Goal: Task Accomplishment & Management: Manage account settings

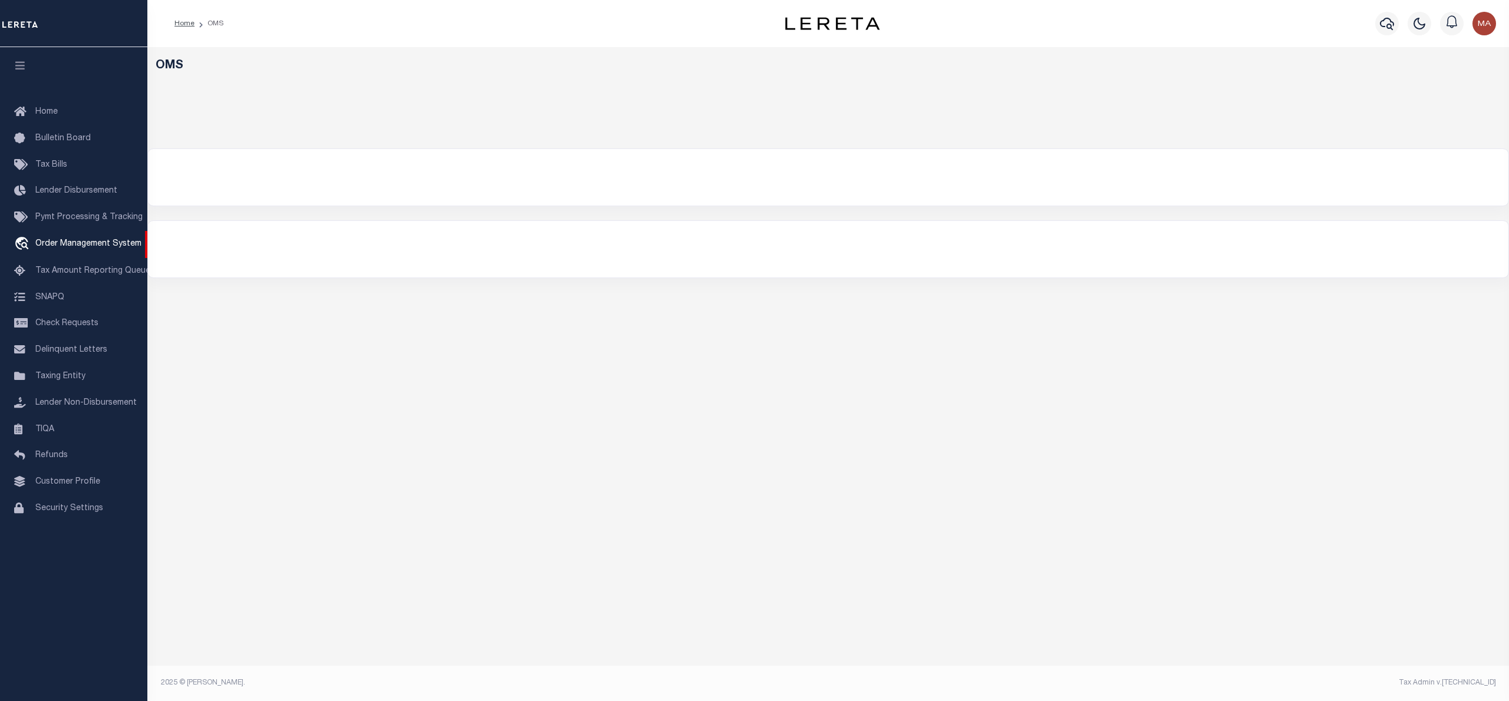
select select "200"
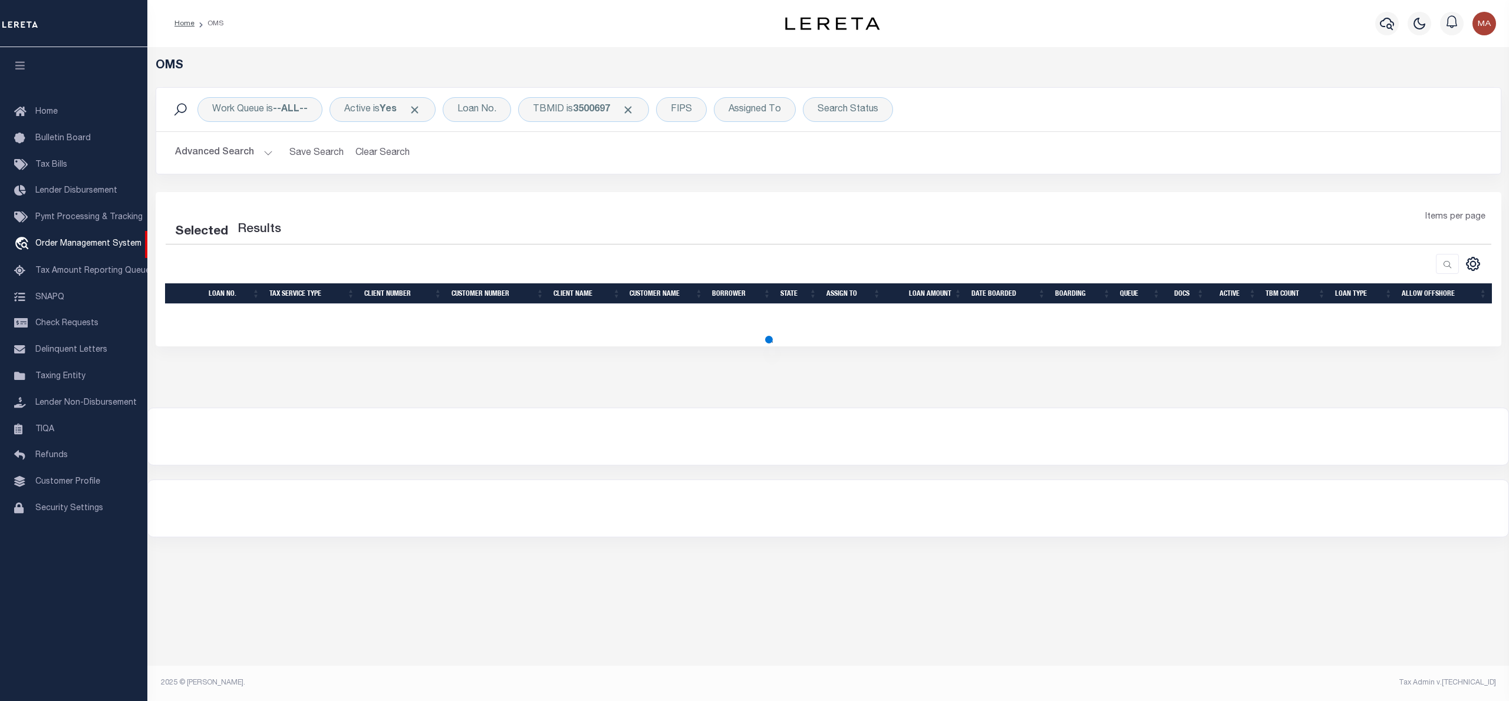
select select "200"
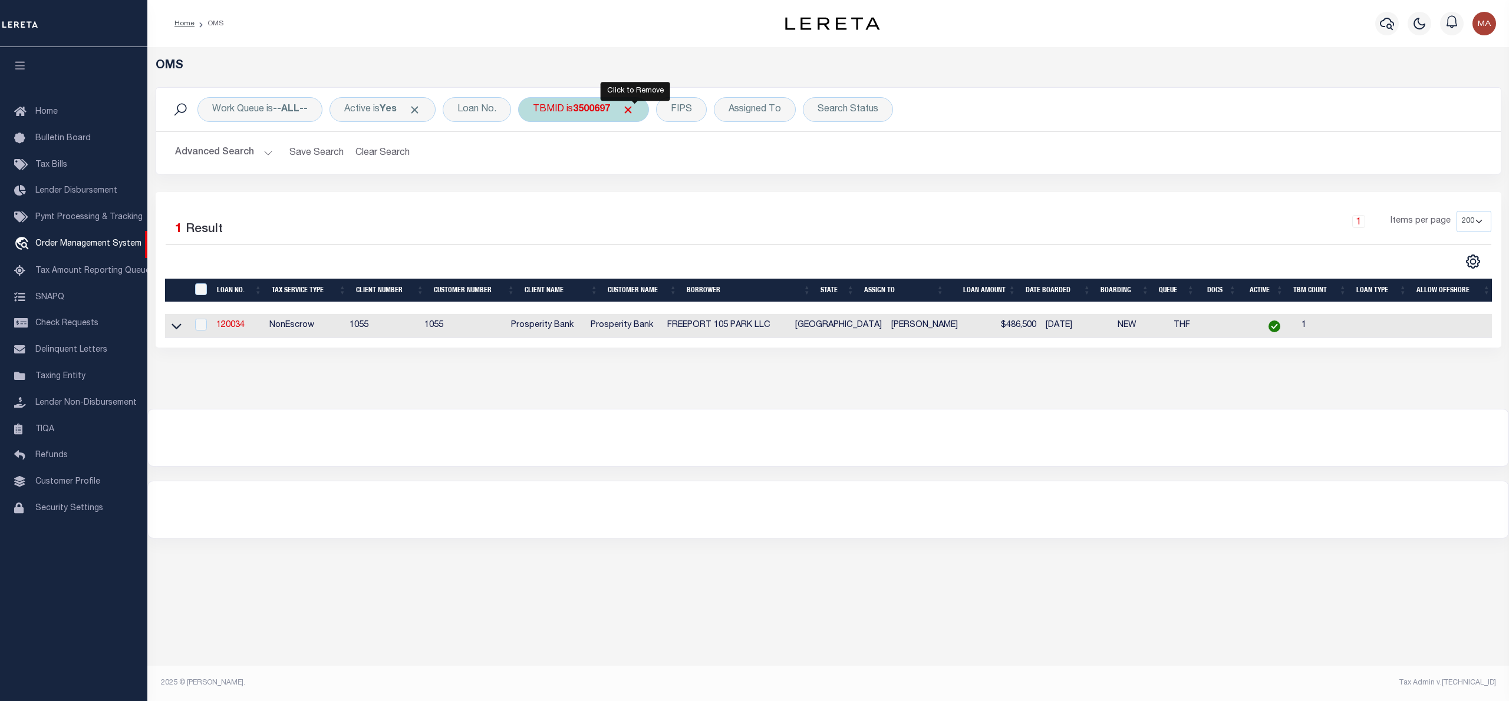
click at [634, 111] on span "Click to Remove" at bounding box center [628, 110] width 12 height 12
click at [872, 106] on div "Work Queue is --ALL-- Active is Yes Loan No. TBMID FIPS Assigned To Search Stat…" at bounding box center [829, 109] width 1326 height 25
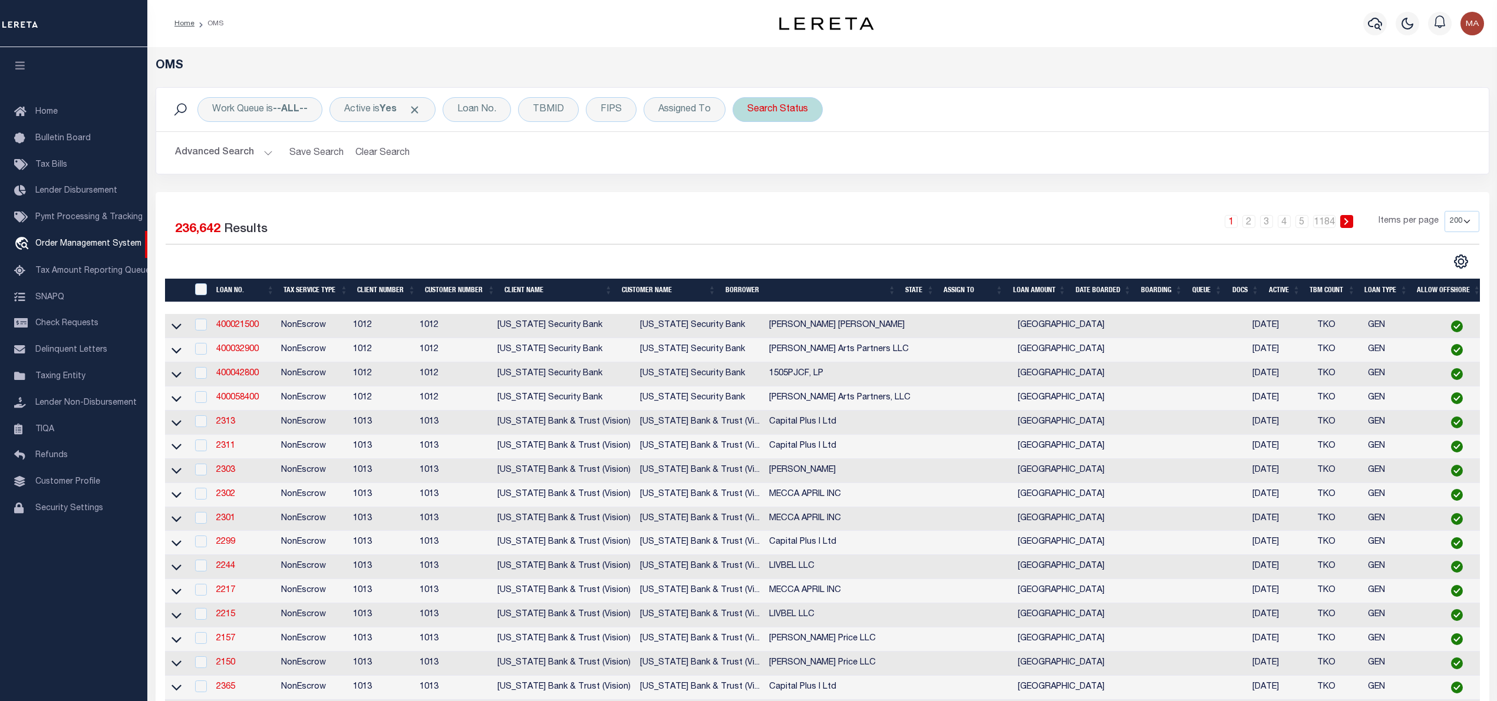
click at [783, 103] on div "Search Status" at bounding box center [778, 109] width 90 height 25
click at [813, 176] on select "Automated Search Bad Parcel Complete Duplicate Parcel High Dollar Reporting In …" at bounding box center [834, 167] width 173 height 22
select select "IP"
click at [751, 157] on select "Automated Search Bad Parcel Complete Duplicate Parcel High Dollar Reporting In …" at bounding box center [834, 167] width 173 height 22
click at [910, 203] on input "Apply" at bounding box center [903, 192] width 35 height 19
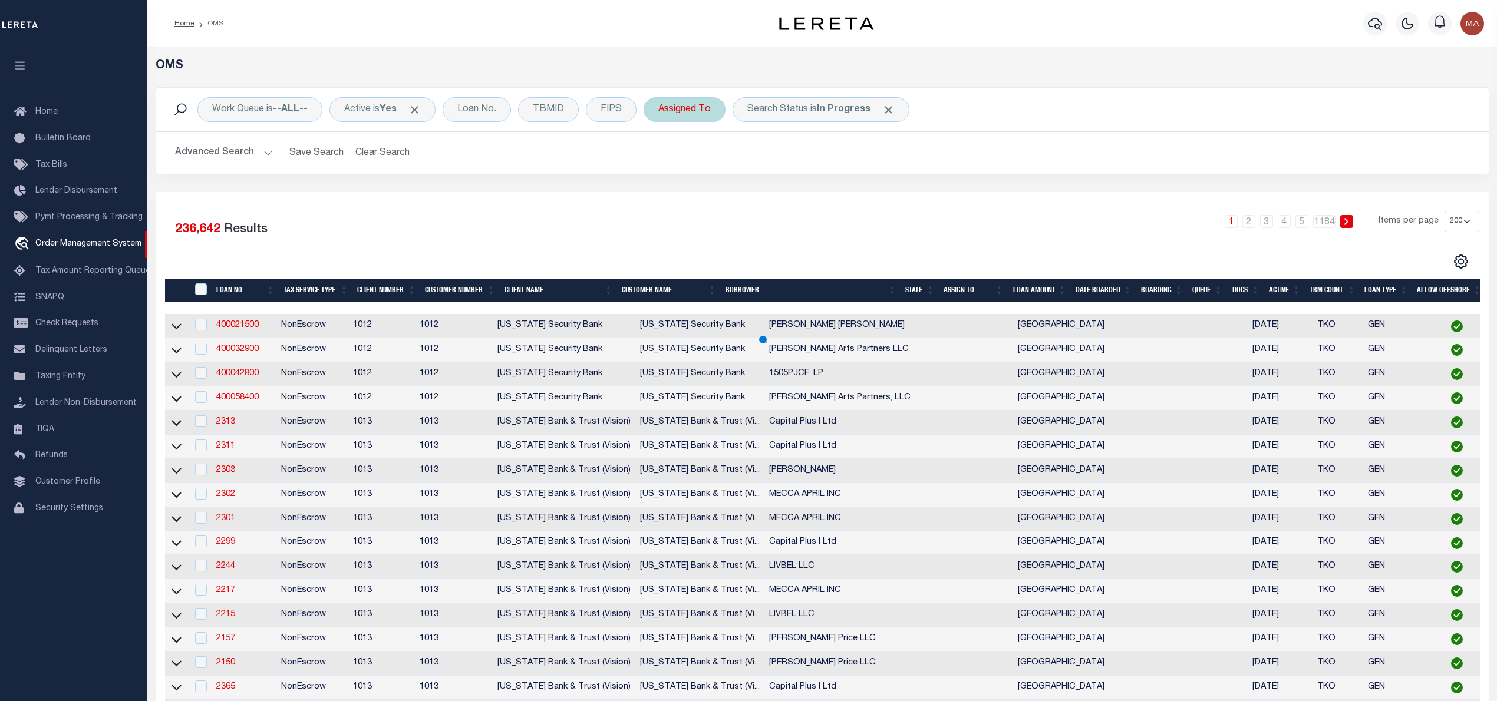
click at [675, 102] on div "Assigned To" at bounding box center [685, 109] width 82 height 25
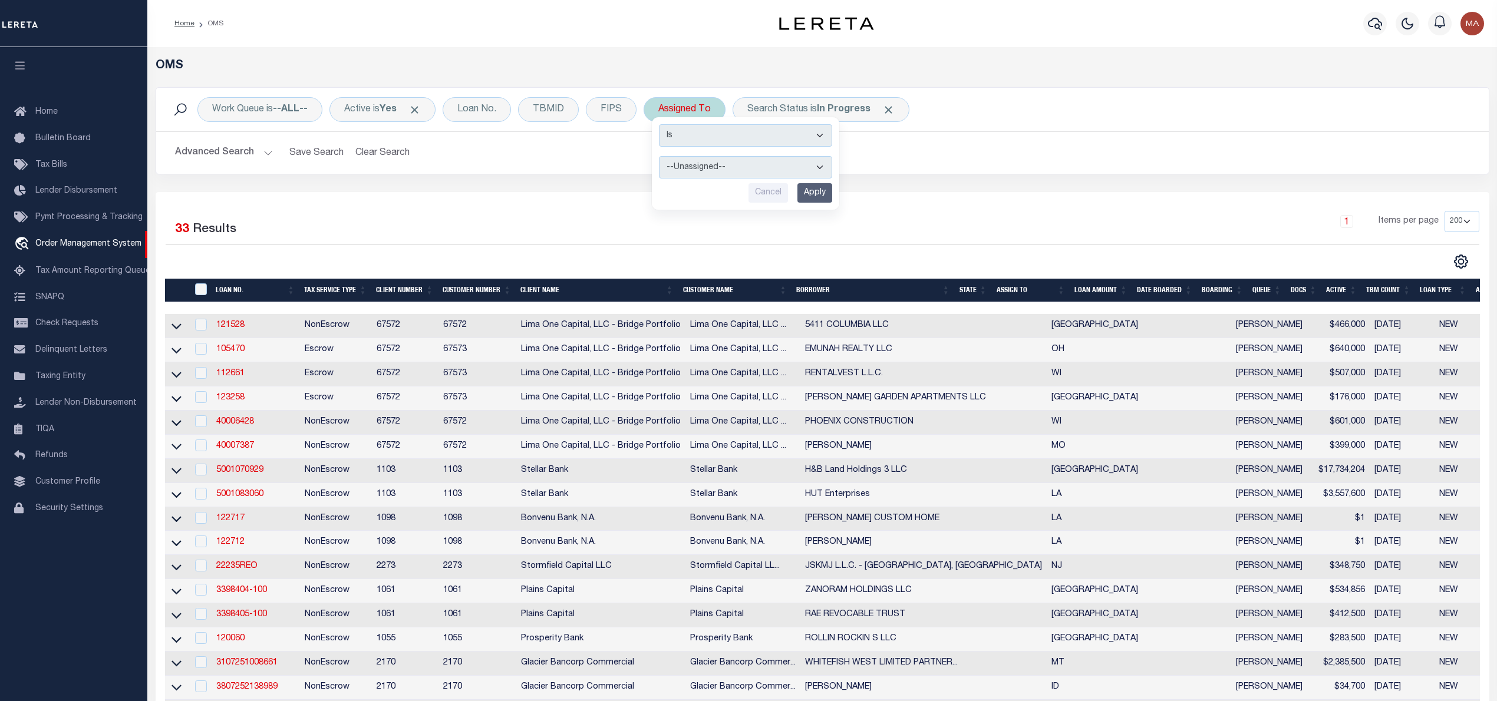
click at [684, 164] on select "--Unassigned-- Abdul Muzain Agustin Fernandez Ahmad Darwish Alberto Estrada All…" at bounding box center [745, 167] width 173 height 22
click at [691, 170] on select "--Unassigned-- Abdul Muzain Agustin Fernandez Ahmad Darwish Alberto Estrada All…" at bounding box center [745, 167] width 173 height 22
click at [816, 166] on select "--Unassigned-- Abdul Muzain Agustin Fernandez Ahmad Darwish Alberto Estrada All…" at bounding box center [745, 167] width 173 height 22
select select "[PERSON_NAME]"
click at [662, 157] on select "--Unassigned-- Abdul Muzain Agustin Fernandez Ahmad Darwish Alberto Estrada All…" at bounding box center [745, 167] width 173 height 22
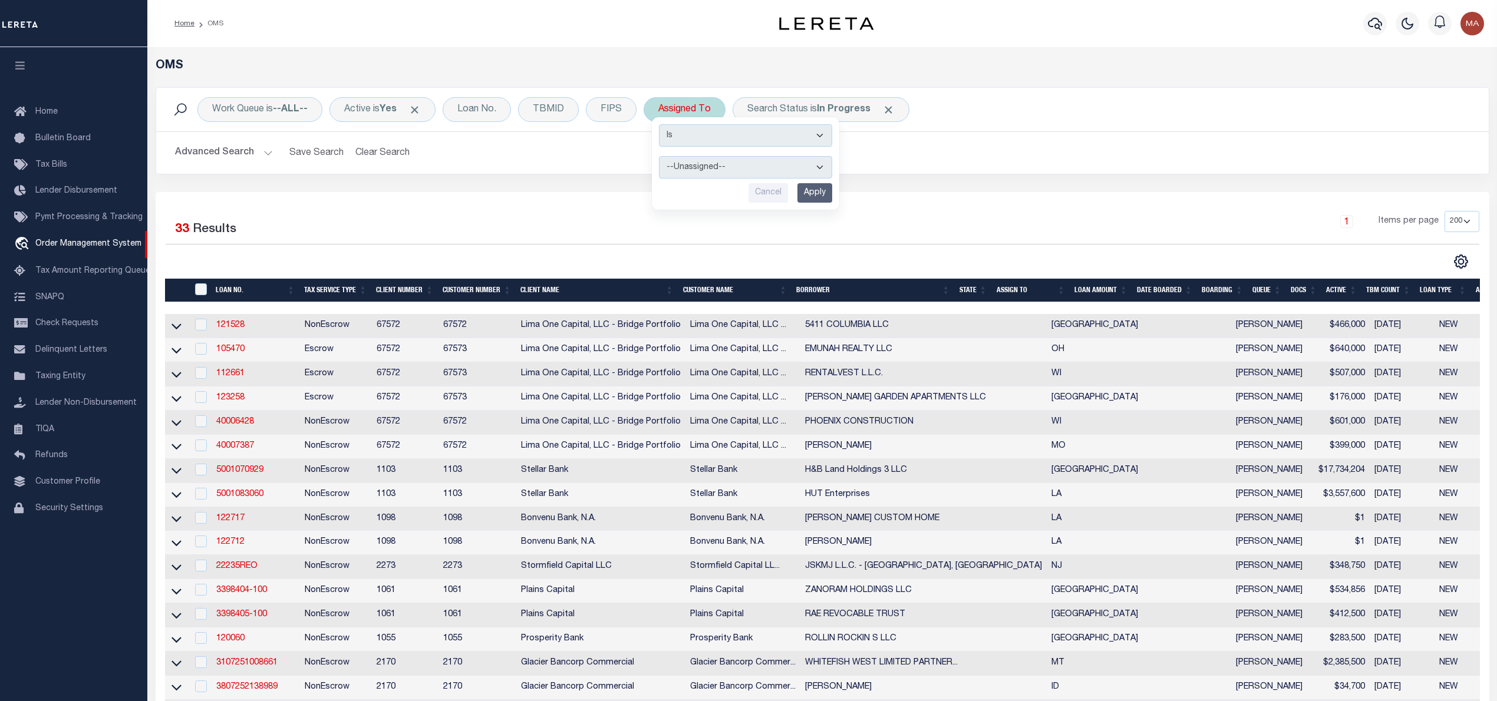
click at [821, 192] on input "Apply" at bounding box center [814, 192] width 35 height 19
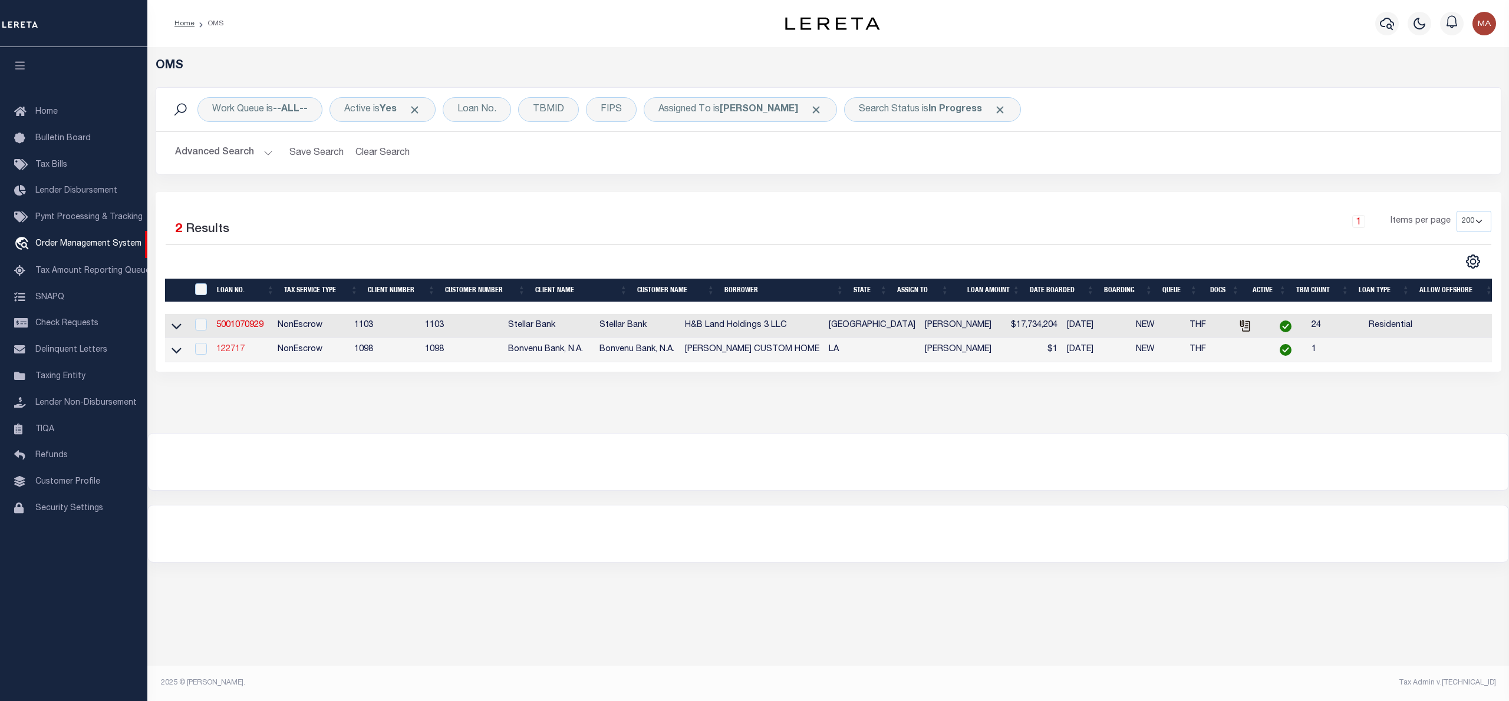
click at [233, 354] on link "122717" at bounding box center [230, 349] width 28 height 8
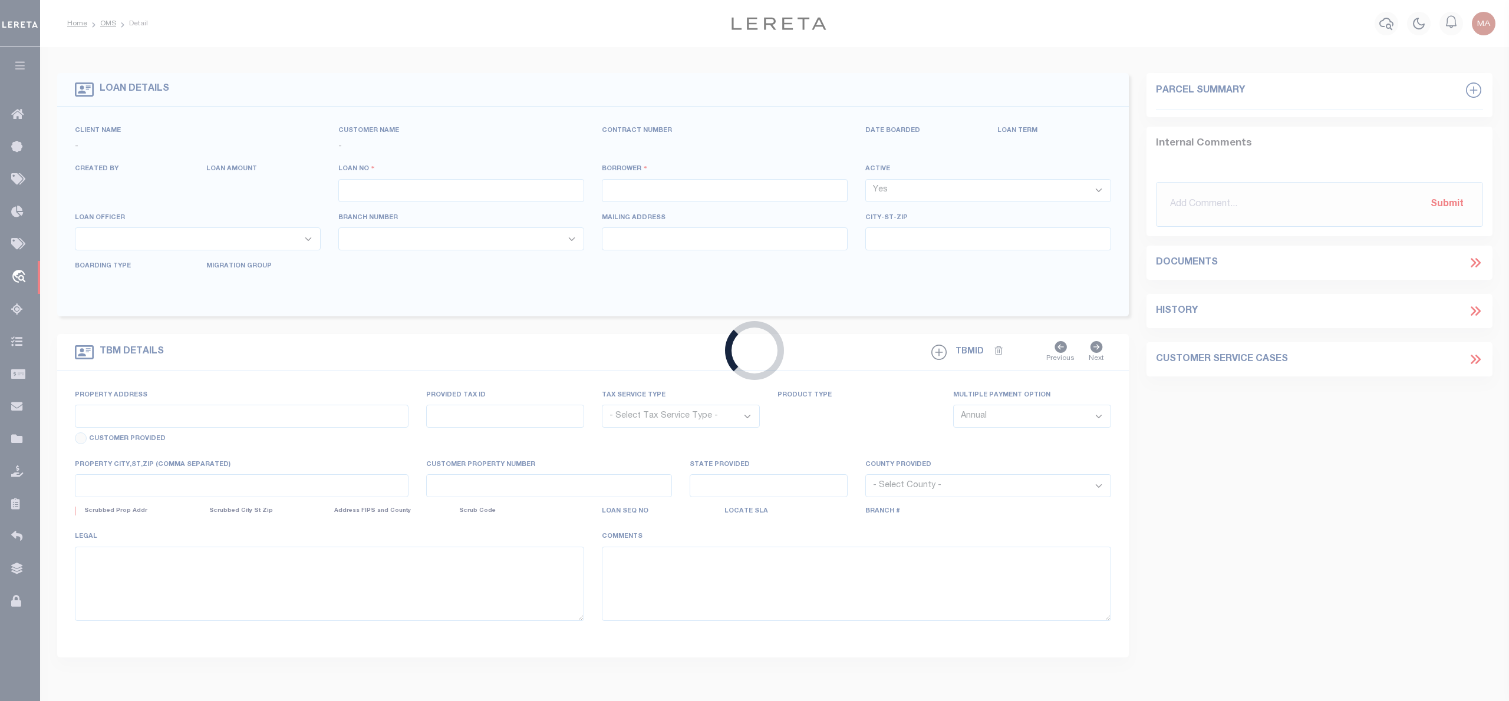
type input "122717"
type input "[PERSON_NAME] CUSTOM HOME"
select select
type input "670 ALBEMARLE DR STE 600"
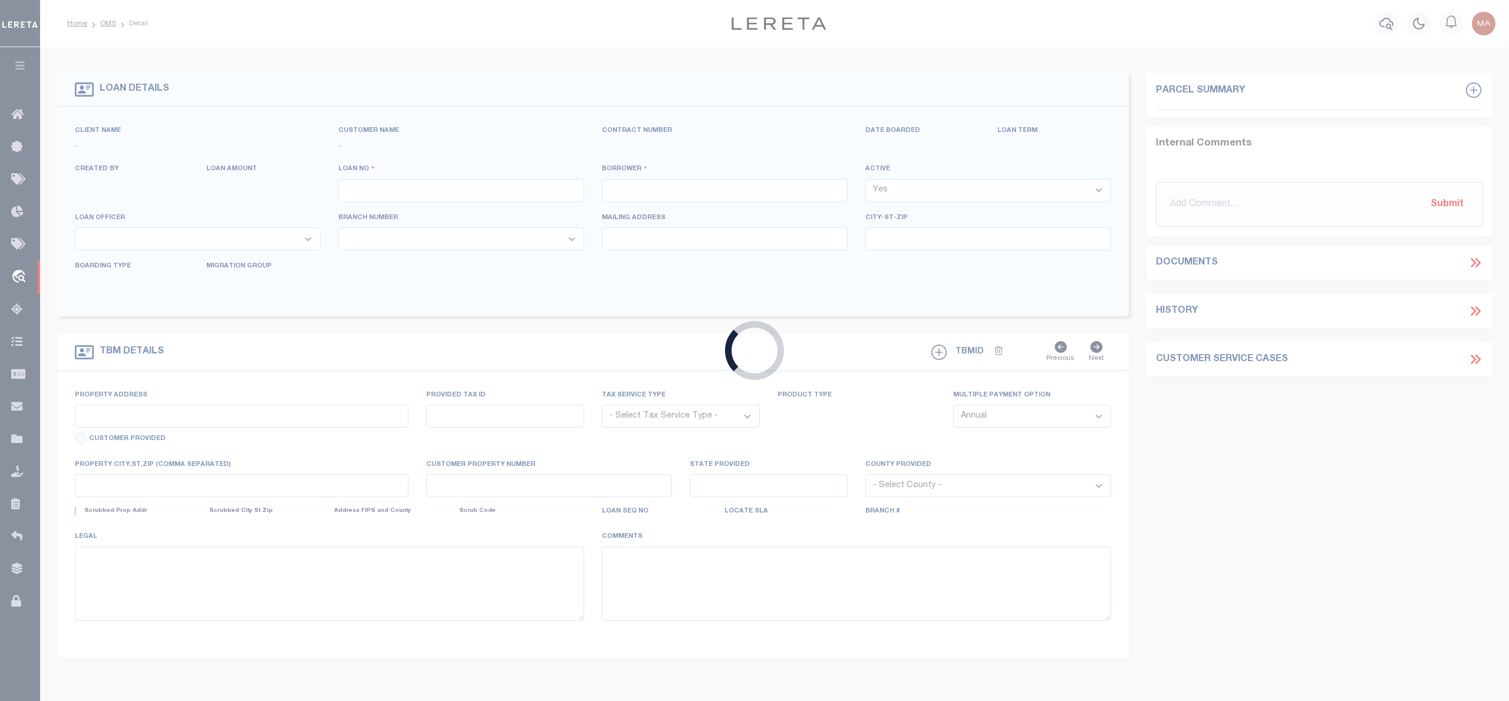
type input "SHREVEPORT LA 71106"
select select "100"
select select "NonEscrow"
select select "46061"
select select "1392"
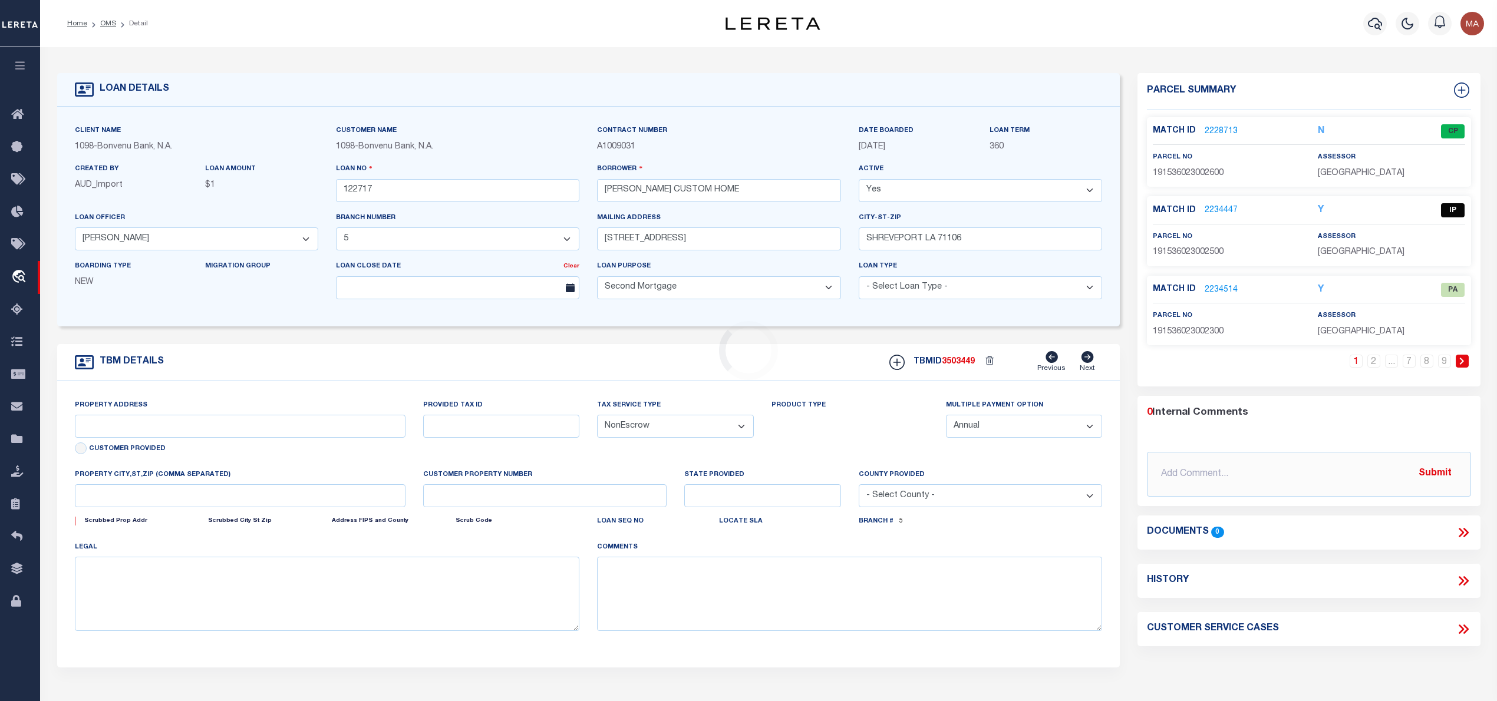
type input "5870 NORTHWOOD OAKS DR"
select select
type input "SHREVEPORT LA 71107"
type input "LA"
select select
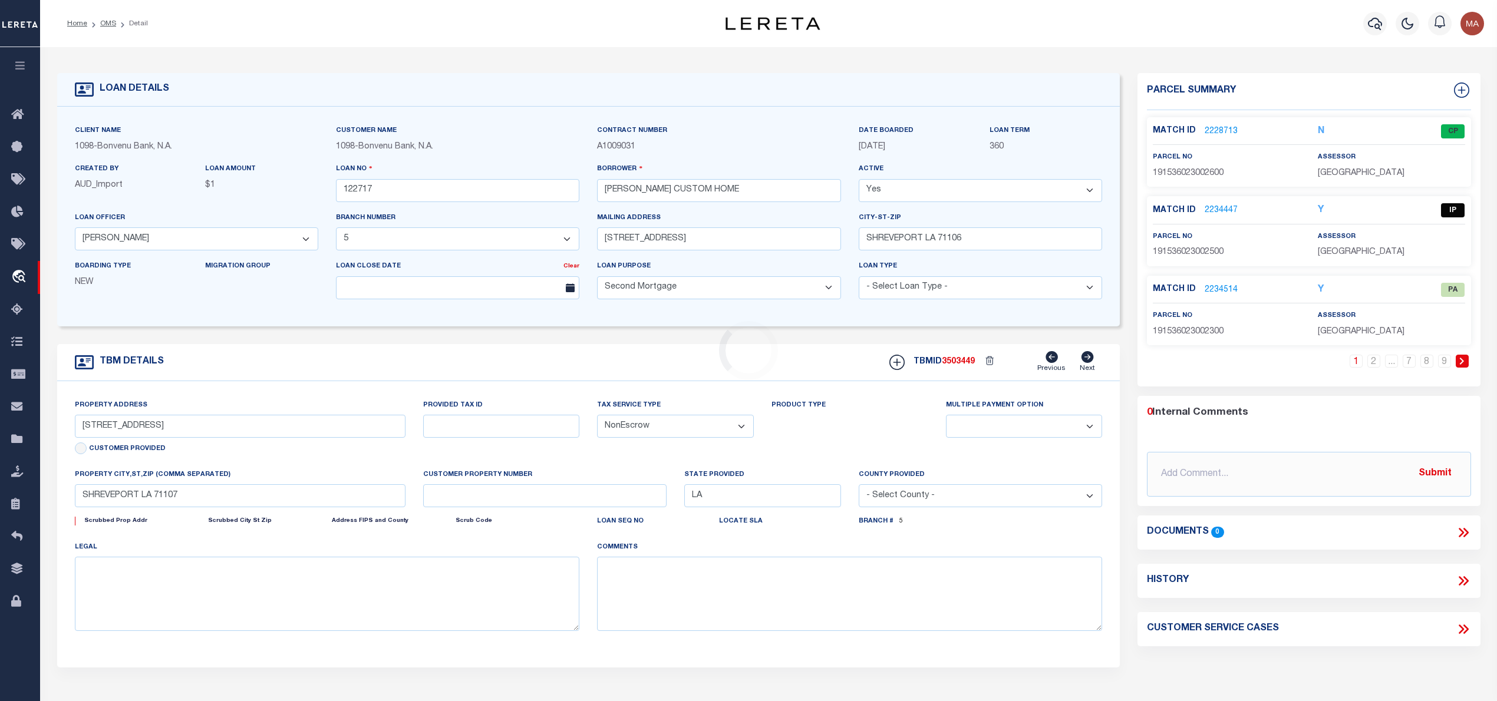
type textarea "LOTS 25 26 NORTHWOOD OAKS U3A CADDO PSH"
click at [238, 350] on div "TBM DETAILS TBMID 3503449 Previous Next" at bounding box center [588, 362] width 1063 height 37
click at [1215, 207] on link "2234447" at bounding box center [1221, 211] width 33 height 12
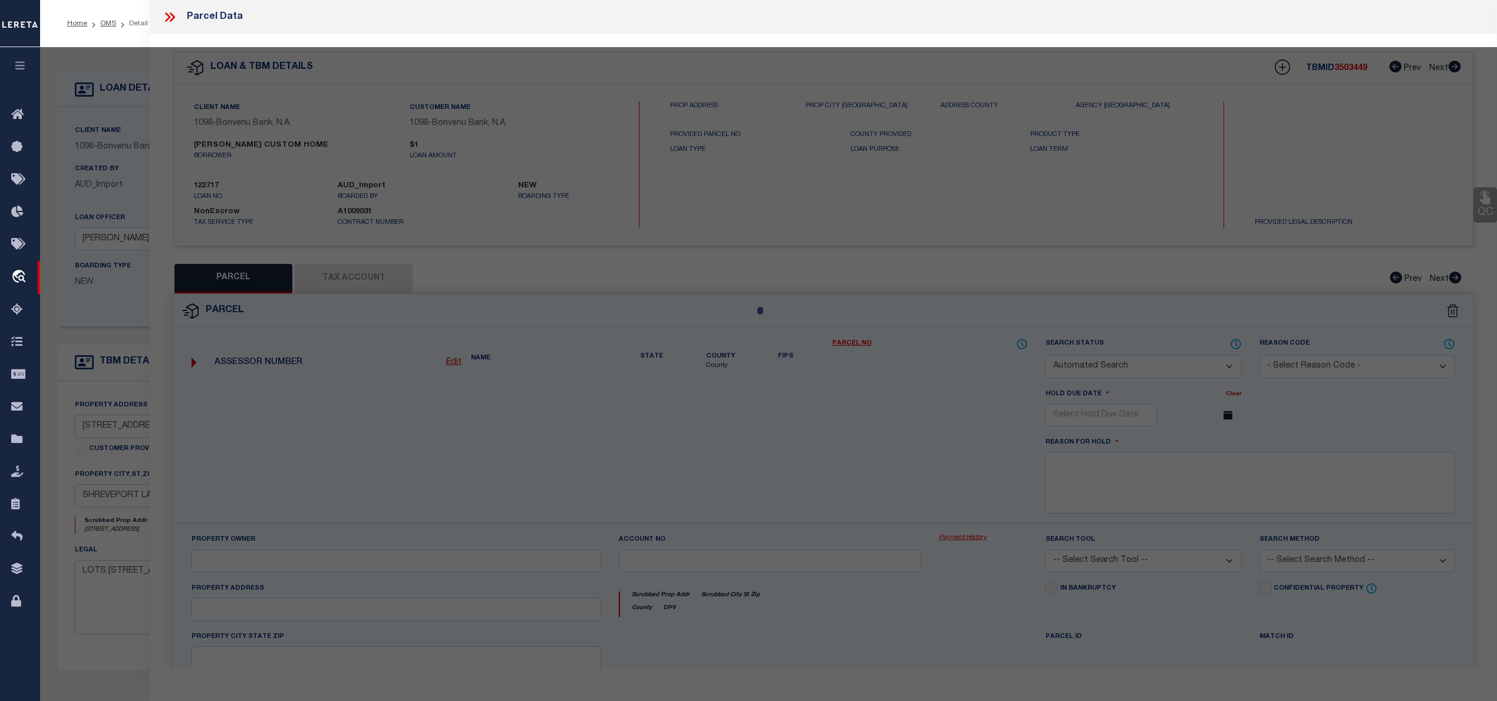
checkbox input "false"
select select "IP"
type input "WIMWAL LLC"
select select "AGW"
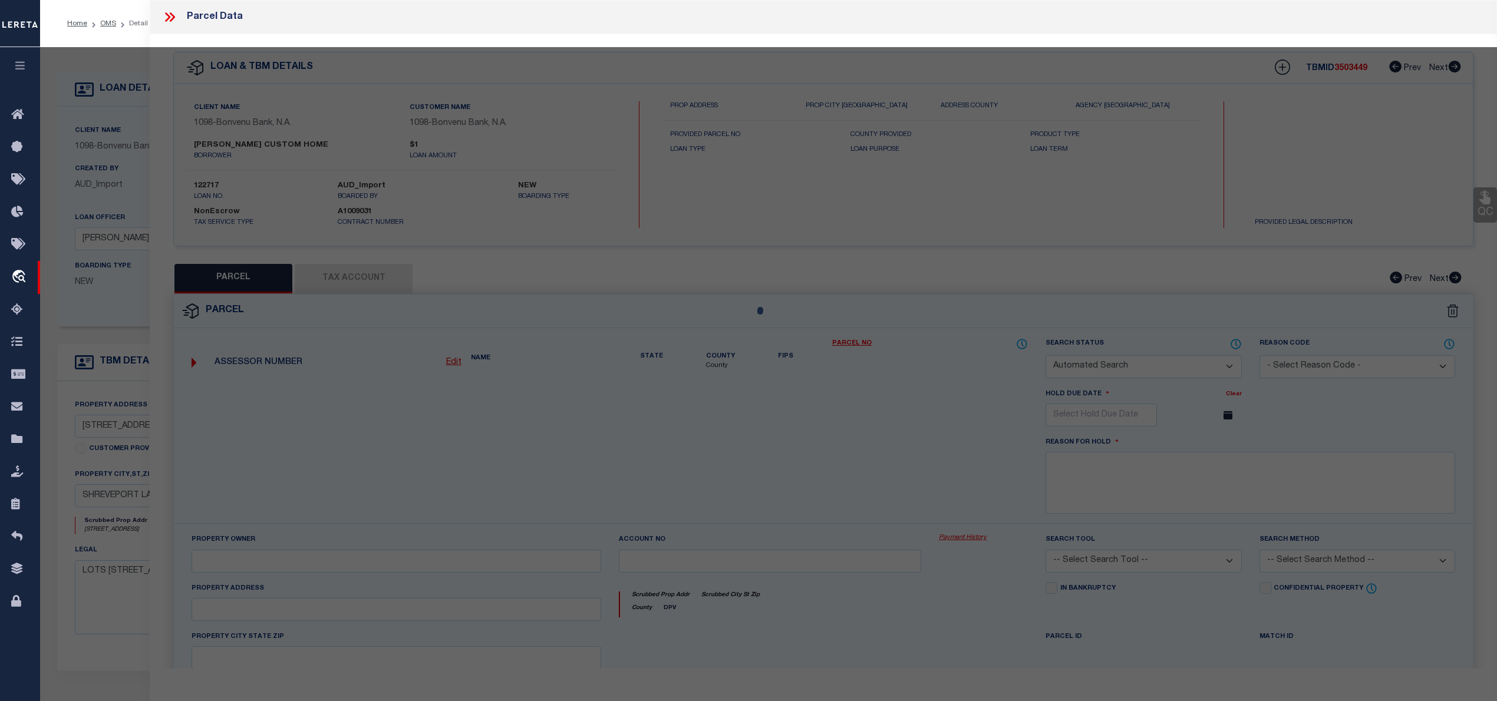
select select
type input "Blanchard"
type textarea "0.30 ACS. M/L- LOT 25, NORTHWOOD OAKS UNIT 3A, 191536-023-0025"
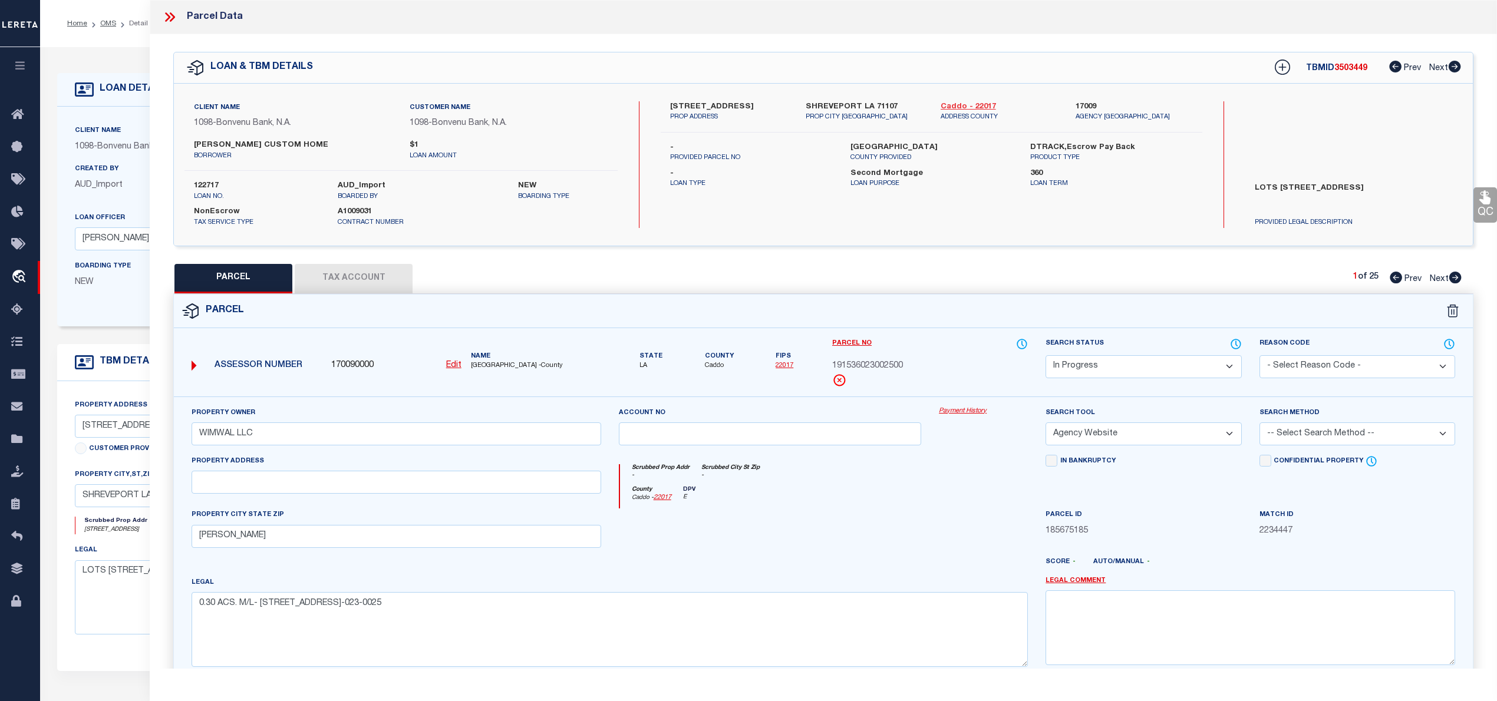
click at [951, 108] on link "Caddo - 22017" at bounding box center [999, 107] width 117 height 12
click at [175, 12] on icon at bounding box center [169, 16] width 15 height 15
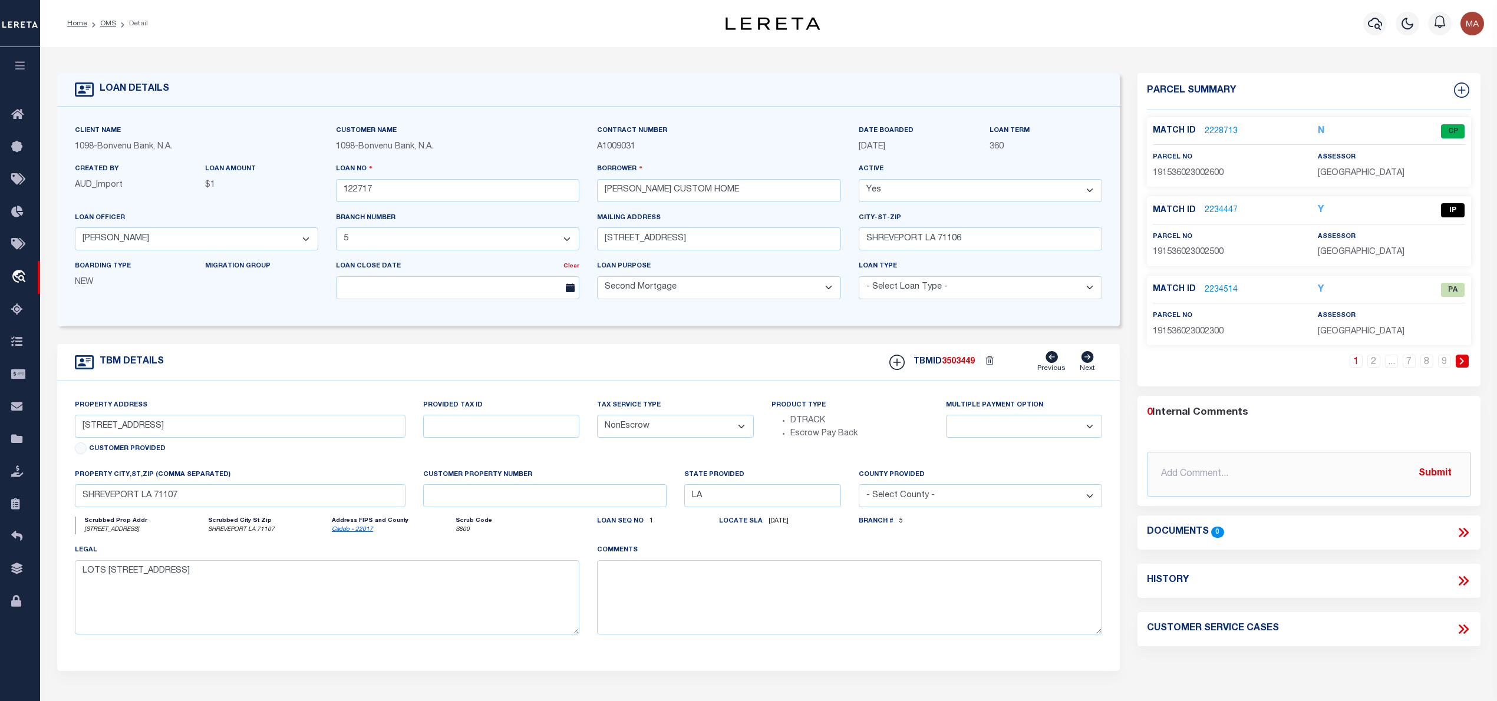
click at [166, 18] on div "Home OMS Detail" at bounding box center [356, 23] width 596 height 25
click at [107, 25] on link "OMS" at bounding box center [108, 23] width 16 height 7
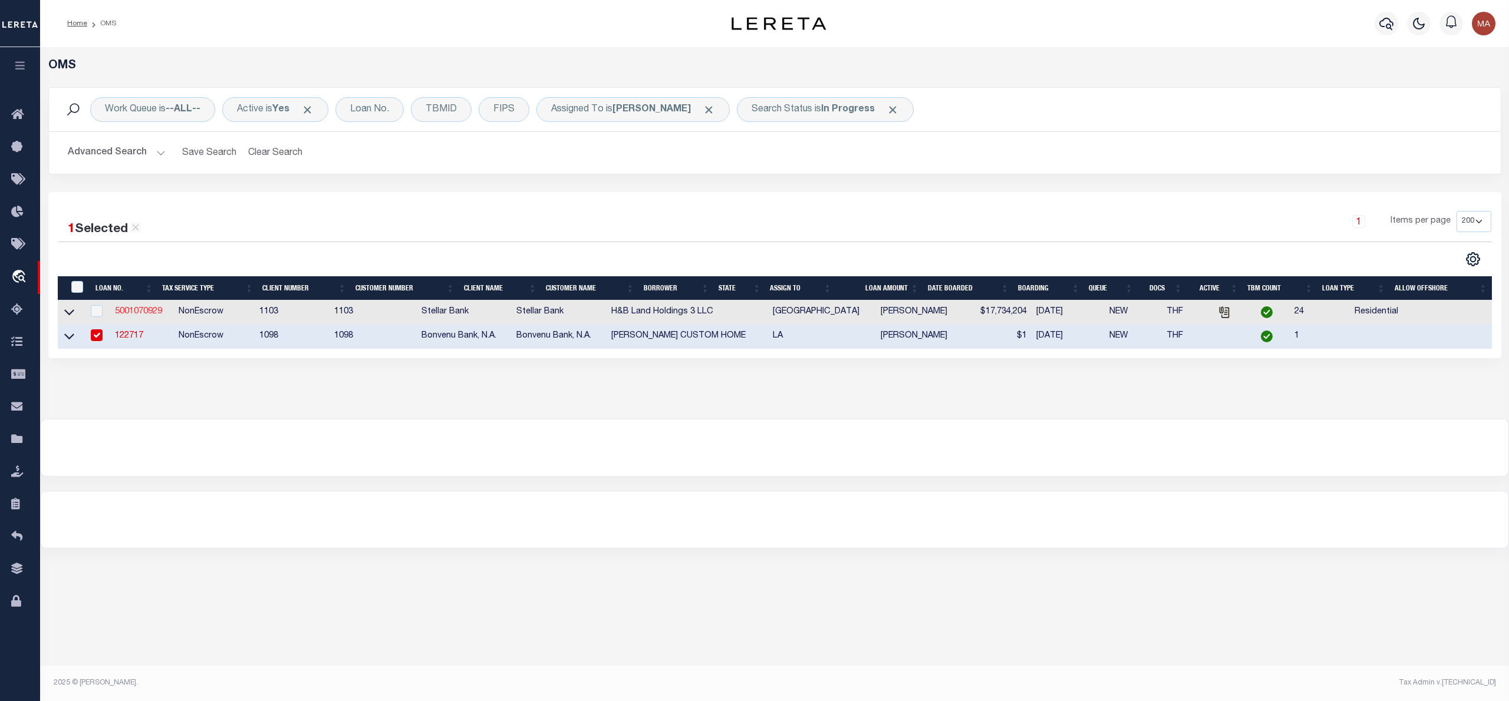
click at [150, 310] on link "5001070929" at bounding box center [138, 312] width 47 height 8
type input "5001070929"
type input "H&B Land Holdings 3 LLC"
select select
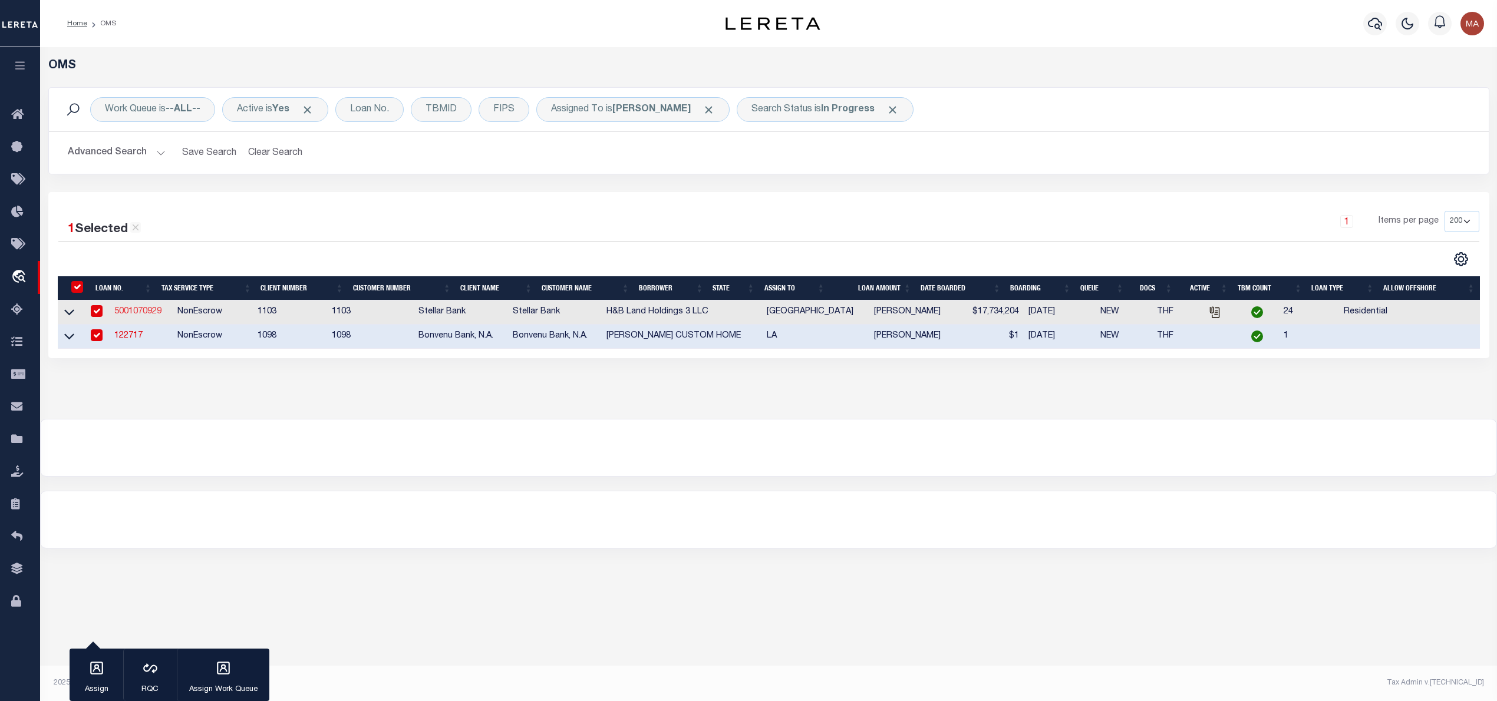
type input "[STREET_ADDRESS]"
type input "[GEOGRAPHIC_DATA] TX 77041-2037"
type input "[DATE]"
select select
select select "10"
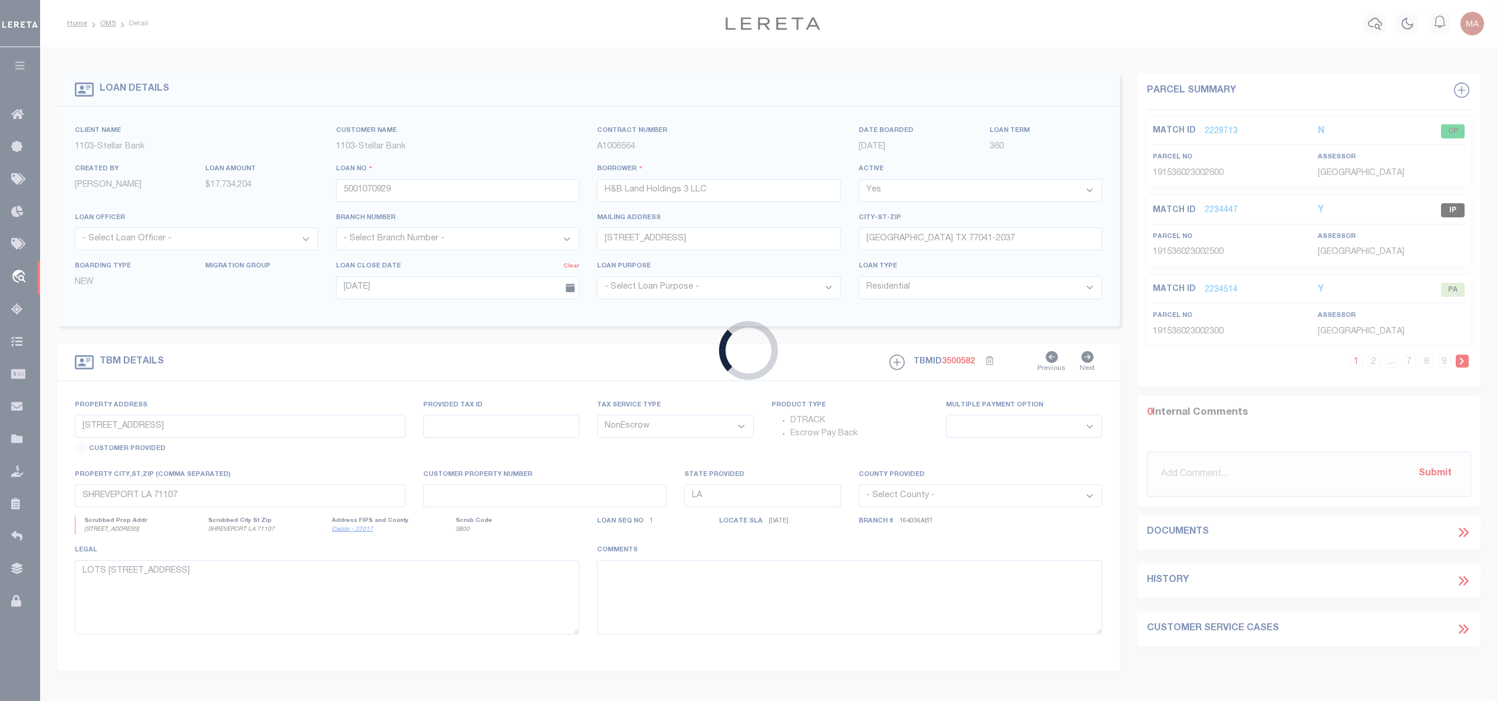
type input "[STREET_ADDRESS]"
select select
type input "[PERSON_NAME] TX 77417-0262"
type textarea "Emberly Sec 1 - [GEOGRAPHIC_DATA] Lots 5, 10, 13, 17, 27, 29, 31, 33, 35, 37, 3…"
select select "11286"
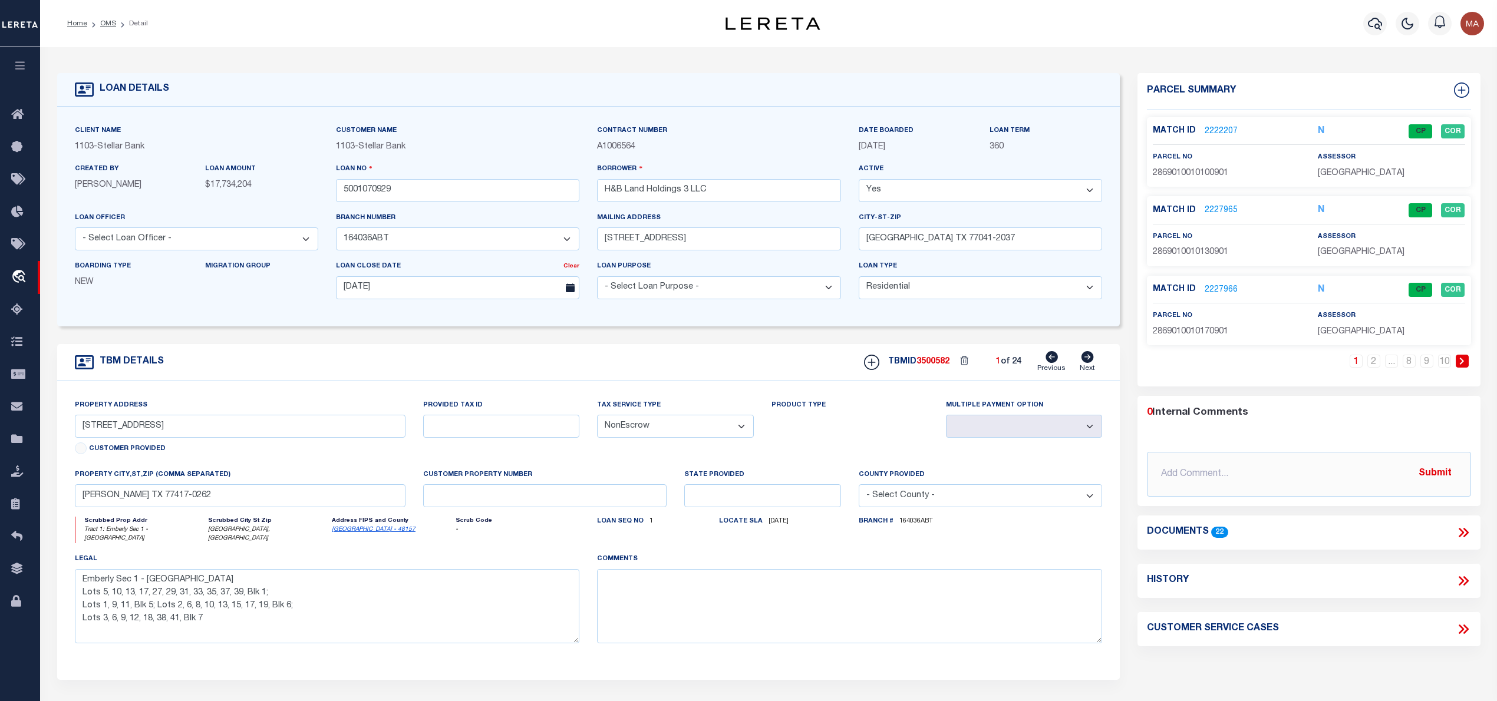
click at [1212, 130] on link "2222207" at bounding box center [1221, 132] width 33 height 12
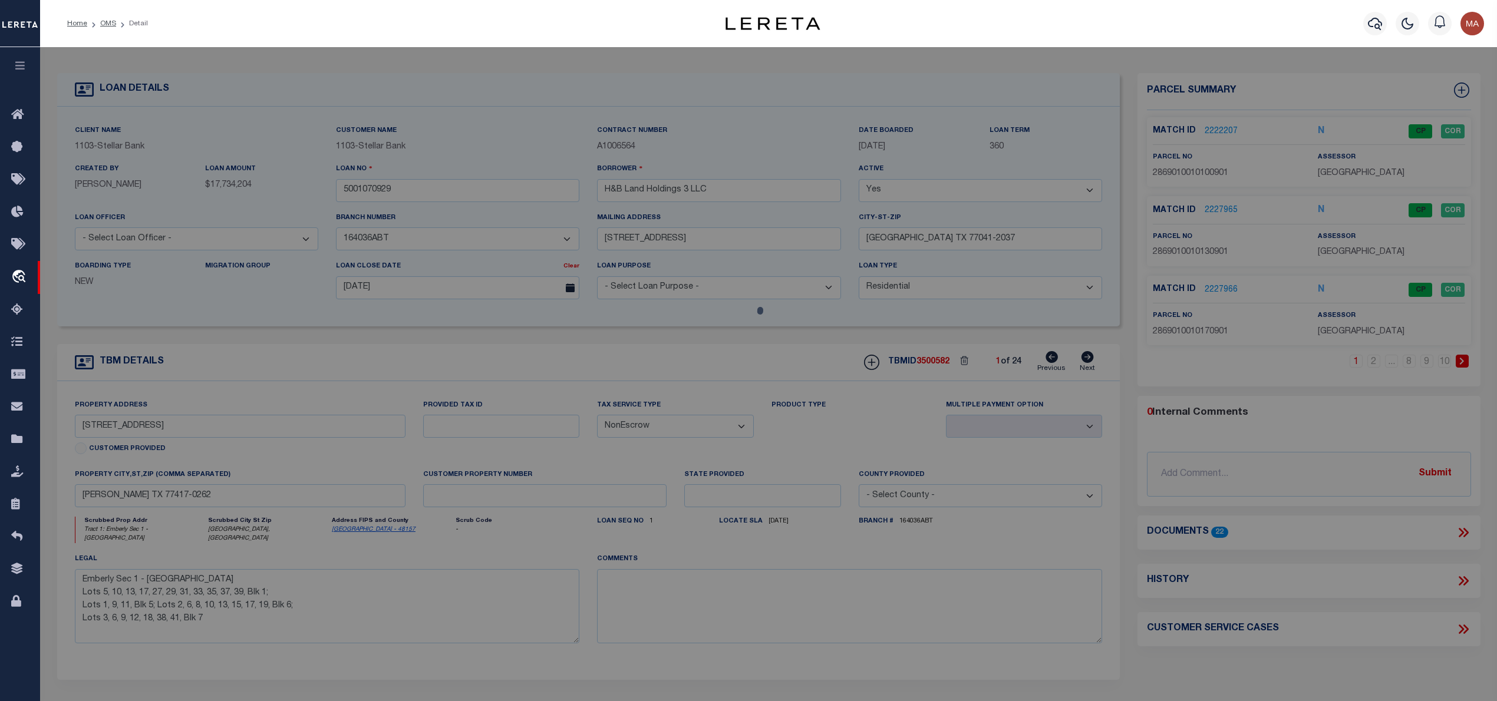
select select "AS"
select select
checkbox input "false"
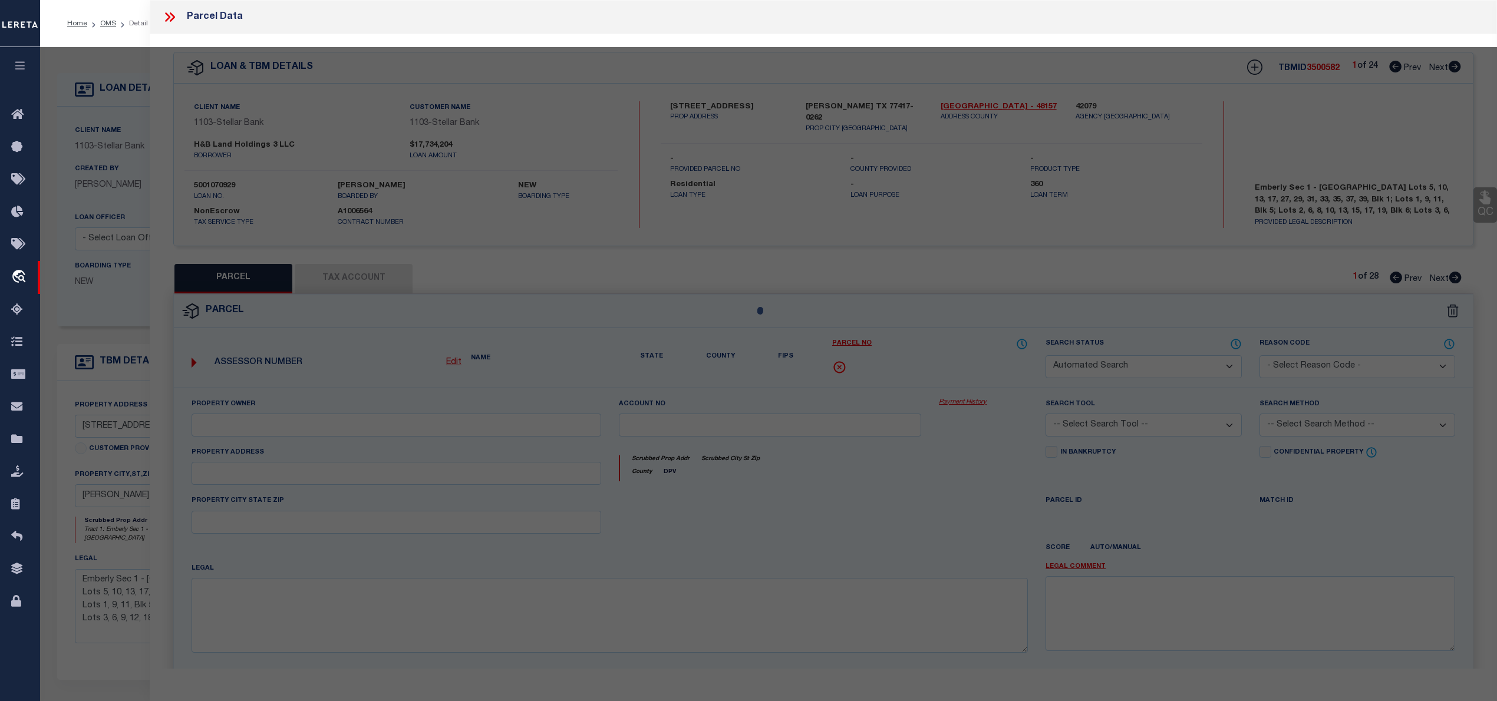
select select "CP"
type input "H & B Land Holdings LLC"
select select "AGW"
select select
type input "711 Pleasant Point DR,"
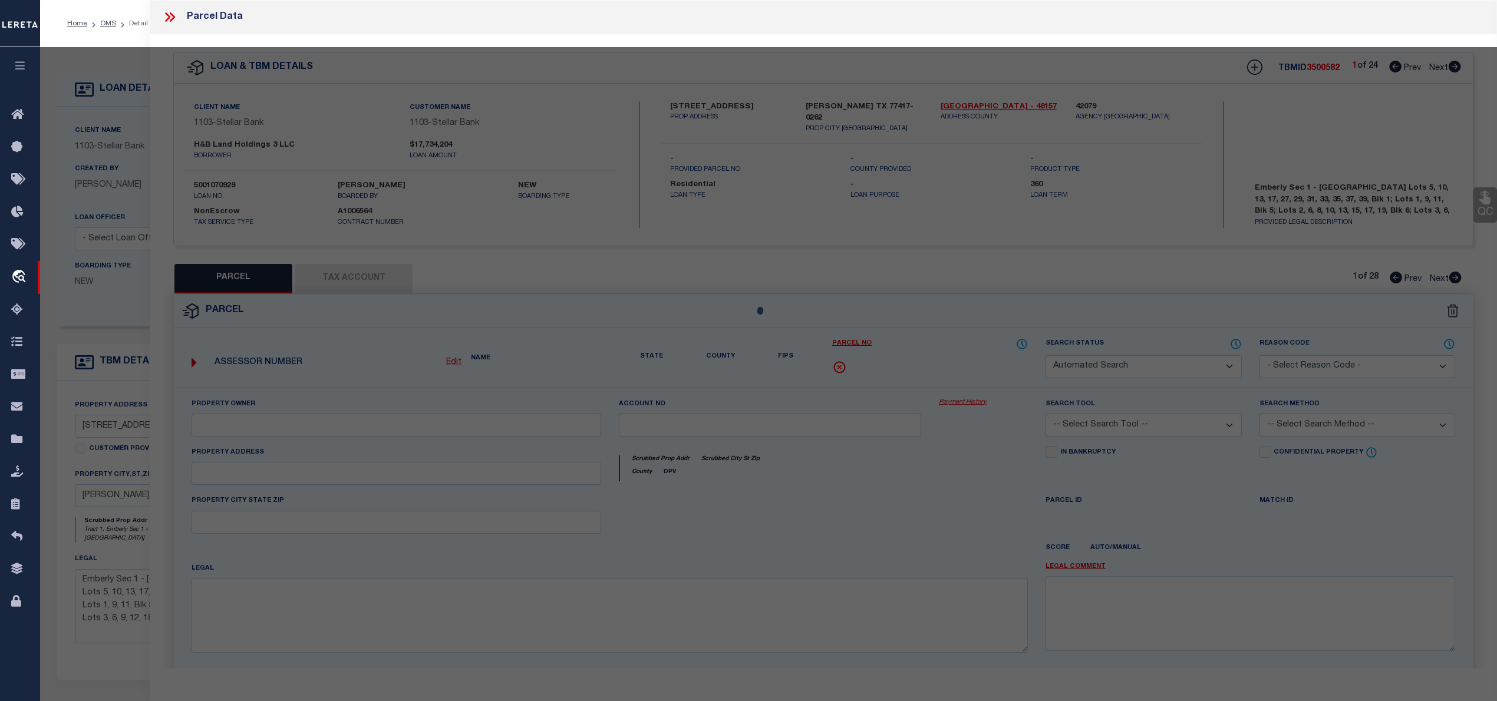
type input "Beasley, TX 77417"
type textarea "Emberly Sec 1, BLOCK 1, Lot 10"
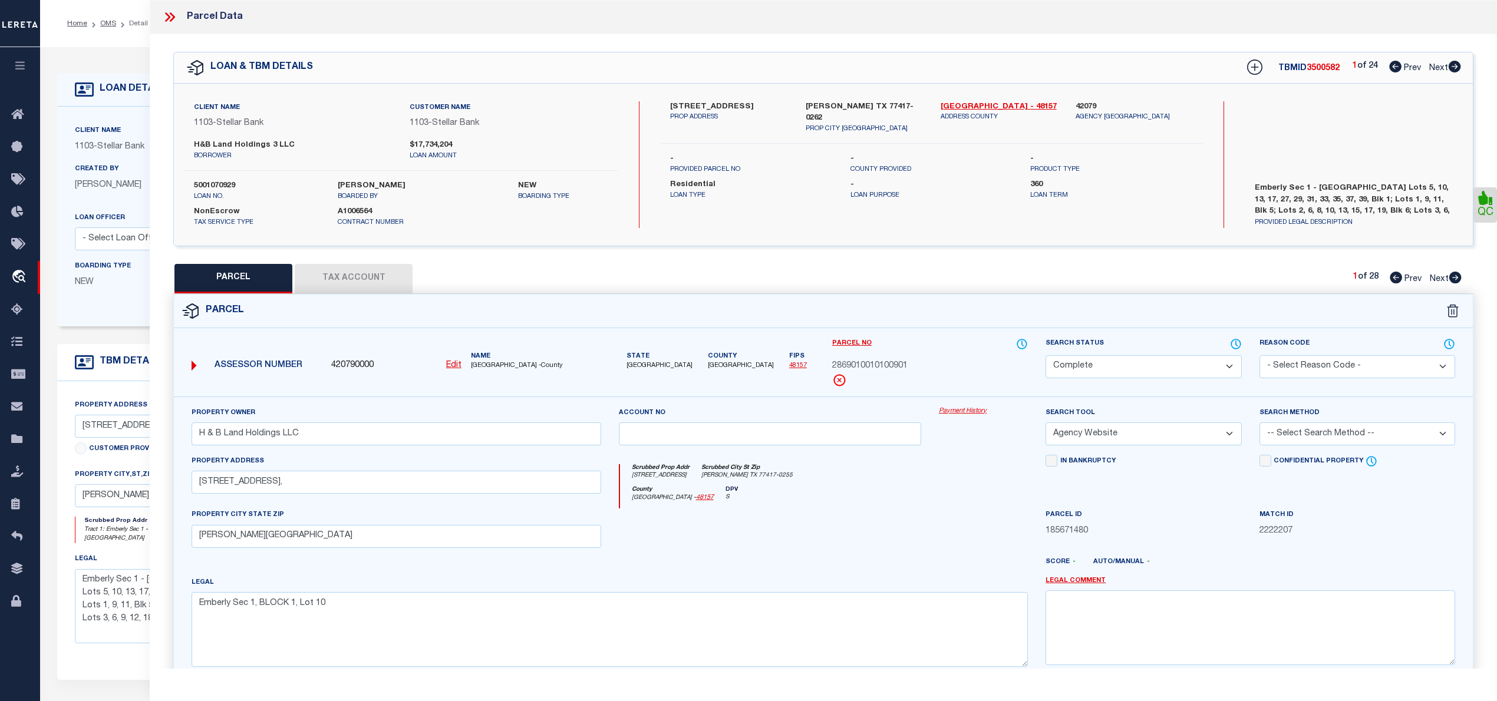
click at [1457, 70] on icon at bounding box center [1455, 67] width 12 height 12
select select "AS"
select select
checkbox input "false"
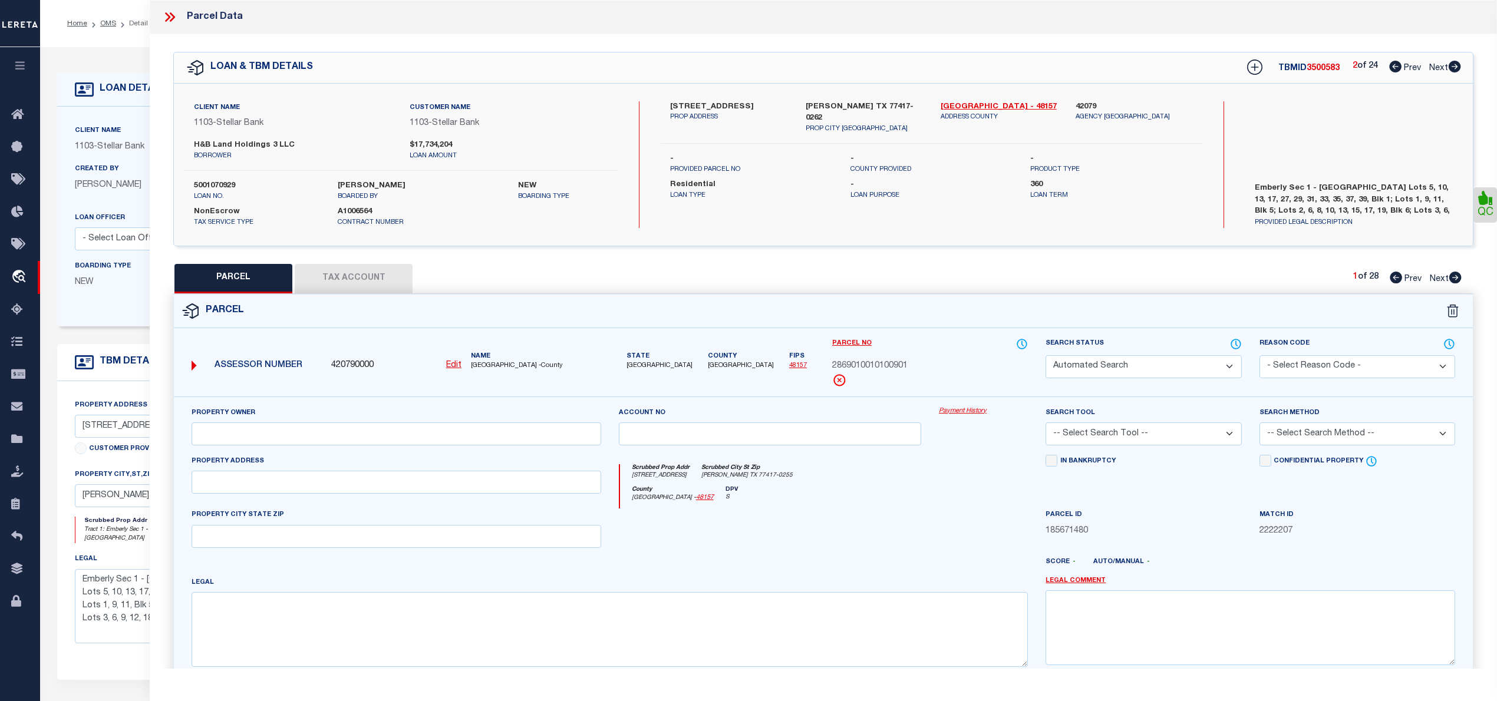
select select "CP"
type input "H & B LAND HOLDINGS LLC"
select select "AGW"
select select "LEG"
type input "10910 WANDER WAY"
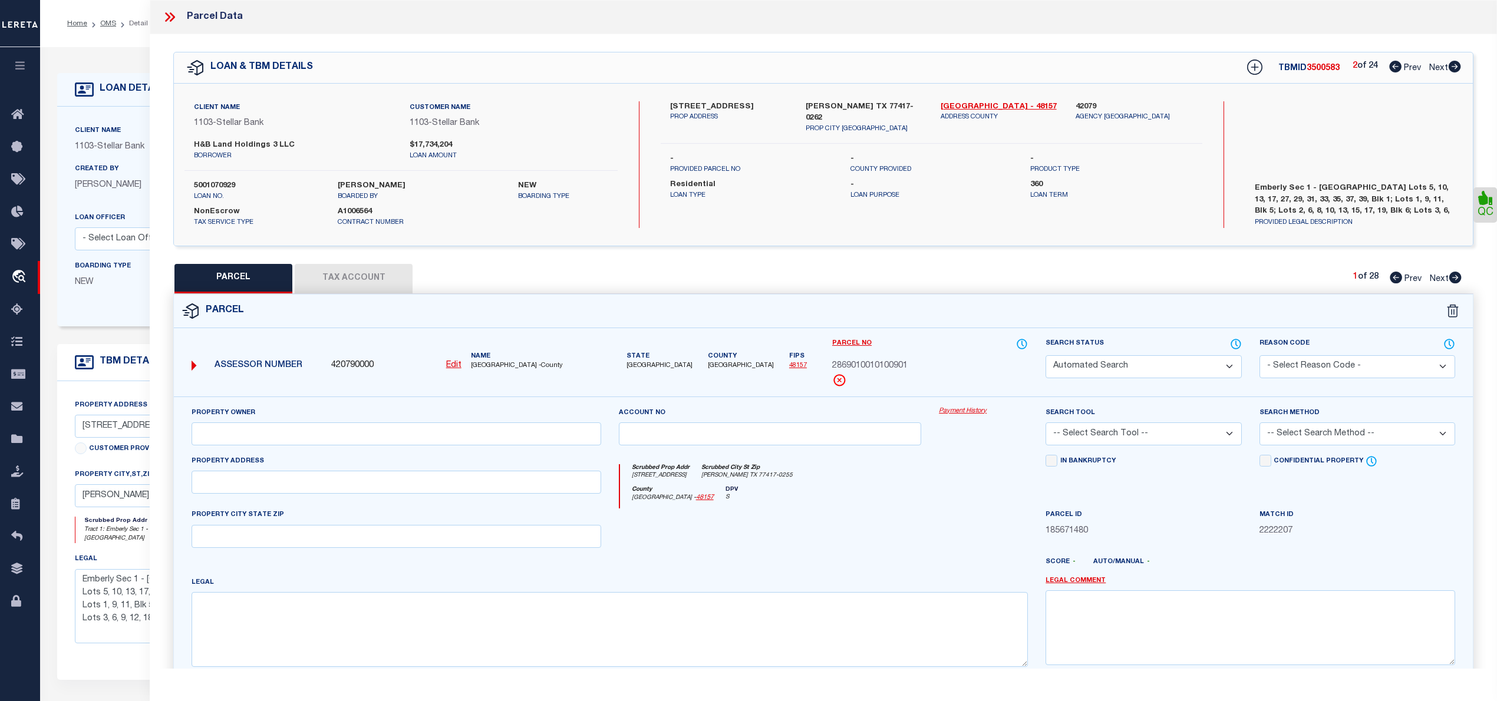
type input "BEASLEY, TX 77417"
type textarea "EMBERLY SEC 1, BLOCK 1, LOT 5"
click at [1457, 70] on icon at bounding box center [1455, 67] width 12 height 12
select select "AS"
select select
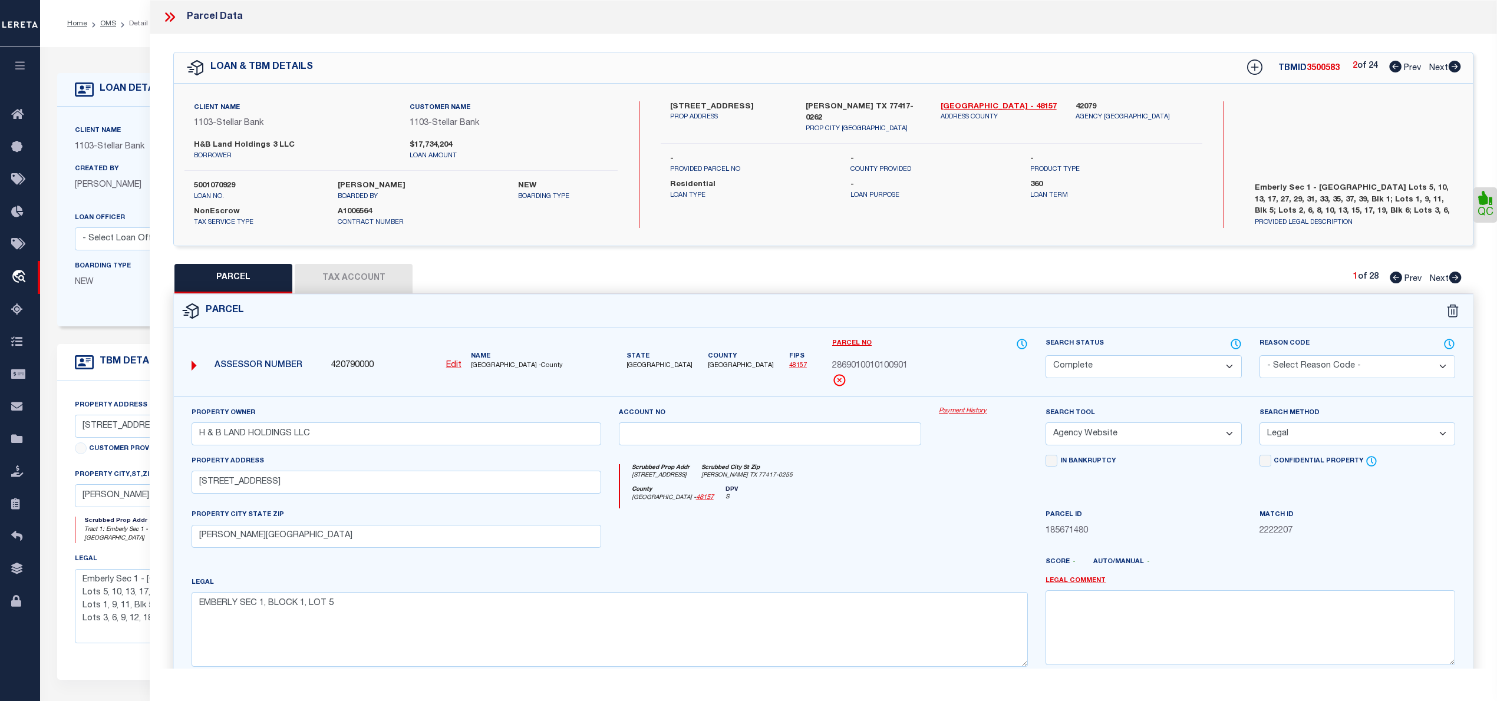
select select
checkbox input "false"
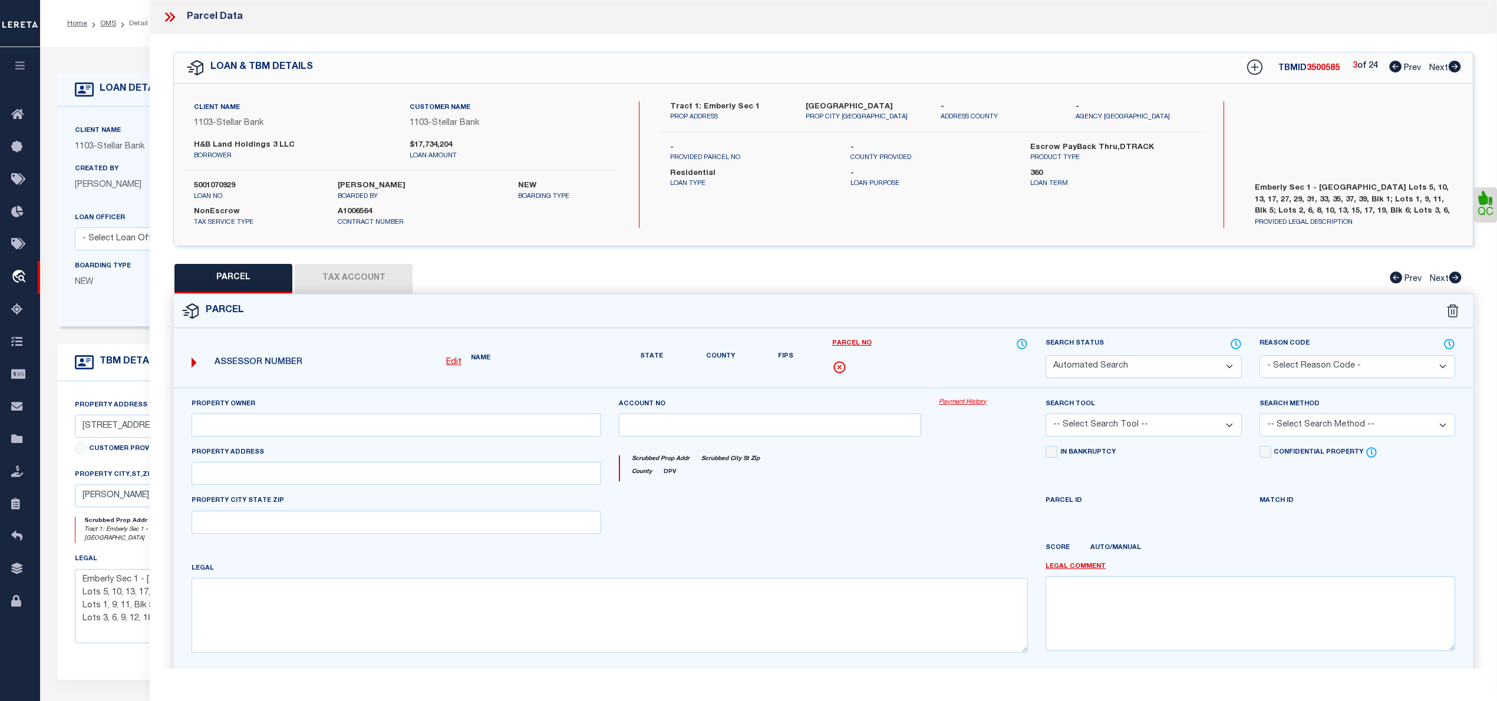
select select "DP"
checkbox input "false"
click at [1457, 70] on icon at bounding box center [1455, 67] width 12 height 12
select select "AS"
checkbox input "false"
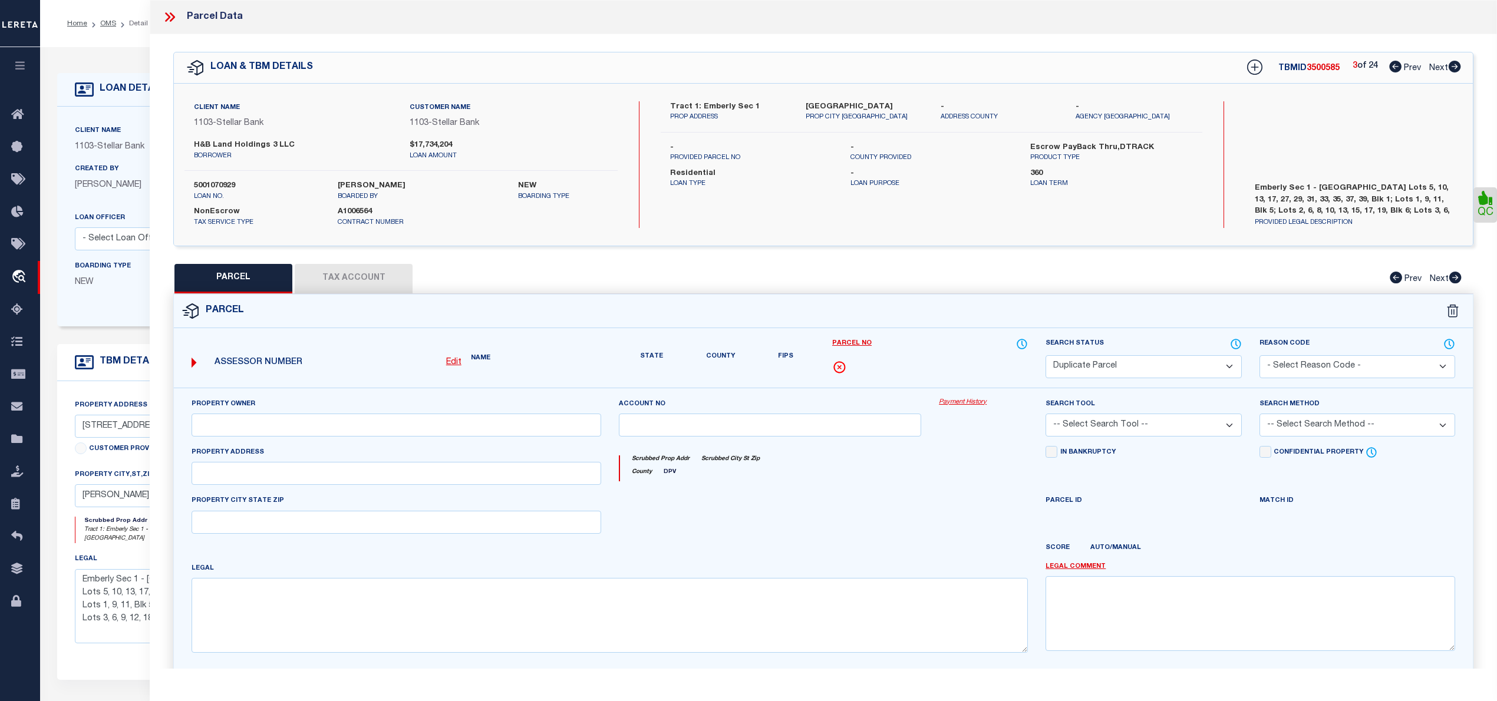
checkbox input "false"
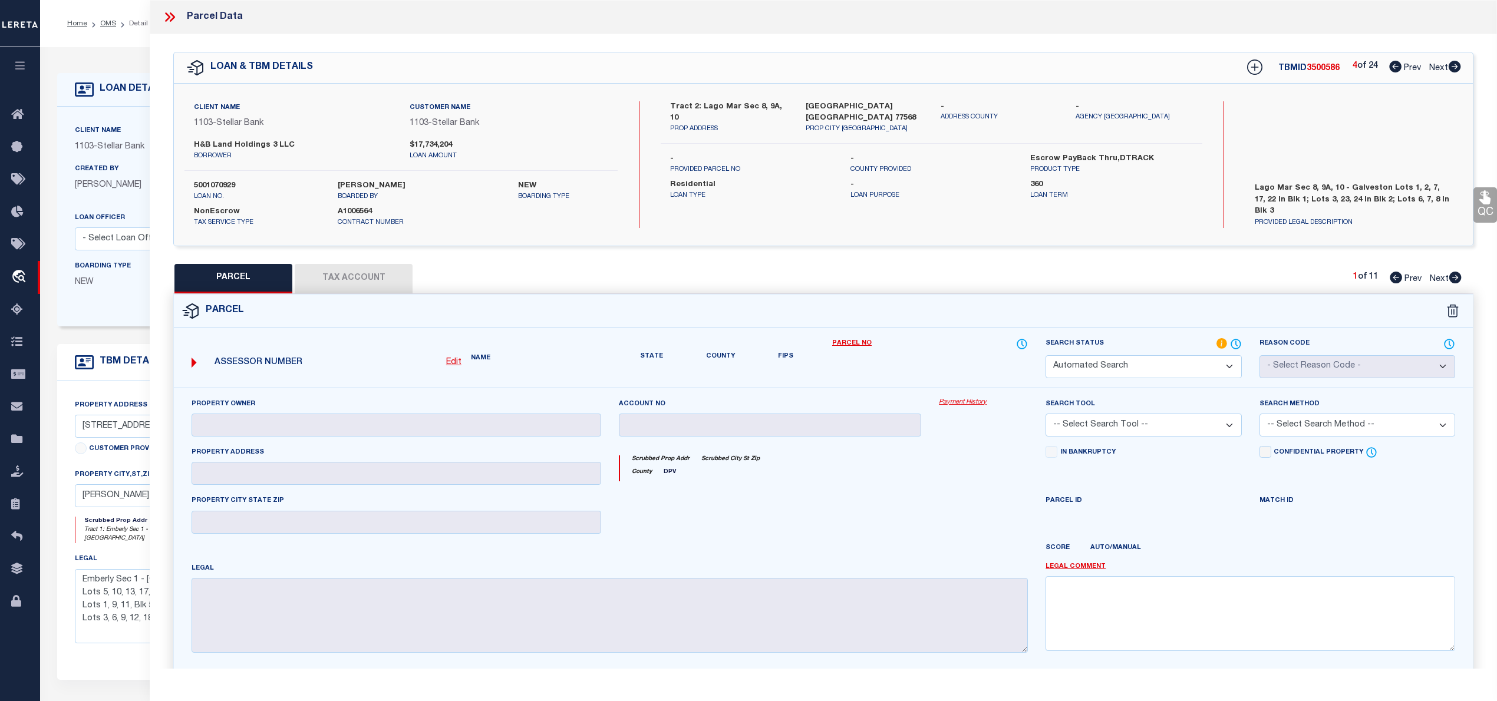
click at [1457, 70] on icon at bounding box center [1455, 67] width 12 height 12
select select "CP"
type input "H&B LAND HOLDINGS LLC"
select select "AGW"
select select
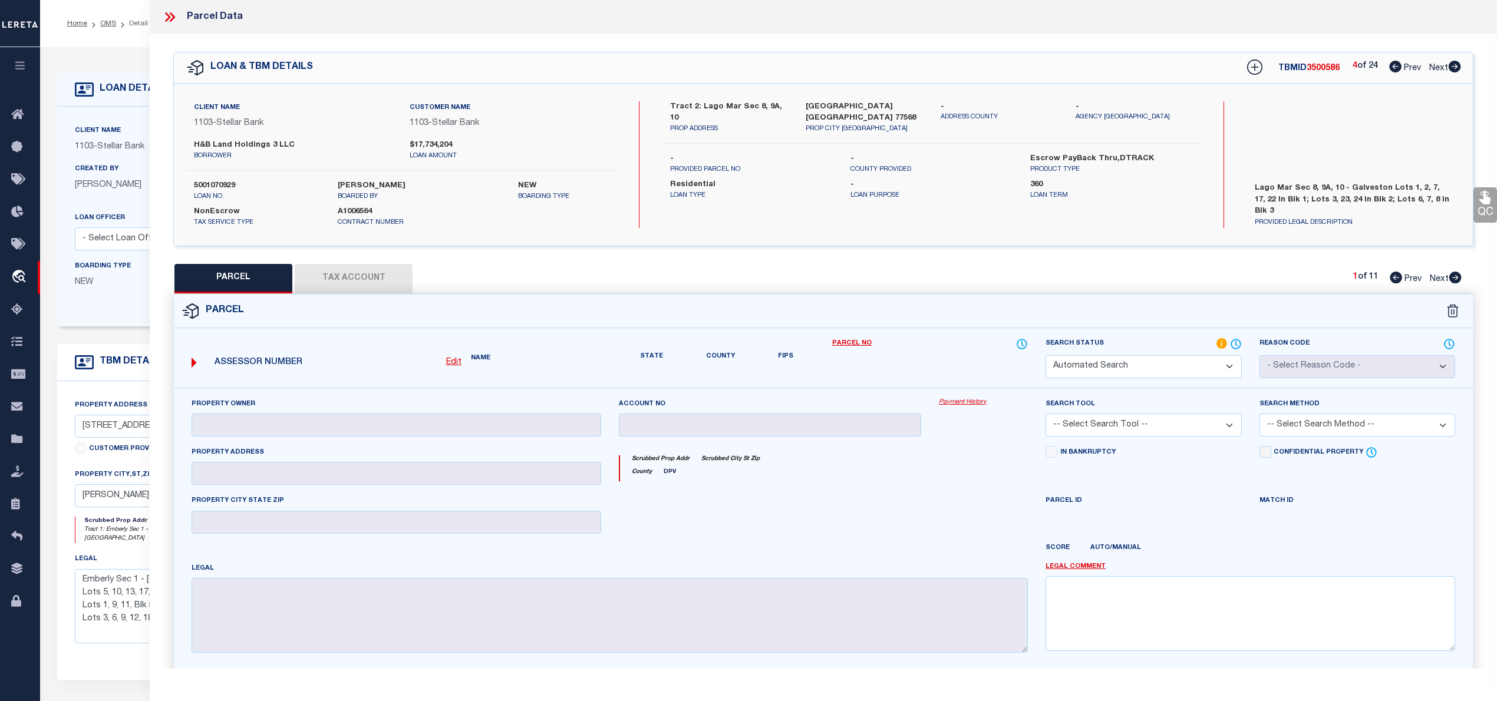
type input "2915 WINDBOUND DR"
type input "TEXAS CITY, TX 77568"
type textarea "LOT 1 BLK 1 LAGO MAR POD 8 SEC 8 (2023) ABST 11"
select select "AS"
select select
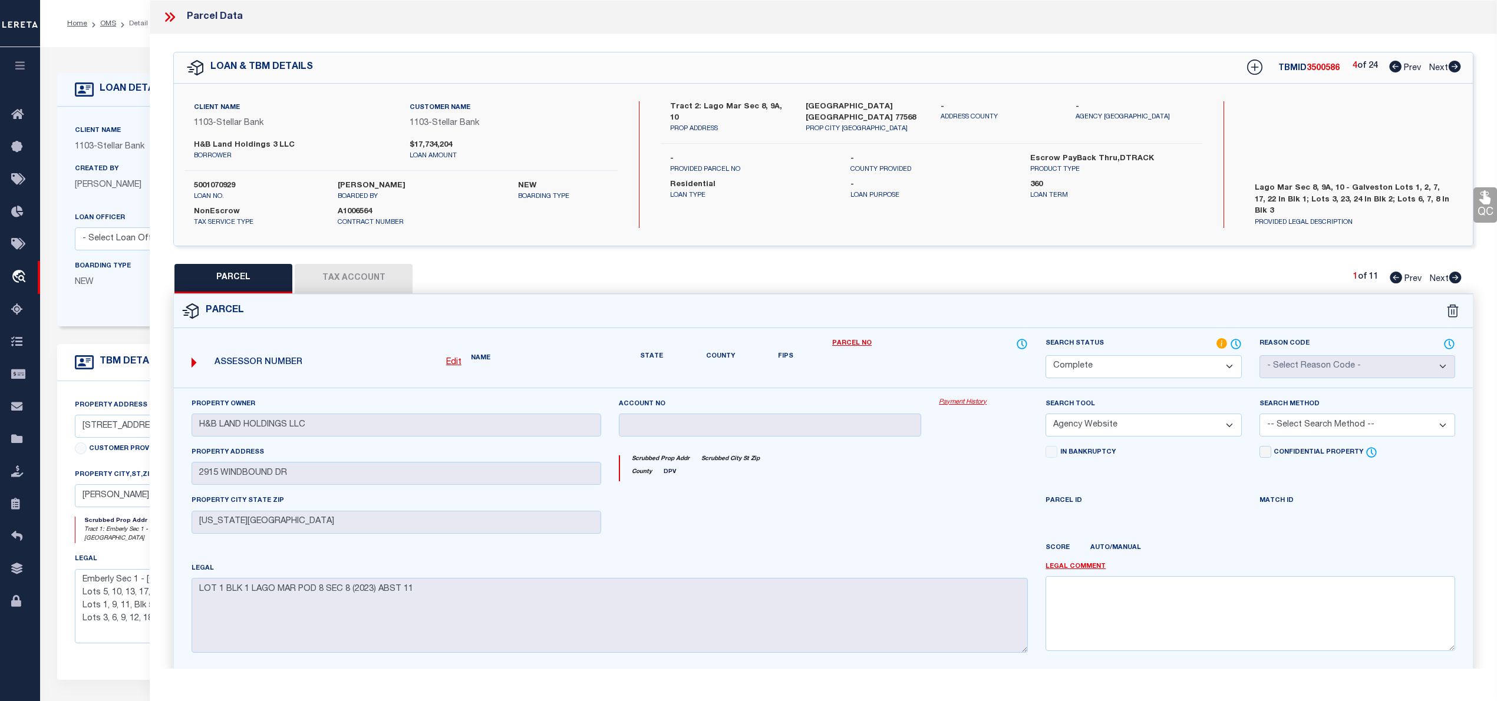
checkbox input "false"
select select "IP"
type input "HSB CONSTRUCTION SERVICES LLC"
select select "AGW"
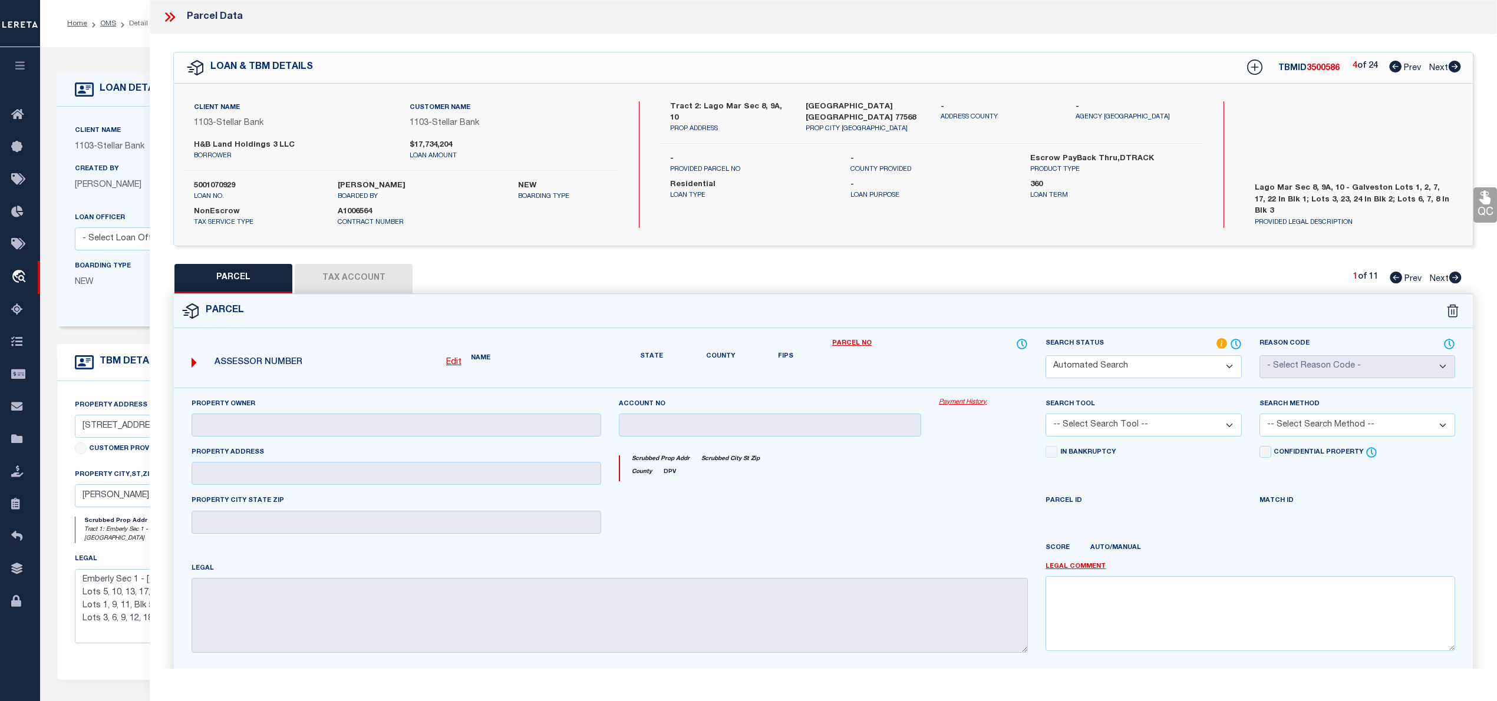
select select
type input "2908 LAGO COSTA DR"
type input "TEXAS CITY, TX 77568"
type textarea "LOT 23 BLK 1 LAGO MAR POD 8 SEC 8 (2023) ABST 11"
click at [1457, 70] on icon at bounding box center [1455, 67] width 12 height 12
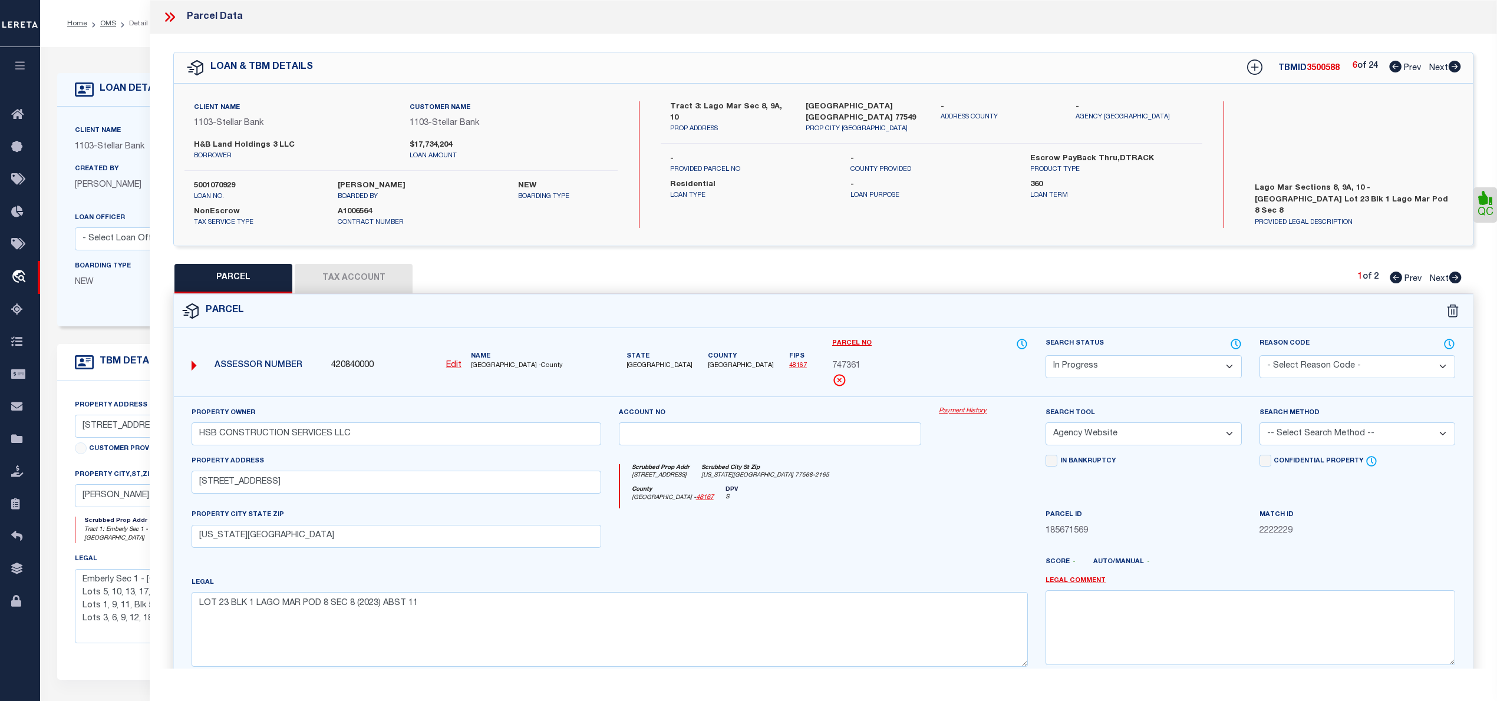
select select "AS"
select select
checkbox input "false"
select select "CP"
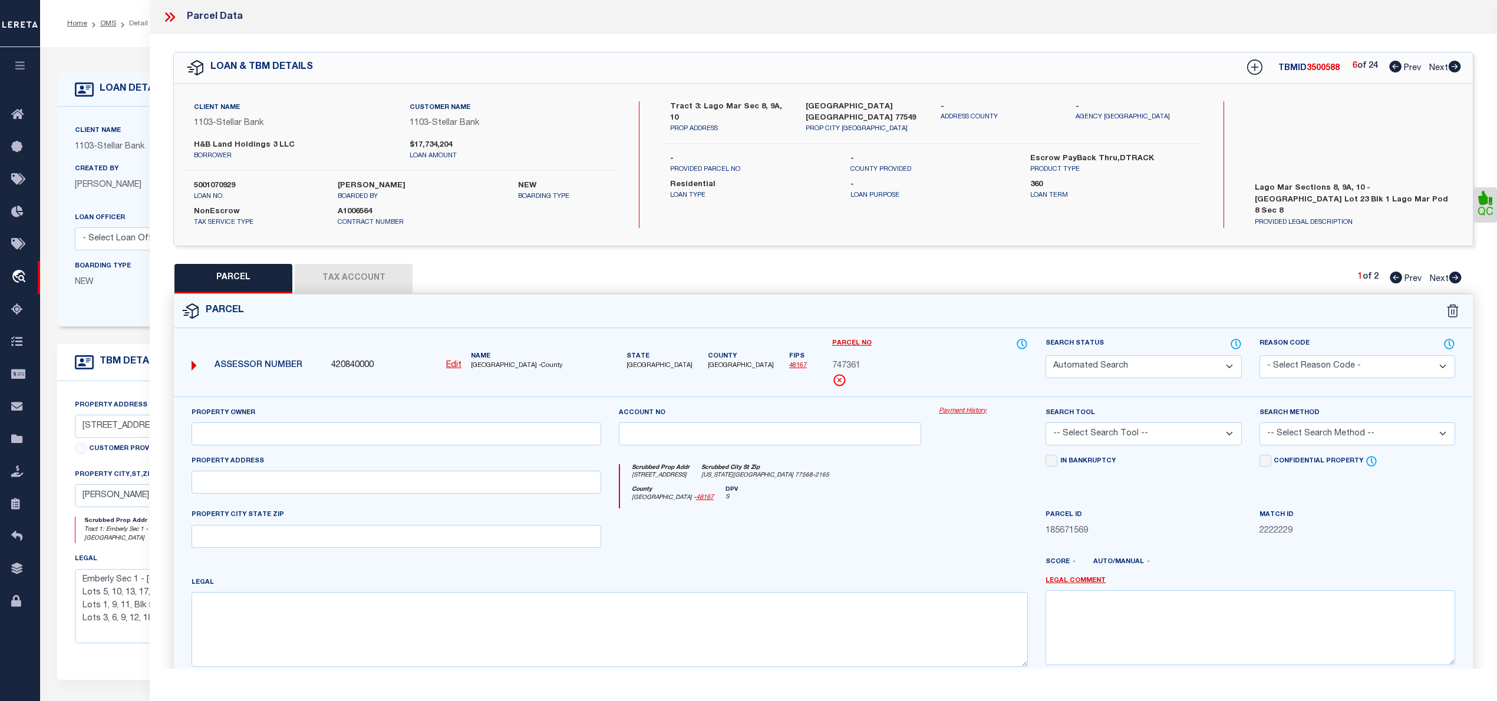
type input "H&B LAND HOLDINGS LLC"
select select "AGW"
select select
type input "13802 SALOME DR"
type input "TEXAS CITY, TX 77568"
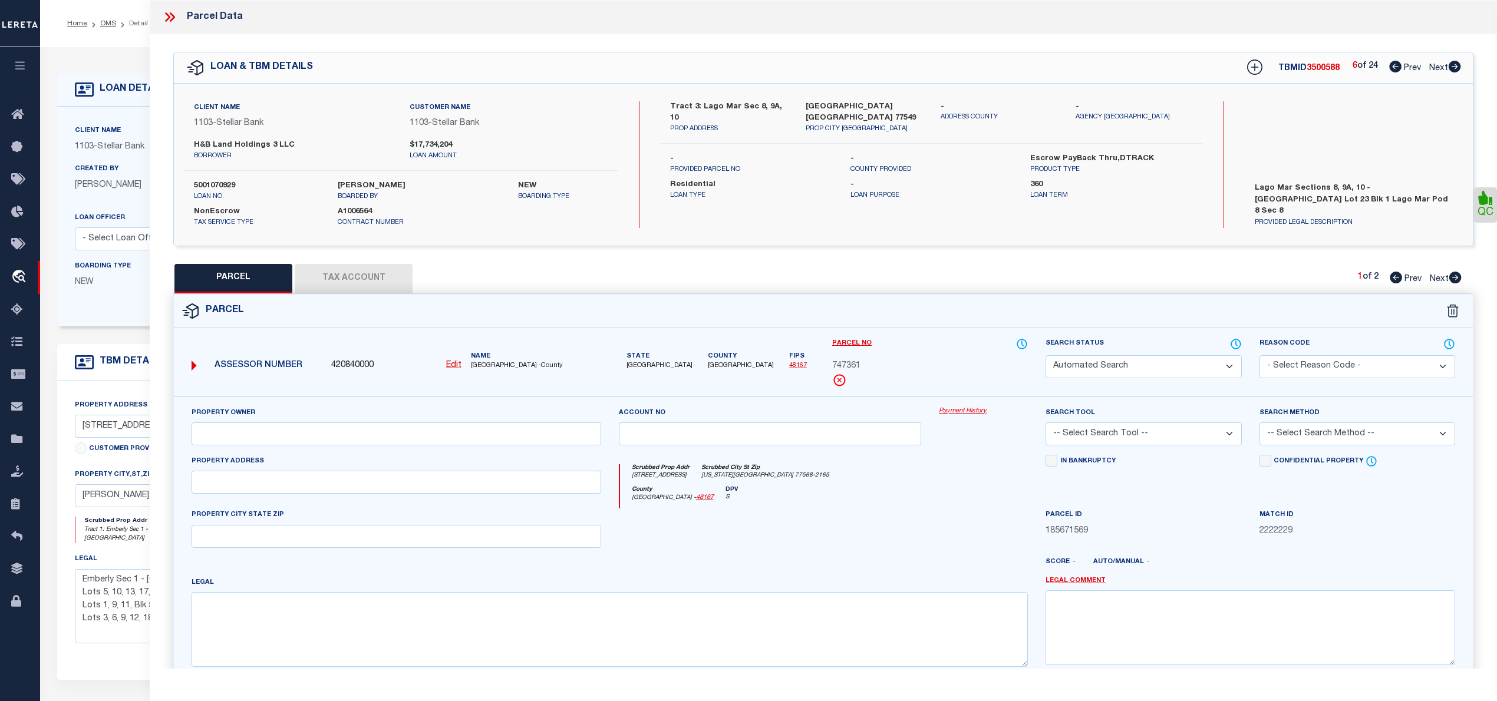
type textarea "LOT 10 BLK 2 LAGO MAR POD 8 SEC 8 (2023) ABST 11"
click at [1457, 70] on icon at bounding box center [1455, 67] width 12 height 12
select select "AS"
select select
checkbox input "false"
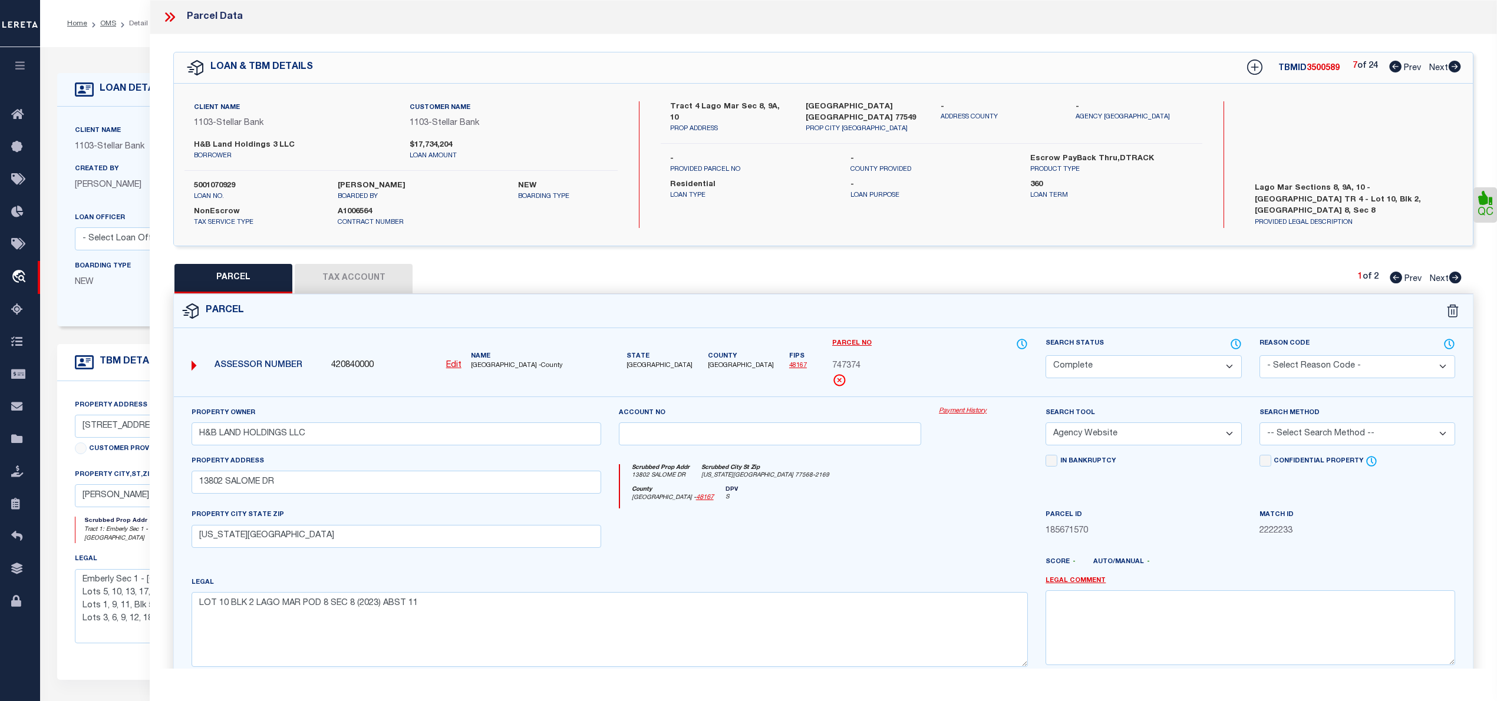
checkbox input "false"
select select "JR"
type input "HSB CONSTRUCTION SERVICES LLC"
select select "AGW"
select select "LEG"
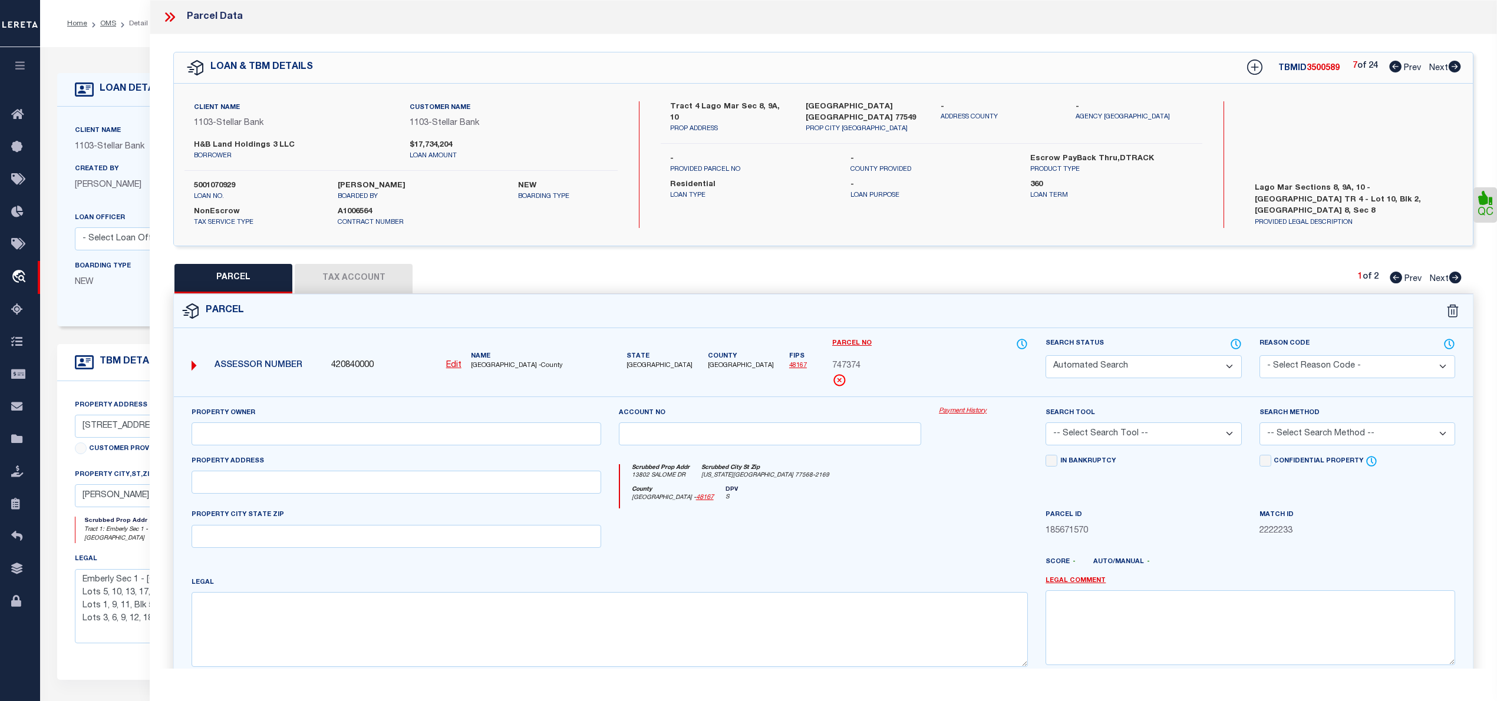
type input "2925 LAGO COSTA DR"
type input "TEXAS CITY, TX 77568"
type textarea "LOT 17 BLK 2 LAGO MAR POD 8 SEC 8 (2023) ABST 11"
type textarea "JR: Needs Untangled. Galveston Co MUD #59 - The TaxID you entered already exist…"
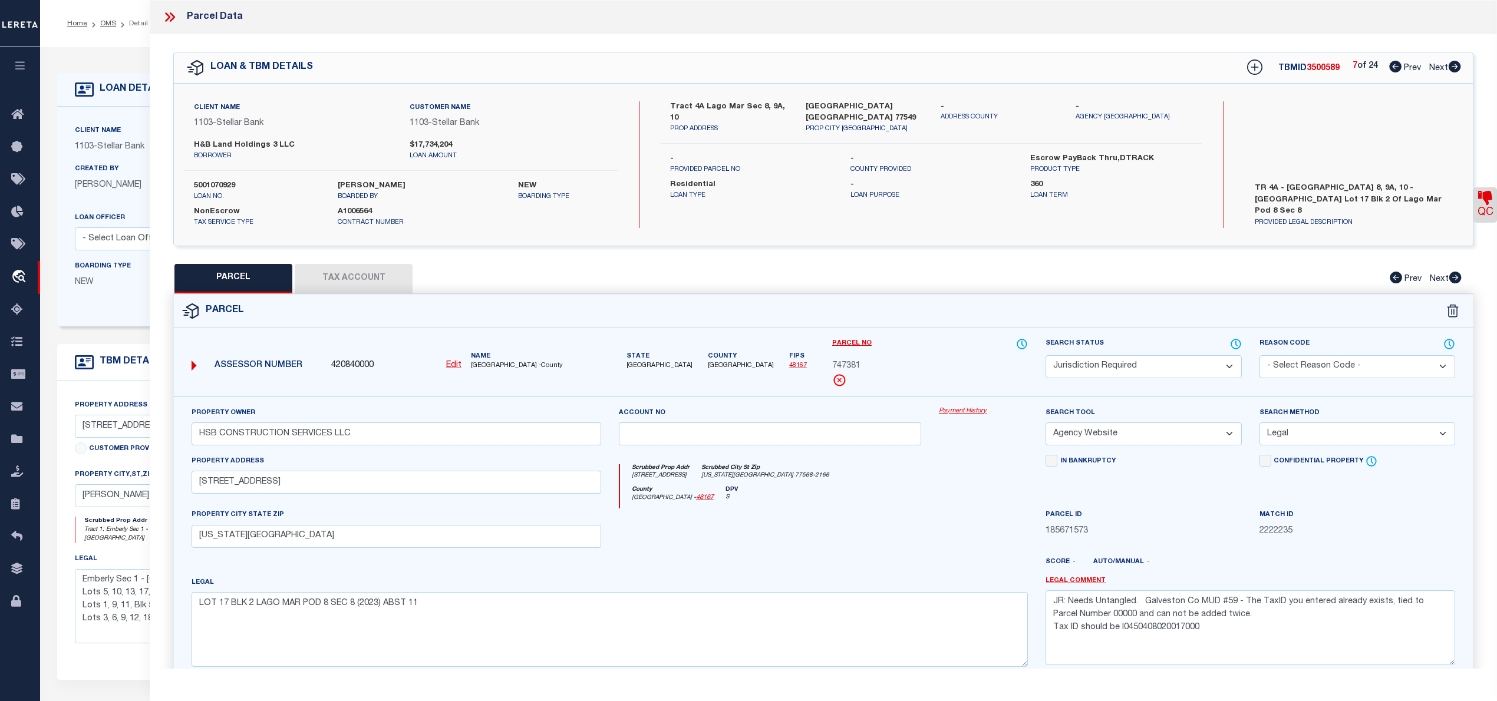
click at [1459, 69] on icon at bounding box center [1455, 67] width 12 height 12
select select "AS"
select select
checkbox input "false"
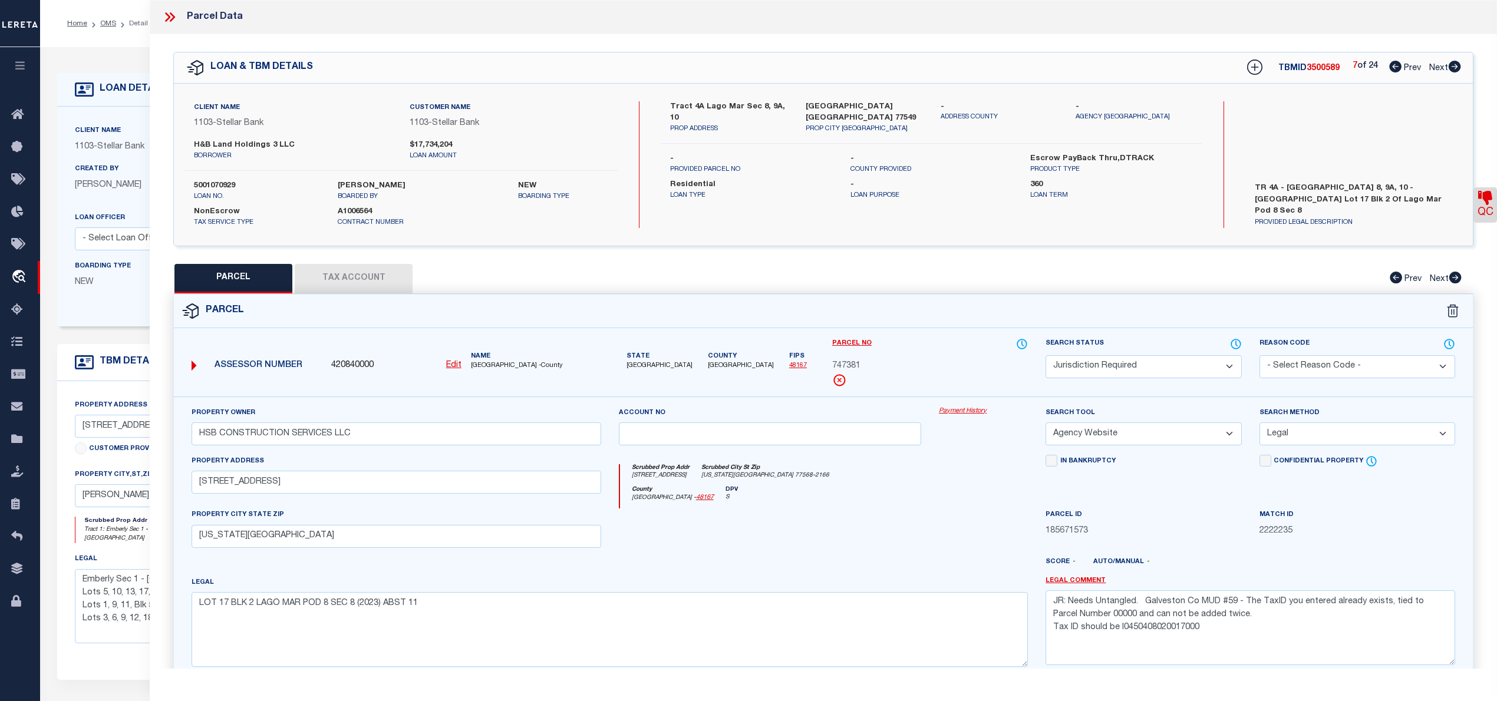
checkbox input "false"
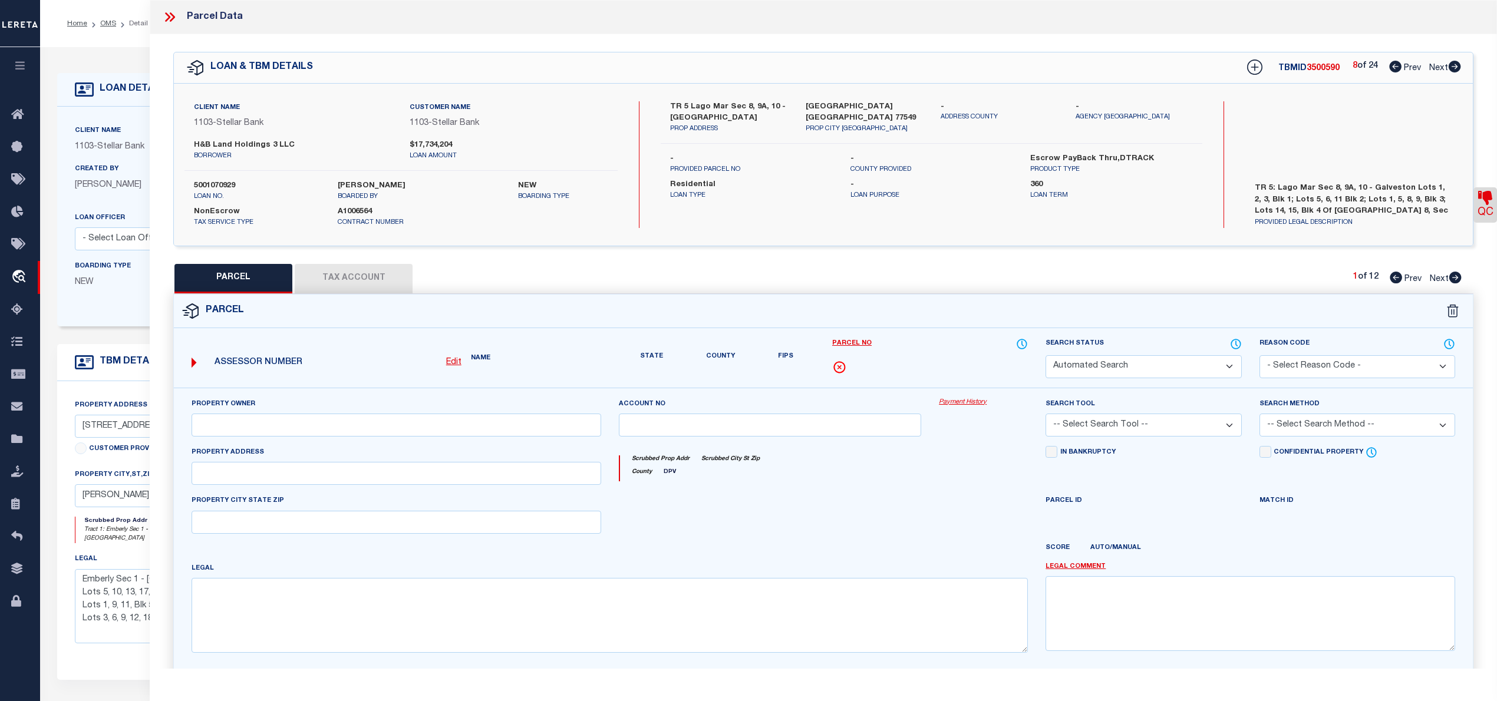
select select "CP"
type input "H&B LAND HOLDINGS LLC"
select select "AGW"
select select
type input "14015 PALMARES DR"
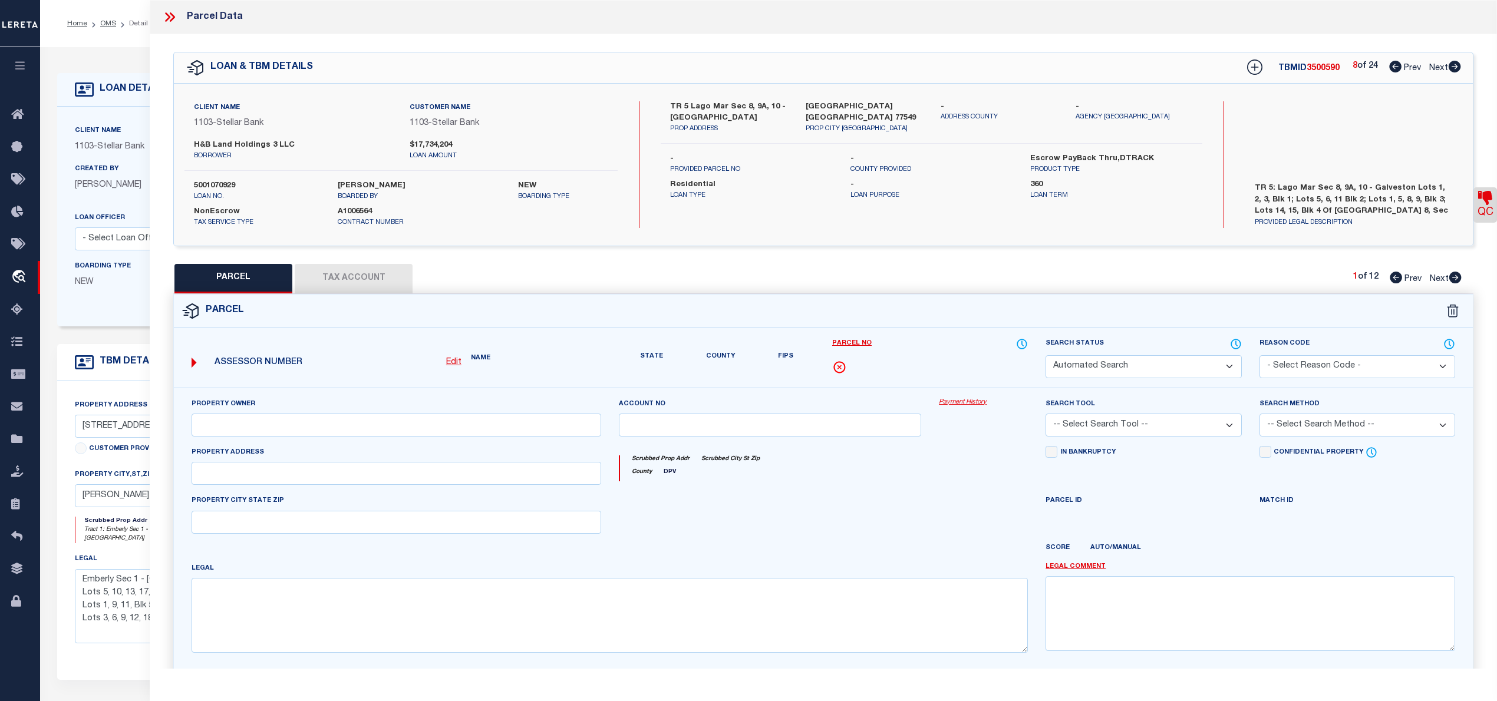
type input "TEXAS CITY, TX 77568"
type textarea "LOT 5 BLK 3 LAGO MAR POD 8 SEC 9A (2023) ABST 11"
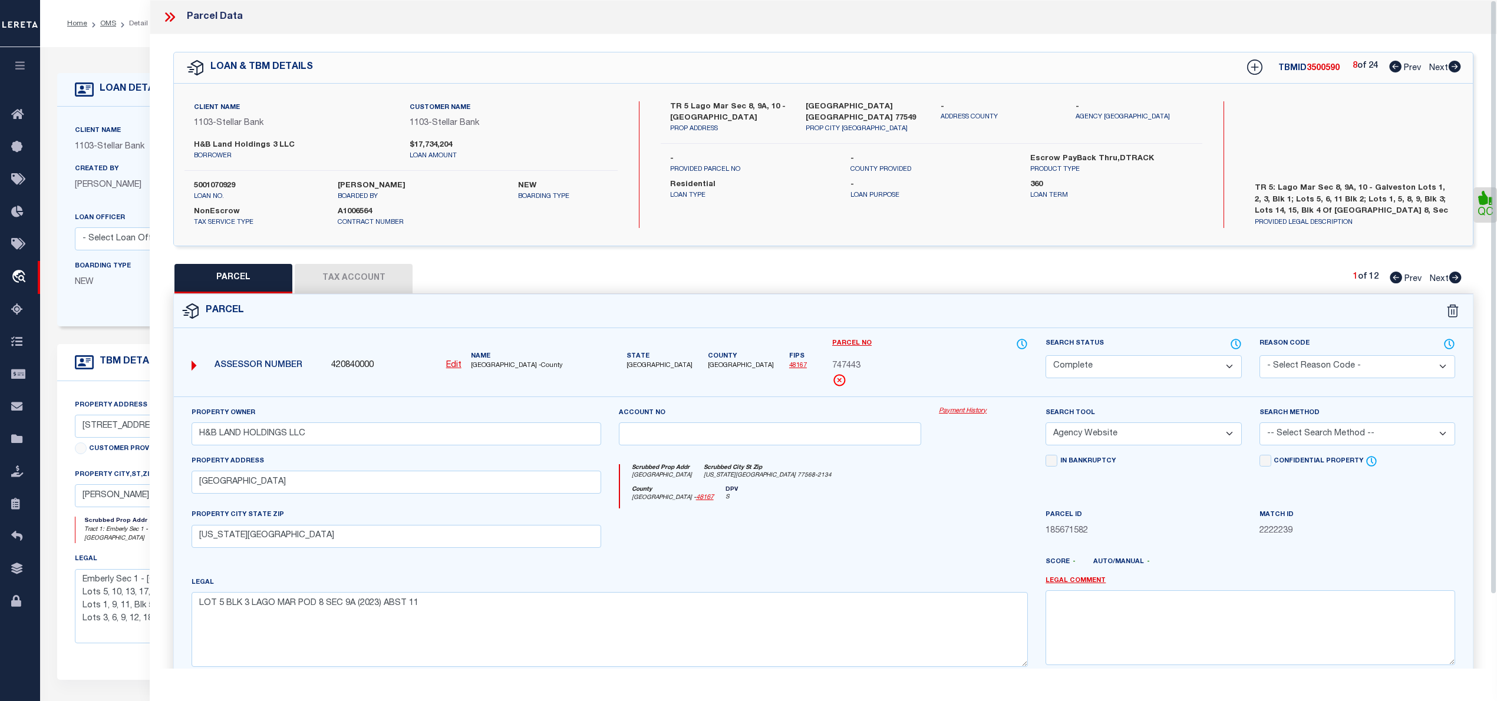
click at [1455, 64] on icon at bounding box center [1455, 67] width 12 height 12
select select "AS"
select select
checkbox input "false"
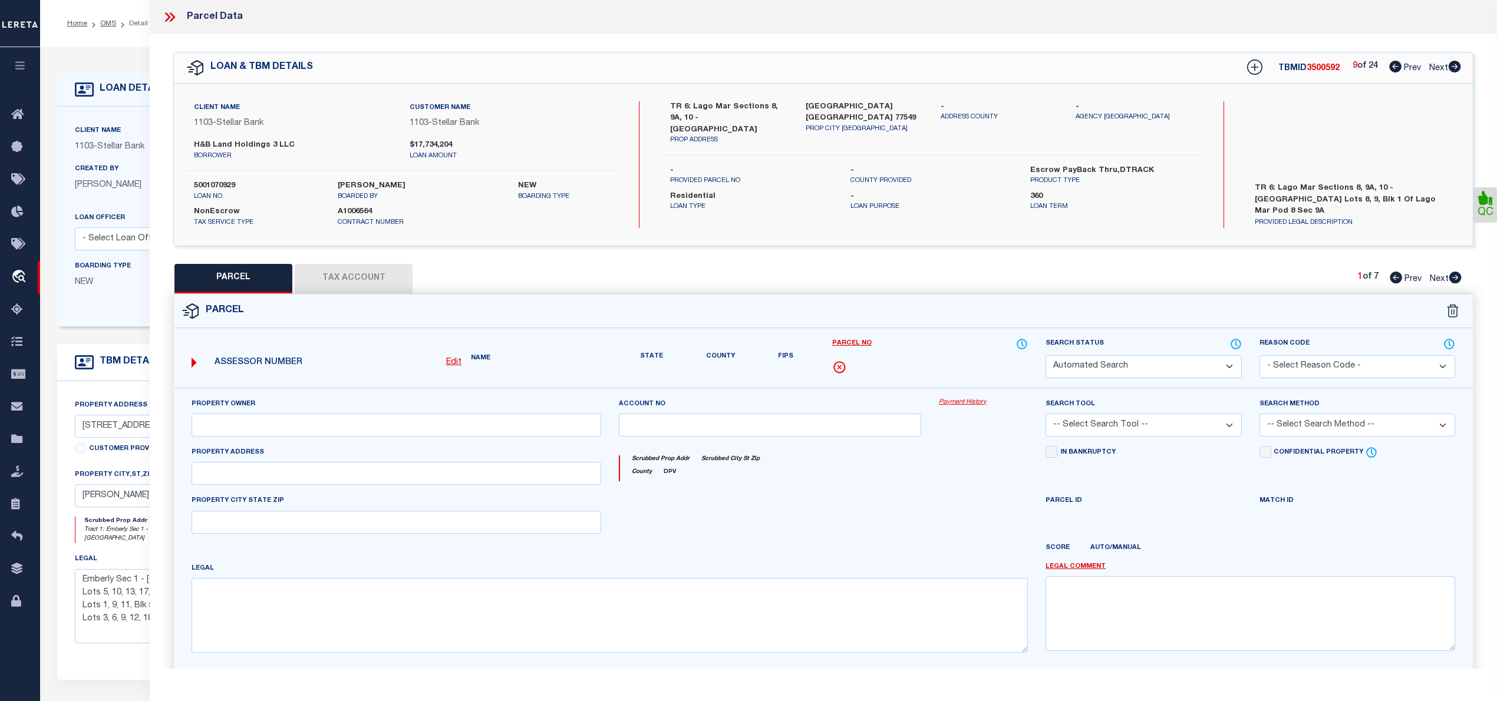
select select "CP"
type input "H&B LAND HOLDINGS 3 LLC"
select select "AGW"
select select
type input "2908 MACKINAC BAY DR"
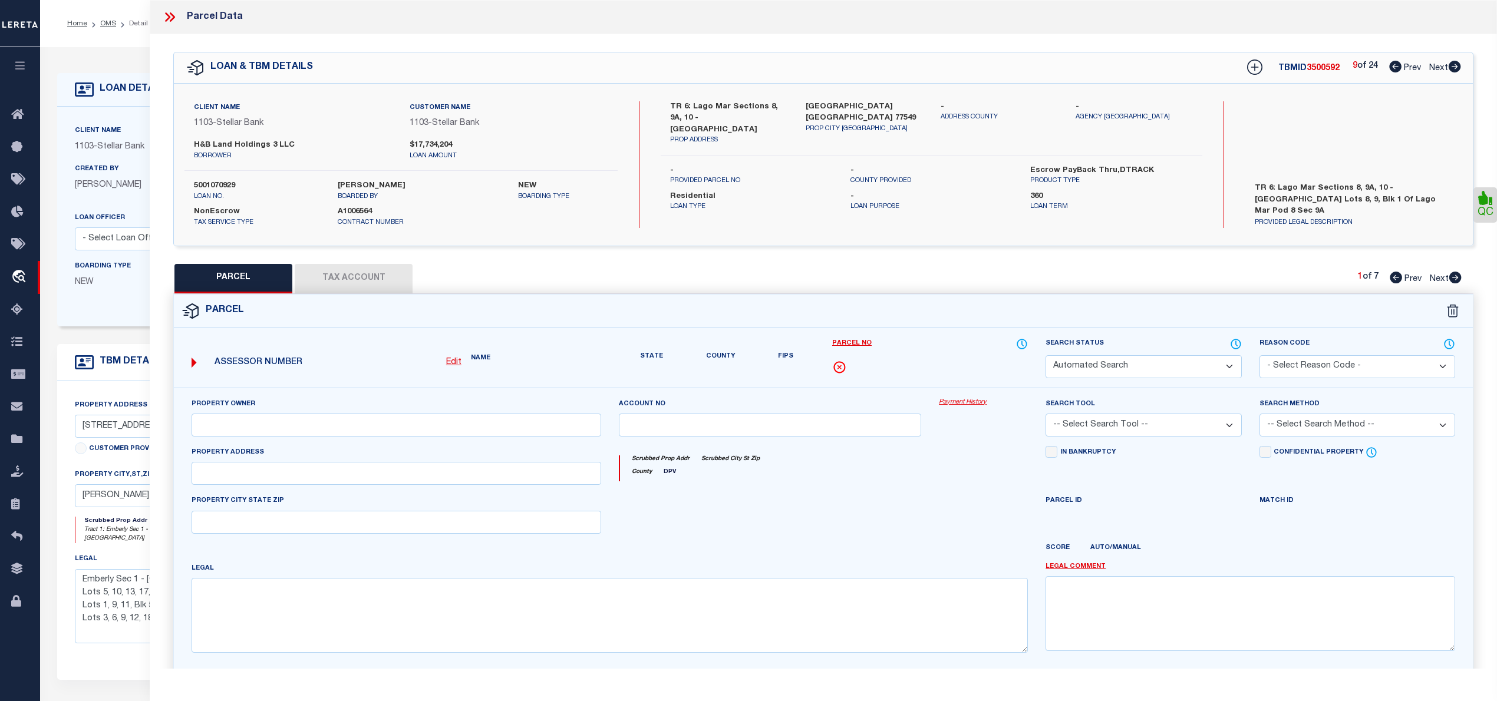
type input "TEXAS CITY, TX 77568"
type textarea "LOT 8 BLK 1 LAGO MAR POD 8 SEC 9A (2023) ABST 11"
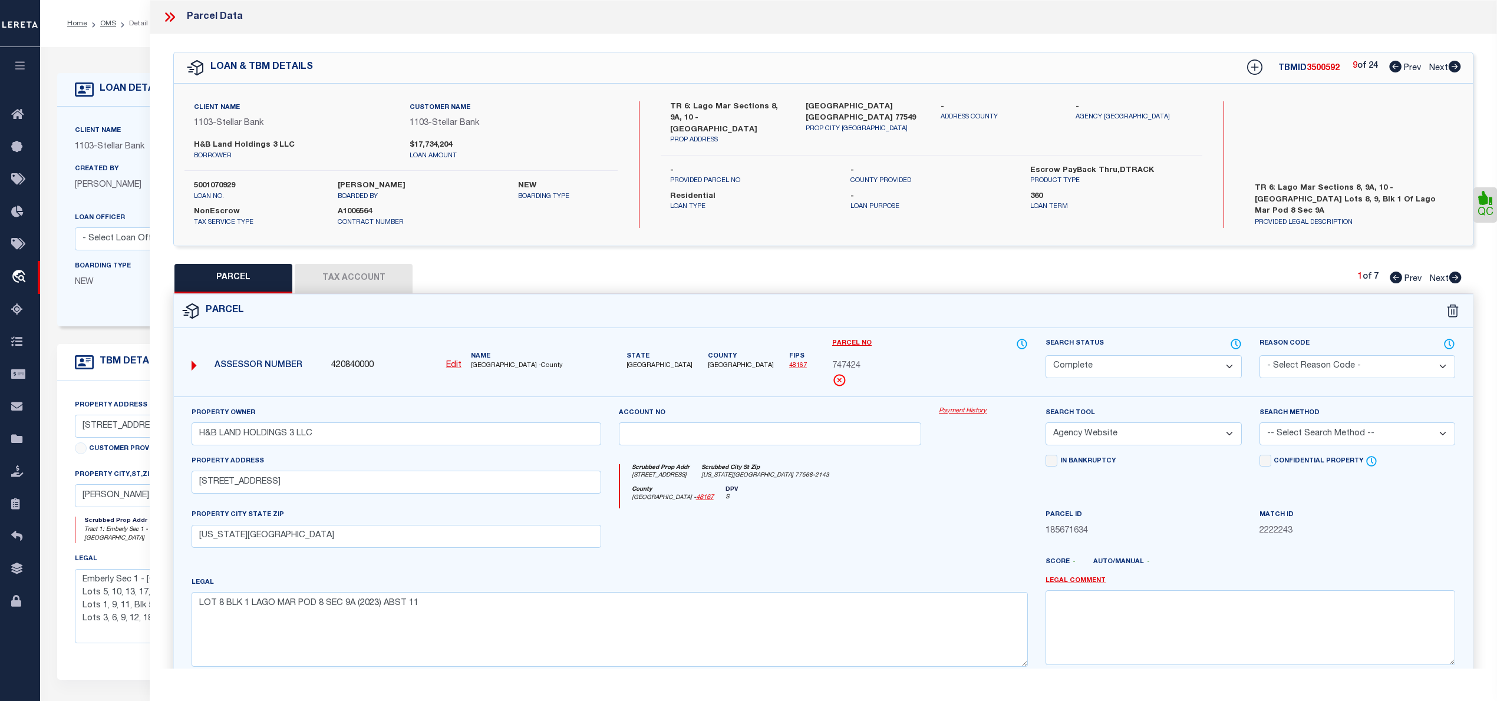
click at [1455, 64] on icon at bounding box center [1455, 67] width 12 height 12
select select "AS"
select select
checkbox input "false"
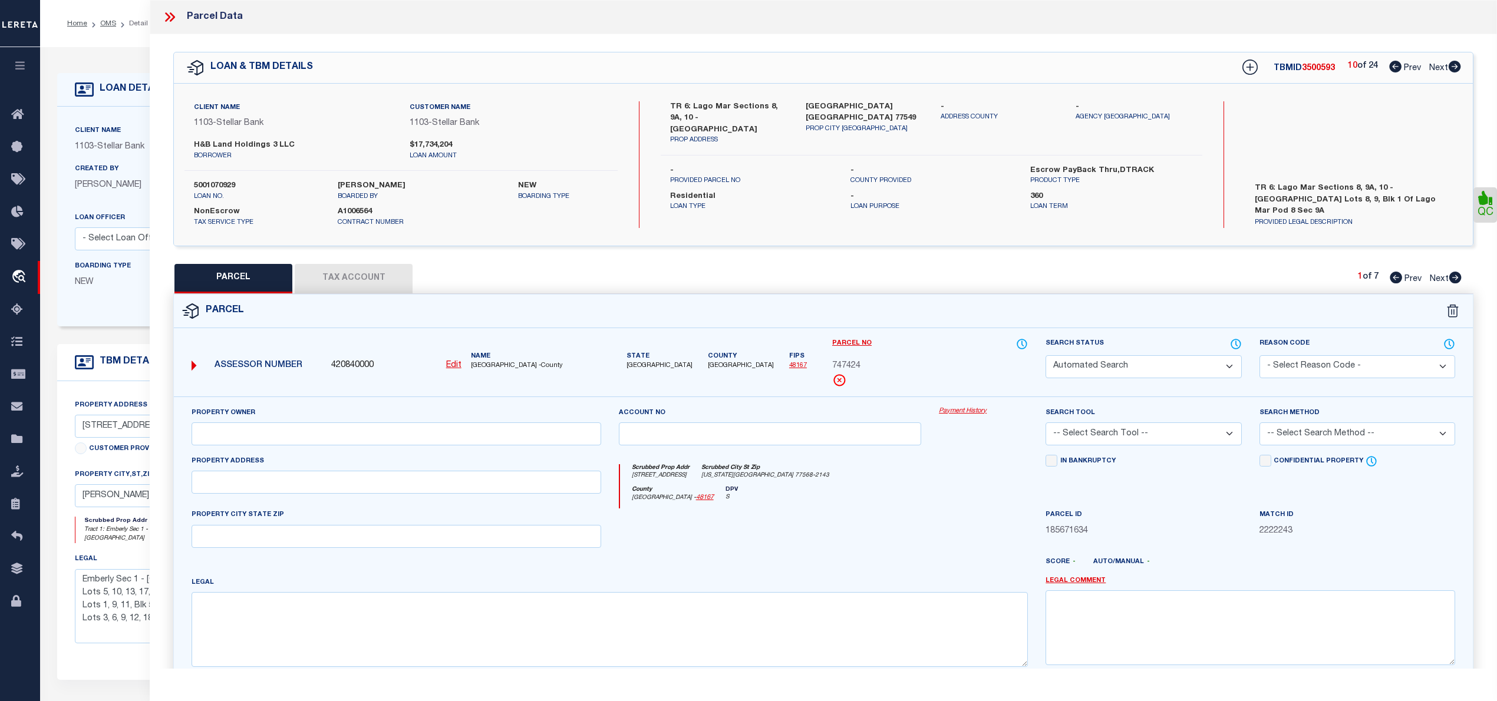
select select "CP"
type input "H&B LAND HOLDINGS 3 LLC"
select select "AGW"
select select
type input "2313 SENECA LAKE DR"
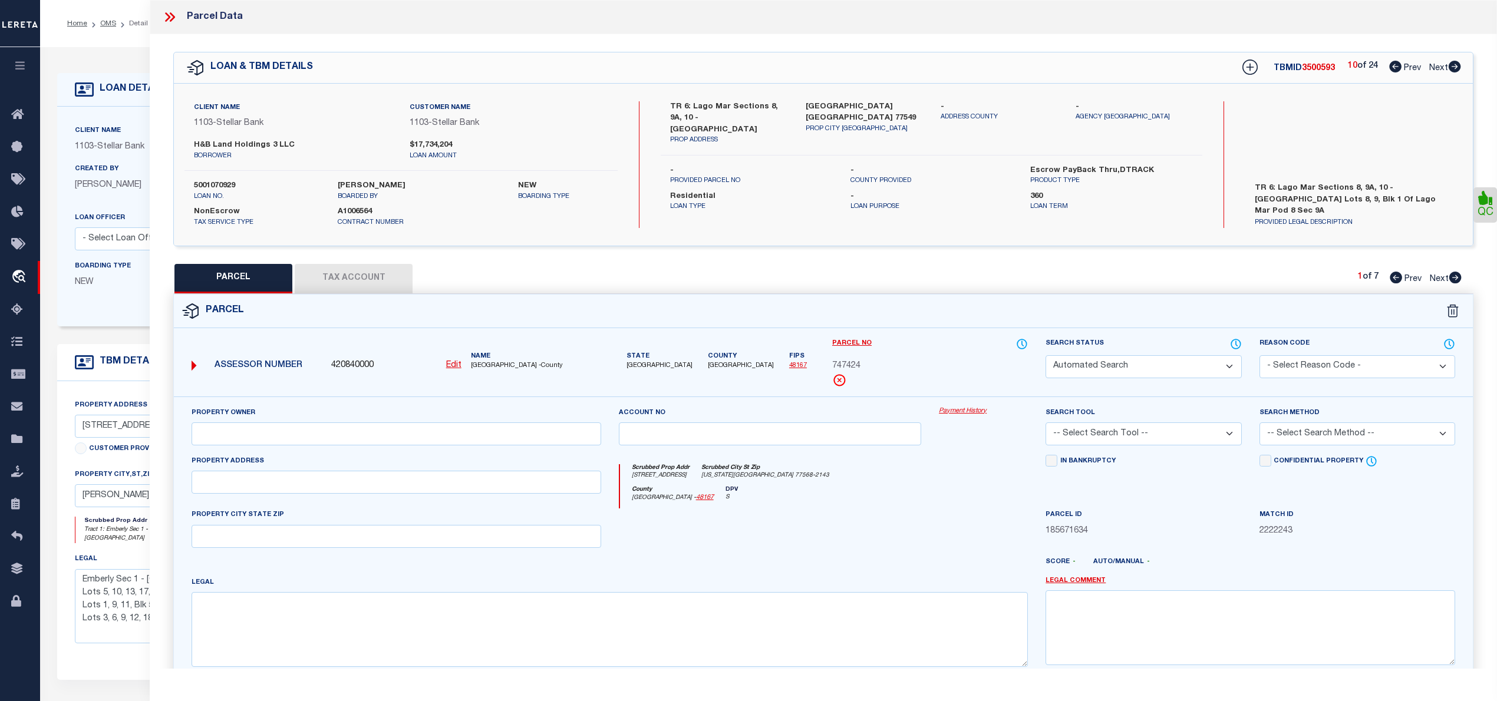
type input "TEXAS CITY, TX 77568"
type textarea "LOT 1 BLK 1 LAGO MAR POD 8 SEC 10 (2023) ABST 11"
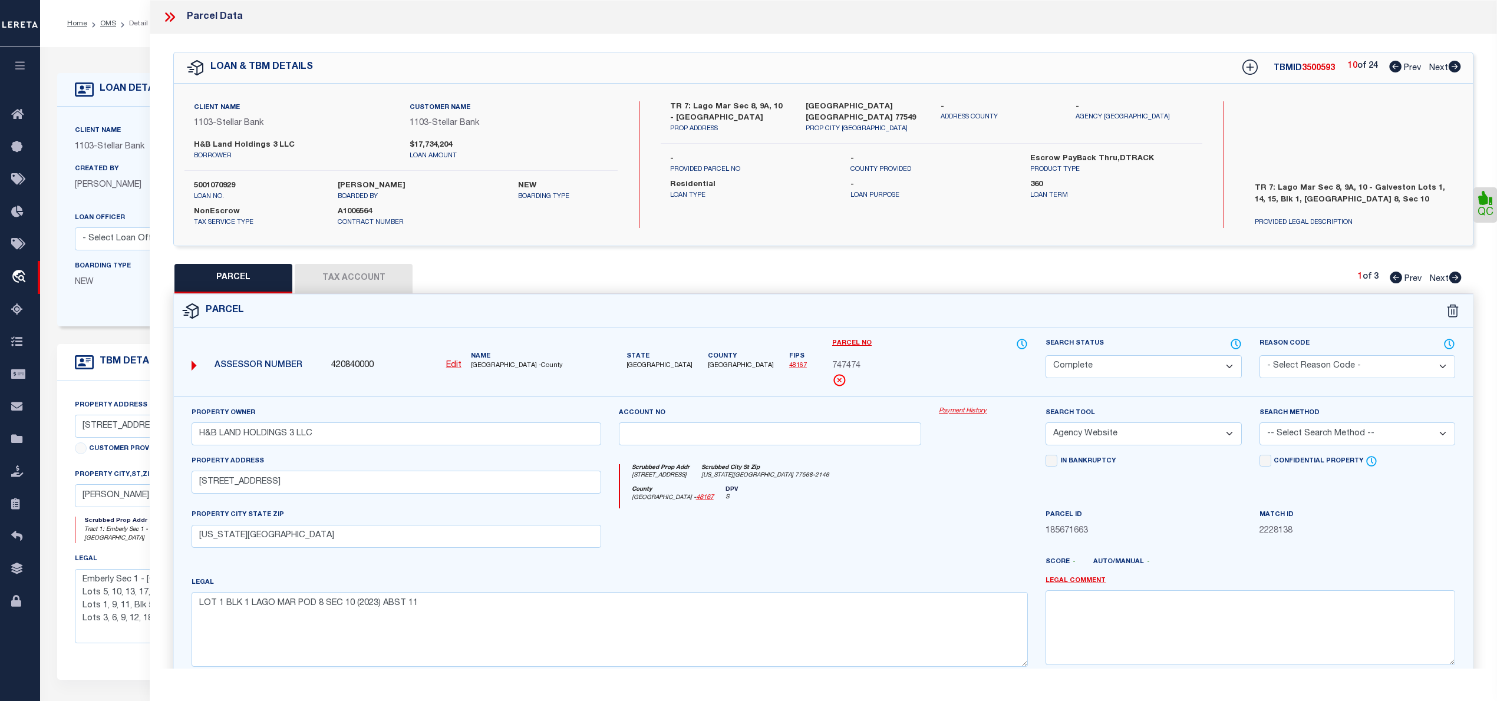
click at [1455, 64] on icon at bounding box center [1455, 67] width 12 height 12
select select "AS"
select select
checkbox input "false"
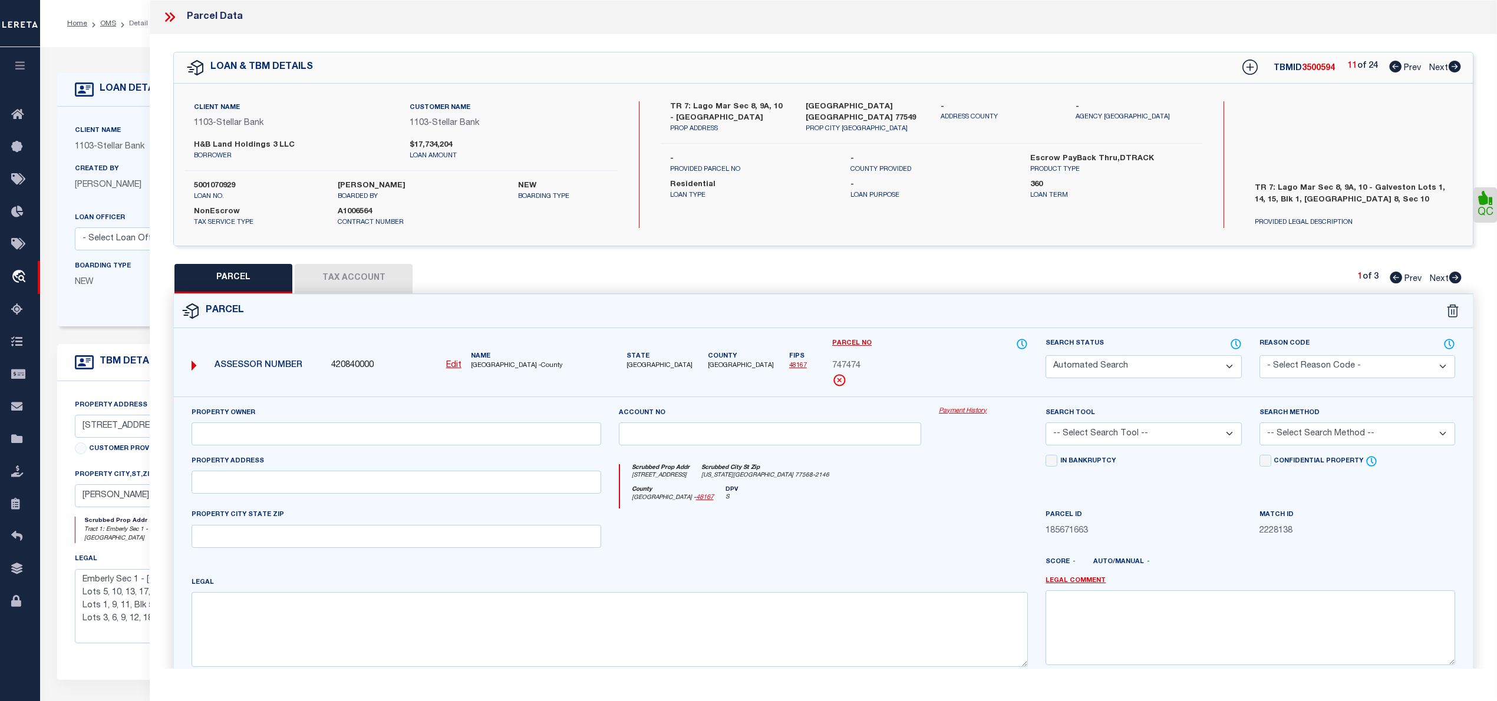
select select "CP"
type input "H&B LAND HOLDINGS LLC"
select select "AGW"
select select
type input "2404 SENECA LAKE DR"
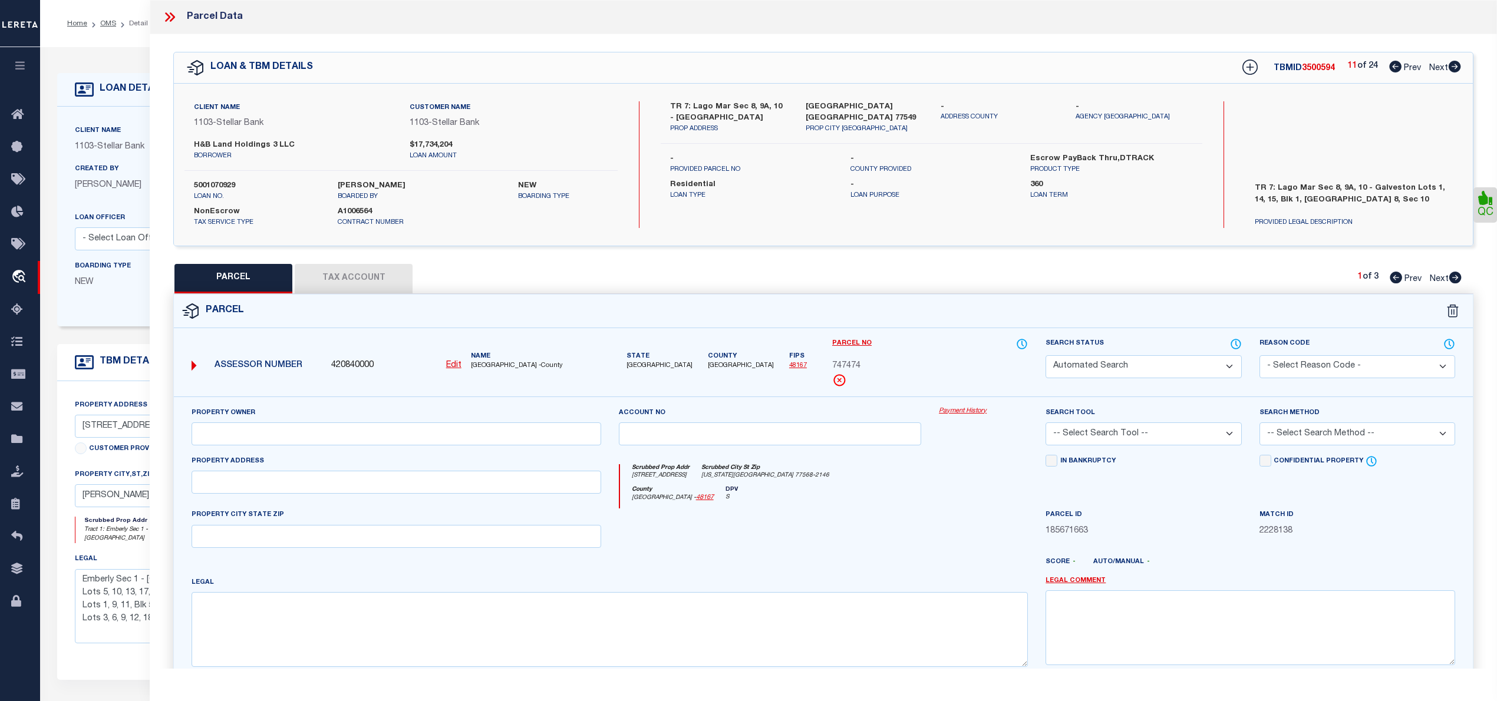
type input "TEXAS CITY, TX 77568"
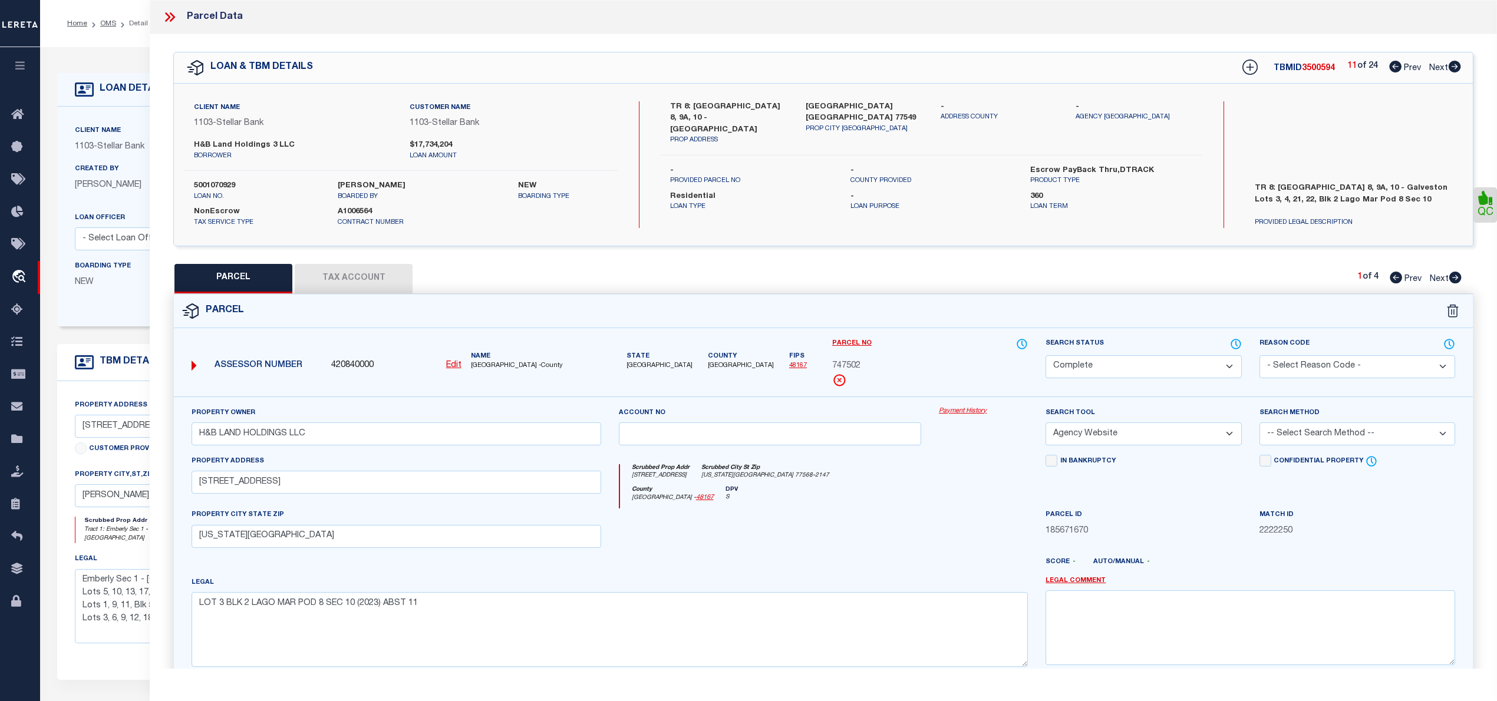
click at [1455, 64] on icon at bounding box center [1455, 67] width 12 height 12
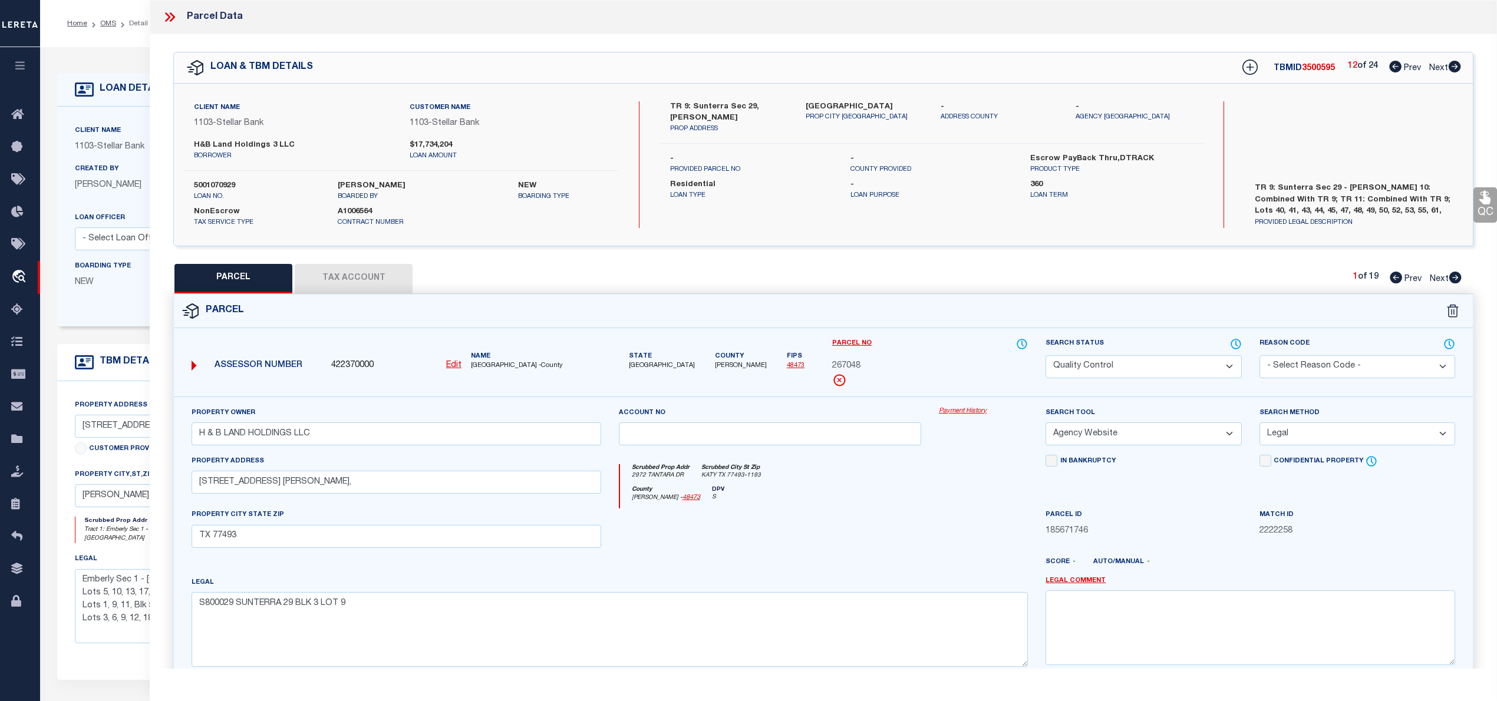
click at [1453, 68] on icon at bounding box center [1454, 67] width 13 height 12
click at [1453, 64] on icon at bounding box center [1455, 67] width 12 height 12
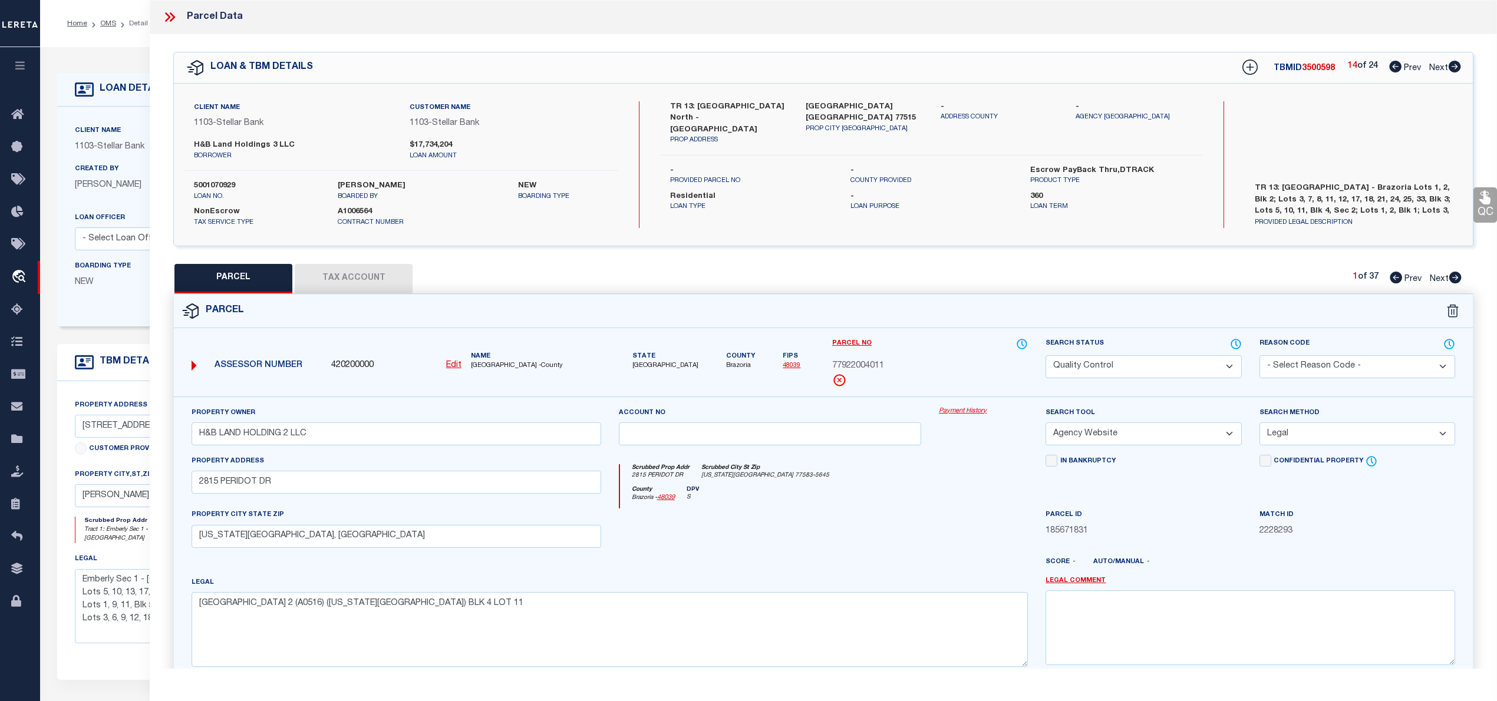
click at [1453, 64] on icon at bounding box center [1455, 67] width 12 height 12
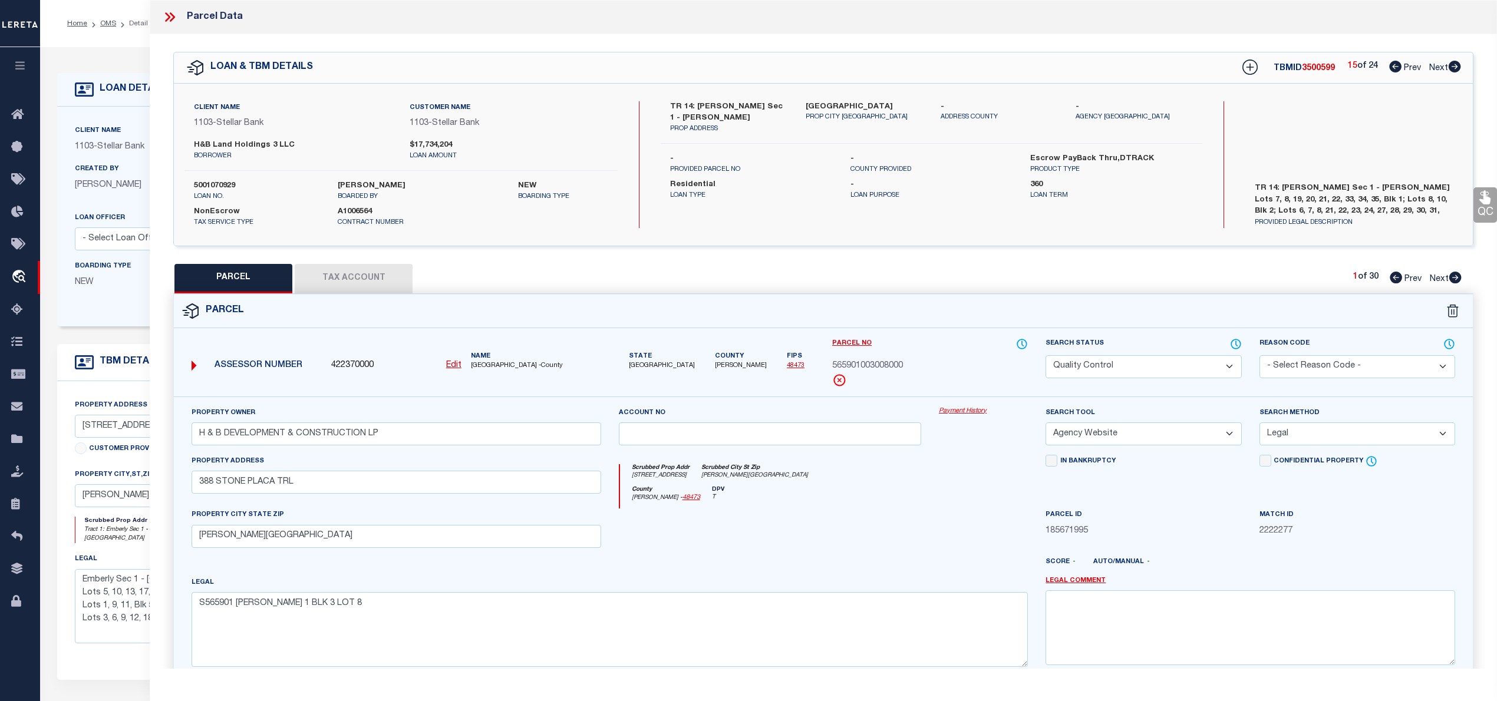
click at [1453, 64] on icon at bounding box center [1455, 67] width 12 height 12
click at [1452, 66] on icon at bounding box center [1455, 67] width 12 height 12
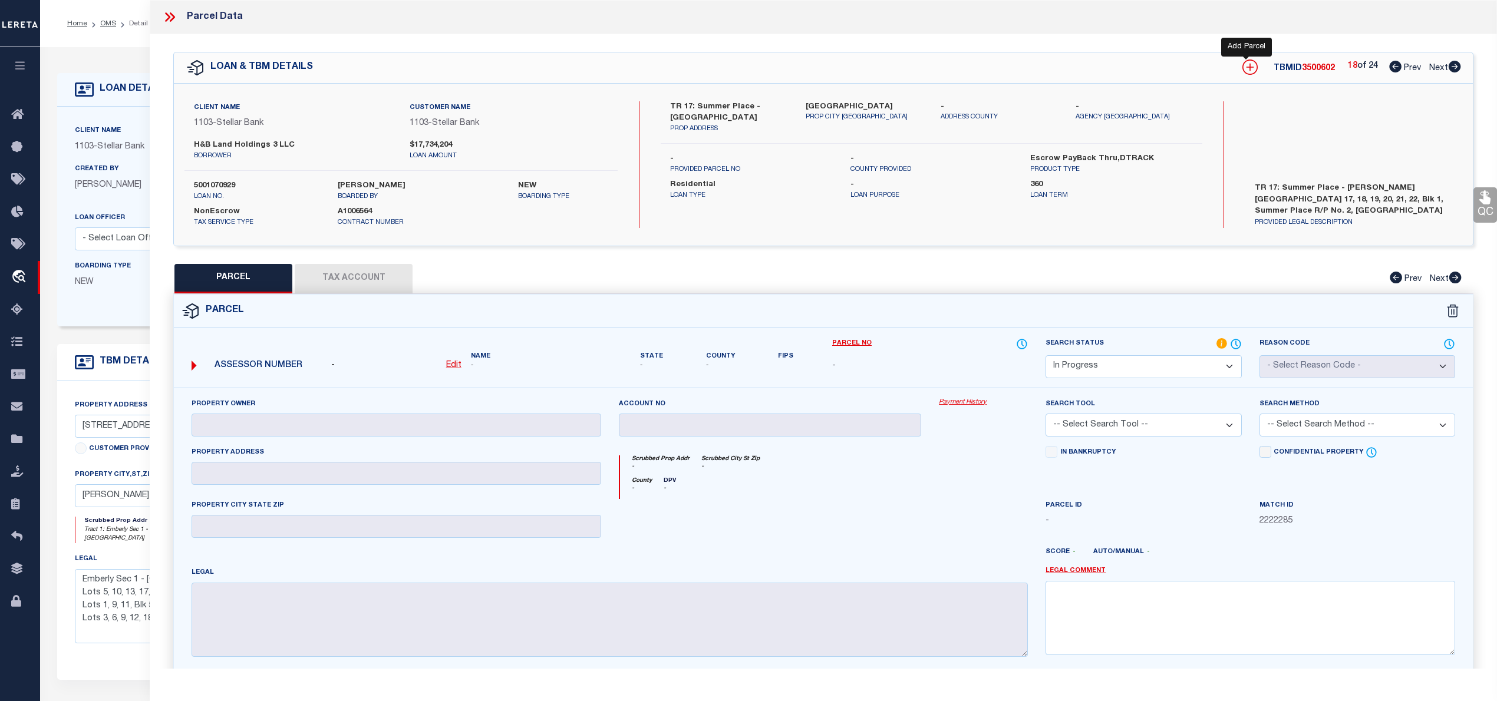
click at [1242, 66] on icon at bounding box center [1249, 67] width 15 height 15
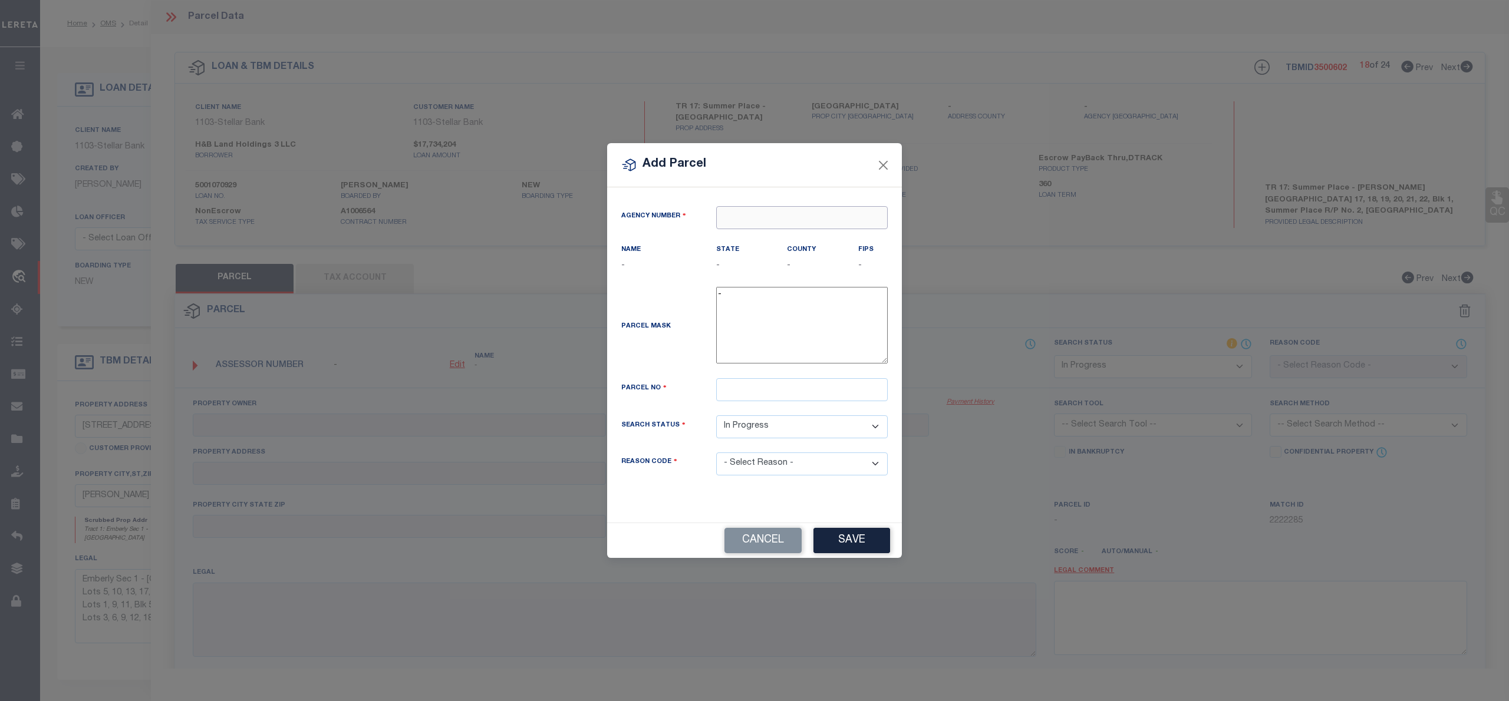
click at [738, 220] on input "text" at bounding box center [802, 217] width 172 height 23
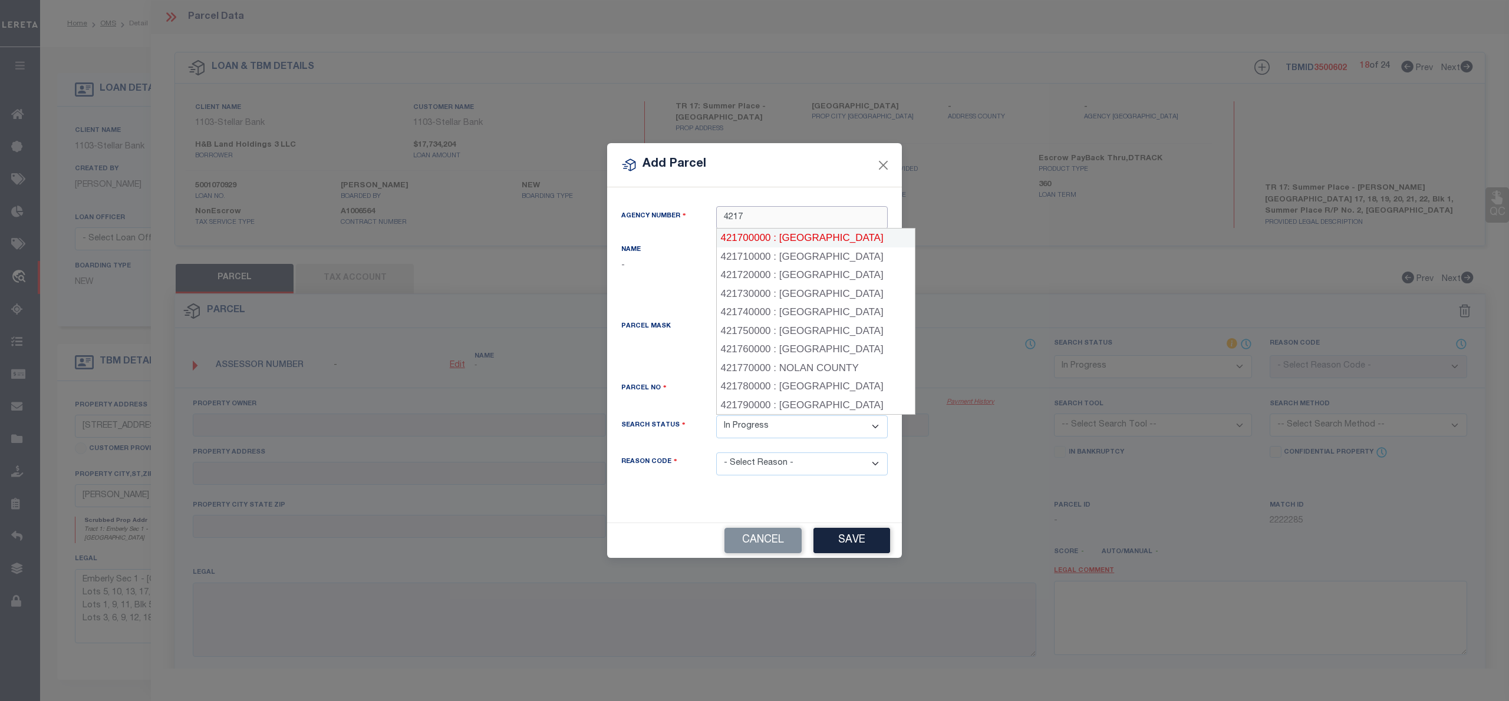
click at [767, 238] on div "421700000 : MONTGOMERY COUNTY" at bounding box center [816, 238] width 198 height 19
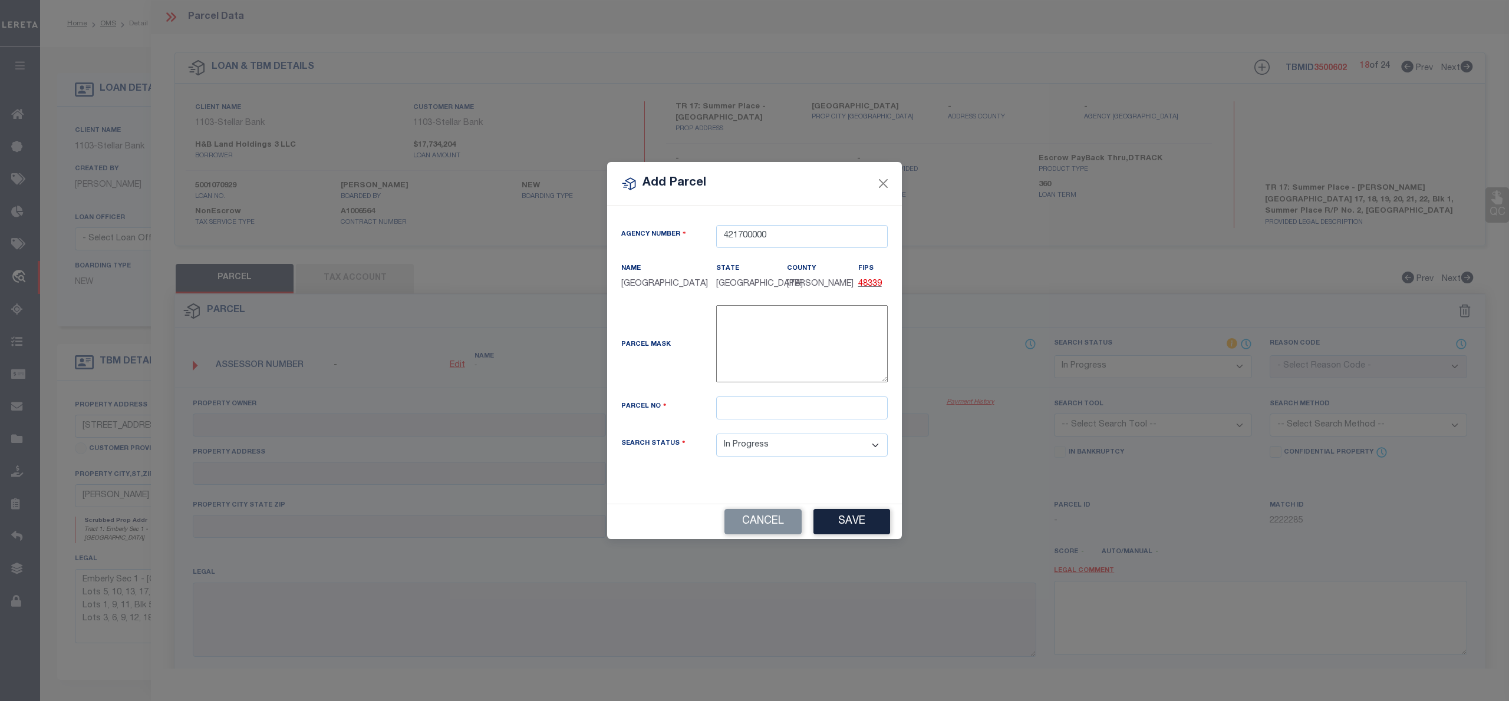
click at [734, 397] on div "Parcel Mask -" at bounding box center [754, 350] width 284 height 91
click at [746, 418] on input "text" at bounding box center [802, 408] width 172 height 23
paste input "9065-92-01700"
click at [722, 411] on input "9065-92-01700" at bounding box center [802, 408] width 172 height 23
click at [754, 416] on input "009065-92-01700" at bounding box center [802, 408] width 172 height 23
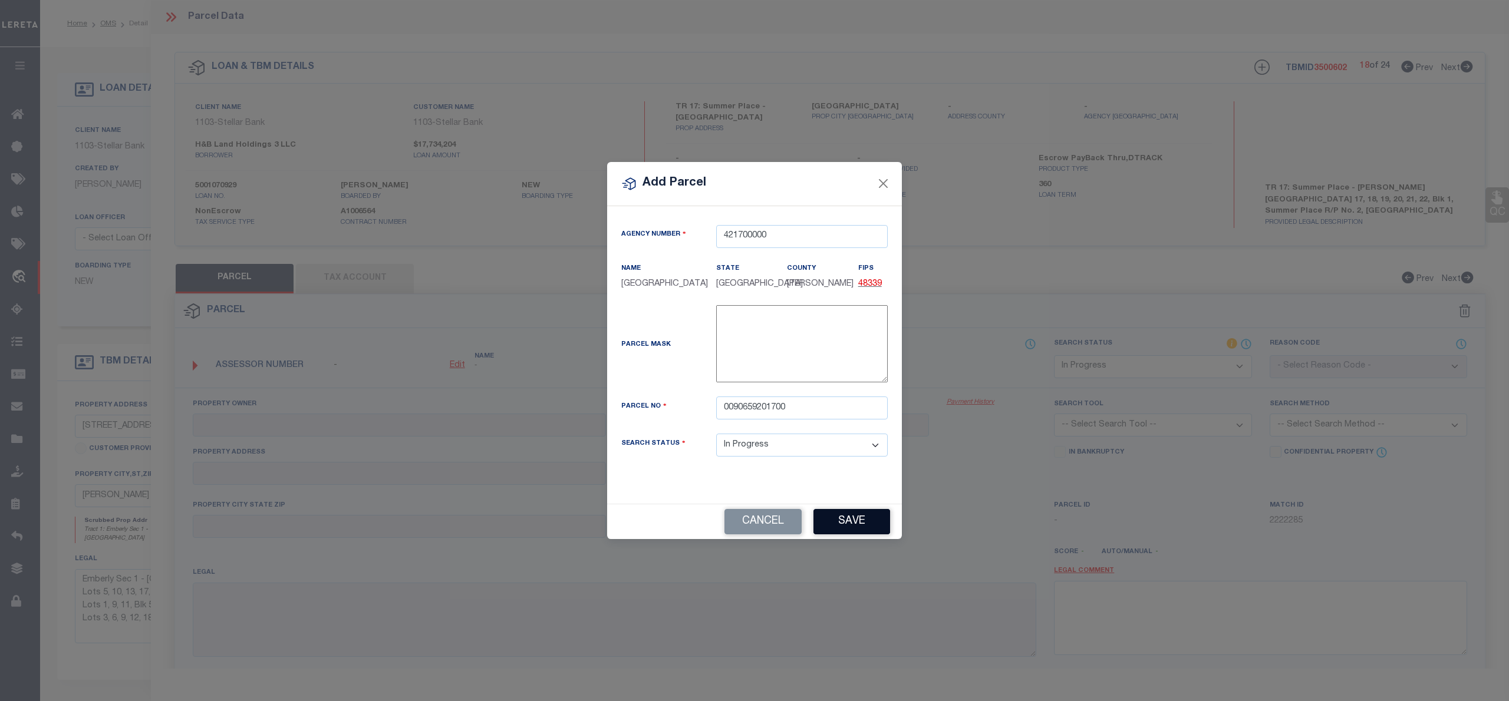
click at [851, 532] on button "Save" at bounding box center [851, 521] width 77 height 25
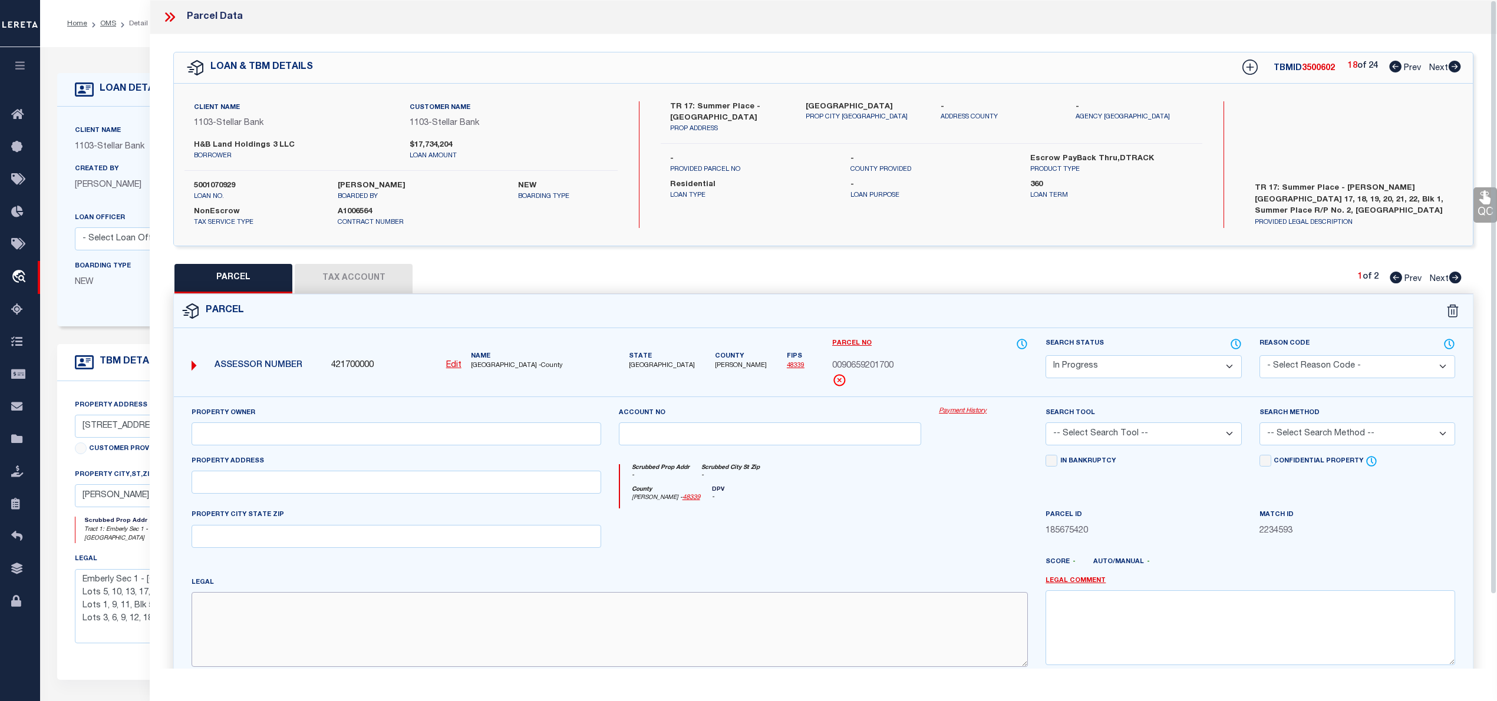
click at [306, 627] on textarea at bounding box center [610, 629] width 836 height 74
paste textarea "S906592 - Summer Place Replat No 2, BLOCK 1, Lot 17"
click at [304, 446] on input "text" at bounding box center [397, 434] width 410 height 23
paste input "H&B DEVELOPMENT & CONSTRUCTION LP"
click at [380, 487] on input "text" at bounding box center [397, 482] width 410 height 23
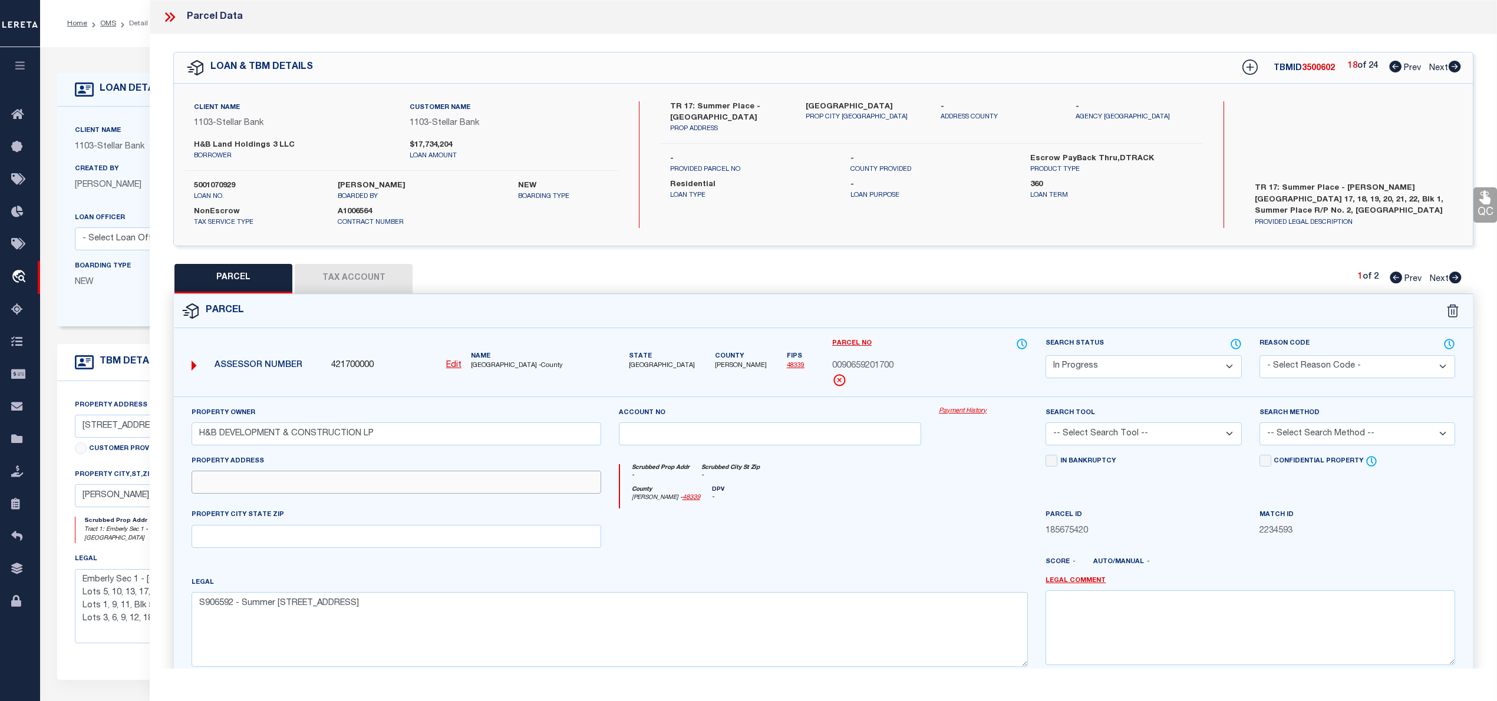
paste input "18089 SUMMER PLACE CIR, MONTGOMERY TX 77356"
drag, startPoint x: 316, startPoint y: 482, endPoint x: 514, endPoint y: 498, distance: 198.1
click at [514, 498] on div "Property Address 18089 SUMMER PLACE CIR, MONTGOMERY TX 77356" at bounding box center [396, 482] width 427 height 54
click at [401, 540] on input "text" at bounding box center [397, 536] width 410 height 23
paste input "[PERSON_NAME] TX 77356"
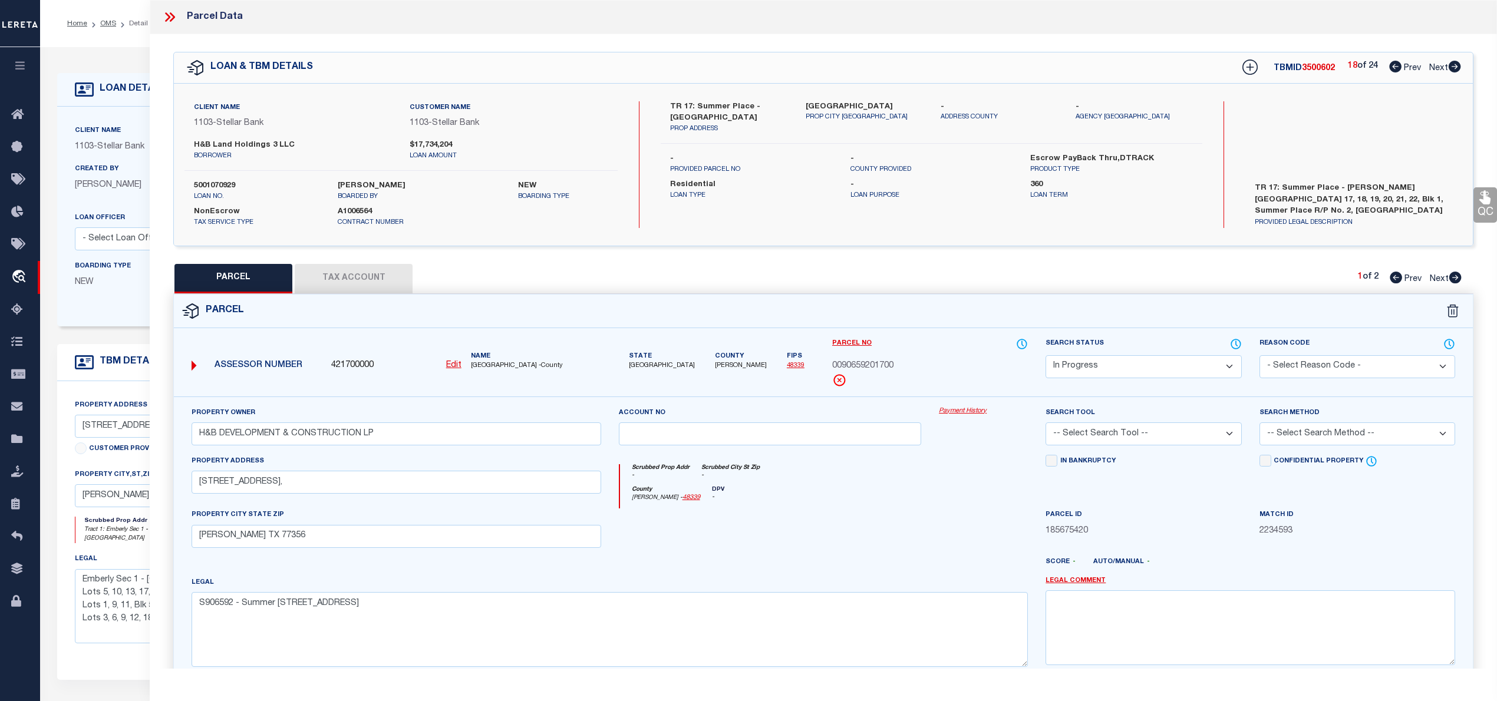
click at [1149, 363] on select "Automated Search Bad Parcel Complete Duplicate Parcel High Dollar Reporting In …" at bounding box center [1144, 366] width 196 height 23
click at [1046, 355] on select "Automated Search Bad Parcel Complete Duplicate Parcel High Dollar Reporting In …" at bounding box center [1144, 366] width 196 height 23
click at [1132, 444] on select "-- Select Search Tool -- 3rd Party Website Agency File Agency Website ATLS CNV-…" at bounding box center [1144, 434] width 196 height 23
click at [1046, 424] on select "-- Select Search Tool -- 3rd Party Website Agency File Agency Website ATLS CNV-…" at bounding box center [1144, 434] width 196 height 23
click at [1352, 437] on select "-- Select Search Method -- Property Address Legal Liability Info Provided" at bounding box center [1358, 434] width 196 height 23
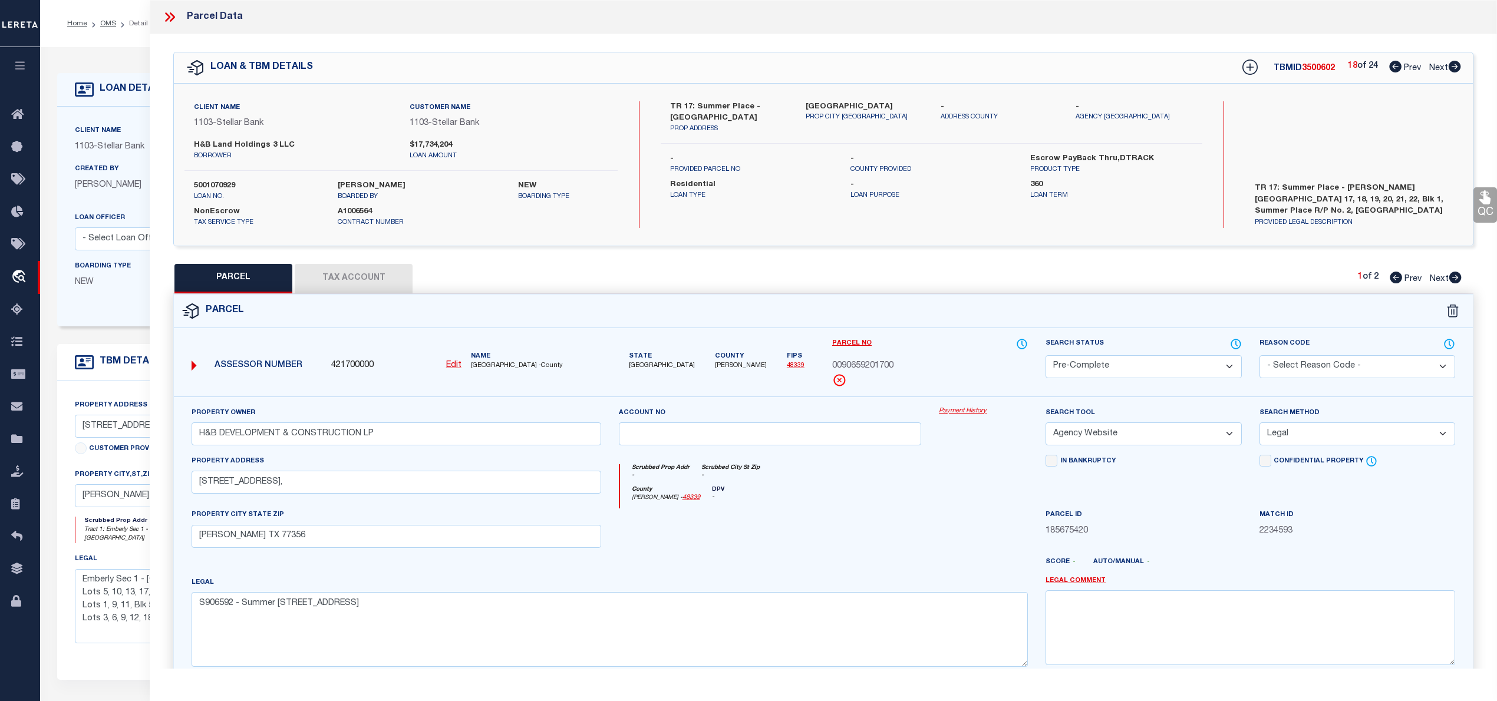
click at [1260, 424] on select "-- Select Search Method -- Property Address Legal Liability Info Provided" at bounding box center [1358, 434] width 196 height 23
click at [373, 288] on button "Tax Account" at bounding box center [354, 278] width 118 height 29
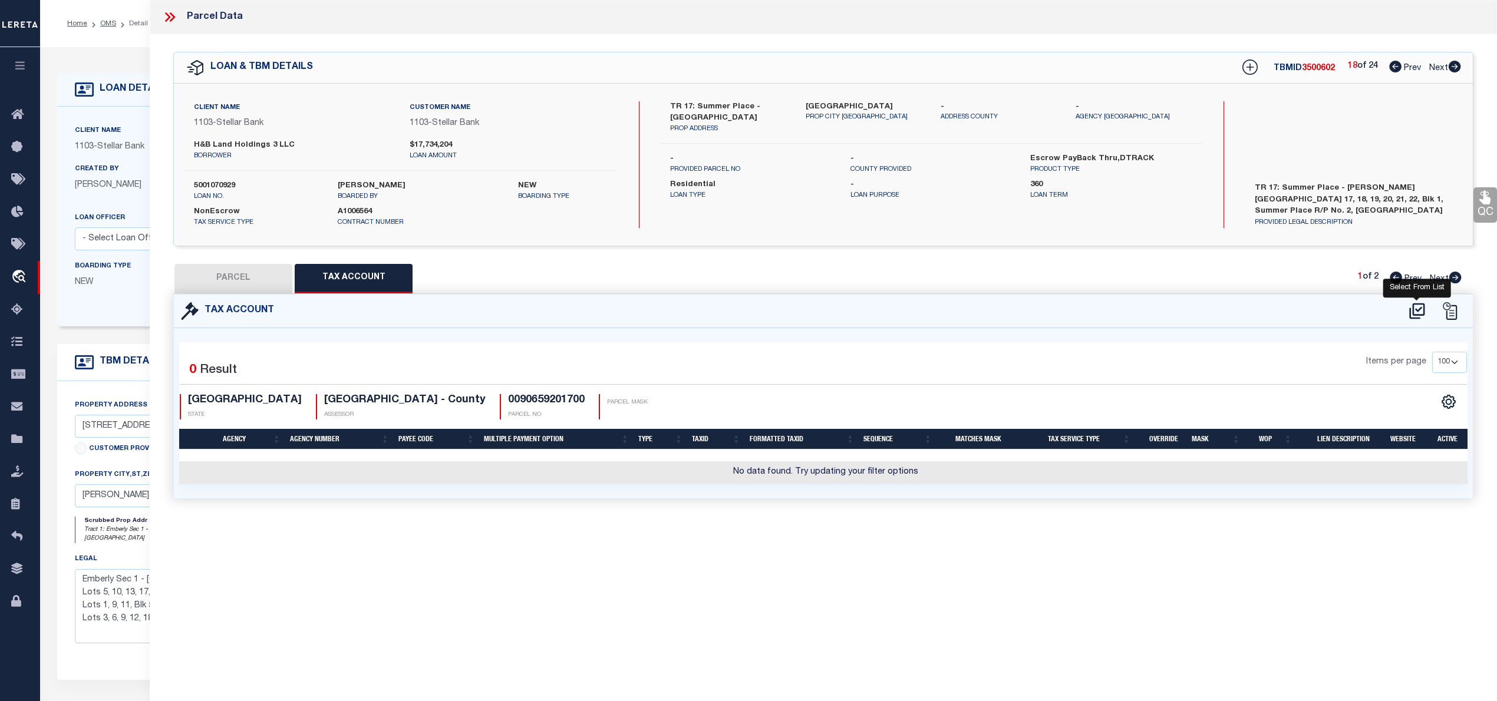
click at [1410, 311] on icon at bounding box center [1416, 311] width 15 height 16
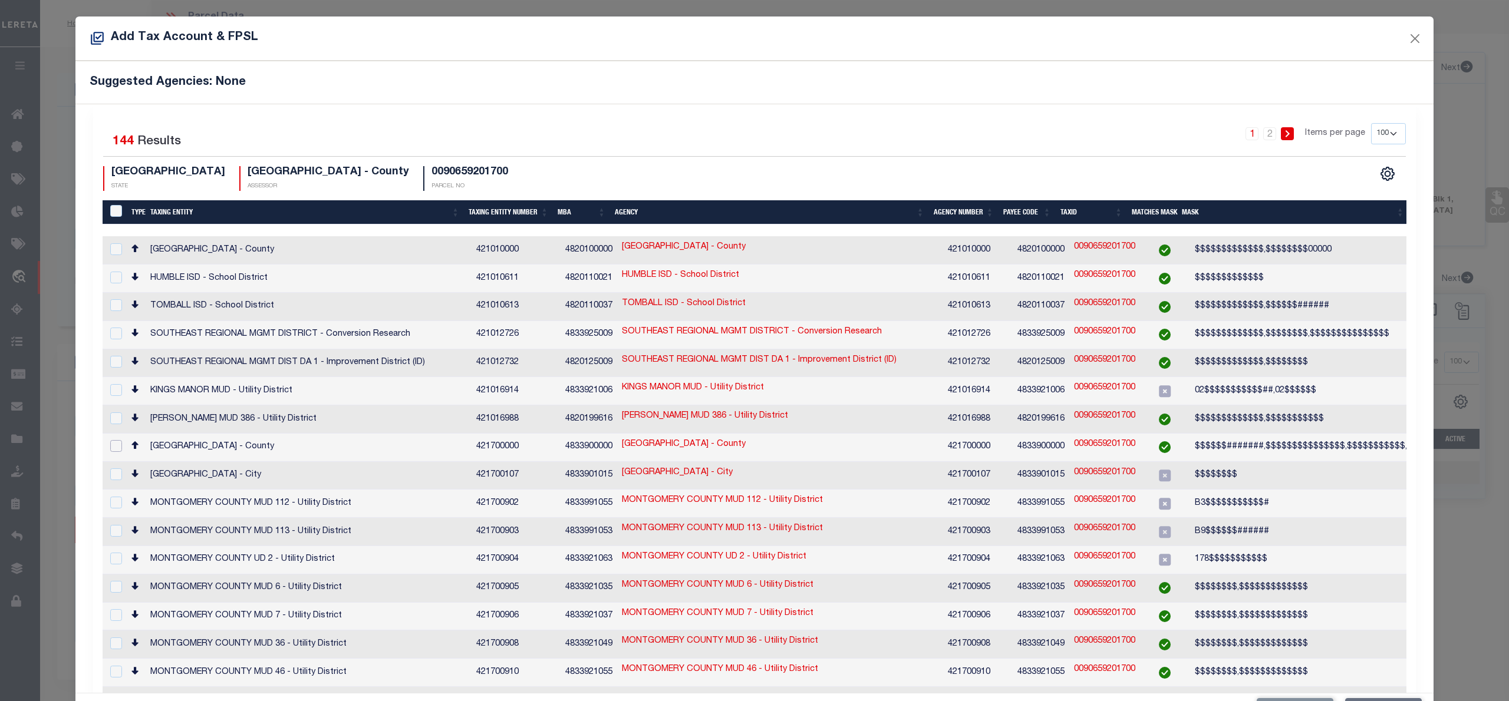
drag, startPoint x: 119, startPoint y: 438, endPoint x: 180, endPoint y: 442, distance: 60.8
click at [179, 442] on tr "MONTGOMERY COUNTY - County 421700000 4833900000 MONTGOMERY COUNTY - County 4217…" at bounding box center [936, 448] width 1667 height 28
click at [1094, 439] on link "0090659201700" at bounding box center [1104, 444] width 61 height 13
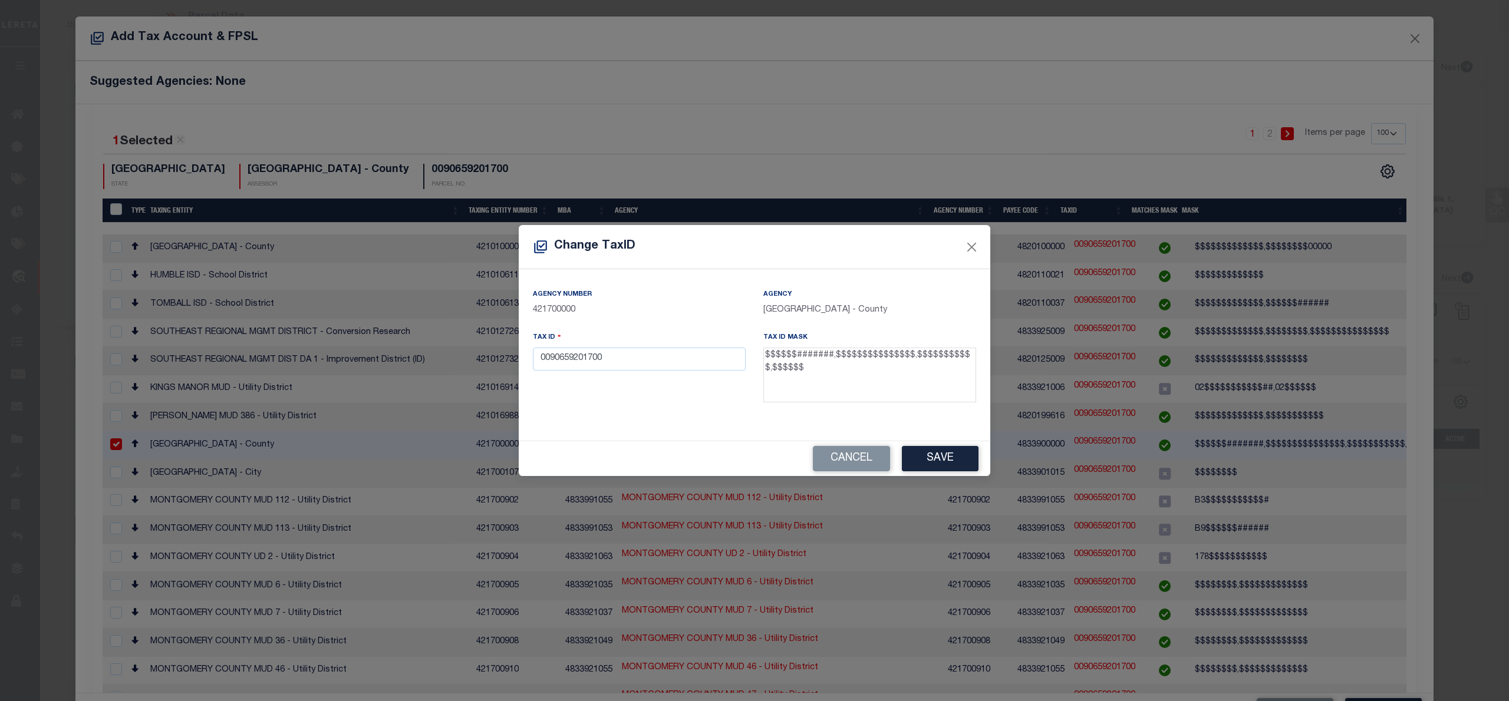
click at [1104, 484] on div "Change TaxID Agency Number 421700000 Agency MONTGOMERY COUNTY - County Tax ID 0…" at bounding box center [754, 350] width 1509 height 701
click at [543, 361] on input "0090659201700" at bounding box center [639, 359] width 213 height 23
click at [539, 360] on input "0090659201700" at bounding box center [639, 359] width 213 height 23
click at [621, 363] on input "0090659201700" at bounding box center [639, 359] width 213 height 23
click at [572, 366] on input "0090659201700" at bounding box center [639, 359] width 213 height 23
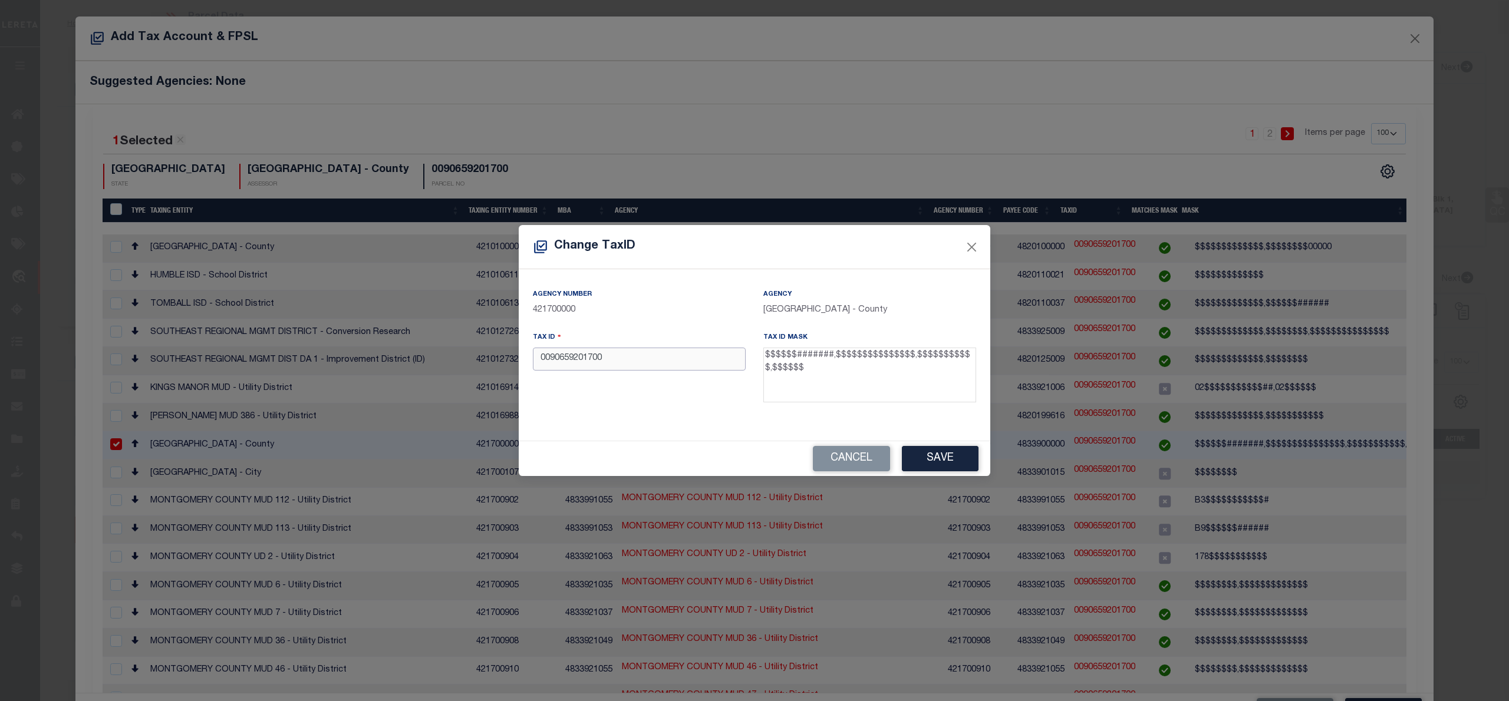
click at [572, 366] on input "0090659201700" at bounding box center [639, 359] width 213 height 23
paste input "9065-92-"
click at [578, 363] on input "9065-92-01700" at bounding box center [639, 359] width 213 height 23
click at [968, 463] on button "Save" at bounding box center [940, 458] width 77 height 25
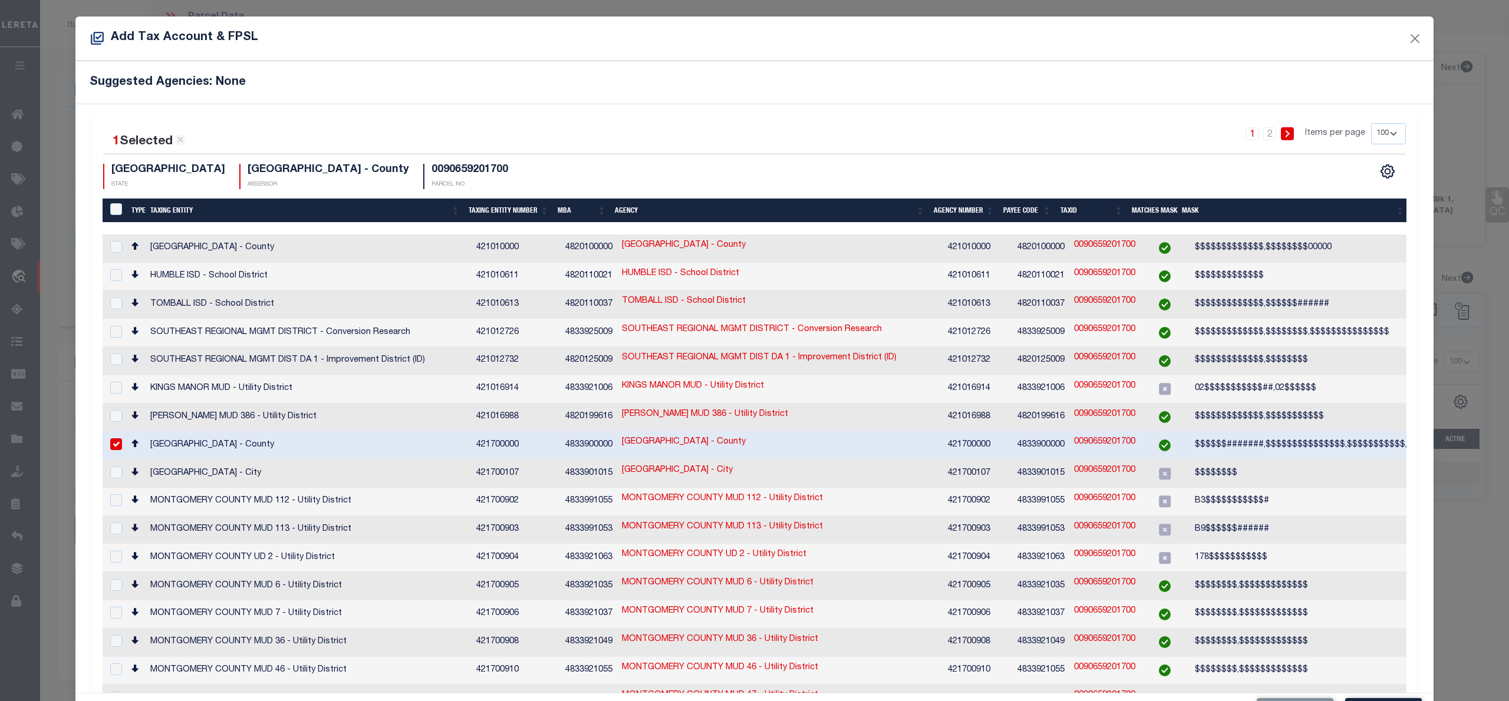
scroll to position [44, 0]
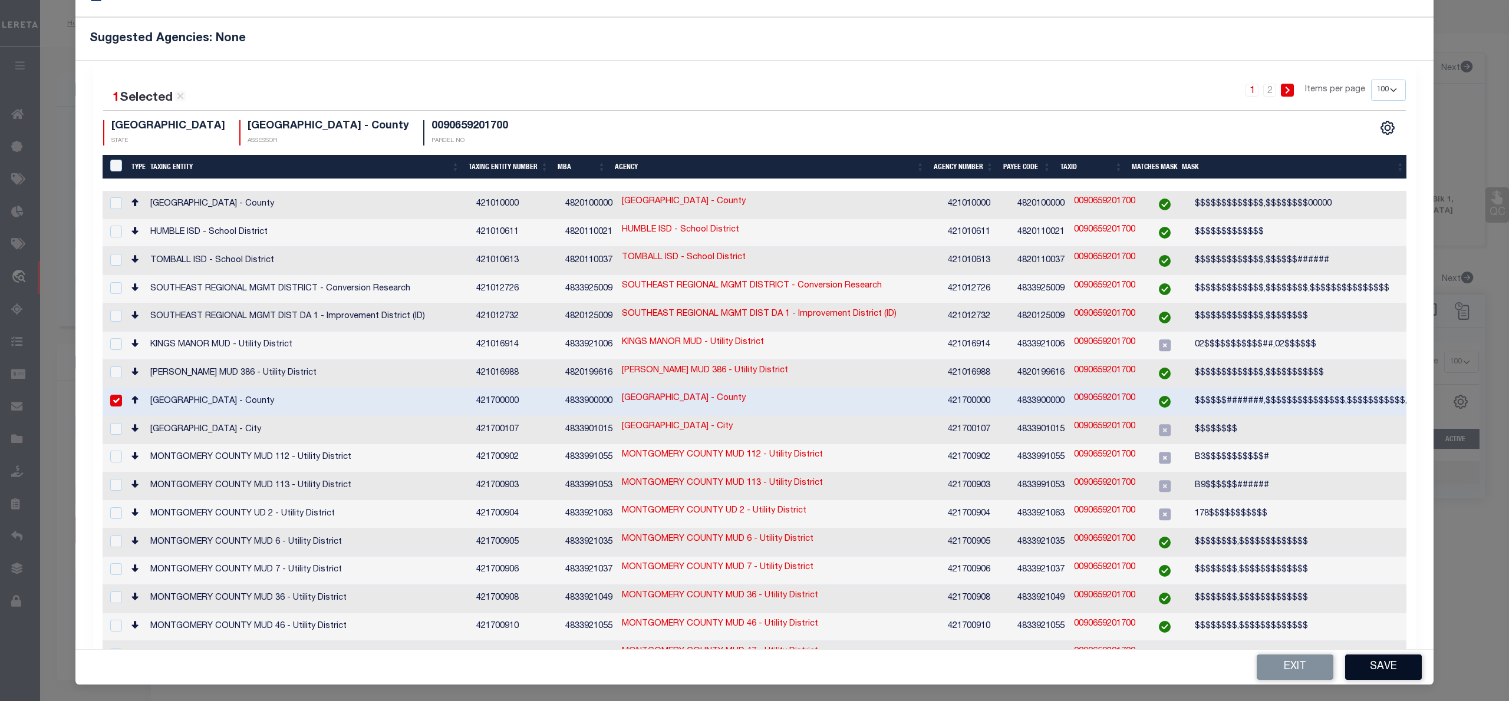
click at [1368, 666] on button "Save" at bounding box center [1383, 667] width 77 height 25
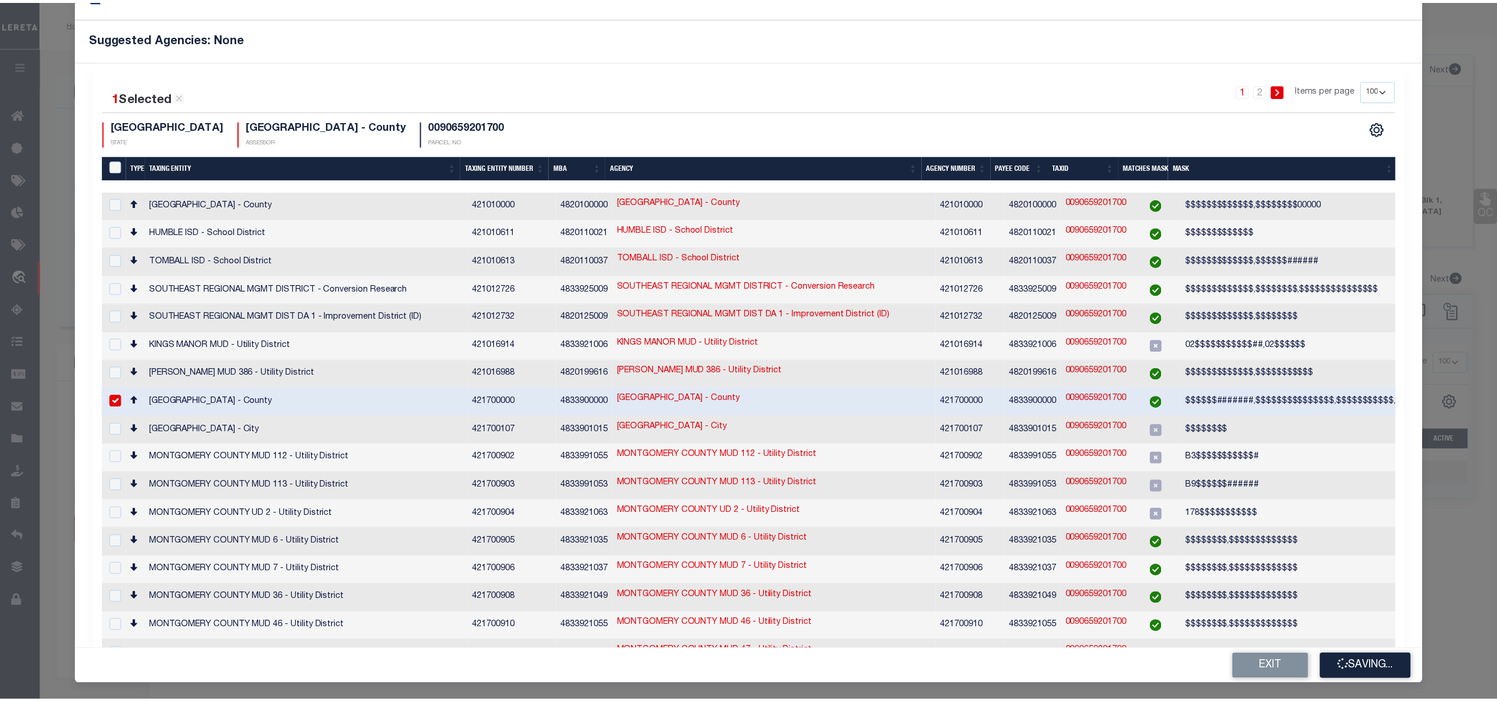
scroll to position [0, 0]
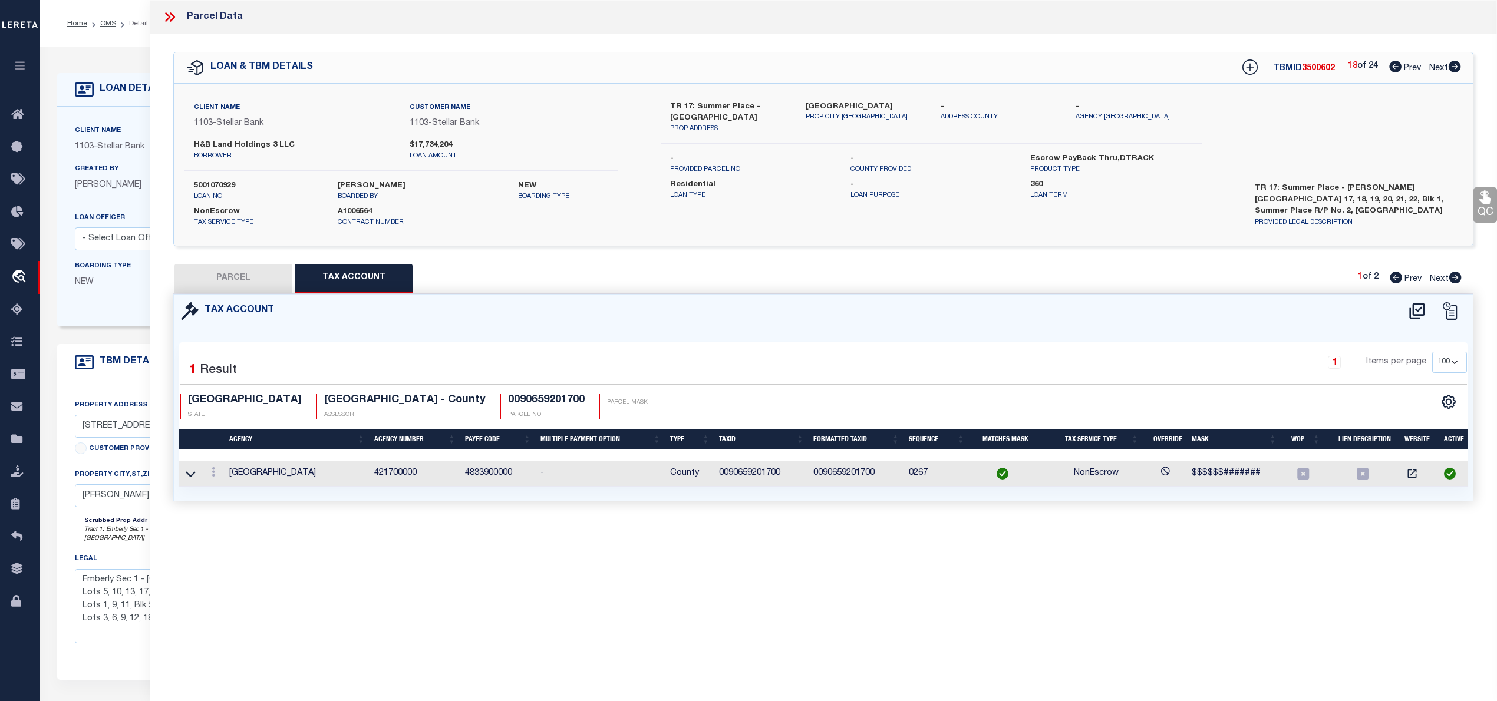
click at [252, 279] on button "PARCEL" at bounding box center [233, 278] width 118 height 29
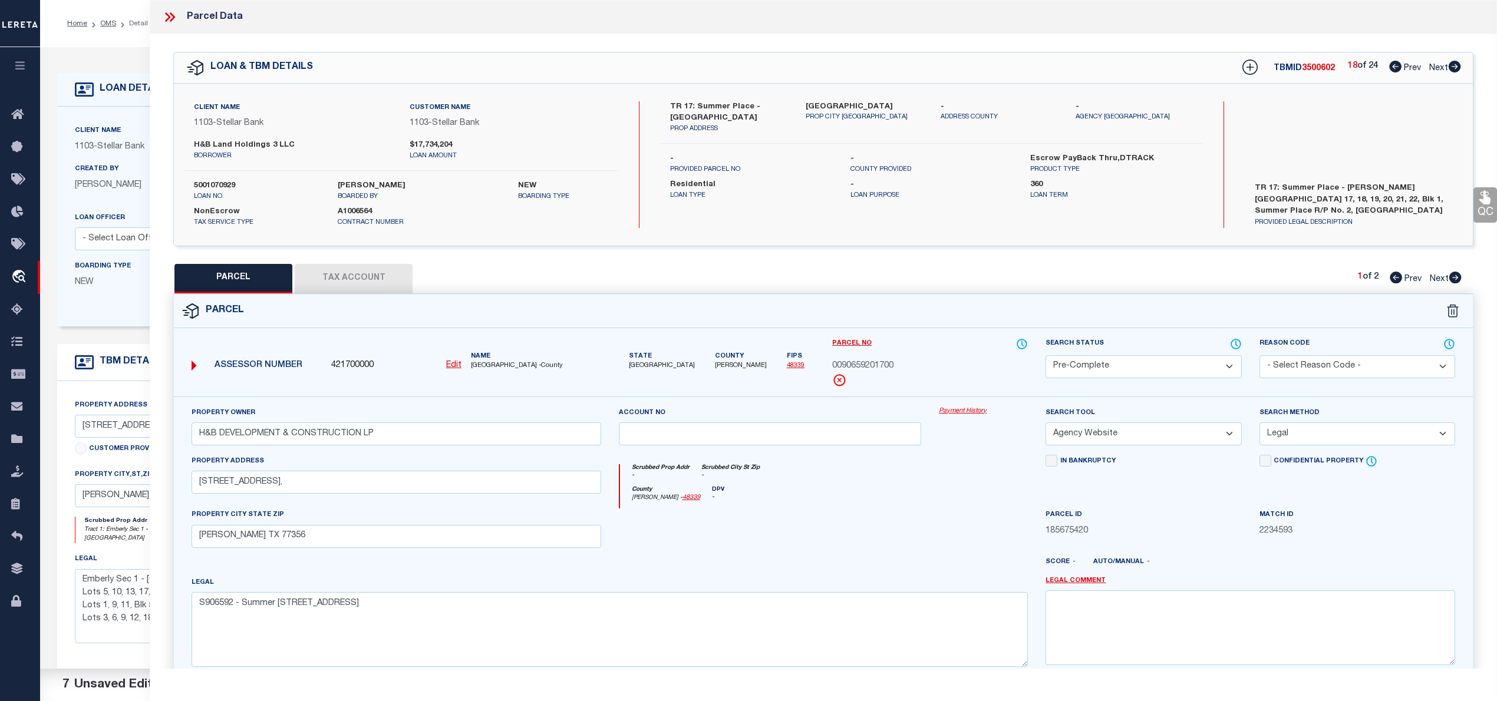
scroll to position [118, 0]
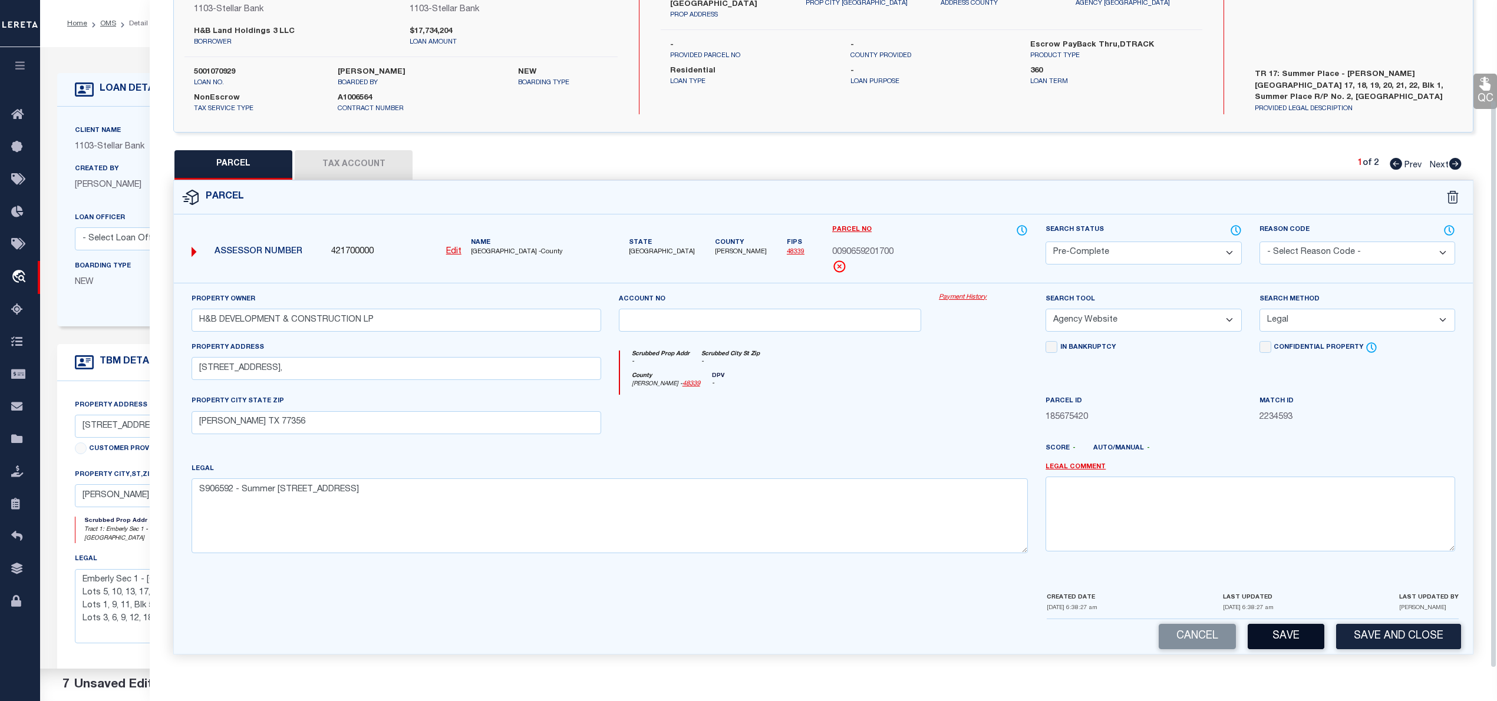
click at [1309, 641] on button "Save" at bounding box center [1286, 636] width 77 height 25
click at [1305, 639] on button "Save" at bounding box center [1286, 636] width 77 height 25
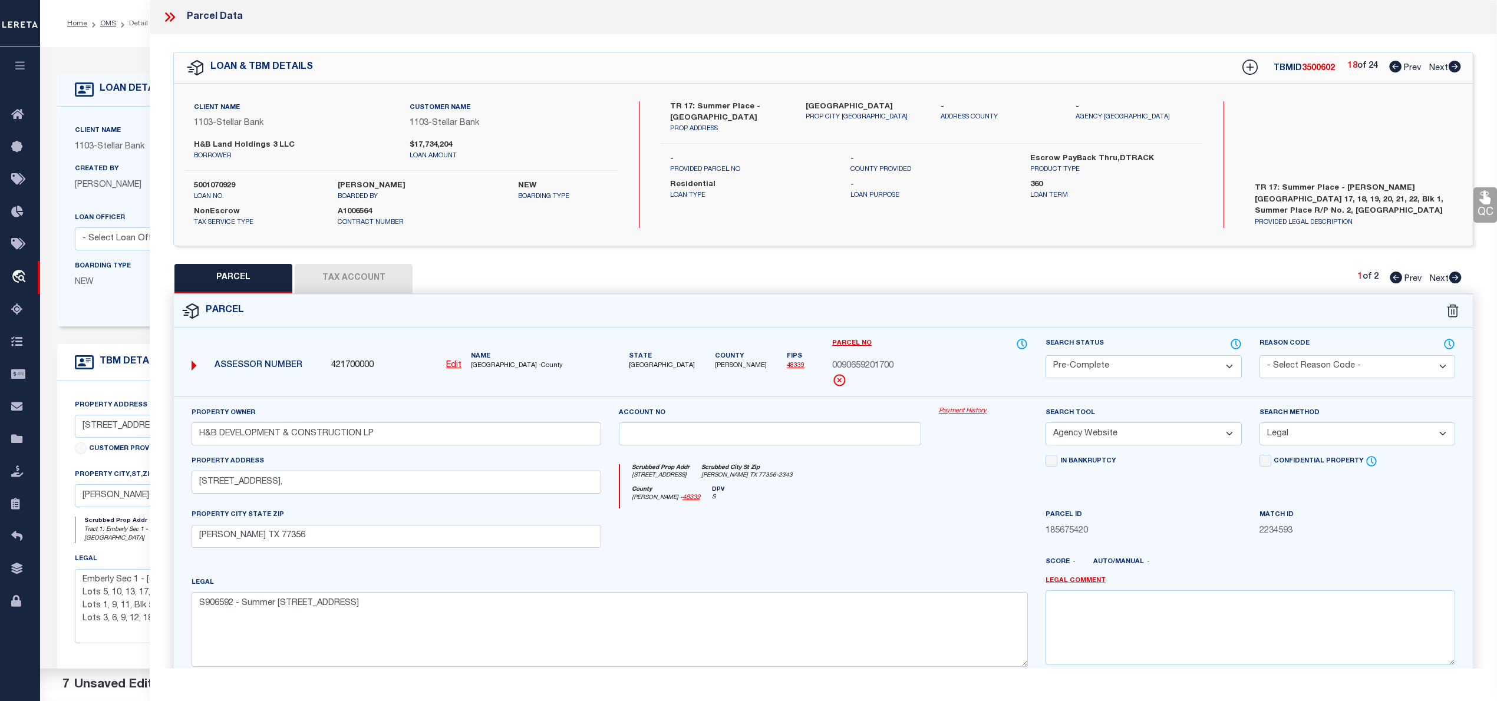
click at [1456, 279] on icon at bounding box center [1455, 278] width 13 height 12
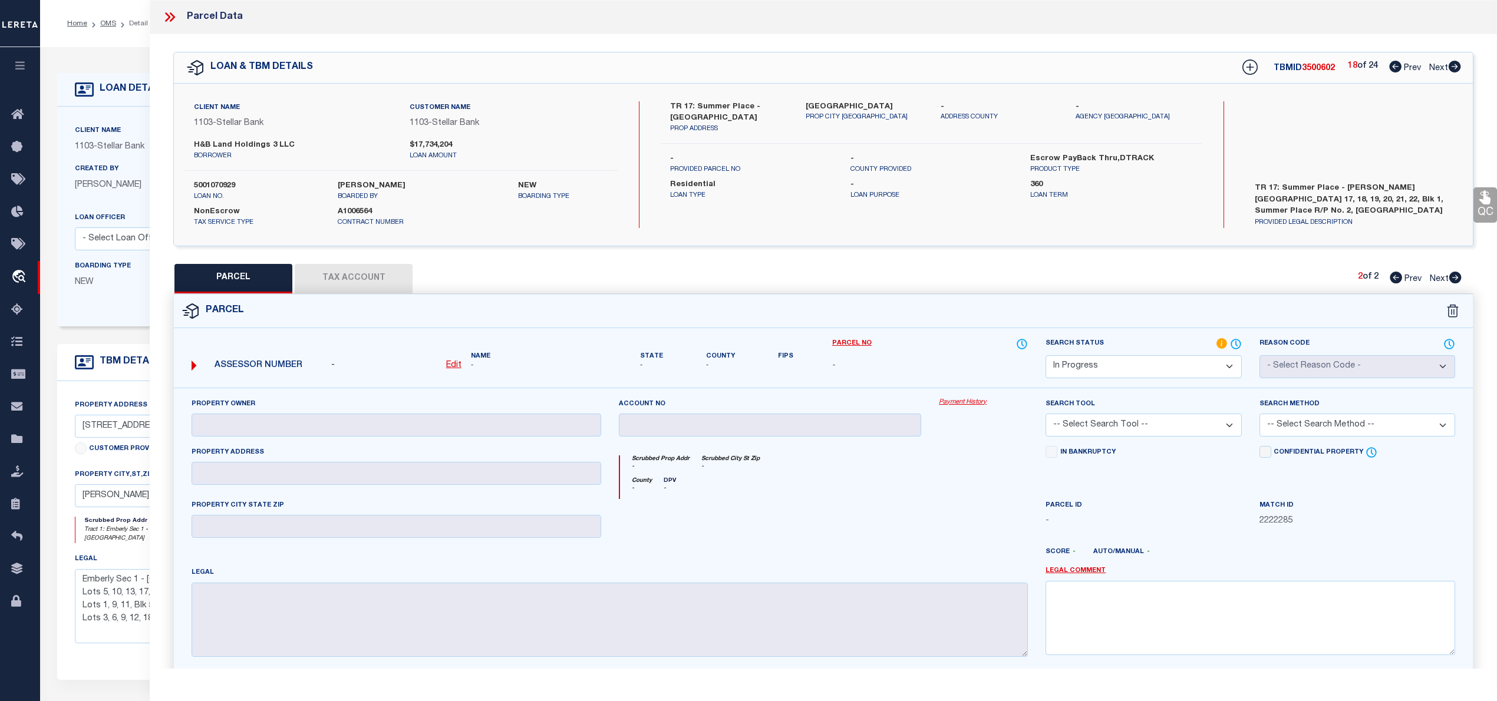
click at [460, 366] on u "Edit" at bounding box center [453, 365] width 15 height 8
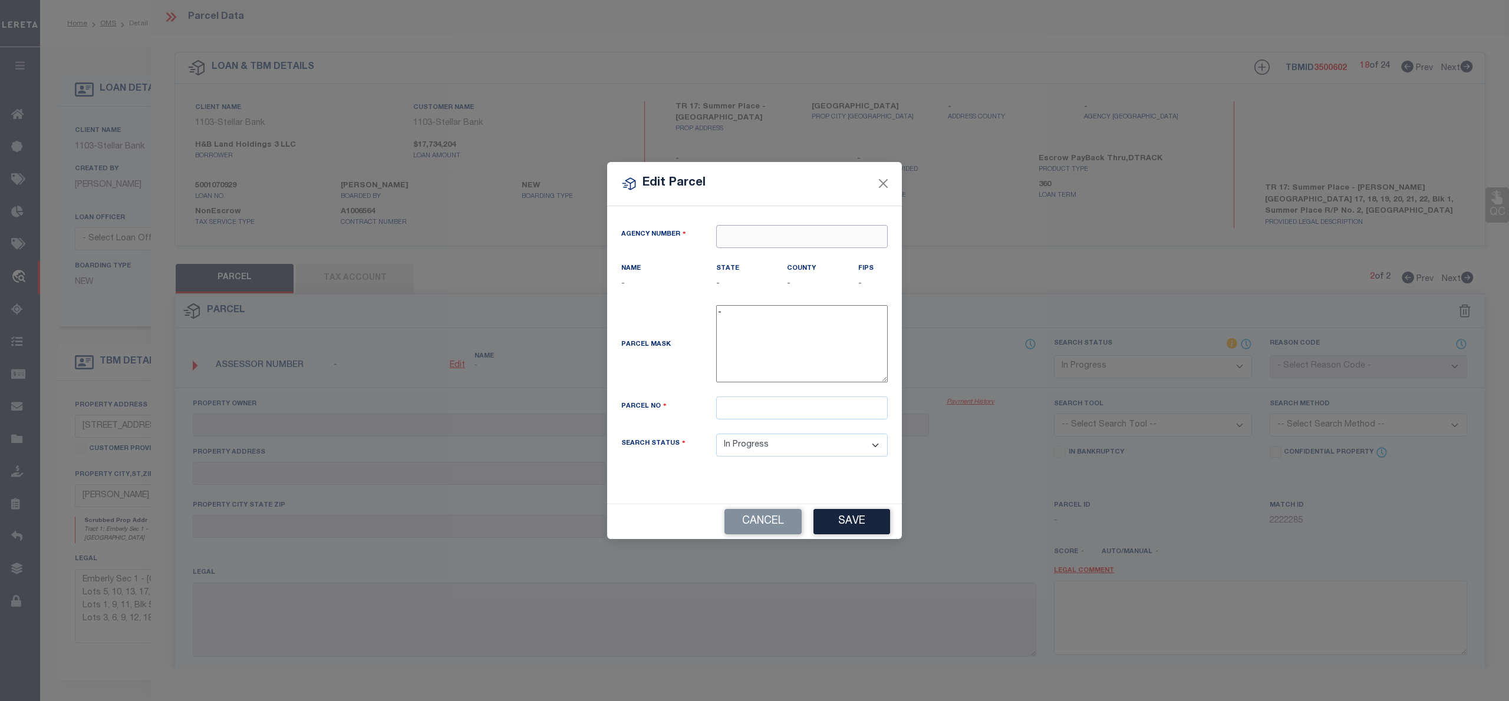
click at [790, 239] on input "text" at bounding box center [802, 236] width 172 height 23
click at [767, 243] on input "text" at bounding box center [802, 236] width 172 height 23
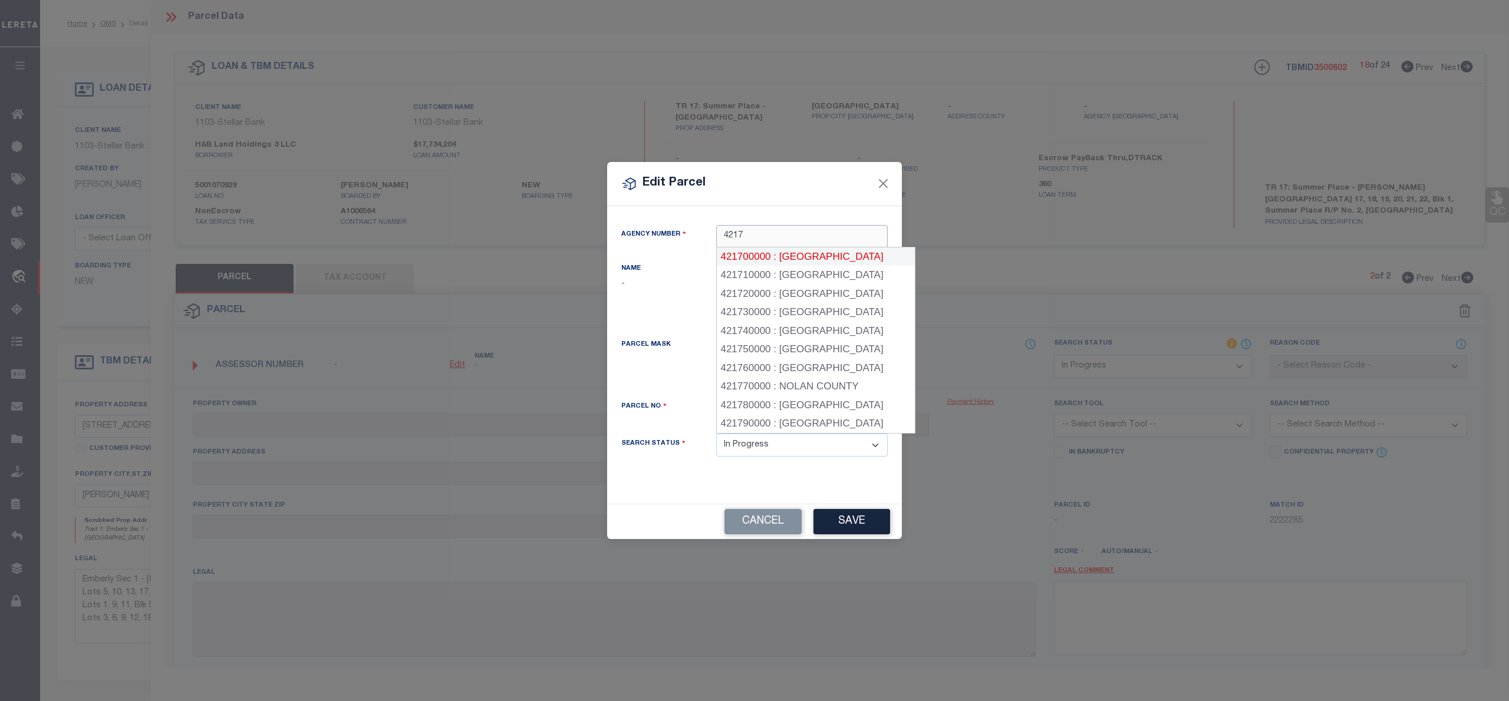
click at [784, 251] on div "421700000 : MONTGOMERY COUNTY" at bounding box center [816, 257] width 198 height 19
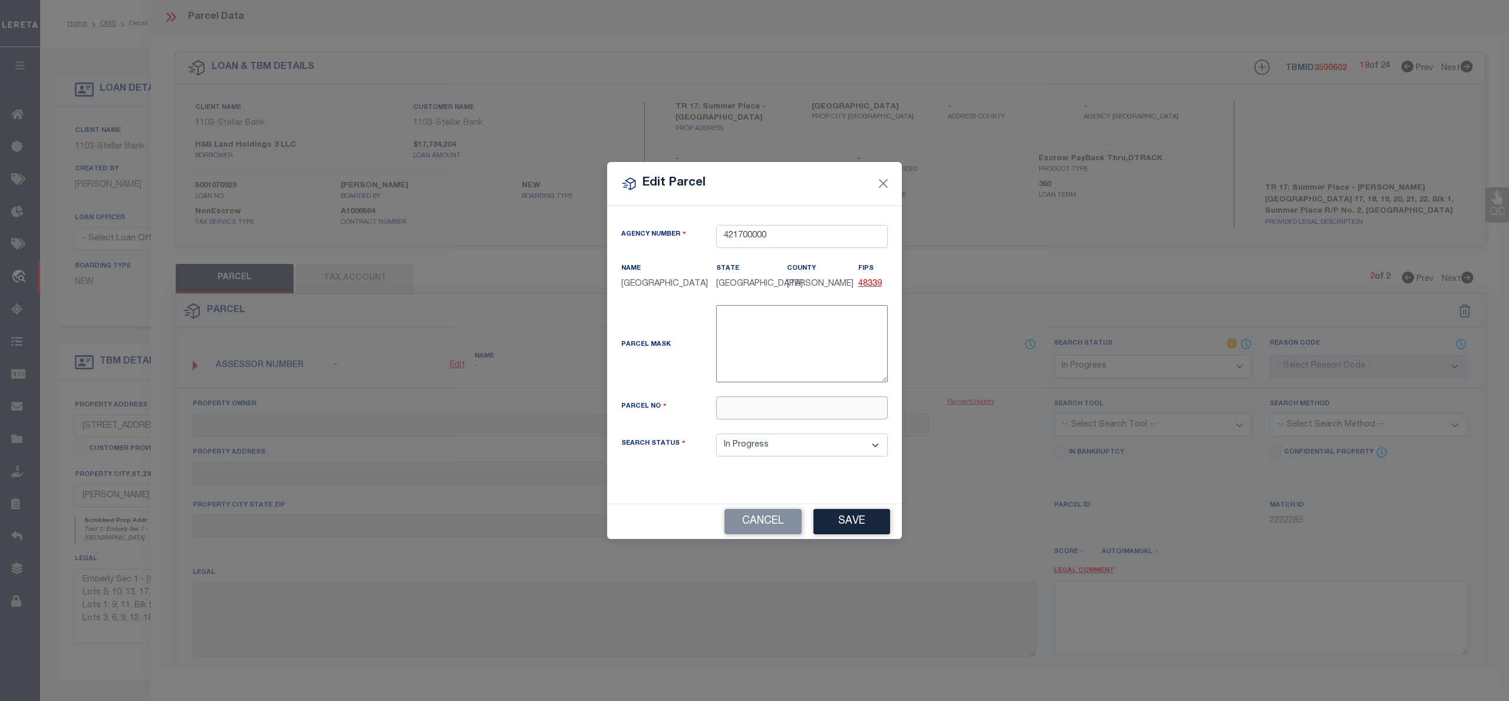
click at [732, 418] on input "text" at bounding box center [802, 408] width 172 height 23
paste input "9065-92-01700"
click at [769, 417] on input "009065-92-01700" at bounding box center [802, 408] width 172 height 23
click at [859, 538] on div "Cancel Save" at bounding box center [754, 521] width 295 height 35
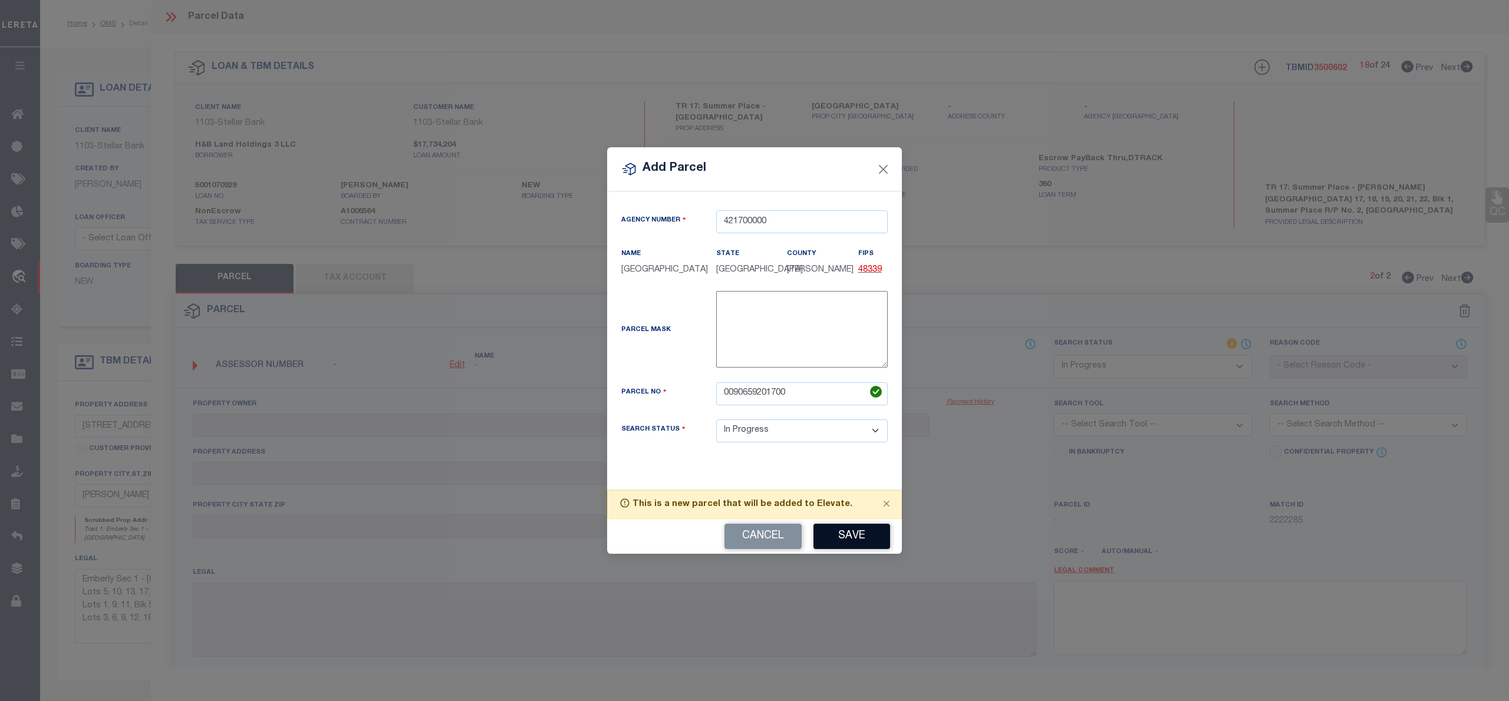
click at [856, 548] on button "Save" at bounding box center [851, 536] width 77 height 25
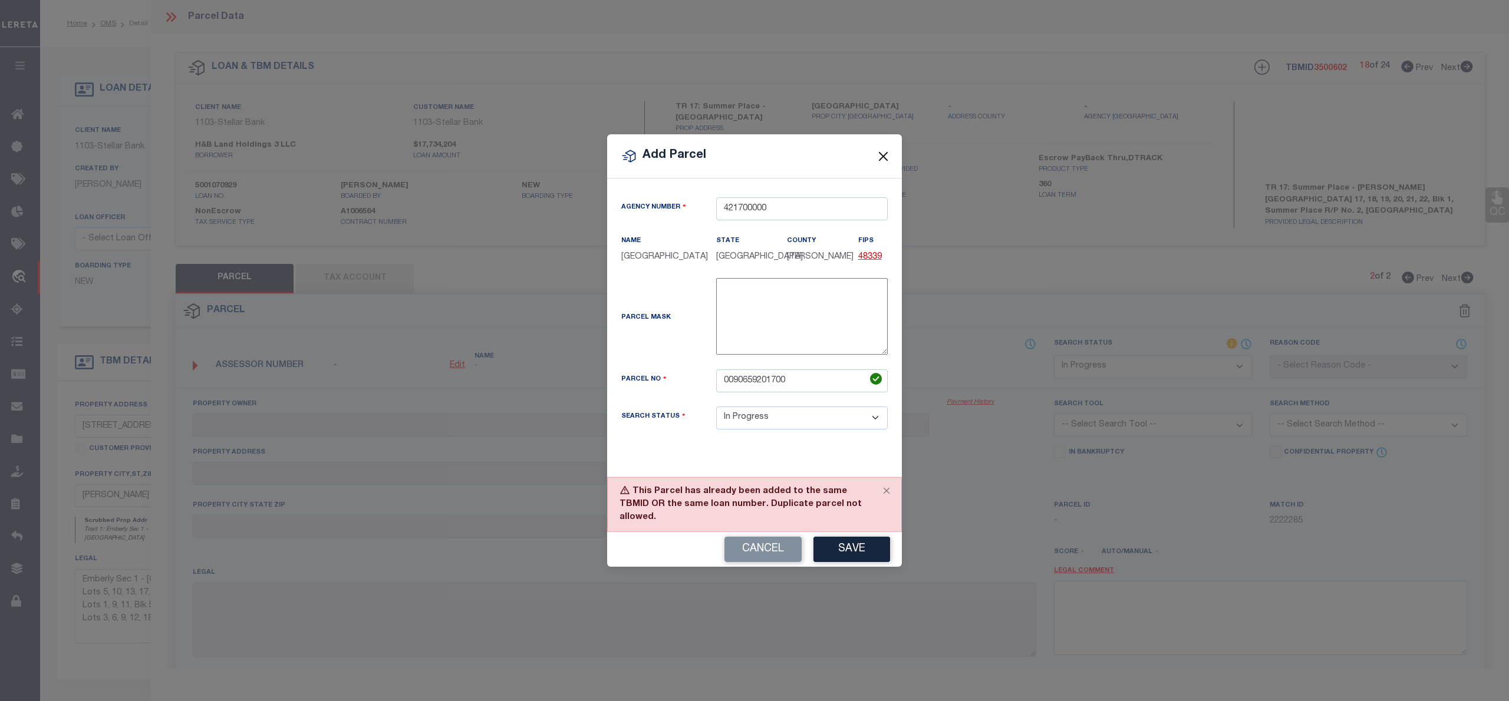
click at [884, 156] on button "Close" at bounding box center [883, 156] width 15 height 15
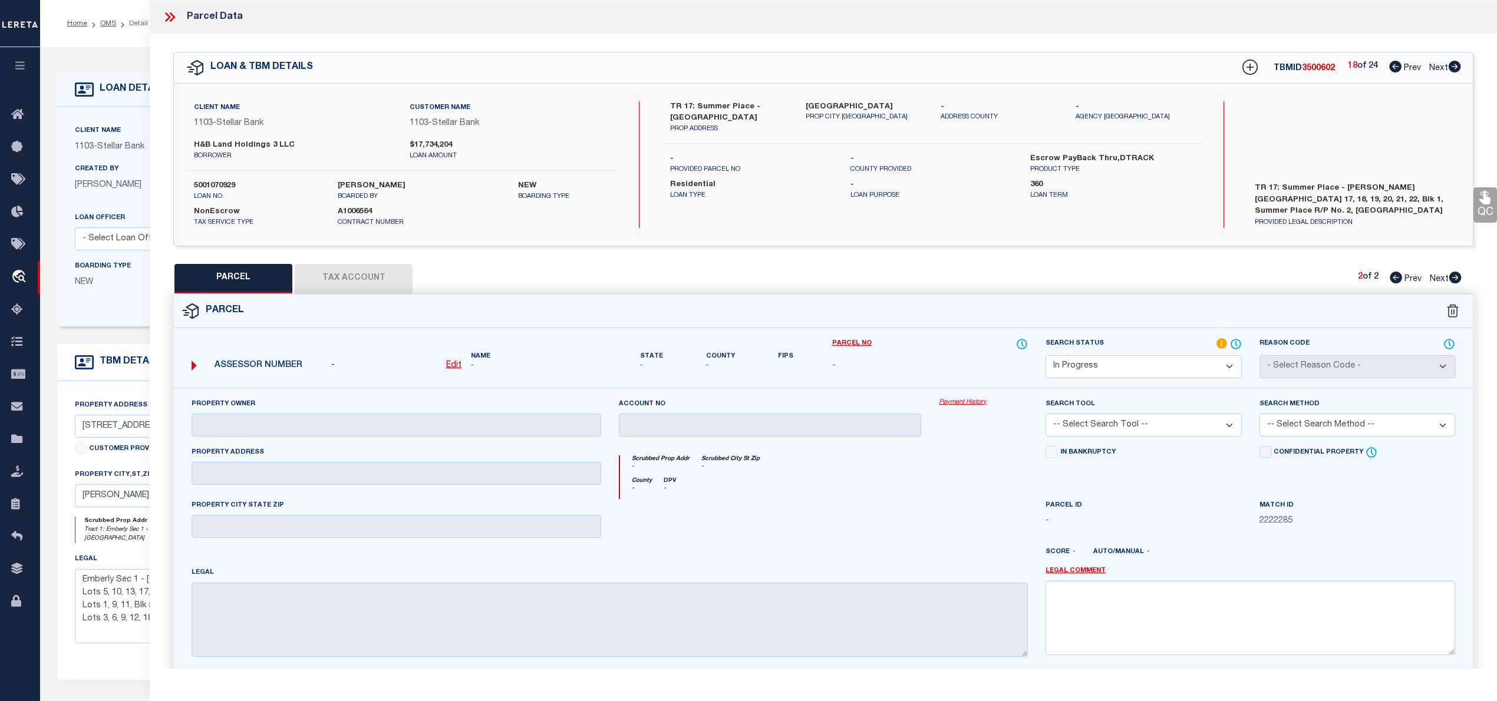
click at [451, 367] on u "Edit" at bounding box center [453, 365] width 15 height 8
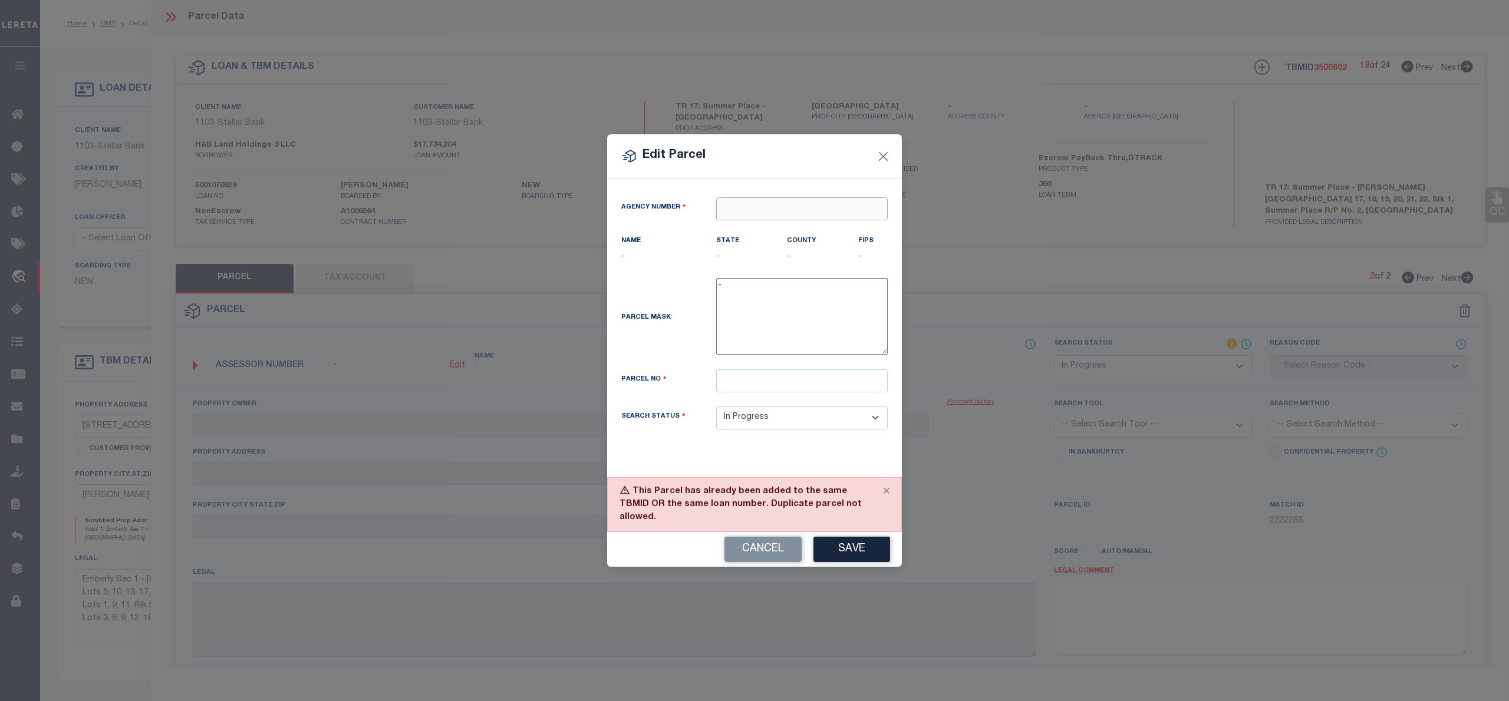
click at [785, 217] on input "text" at bounding box center [802, 208] width 172 height 23
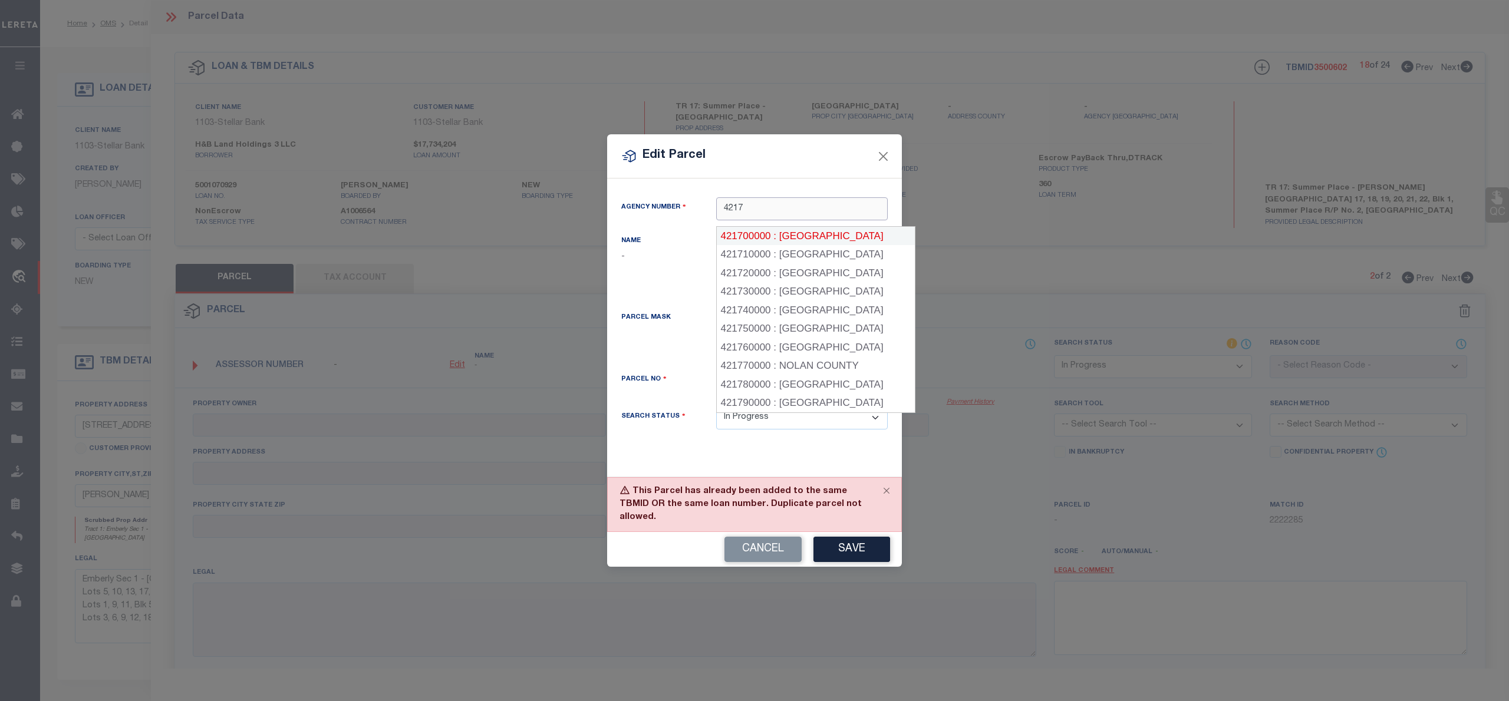
click at [799, 234] on div "421700000 : MONTGOMERY COUNTY" at bounding box center [816, 236] width 198 height 19
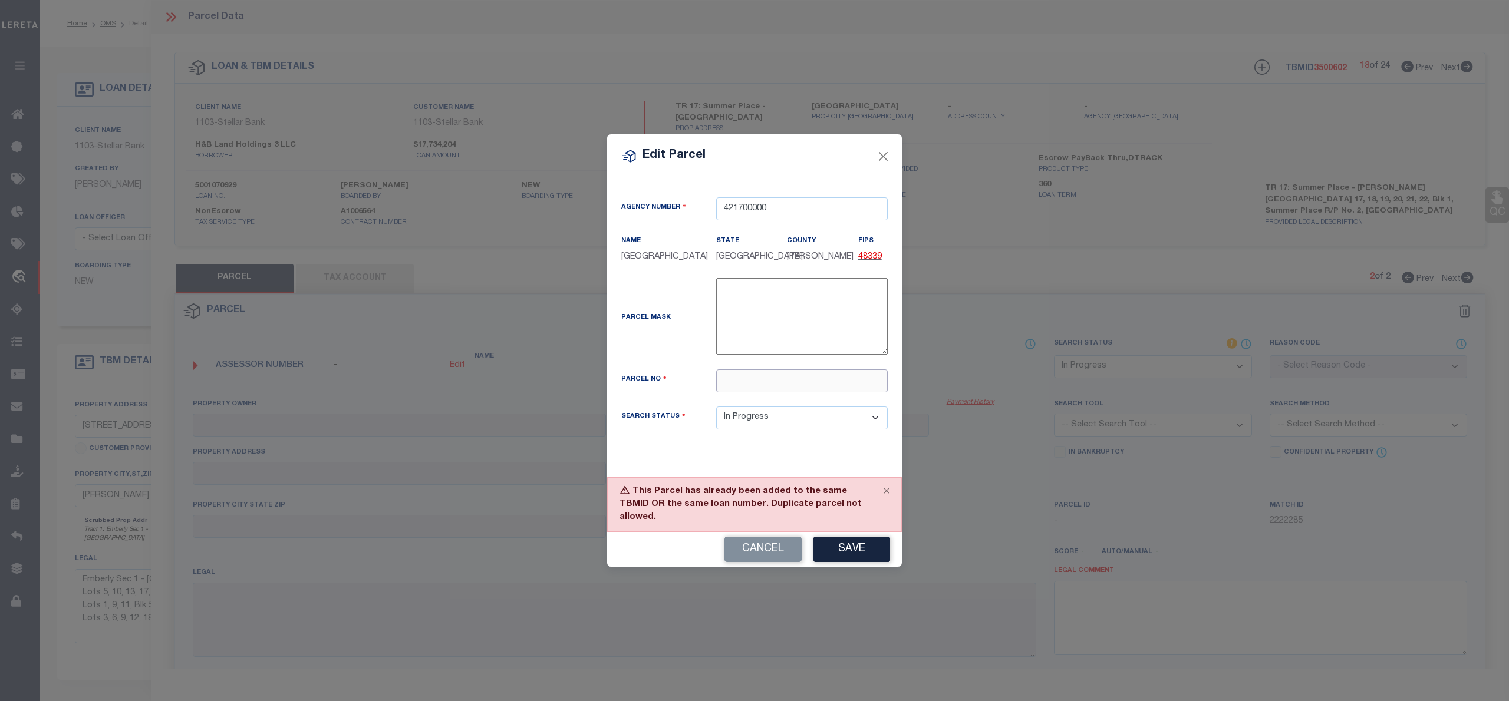
click at [738, 393] on input "text" at bounding box center [802, 381] width 172 height 23
paste input "9065-92-01800"
click at [766, 393] on input "009065-92-01800" at bounding box center [802, 381] width 172 height 23
click at [849, 554] on button "Save" at bounding box center [851, 549] width 77 height 25
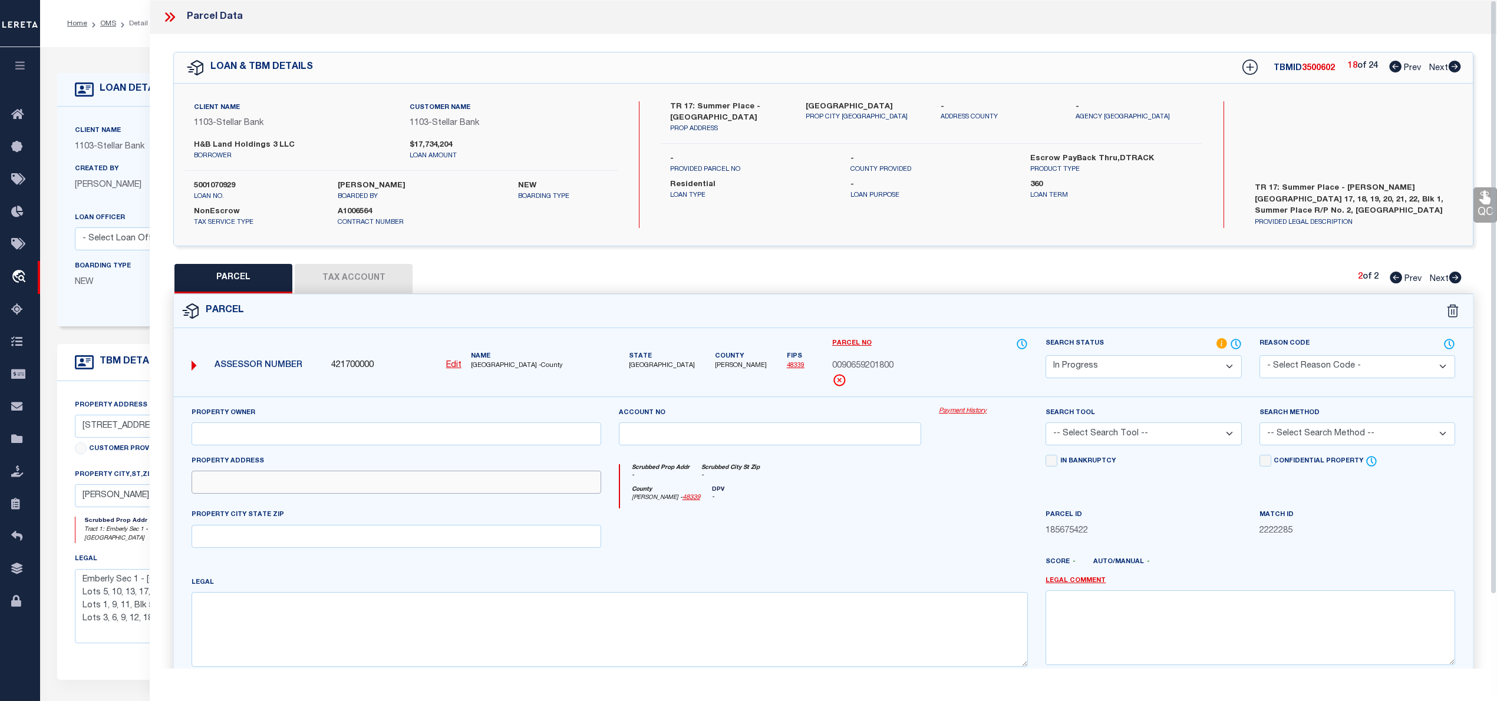
click at [261, 482] on input "text" at bounding box center [397, 482] width 410 height 23
paste input "18089 SUMMER PLACE CIR, MONTGOMERY TX 77356"
drag, startPoint x: 319, startPoint y: 482, endPoint x: 470, endPoint y: 489, distance: 151.6
click at [470, 489] on input "18089 SUMMER PLACE CIR, MONTGOMERY TX 77356" at bounding box center [397, 482] width 410 height 23
drag, startPoint x: 316, startPoint y: 483, endPoint x: 479, endPoint y: 484, distance: 162.7
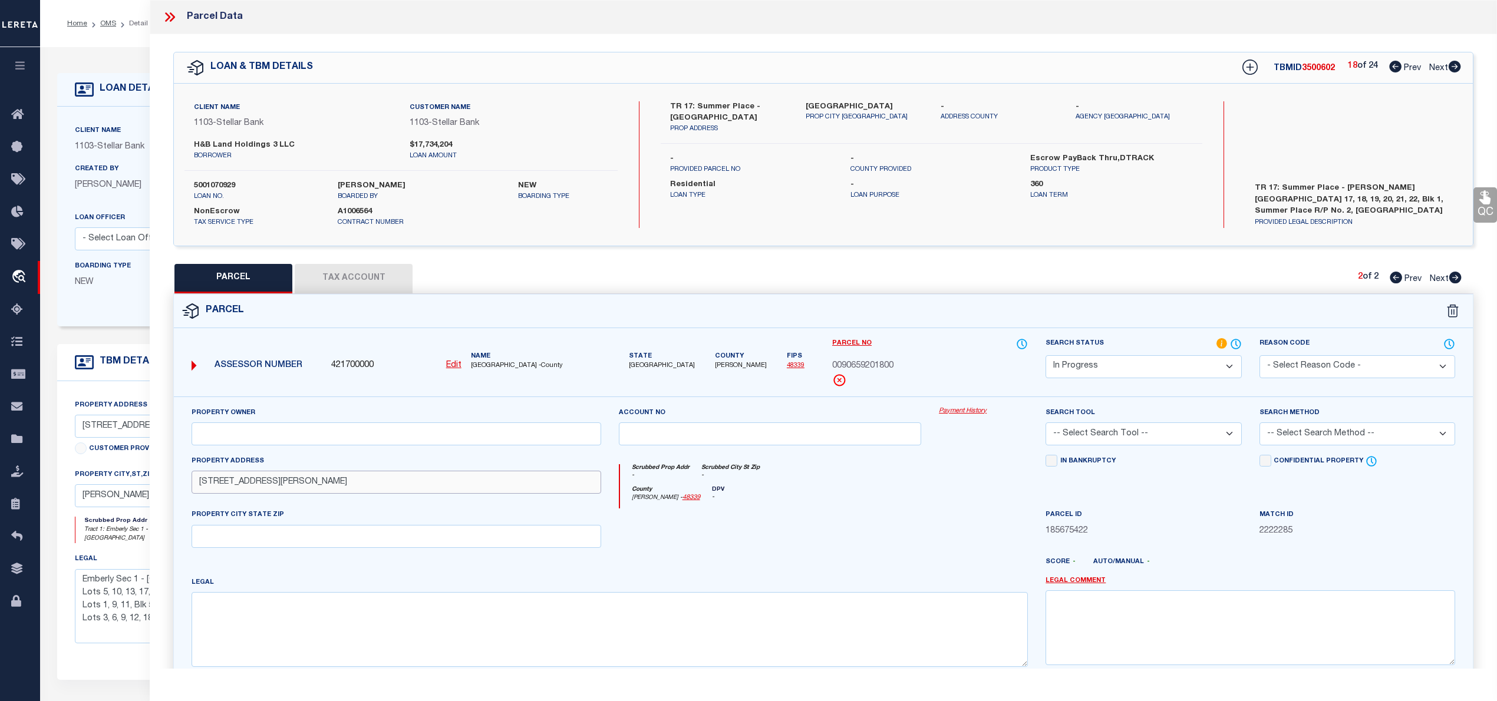
click at [479, 484] on input "18089 SUMMER PLACE CIR, MONTGOMERY TX 77356" at bounding box center [397, 482] width 410 height 23
click at [276, 536] on input "text" at bounding box center [397, 536] width 410 height 23
paste input "[PERSON_NAME] TX 77356"
click at [328, 431] on input "text" at bounding box center [397, 434] width 410 height 23
paste input "H&B DEVELOPMENT & CONSTRUCTION LP"
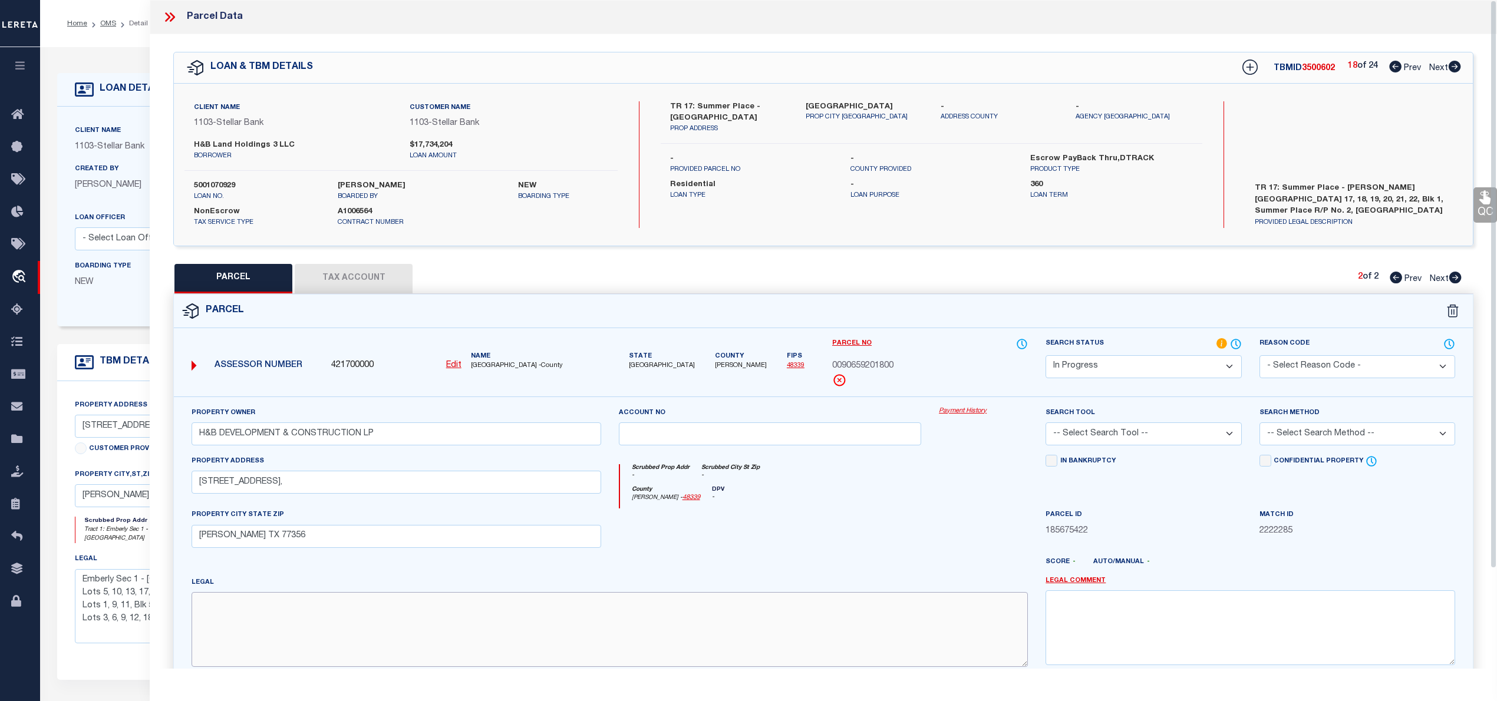
click at [362, 637] on textarea at bounding box center [610, 629] width 836 height 74
paste textarea "S906592 - Summer Place Replat No 2, BLOCK 1, Lot 18"
click at [1114, 368] on select "Automated Search Bad Parcel Complete Duplicate Parcel High Dollar Reporting In …" at bounding box center [1144, 366] width 196 height 23
click at [1046, 355] on select "Automated Search Bad Parcel Complete Duplicate Parcel High Dollar Reporting In …" at bounding box center [1144, 366] width 196 height 23
click at [1120, 433] on select "-- Select Search Tool -- 3rd Party Website Agency File Agency Website ATLS CNV-…" at bounding box center [1144, 434] width 196 height 23
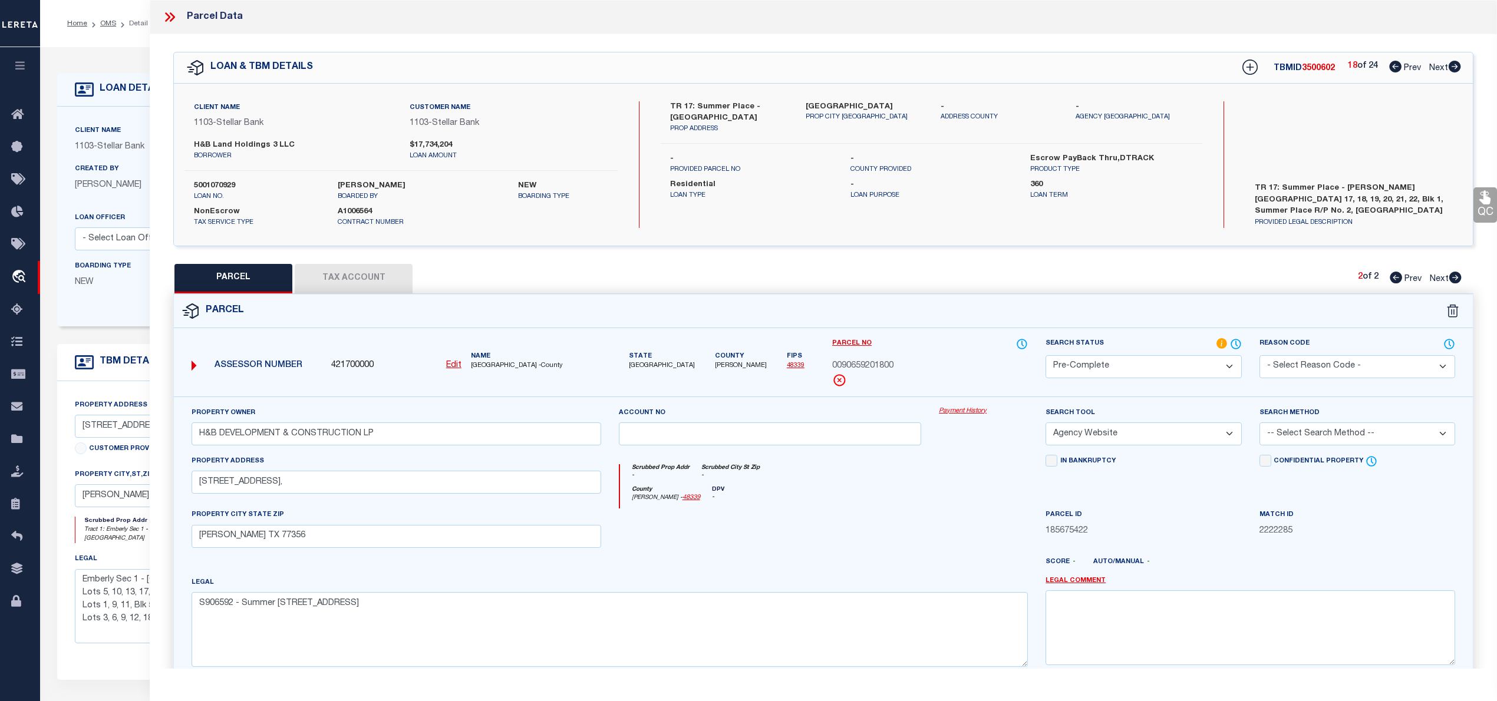
click at [1046, 424] on select "-- Select Search Tool -- 3rd Party Website Agency File Agency Website ATLS CNV-…" at bounding box center [1144, 434] width 196 height 23
click at [1331, 429] on select "-- Select Search Method -- Property Address Legal Liability Info Provided" at bounding box center [1358, 434] width 196 height 23
click at [1260, 424] on select "-- Select Search Method -- Property Address Legal Liability Info Provided" at bounding box center [1358, 434] width 196 height 23
click at [357, 298] on div "Parcel" at bounding box center [823, 312] width 1299 height 34
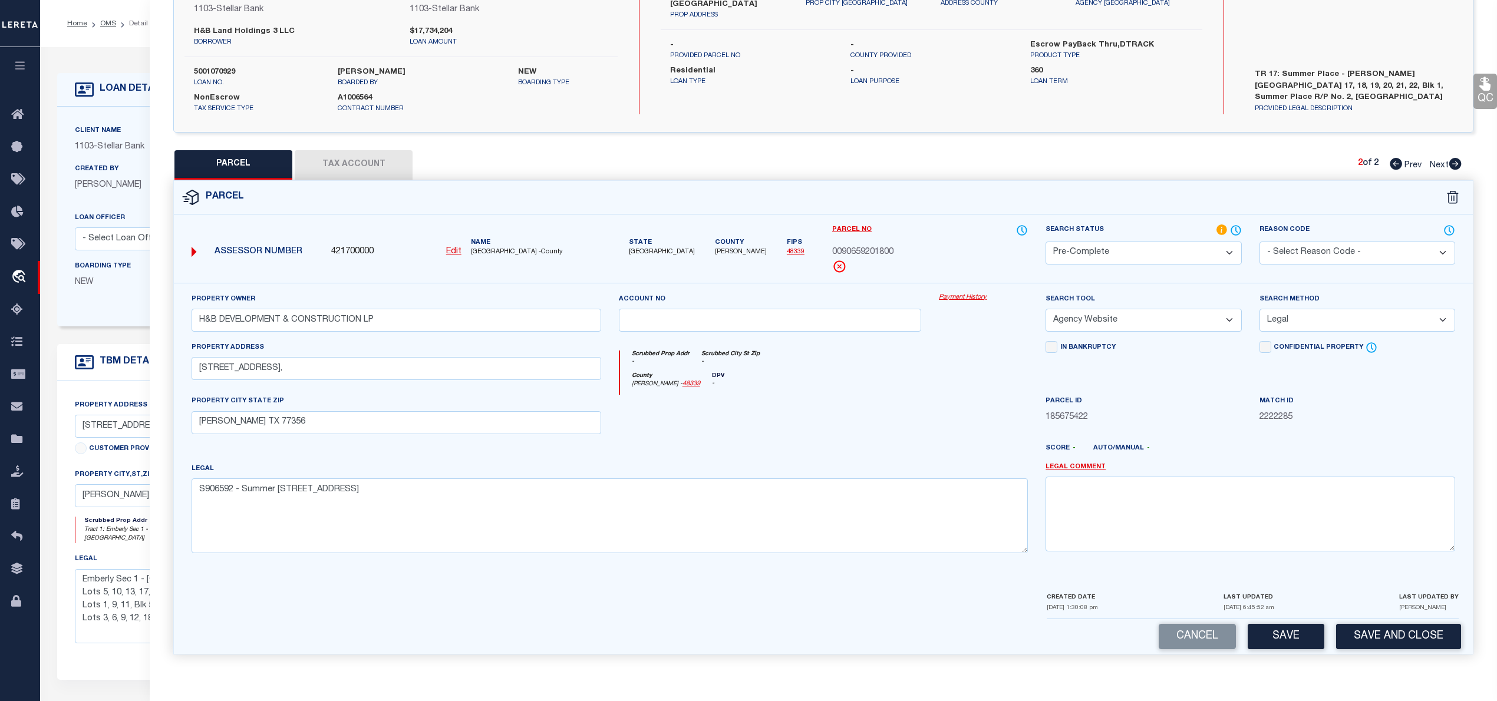
click at [351, 151] on button "Tax Account" at bounding box center [354, 164] width 118 height 29
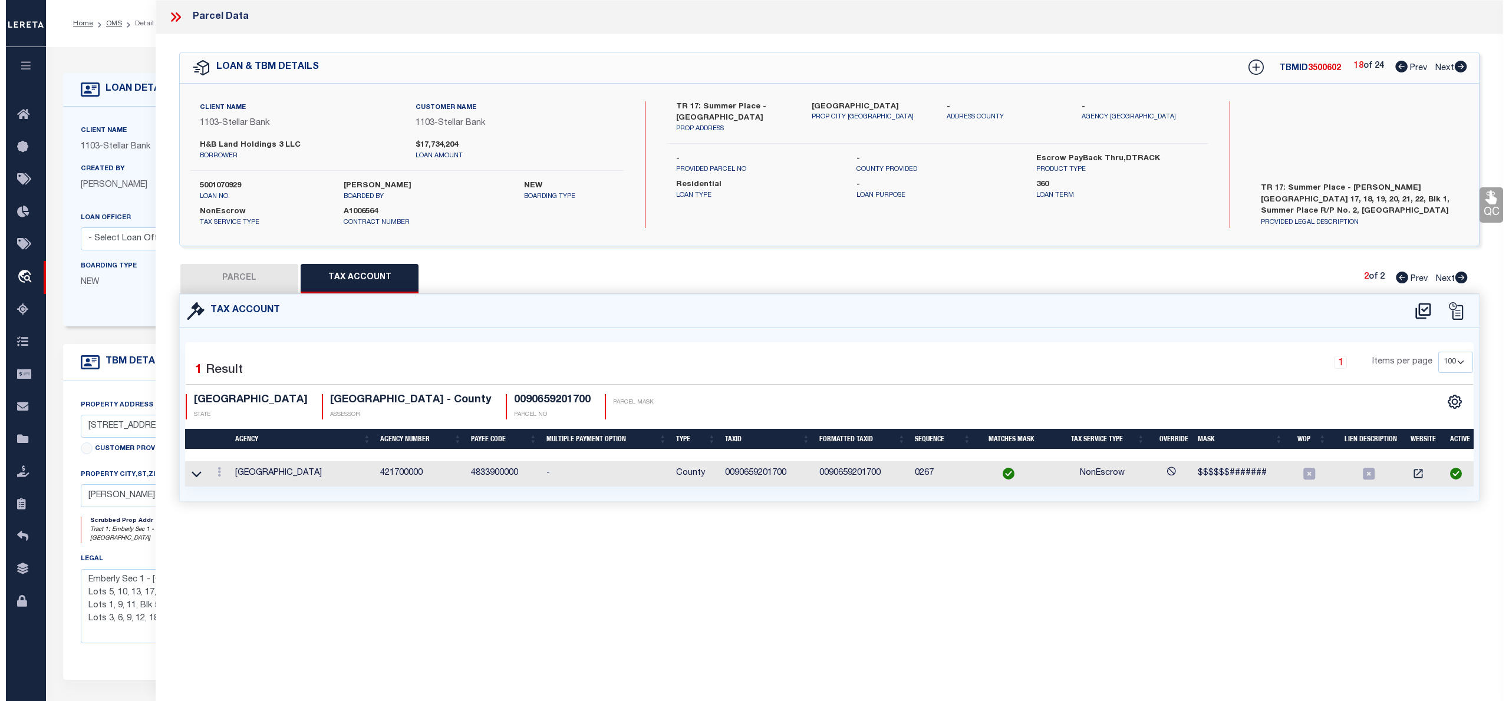
scroll to position [0, 0]
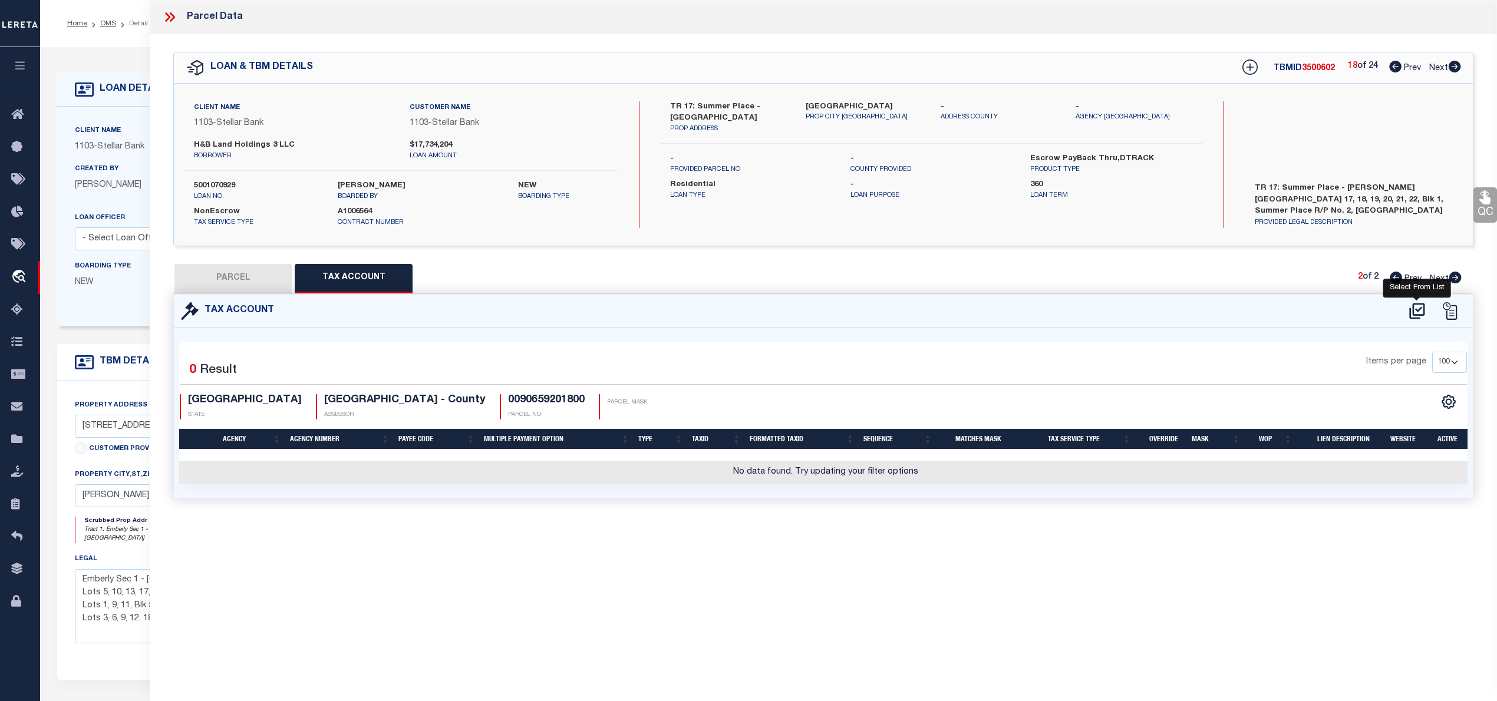
click at [1419, 310] on icon at bounding box center [1416, 311] width 15 height 16
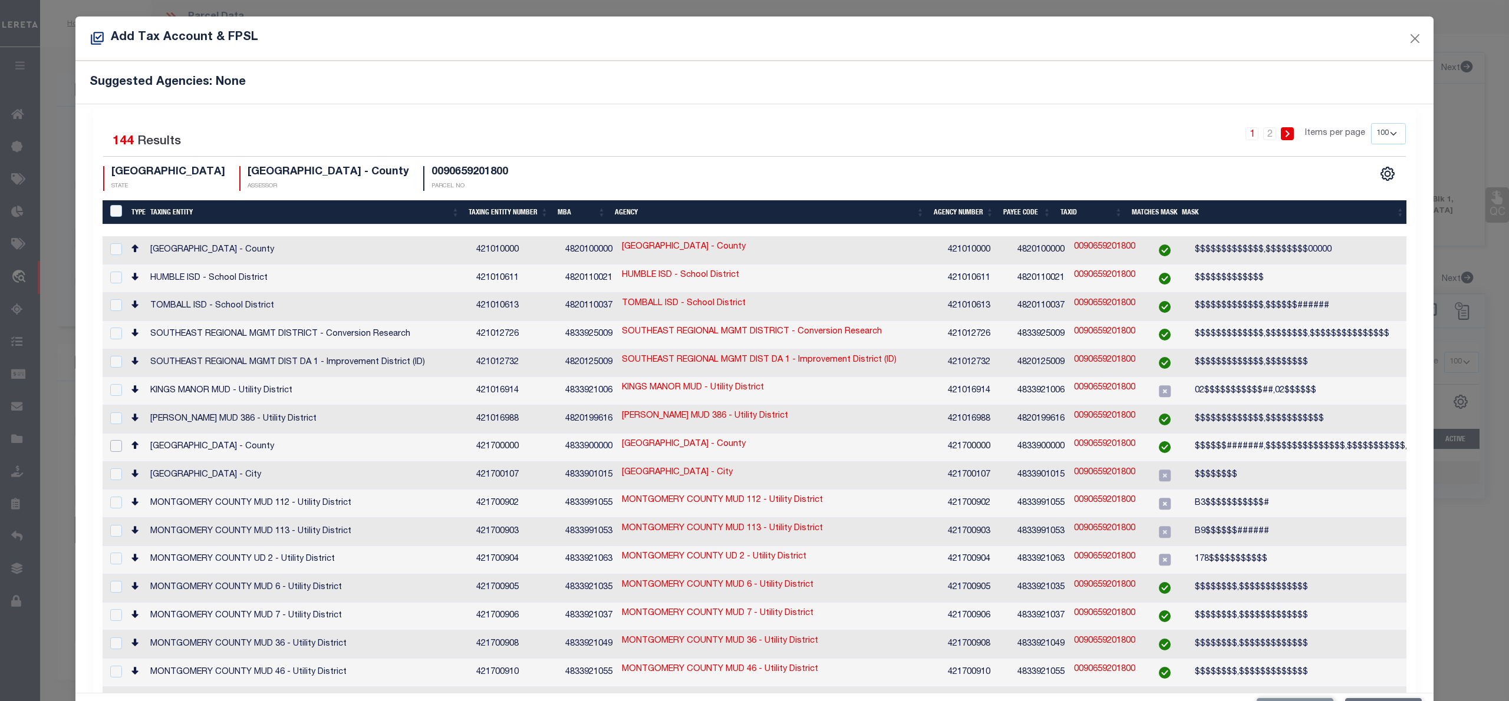
click at [110, 440] on input "checkbox" at bounding box center [116, 446] width 12 height 12
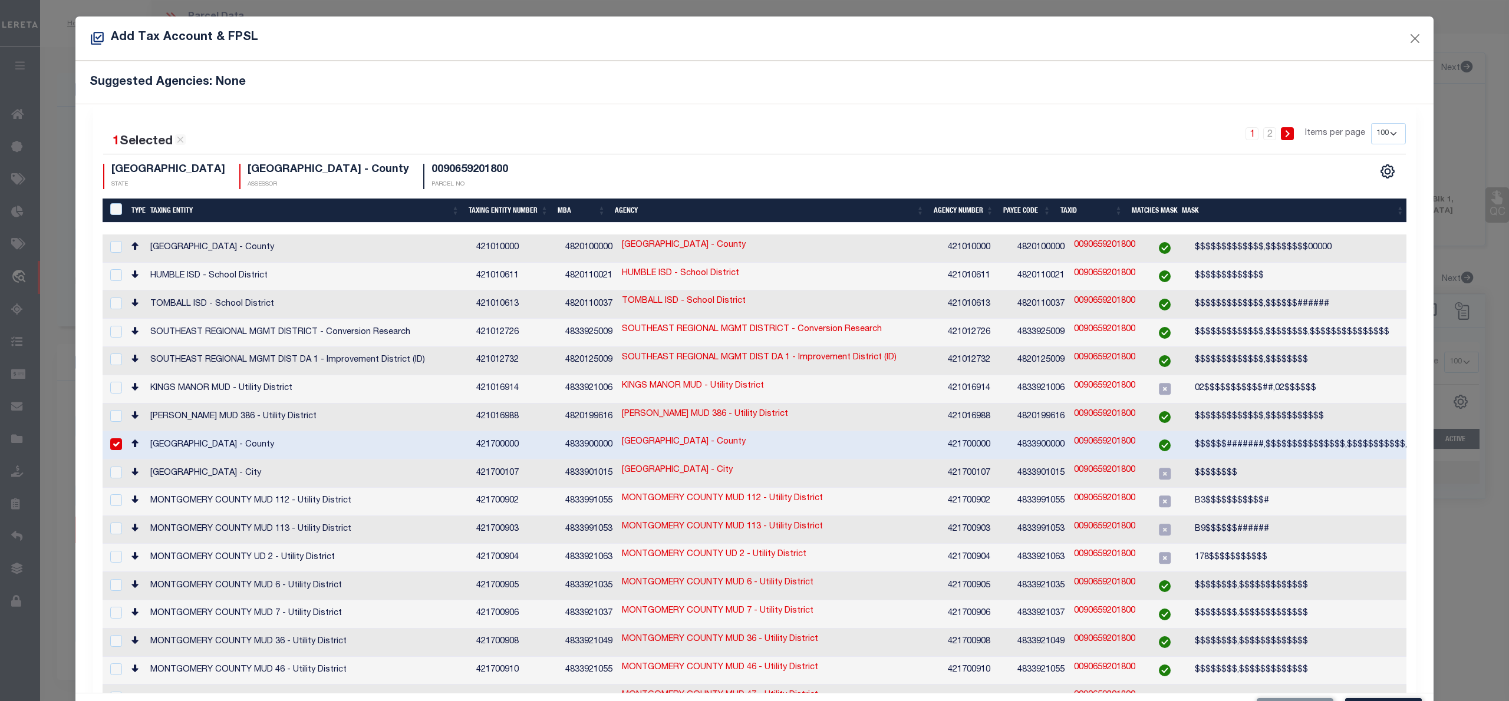
scroll to position [44, 0]
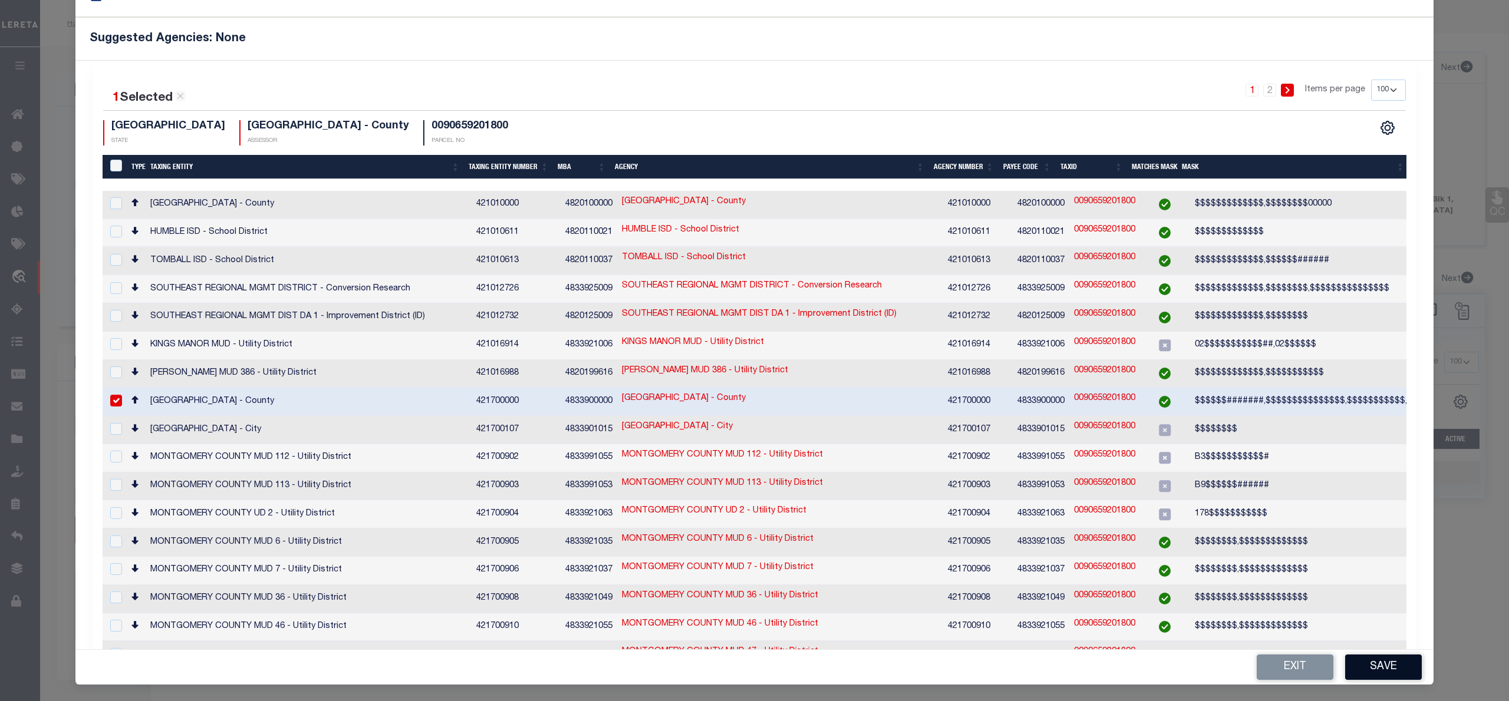
click at [1367, 679] on button "Save" at bounding box center [1383, 667] width 77 height 25
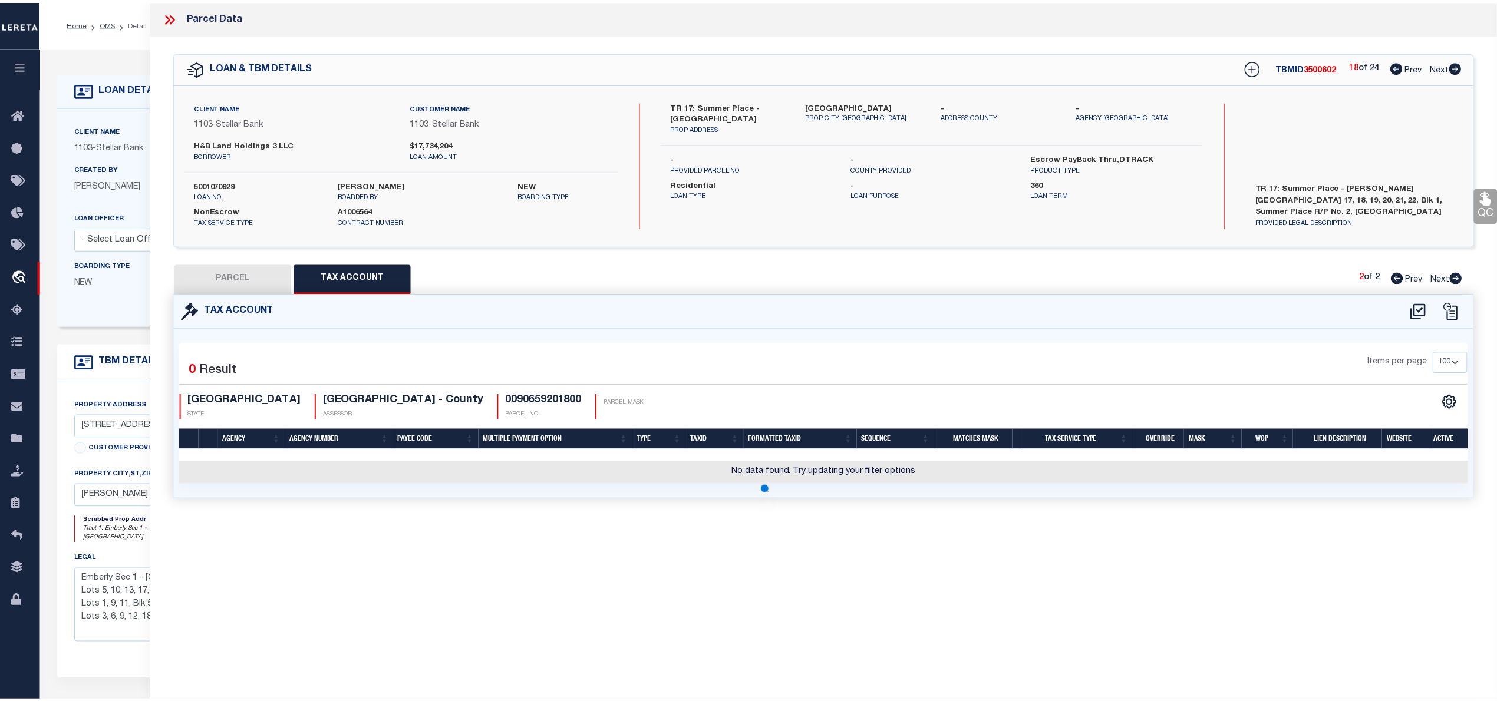
scroll to position [0, 0]
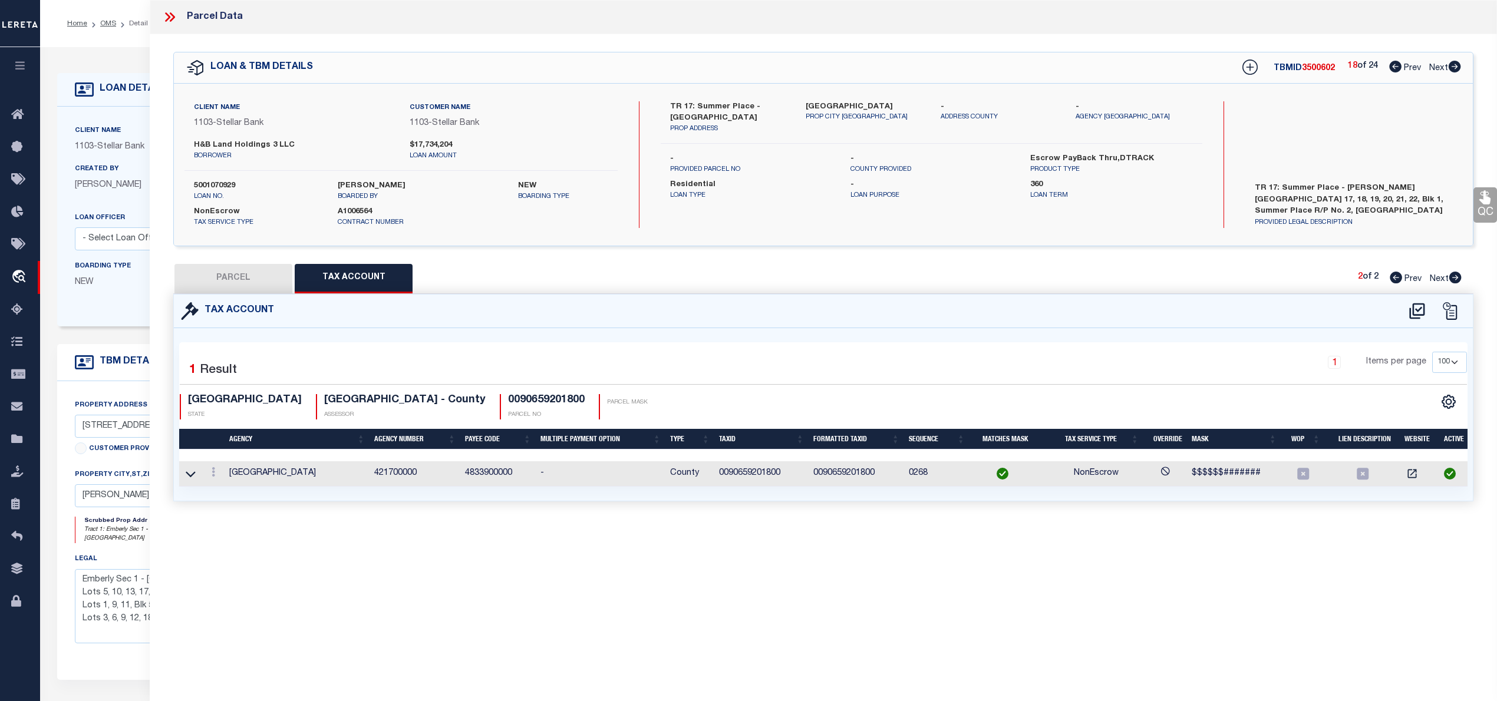
click at [230, 271] on button "PARCEL" at bounding box center [233, 278] width 118 height 29
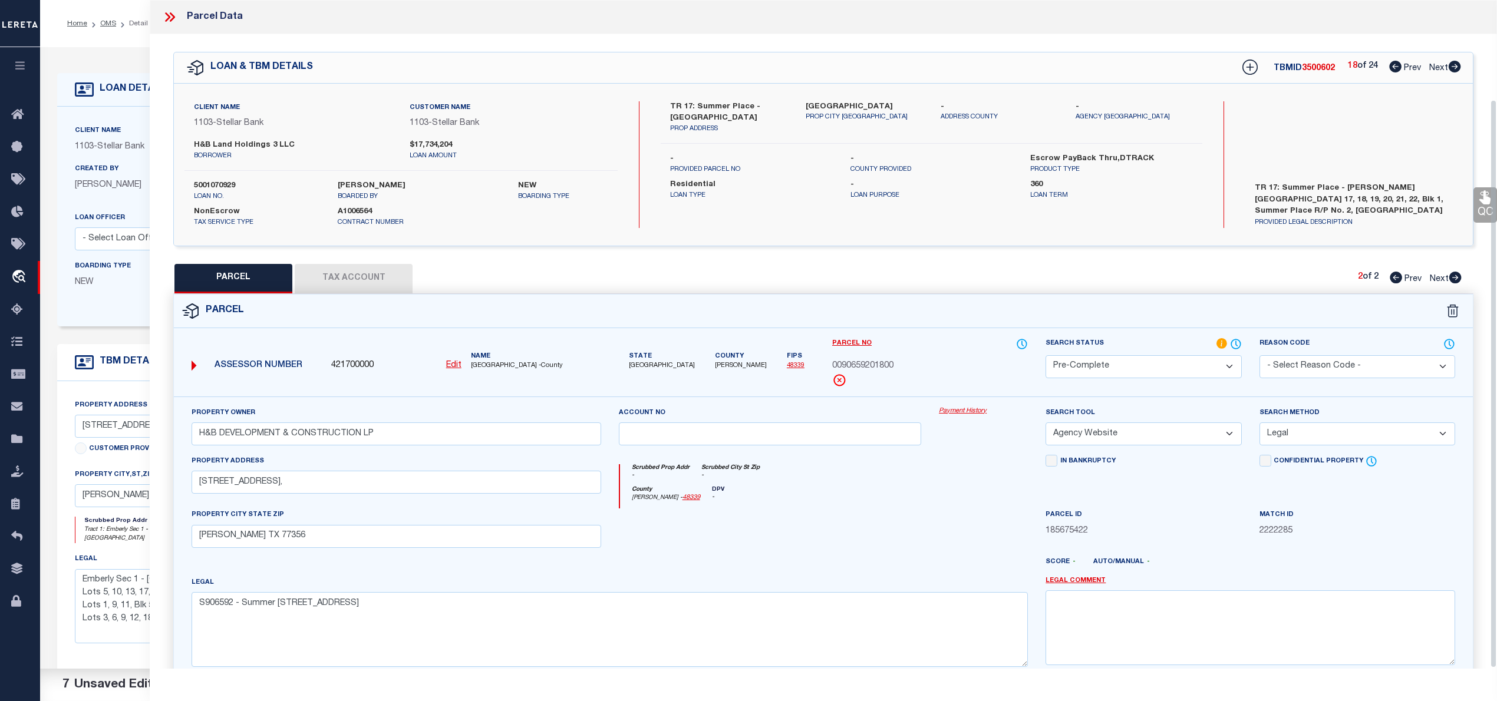
scroll to position [118, 0]
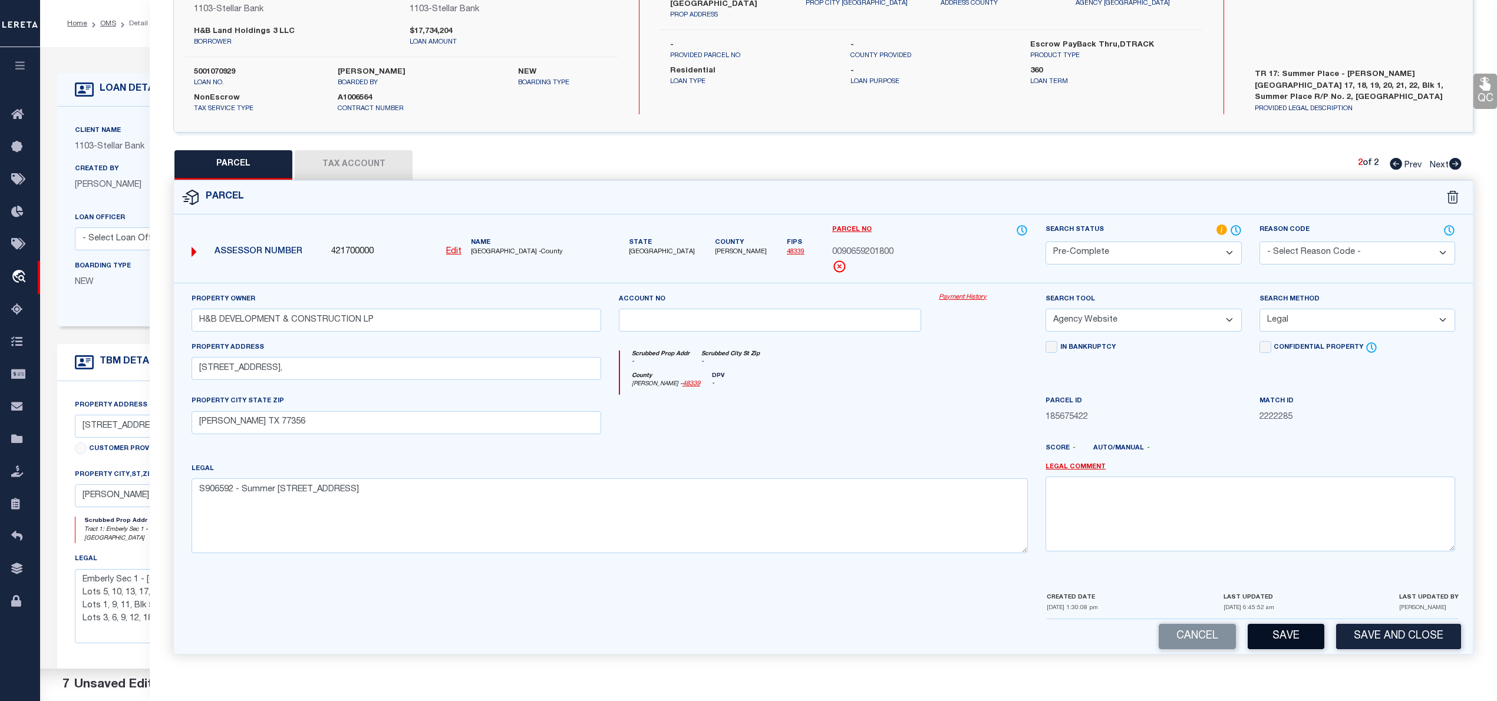
click at [1271, 631] on button "Save" at bounding box center [1286, 636] width 77 height 25
click at [1276, 638] on button "Save" at bounding box center [1286, 636] width 77 height 25
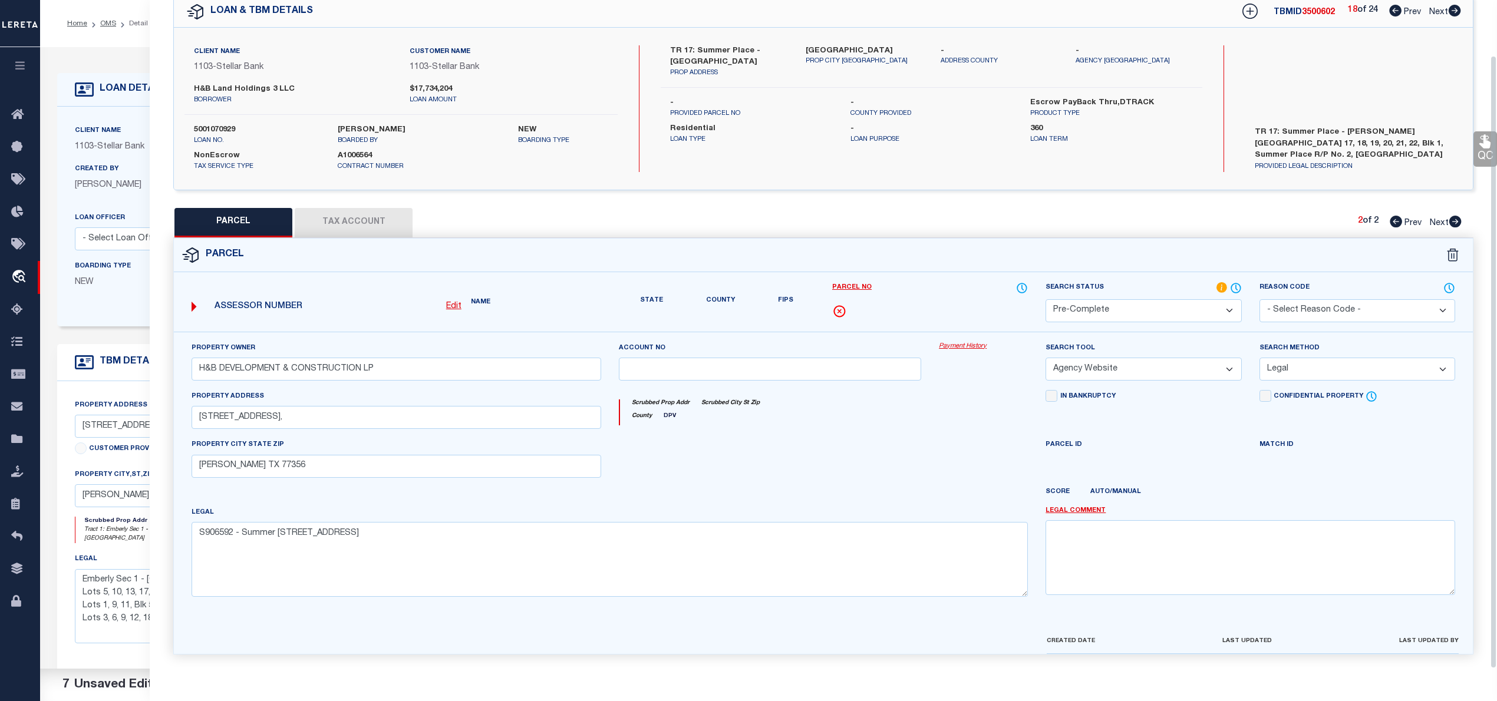
scroll to position [83, 0]
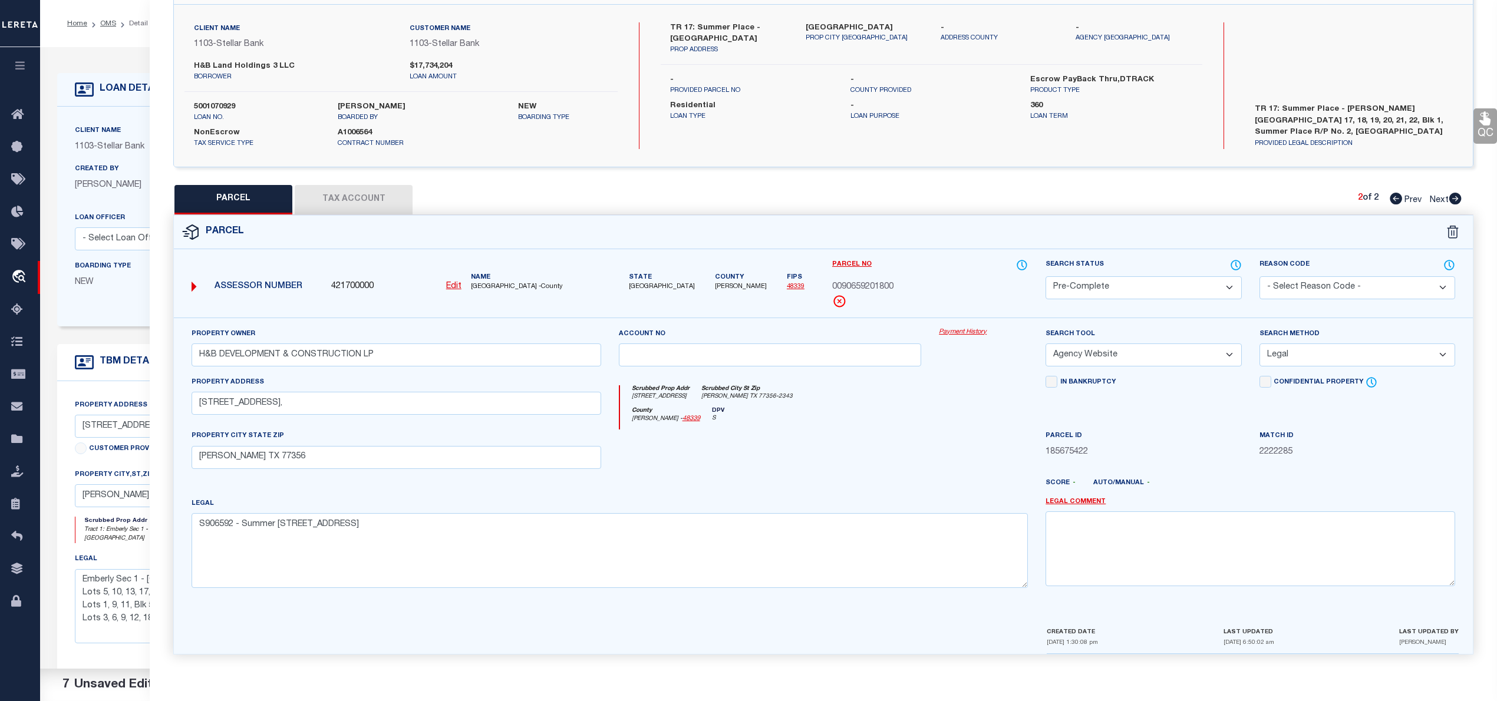
click at [1394, 200] on icon at bounding box center [1396, 199] width 12 height 12
click at [1452, 196] on icon at bounding box center [1455, 199] width 12 height 12
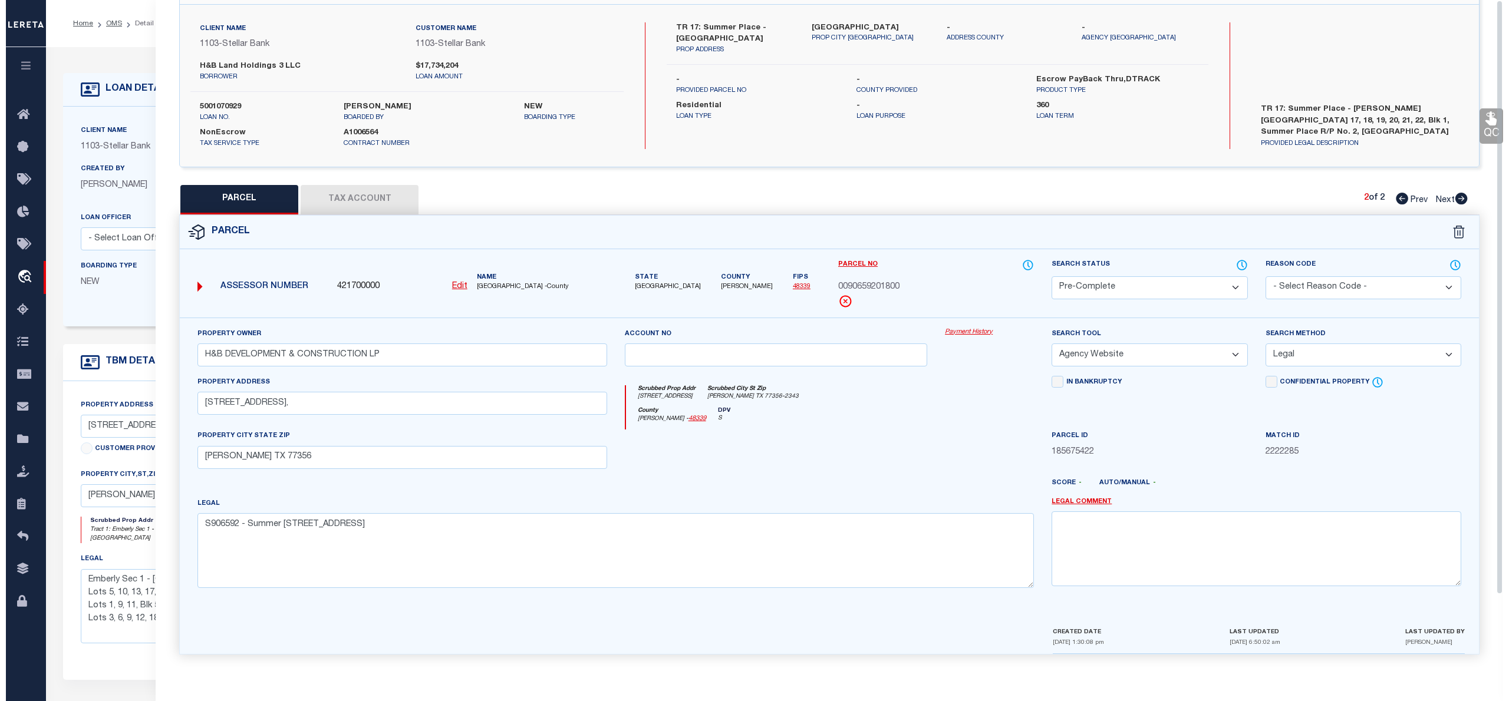
scroll to position [0, 0]
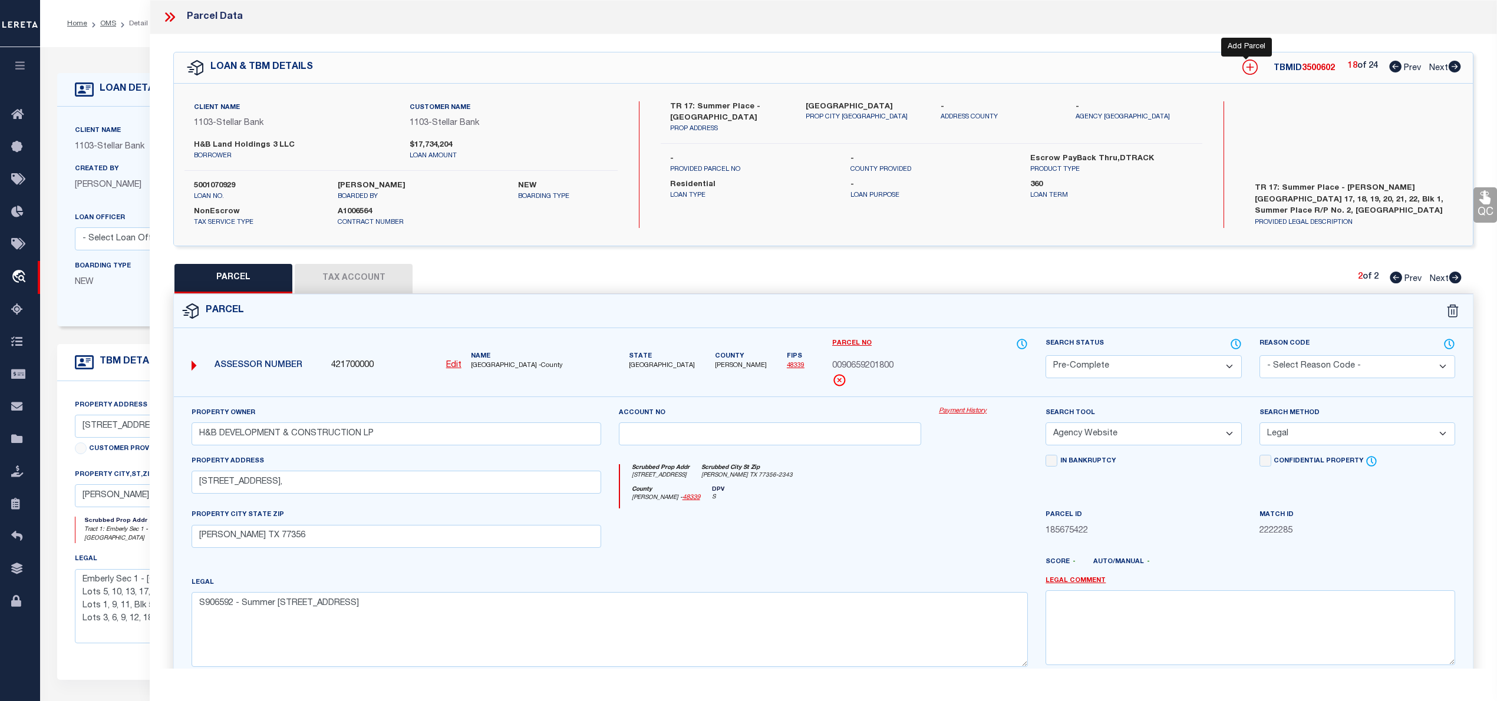
click at [1248, 71] on icon at bounding box center [1249, 67] width 15 height 15
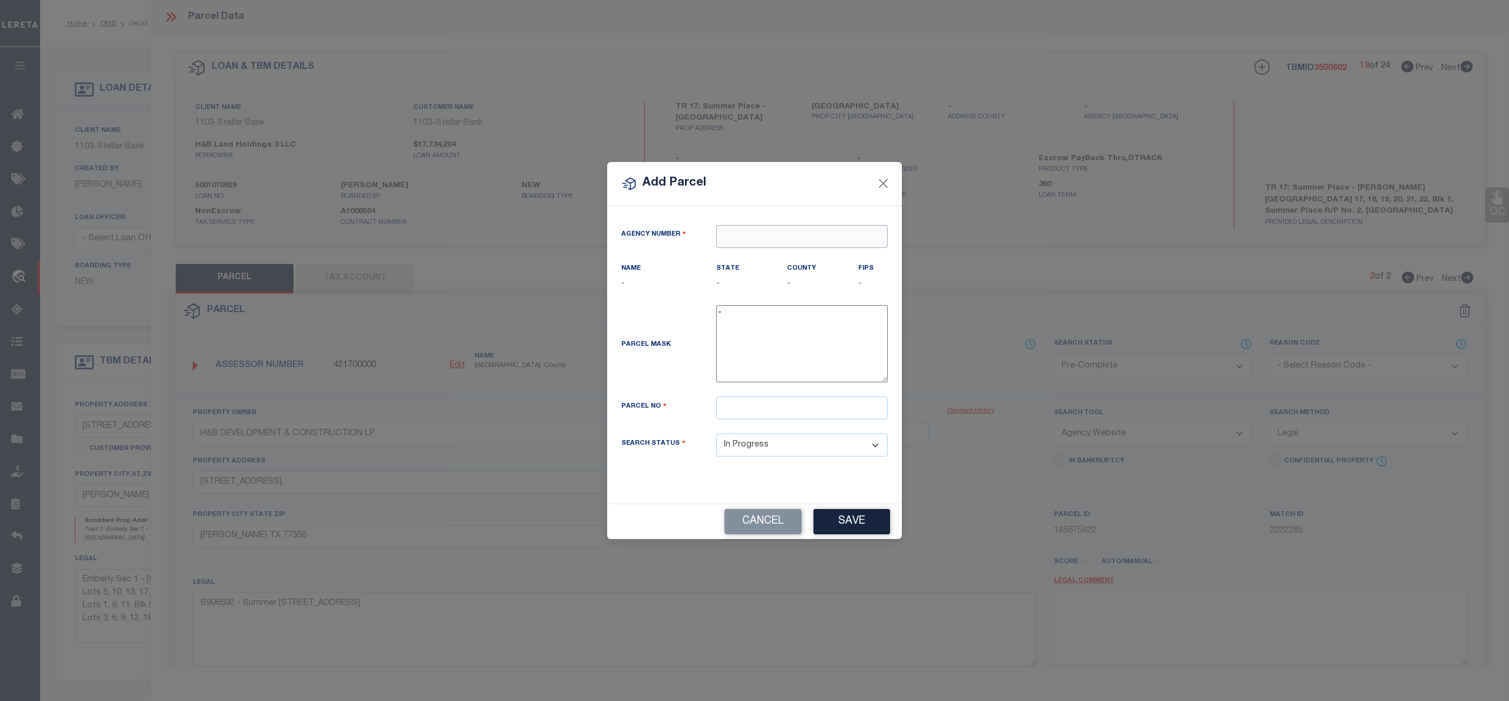
click at [788, 231] on input "text" at bounding box center [802, 236] width 172 height 23
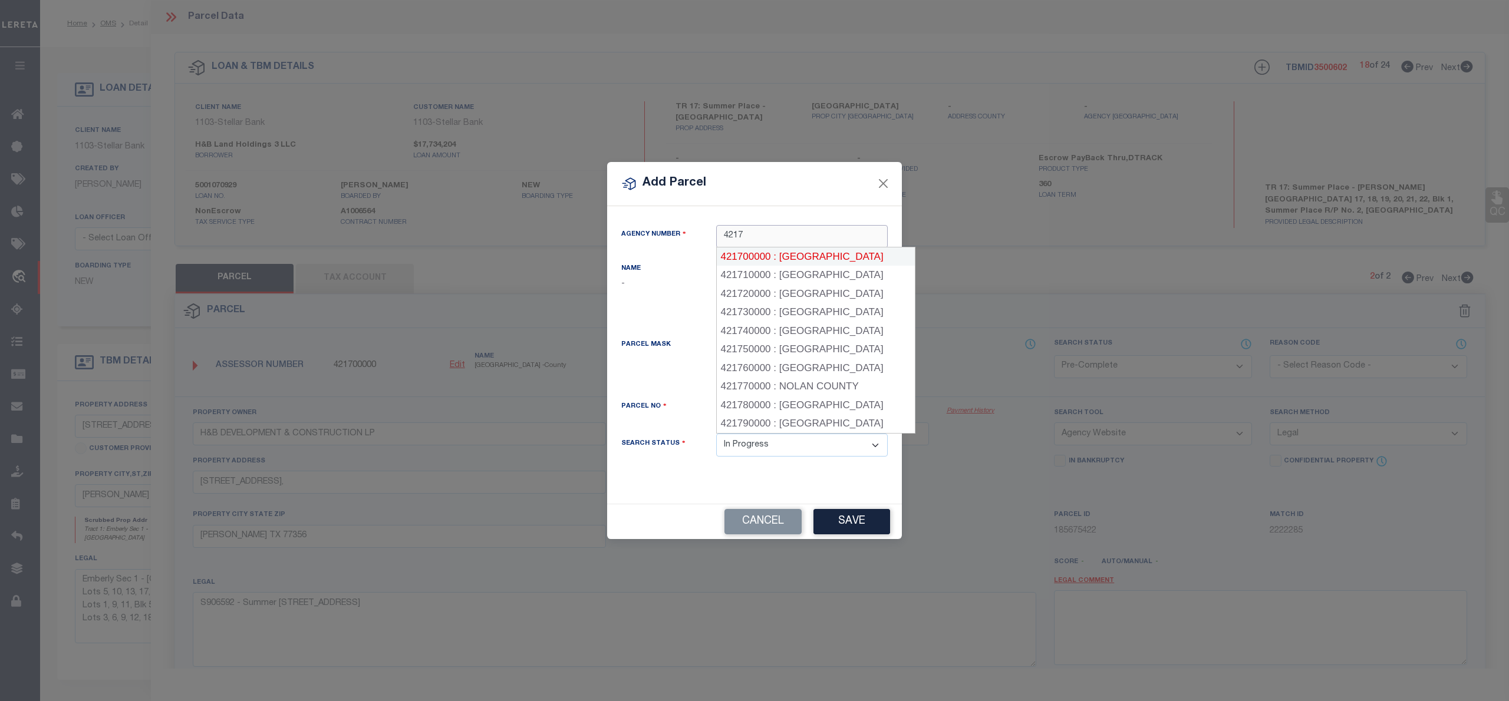
click at [786, 255] on div "421700000 : MONTGOMERY COUNTY" at bounding box center [816, 257] width 198 height 19
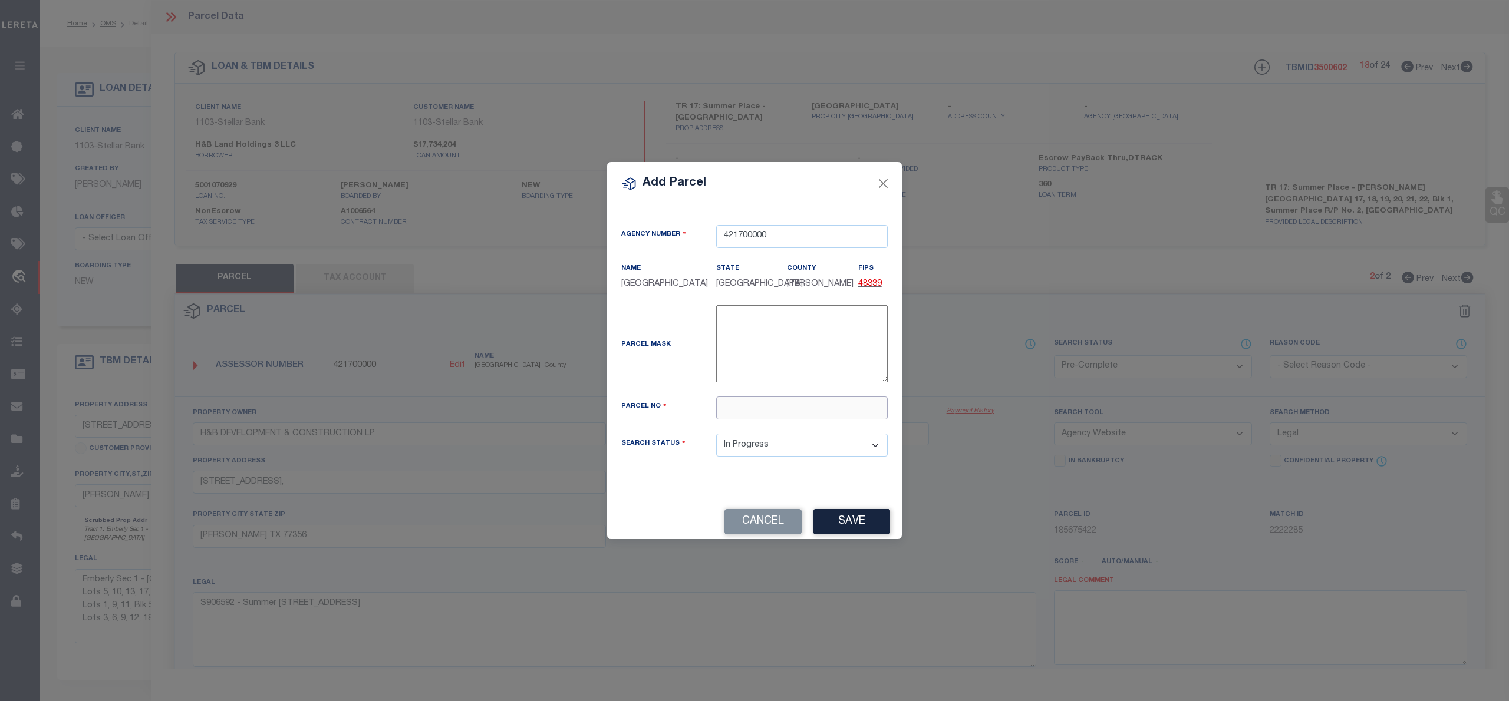
click at [790, 420] on input "text" at bounding box center [802, 408] width 172 height 23
paste input "9065-92-01900"
click at [770, 413] on input "009065-92-01900" at bounding box center [802, 408] width 172 height 23
click at [722, 417] on input "0090659201900" at bounding box center [802, 408] width 172 height 23
click at [863, 525] on button "Save" at bounding box center [851, 521] width 77 height 25
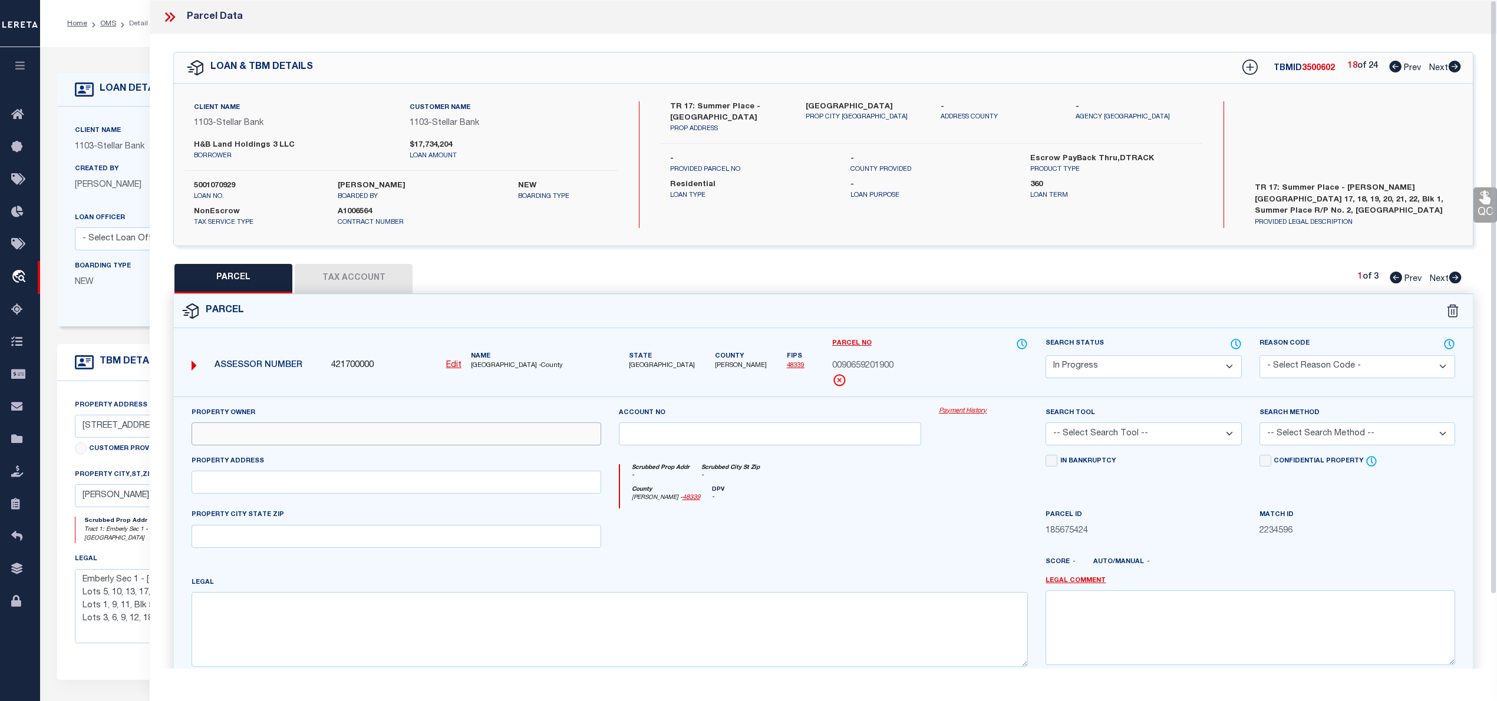
click at [477, 439] on input "text" at bounding box center [397, 434] width 410 height 23
paste input "H&B DEVELOPMENT & CONSTRUCTION LP"
click at [487, 644] on textarea at bounding box center [610, 629] width 836 height 74
paste textarea "S906592 - Summer Place Replat No 2, BLOCK 1, Lot 19"
click at [277, 489] on input "text" at bounding box center [397, 482] width 410 height 23
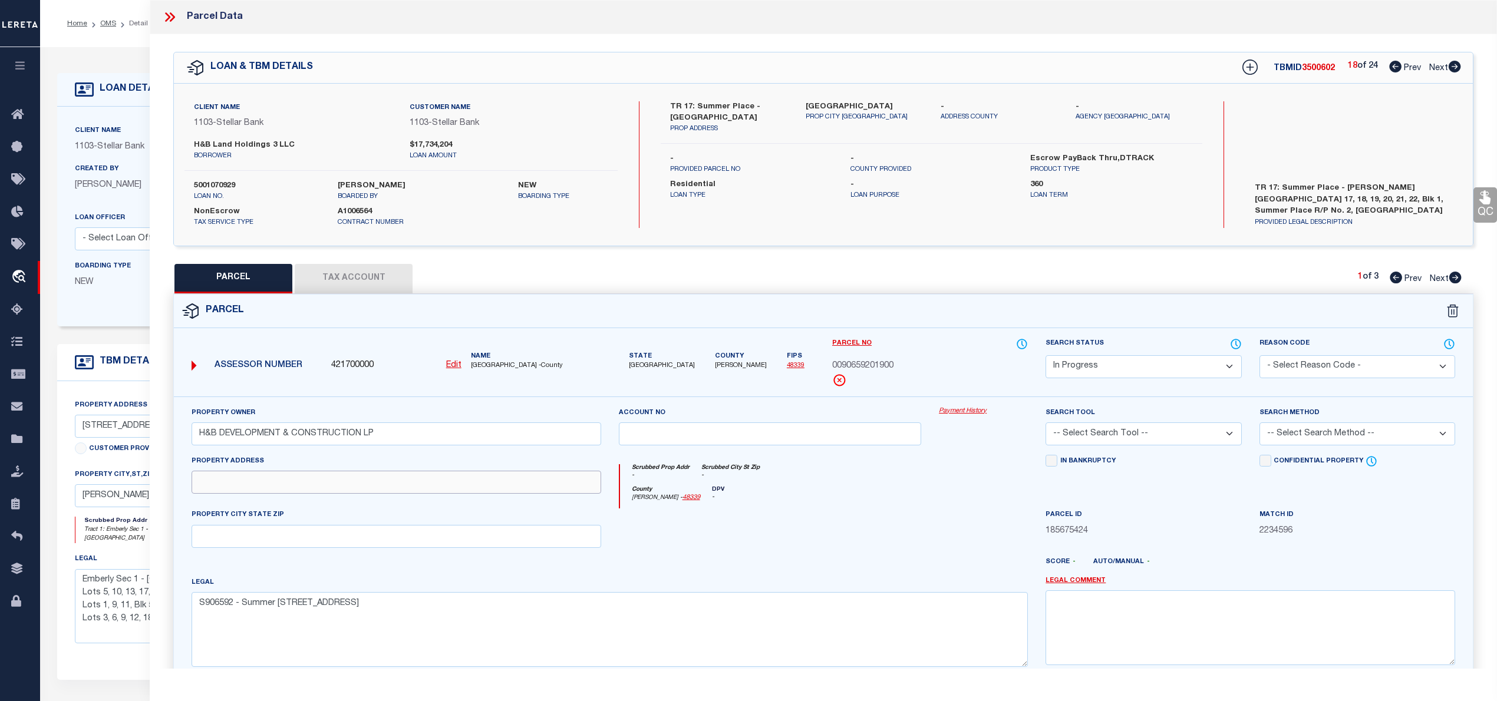
paste input "18097 SUMMER PLACE CIR, MONTGOMERY TX 77356"
drag, startPoint x: 316, startPoint y: 484, endPoint x: 503, endPoint y: 486, distance: 186.8
click at [503, 486] on input "18097 SUMMER PLACE CIR, MONTGOMERY TX 77356" at bounding box center [397, 482] width 410 height 23
click at [293, 534] on input "text" at bounding box center [397, 536] width 410 height 23
paste input "[PERSON_NAME] TX 77356"
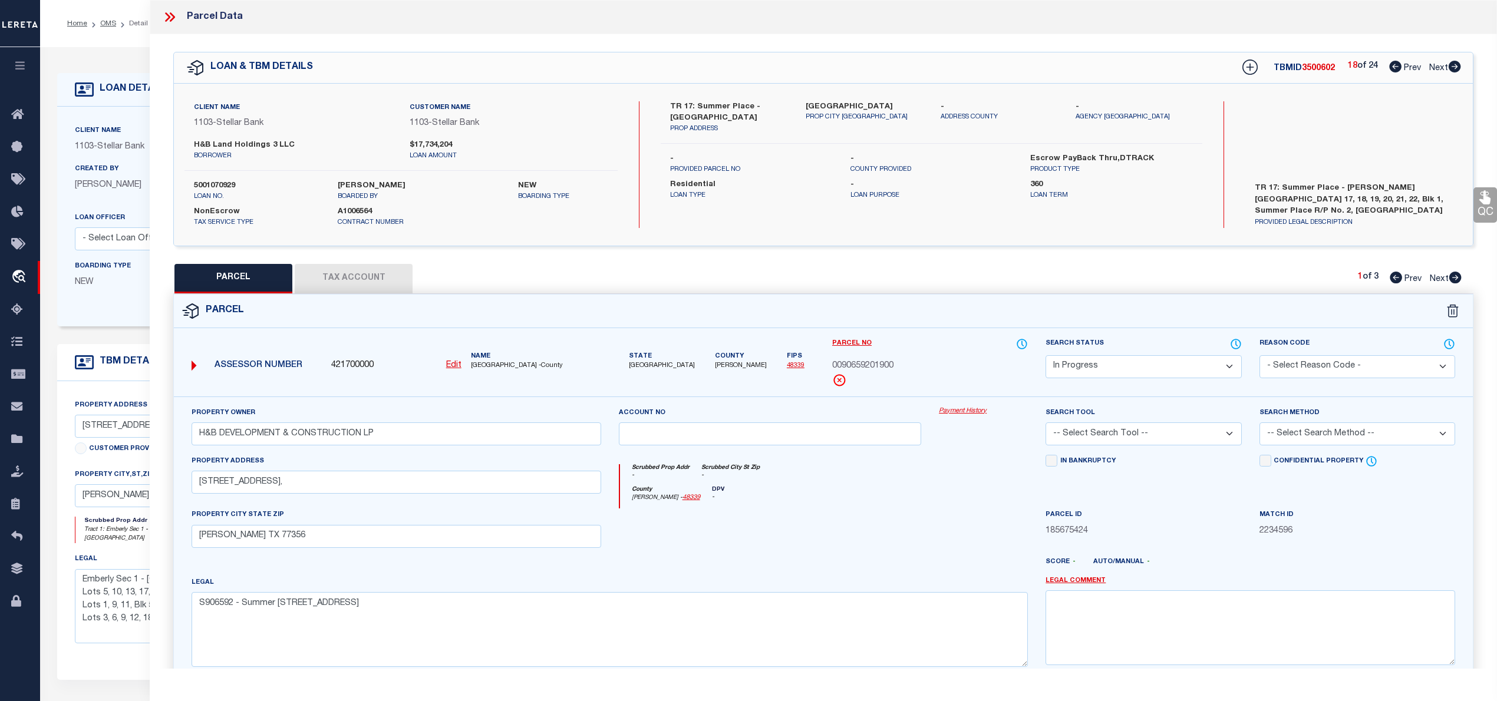
click at [1082, 366] on select "Automated Search Bad Parcel Complete Duplicate Parcel High Dollar Reporting In …" at bounding box center [1144, 366] width 196 height 23
click at [1046, 355] on select "Automated Search Bad Parcel Complete Duplicate Parcel High Dollar Reporting In …" at bounding box center [1144, 366] width 196 height 23
click at [1083, 428] on select "-- Select Search Tool -- 3rd Party Website Agency File Agency Website ATLS CNV-…" at bounding box center [1144, 434] width 196 height 23
click at [1046, 424] on select "-- Select Search Tool -- 3rd Party Website Agency File Agency Website ATLS CNV-…" at bounding box center [1144, 434] width 196 height 23
click at [1392, 430] on select "-- Select Search Method -- Property Address Legal Liability Info Provided" at bounding box center [1358, 434] width 196 height 23
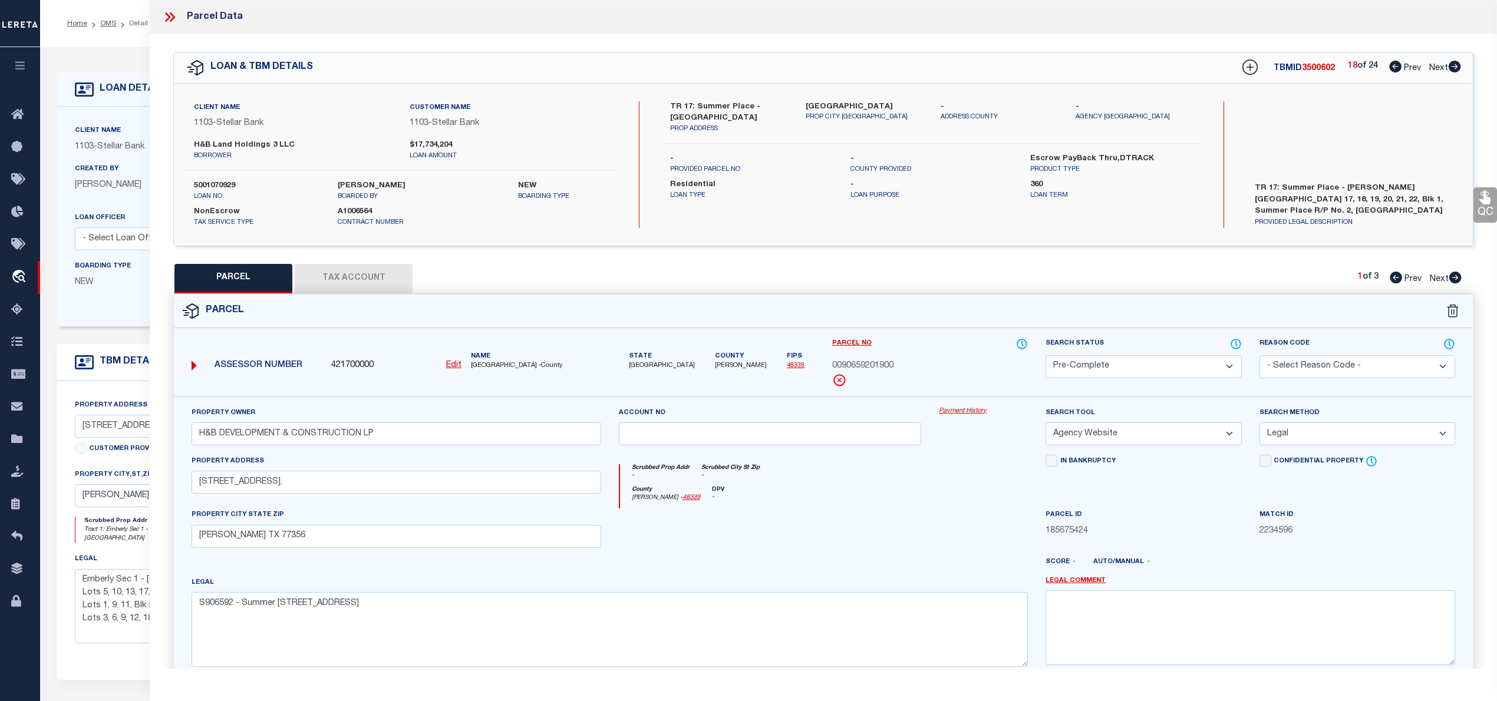
click at [1260, 424] on select "-- Select Search Method -- Property Address Legal Liability Info Provided" at bounding box center [1358, 434] width 196 height 23
click at [357, 278] on button "Tax Account" at bounding box center [354, 278] width 118 height 29
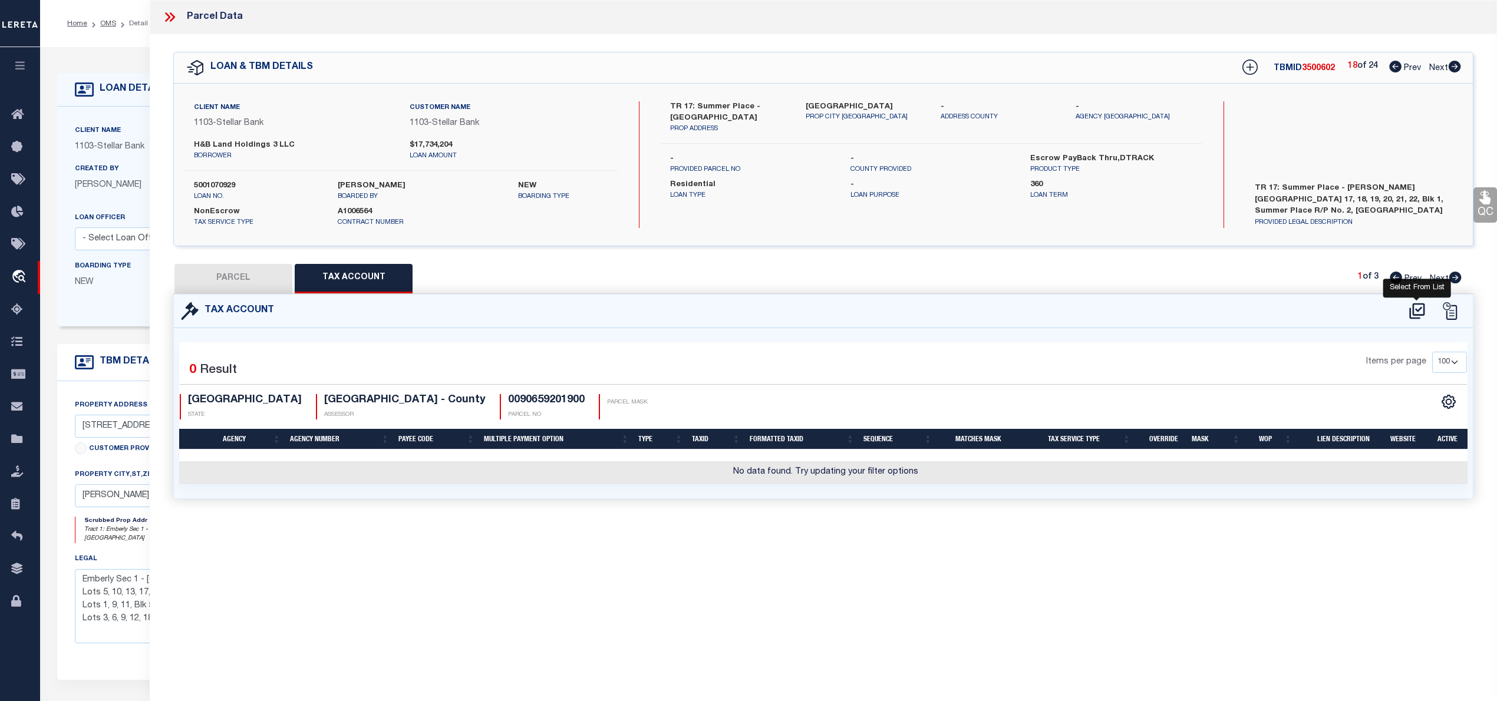
click at [1412, 310] on icon at bounding box center [1416, 311] width 19 height 19
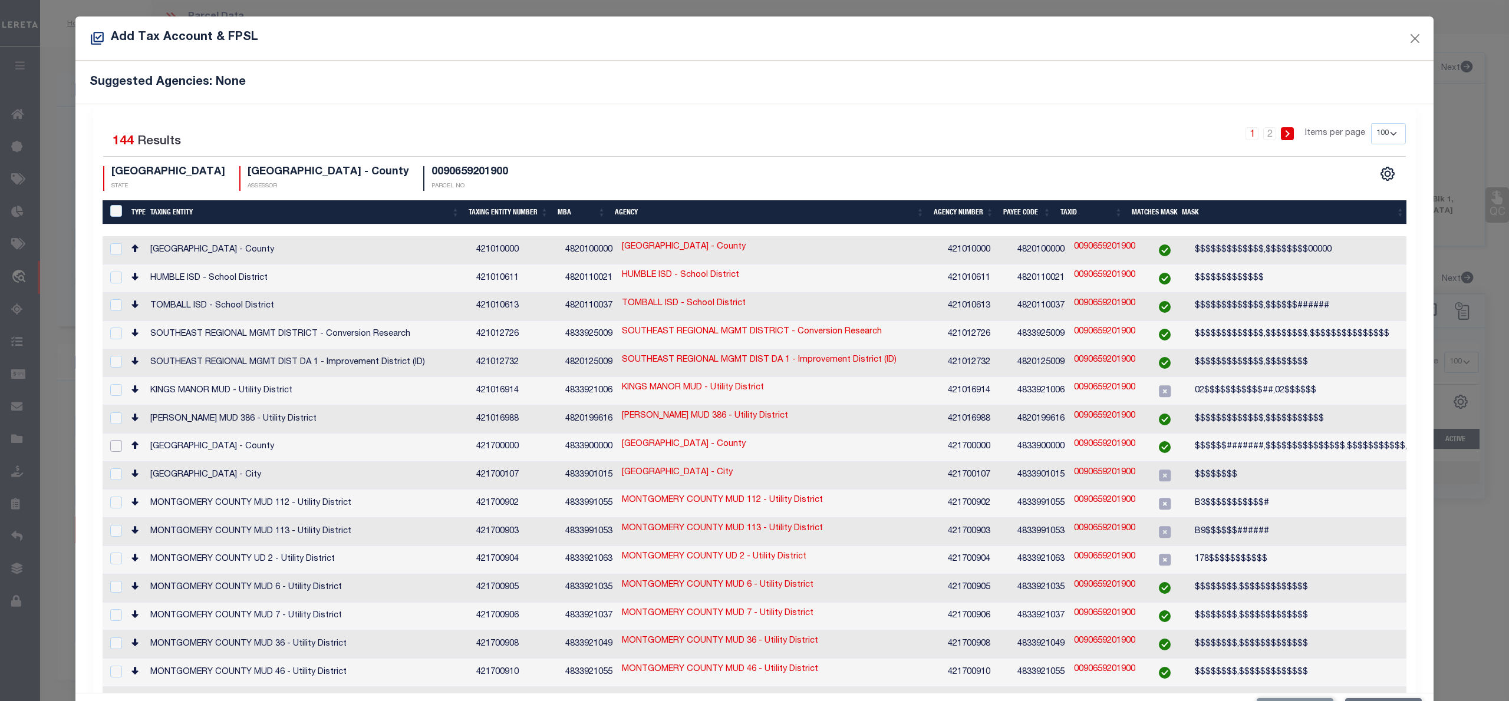
click at [118, 440] on input "checkbox" at bounding box center [116, 446] width 12 height 12
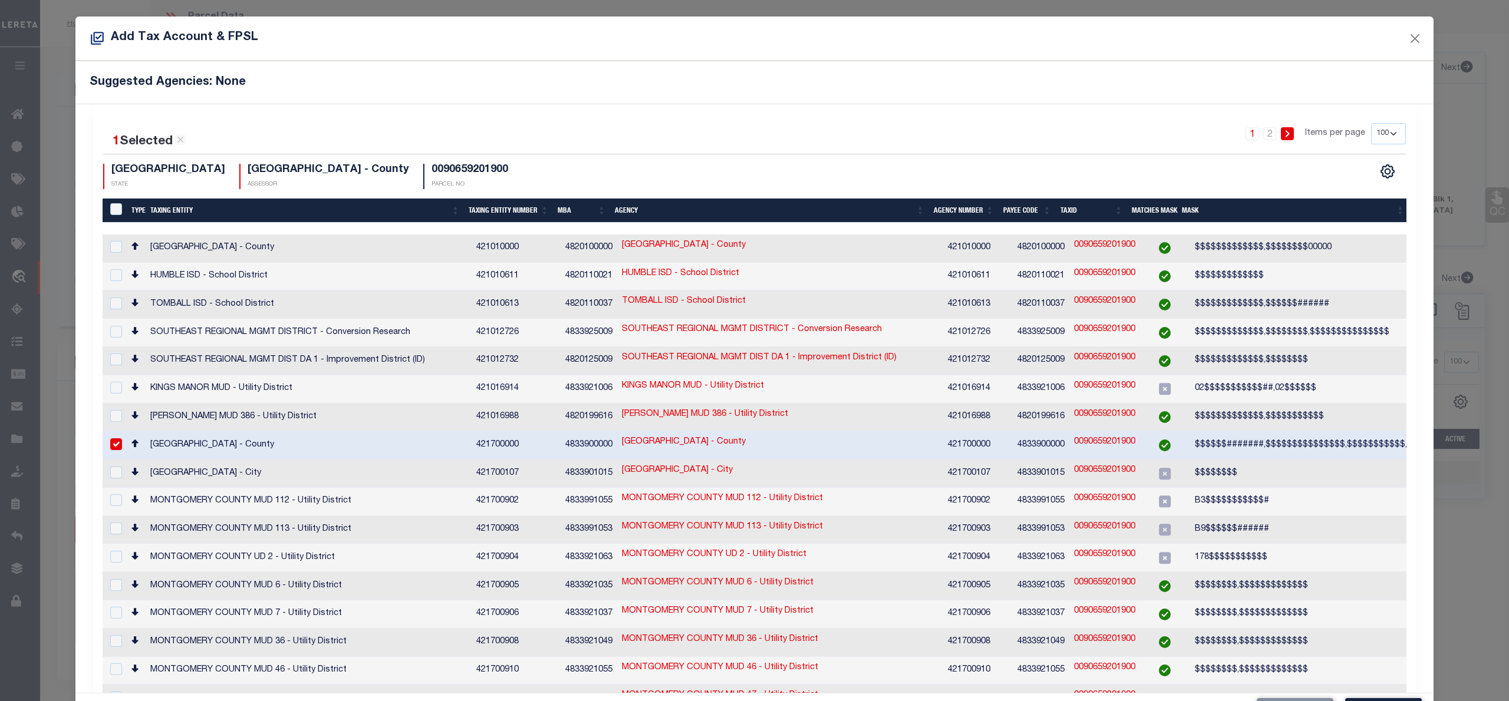
scroll to position [44, 0]
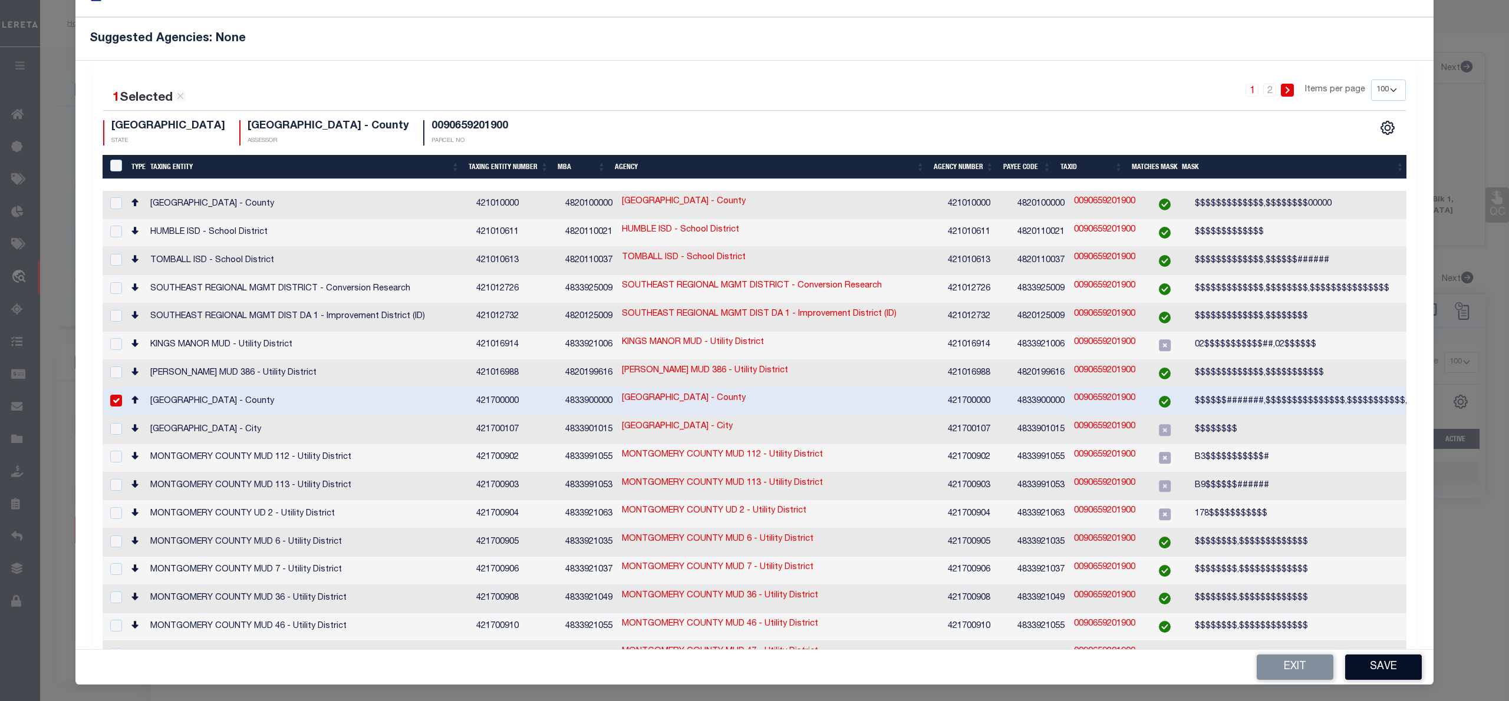
click at [1367, 668] on button "Save" at bounding box center [1383, 667] width 77 height 25
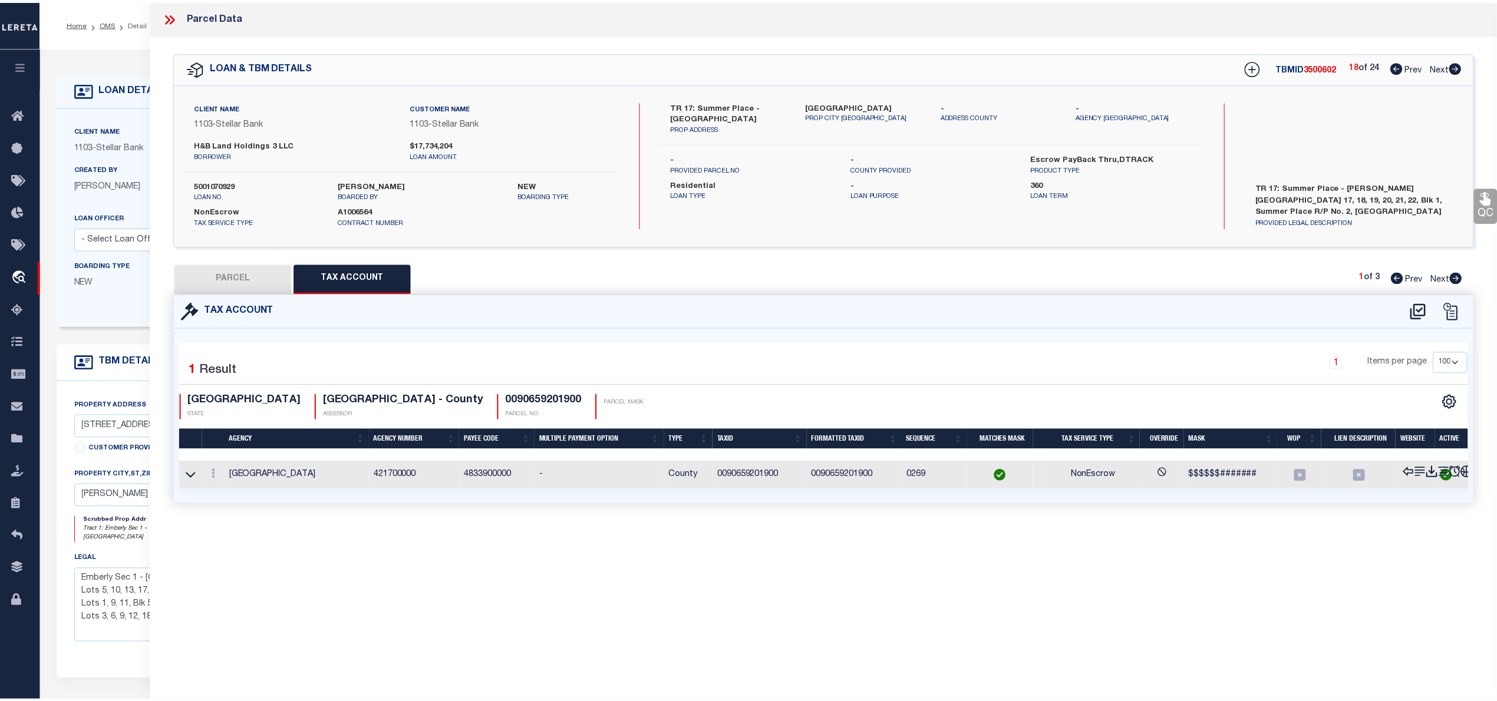
scroll to position [0, 0]
click at [233, 291] on button "PARCEL" at bounding box center [233, 278] width 118 height 29
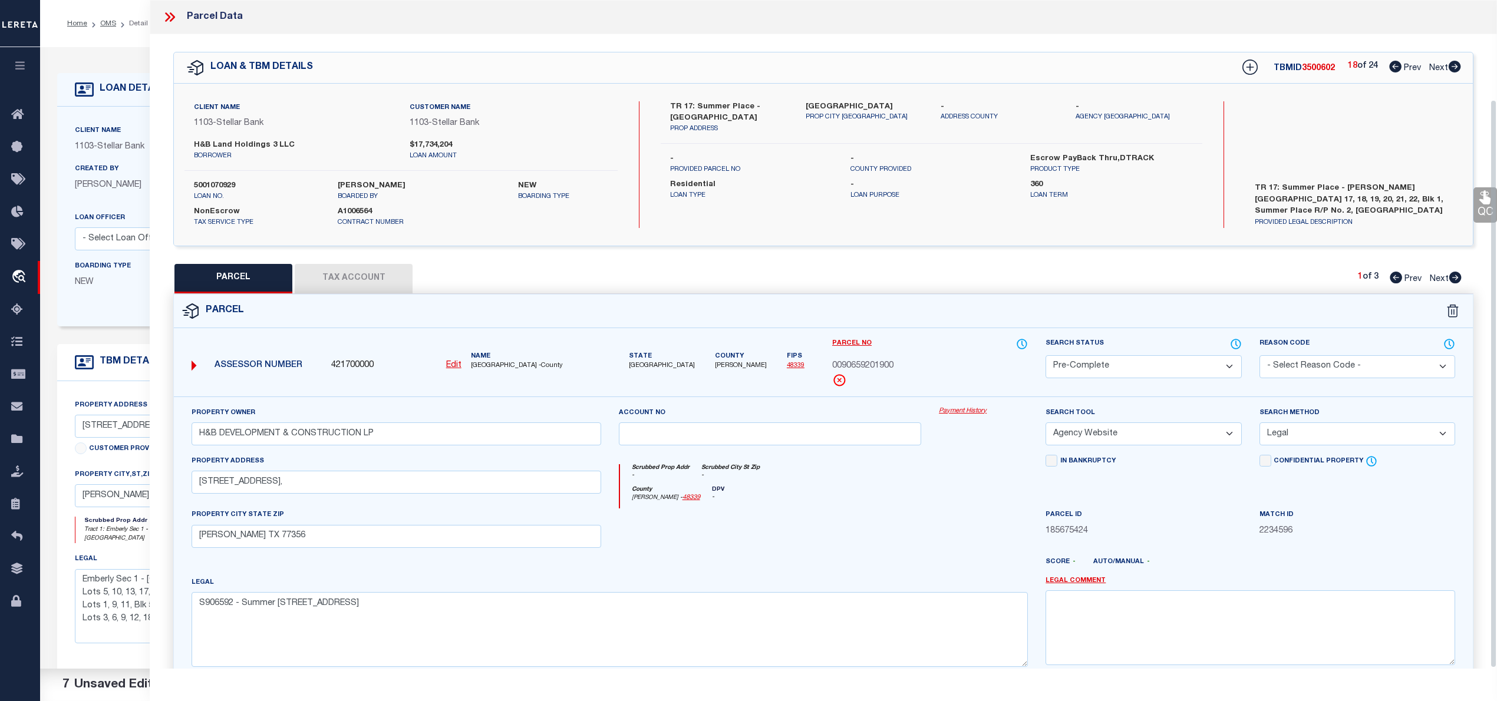
scroll to position [118, 0]
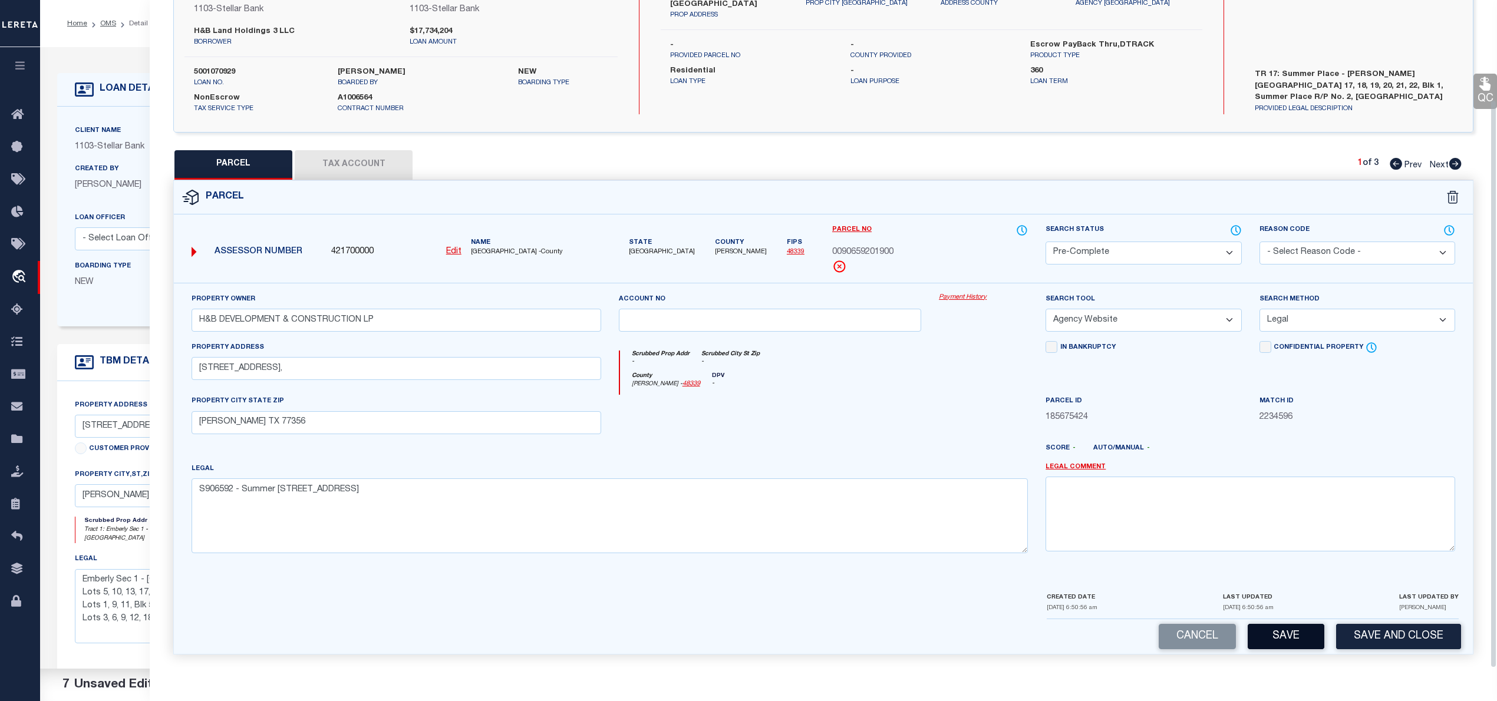
click at [1311, 641] on button "Save" at bounding box center [1286, 636] width 77 height 25
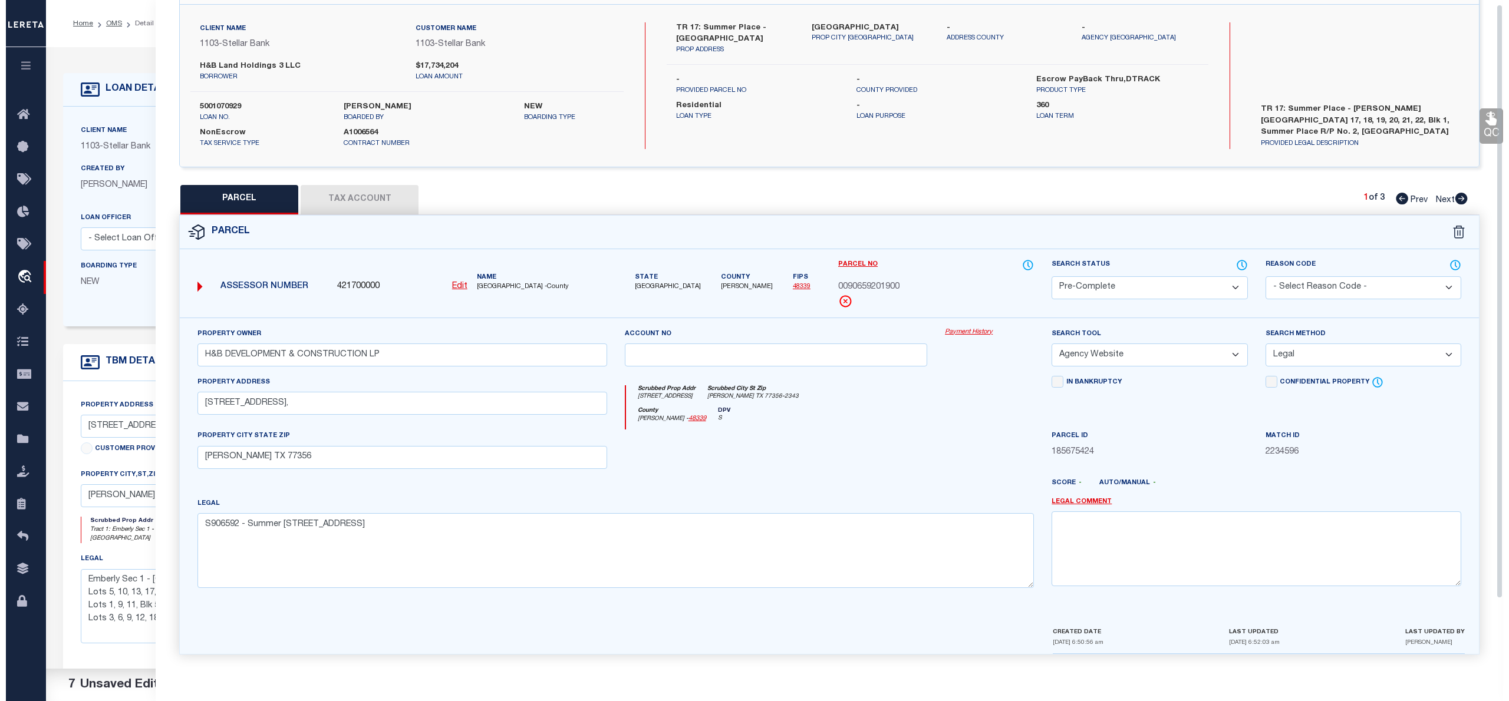
scroll to position [0, 0]
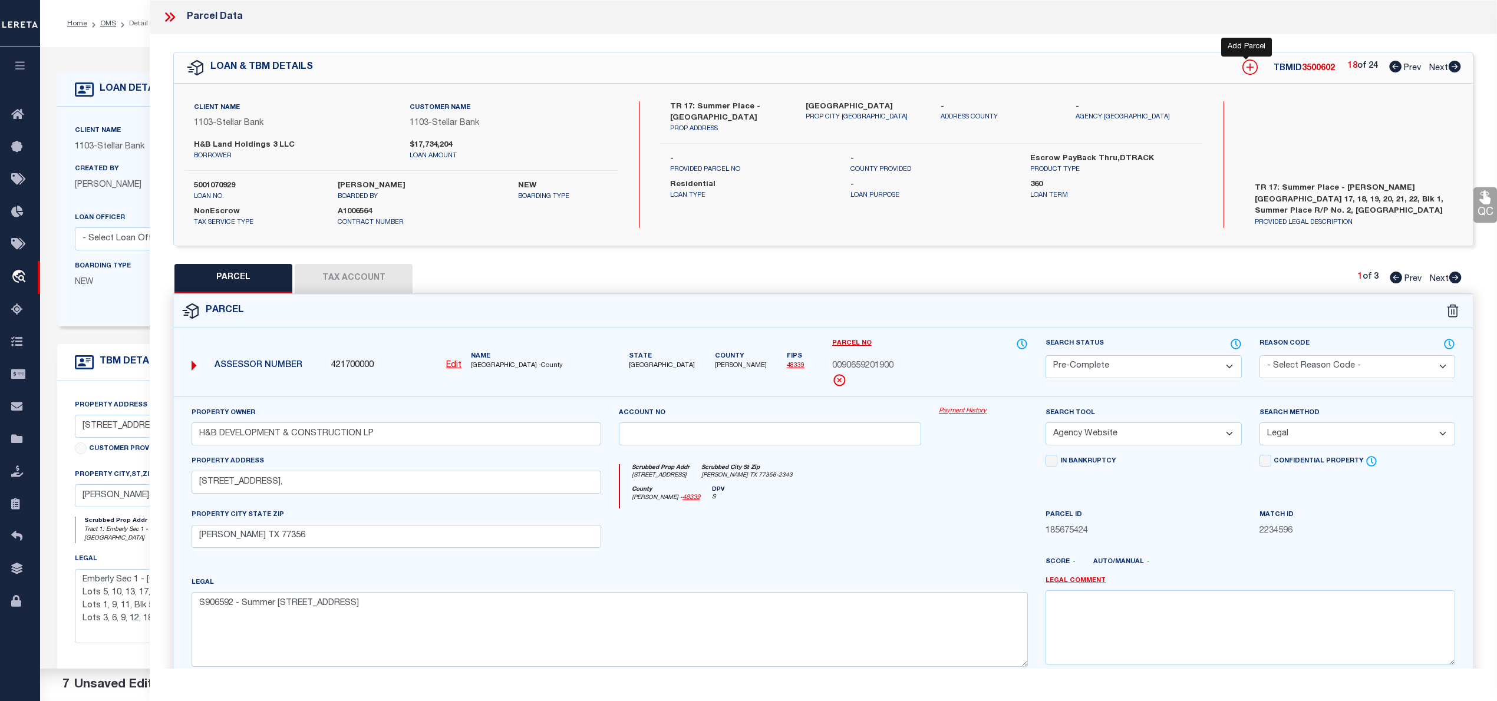
click at [1245, 62] on icon at bounding box center [1249, 67] width 15 height 15
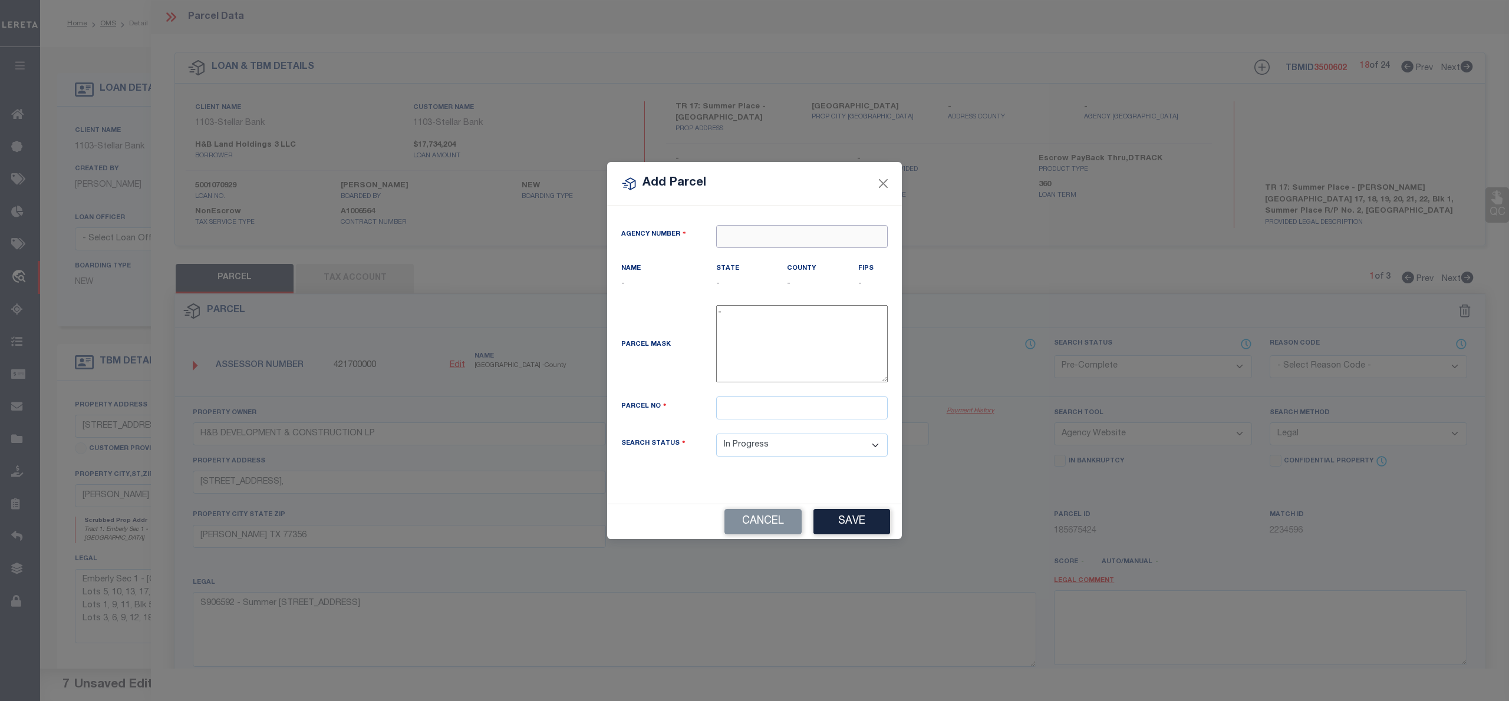
click at [734, 236] on input "text" at bounding box center [802, 236] width 172 height 23
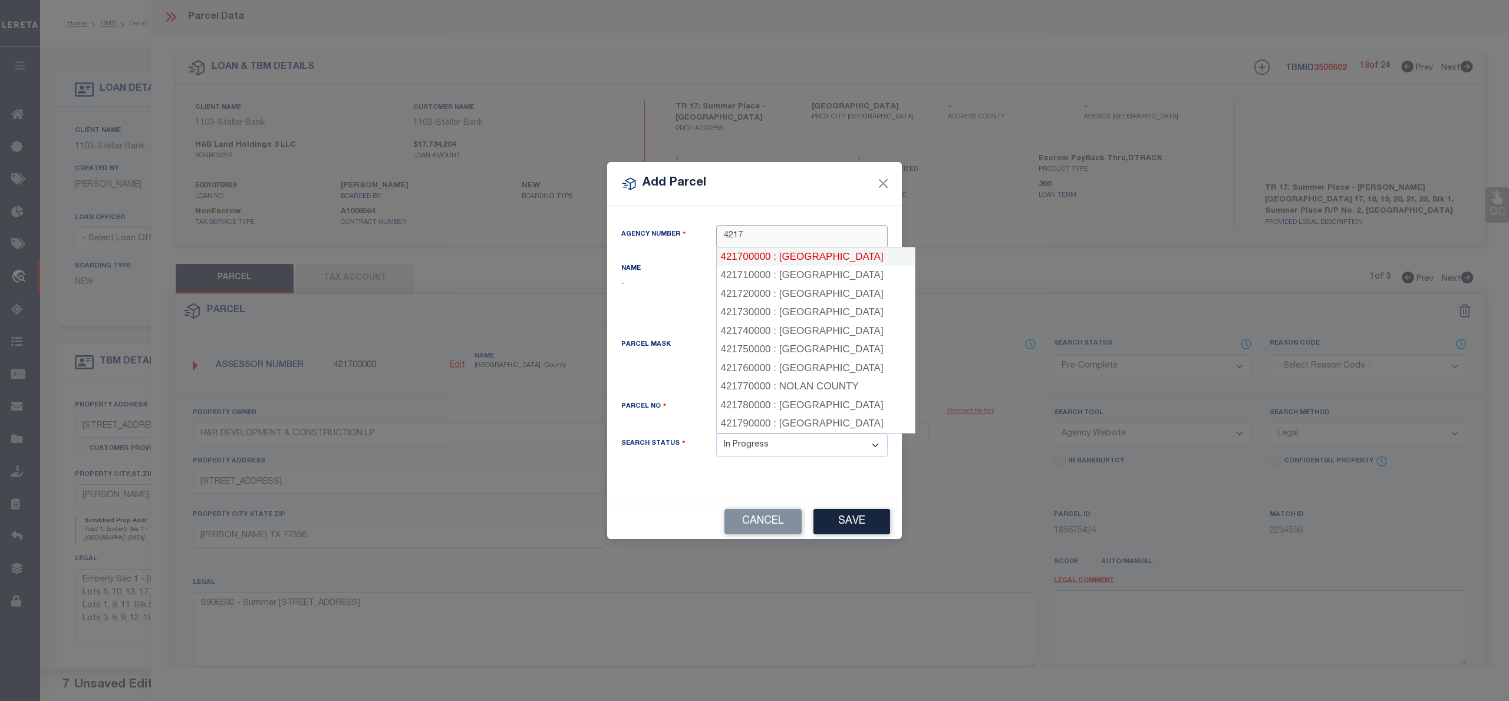
click at [763, 258] on div "421700000 : MONTGOMERY COUNTY" at bounding box center [816, 257] width 198 height 19
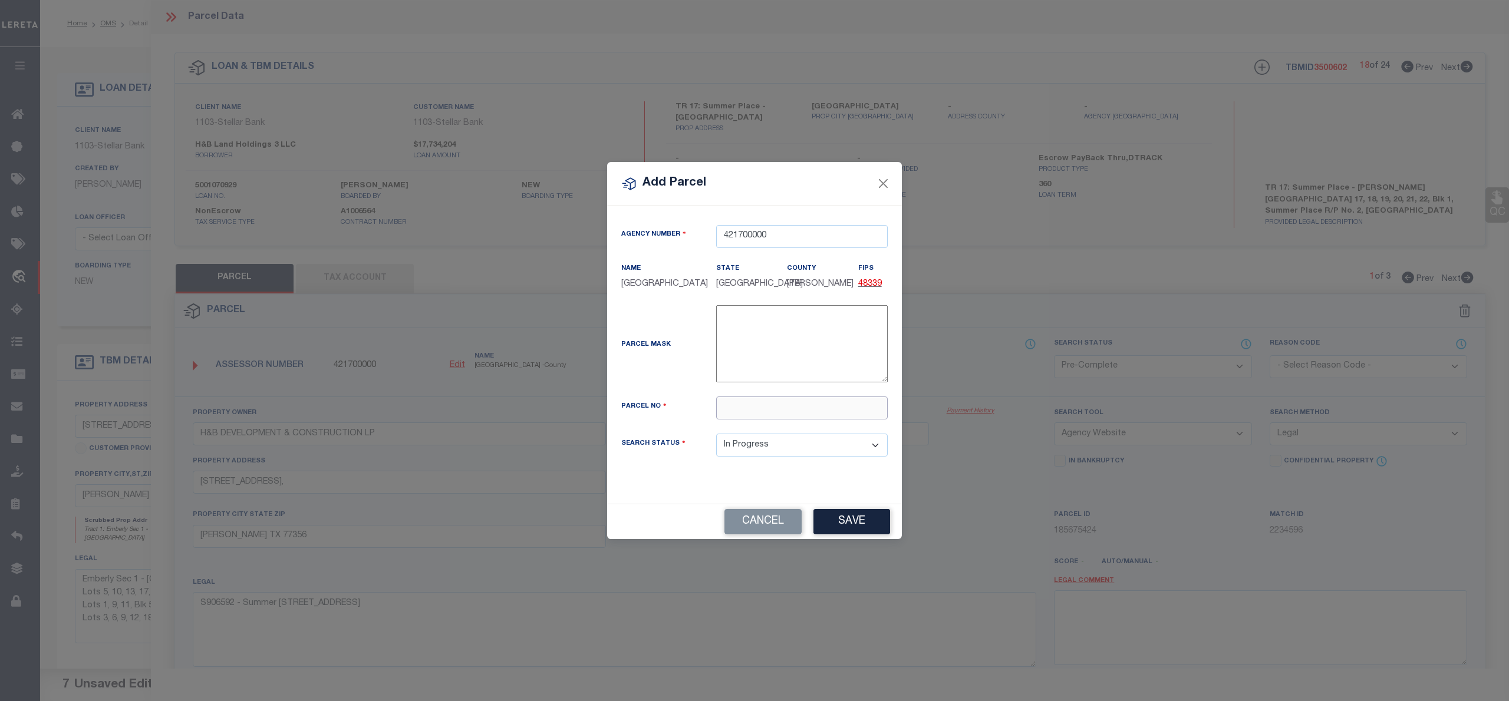
click at [727, 420] on input "text" at bounding box center [802, 408] width 172 height 23
paste input "9065-92-01900"
click at [754, 414] on input "009065-92-01900" at bounding box center [802, 408] width 172 height 23
click at [845, 527] on button "Save" at bounding box center [851, 521] width 77 height 25
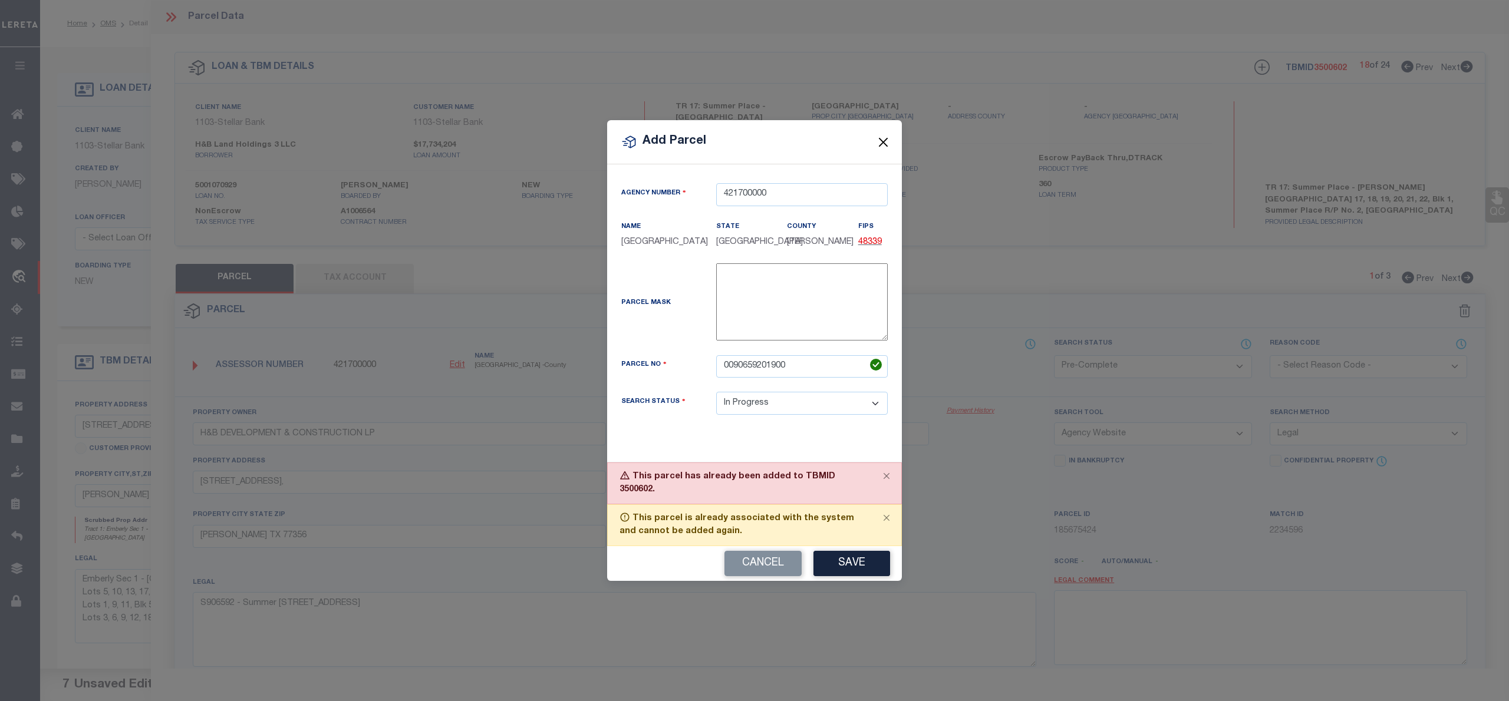
click at [881, 143] on button "Close" at bounding box center [883, 141] width 15 height 15
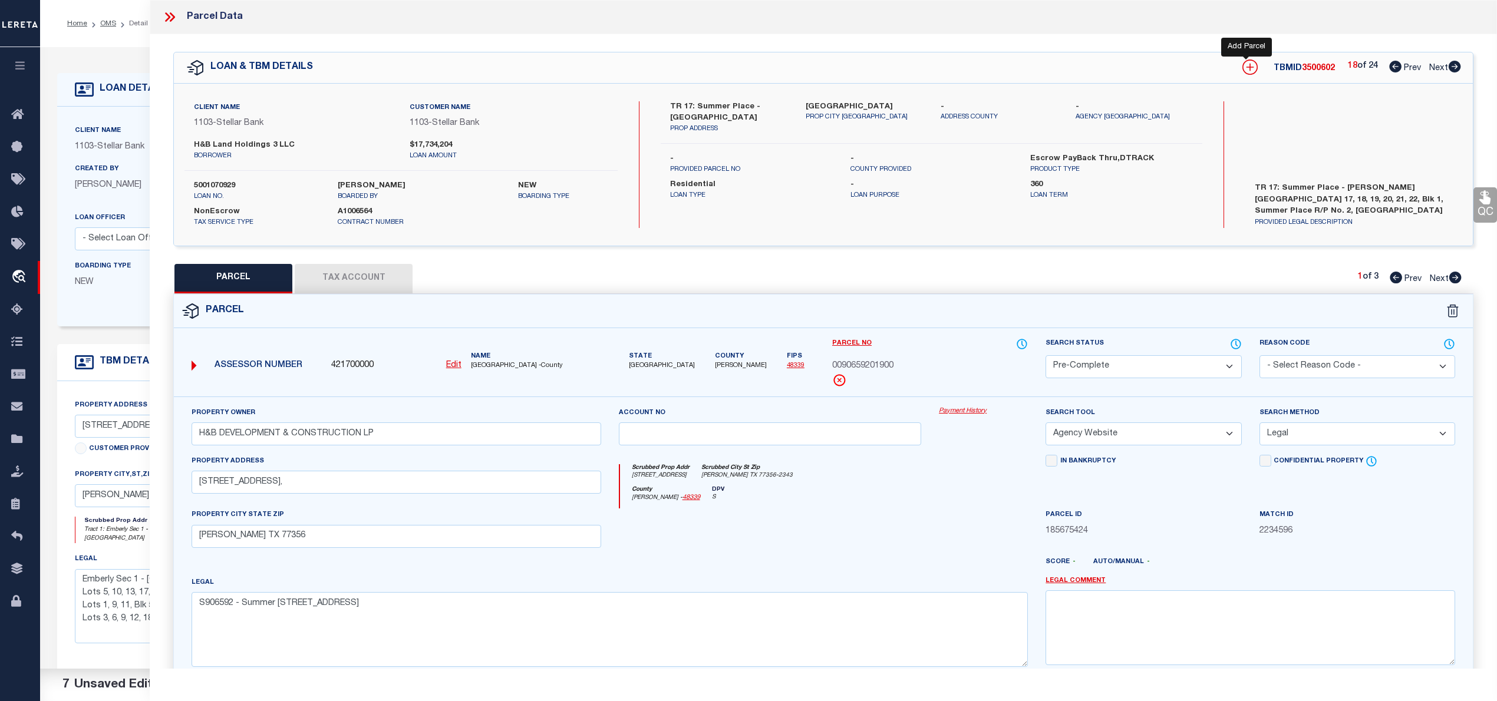
click at [1244, 67] on icon at bounding box center [1249, 67] width 15 height 15
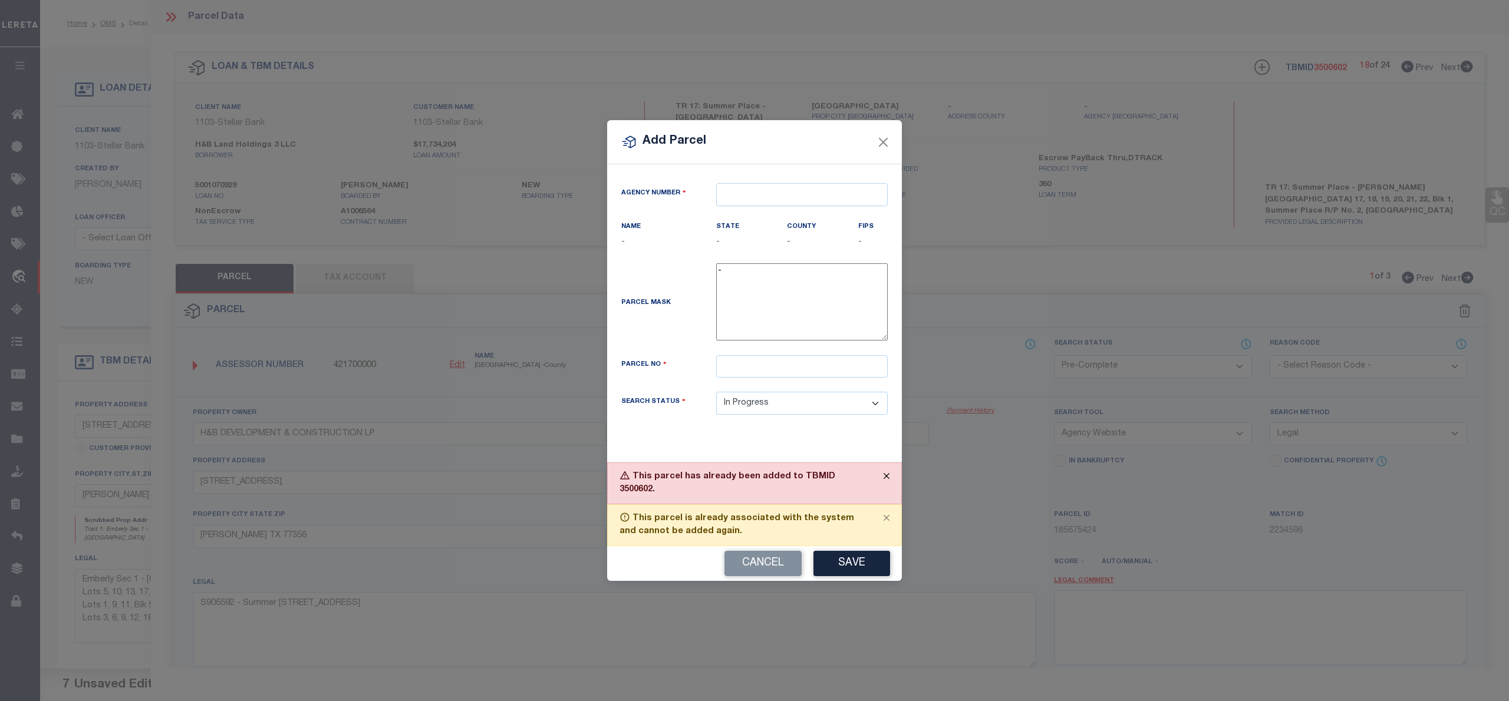
click at [887, 489] on button "Close" at bounding box center [886, 476] width 29 height 26
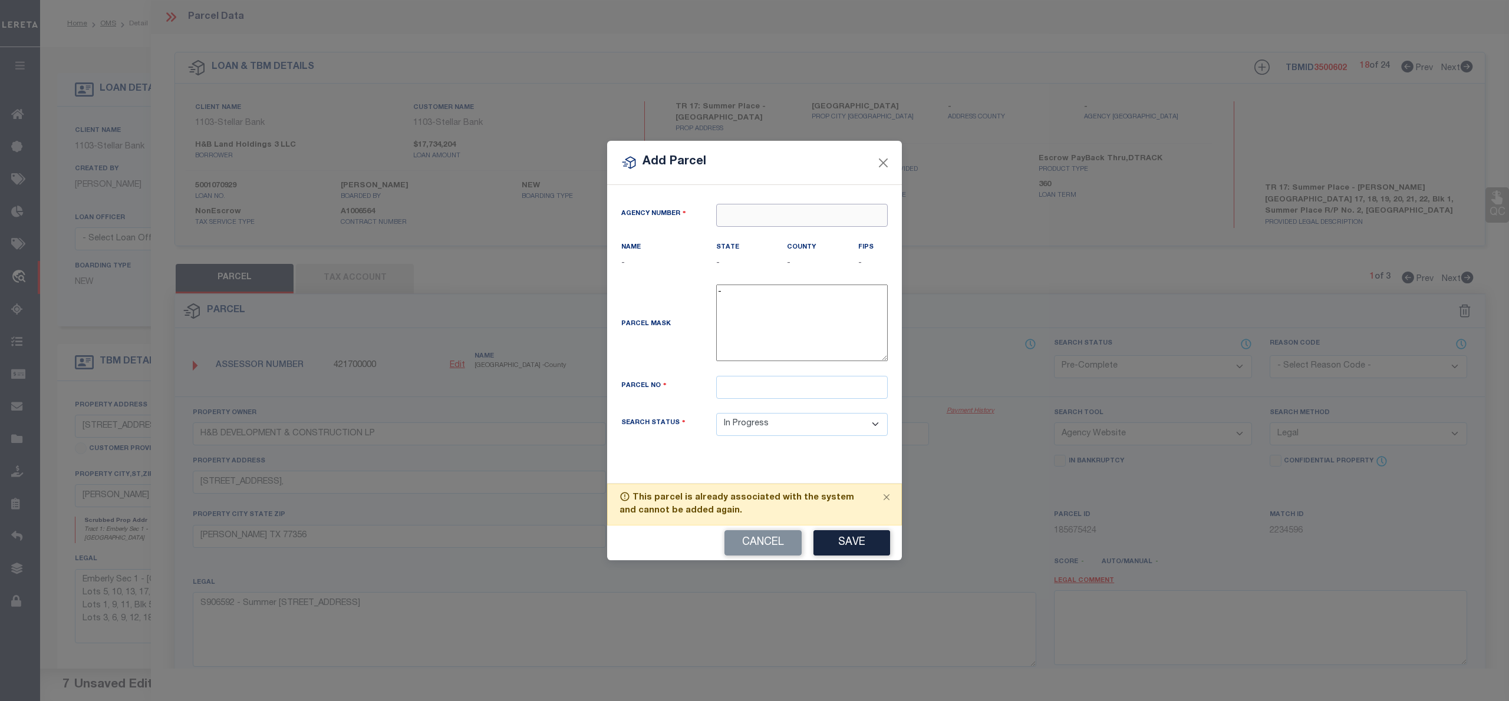
click at [763, 205] on input "text" at bounding box center [802, 215] width 172 height 23
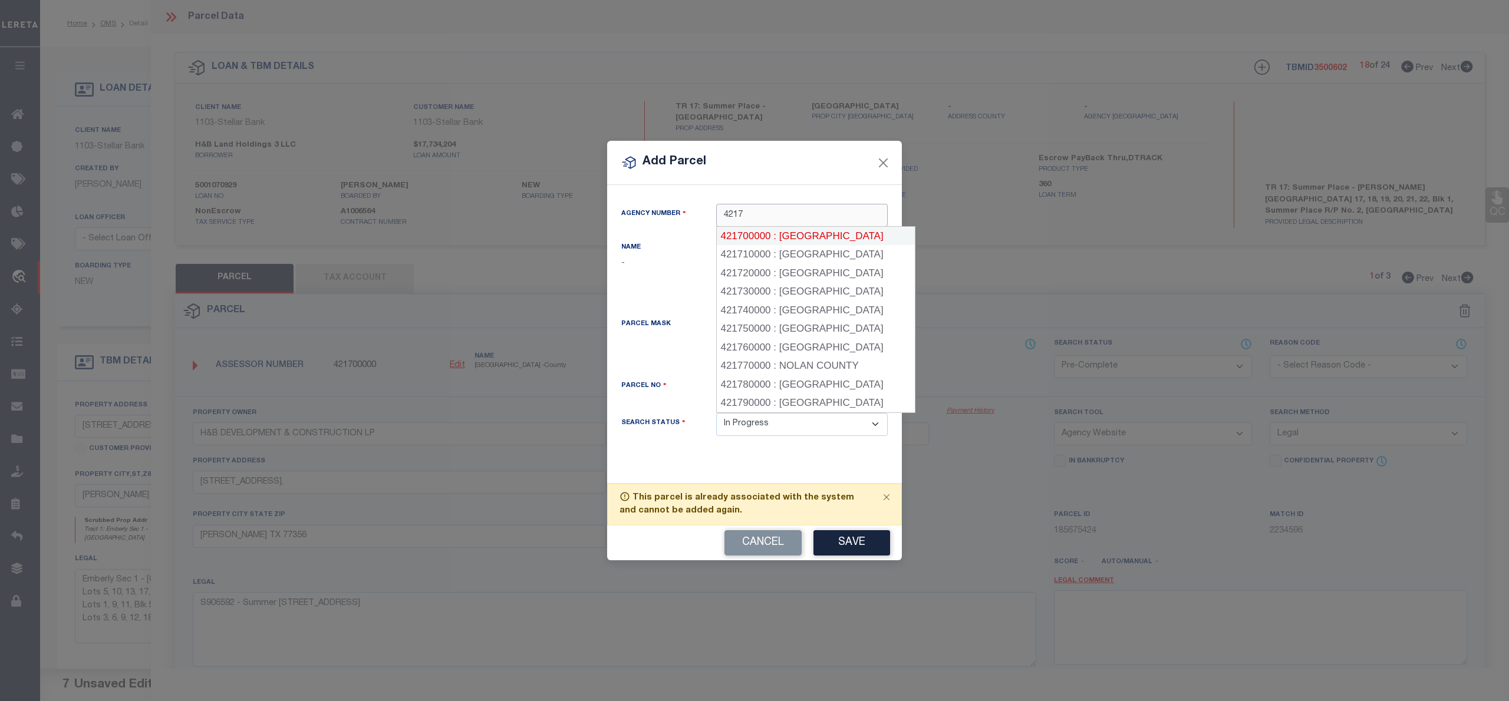
click at [779, 236] on div "421700000 : MONTGOMERY COUNTY" at bounding box center [816, 236] width 198 height 19
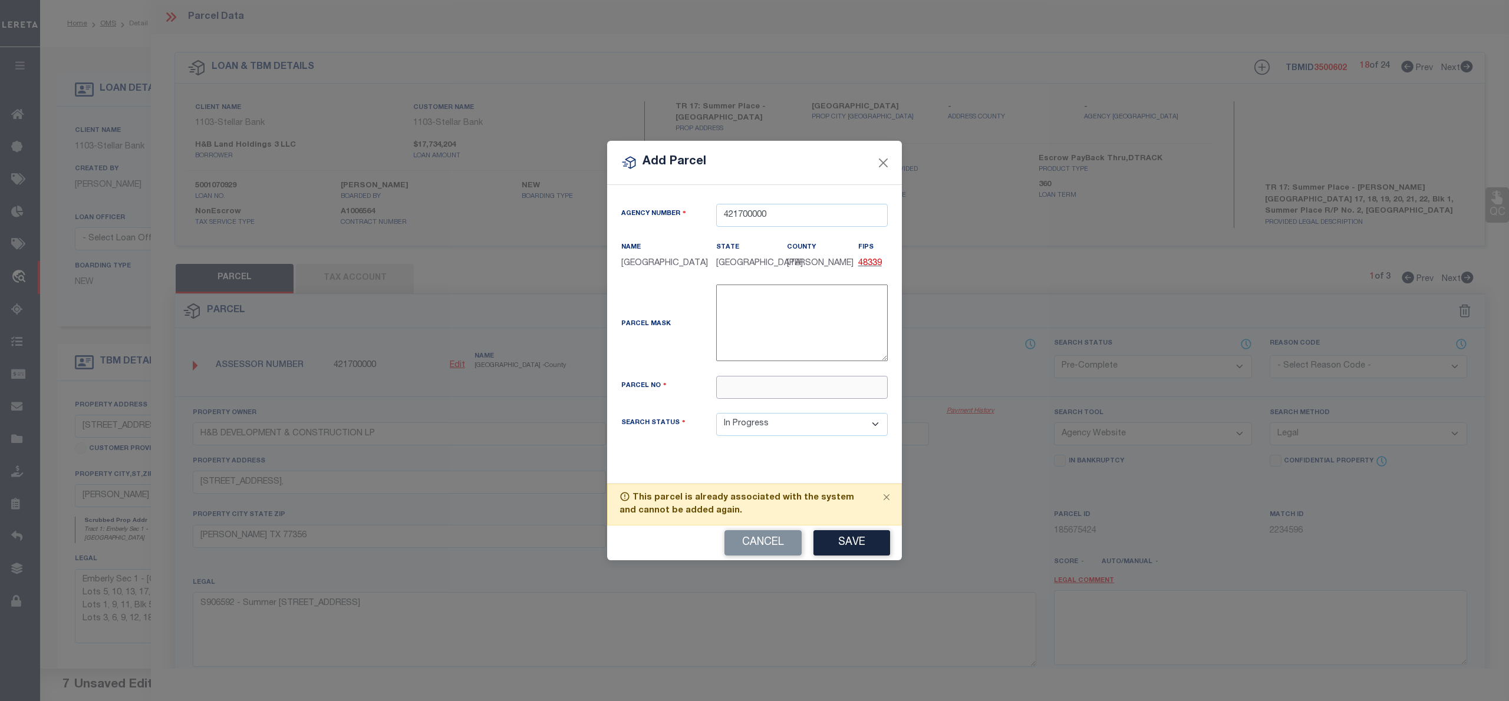
click at [760, 399] on input "text" at bounding box center [802, 387] width 172 height 23
paste input "9065-92-02000"
click at [756, 396] on input "009065-92-02000" at bounding box center [802, 387] width 172 height 23
click at [842, 554] on button "Save" at bounding box center [851, 542] width 77 height 25
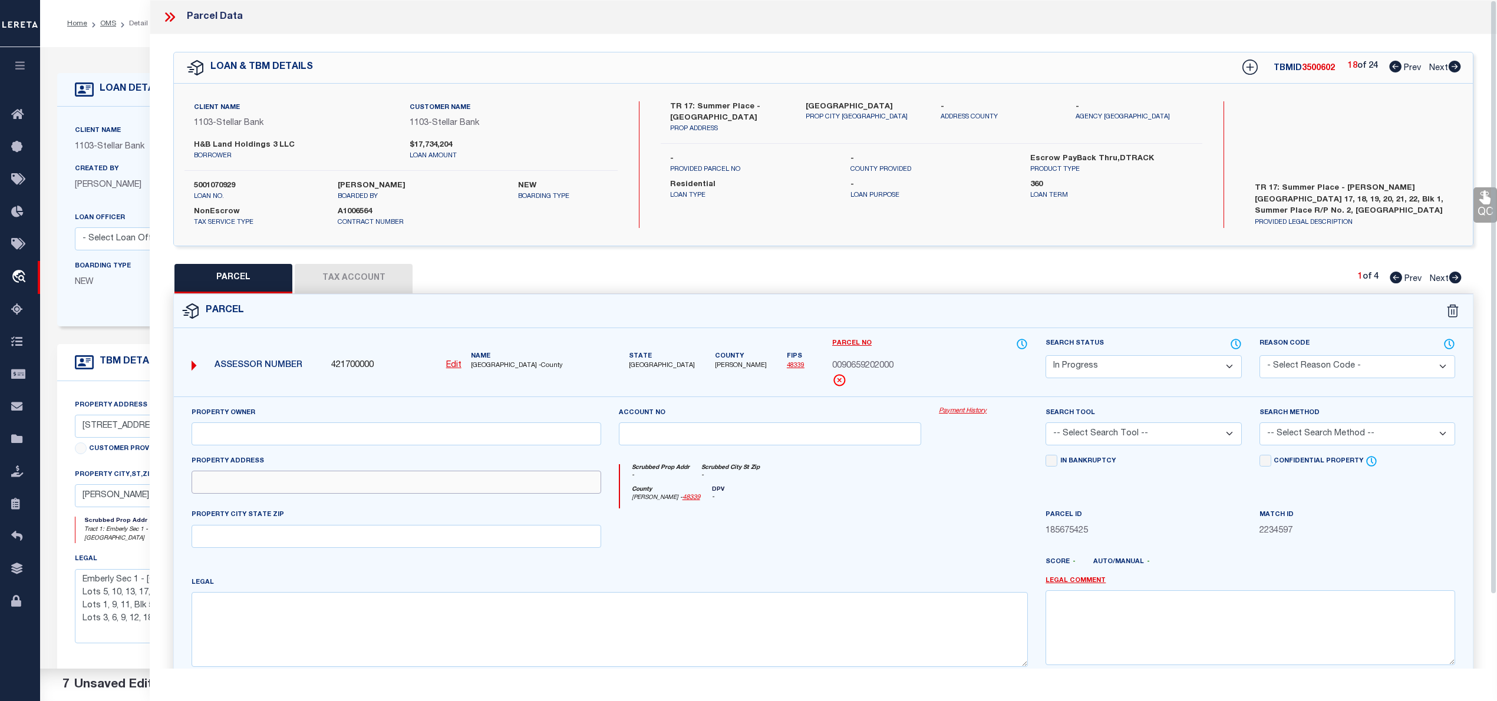
click at [380, 486] on input "text" at bounding box center [397, 482] width 410 height 23
paste input "18101 SUMMER PLACE CIR, MONTGOMERY TX 77356"
drag, startPoint x: 319, startPoint y: 486, endPoint x: 474, endPoint y: 491, distance: 155.1
click at [474, 491] on input "18101 SUMMER PLACE CIR, MONTGOMERY TX 77356" at bounding box center [397, 482] width 410 height 23
click at [365, 540] on input "text" at bounding box center [397, 536] width 410 height 23
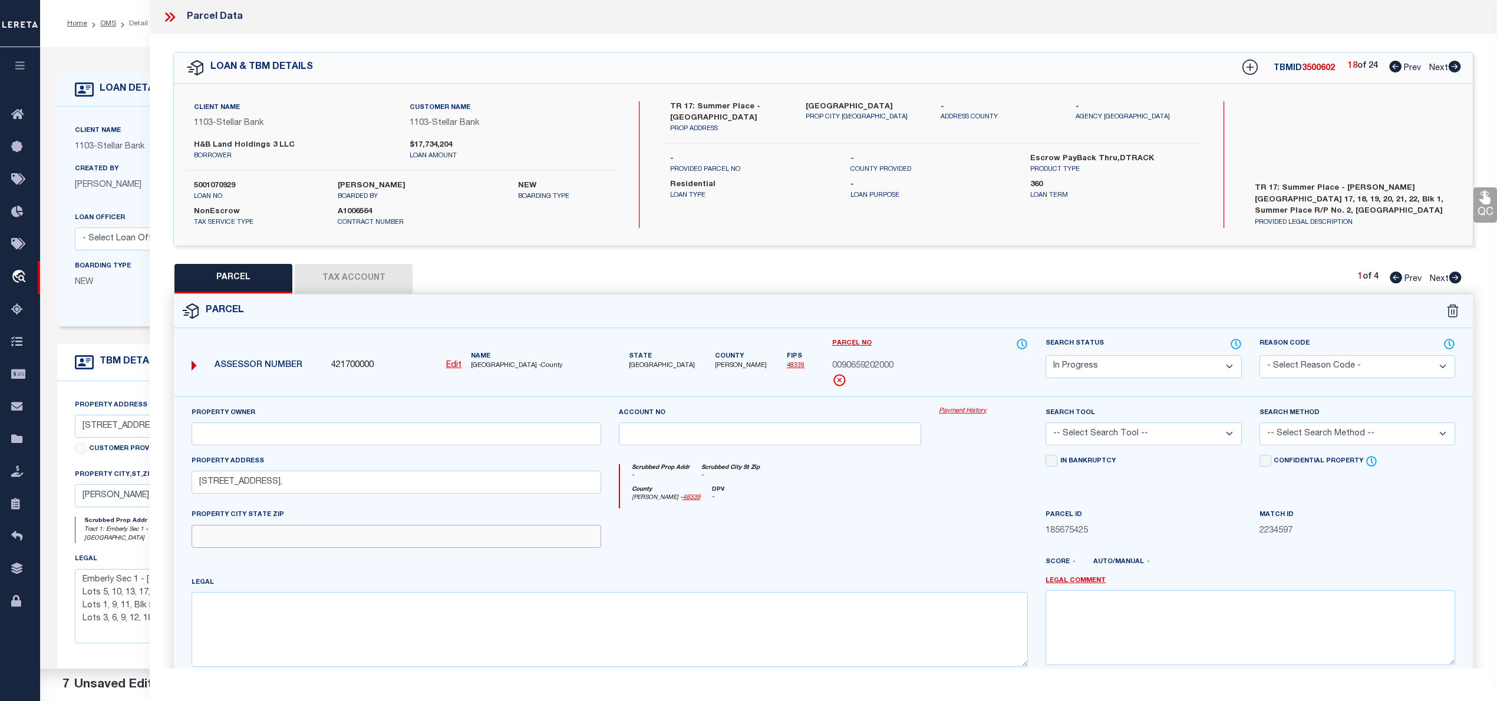
paste input "[PERSON_NAME] TX 77356"
click at [444, 434] on input "text" at bounding box center [397, 434] width 410 height 23
paste input "H&B DEVELOPMENT & CONSTRUCTION LP"
click at [506, 644] on textarea at bounding box center [610, 629] width 836 height 74
paste textarea "S906592 - Summer Place Replat No 2, BLOCK 1, Lot 20"
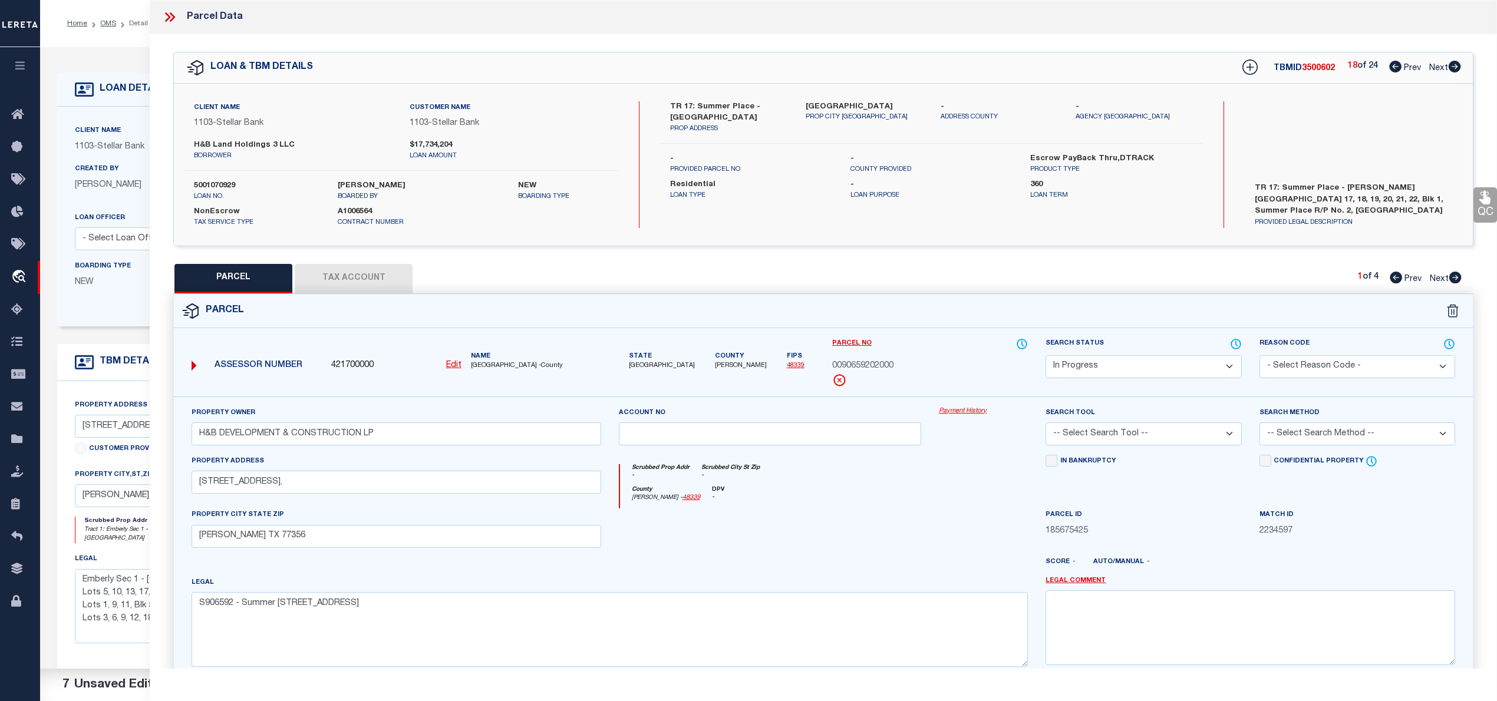
click at [1102, 365] on select "Automated Search Bad Parcel Complete Duplicate Parcel High Dollar Reporting In …" at bounding box center [1144, 366] width 196 height 23
click at [1046, 355] on select "Automated Search Bad Parcel Complete Duplicate Parcel High Dollar Reporting In …" at bounding box center [1144, 366] width 196 height 23
click at [1087, 439] on select "-- Select Search Tool -- 3rd Party Website Agency File Agency Website ATLS CNV-…" at bounding box center [1144, 434] width 196 height 23
click at [1046, 424] on select "-- Select Search Tool -- 3rd Party Website Agency File Agency Website ATLS CNV-…" at bounding box center [1144, 434] width 196 height 23
click at [1299, 424] on div "Search Method -- Select Search Method -- Property Address Legal Liability Info …" at bounding box center [1358, 426] width 196 height 39
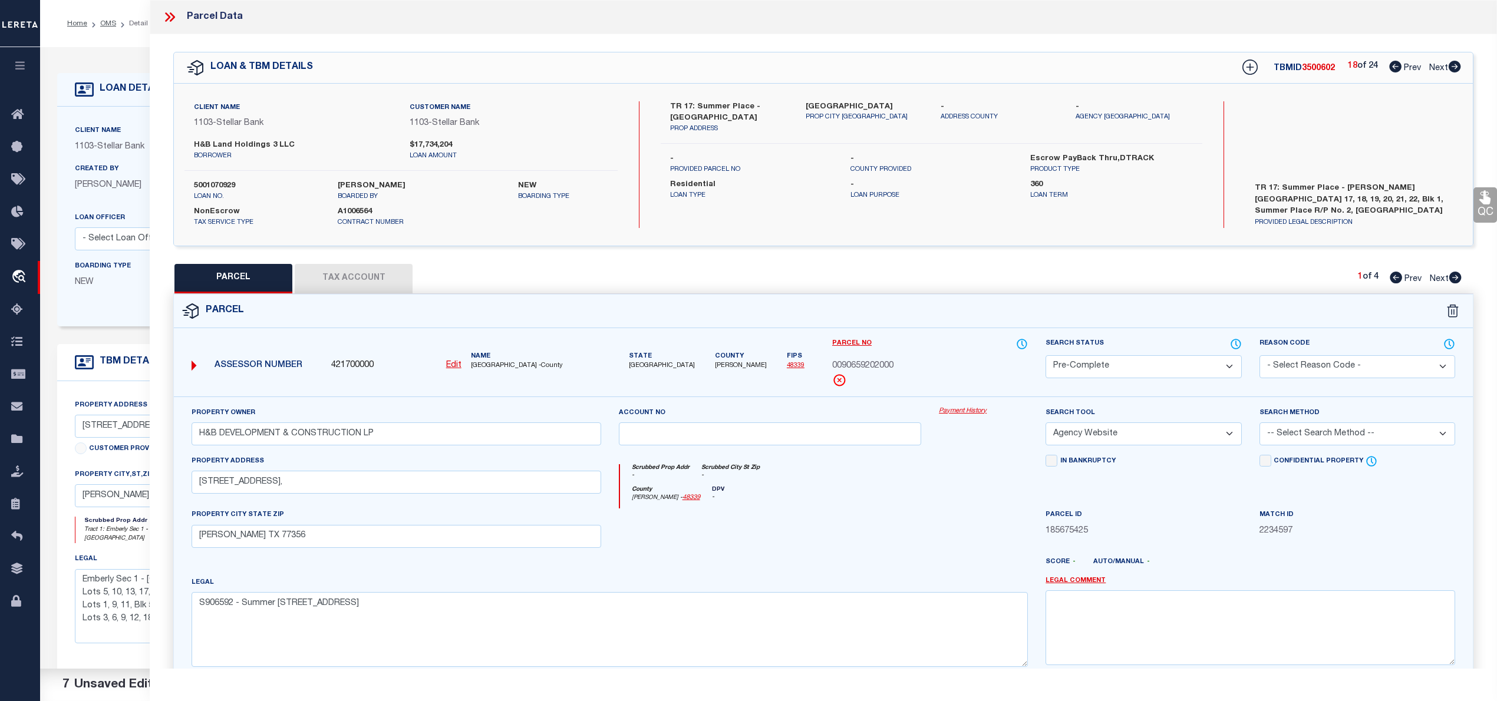
click at [1299, 434] on select "-- Select Search Method -- Property Address Legal Liability Info Provided" at bounding box center [1358, 434] width 196 height 23
click at [1260, 424] on select "-- Select Search Method -- Property Address Legal Liability Info Provided" at bounding box center [1358, 434] width 196 height 23
click at [357, 290] on button "Tax Account" at bounding box center [354, 278] width 118 height 29
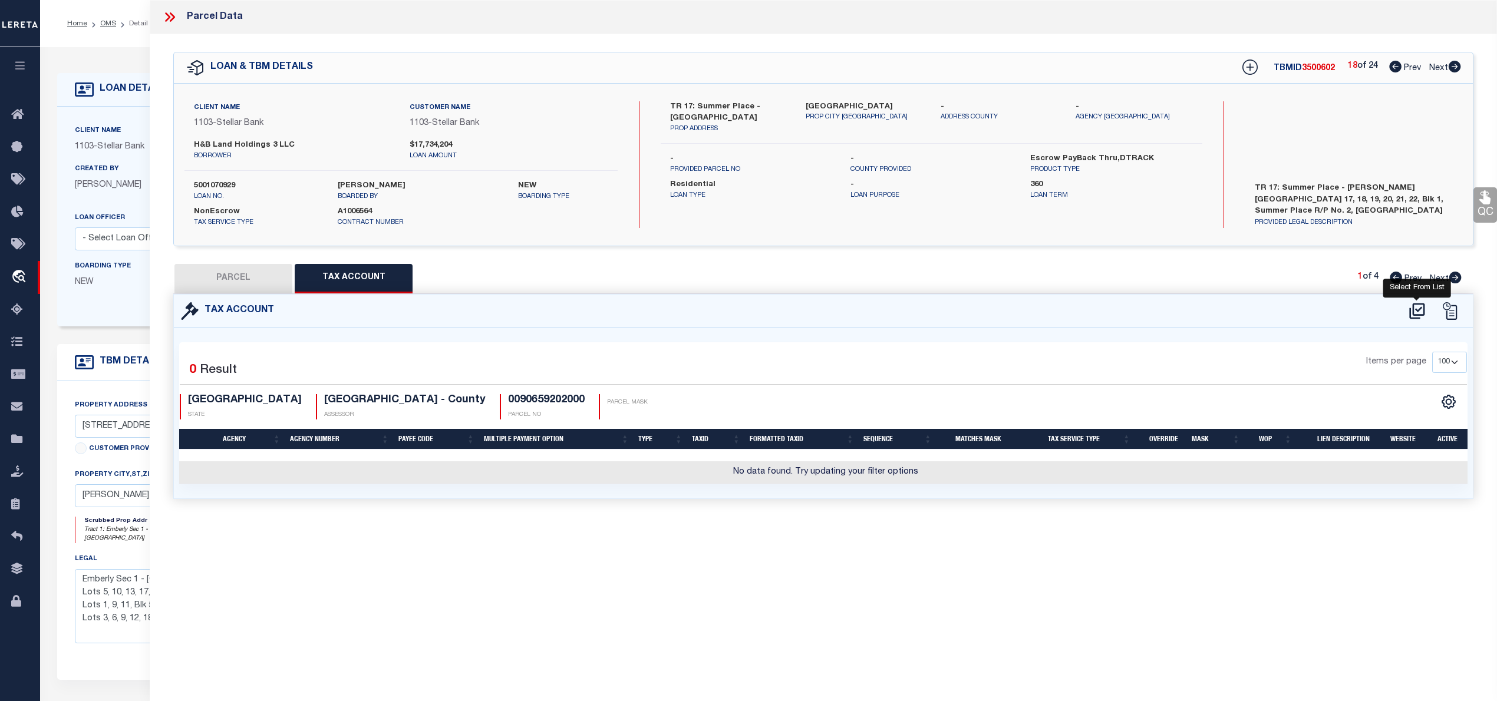
click at [1415, 314] on icon at bounding box center [1416, 311] width 15 height 16
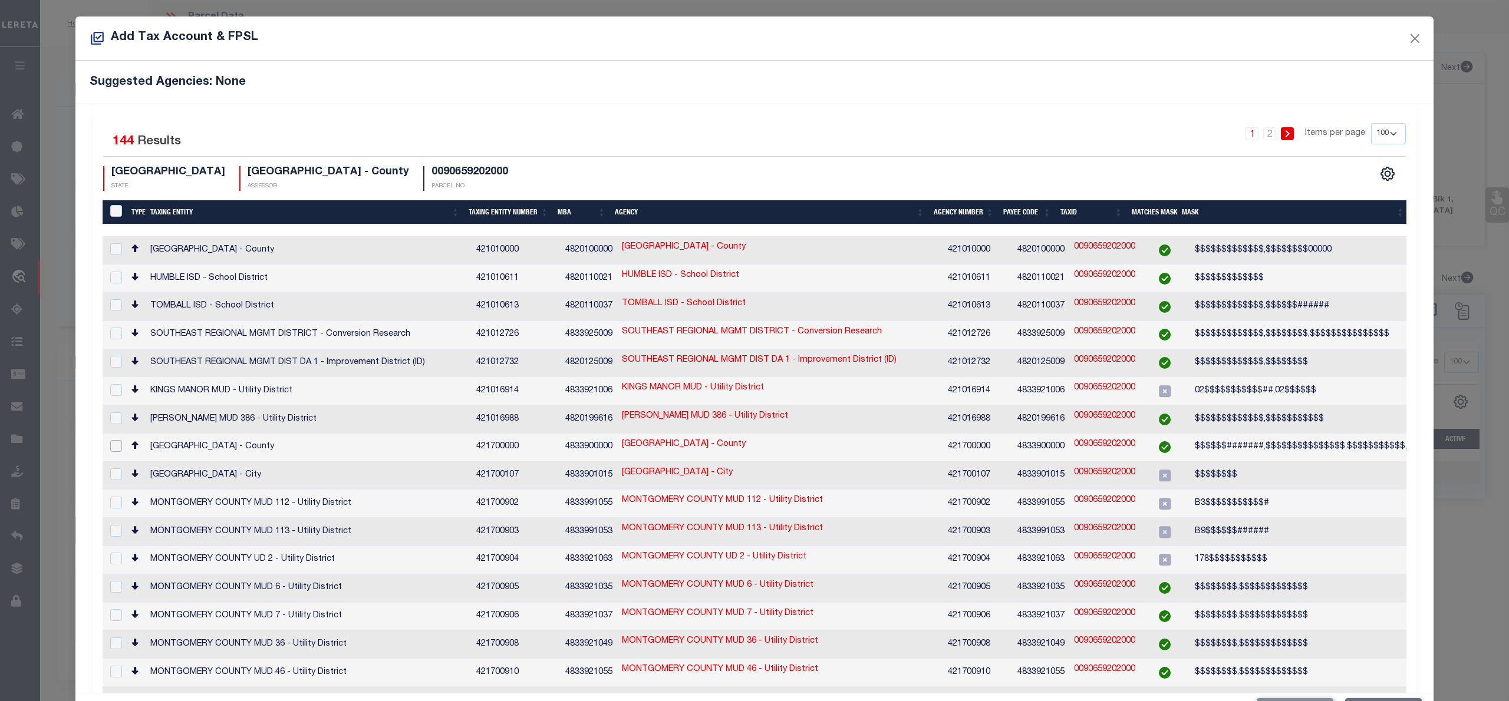
click at [120, 440] on input "checkbox" at bounding box center [116, 446] width 12 height 12
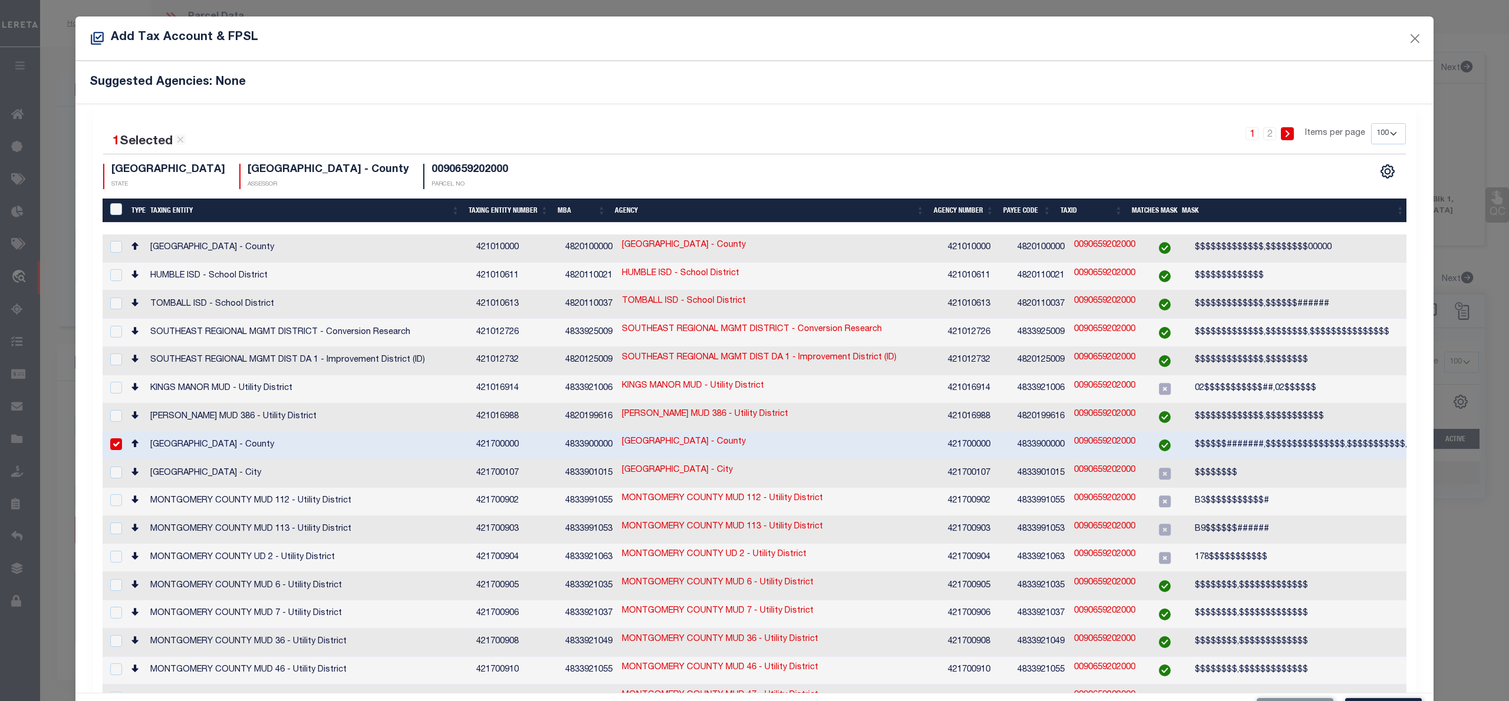
scroll to position [44, 0]
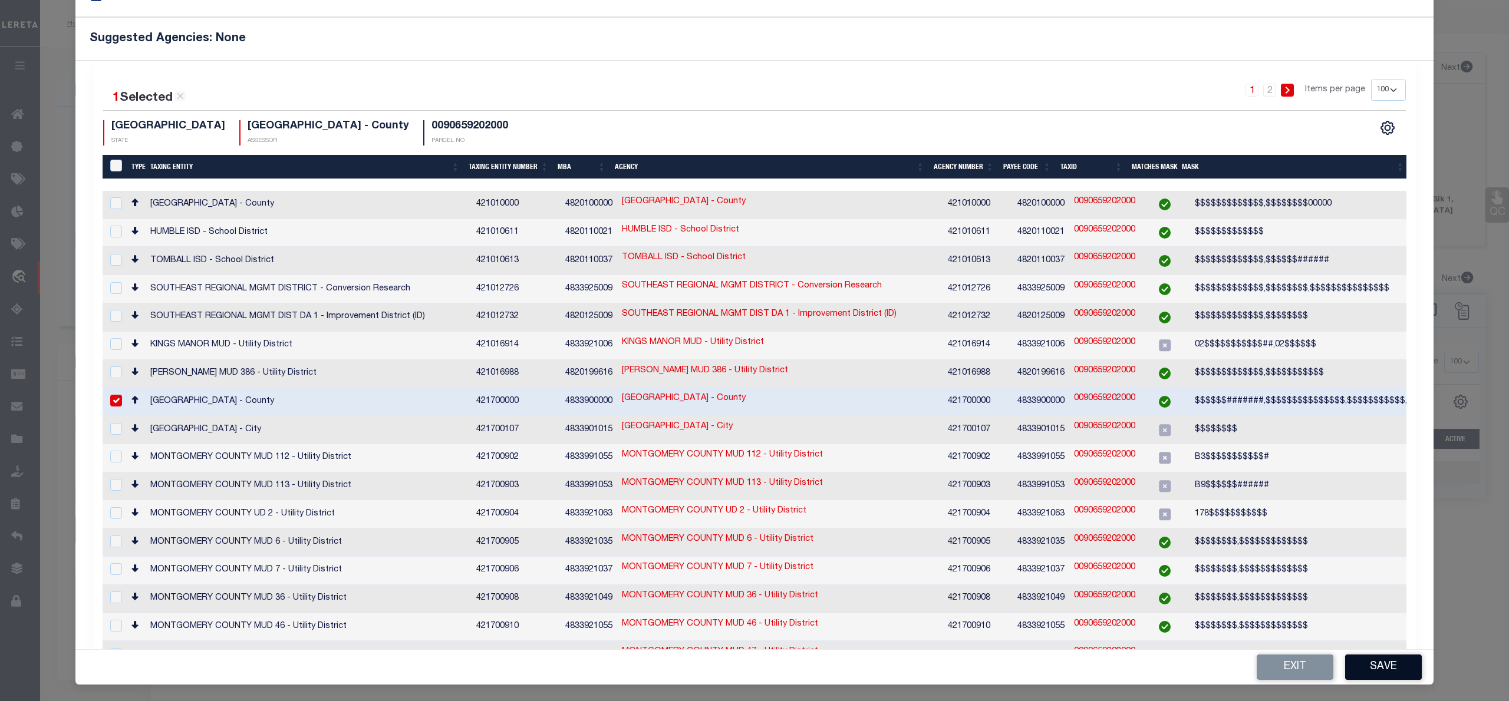
click at [1391, 658] on button "Save" at bounding box center [1383, 667] width 77 height 25
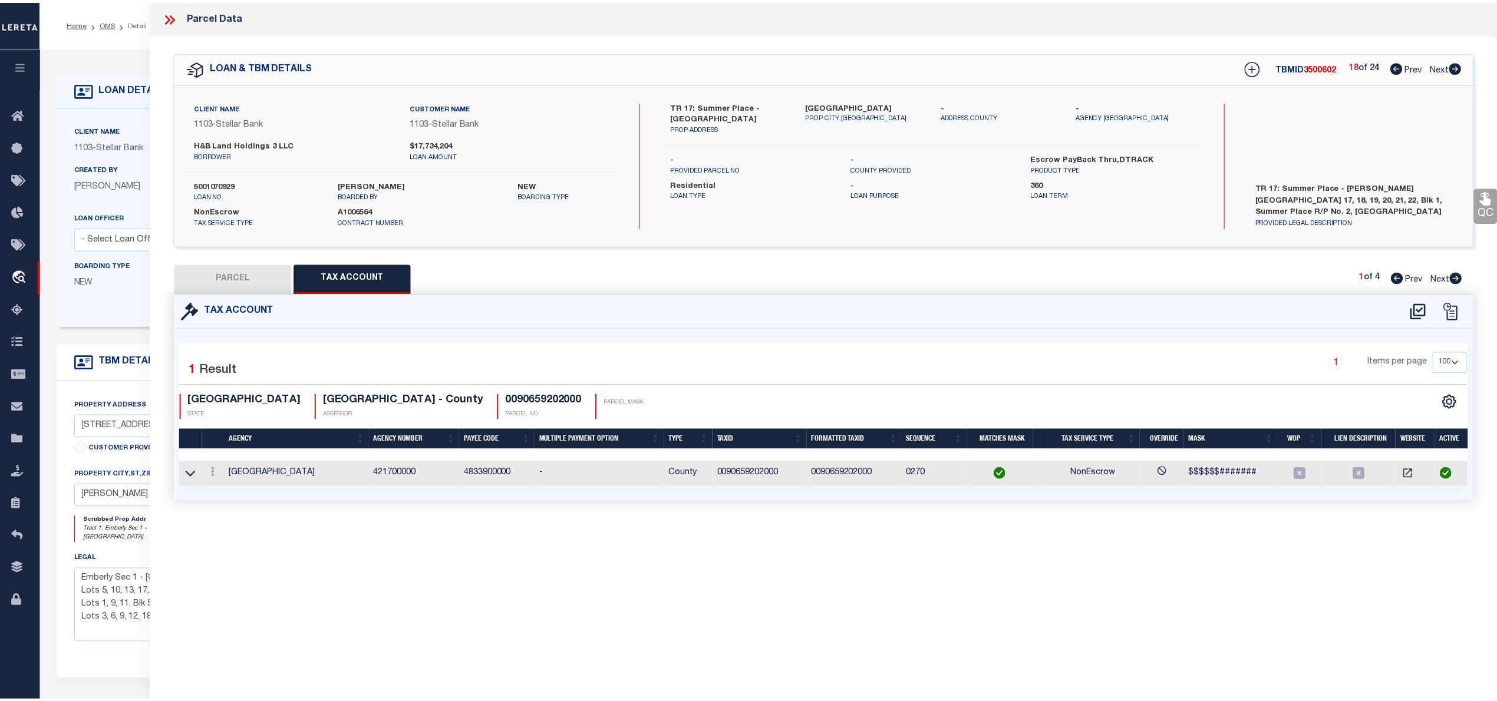
scroll to position [0, 0]
click at [245, 271] on button "PARCEL" at bounding box center [233, 278] width 118 height 29
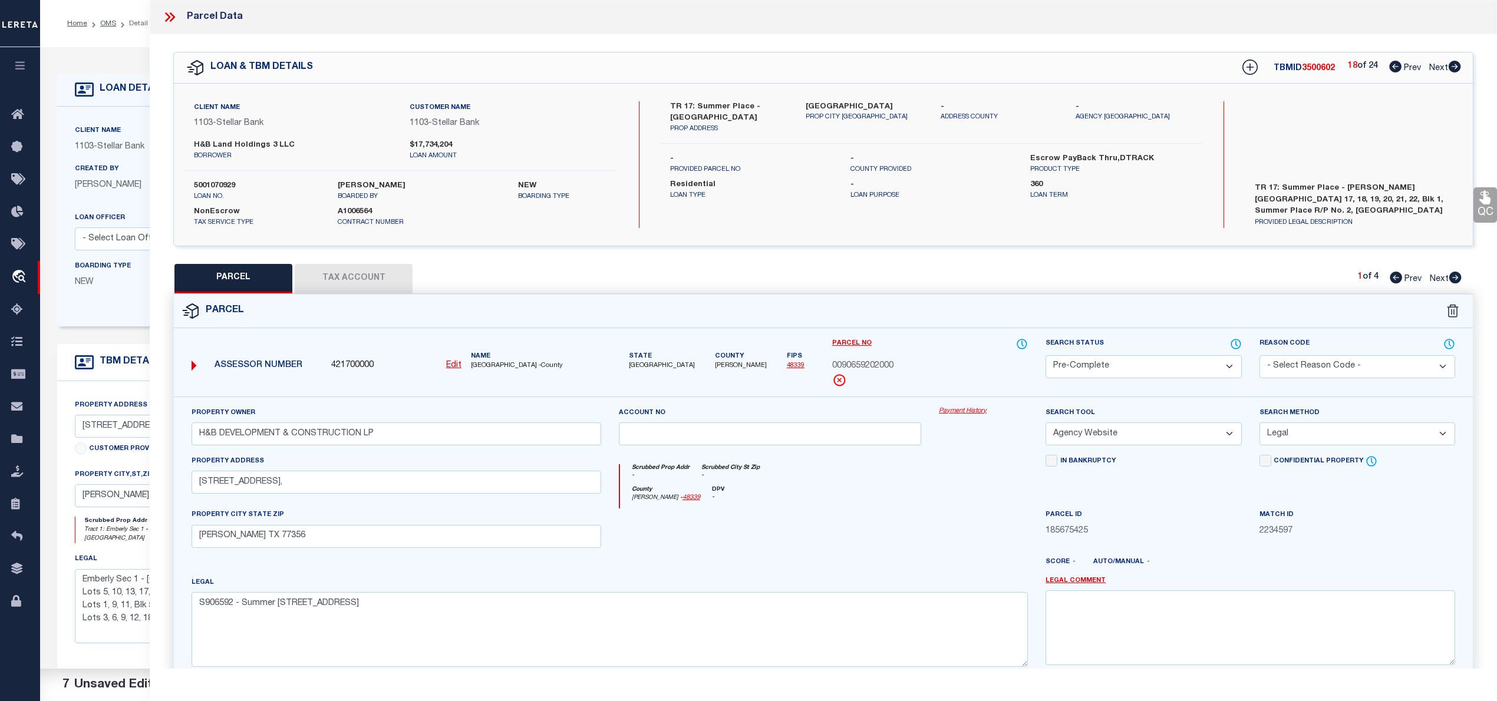
scroll to position [118, 0]
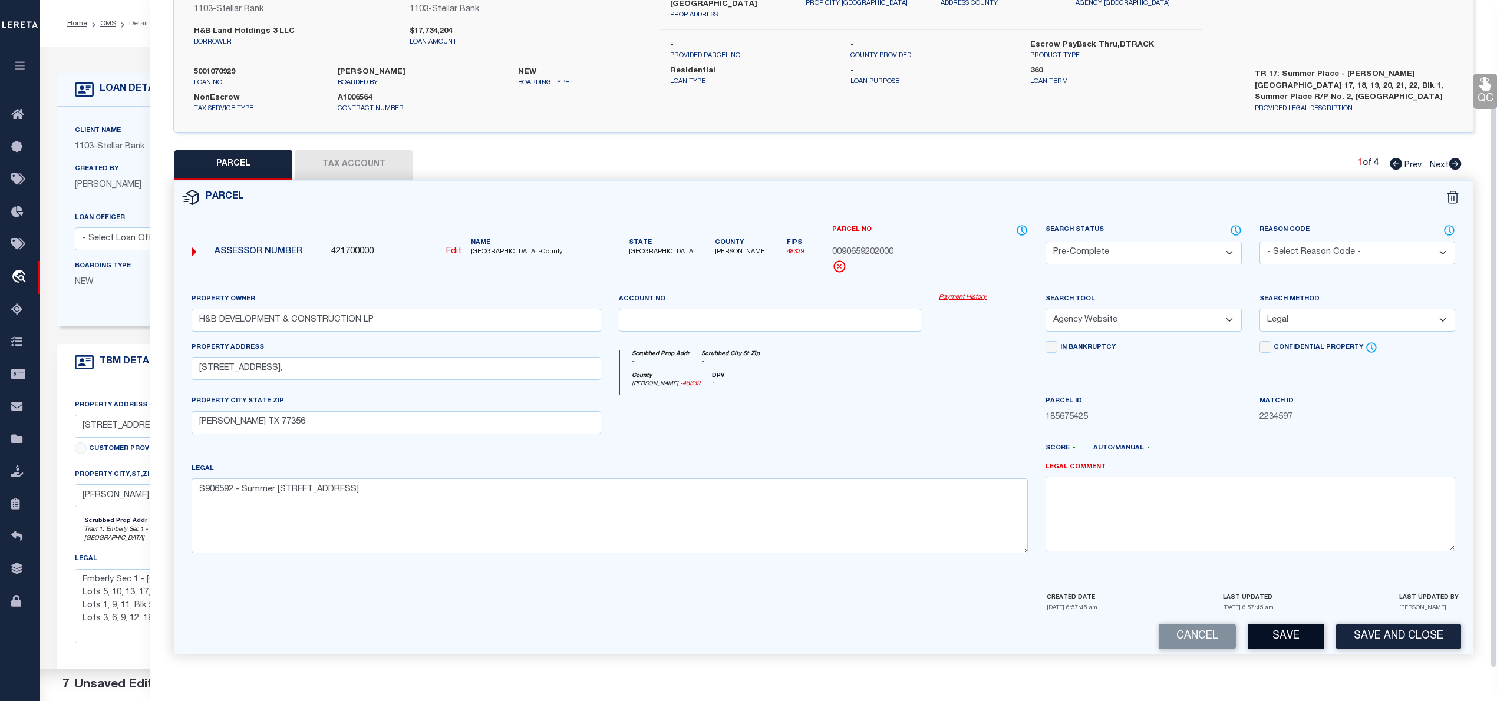
click at [1279, 639] on button "Save" at bounding box center [1286, 636] width 77 height 25
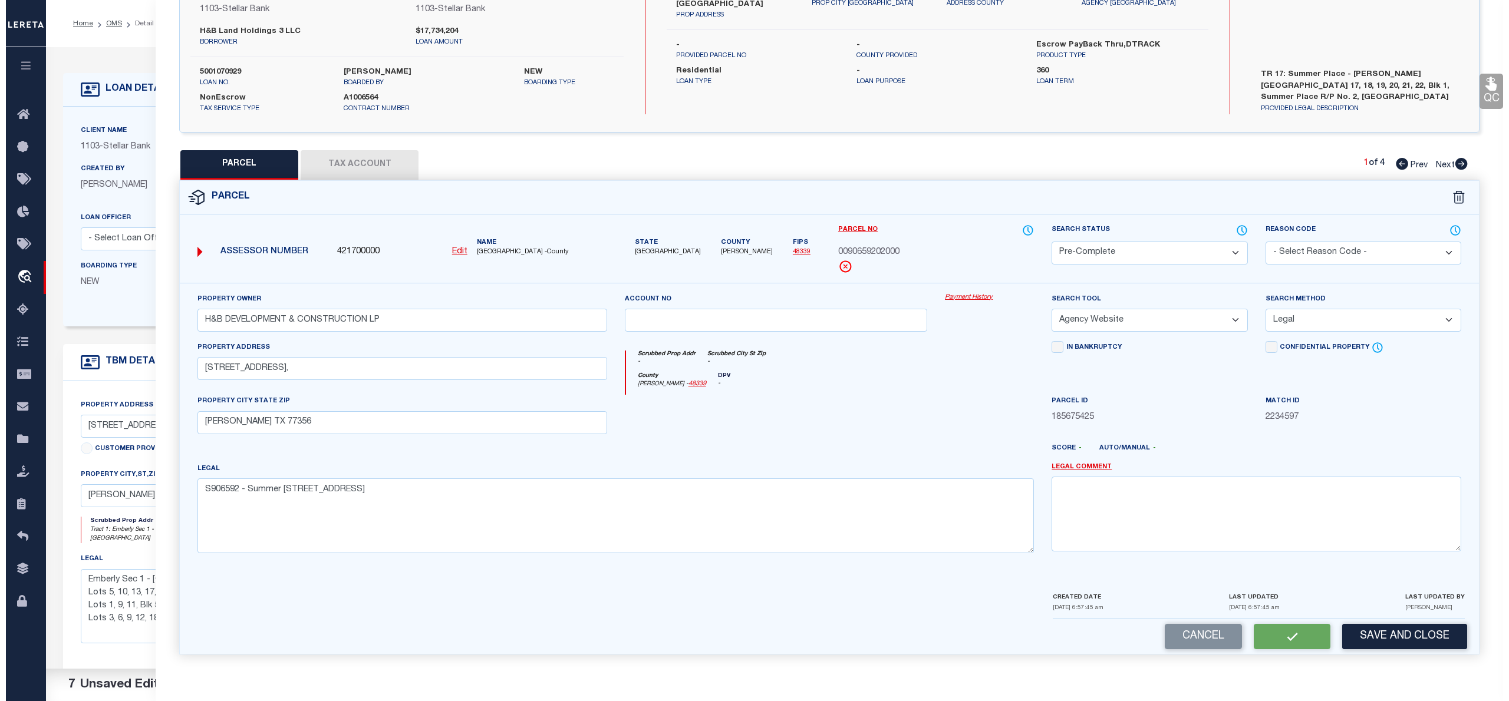
scroll to position [0, 0]
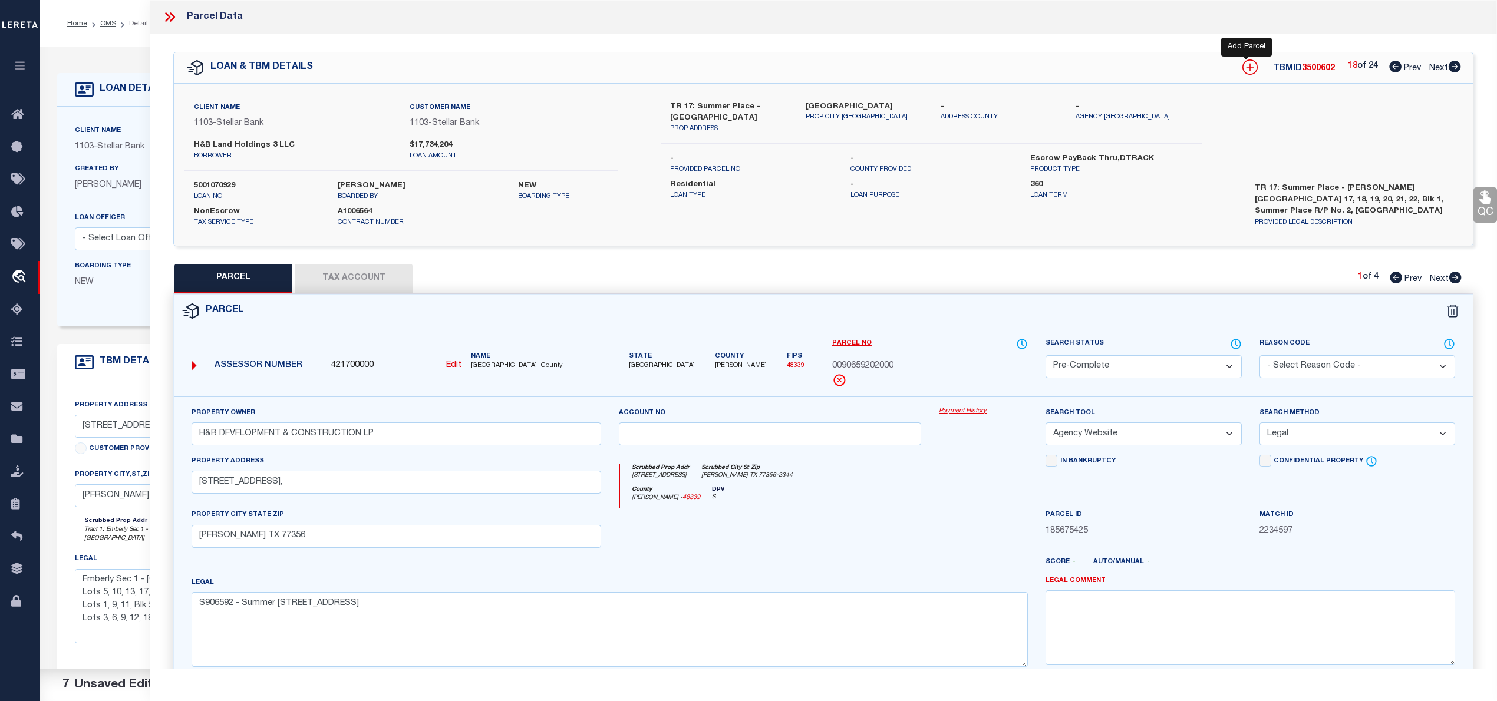
click at [1245, 66] on icon at bounding box center [1249, 67] width 15 height 15
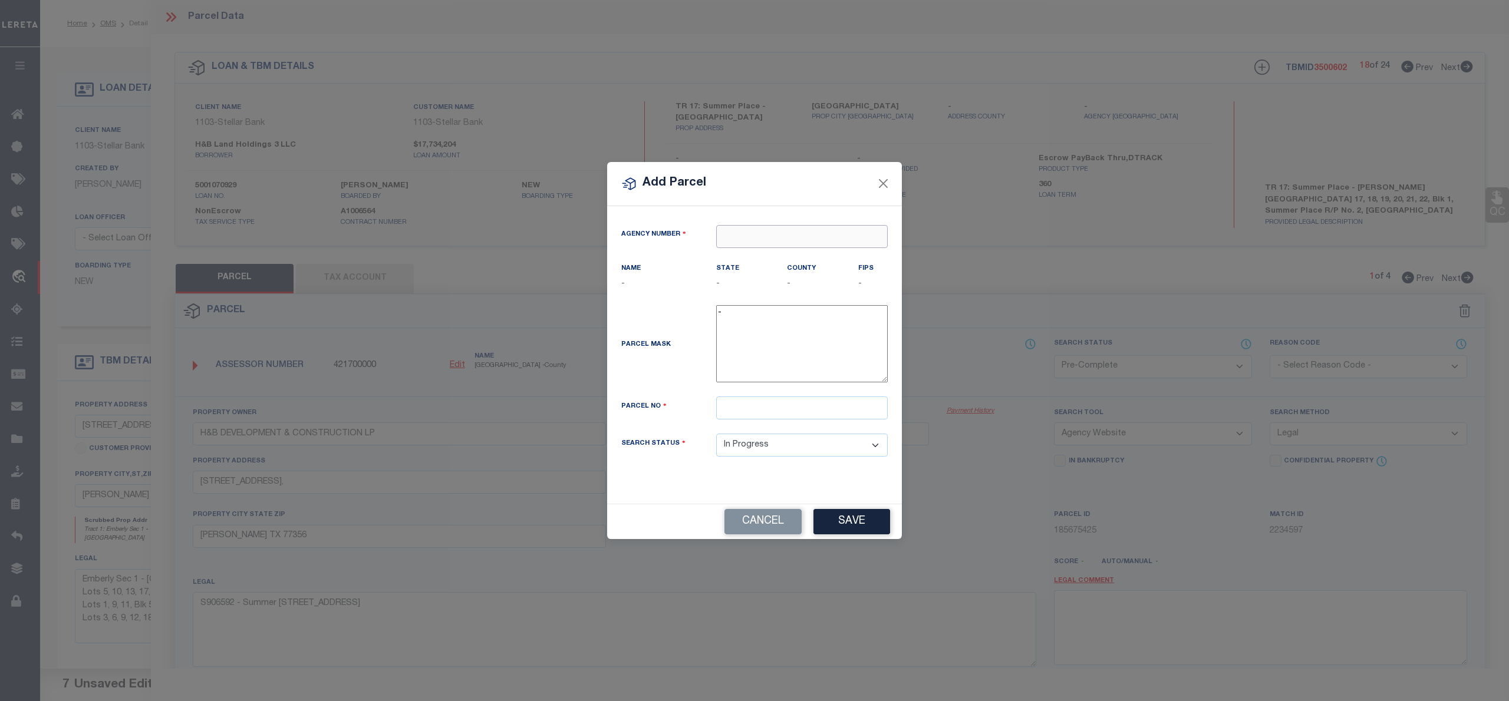
click at [769, 234] on input "text" at bounding box center [802, 236] width 172 height 23
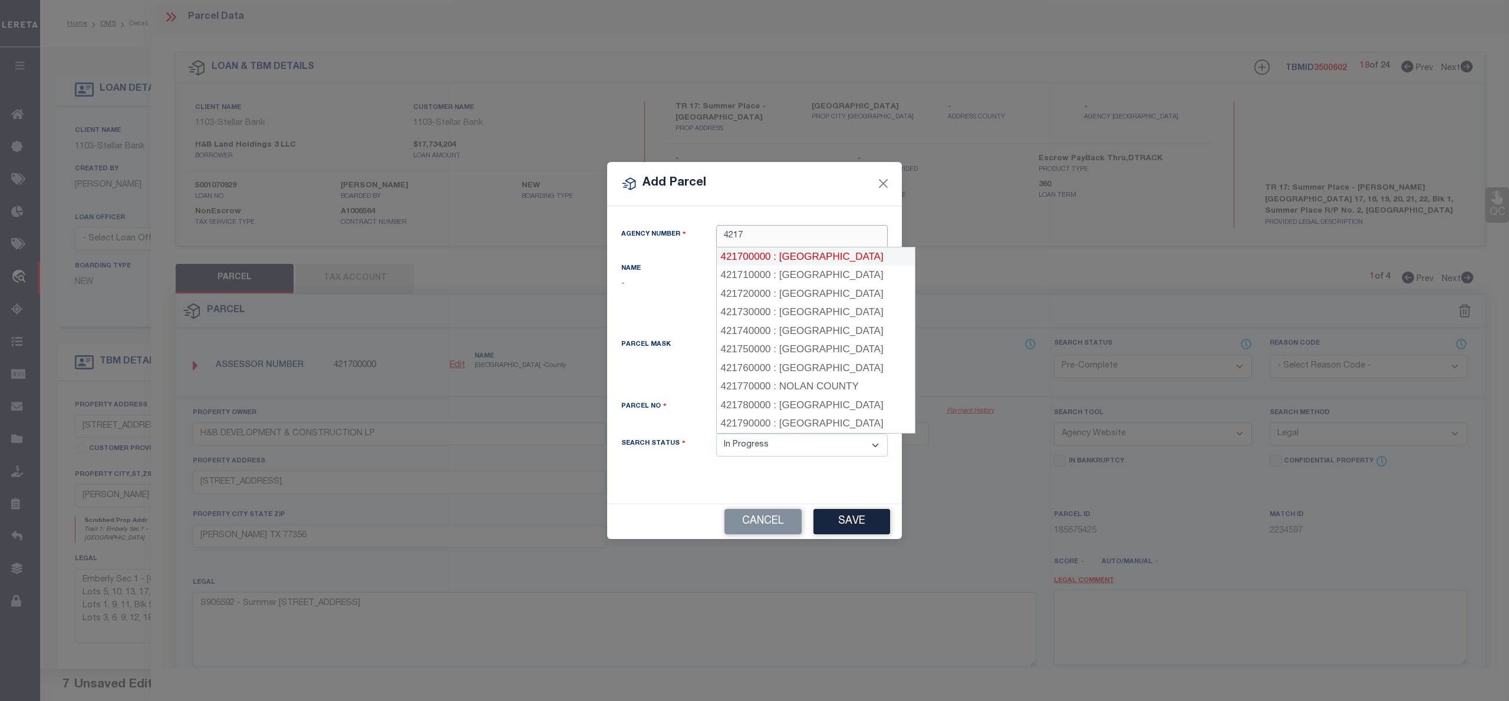
click at [783, 253] on div "421700000 : MONTGOMERY COUNTY" at bounding box center [816, 257] width 198 height 19
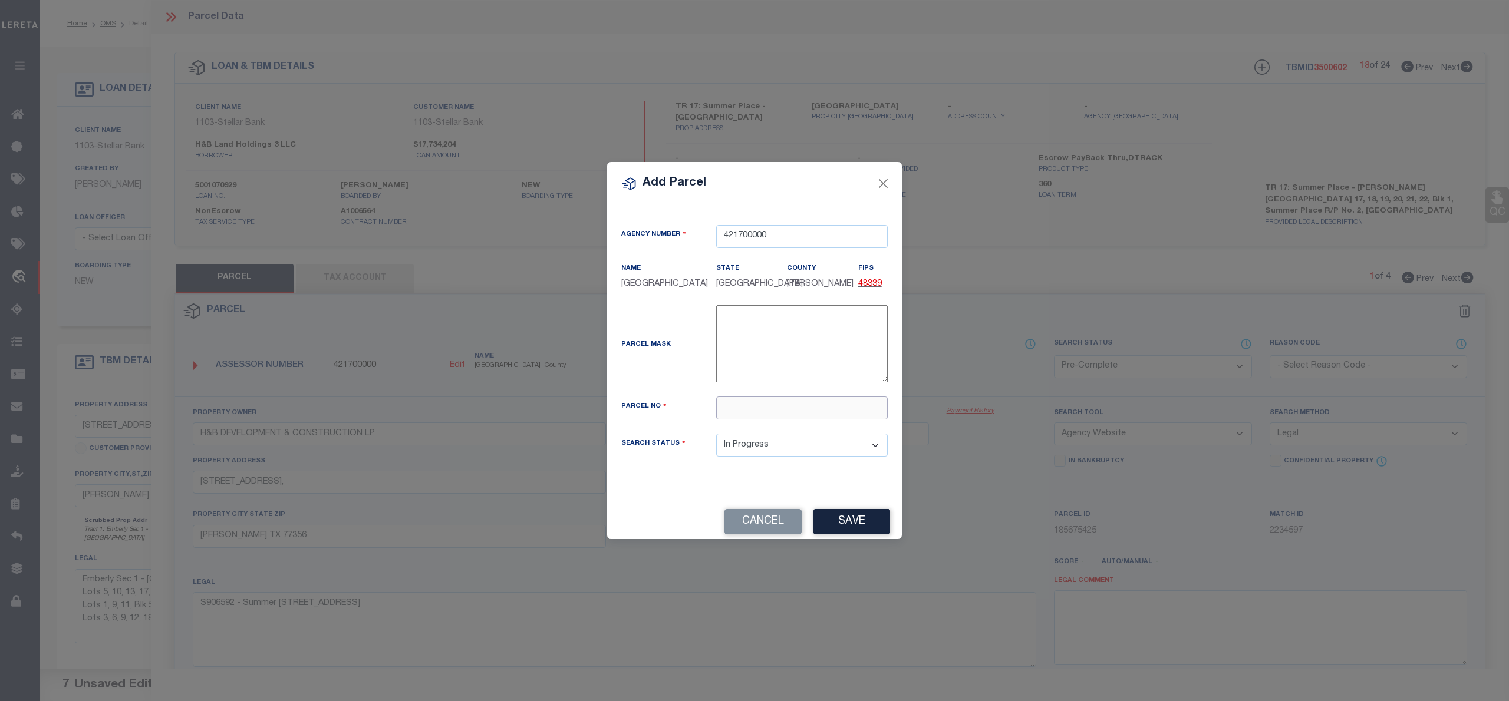
click at [734, 410] on input "text" at bounding box center [802, 408] width 172 height 23
click at [776, 404] on input "text" at bounding box center [802, 408] width 172 height 23
paste input "9065-92-02100"
click at [756, 413] on input "009065-92-02100" at bounding box center [802, 408] width 172 height 23
click at [865, 535] on button "Save" at bounding box center [851, 521] width 77 height 25
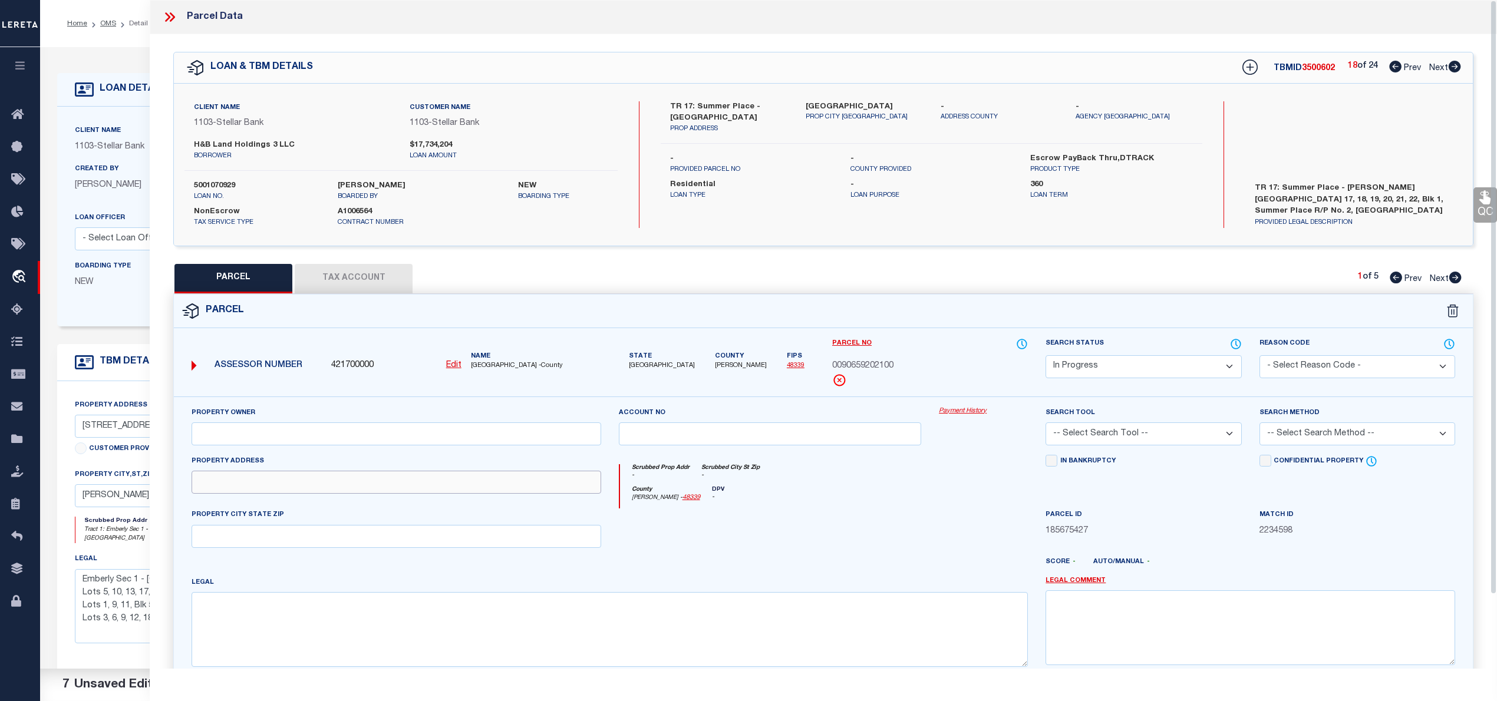
click at [390, 490] on input "text" at bounding box center [397, 482] width 410 height 23
paste input "18105 SUMMER PLACE CIR, MONTGOMERY TX 77356"
drag, startPoint x: 316, startPoint y: 484, endPoint x: 458, endPoint y: 484, distance: 141.5
click at [458, 484] on input "18105 SUMMER PLACE CIR, MONTGOMERY TX 77356" at bounding box center [397, 482] width 410 height 23
click at [449, 484] on input "18105 SUMMER PLACE CIR," at bounding box center [397, 482] width 410 height 23
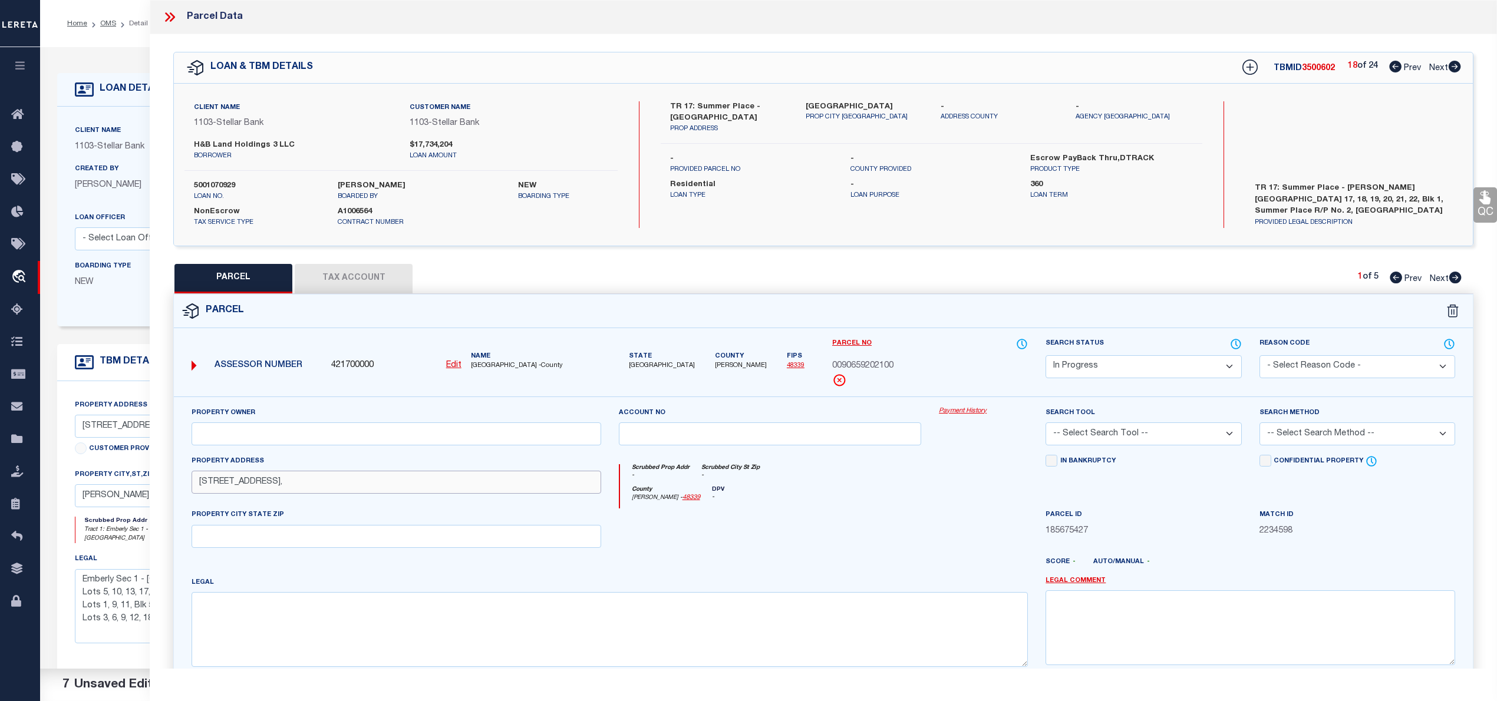
click at [334, 482] on input "18105 SUMMER PLACE CIR," at bounding box center [397, 482] width 410 height 23
click at [291, 543] on input "text" at bounding box center [397, 536] width 410 height 23
paste input "[PERSON_NAME] TX 77356"
click at [421, 640] on textarea at bounding box center [610, 629] width 836 height 74
paste textarea "S906592 - Summer Place Replat No 2, BLOCK 1, Lot 21"
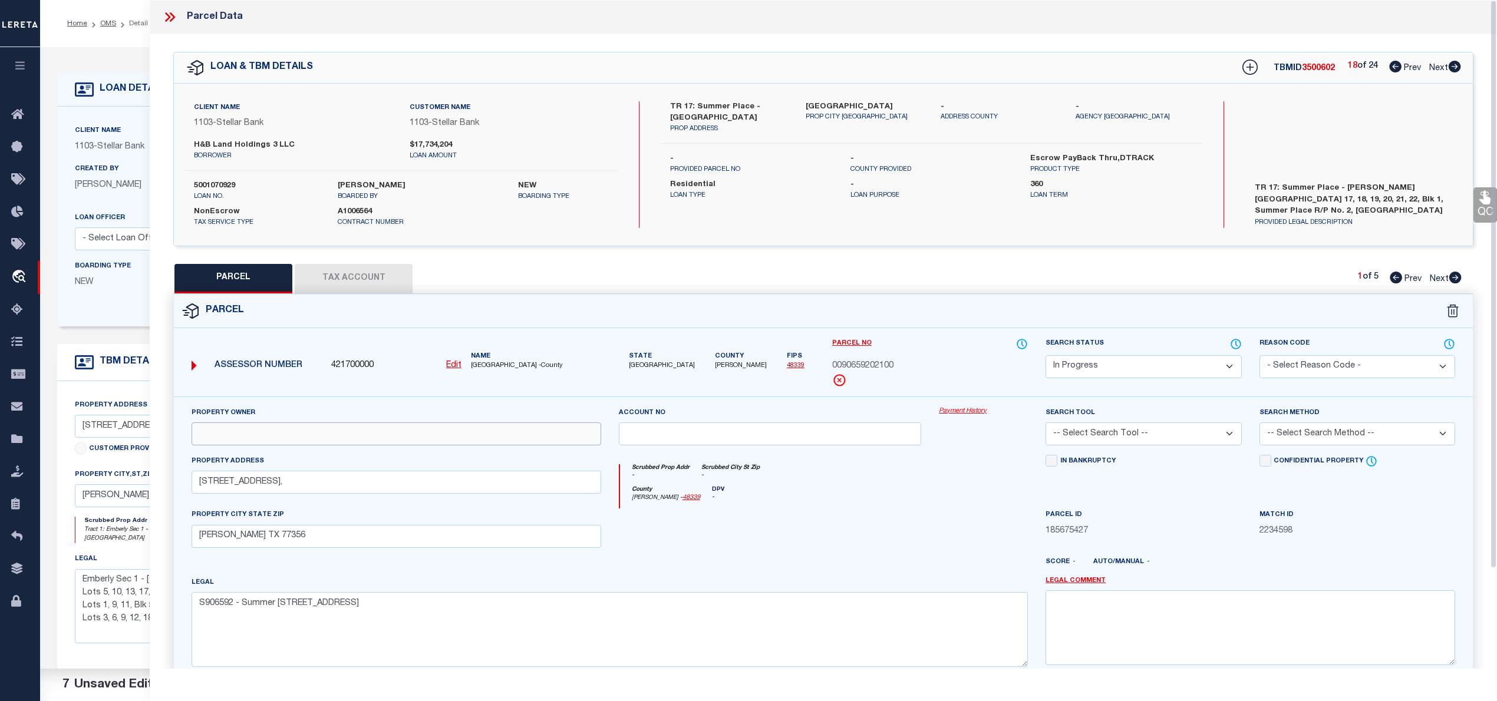
click at [382, 440] on input "text" at bounding box center [397, 434] width 410 height 23
paste input "H&B DEVELOPMENT & CONSTRUCTION LP"
click at [1182, 374] on select "Automated Search Bad Parcel Complete Duplicate Parcel High Dollar Reporting In …" at bounding box center [1144, 366] width 196 height 23
click at [1046, 355] on select "Automated Search Bad Parcel Complete Duplicate Parcel High Dollar Reporting In …" at bounding box center [1144, 366] width 196 height 23
click at [1140, 436] on select "-- Select Search Tool -- 3rd Party Website Agency File Agency Website ATLS CNV-…" at bounding box center [1144, 434] width 196 height 23
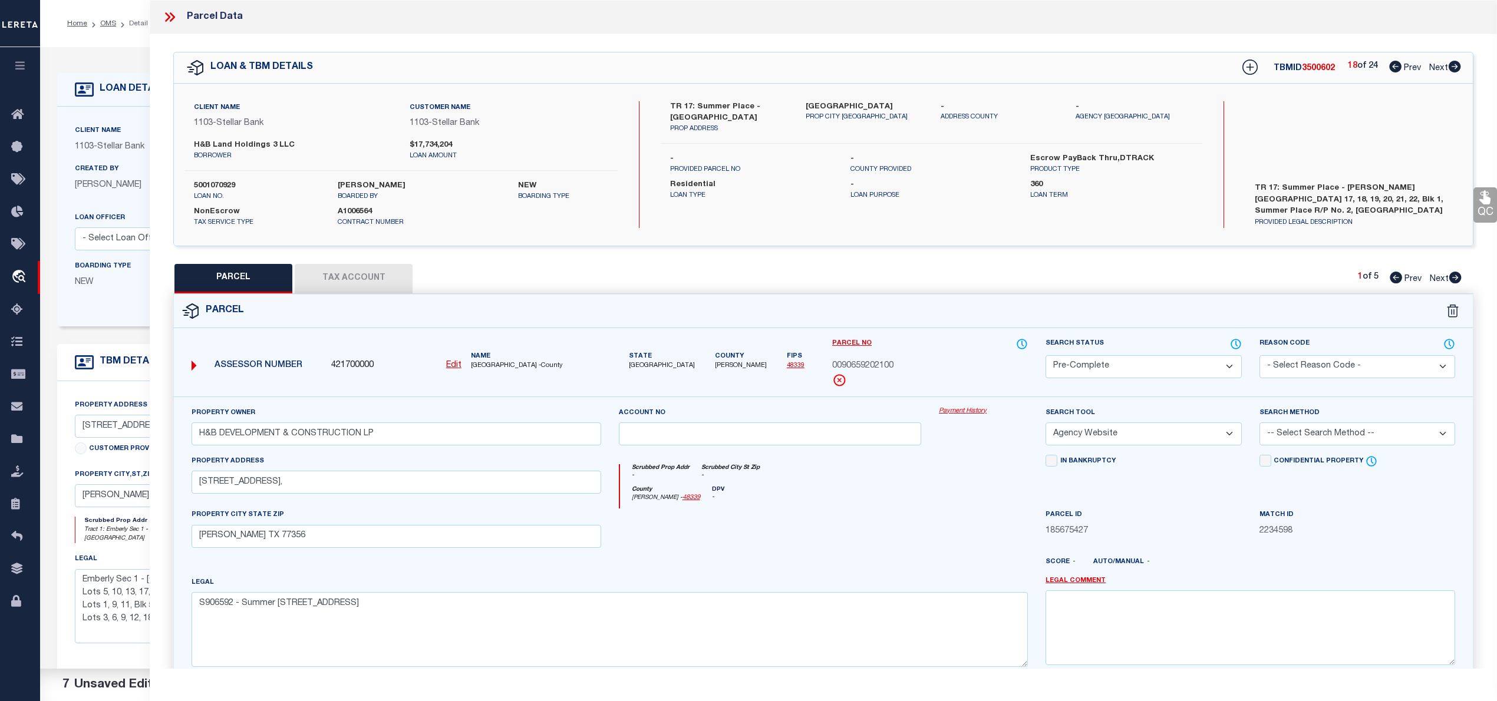
click at [1046, 424] on select "-- Select Search Tool -- 3rd Party Website Agency File Agency Website ATLS CNV-…" at bounding box center [1144, 434] width 196 height 23
click at [1275, 440] on select "-- Select Search Method -- Property Address Legal Liability Info Provided" at bounding box center [1358, 434] width 196 height 23
click at [1260, 424] on select "-- Select Search Method -- Property Address Legal Liability Info Provided" at bounding box center [1358, 434] width 196 height 23
click at [368, 279] on button "Tax Account" at bounding box center [354, 278] width 118 height 29
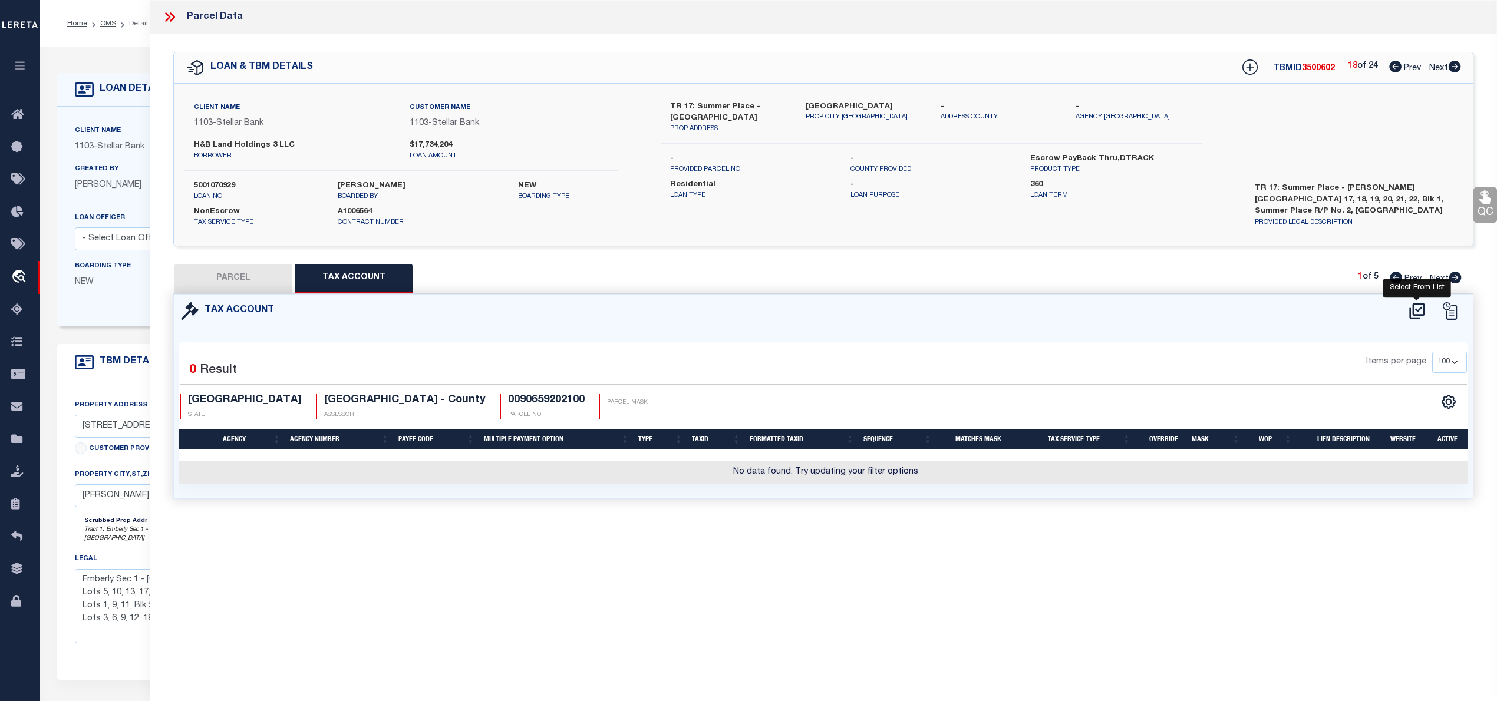
click at [1425, 305] on icon at bounding box center [1416, 311] width 19 height 19
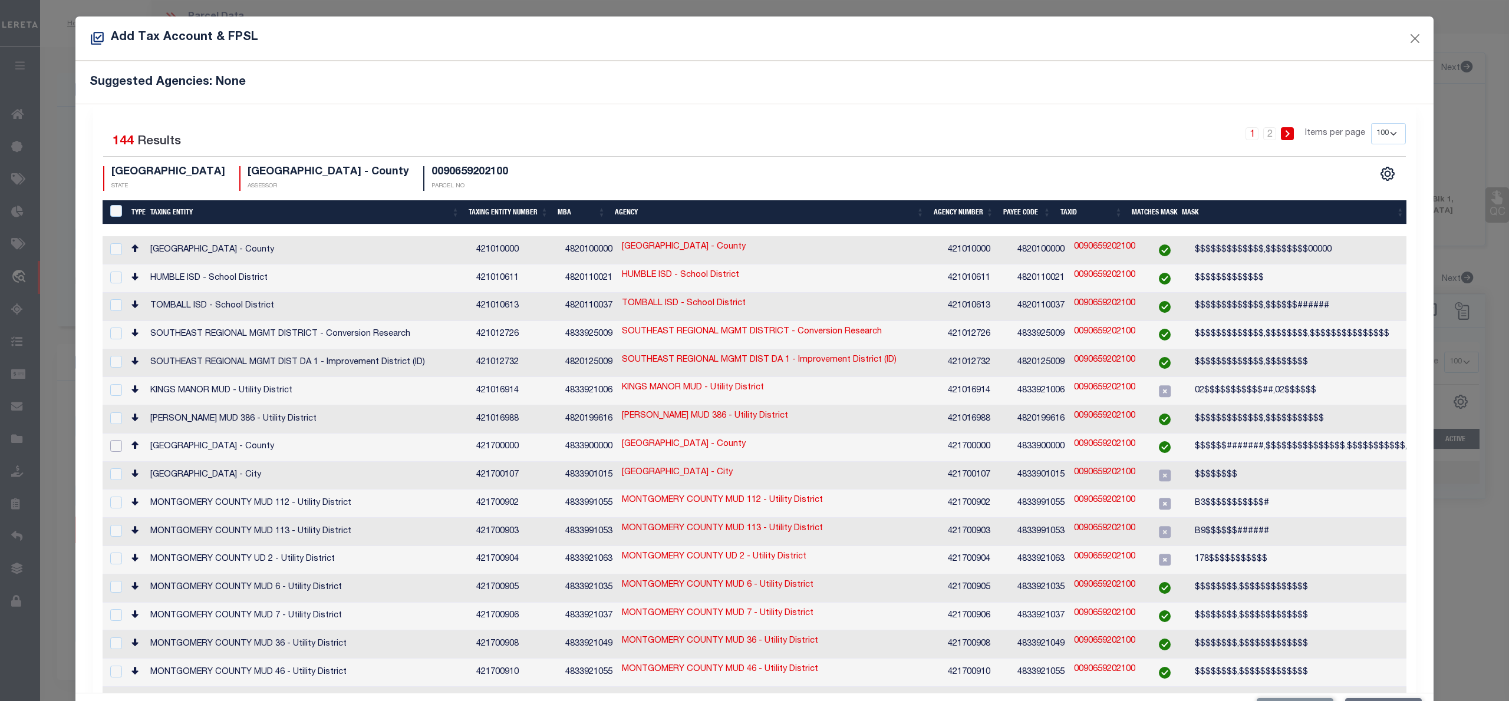
click at [118, 440] on input "checkbox" at bounding box center [116, 446] width 12 height 12
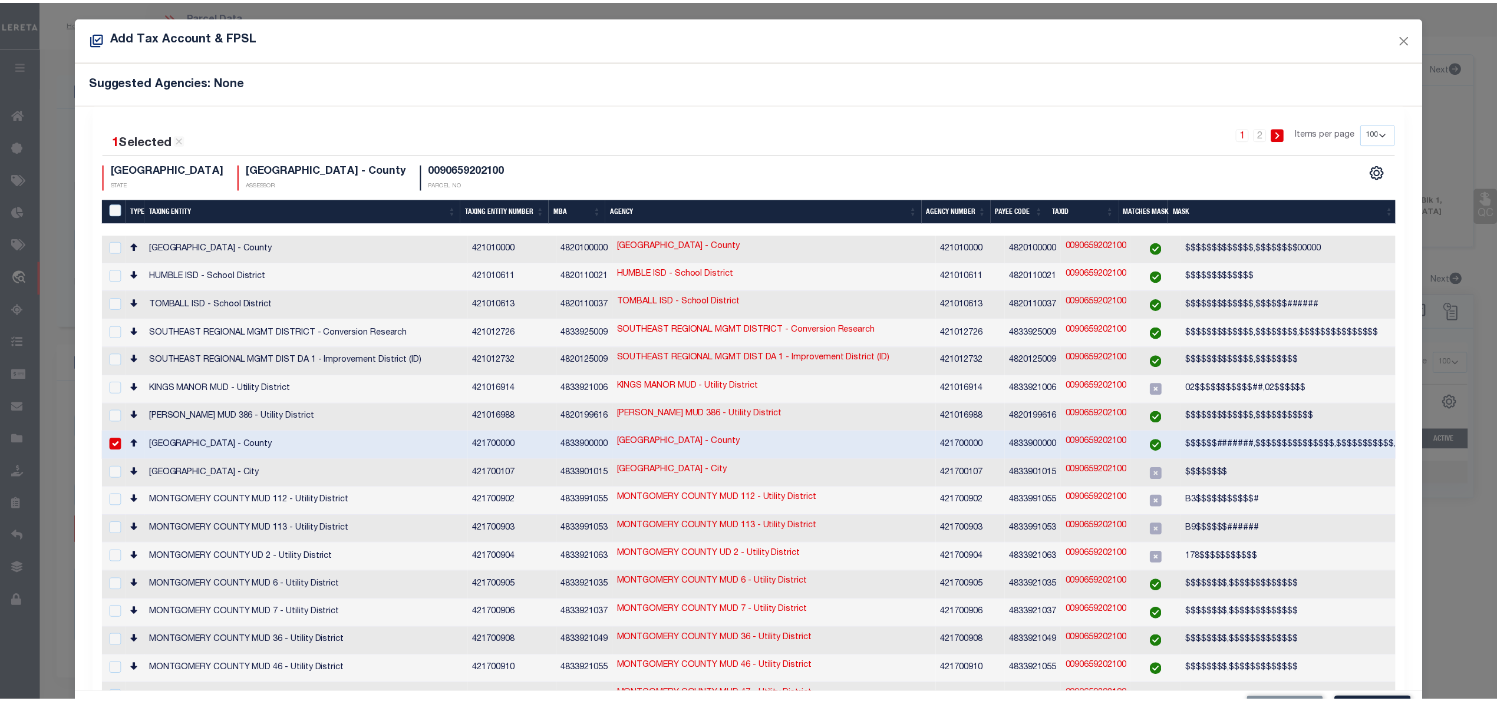
scroll to position [44, 0]
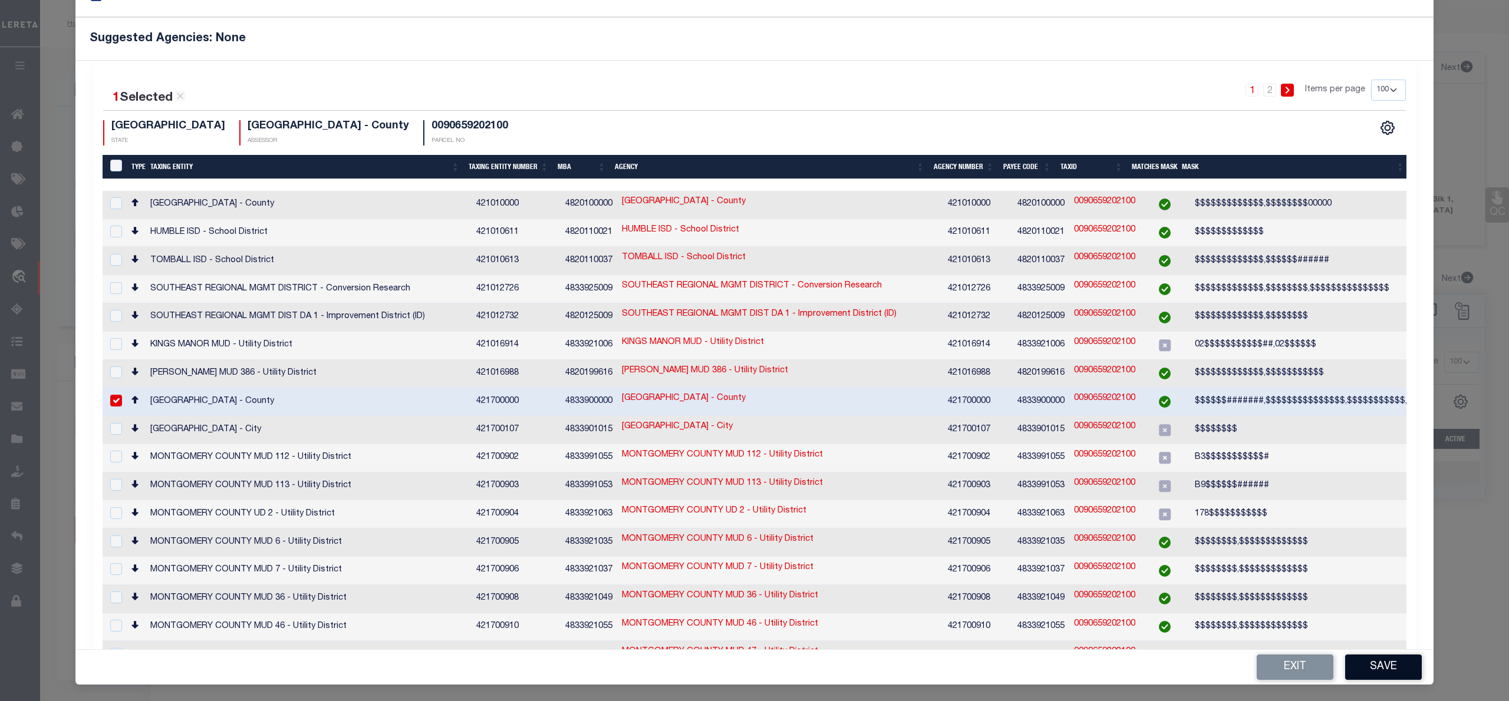
click at [1376, 660] on button "Save" at bounding box center [1383, 667] width 77 height 25
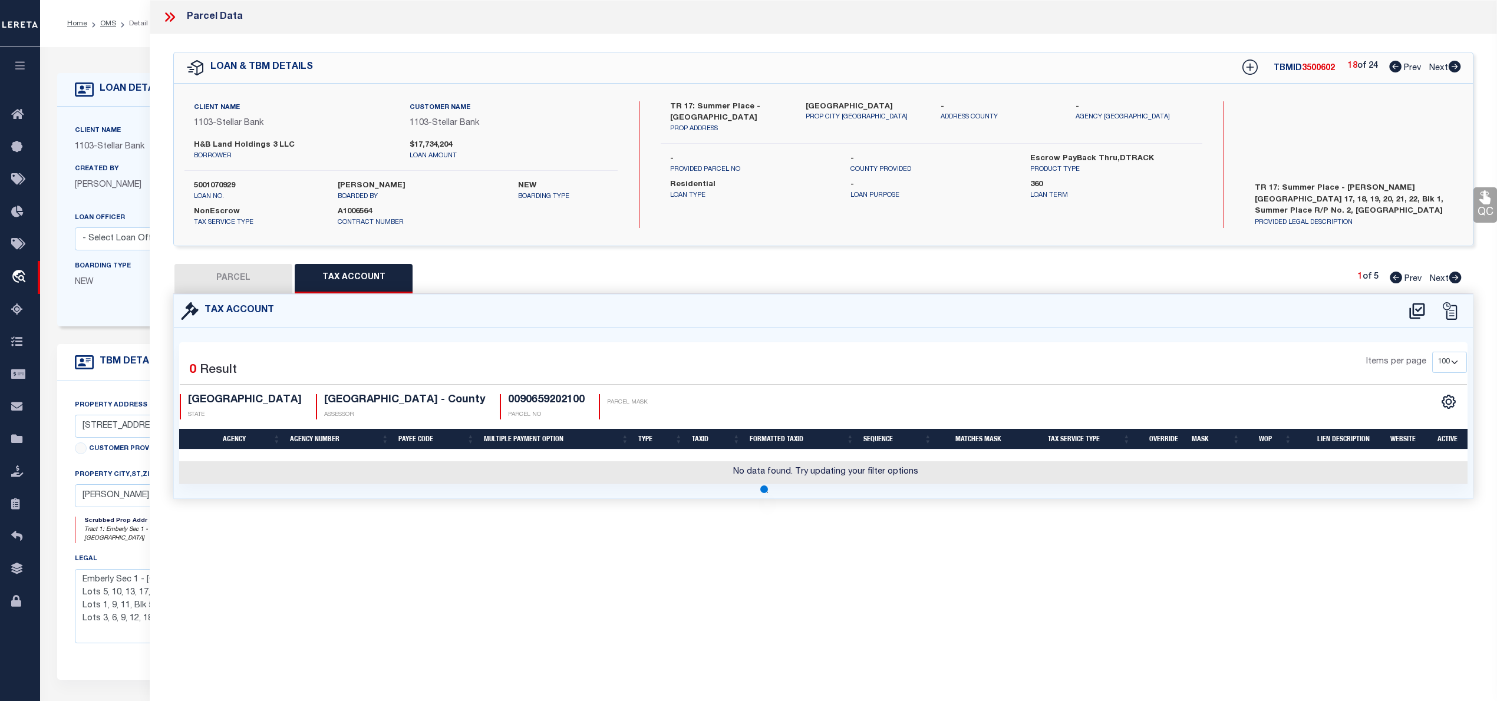
scroll to position [0, 0]
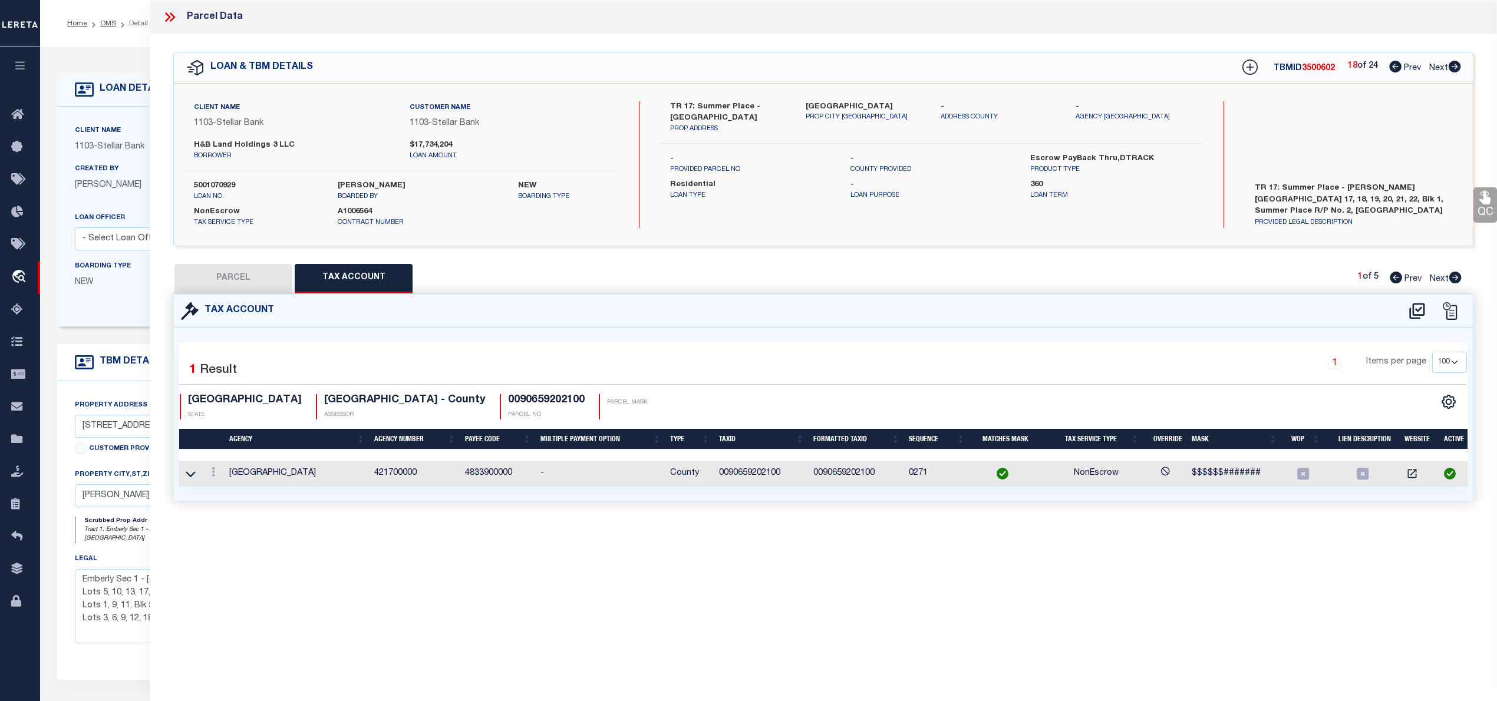
click at [281, 290] on button "PARCEL" at bounding box center [233, 278] width 118 height 29
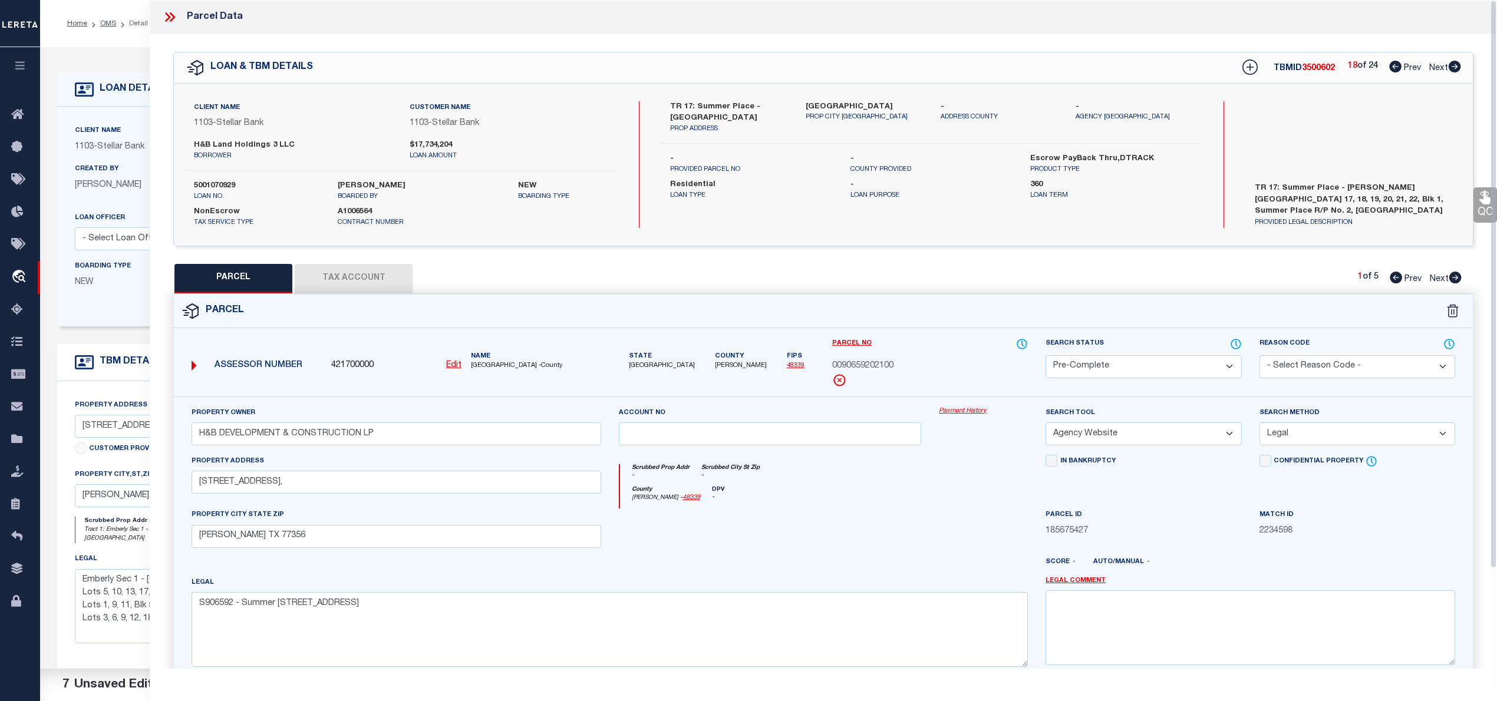
scroll to position [203, 0]
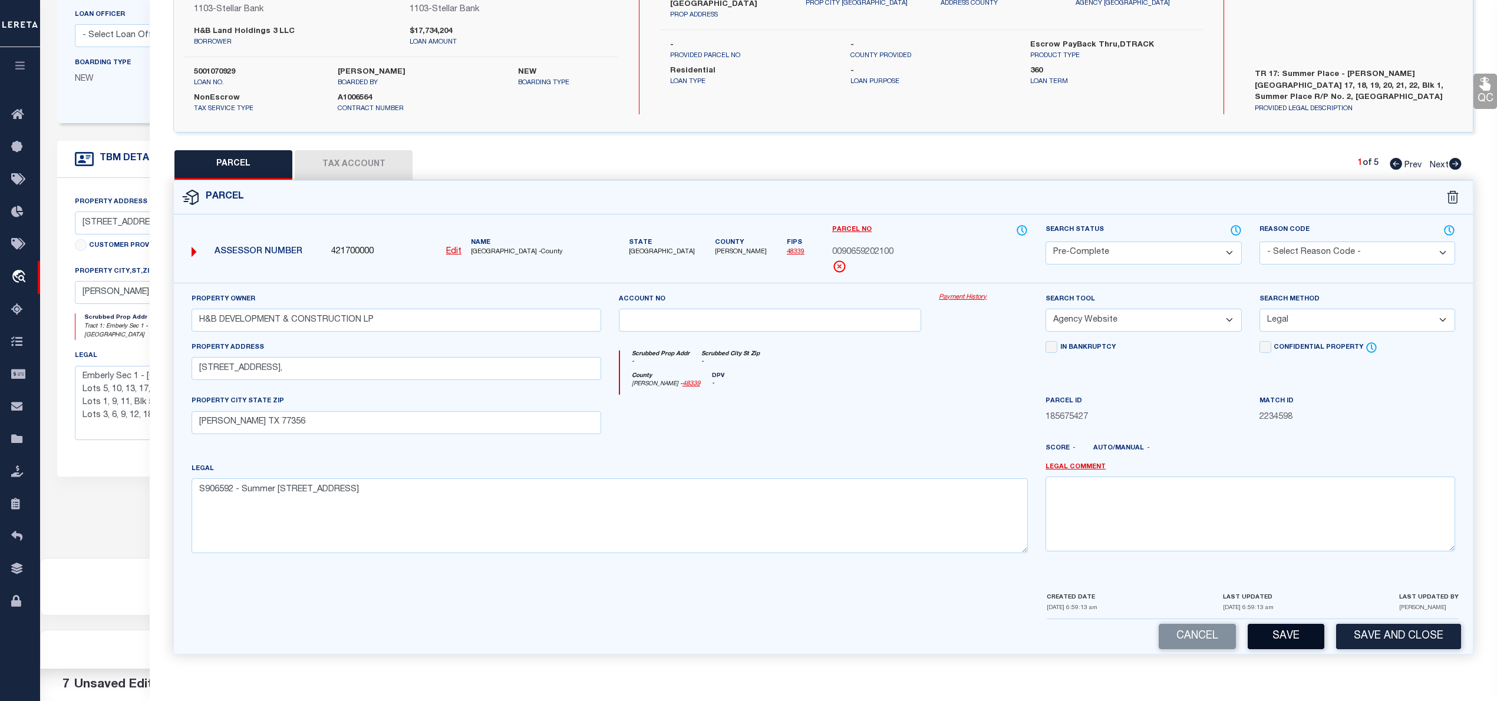
click at [1294, 628] on button "Save" at bounding box center [1286, 636] width 77 height 25
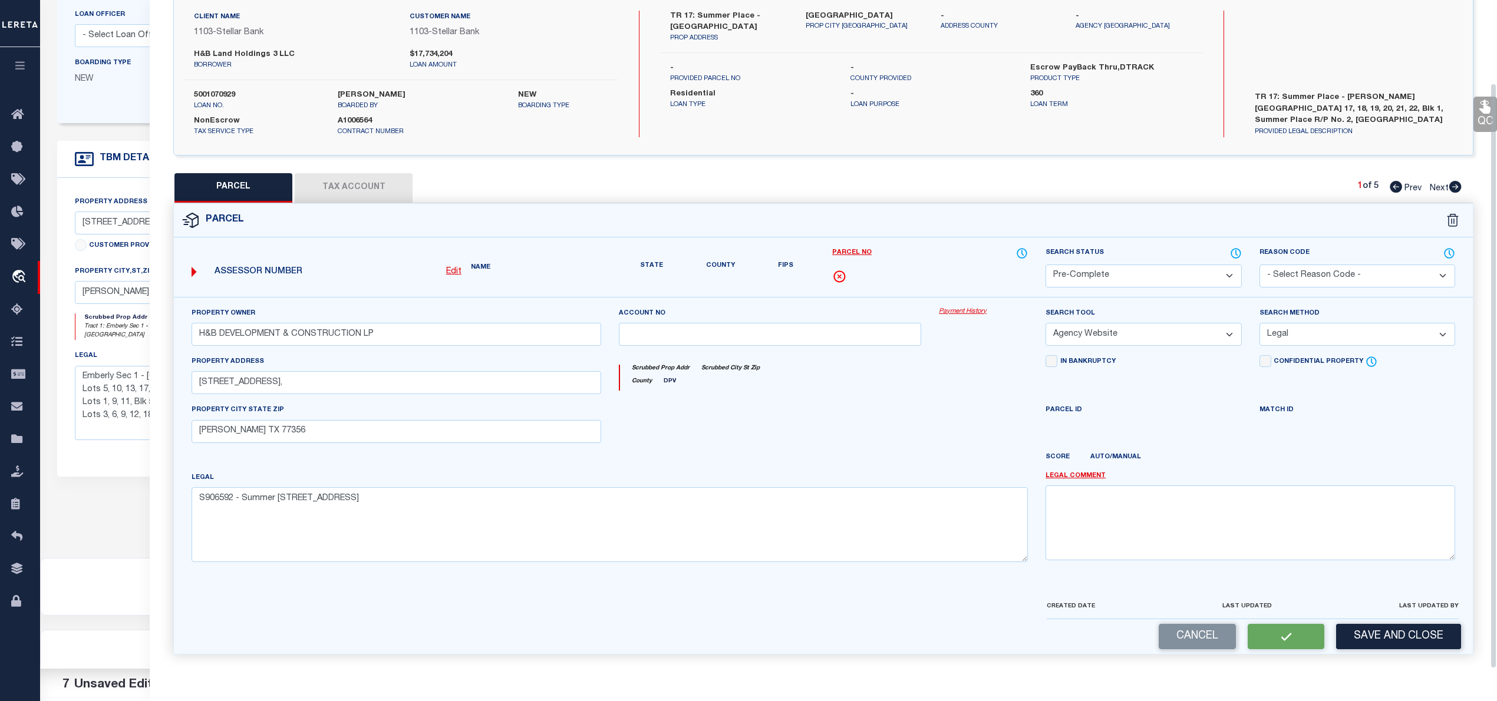
scroll to position [118, 0]
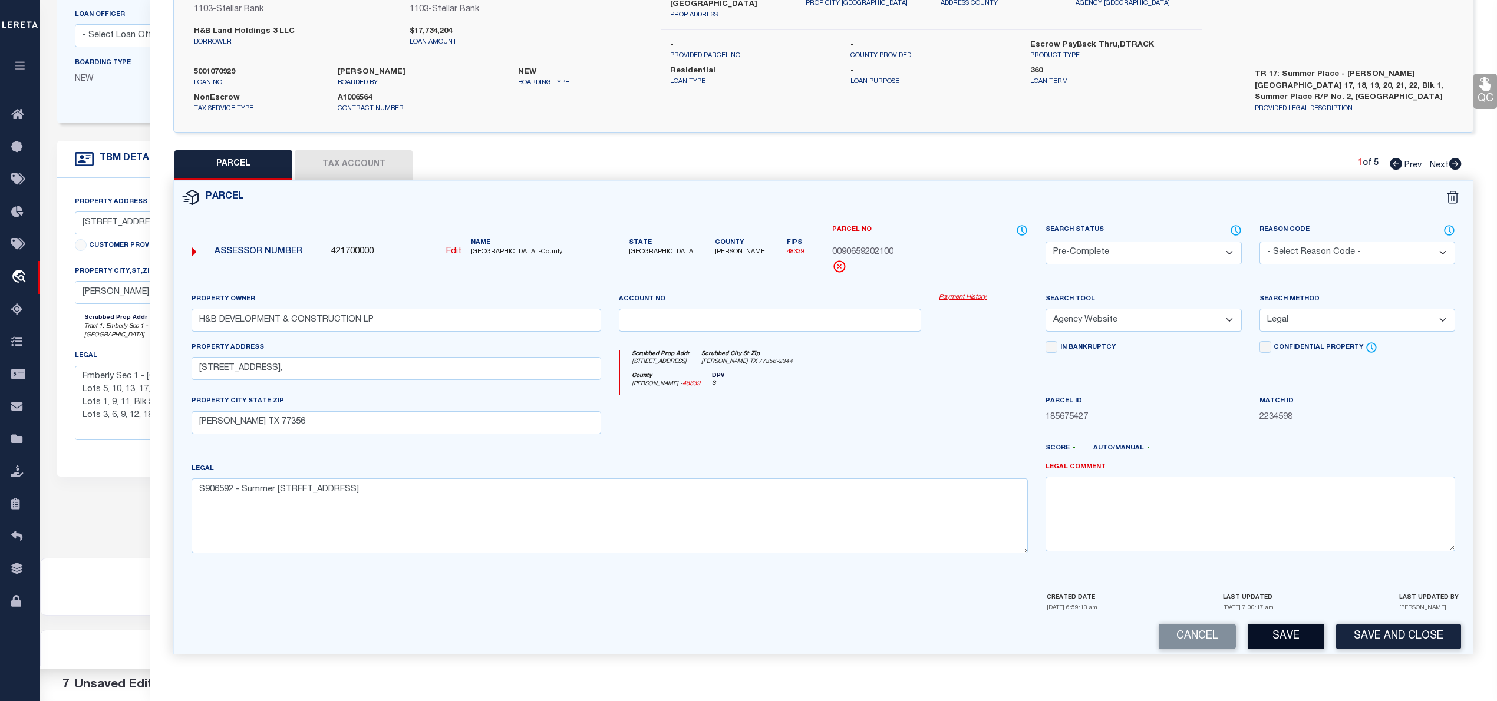
click at [1293, 637] on button "Save" at bounding box center [1286, 636] width 77 height 25
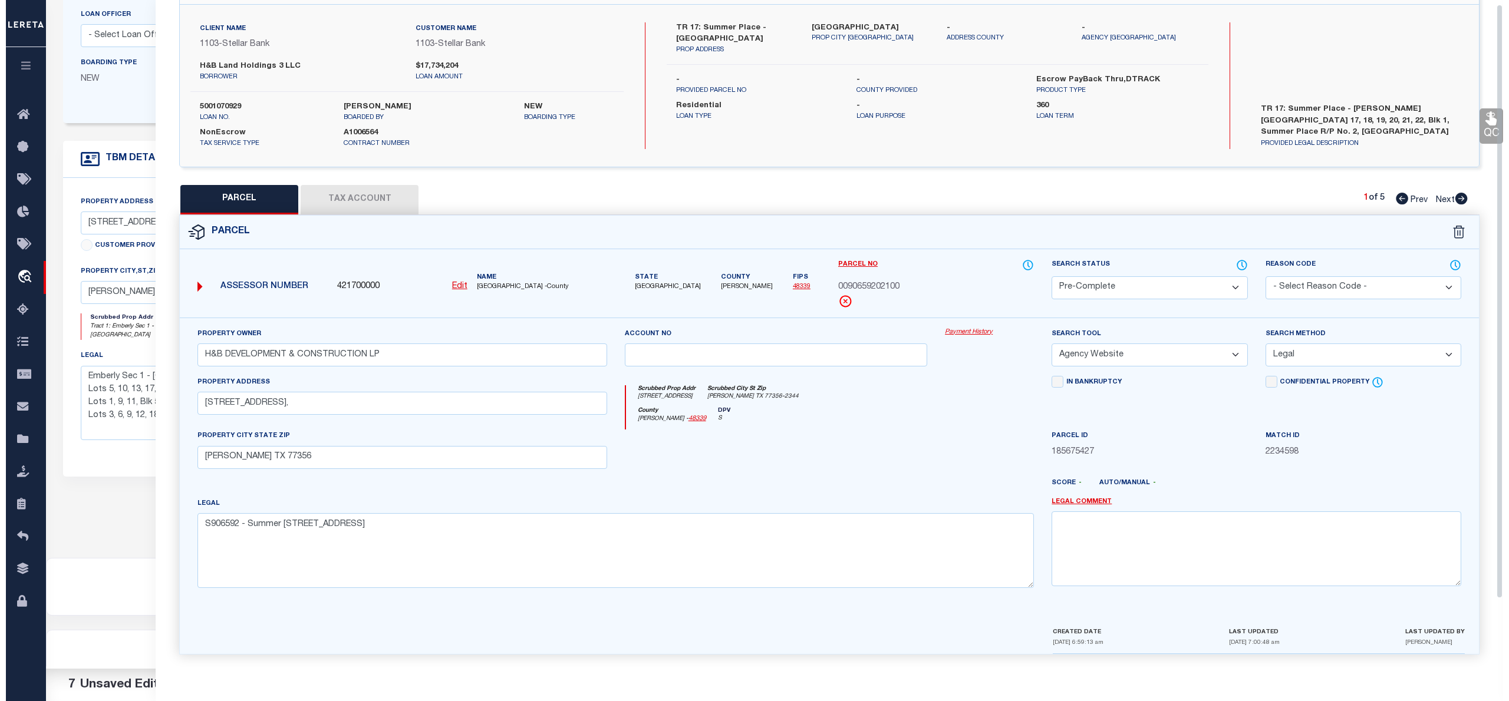
scroll to position [0, 0]
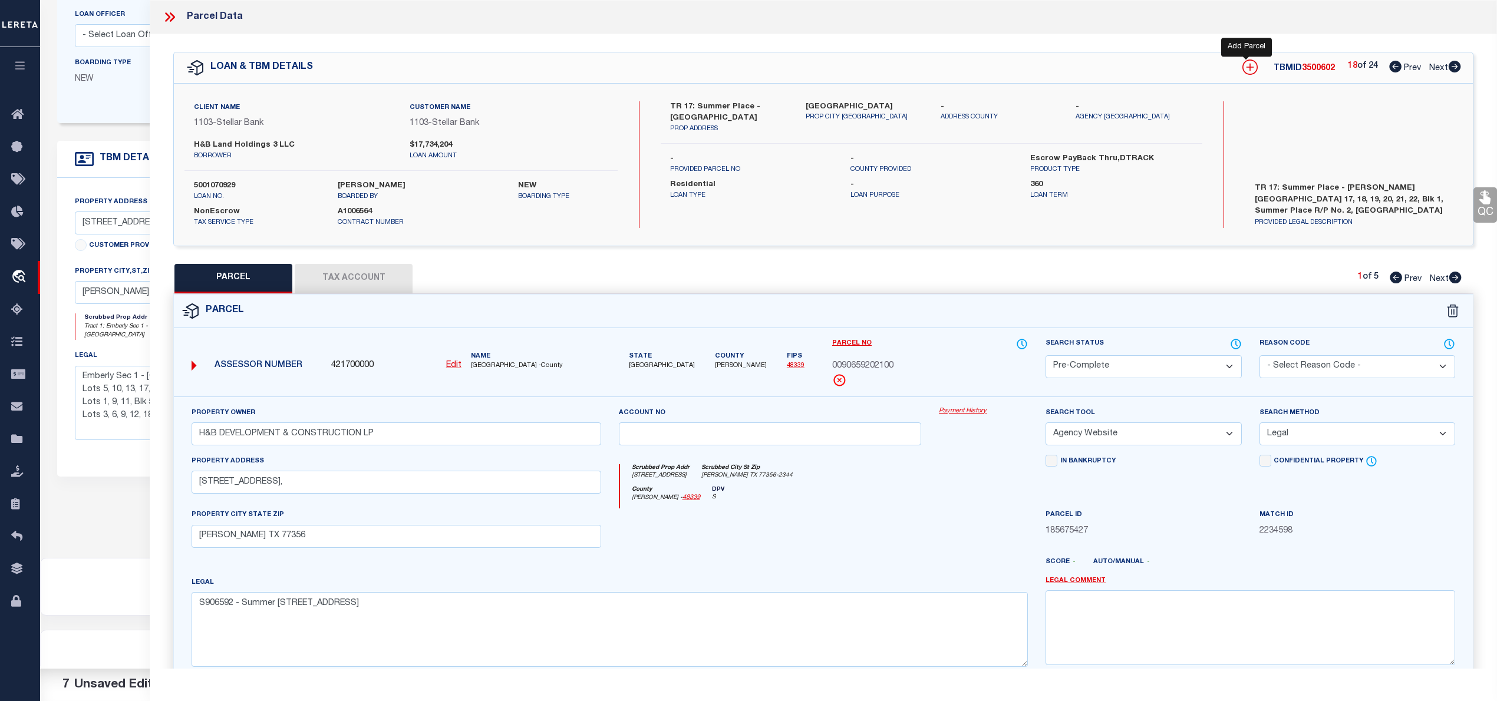
click at [1250, 71] on icon at bounding box center [1249, 67] width 15 height 15
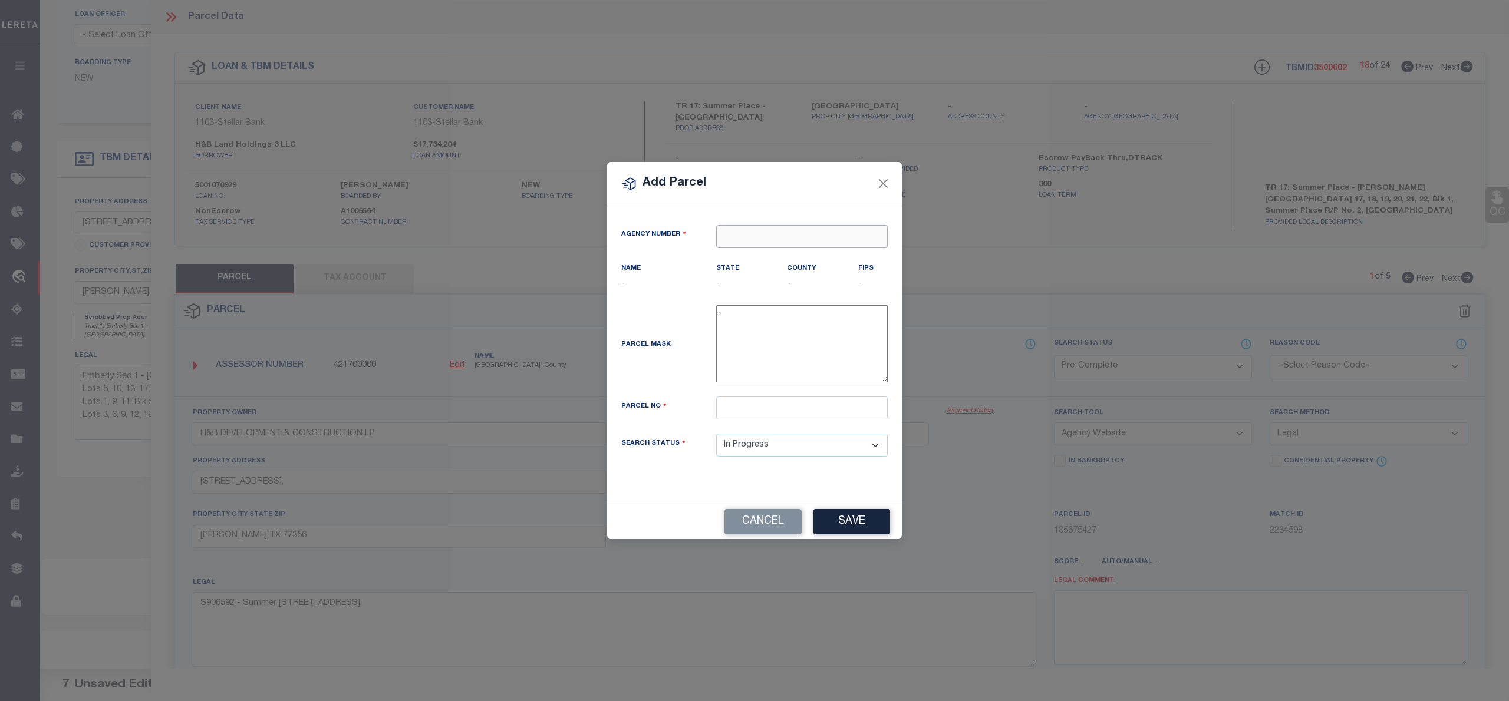
click at [777, 237] on input "text" at bounding box center [802, 236] width 172 height 23
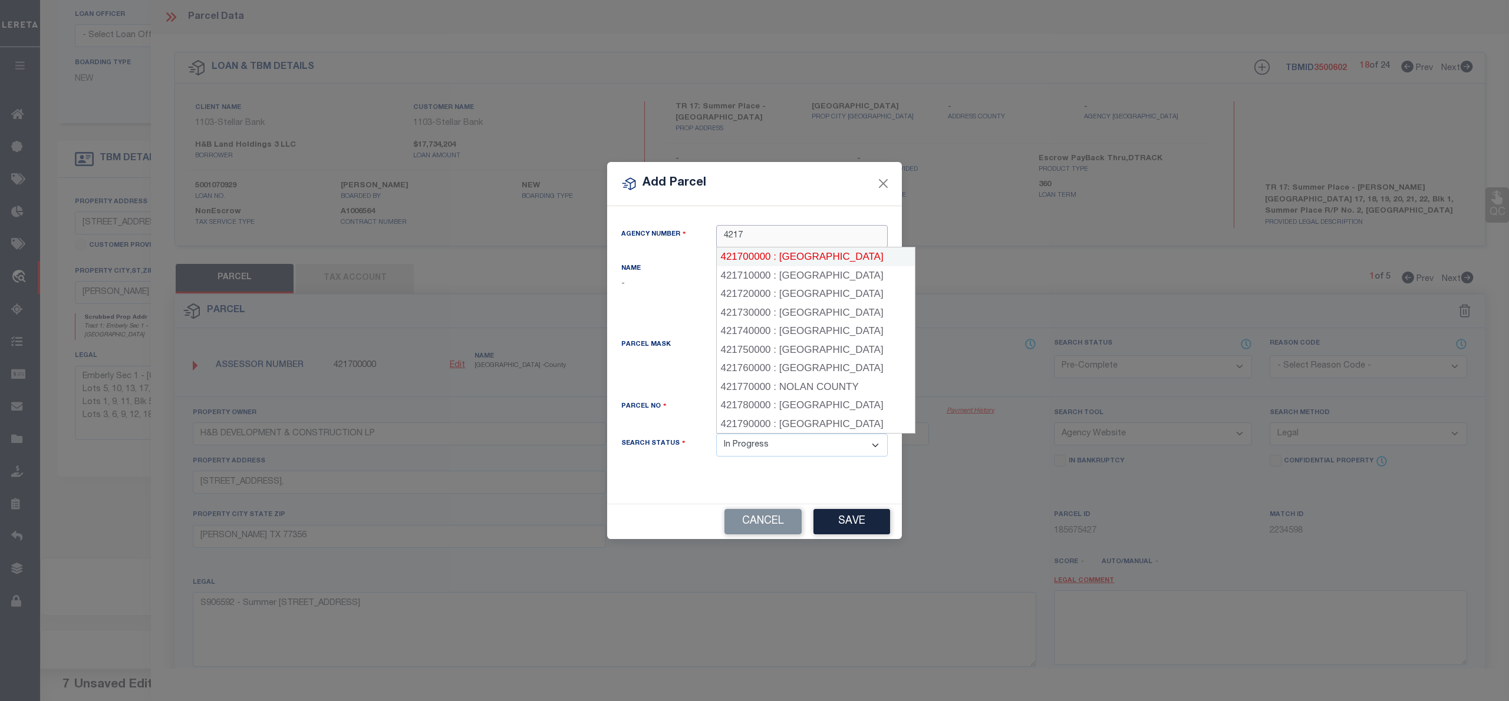
click at [780, 257] on div "421700000 : MONTGOMERY COUNTY" at bounding box center [816, 257] width 198 height 19
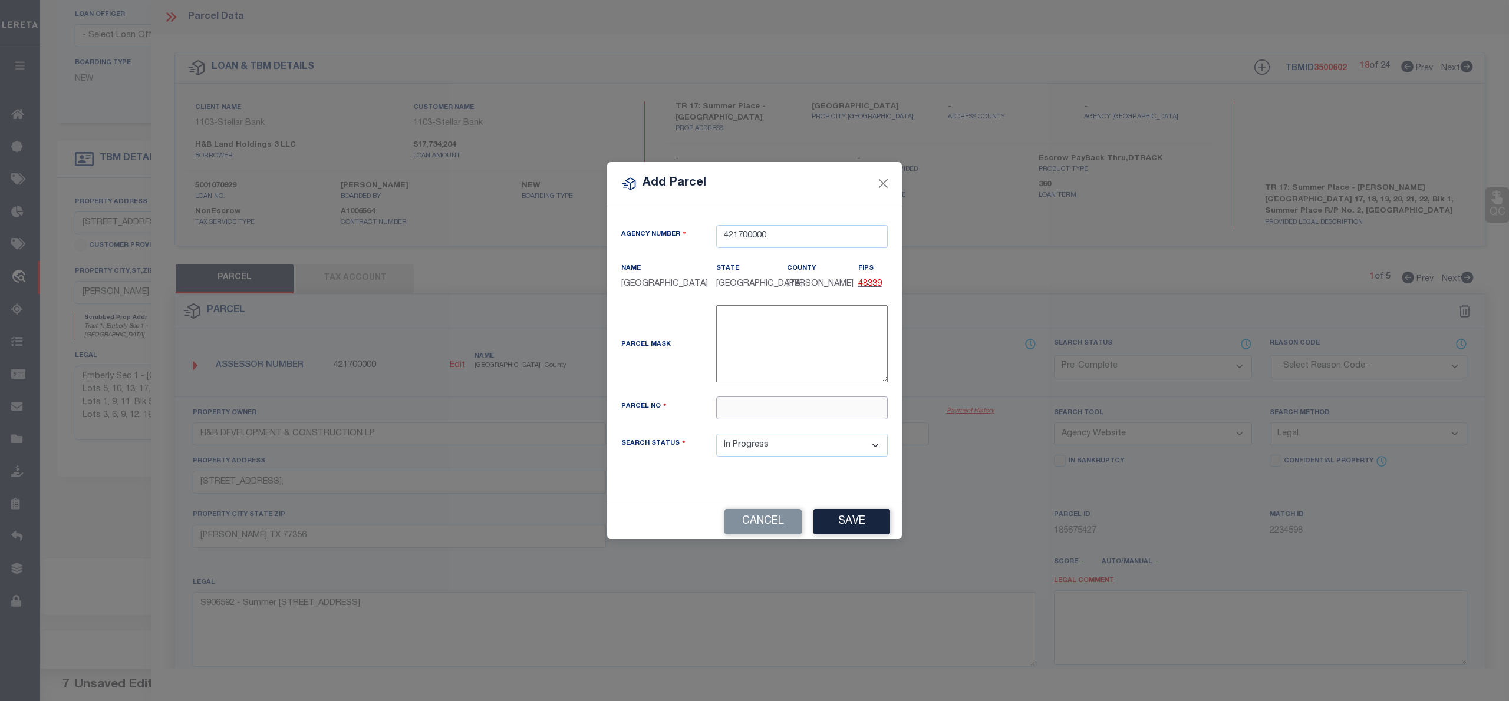
click at [741, 415] on input "text" at bounding box center [802, 408] width 172 height 23
paste input "9065-92-02200"
click at [769, 416] on input "009065-92-02200" at bounding box center [802, 408] width 172 height 23
click at [863, 526] on button "Save" at bounding box center [851, 521] width 77 height 25
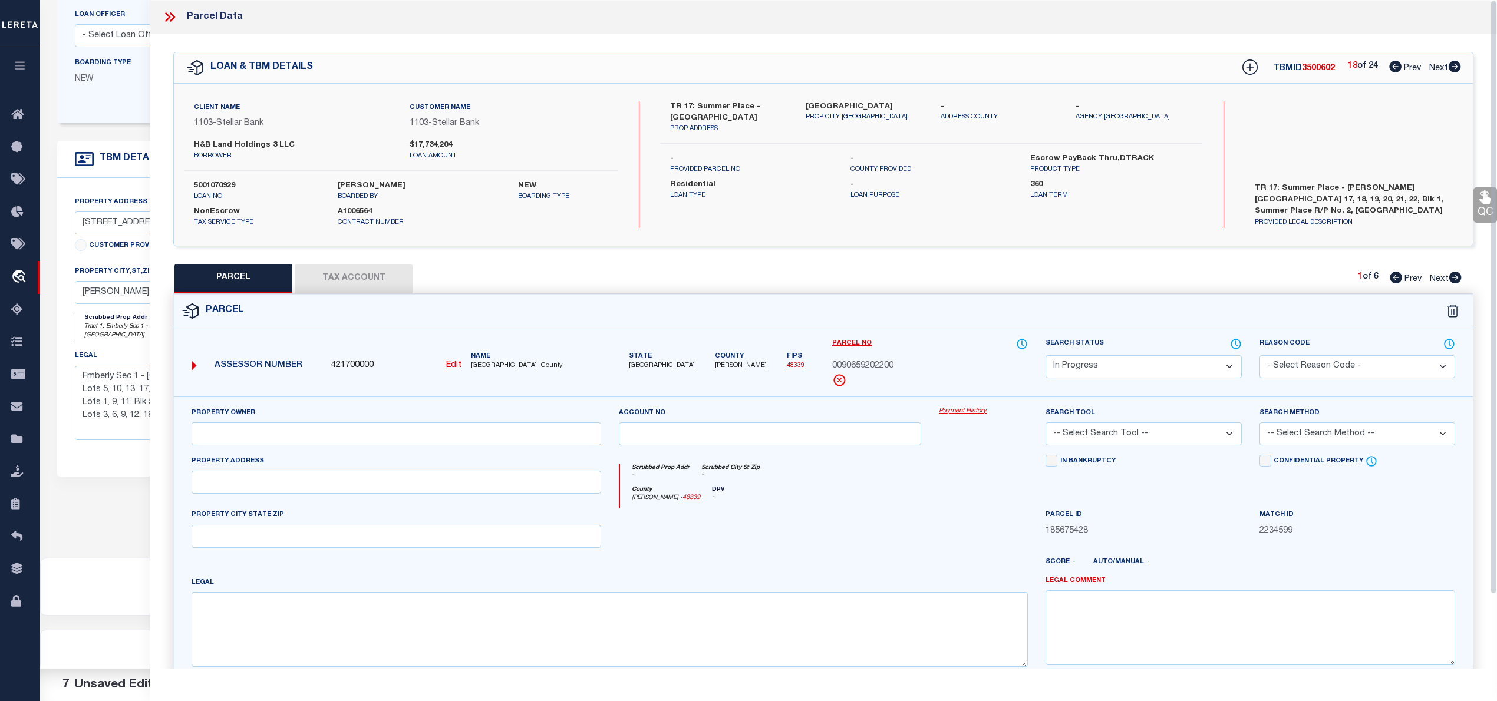
click at [410, 468] on div "Property Address" at bounding box center [397, 474] width 410 height 39
click at [410, 489] on input "text" at bounding box center [397, 482] width 410 height 23
paste input "18109 SUMMER PLACE CIR, MONTGOMERY TX 77356"
drag, startPoint x: 318, startPoint y: 483, endPoint x: 429, endPoint y: 482, distance: 110.8
click at [429, 482] on input "18109 SUMMER PLACE CIR, MONTGOMERY TX 77356" at bounding box center [397, 482] width 410 height 23
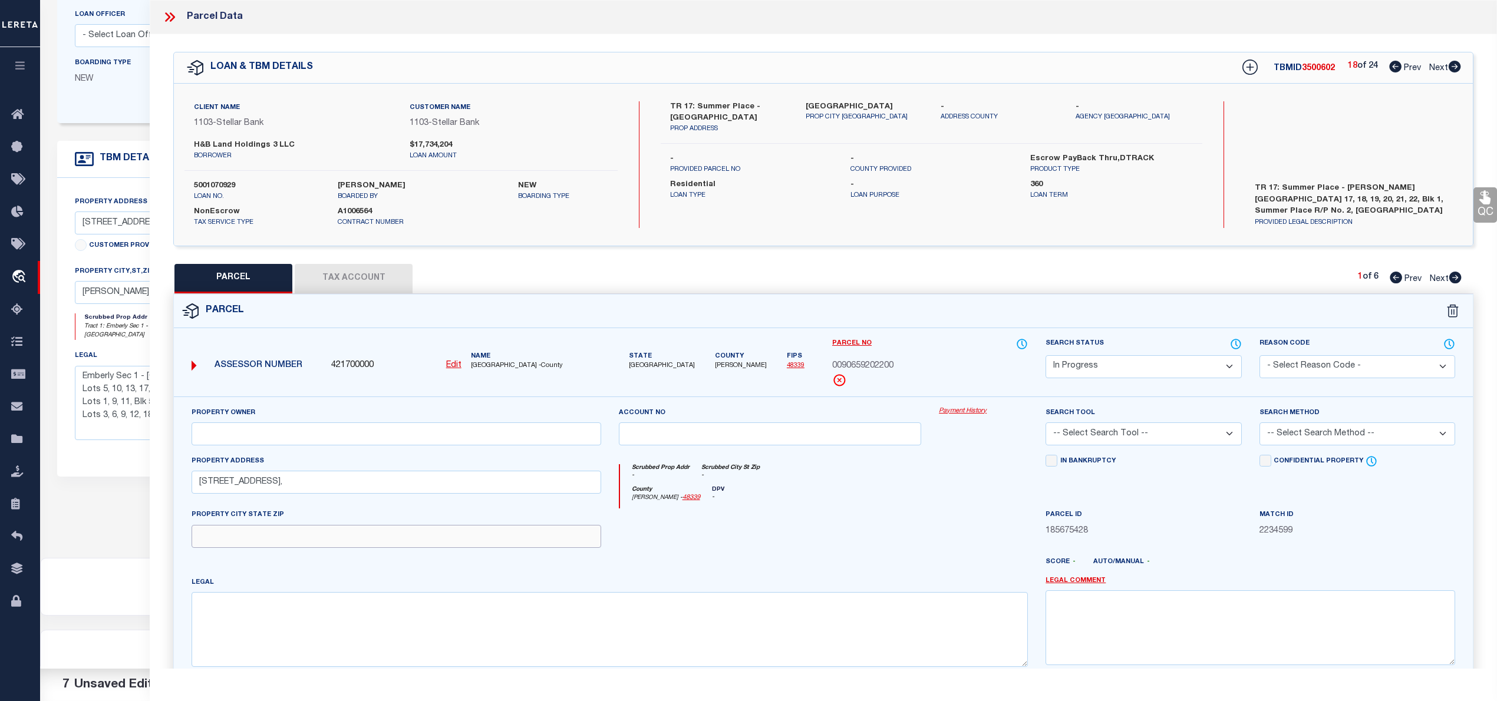
click at [355, 543] on input "text" at bounding box center [397, 536] width 410 height 23
paste input "[PERSON_NAME] TX 77356"
click at [513, 635] on textarea at bounding box center [610, 629] width 836 height 74
paste textarea "S906592 - Summer Place Replat No 2, BLOCK 1, Lot 22"
click at [354, 441] on input "text" at bounding box center [397, 434] width 410 height 23
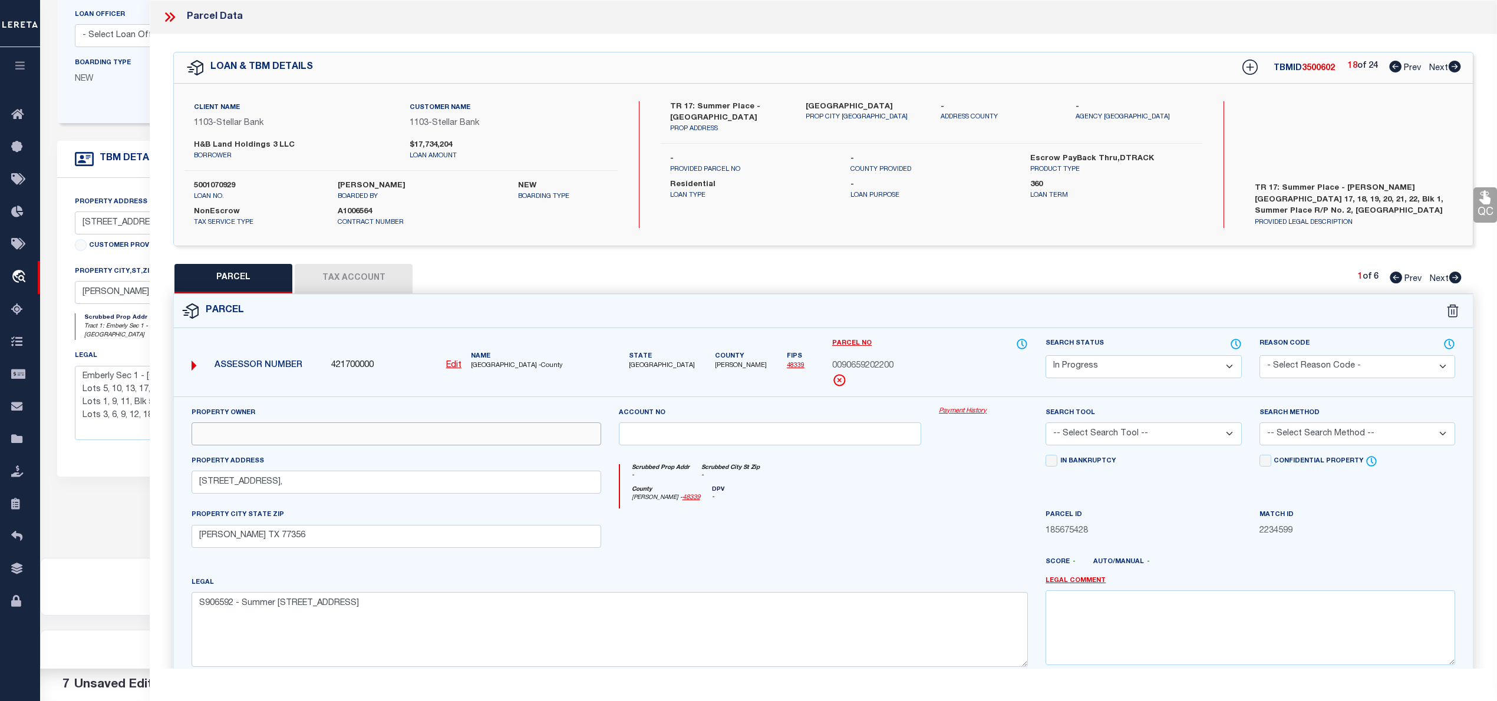
paste input "H&B DEVELOPMENT & CONSTRUCTION LP"
click at [1090, 389] on div "Search Status Automated Search Bad Parcel Complete Duplicate Parcel High Dollar…" at bounding box center [1143, 367] width 213 height 59
click at [1090, 370] on select "Automated Search Bad Parcel Complete Duplicate Parcel High Dollar Reporting In …" at bounding box center [1144, 366] width 196 height 23
click at [1046, 355] on select "Automated Search Bad Parcel Complete Duplicate Parcel High Dollar Reporting In …" at bounding box center [1144, 366] width 196 height 23
click at [1115, 436] on select "-- Select Search Tool -- 3rd Party Website Agency File Agency Website ATLS CNV-…" at bounding box center [1144, 434] width 196 height 23
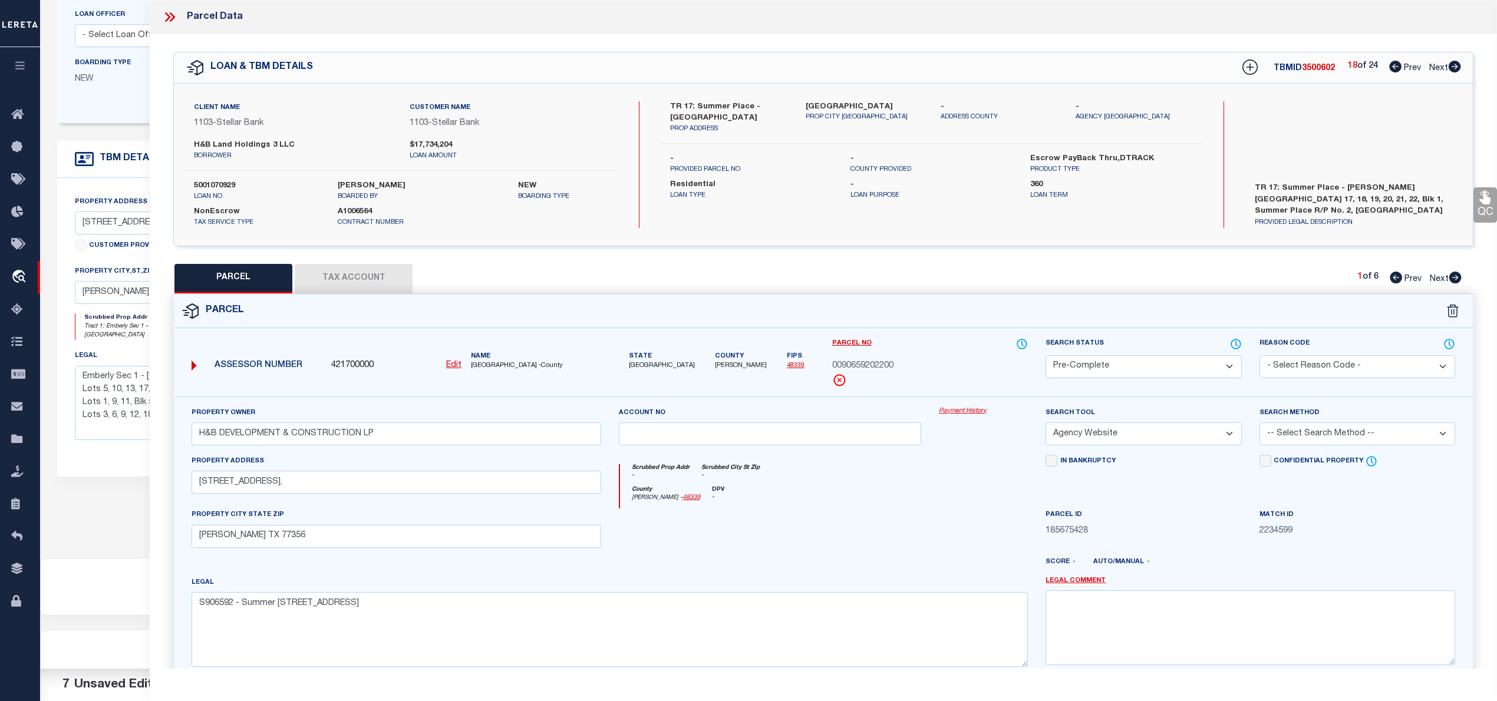
click at [1046, 424] on select "-- Select Search Tool -- 3rd Party Website Agency File Agency Website ATLS CNV-…" at bounding box center [1144, 434] width 196 height 23
click at [1304, 428] on select "-- Select Search Method -- Property Address Legal Liability Info Provided" at bounding box center [1358, 434] width 196 height 23
click at [1260, 424] on select "-- Select Search Method -- Property Address Legal Liability Info Provided" at bounding box center [1358, 434] width 196 height 23
click at [392, 285] on button "Tax Account" at bounding box center [354, 278] width 118 height 29
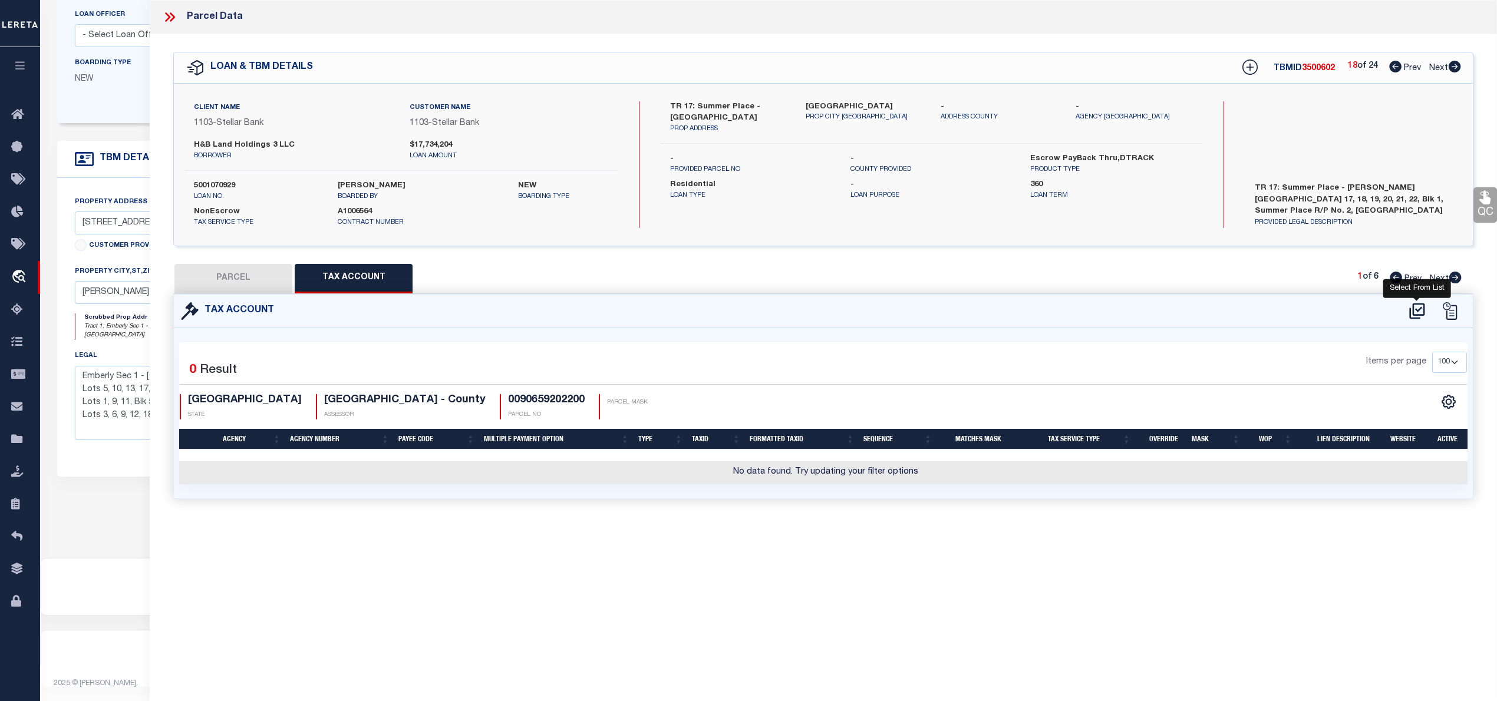
click at [1411, 314] on icon at bounding box center [1416, 311] width 19 height 19
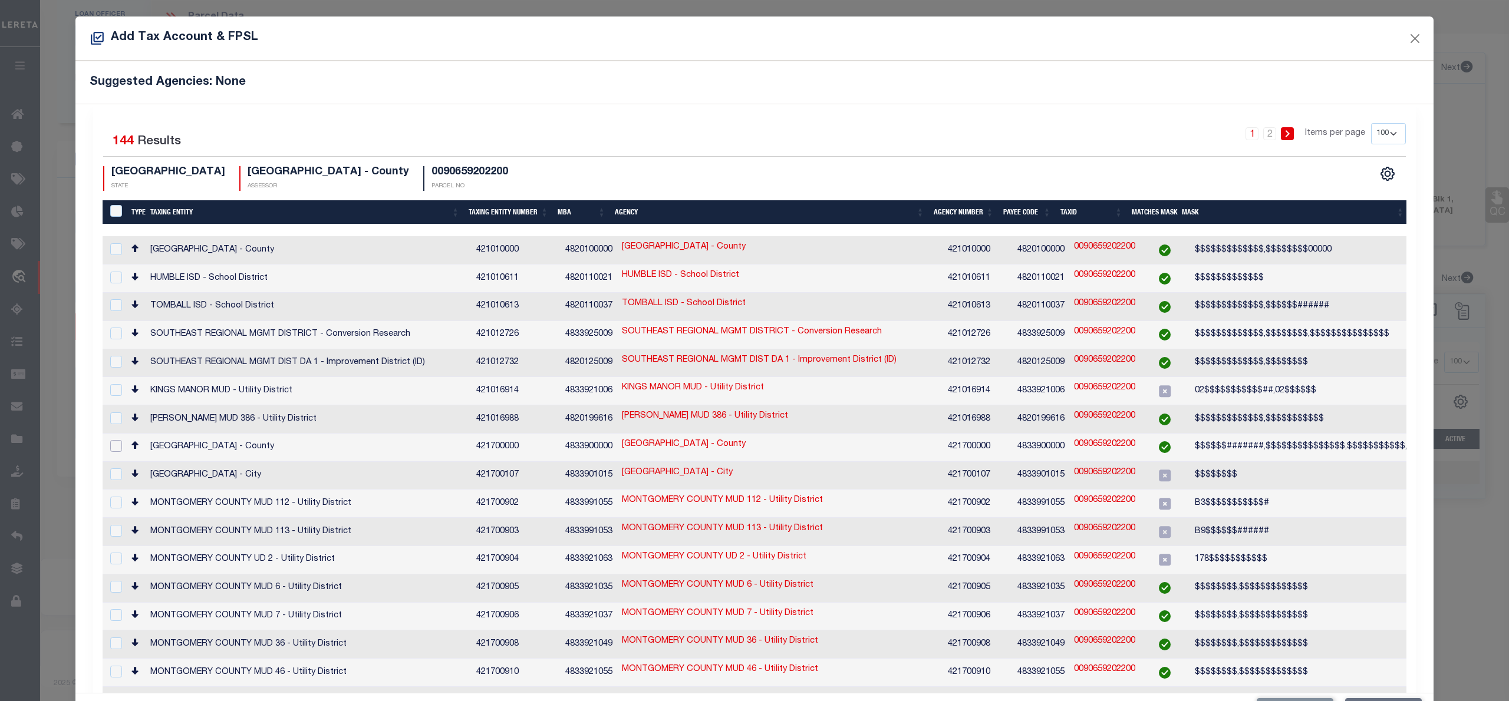
click at [112, 440] on input "checkbox" at bounding box center [116, 446] width 12 height 12
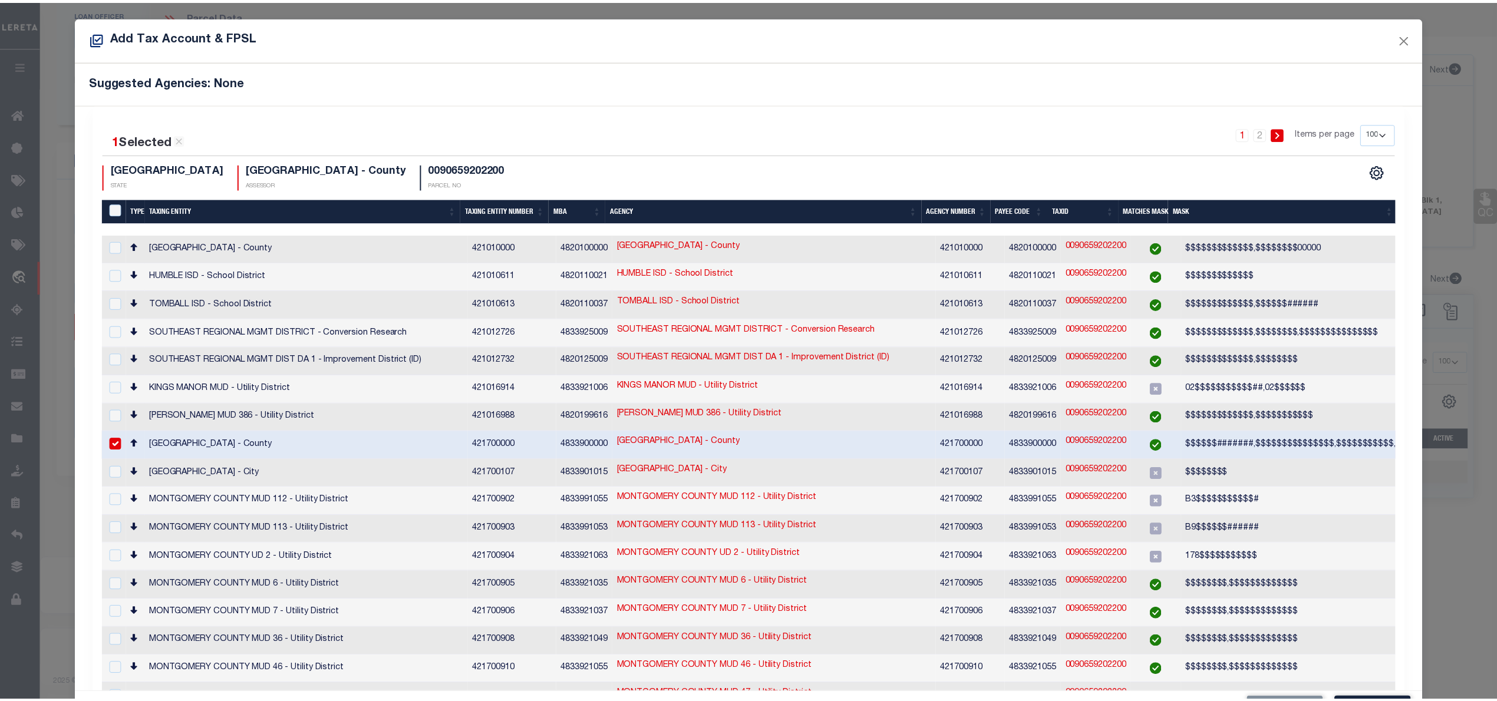
scroll to position [44, 0]
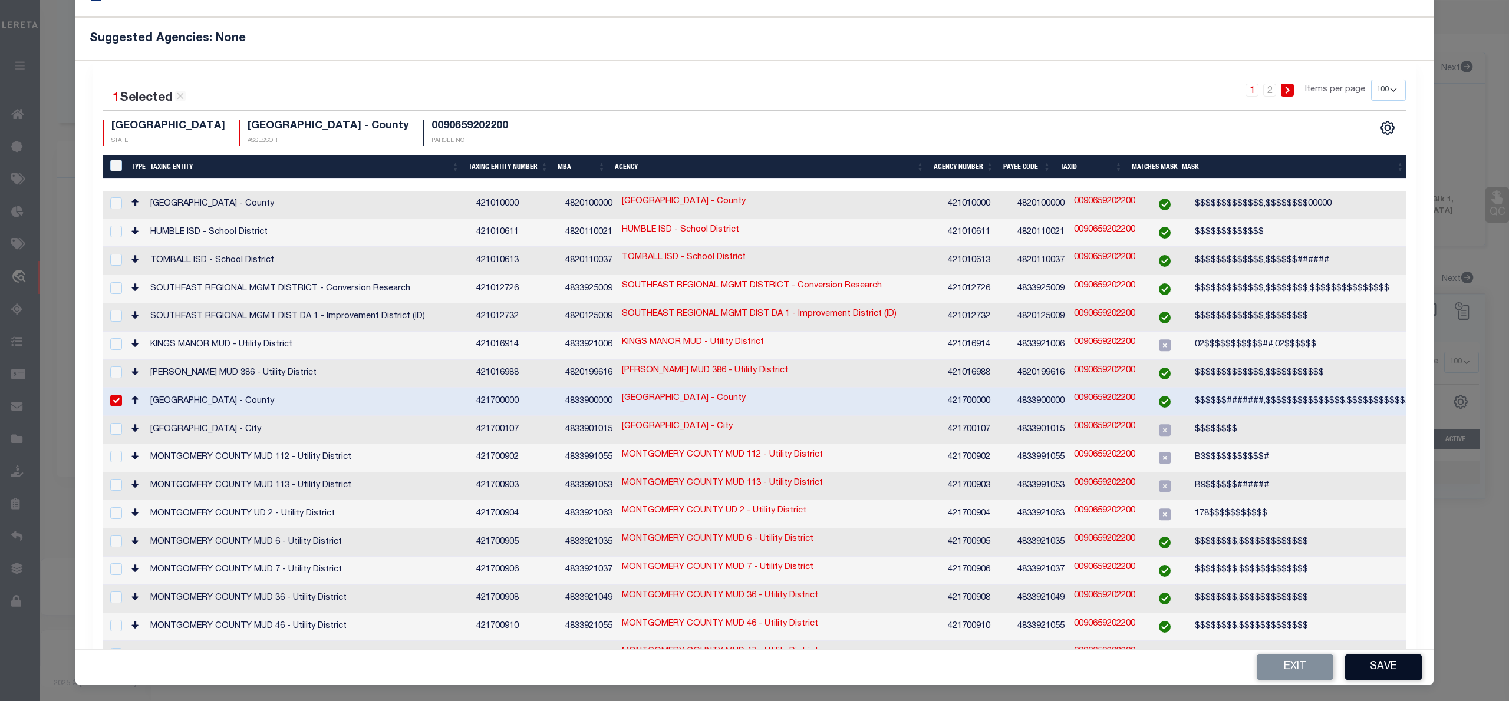
click at [1377, 663] on button "Save" at bounding box center [1383, 667] width 77 height 25
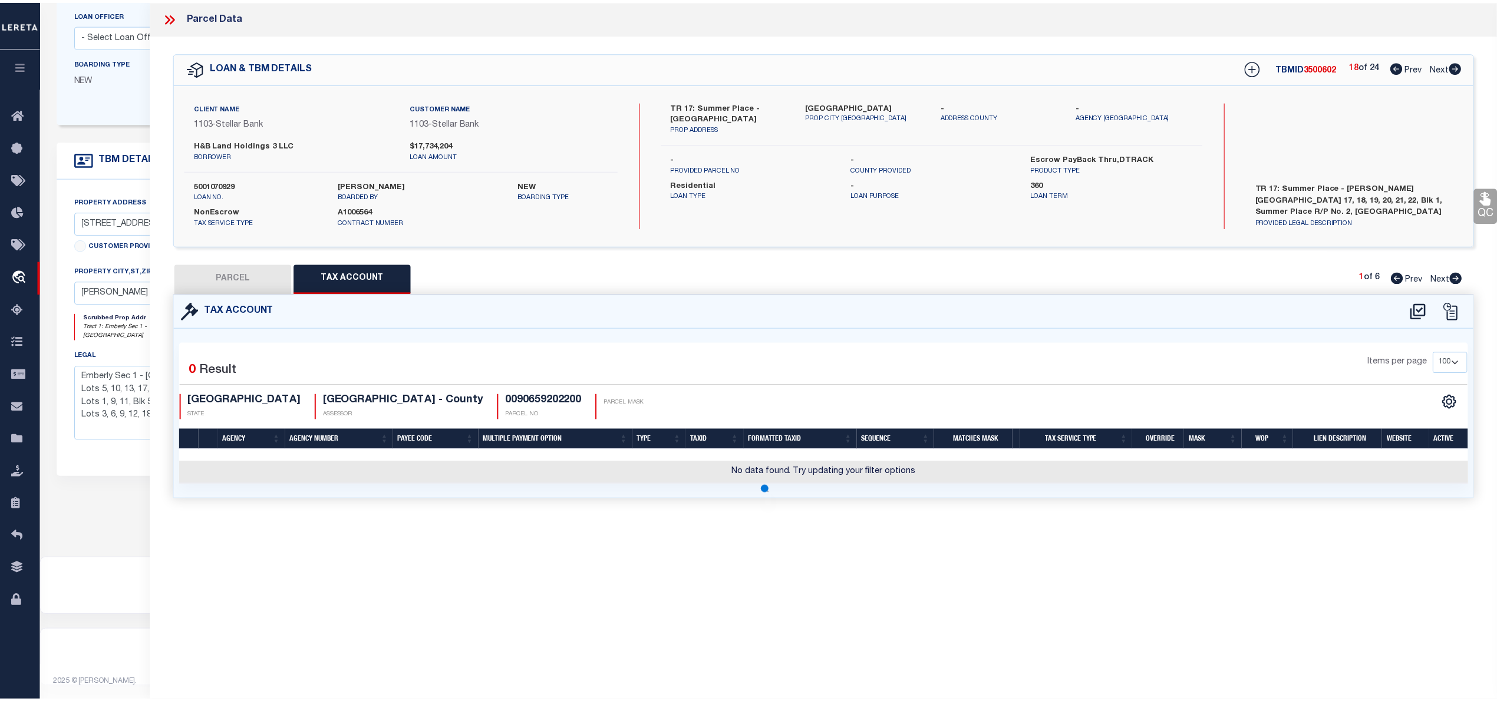
scroll to position [0, 0]
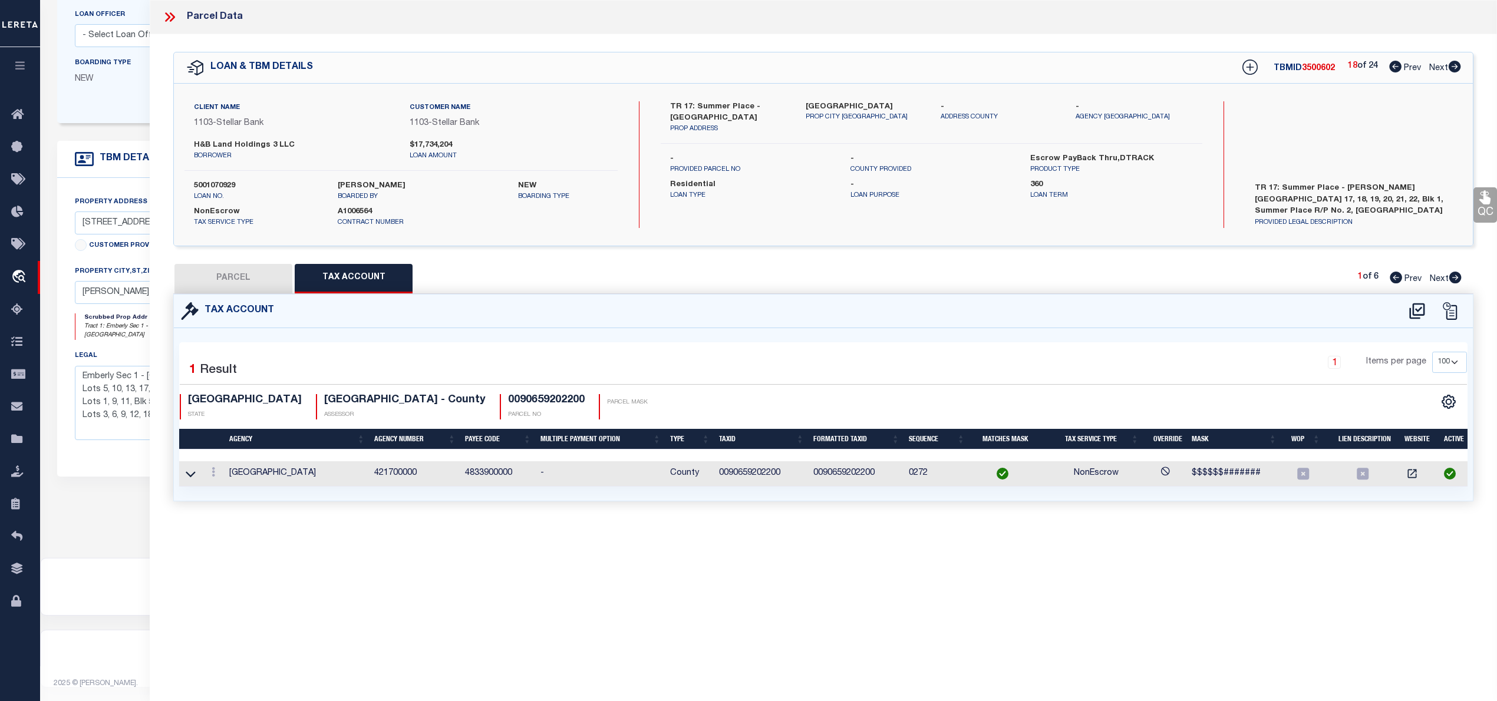
click at [250, 281] on button "PARCEL" at bounding box center [233, 278] width 118 height 29
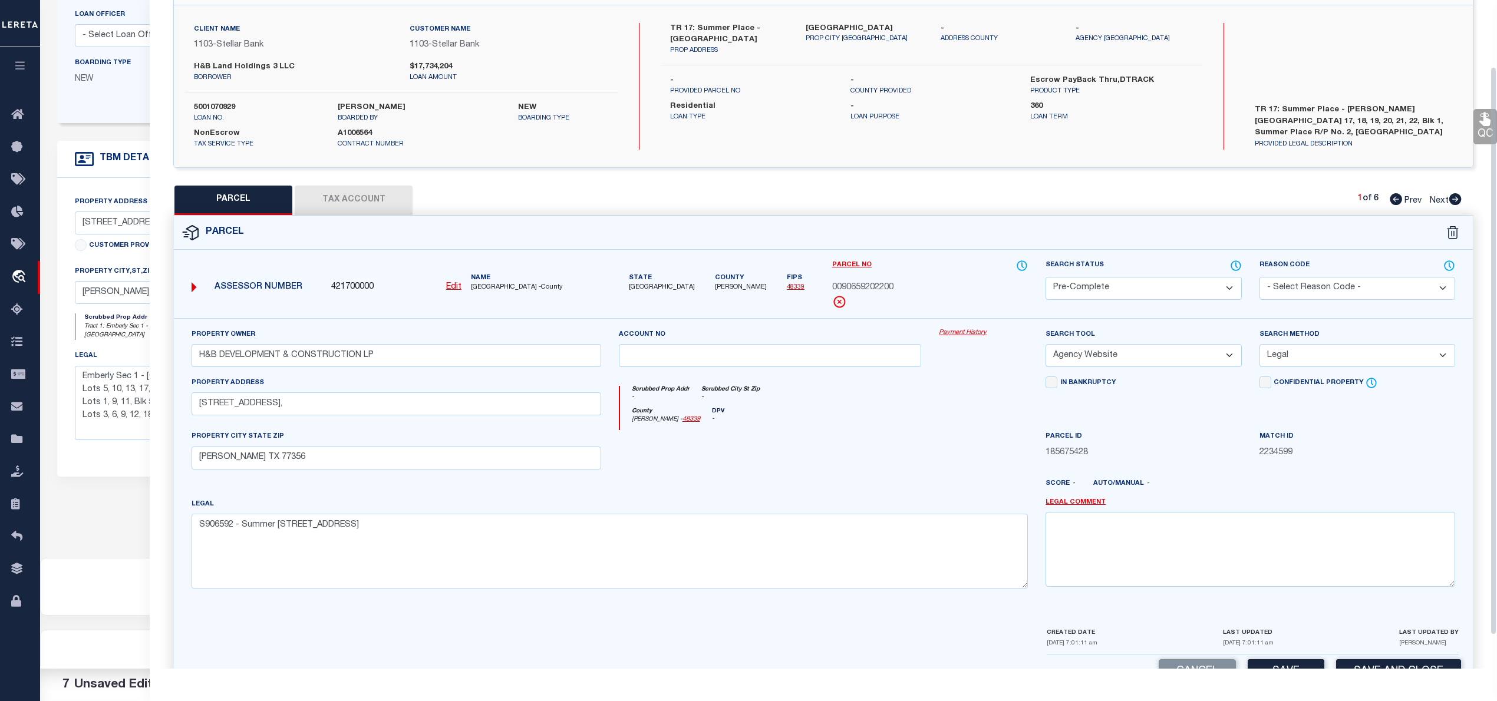
scroll to position [118, 0]
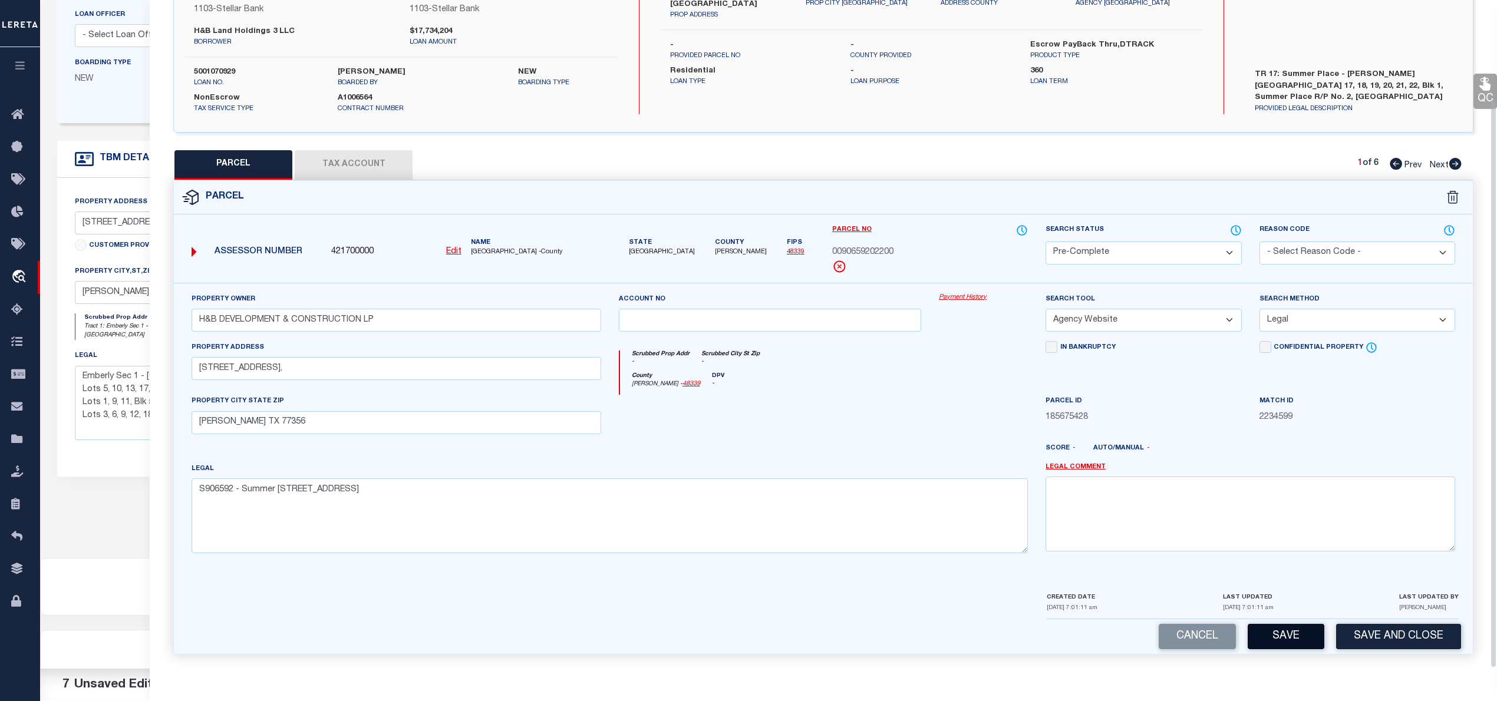
click at [1271, 638] on button "Save" at bounding box center [1286, 636] width 77 height 25
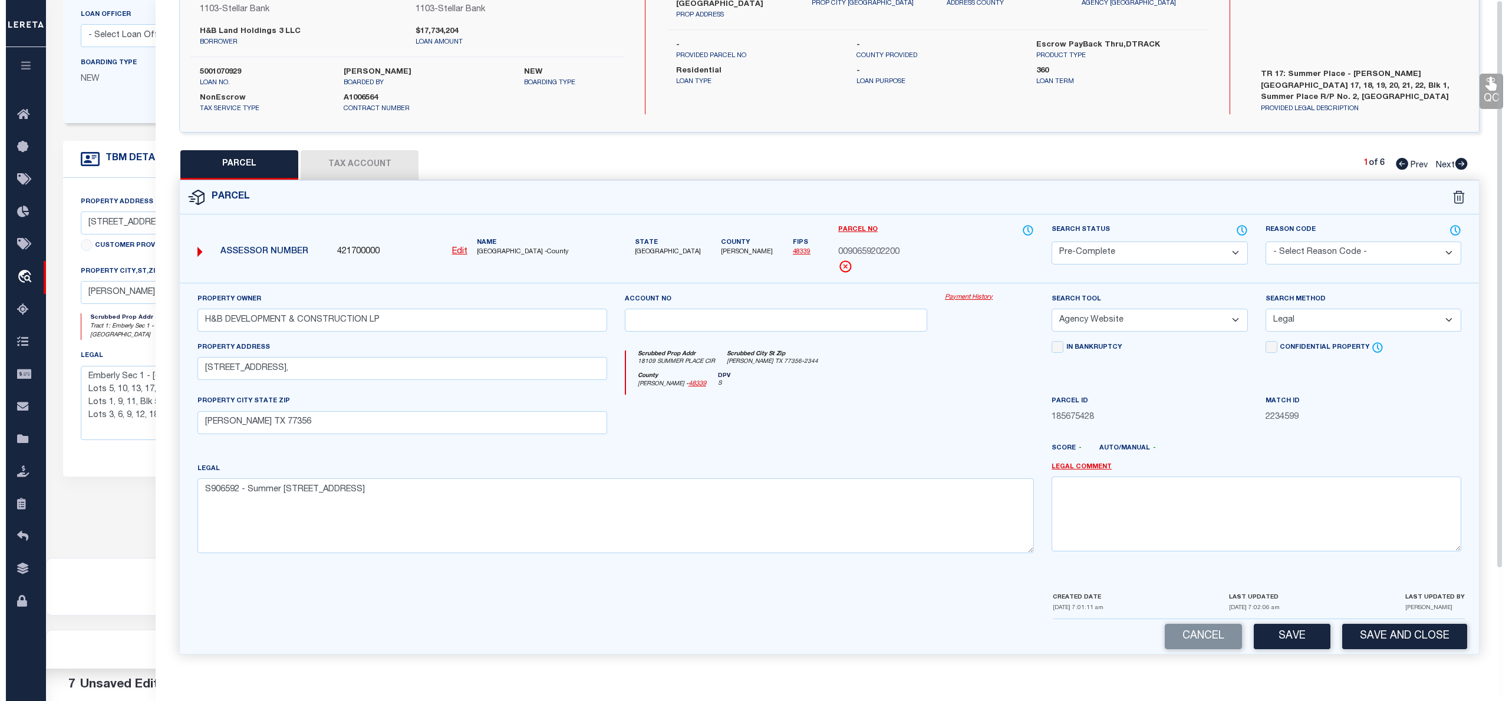
scroll to position [0, 0]
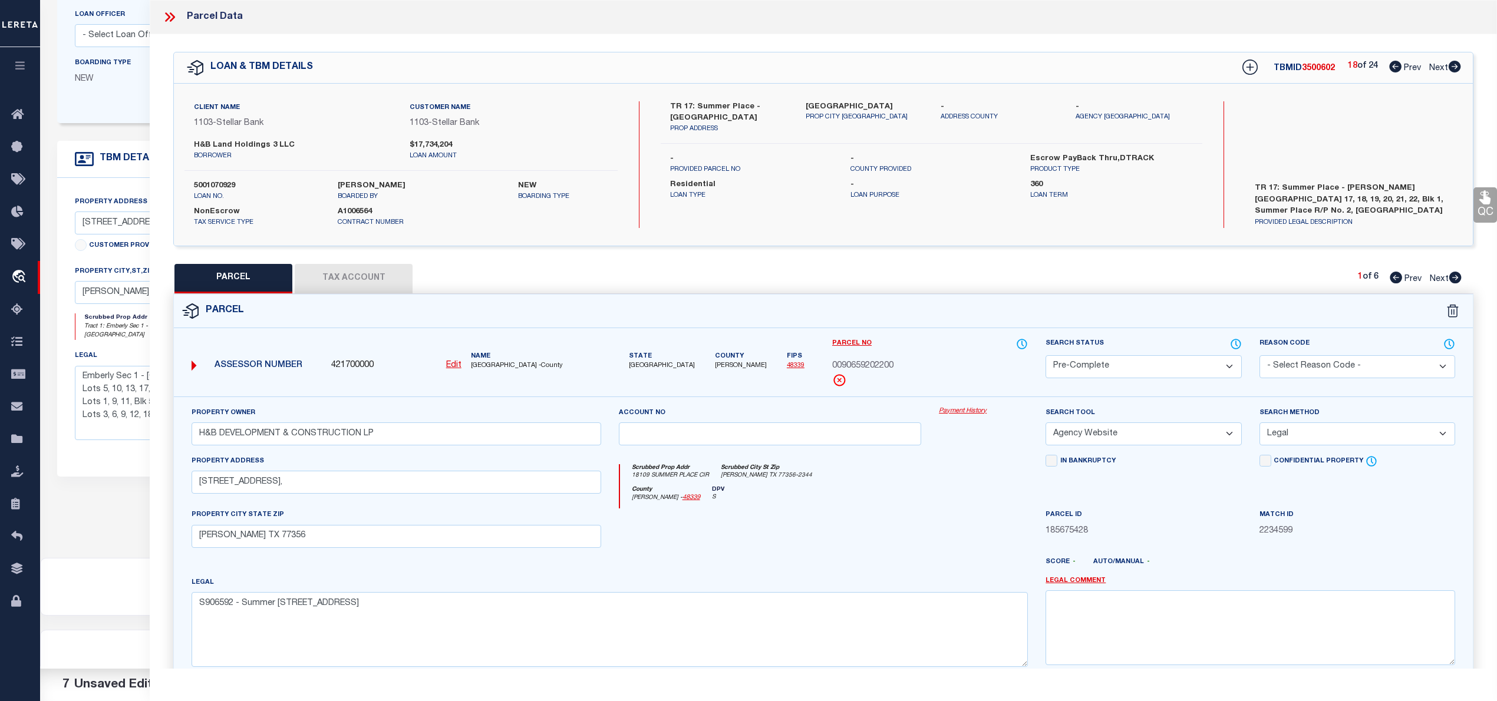
click at [1453, 65] on icon at bounding box center [1455, 67] width 12 height 12
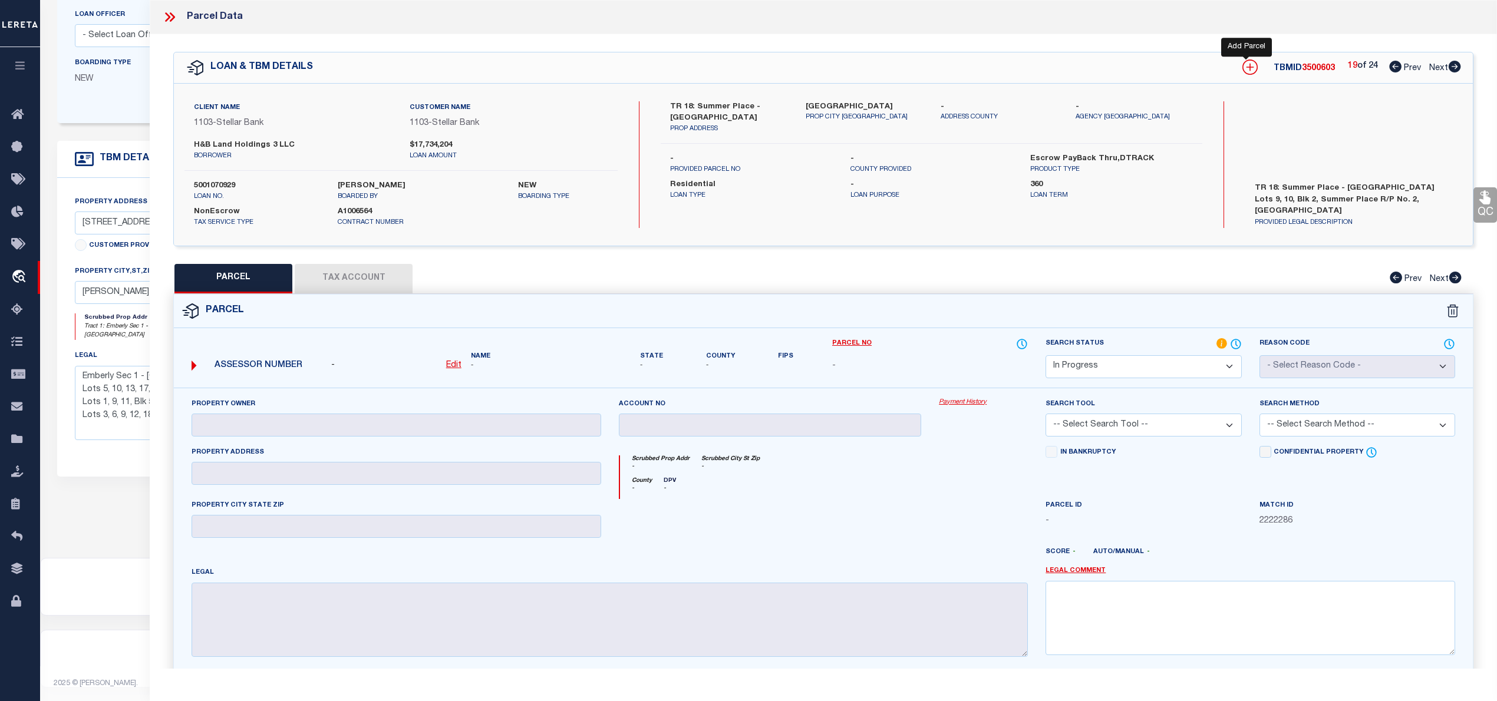
click at [1247, 62] on icon at bounding box center [1249, 67] width 15 height 15
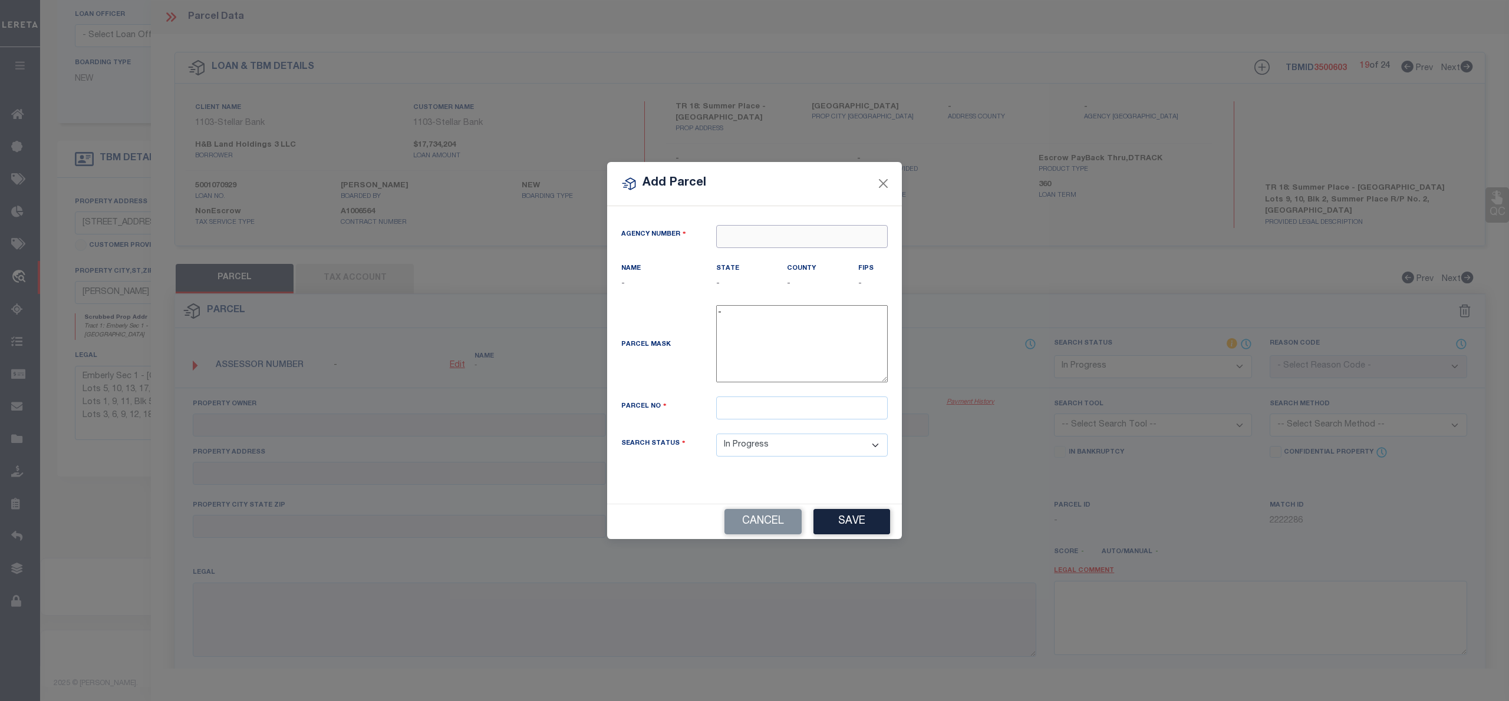
click at [776, 228] on input "text" at bounding box center [802, 236] width 172 height 23
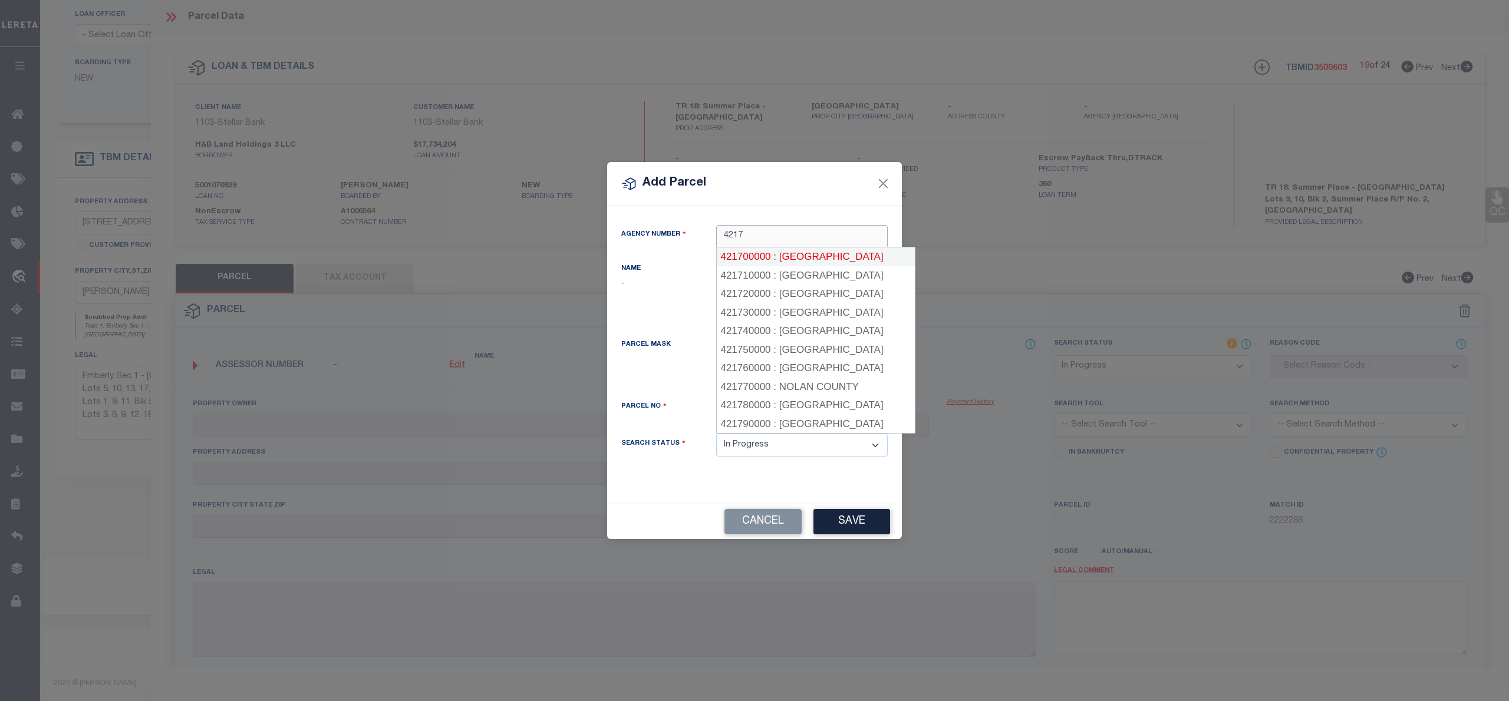
click at [783, 255] on div "421700000 : MONTGOMERY COUNTY" at bounding box center [816, 257] width 198 height 19
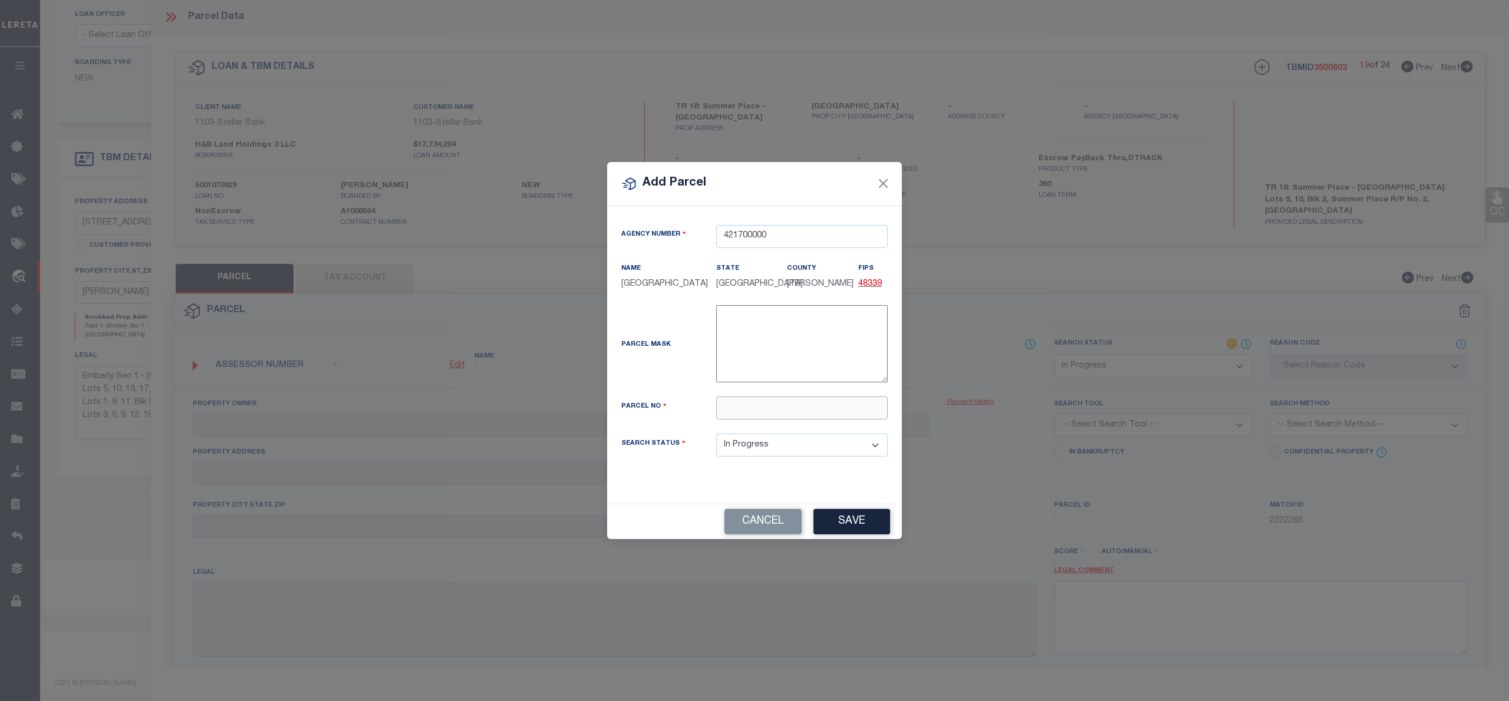
click at [741, 420] on input "text" at bounding box center [802, 408] width 172 height 23
paste input "9065-92-03900"
click at [756, 416] on input "009065-92-03900" at bounding box center [802, 408] width 172 height 23
click at [851, 535] on button "Save" at bounding box center [851, 521] width 77 height 25
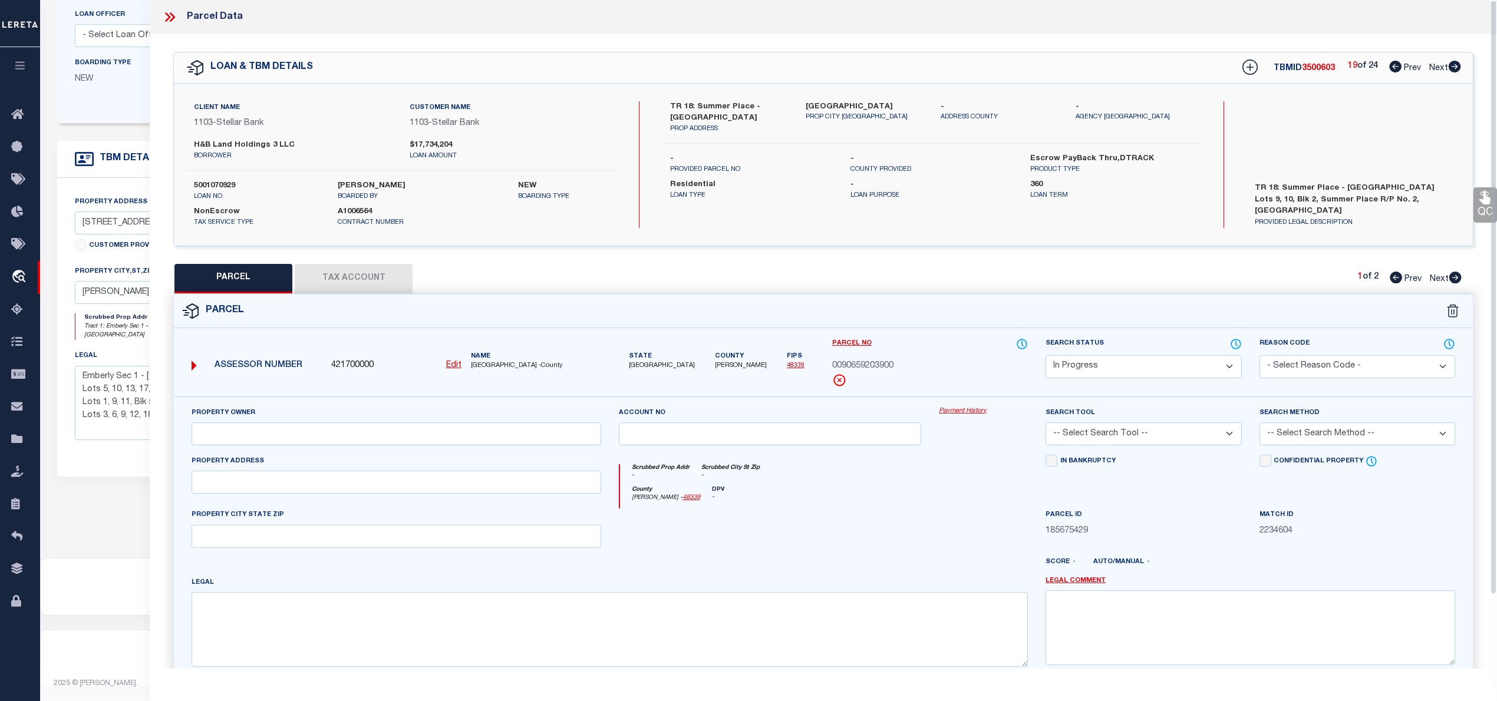
click at [668, 595] on div "Legal" at bounding box center [610, 621] width 836 height 91
click at [684, 625] on textarea at bounding box center [610, 629] width 836 height 74
paste textarea "S906592 - Summer Place Replat No 2, BLOCK 2, Lot 9"
click at [538, 427] on input "text" at bounding box center [397, 434] width 410 height 23
paste input "H&B DEVELOPMENT & CONSTRUCTION LP"
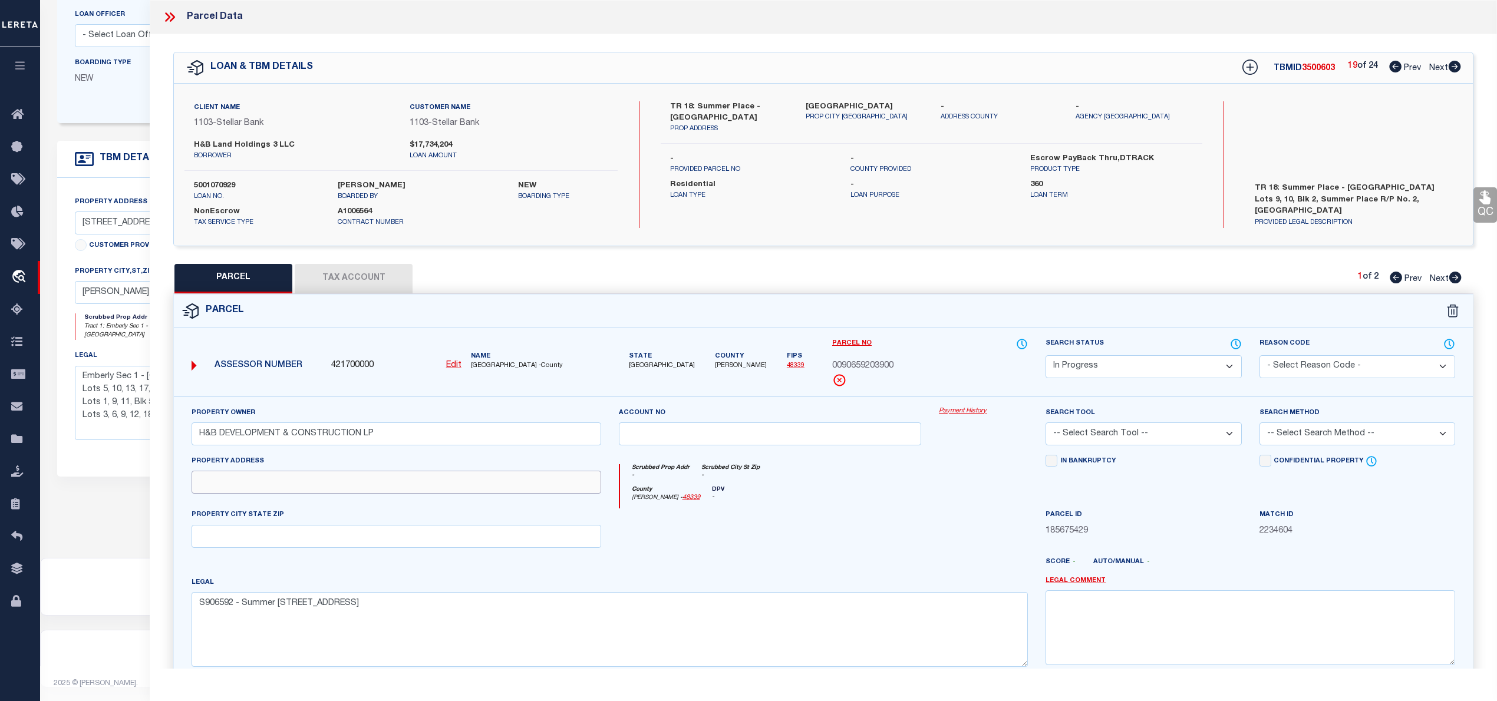
click at [496, 489] on input "text" at bounding box center [397, 482] width 410 height 23
paste input "340 SUMMER PLACE DR, MONTGOMERY TX 77356"
drag, startPoint x: 303, startPoint y: 482, endPoint x: 413, endPoint y: 482, distance: 110.2
click at [413, 482] on input "340 SUMMER PLACE DR, MONTGOMERY TX 77356" at bounding box center [397, 482] width 410 height 23
click at [352, 557] on div "Property Owner H&B DEVELOPMENT & CONSTRUCTION LP Account no Payment History Sea…" at bounding box center [823, 542] width 1281 height 270
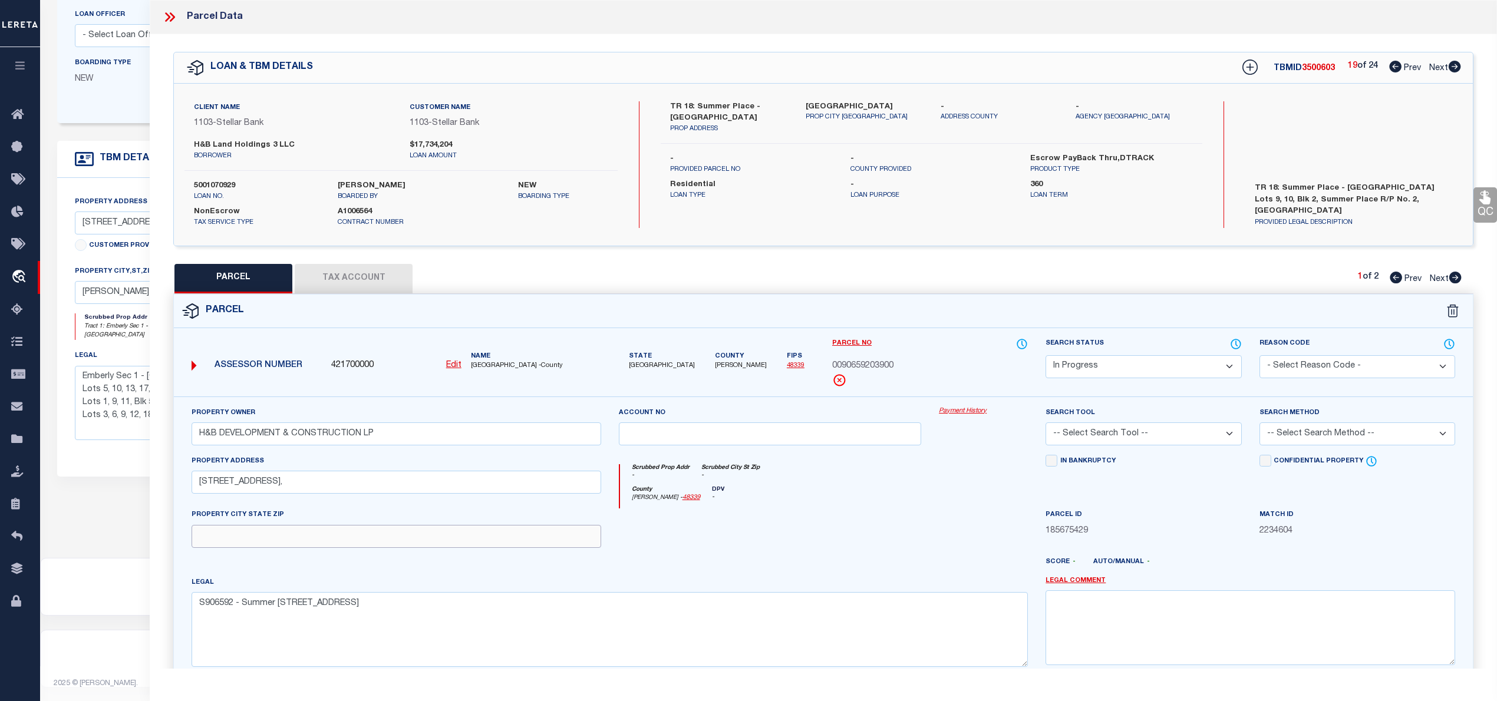
click at [364, 548] on input "text" at bounding box center [397, 536] width 410 height 23
paste input "[PERSON_NAME] TX 77356"
click at [1106, 358] on select "Automated Search Bad Parcel Complete Duplicate Parcel High Dollar Reporting In …" at bounding box center [1144, 366] width 196 height 23
click at [1046, 355] on select "Automated Search Bad Parcel Complete Duplicate Parcel High Dollar Reporting In …" at bounding box center [1144, 366] width 196 height 23
click at [1103, 361] on select "Automated Search Bad Parcel Complete Duplicate Parcel High Dollar Reporting In …" at bounding box center [1144, 366] width 196 height 23
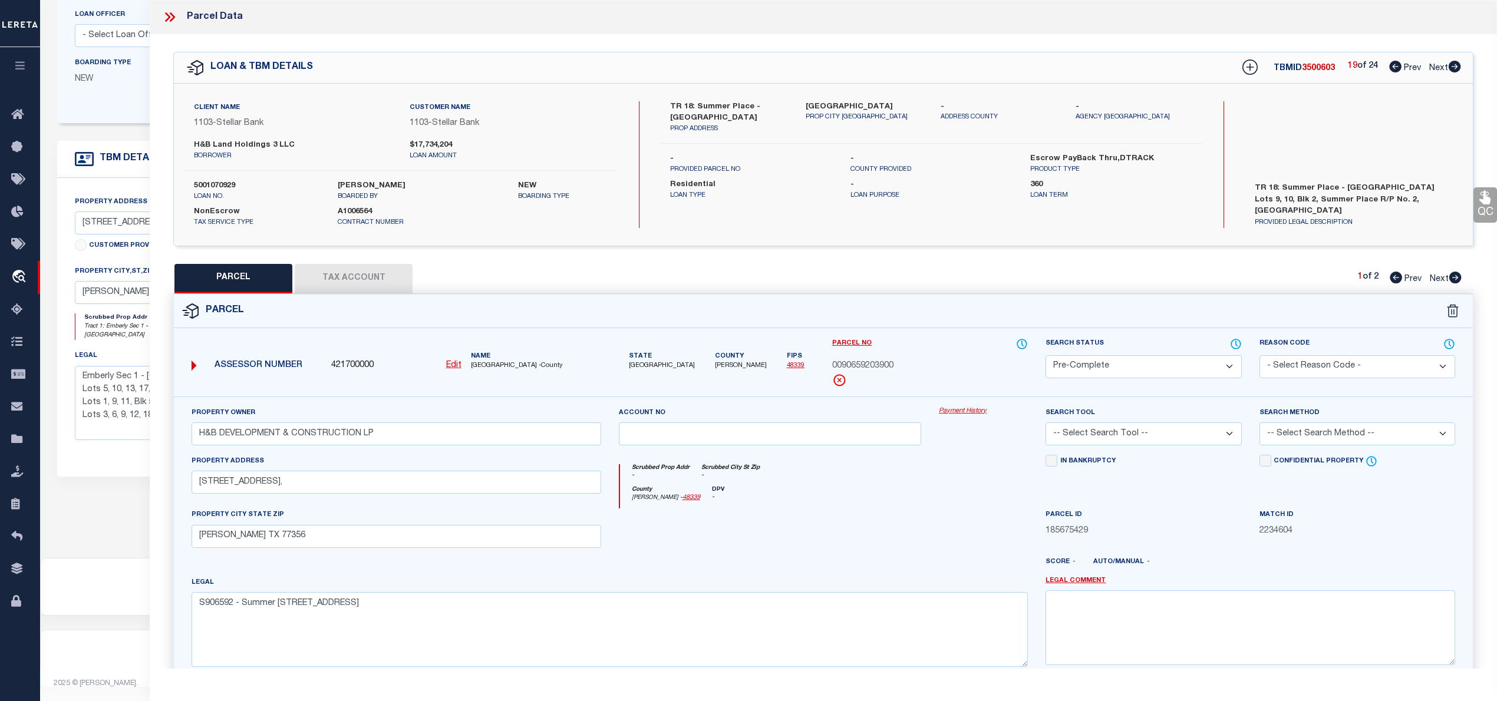
click at [1046, 355] on select "Automated Search Bad Parcel Complete Duplicate Parcel High Dollar Reporting In …" at bounding box center [1144, 366] width 196 height 23
click at [1087, 423] on div "Search Tool -- Select Search Tool -- 3rd Party Website Agency File Agency Websi…" at bounding box center [1144, 426] width 196 height 39
click at [1088, 434] on select "-- Select Search Tool -- 3rd Party Website Agency File Agency Website ATLS CNV-…" at bounding box center [1144, 434] width 196 height 23
click at [1046, 424] on select "-- Select Search Tool -- 3rd Party Website Agency File Agency Website ATLS CNV-…" at bounding box center [1144, 434] width 196 height 23
click at [1384, 433] on select "-- Select Search Method -- Property Address Legal Liability Info Provided" at bounding box center [1358, 434] width 196 height 23
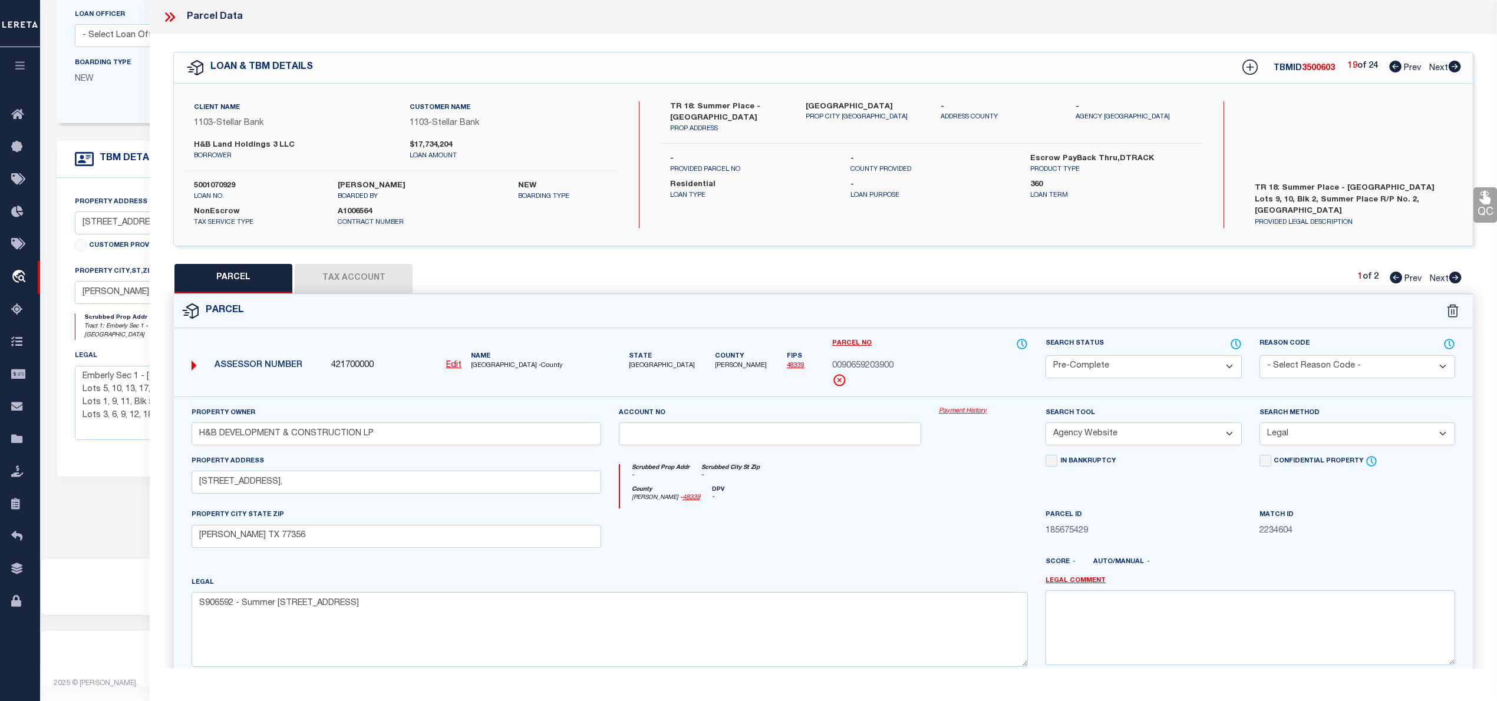
click at [1260, 424] on select "-- Select Search Method -- Property Address Legal Liability Info Provided" at bounding box center [1358, 434] width 196 height 23
click at [372, 288] on button "Tax Account" at bounding box center [354, 278] width 118 height 29
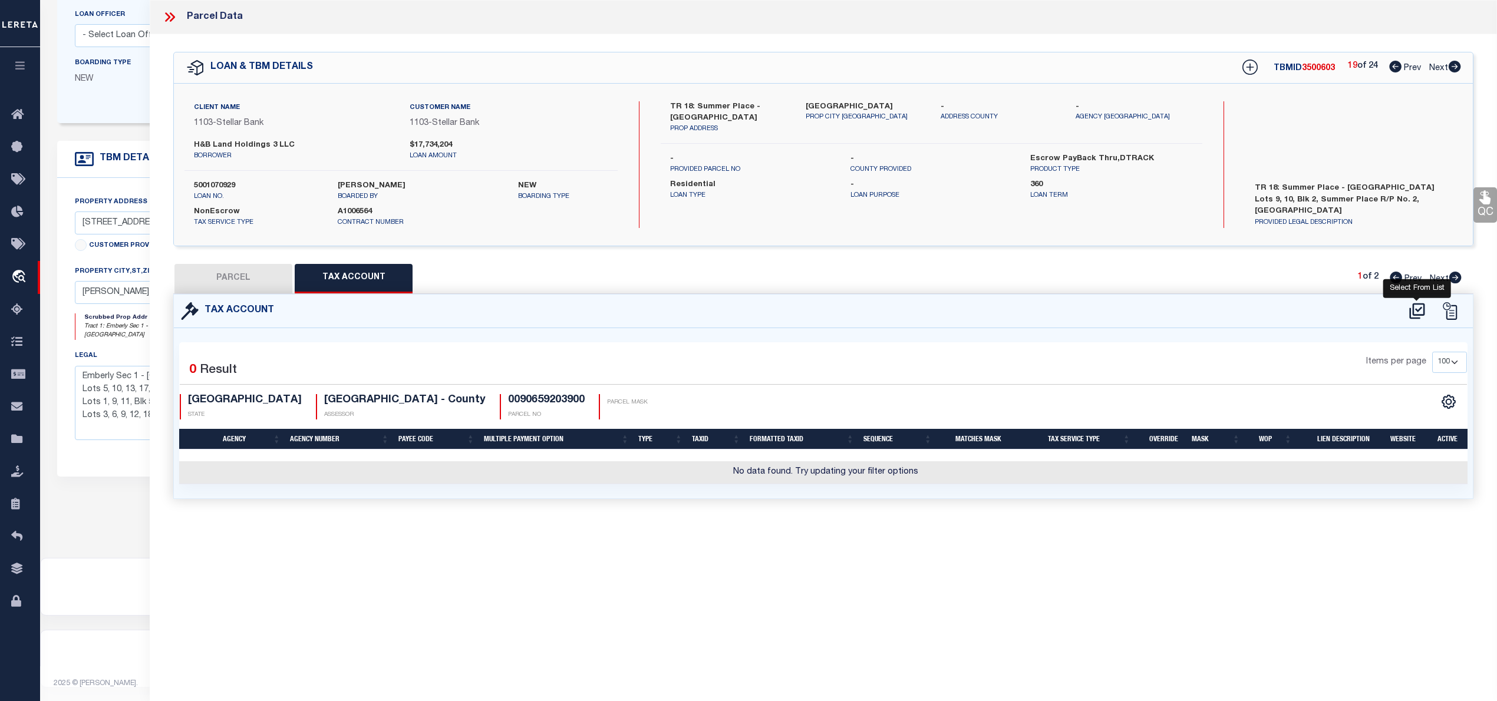
click at [1418, 310] on icon at bounding box center [1416, 311] width 15 height 16
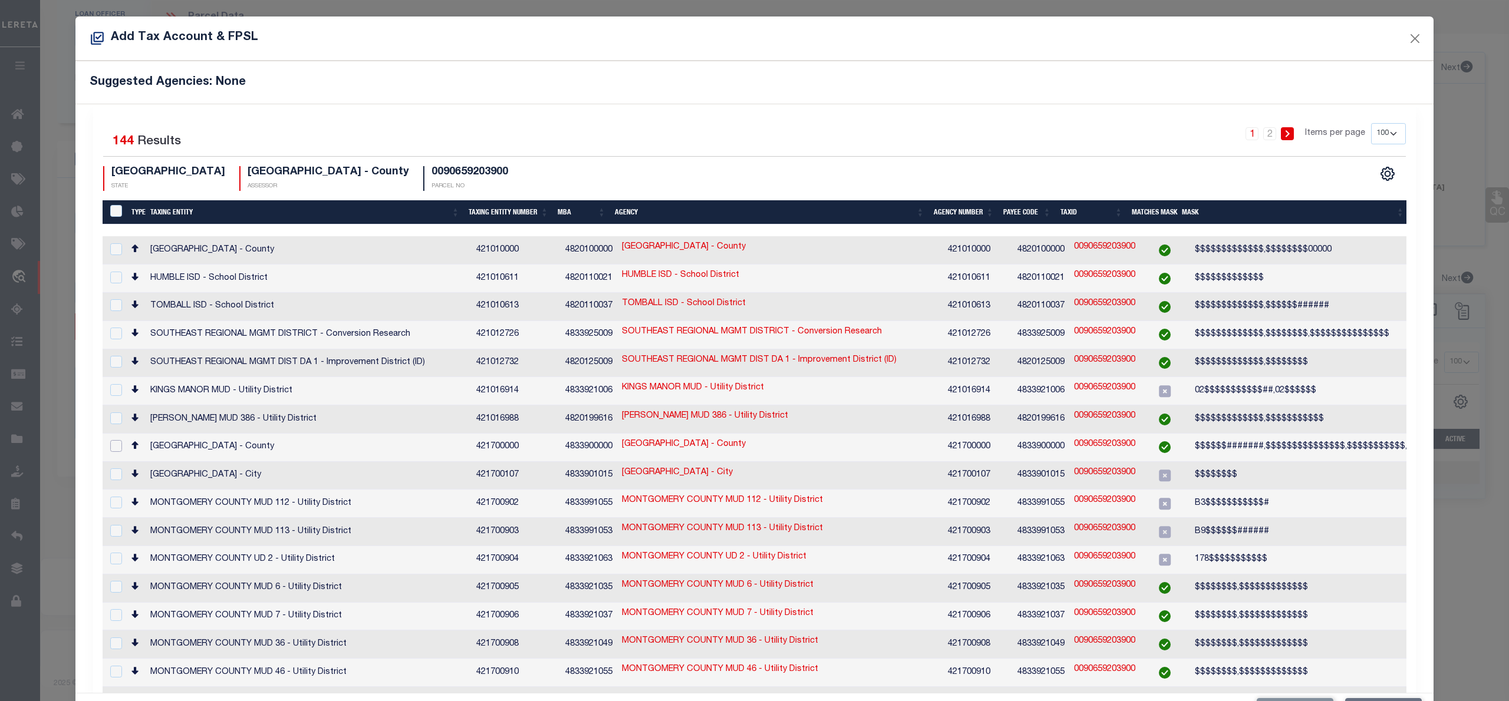
click at [118, 440] on input "checkbox" at bounding box center [116, 446] width 12 height 12
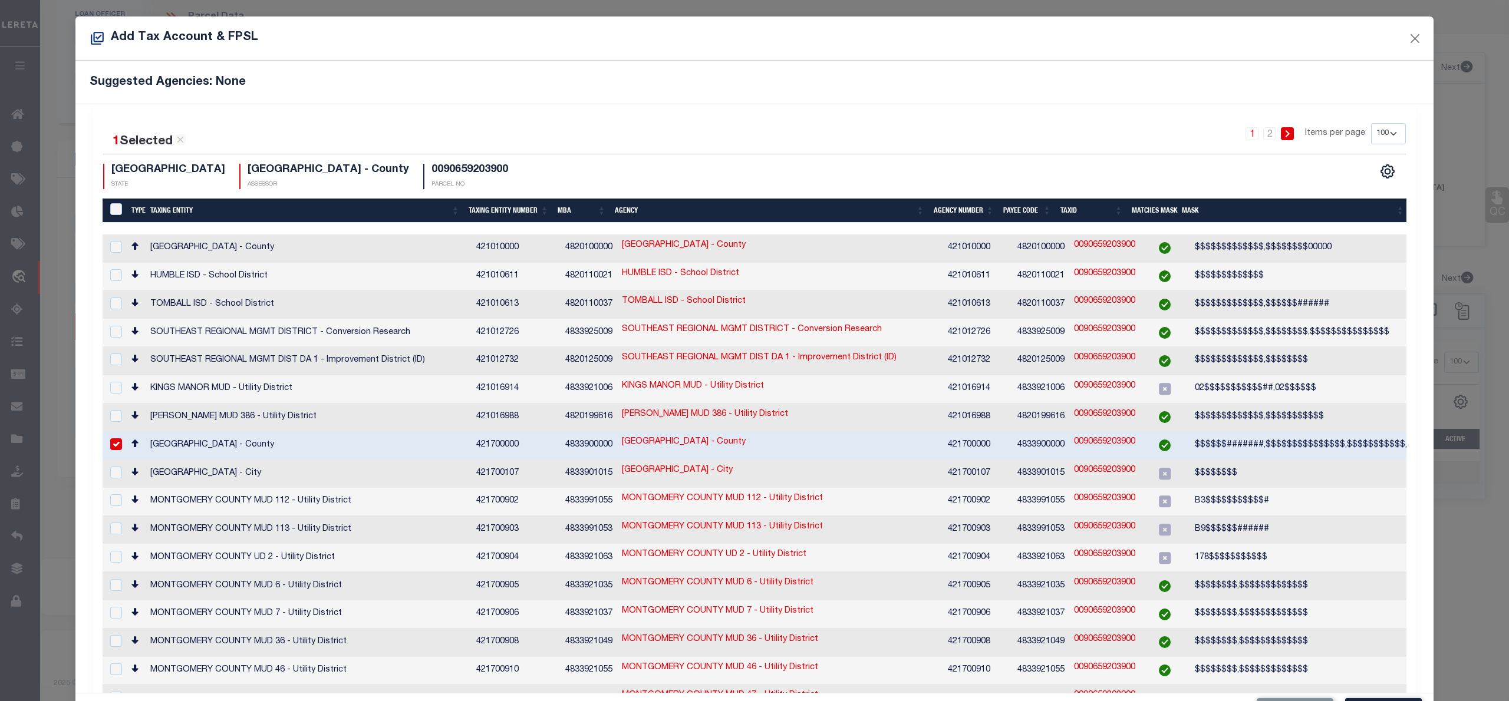
scroll to position [44, 0]
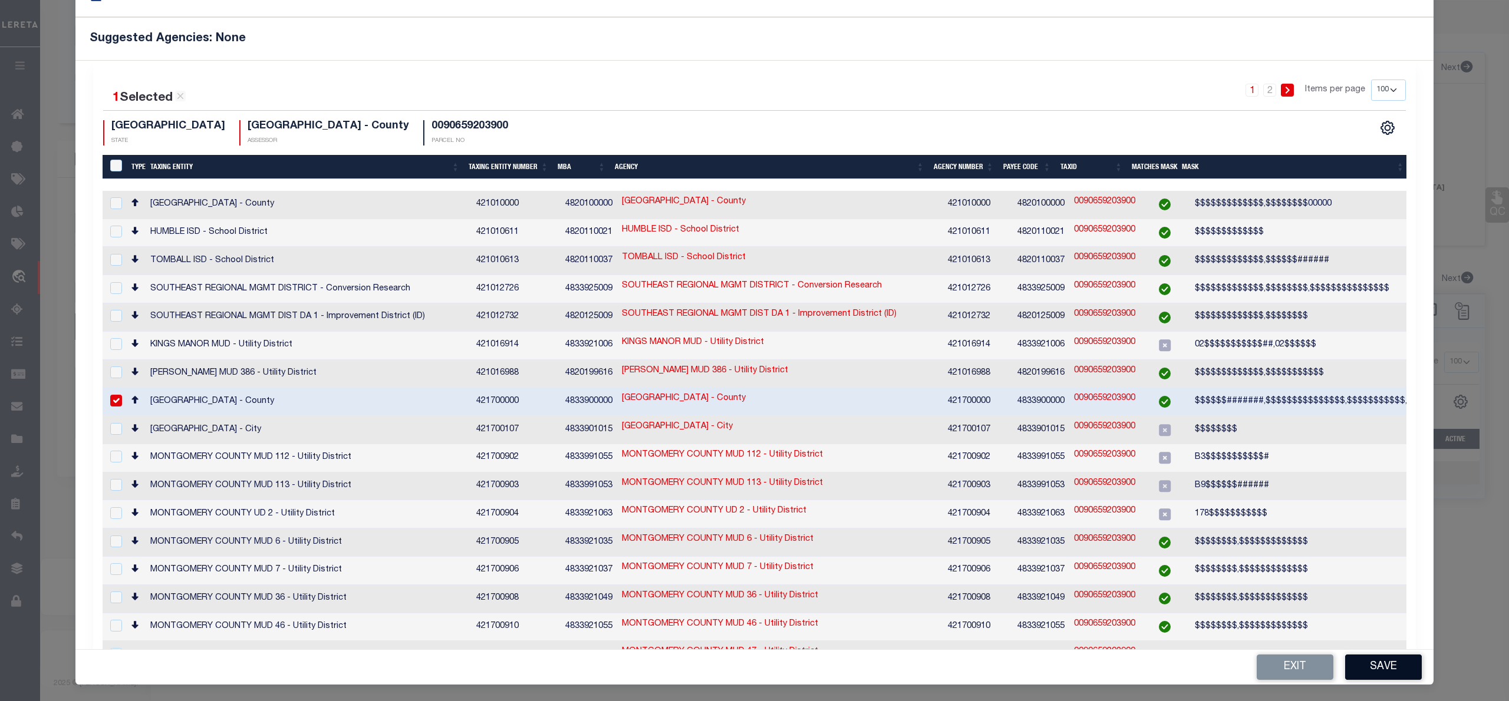
click at [1361, 667] on button "Save" at bounding box center [1383, 667] width 77 height 25
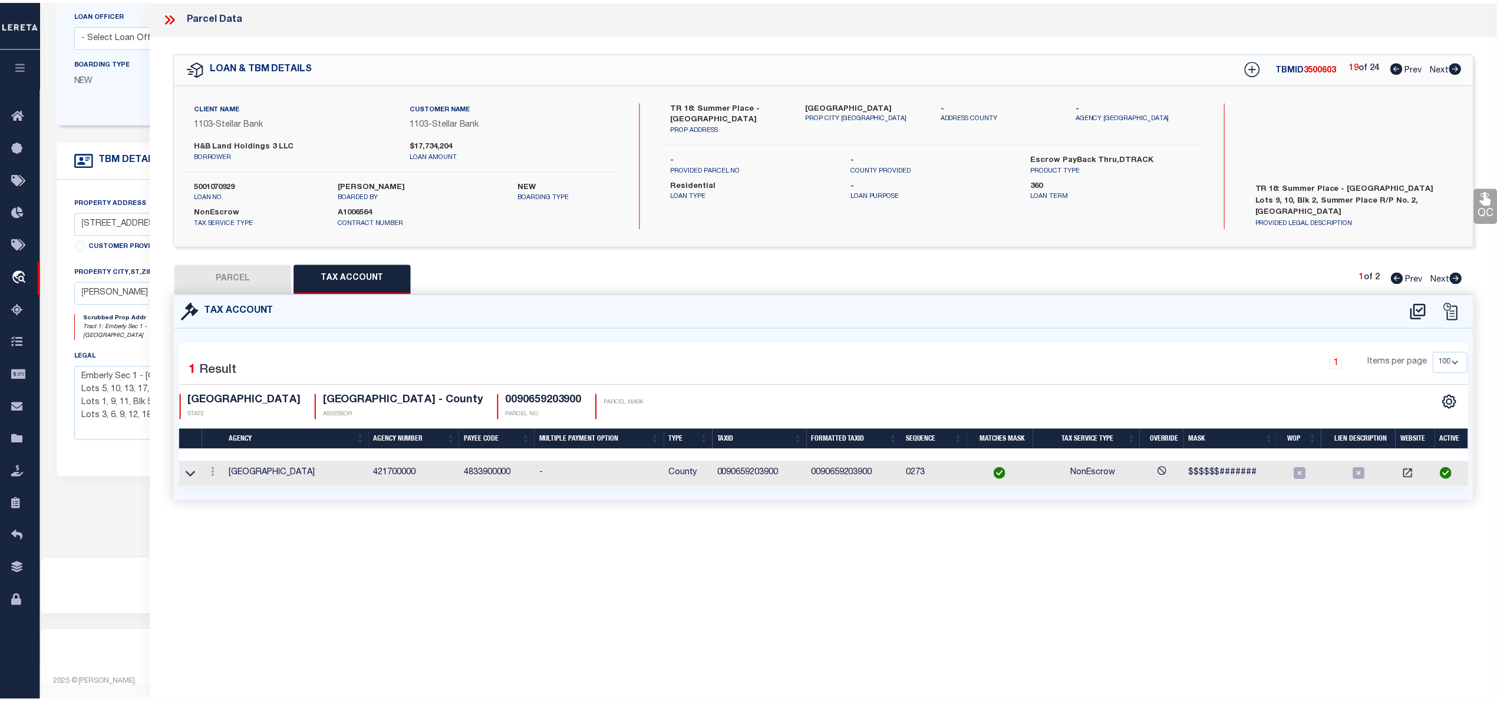
scroll to position [0, 0]
click at [258, 279] on button "PARCEL" at bounding box center [233, 278] width 118 height 29
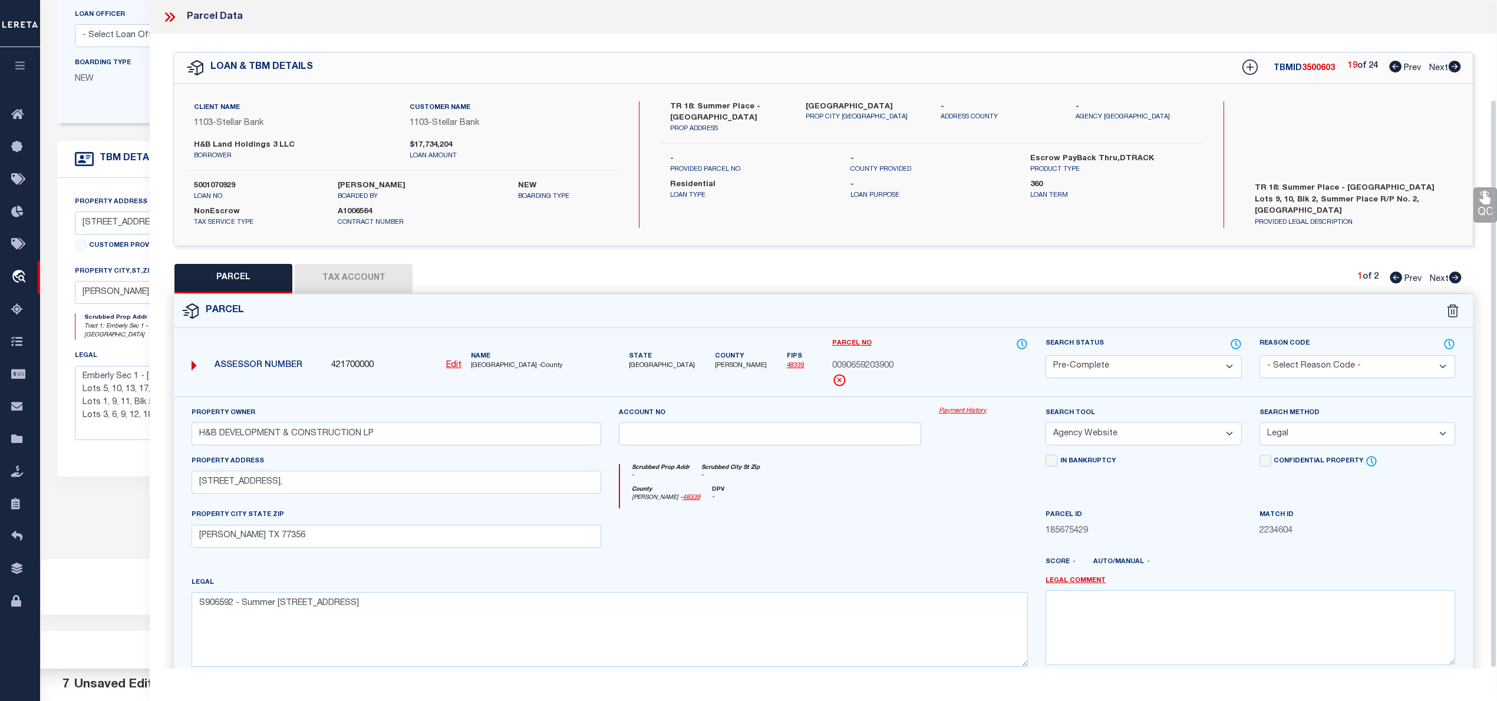
scroll to position [118, 0]
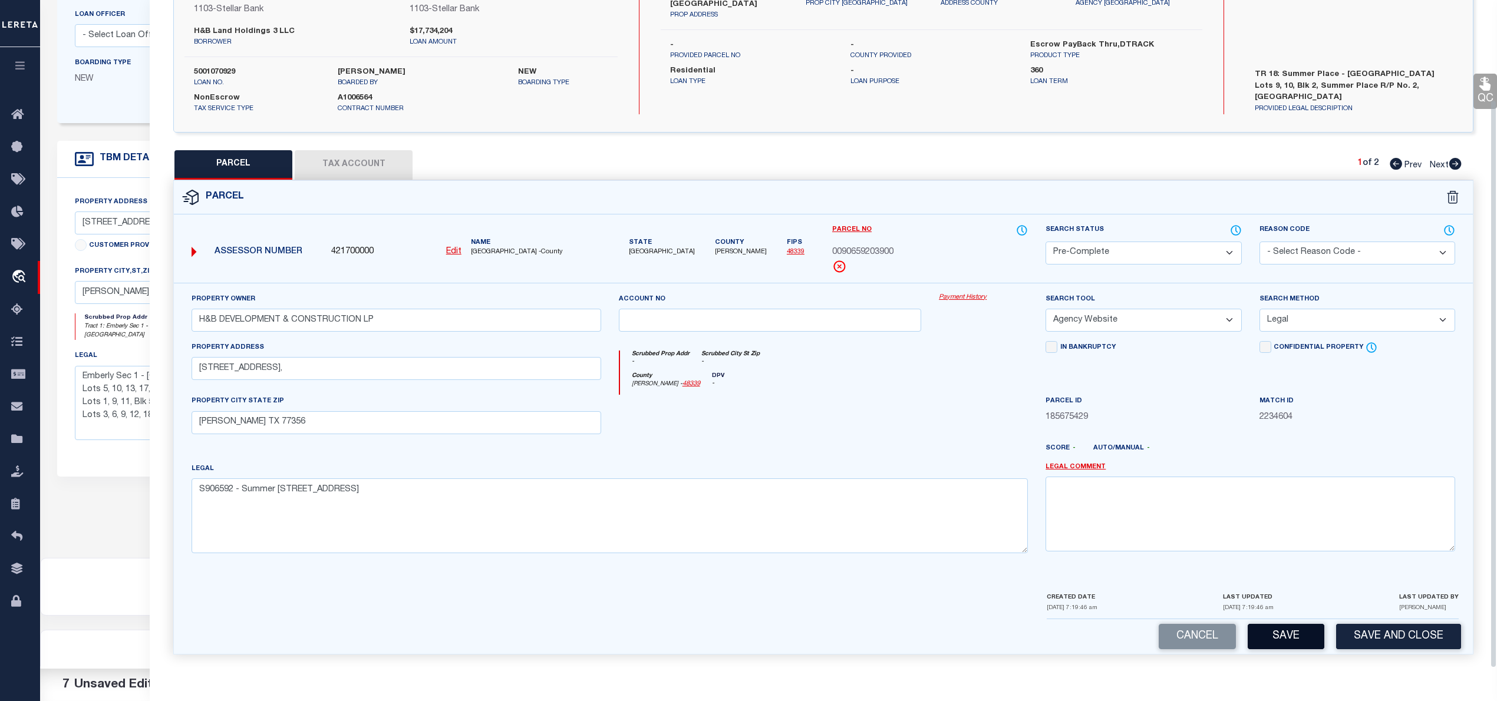
click at [1261, 634] on button "Save" at bounding box center [1286, 636] width 77 height 25
click at [350, 161] on button "Tax Account" at bounding box center [354, 164] width 118 height 29
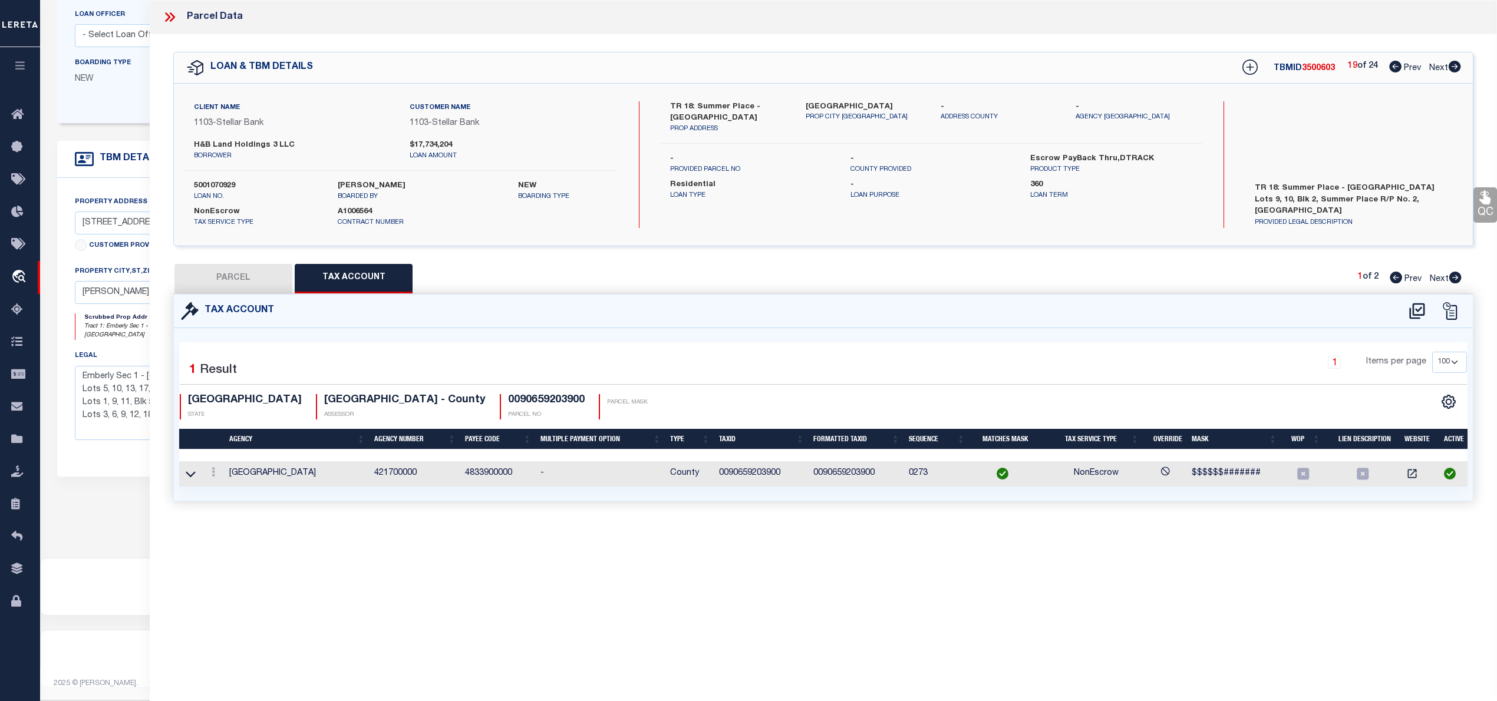
scroll to position [0, 0]
click at [239, 281] on button "PARCEL" at bounding box center [233, 278] width 118 height 29
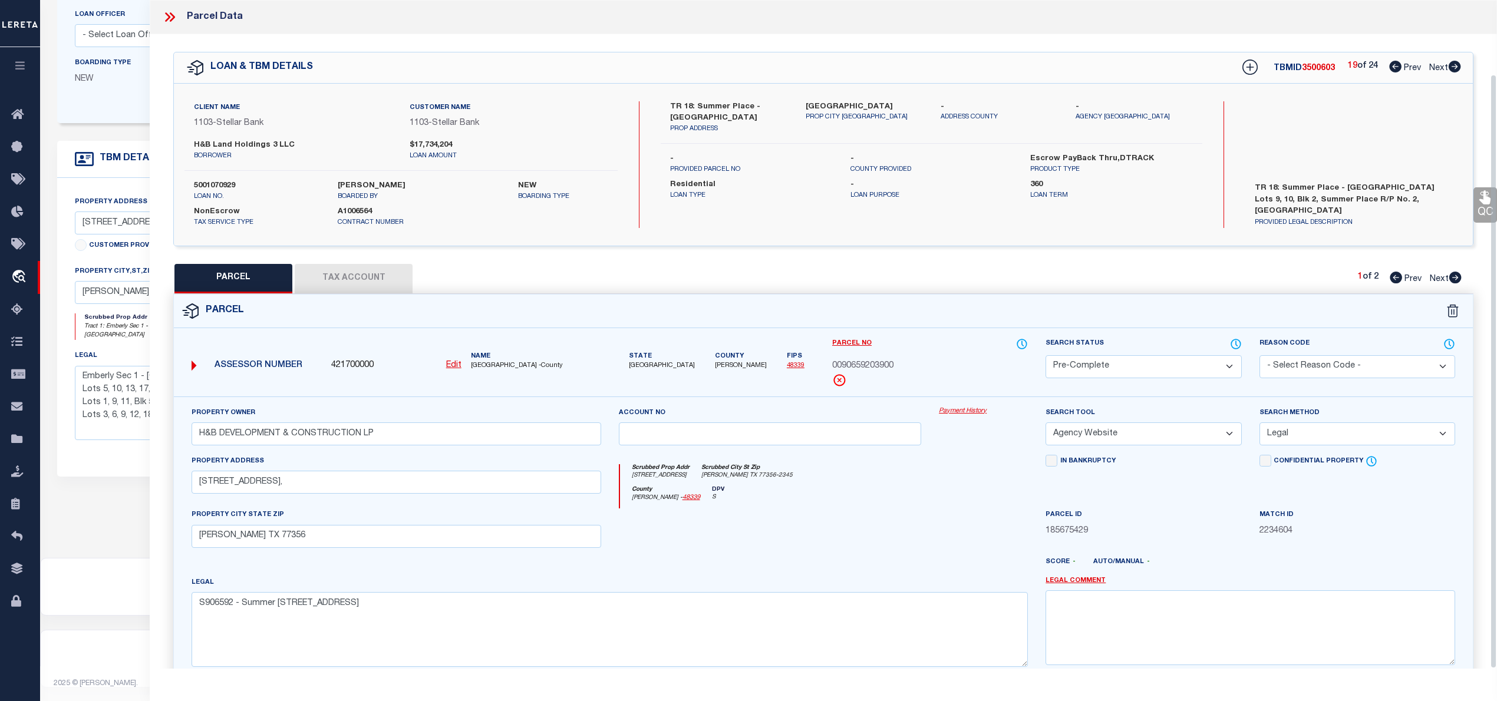
scroll to position [83, 0]
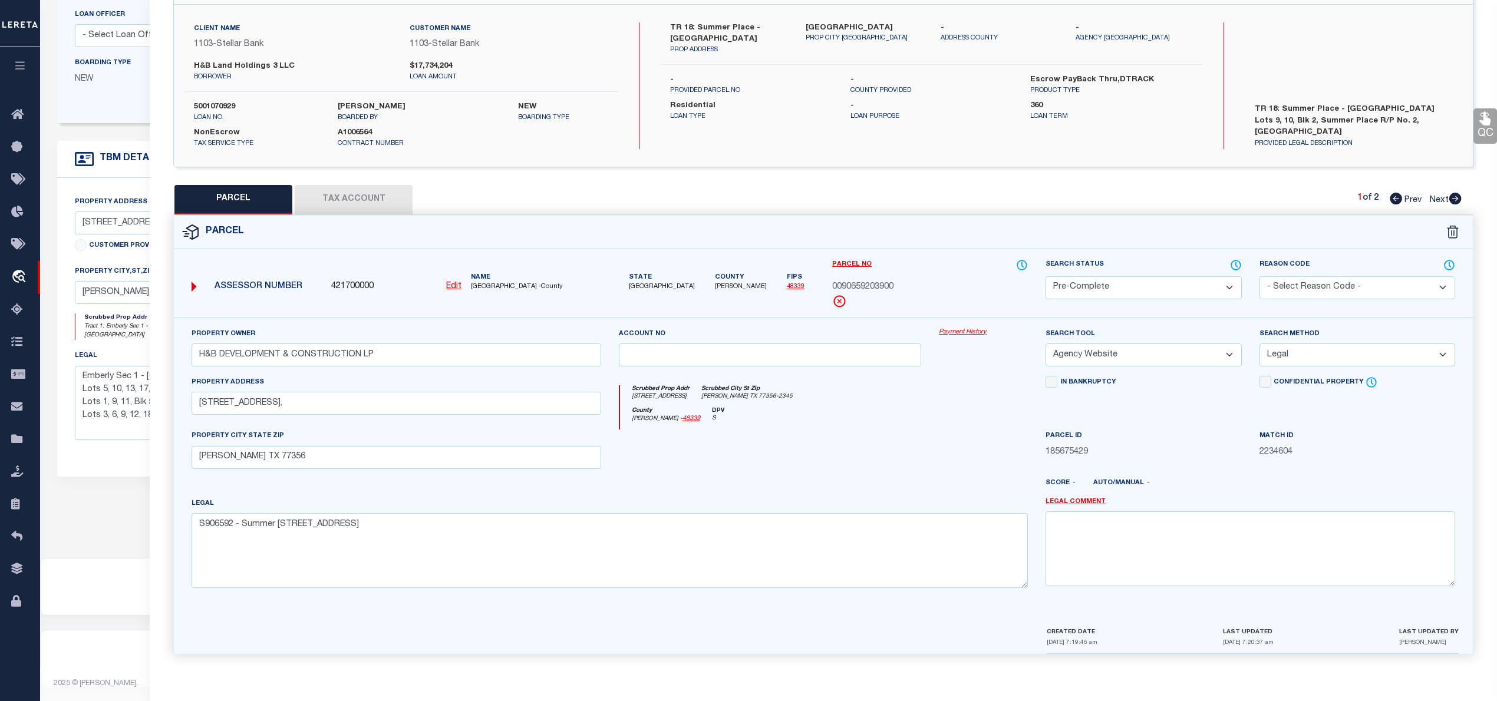
click at [1451, 196] on icon at bounding box center [1455, 199] width 12 height 12
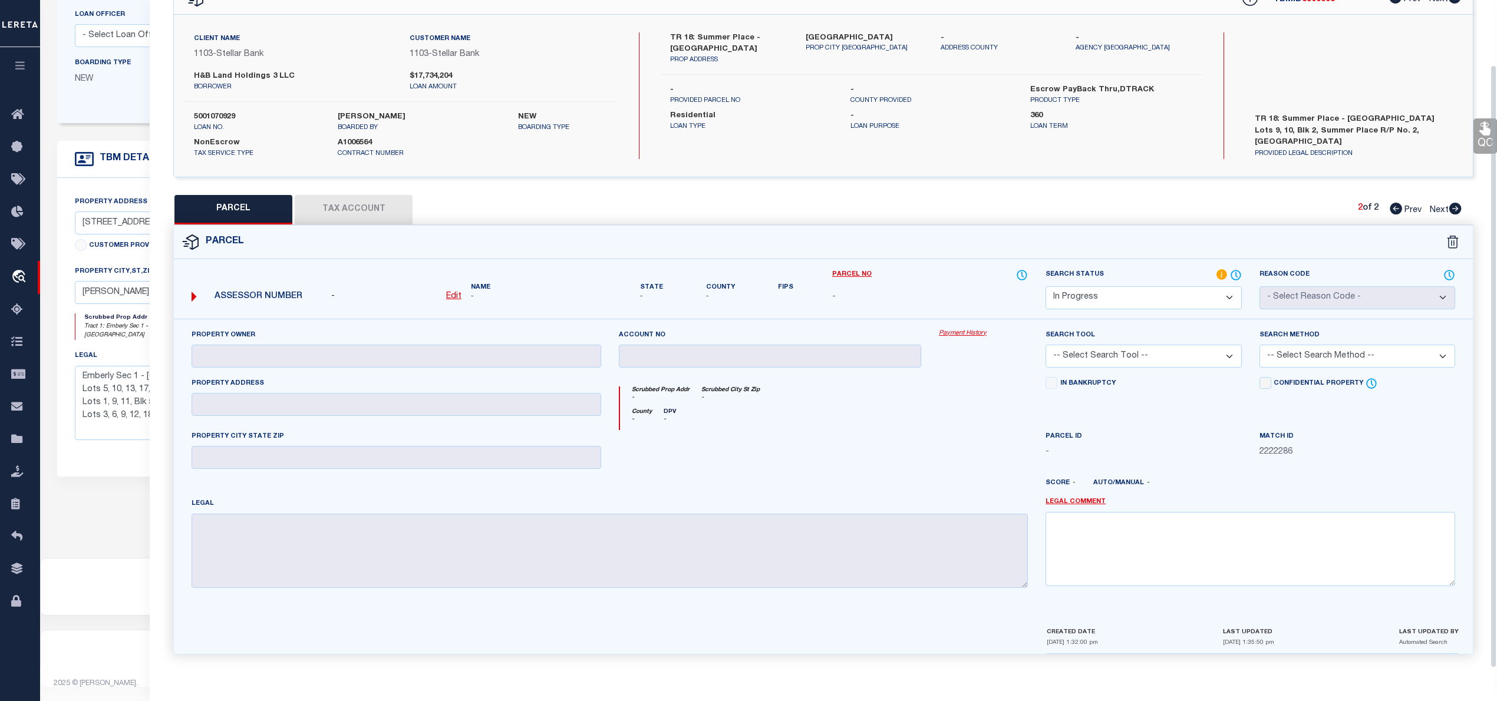
scroll to position [72, 0]
click at [453, 297] on u "Edit" at bounding box center [453, 296] width 15 height 8
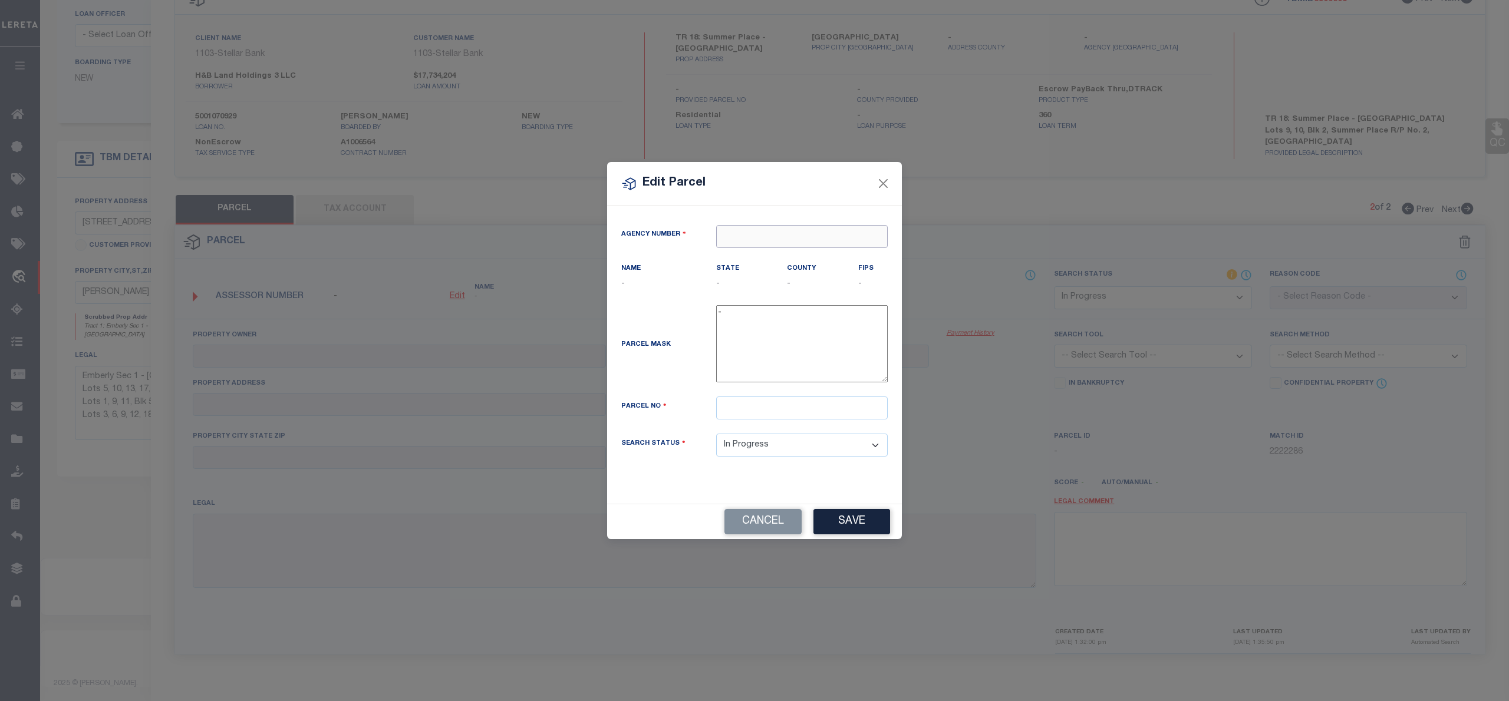
click at [743, 236] on input "text" at bounding box center [802, 236] width 172 height 23
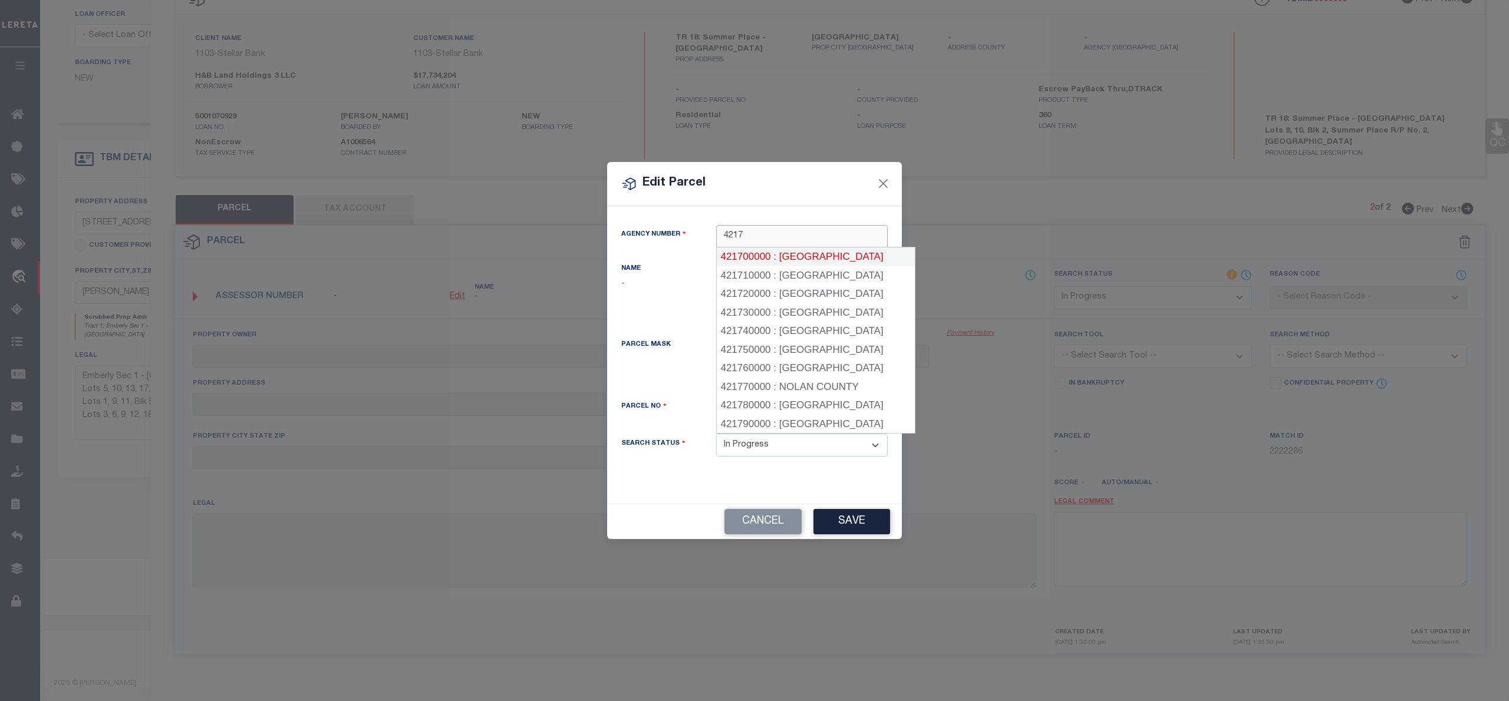
click at [765, 258] on div "421700000 : MONTGOMERY COUNTY" at bounding box center [816, 257] width 198 height 19
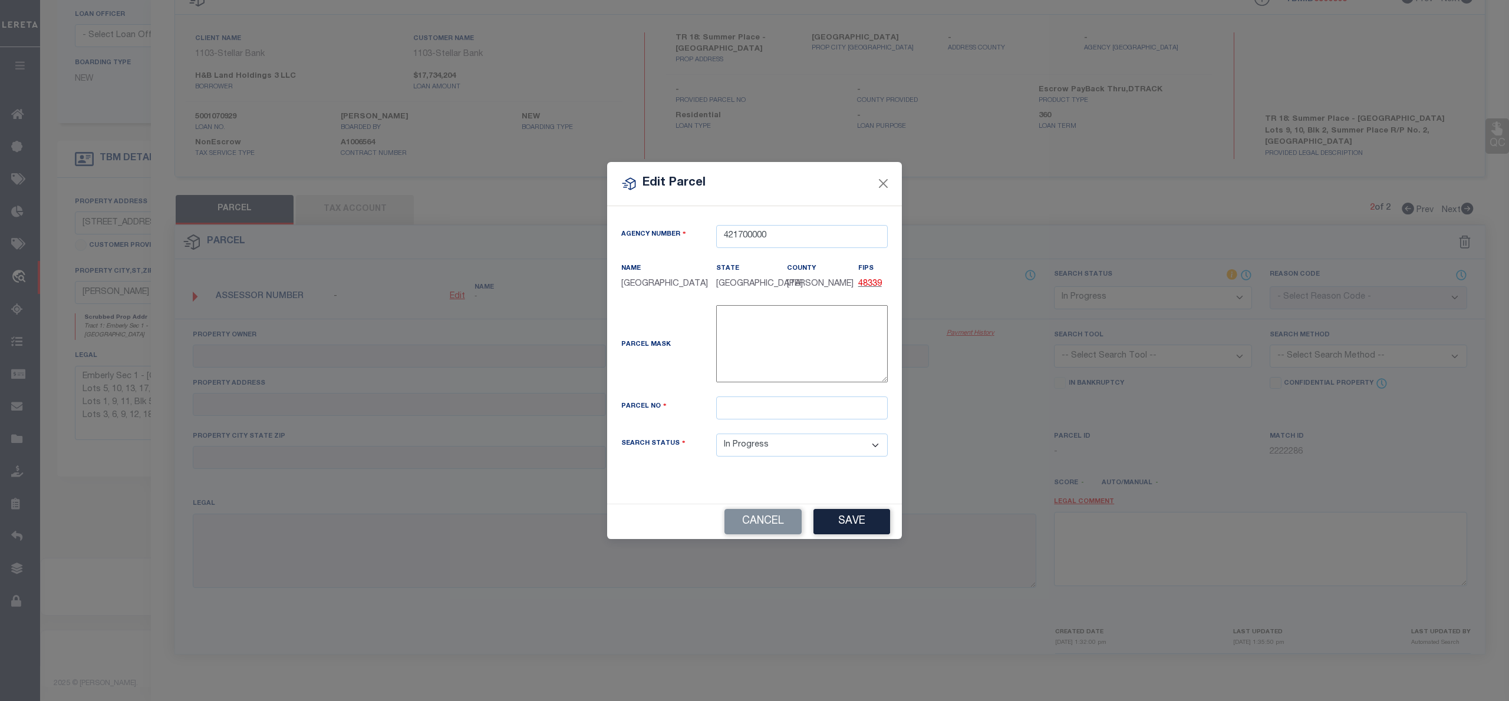
click at [749, 432] on div "Parcel No" at bounding box center [754, 415] width 284 height 37
click at [747, 420] on input "text" at bounding box center [802, 408] width 172 height 23
paste input "9065-92-04000"
click at [746, 413] on input "9065-92-04000" at bounding box center [802, 408] width 172 height 23
click at [723, 420] on input "90659204000" at bounding box center [802, 408] width 172 height 23
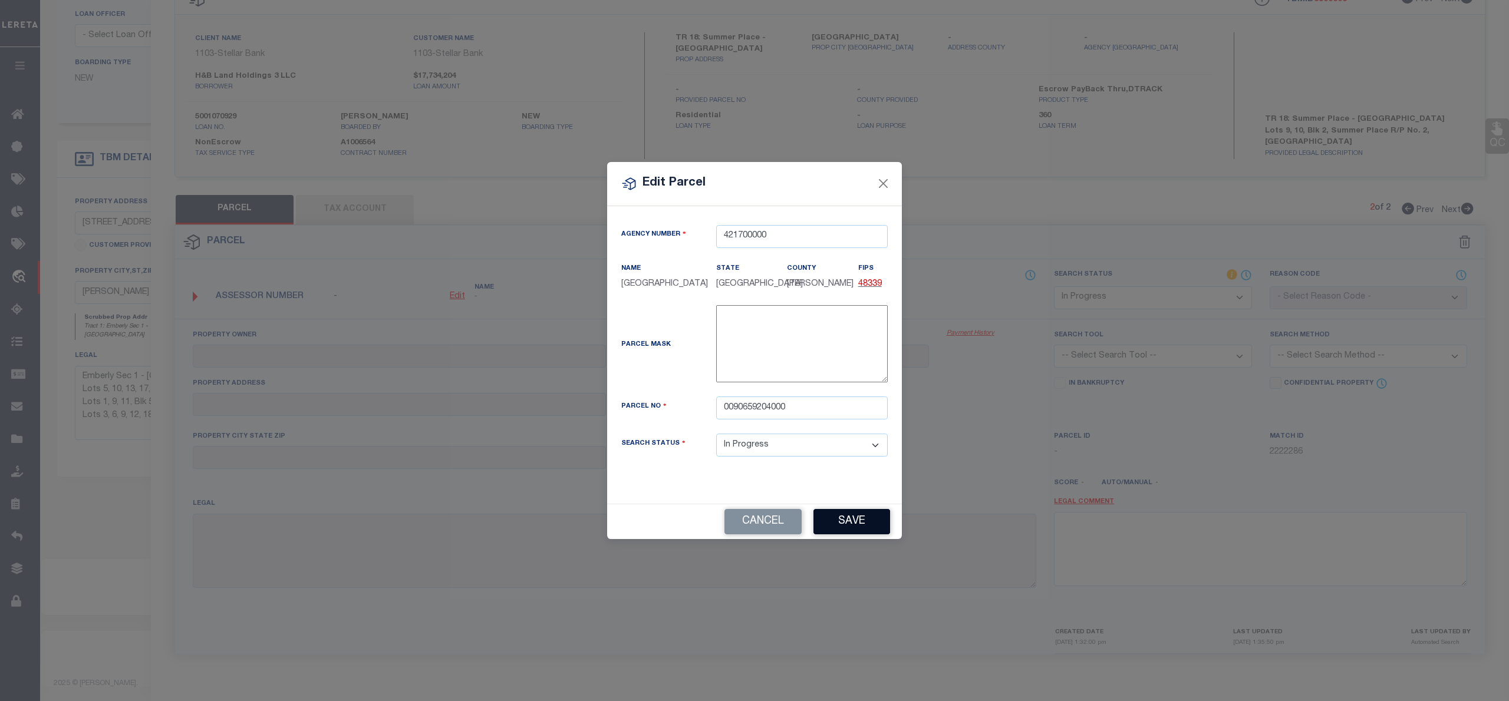
click at [854, 529] on div "Cancel Save" at bounding box center [754, 522] width 295 height 35
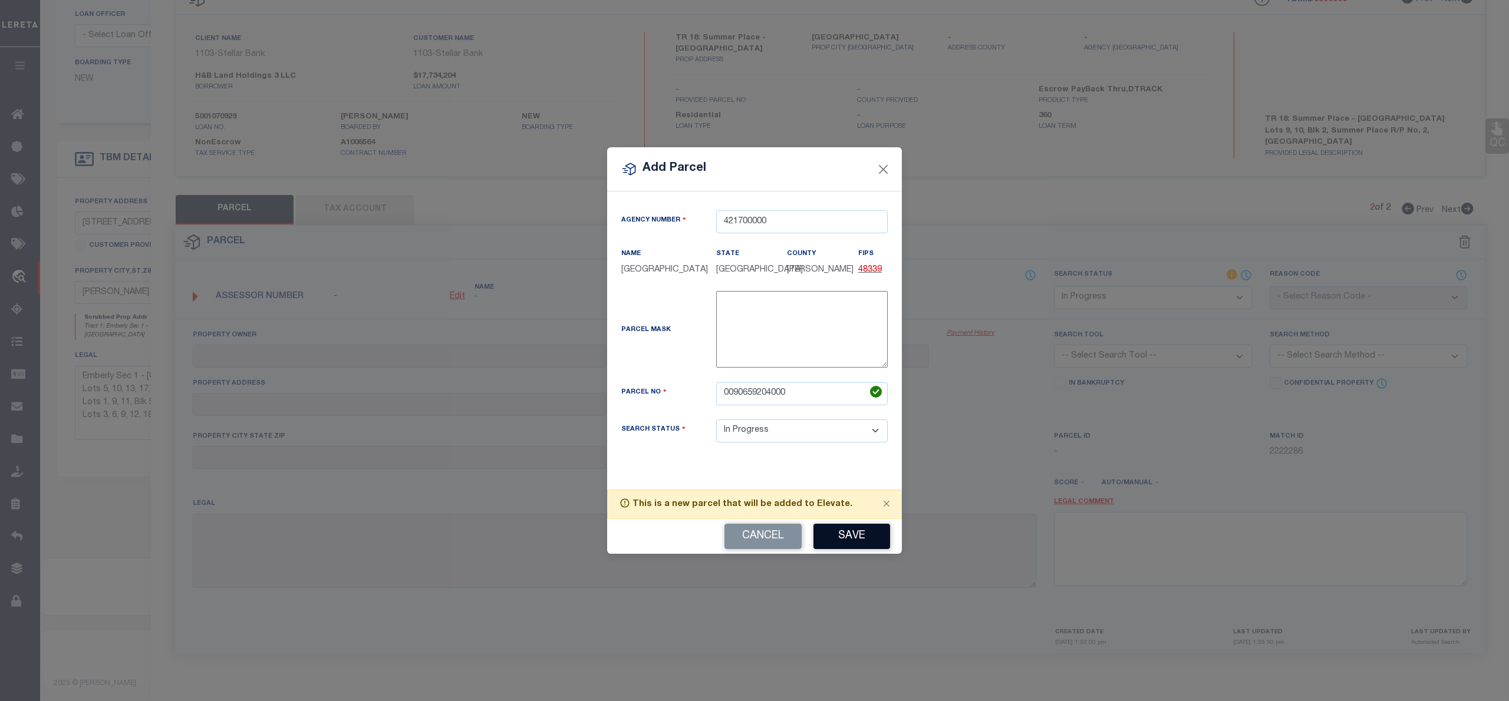
click at [859, 549] on button "Save" at bounding box center [851, 536] width 77 height 25
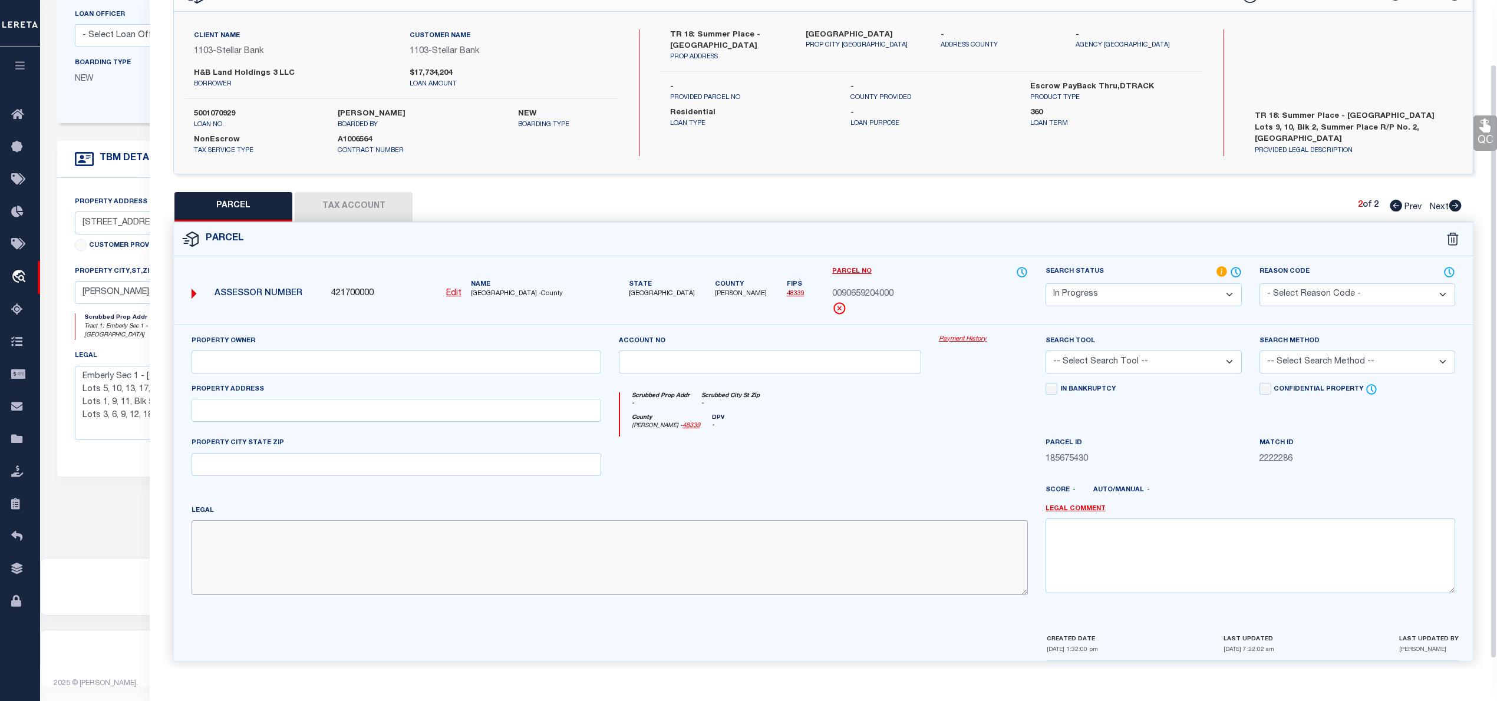
click at [477, 586] on textarea at bounding box center [610, 557] width 836 height 74
paste textarea "S906592 - Summer Place Replat No 2, BLOCK 2, Lot 10"
click at [516, 361] on input "text" at bounding box center [397, 362] width 410 height 23
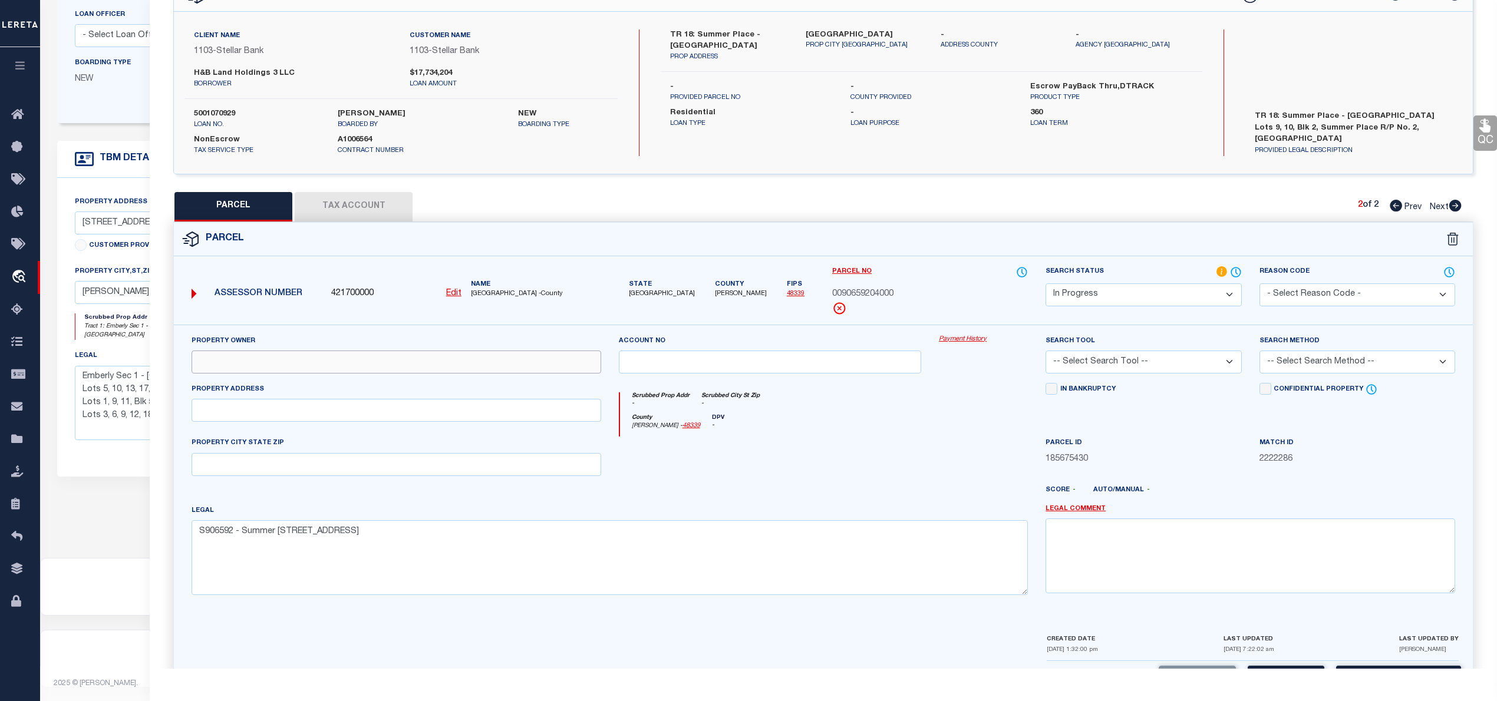
paste input "H&B DEVELOPMENT & CONSTRUCTION LP"
click at [324, 401] on div "Property Address" at bounding box center [397, 402] width 410 height 39
click at [321, 411] on input "text" at bounding box center [397, 410] width 410 height 23
paste input "336 SUMMER PLACE DR, MONTGOMERY TX 77356"
drag, startPoint x: 301, startPoint y: 413, endPoint x: 440, endPoint y: 413, distance: 139.1
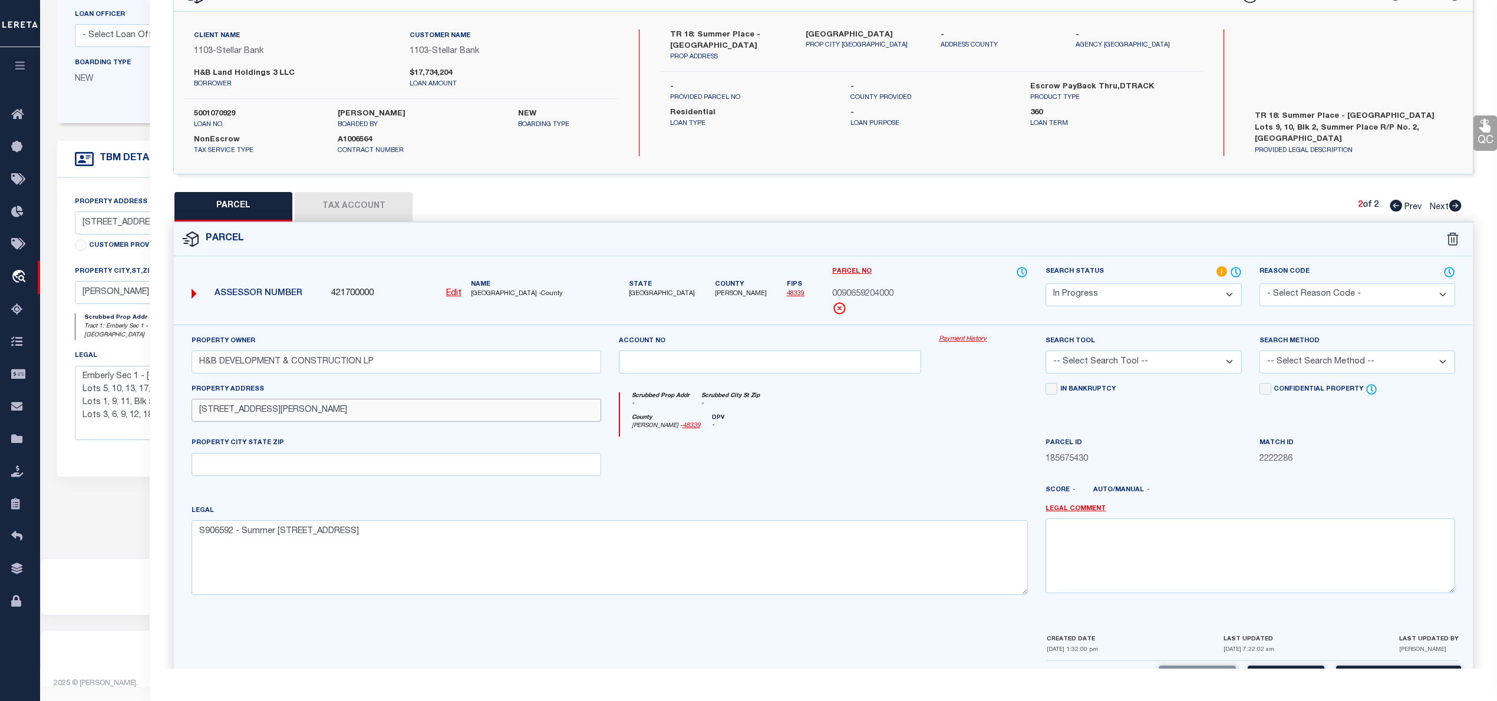
click at [440, 413] on input "336 SUMMER PLACE DR, MONTGOMERY TX 77356" at bounding box center [397, 410] width 410 height 23
click at [354, 463] on input "text" at bounding box center [397, 464] width 410 height 23
paste input "[PERSON_NAME] TX 77356"
click at [1179, 290] on select "Automated Search Bad Parcel Complete Duplicate Parcel High Dollar Reporting In …" at bounding box center [1144, 294] width 196 height 23
click at [1046, 283] on select "Automated Search Bad Parcel Complete Duplicate Parcel High Dollar Reporting In …" at bounding box center [1144, 294] width 196 height 23
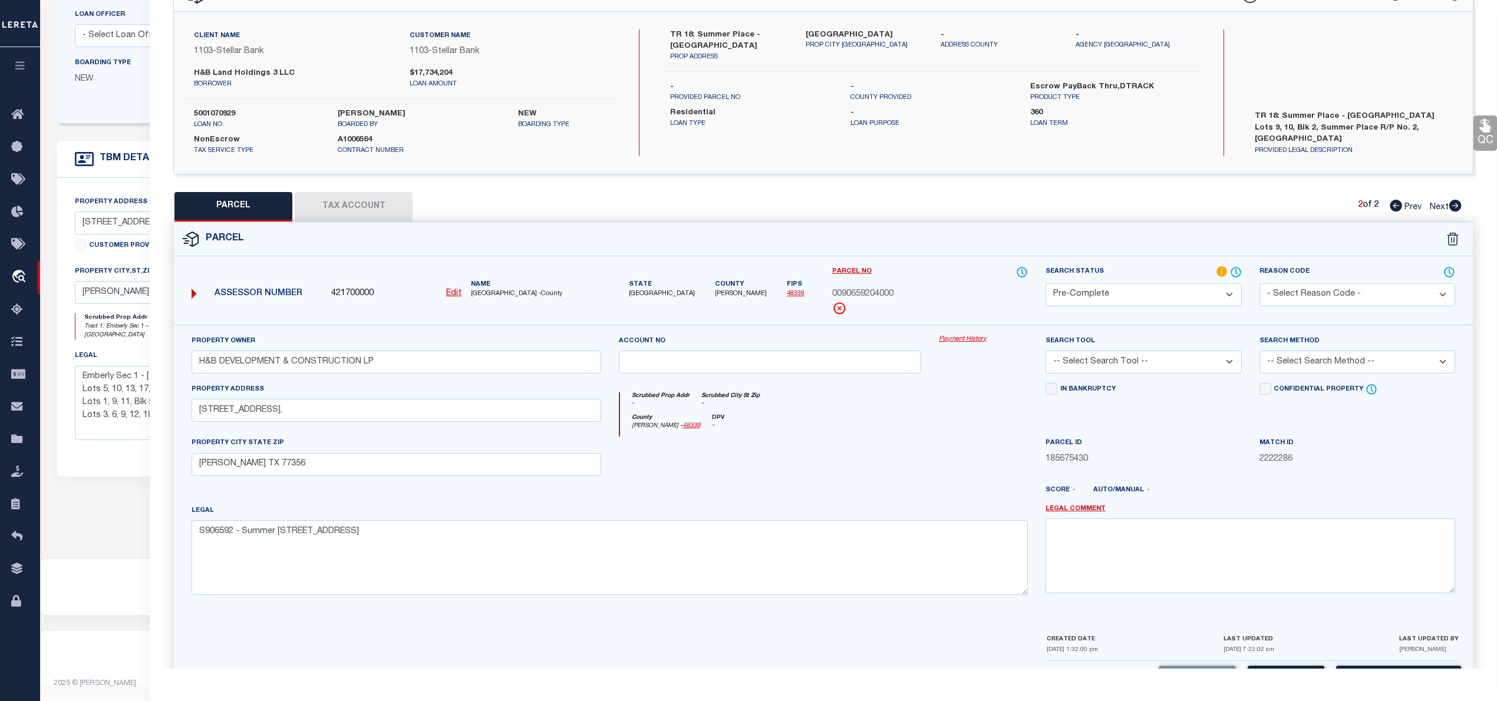
click at [1142, 366] on select "-- Select Search Tool -- 3rd Party Website Agency File Agency Website ATLS CNV-…" at bounding box center [1144, 362] width 196 height 23
click at [1046, 352] on select "-- Select Search Tool -- 3rd Party Website Agency File Agency Website ATLS CNV-…" at bounding box center [1144, 362] width 196 height 23
click at [1321, 357] on select "-- Select Search Method -- Property Address Legal Liability Info Provided" at bounding box center [1358, 362] width 196 height 23
click at [1260, 352] on select "-- Select Search Method -- Property Address Legal Liability Info Provided" at bounding box center [1358, 362] width 196 height 23
click at [368, 205] on button "Tax Account" at bounding box center [354, 206] width 118 height 29
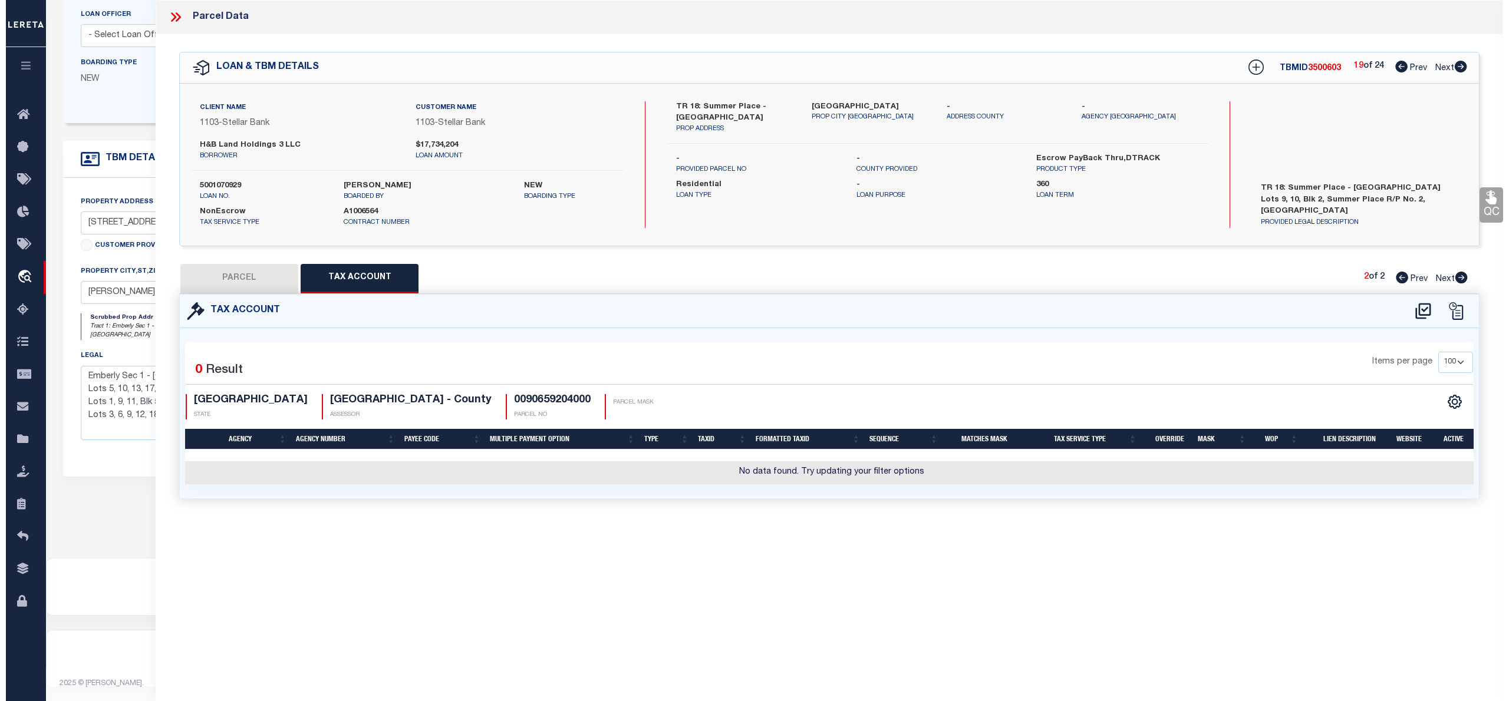
scroll to position [0, 0]
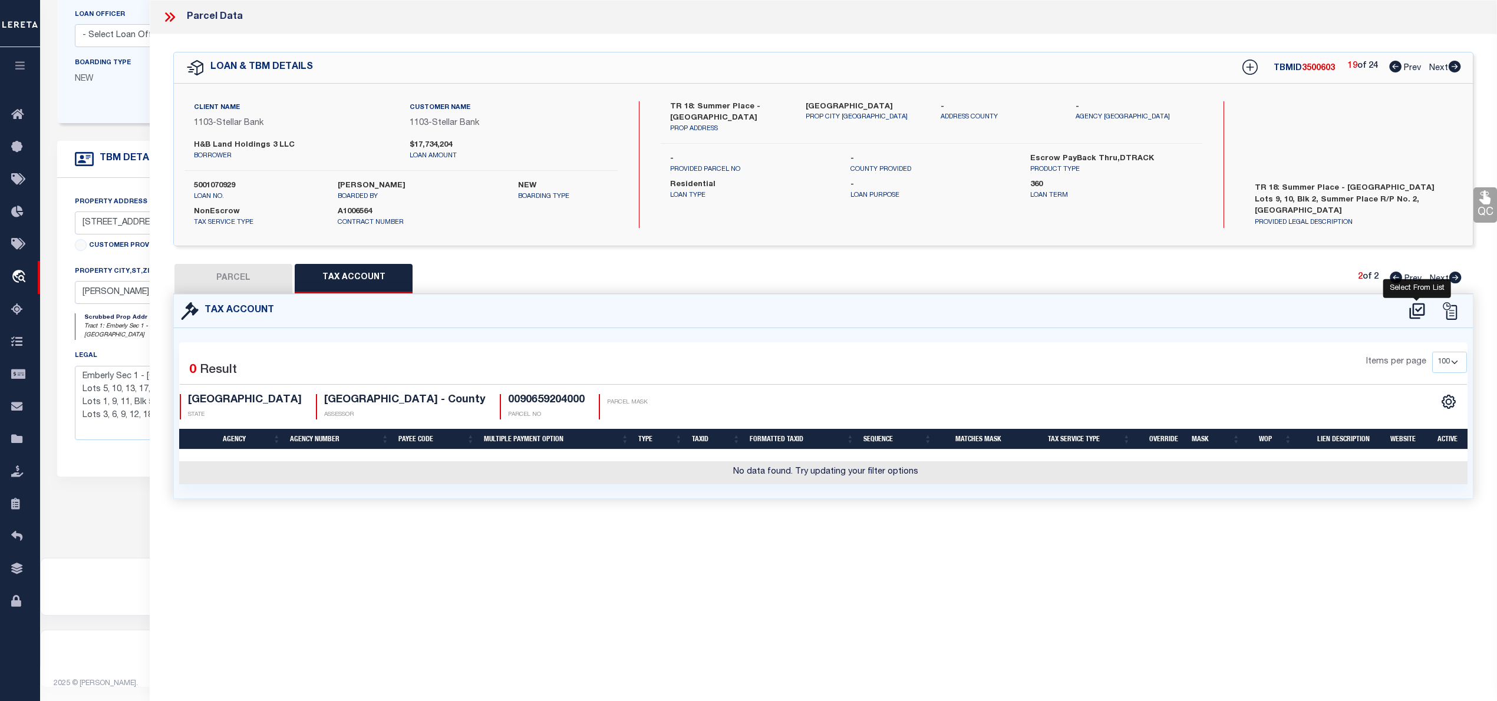
click at [1413, 305] on icon at bounding box center [1416, 311] width 15 height 16
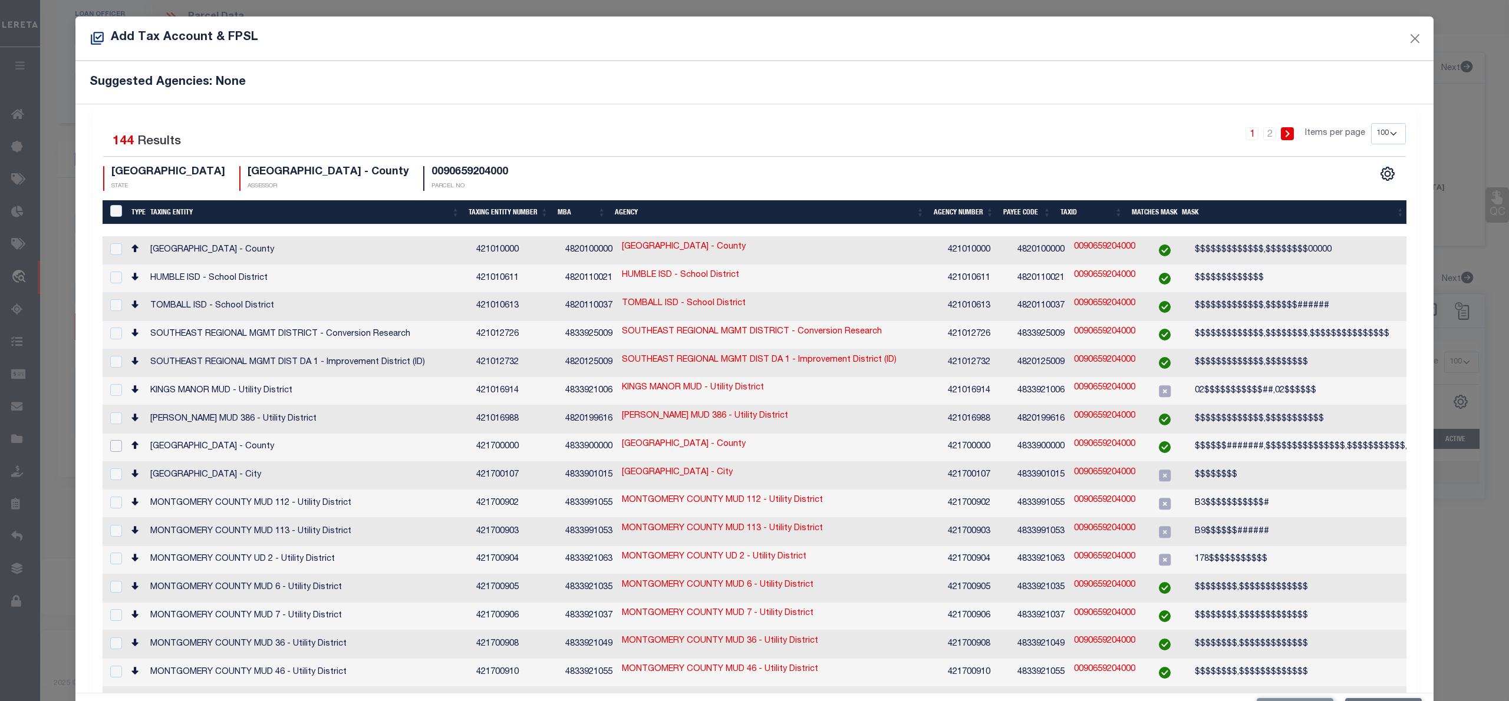
click at [111, 440] on input "checkbox" at bounding box center [116, 446] width 12 height 12
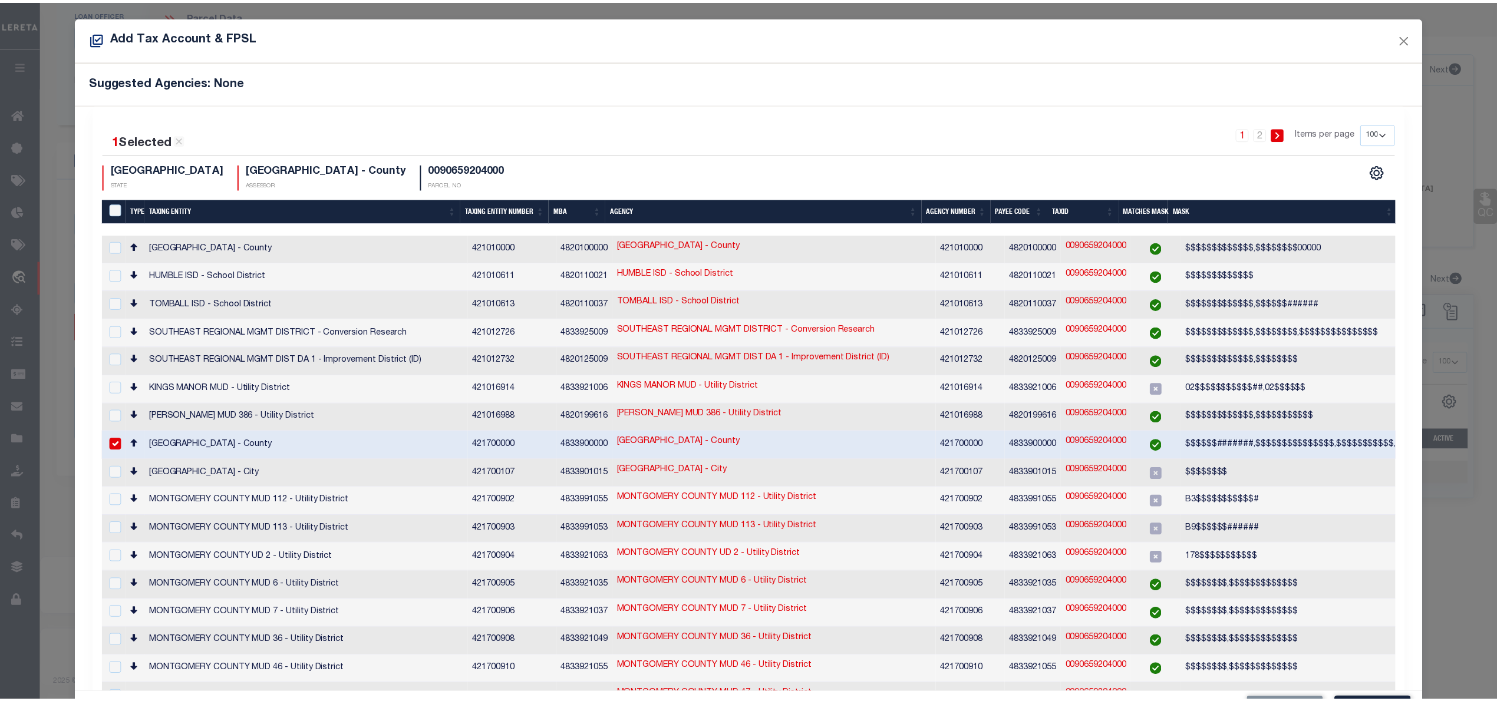
scroll to position [44, 0]
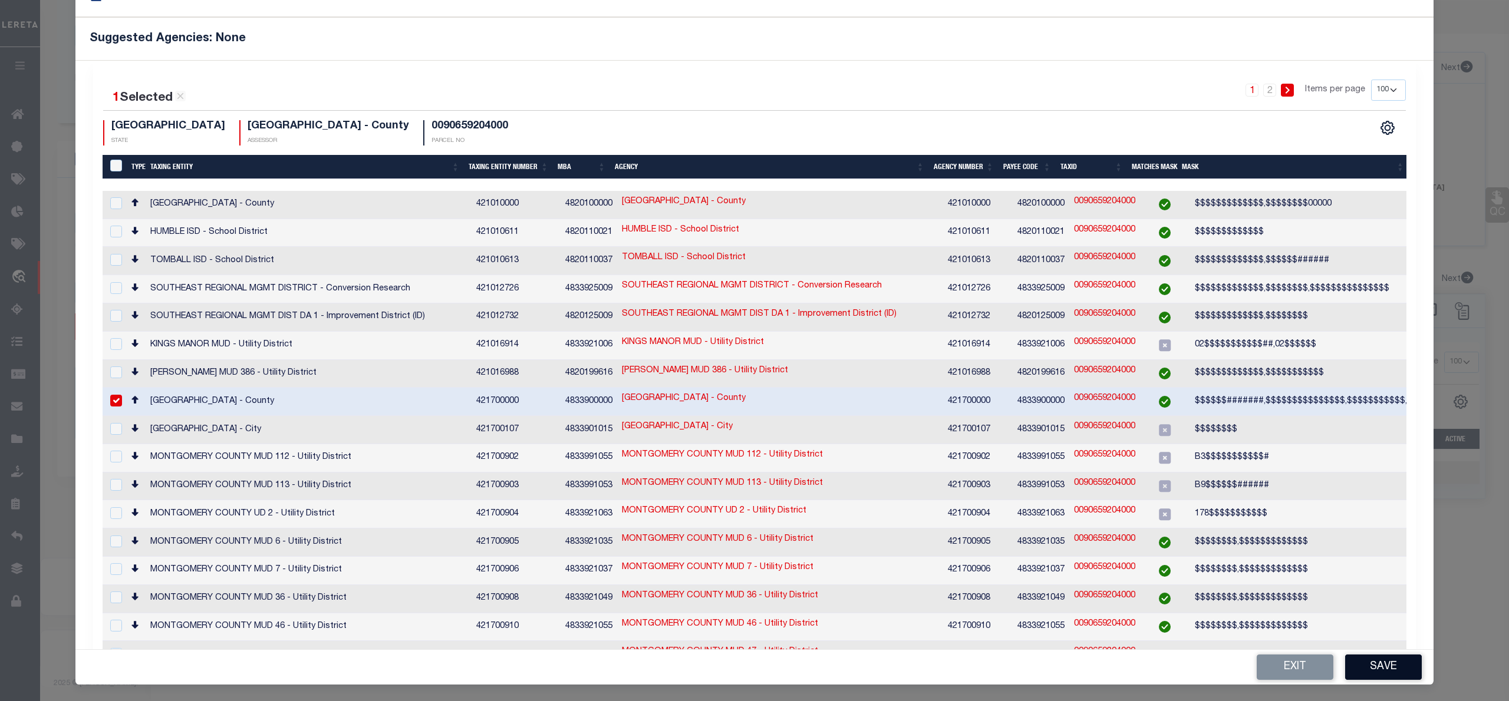
click at [1369, 668] on button "Save" at bounding box center [1383, 667] width 77 height 25
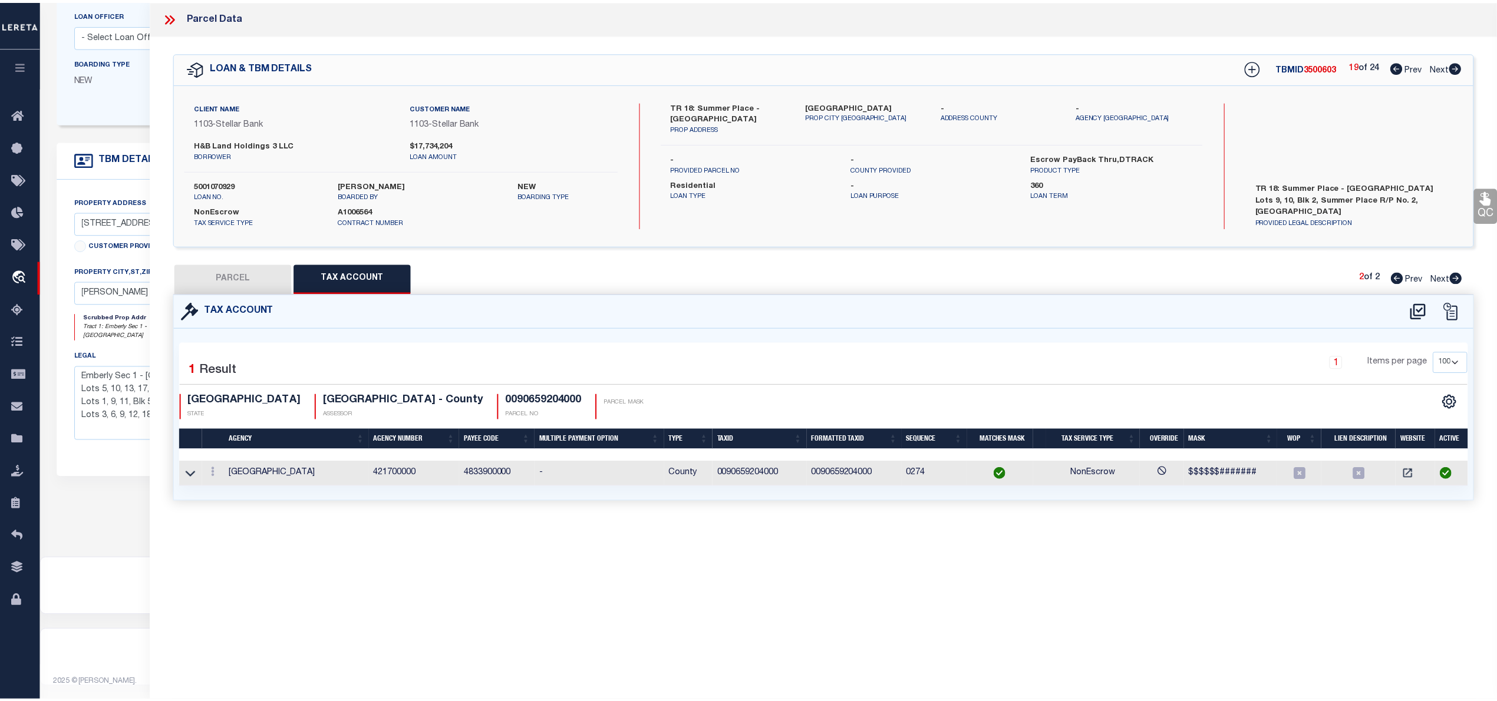
scroll to position [0, 0]
click at [239, 271] on button "PARCEL" at bounding box center [233, 278] width 118 height 29
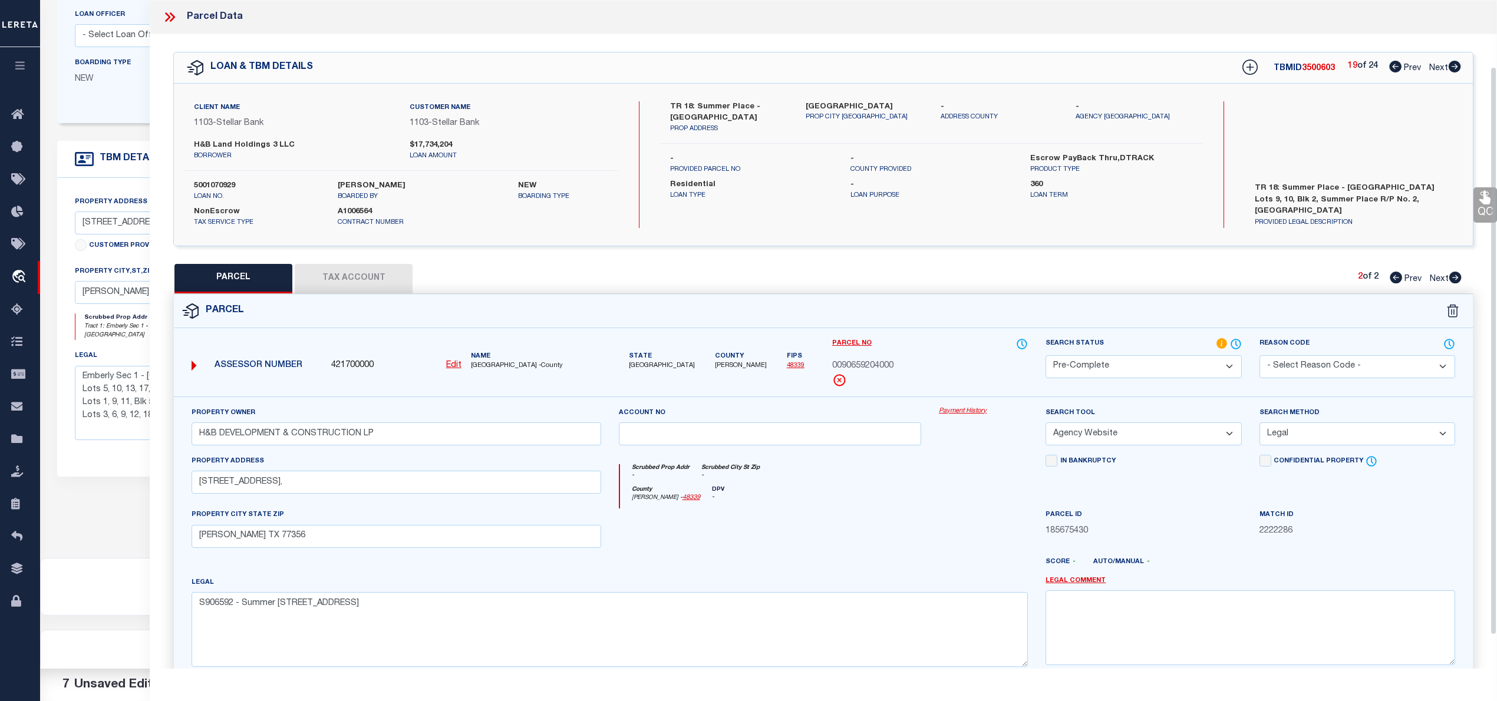
scroll to position [118, 0]
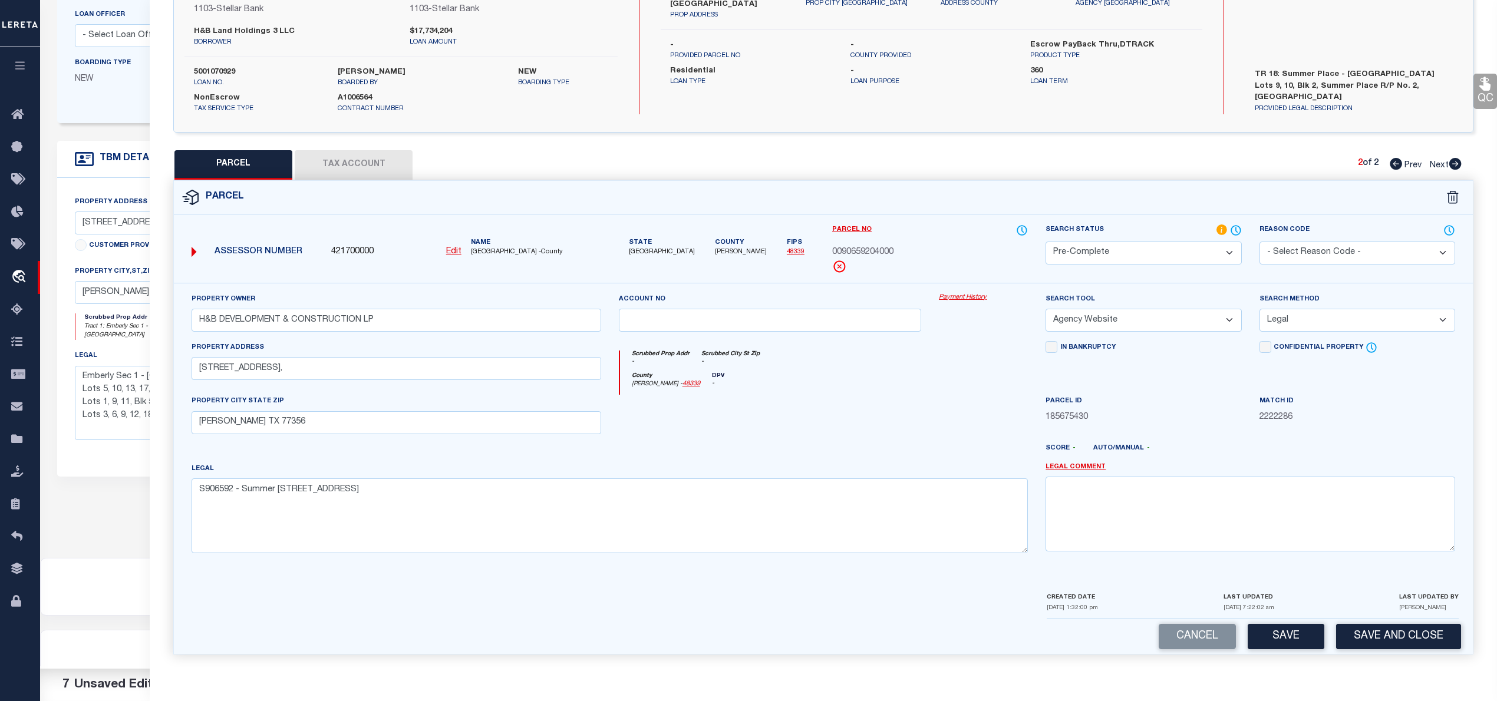
click at [1285, 652] on div "Cancel Save Save and Close" at bounding box center [823, 636] width 1299 height 35
click at [1288, 641] on button "Save" at bounding box center [1286, 636] width 77 height 25
drag, startPoint x: 1293, startPoint y: 678, endPoint x: 1290, endPoint y: 657, distance: 21.3
click at [1290, 661] on div "Parcel 421700000 Edit" at bounding box center [823, 424] width 1318 height 489
click at [1291, 639] on button "Save" at bounding box center [1286, 636] width 77 height 25
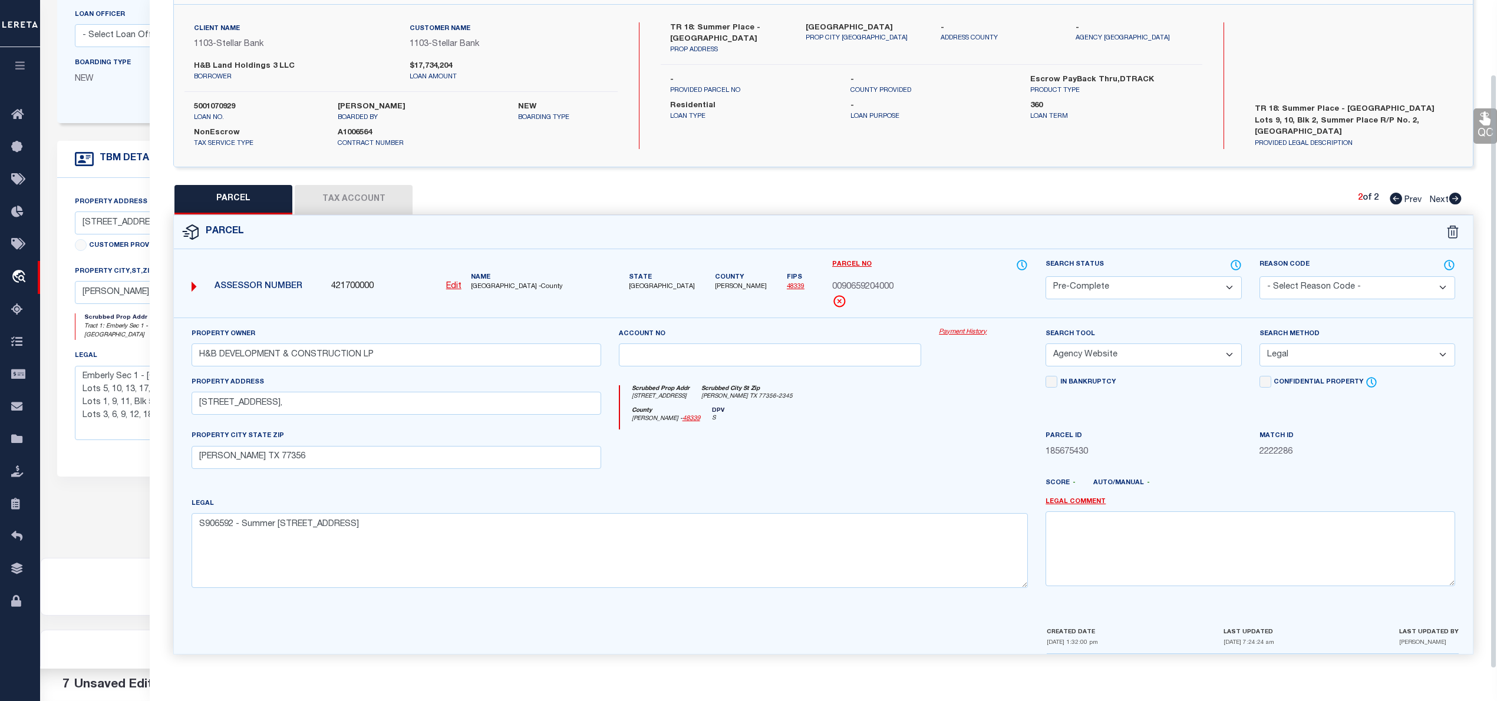
scroll to position [83, 0]
click at [1390, 193] on icon at bounding box center [1396, 199] width 12 height 12
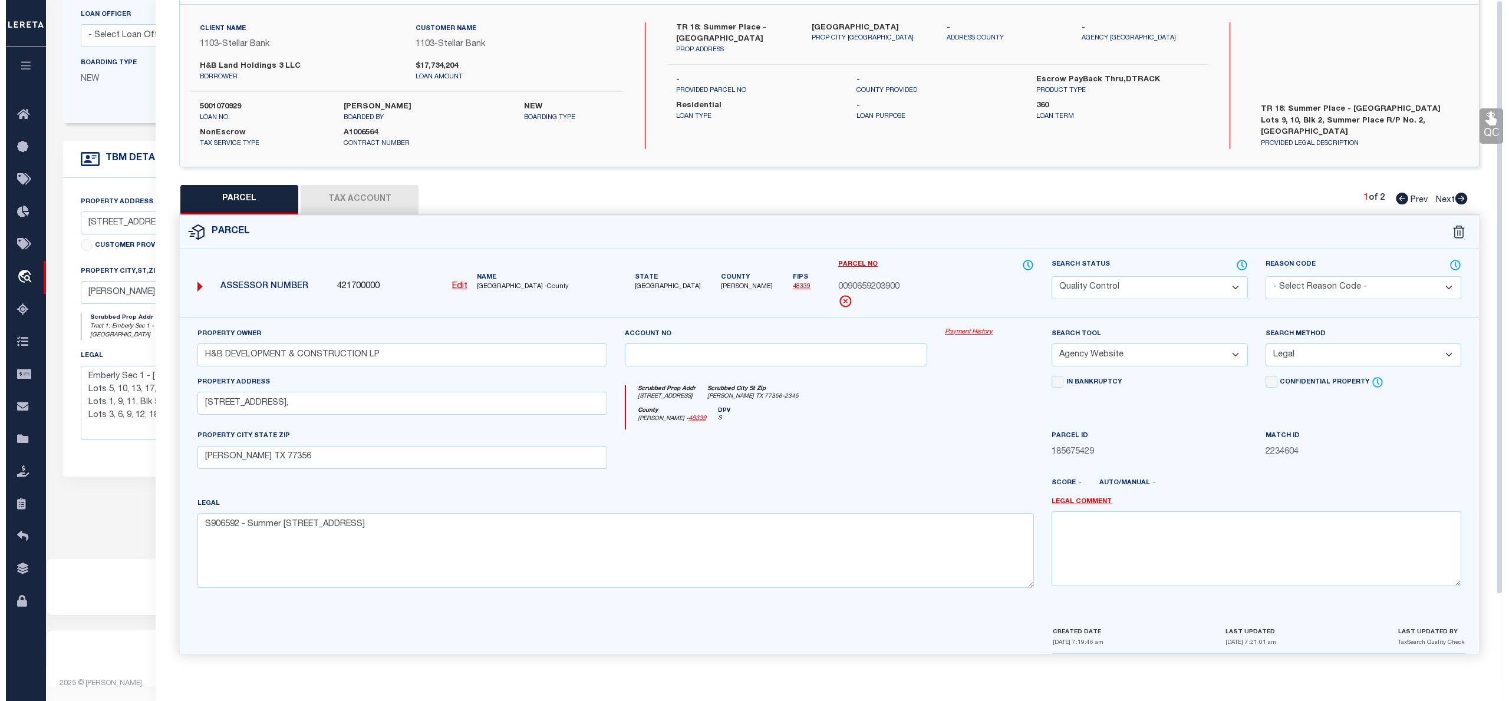
scroll to position [0, 0]
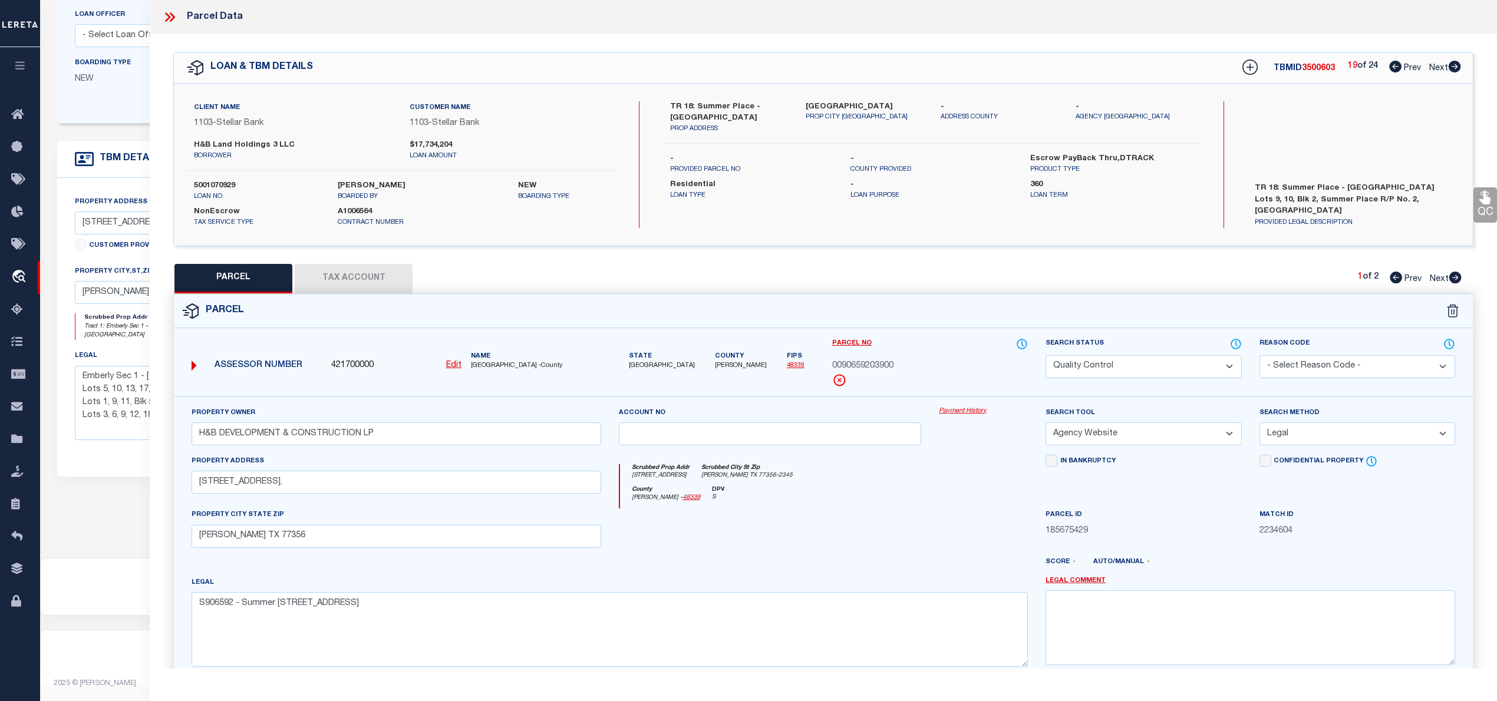
click at [1456, 68] on icon at bounding box center [1454, 67] width 13 height 12
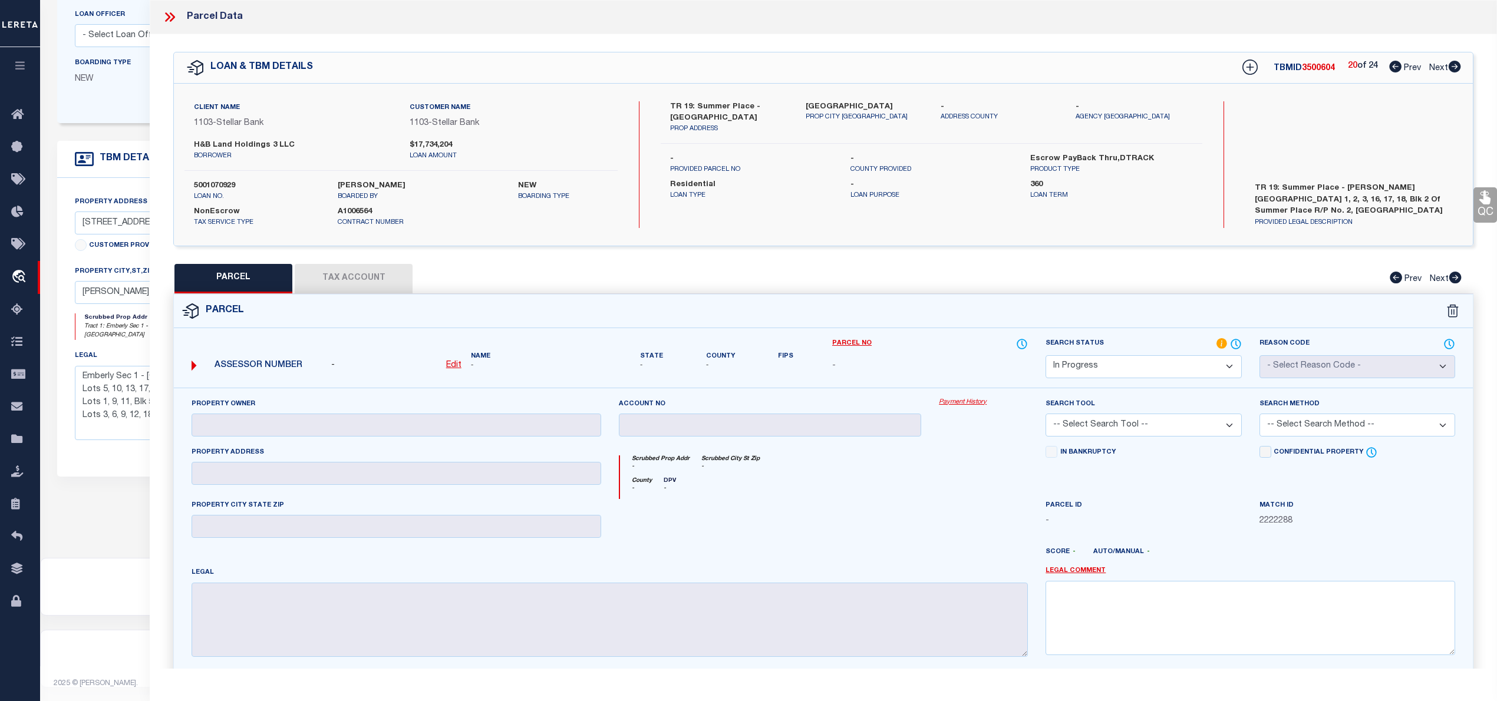
click at [449, 367] on u "Edit" at bounding box center [453, 365] width 15 height 8
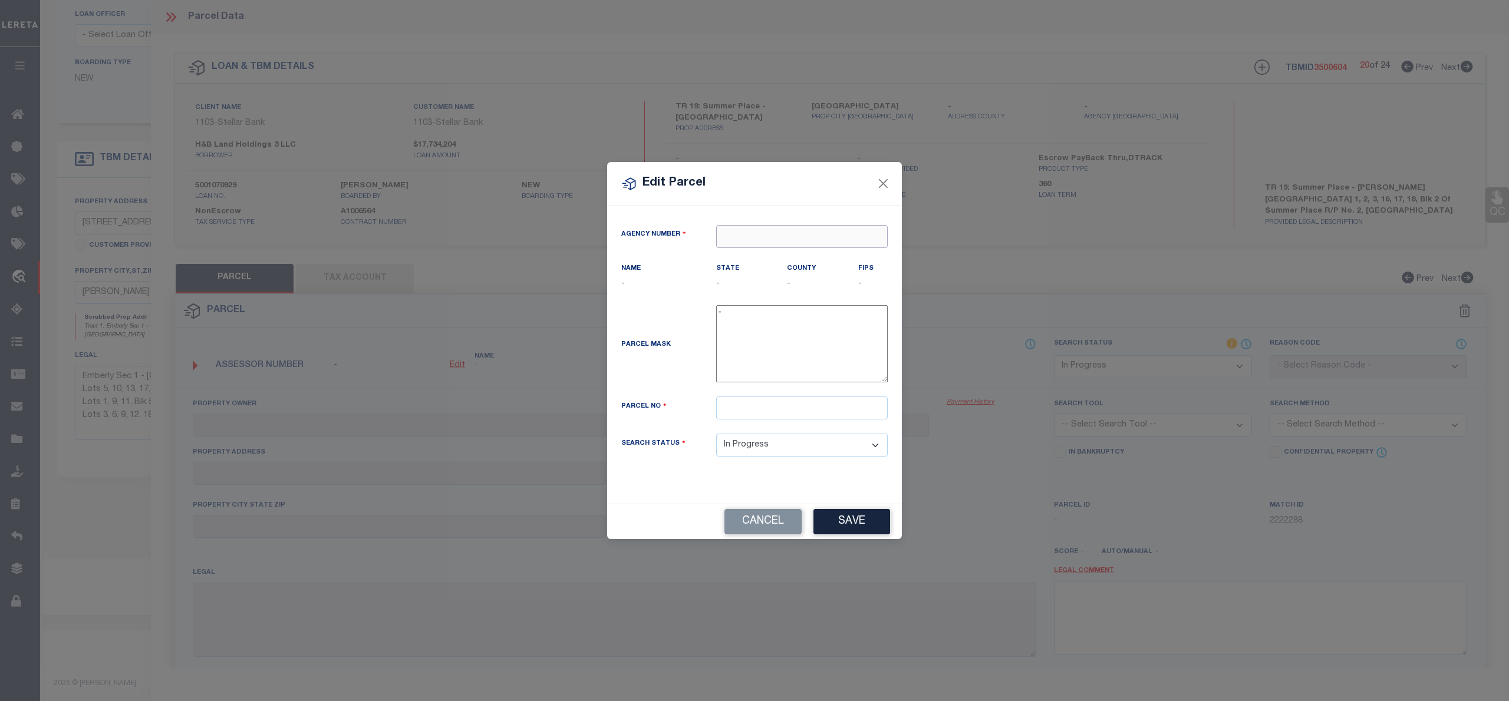
click at [755, 232] on input "text" at bounding box center [802, 236] width 172 height 23
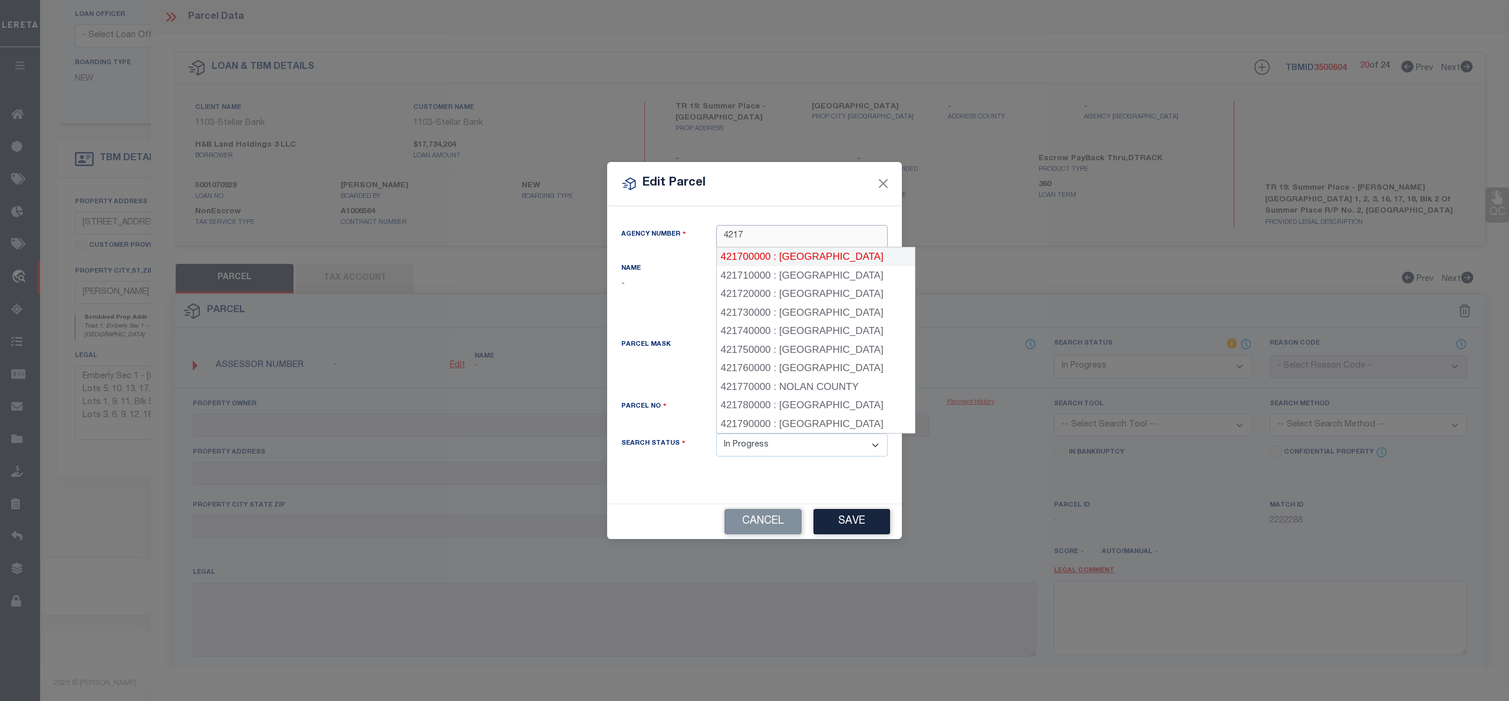
click at [776, 250] on div "421700000 : MONTGOMERY COUNTY" at bounding box center [816, 257] width 198 height 19
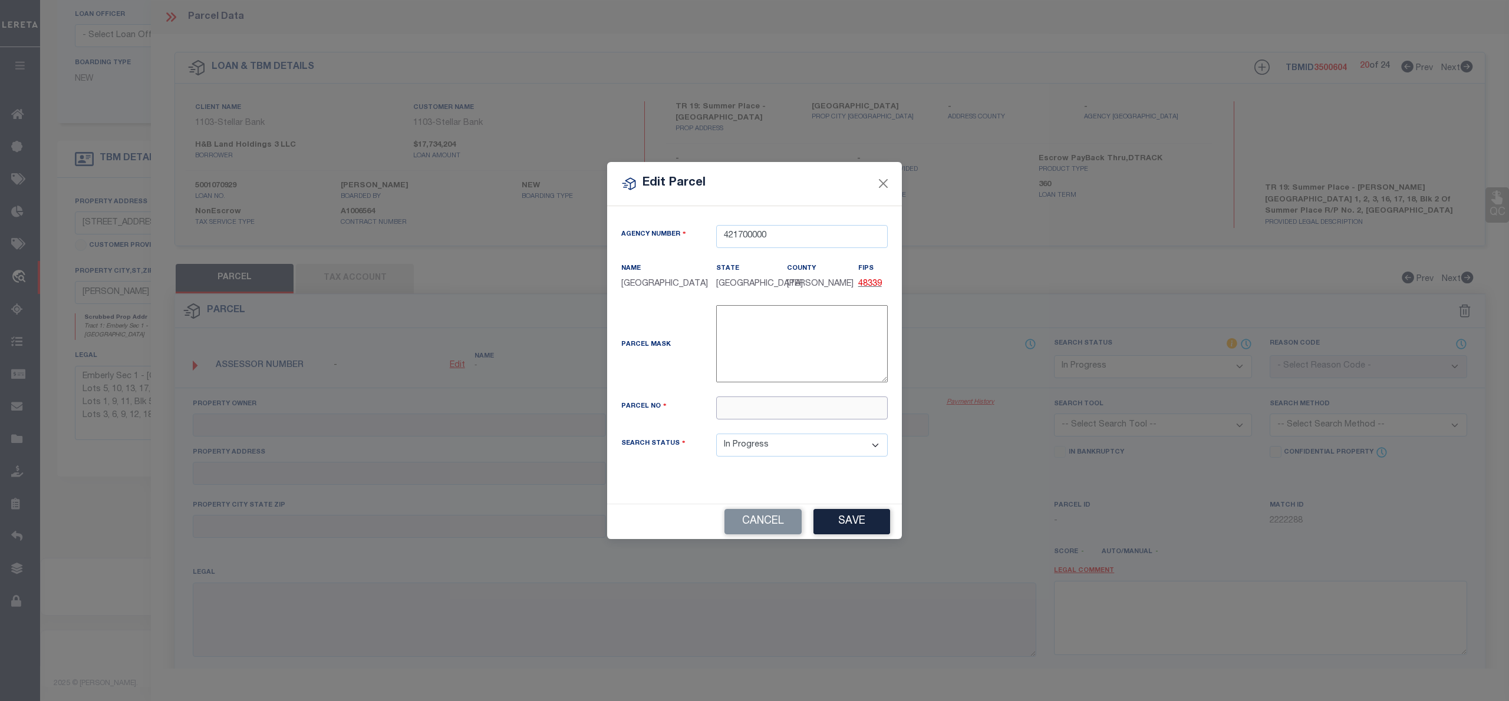
click at [748, 414] on input "text" at bounding box center [802, 408] width 172 height 23
paste input "9065-92-03100"
click at [755, 418] on input "009065-92-03100" at bounding box center [802, 408] width 172 height 23
click at [868, 525] on div "Cancel Save" at bounding box center [754, 521] width 295 height 35
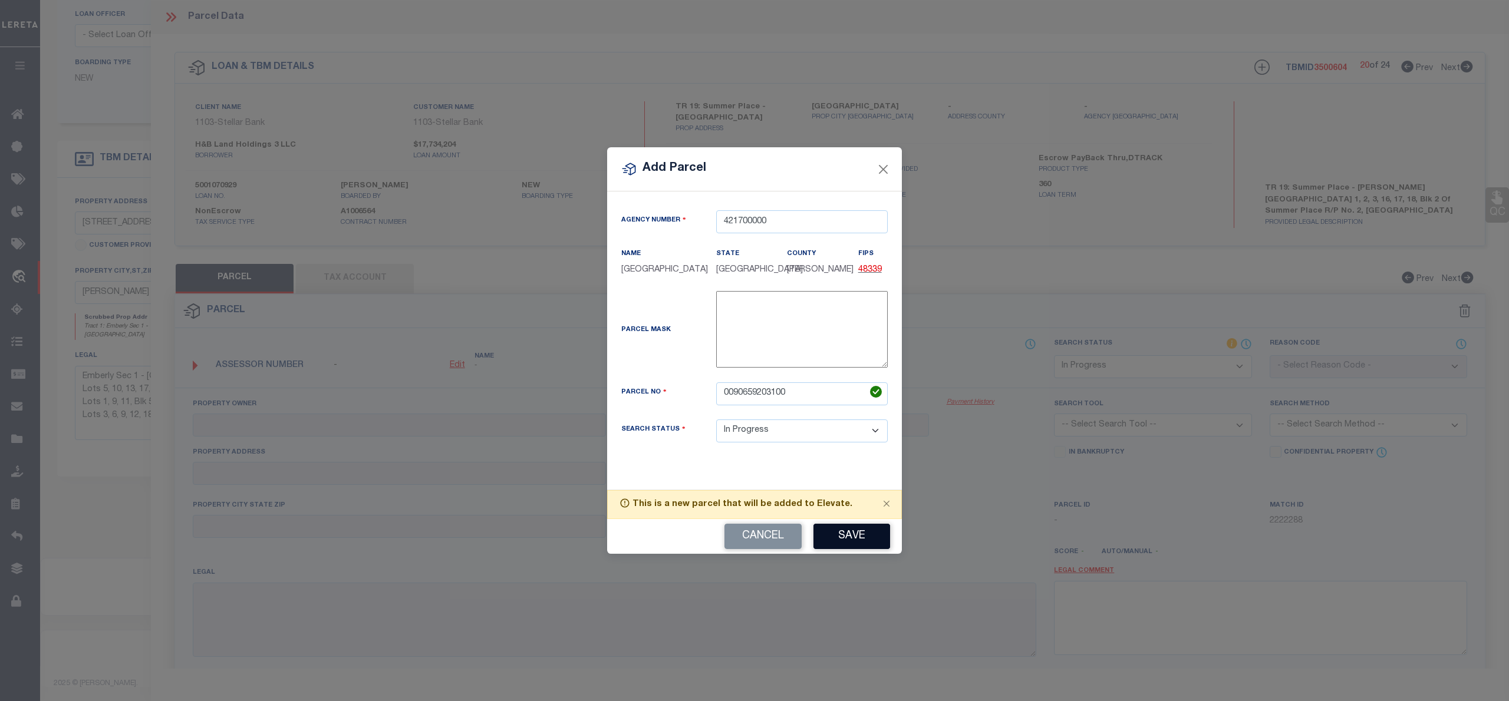
click at [871, 541] on button "Save" at bounding box center [851, 536] width 77 height 25
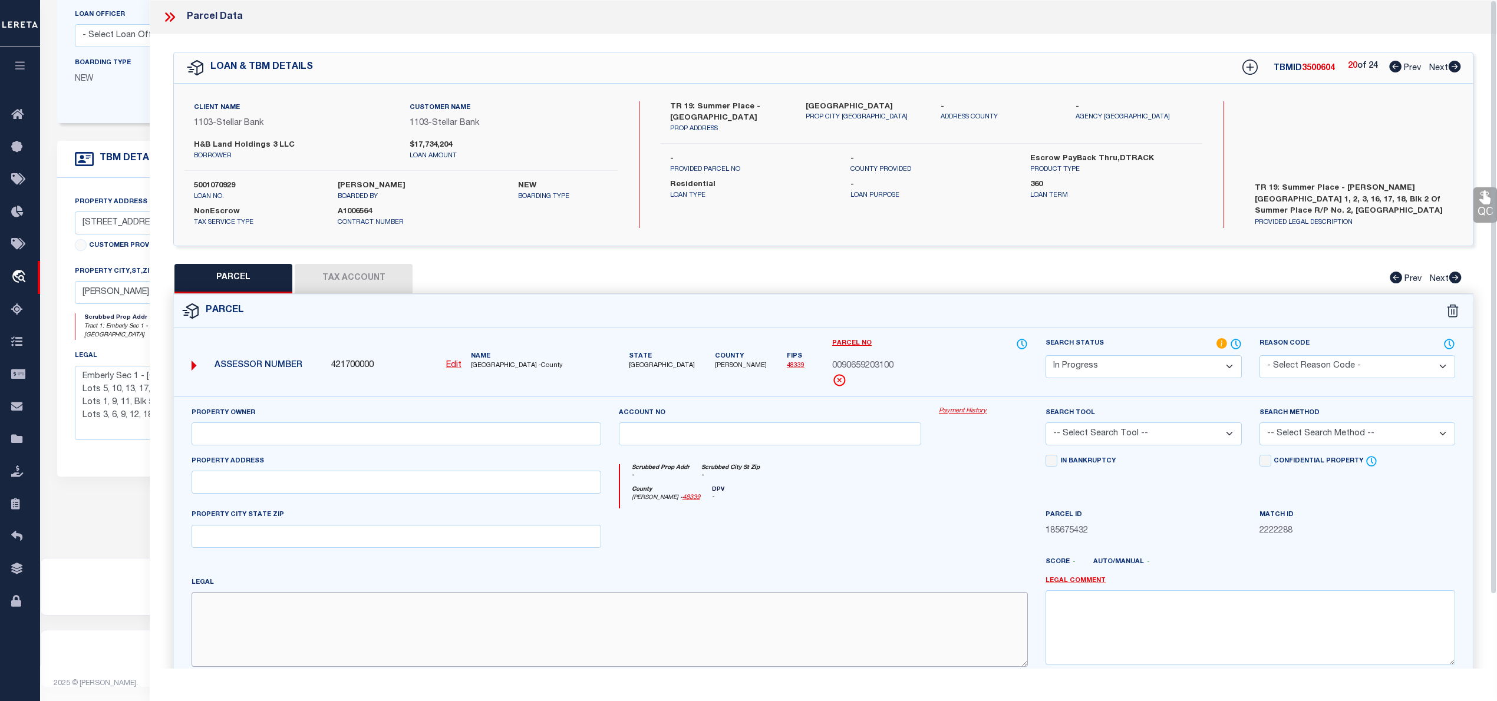
click at [642, 655] on textarea at bounding box center [610, 629] width 836 height 74
paste textarea "S906592 - Summer Place Replat No 2, BLOCK 2, Lot 1"
click at [331, 446] on input "text" at bounding box center [397, 434] width 410 height 23
paste input "ENCLAVE SUMMER PLACE LLC"
click at [336, 492] on input "text" at bounding box center [397, 482] width 410 height 23
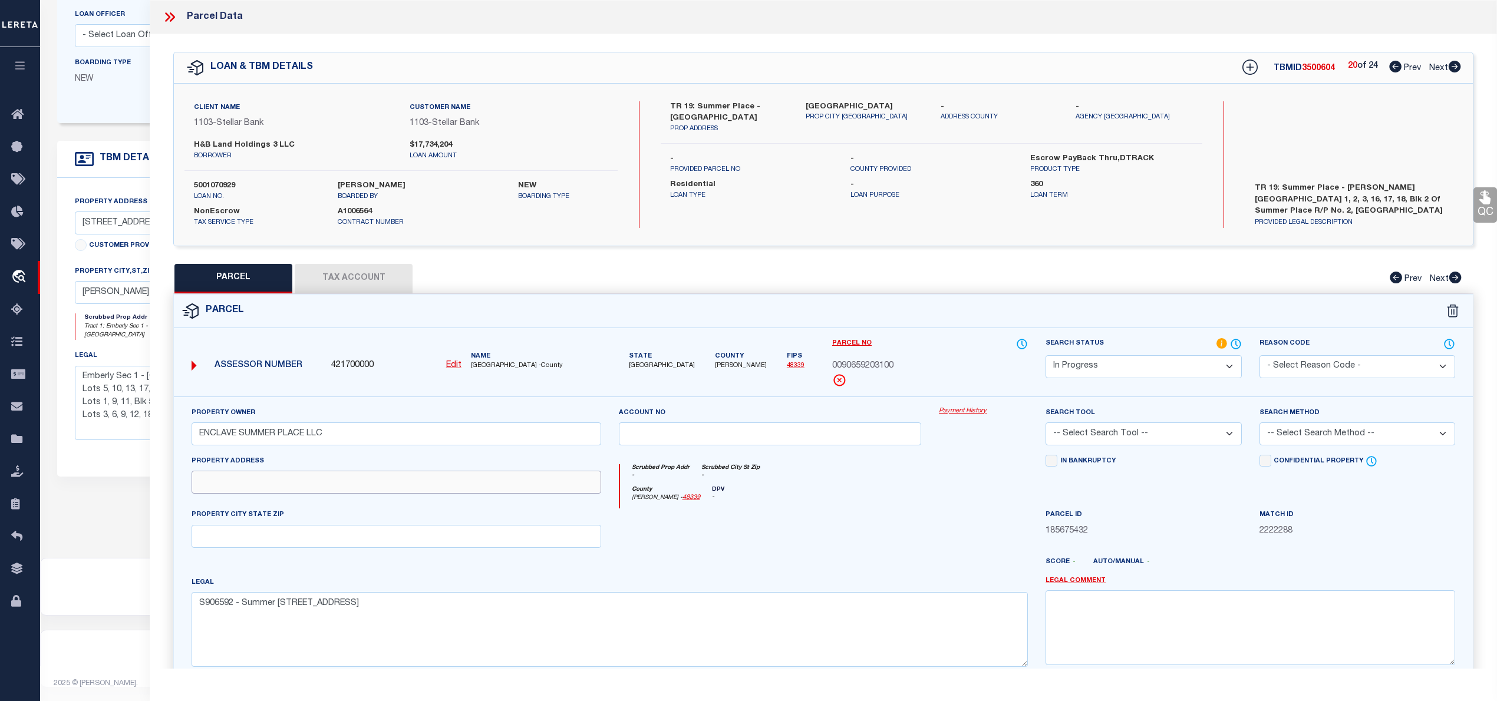
paste input "372 SUMMER PLACE DR, MONTGOMERY TX 77356"
drag, startPoint x: 306, startPoint y: 486, endPoint x: 436, endPoint y: 483, distance: 129.7
click at [436, 483] on input "372 SUMMER PLACE DR, MONTGOMERY TX 77356" at bounding box center [397, 482] width 410 height 23
click at [357, 536] on input "text" at bounding box center [397, 536] width 410 height 23
paste input "[PERSON_NAME] TX 77356"
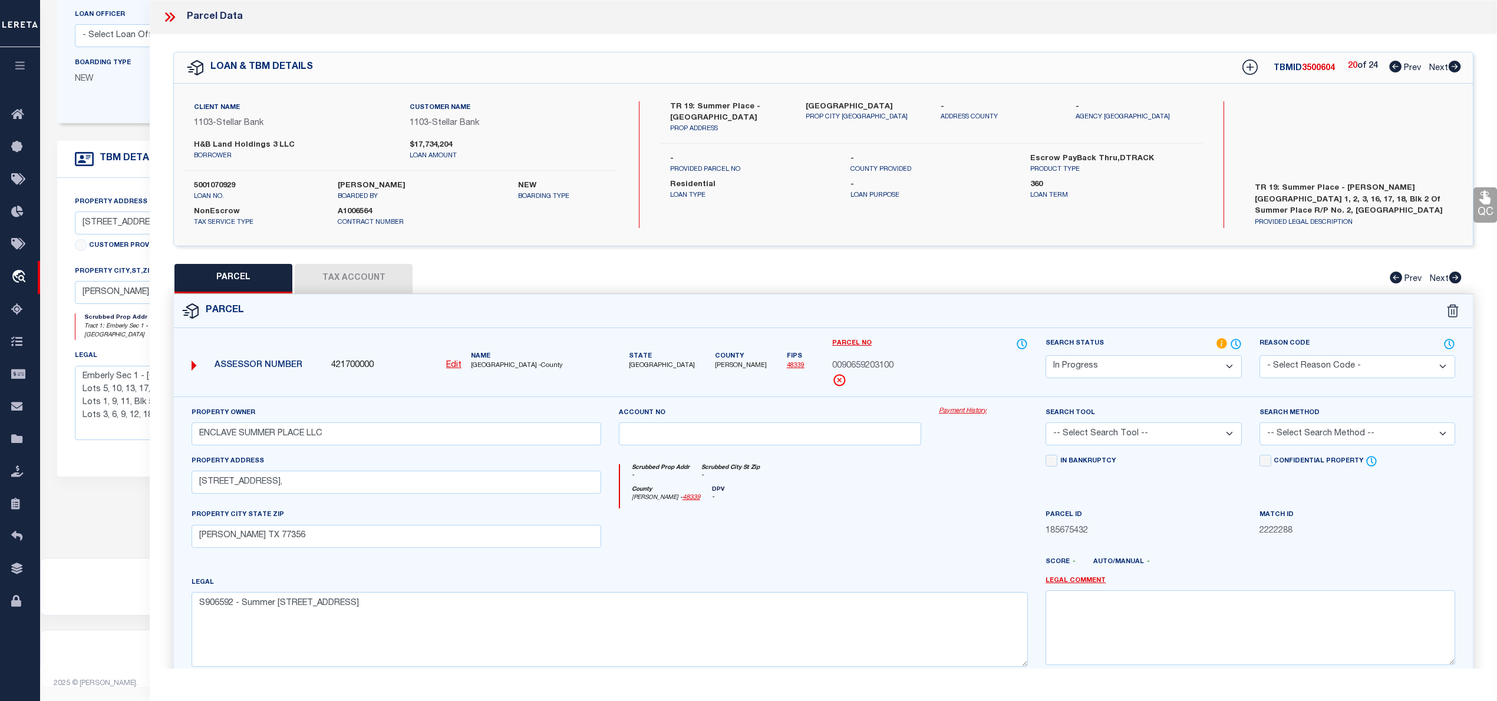
click at [1113, 365] on select "Automated Search Bad Parcel Complete Duplicate Parcel High Dollar Reporting In …" at bounding box center [1144, 366] width 196 height 23
click at [1046, 355] on select "Automated Search Bad Parcel Complete Duplicate Parcel High Dollar Reporting In …" at bounding box center [1144, 366] width 196 height 23
click at [1094, 440] on select "-- Select Search Tool -- 3rd Party Website Agency File Agency Website ATLS CNV-…" at bounding box center [1144, 434] width 196 height 23
click at [1046, 424] on select "-- Select Search Tool -- 3rd Party Website Agency File Agency Website ATLS CNV-…" at bounding box center [1144, 434] width 196 height 23
click at [1324, 443] on select "-- Select Search Method -- Property Address Legal Liability Info Provided" at bounding box center [1358, 434] width 196 height 23
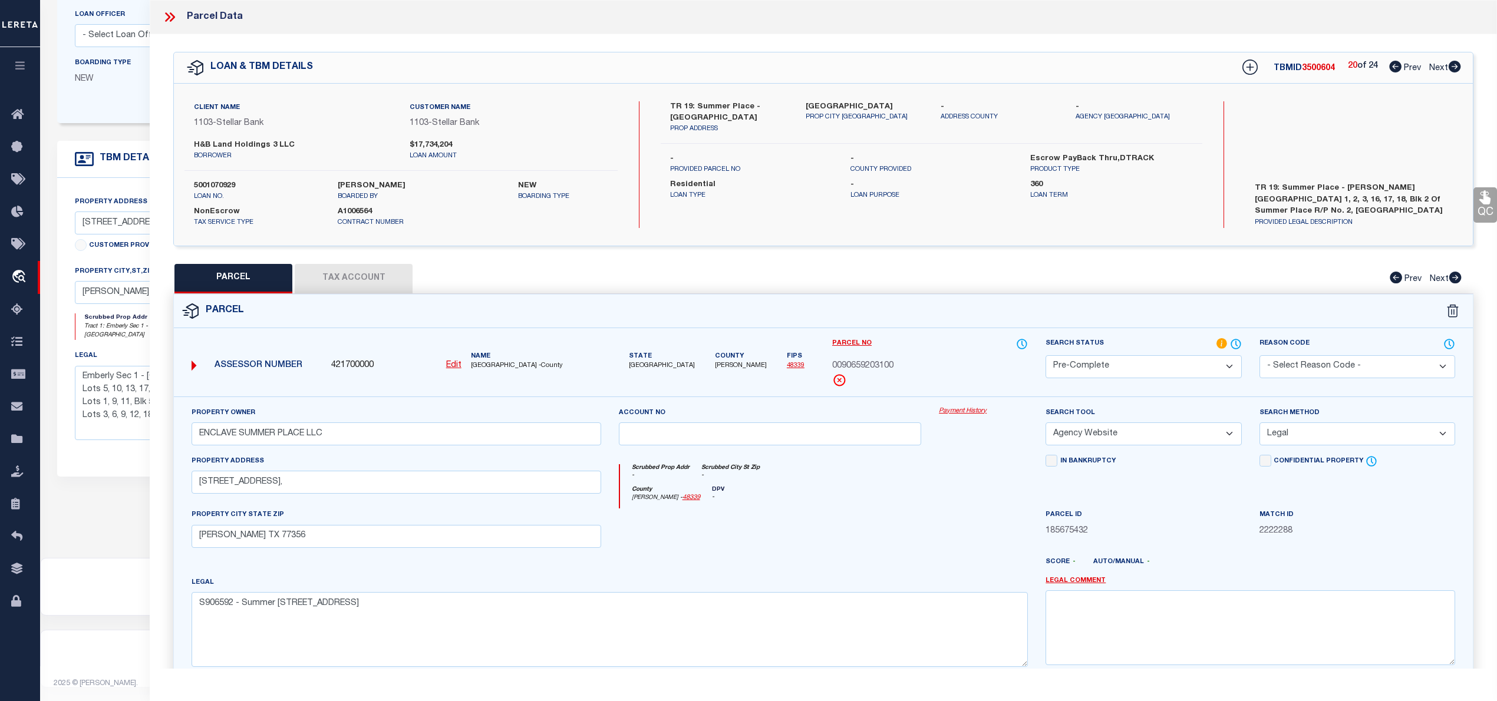
click at [1260, 424] on select "-- Select Search Method -- Property Address Legal Liability Info Provided" at bounding box center [1358, 434] width 196 height 23
click at [364, 279] on button "Tax Account" at bounding box center [354, 278] width 118 height 29
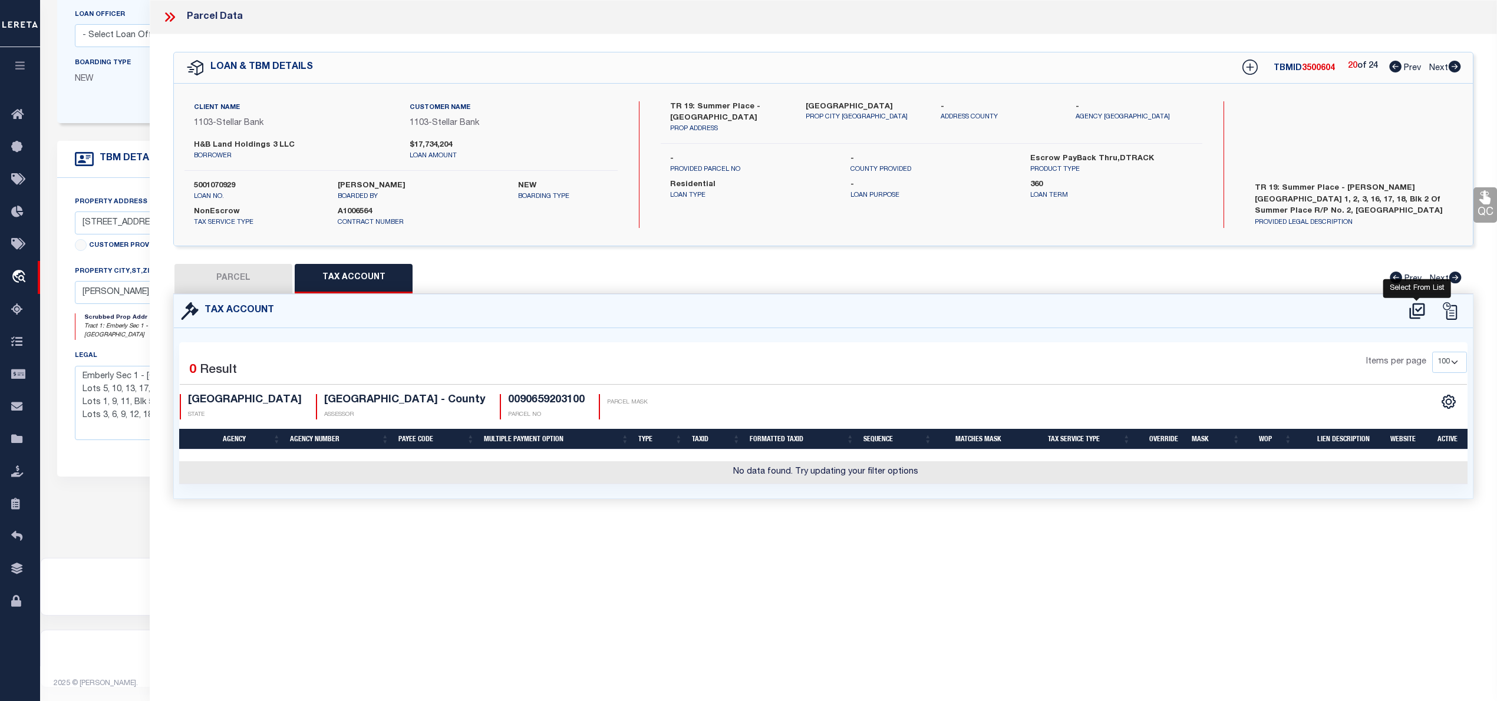
click at [1420, 304] on icon at bounding box center [1416, 311] width 15 height 16
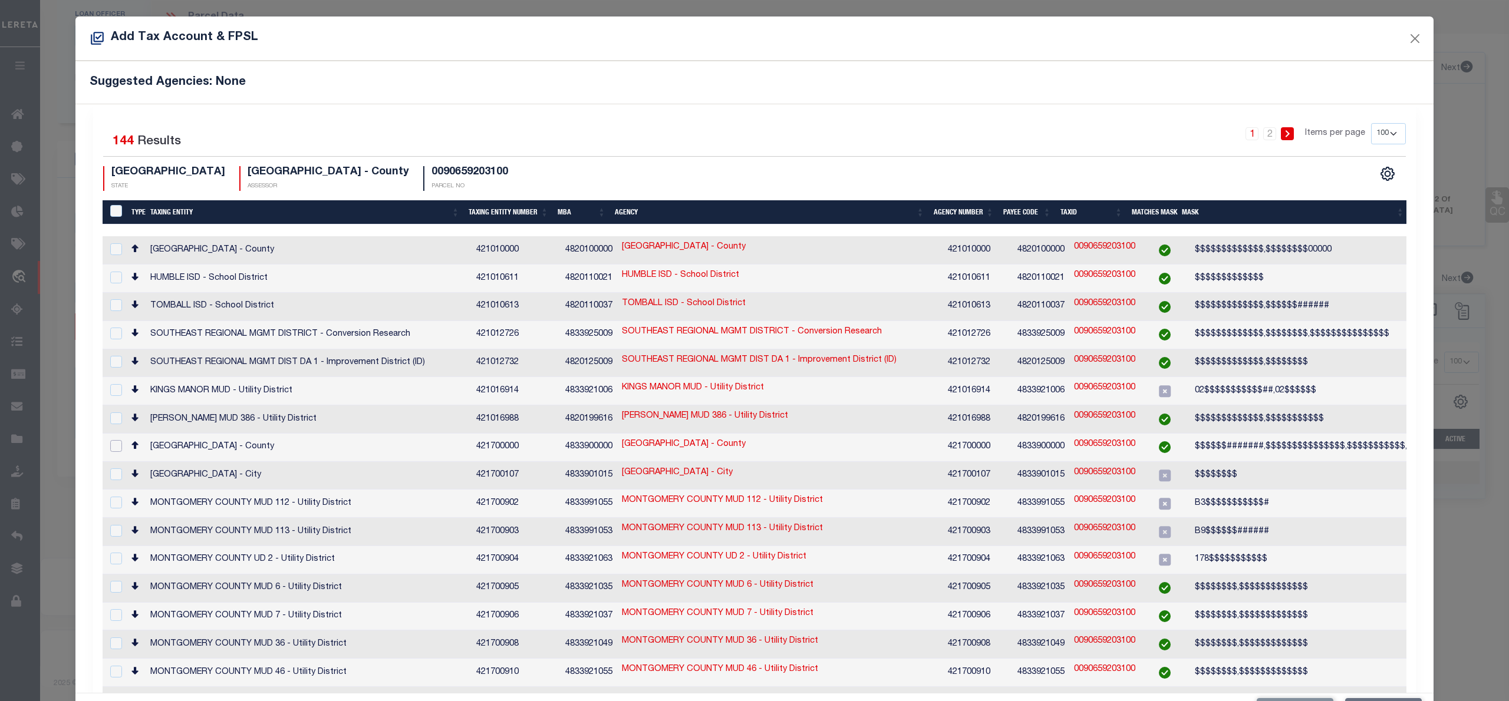
click at [116, 440] on input "checkbox" at bounding box center [116, 446] width 12 height 12
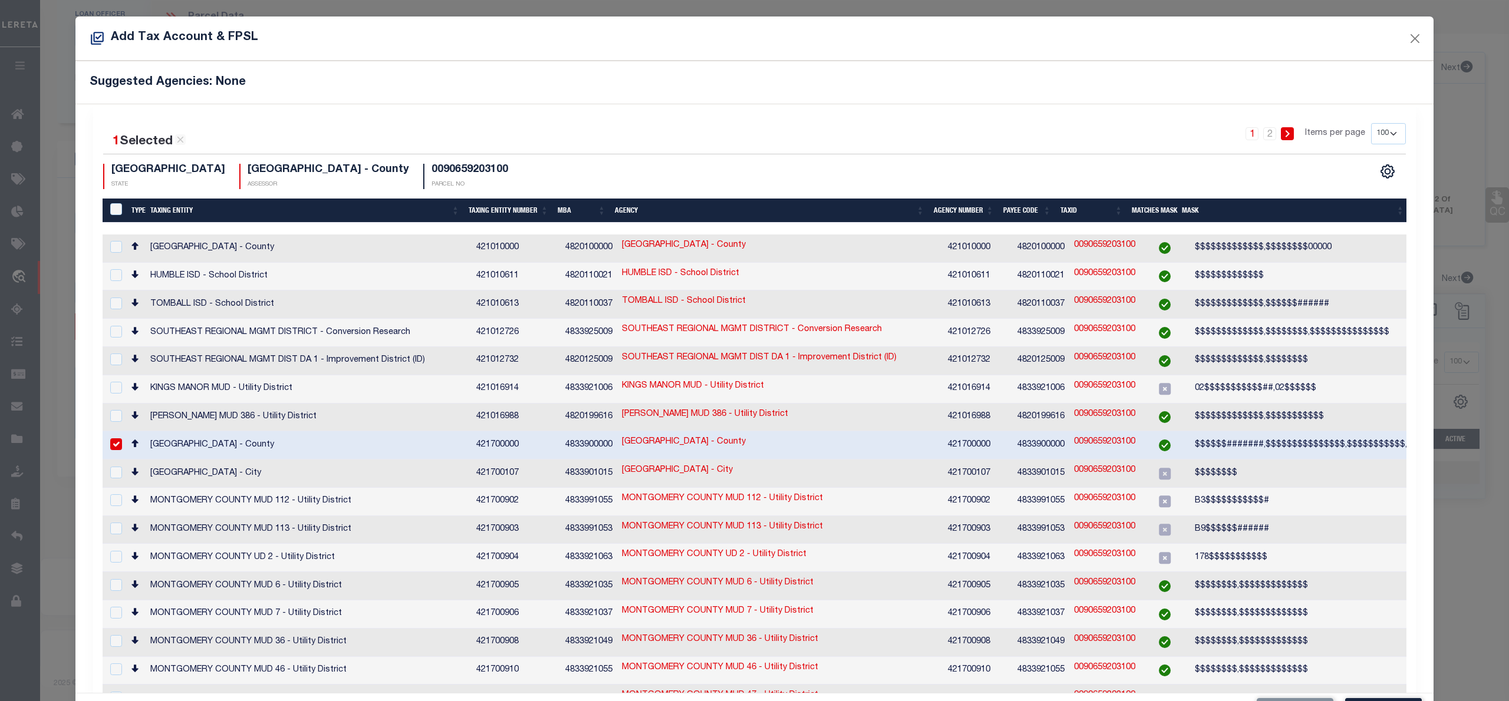
scroll to position [44, 0]
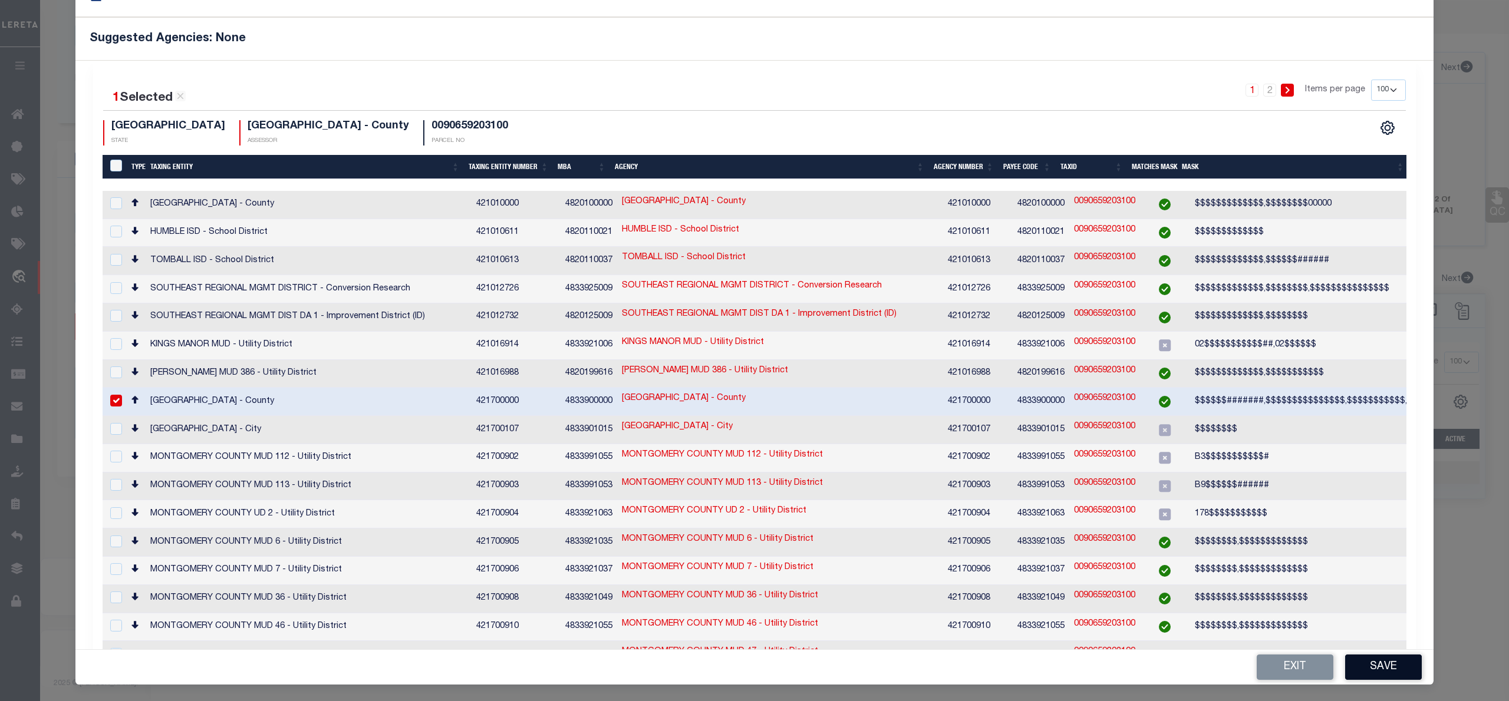
click at [1394, 663] on button "Save" at bounding box center [1383, 667] width 77 height 25
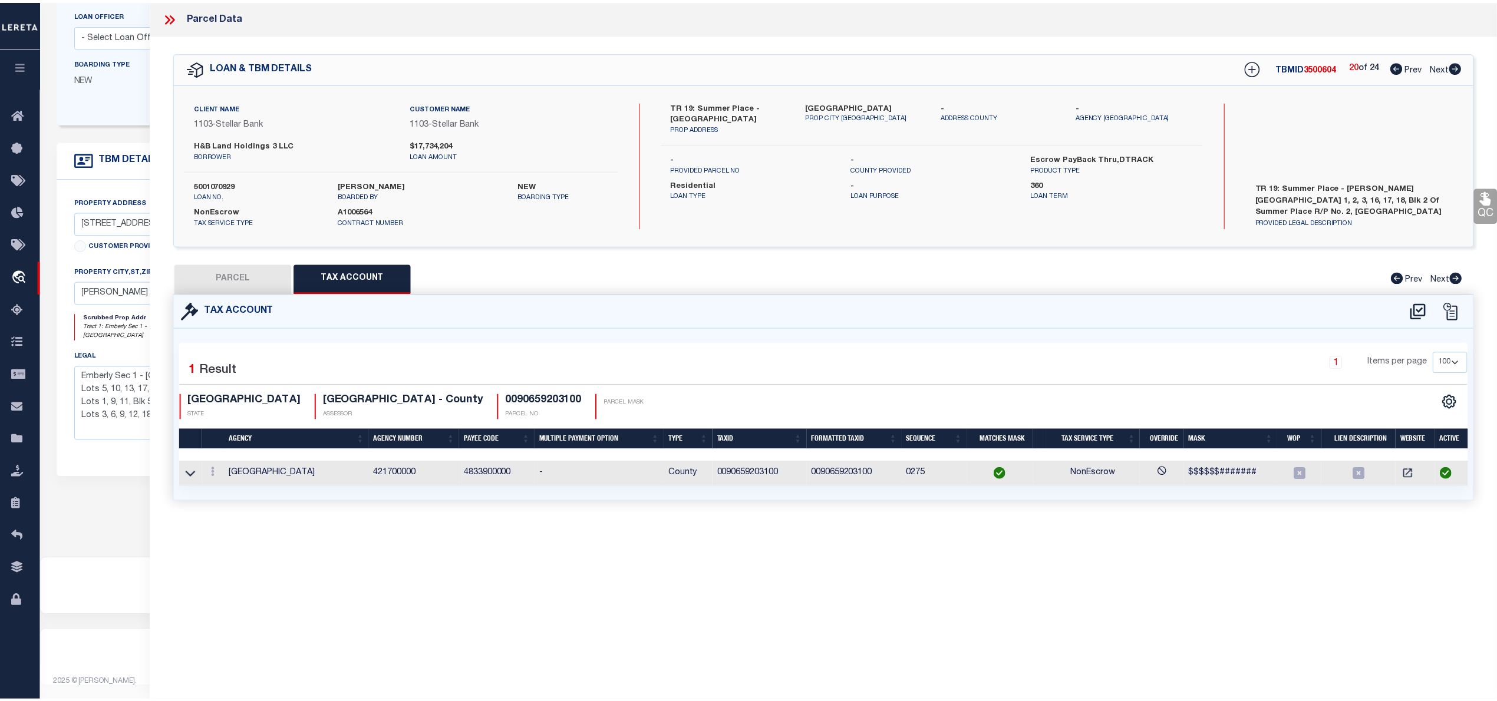
scroll to position [0, 0]
click at [244, 285] on button "PARCEL" at bounding box center [233, 278] width 118 height 29
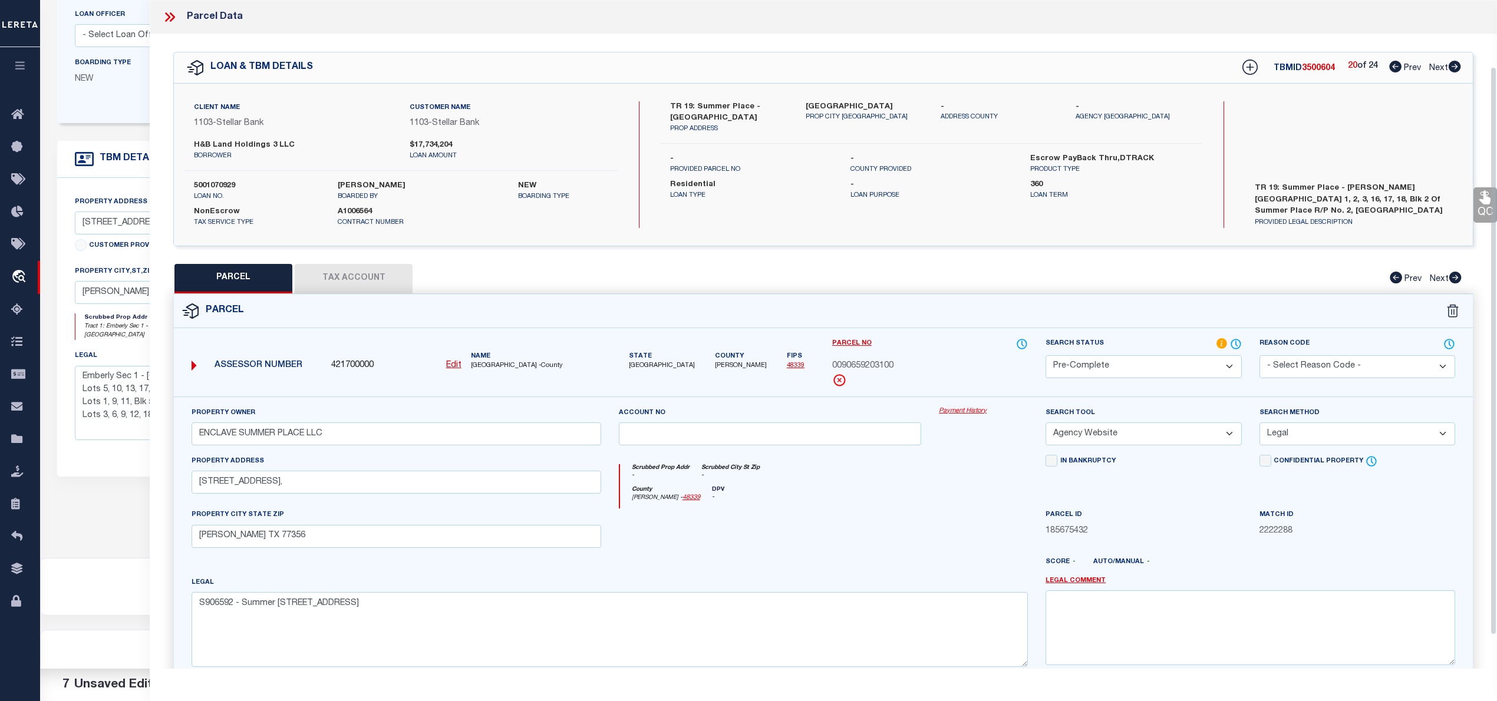
scroll to position [118, 0]
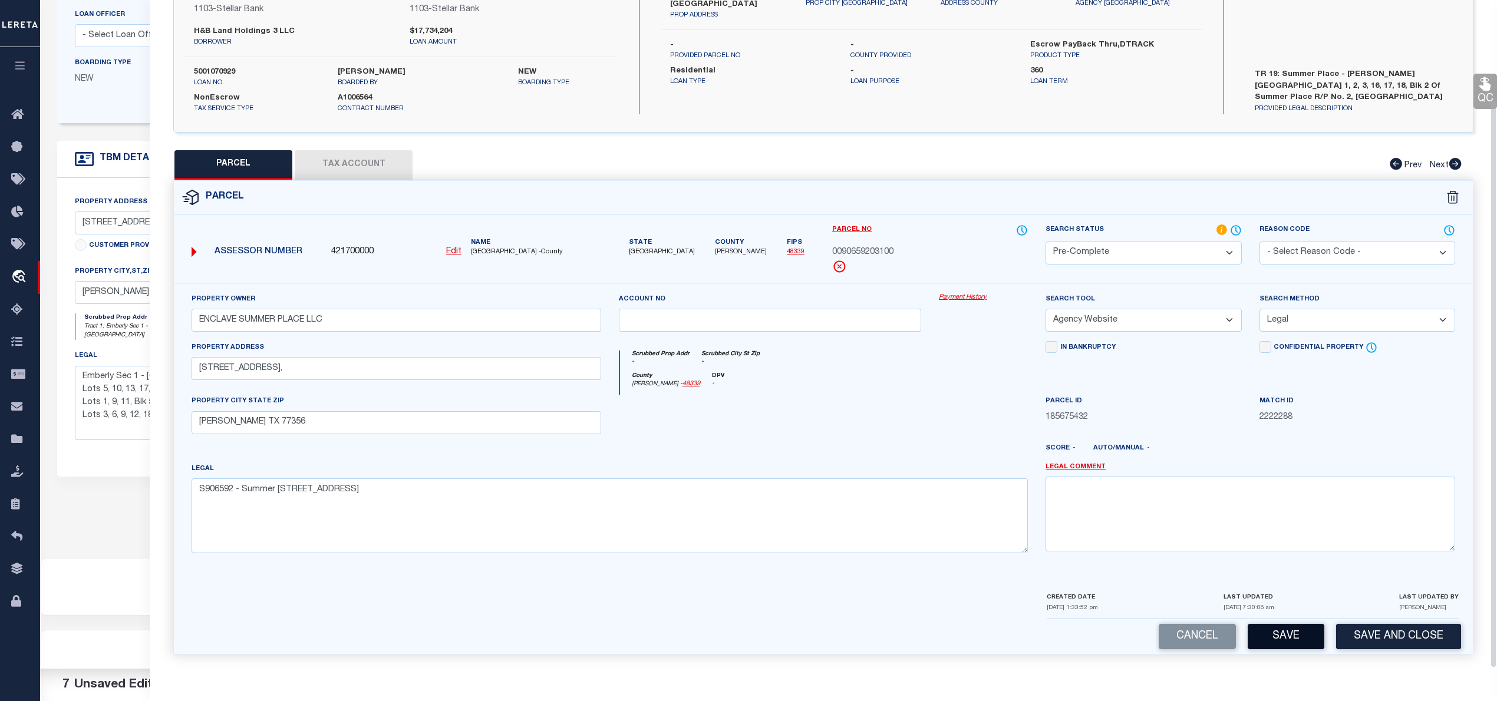
click at [1274, 645] on button "Save" at bounding box center [1286, 636] width 77 height 25
click at [1288, 635] on button "Save" at bounding box center [1286, 636] width 77 height 25
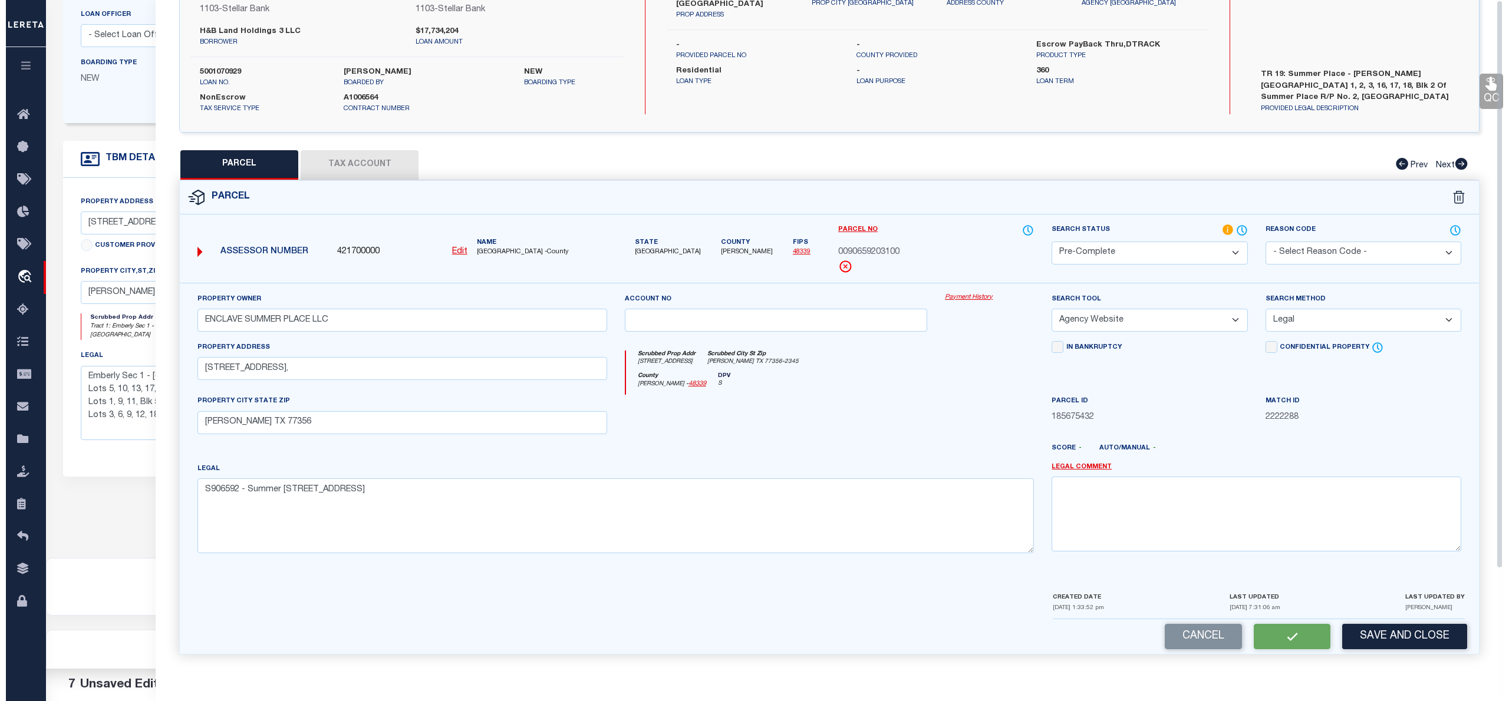
scroll to position [0, 0]
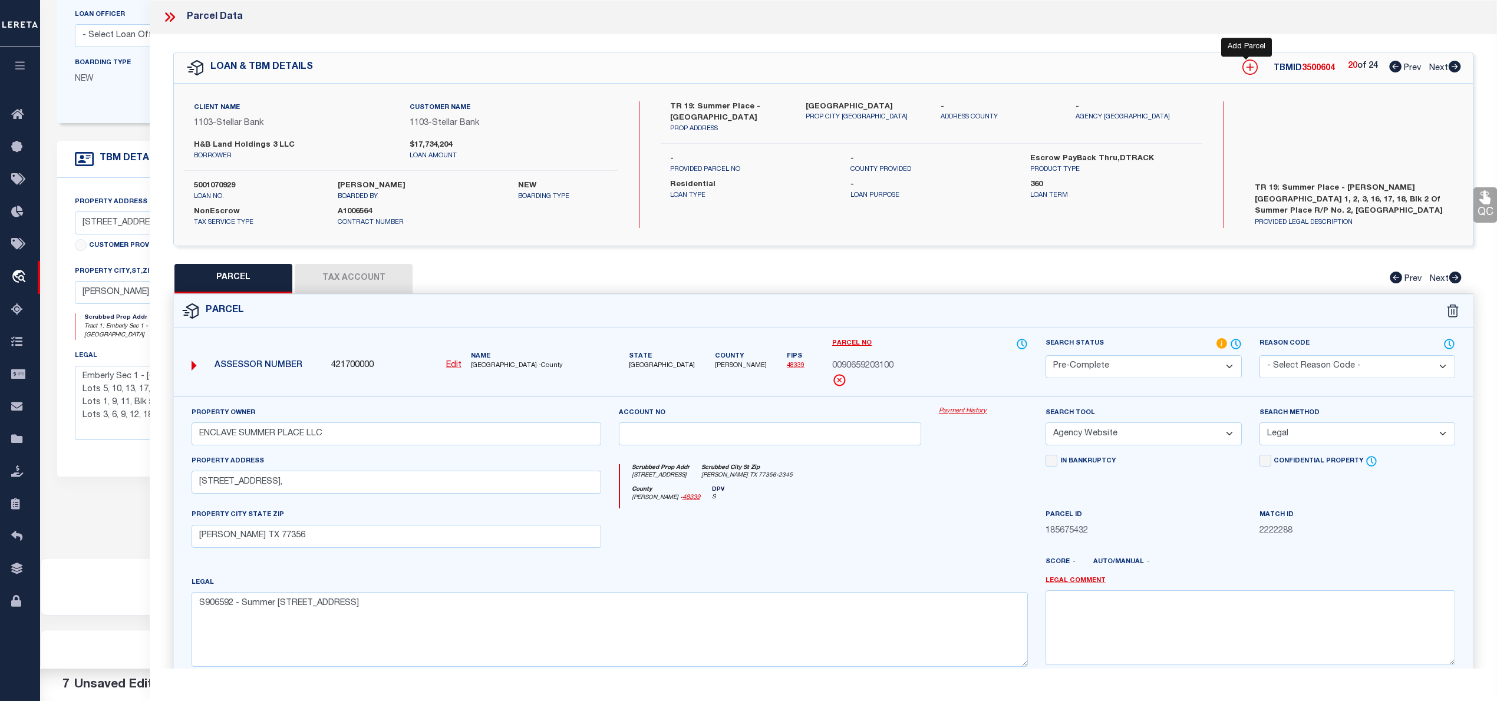
click at [1245, 73] on icon at bounding box center [1249, 67] width 15 height 15
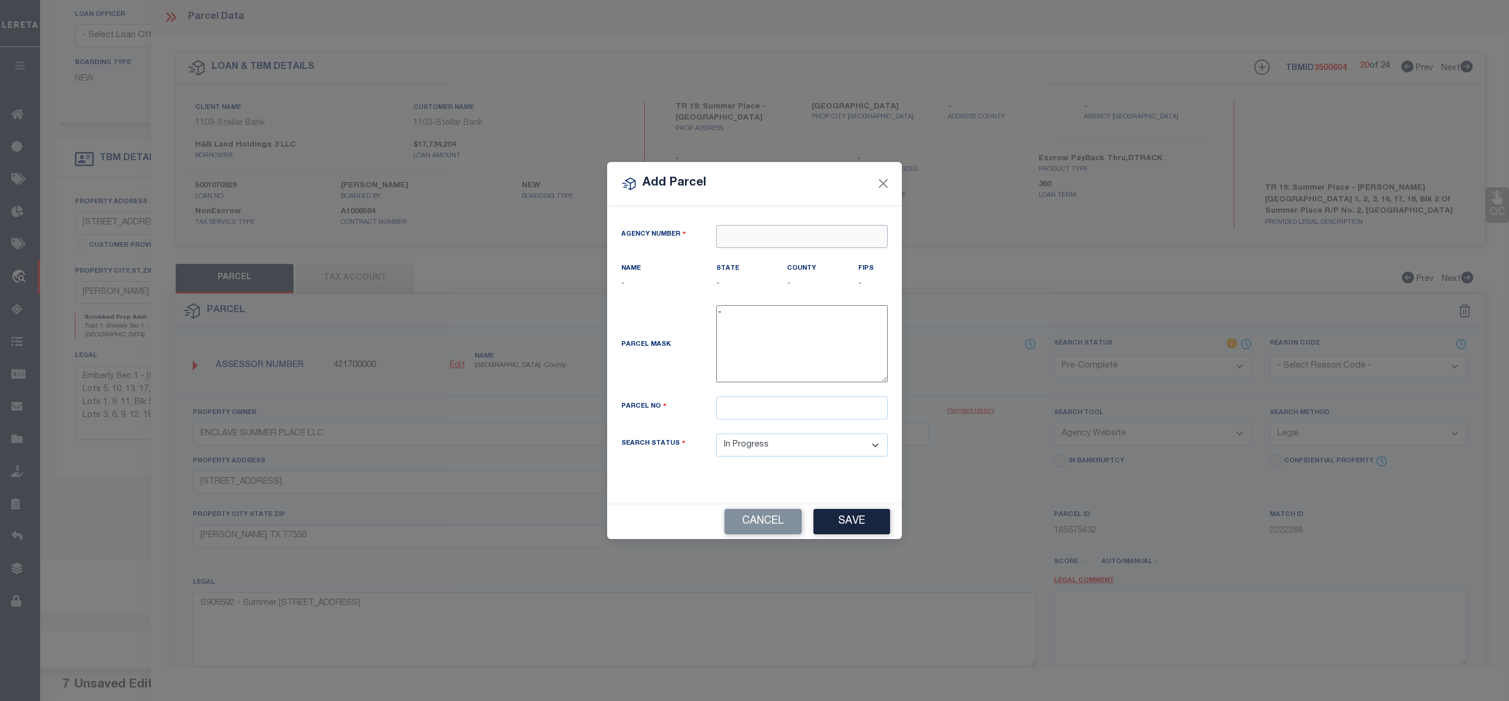
click at [774, 239] on input "text" at bounding box center [802, 236] width 172 height 23
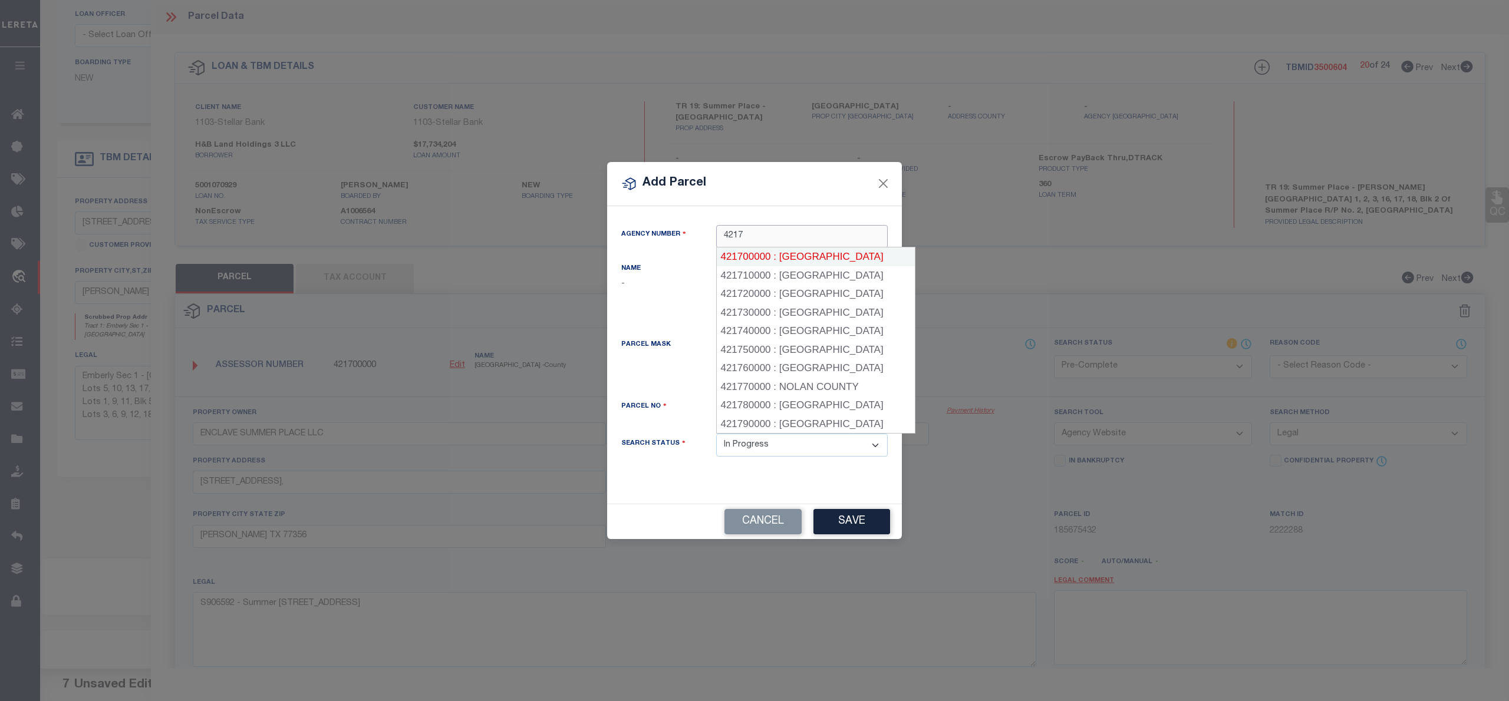
click at [811, 253] on div "421700000 : MONTGOMERY COUNTY" at bounding box center [816, 257] width 198 height 19
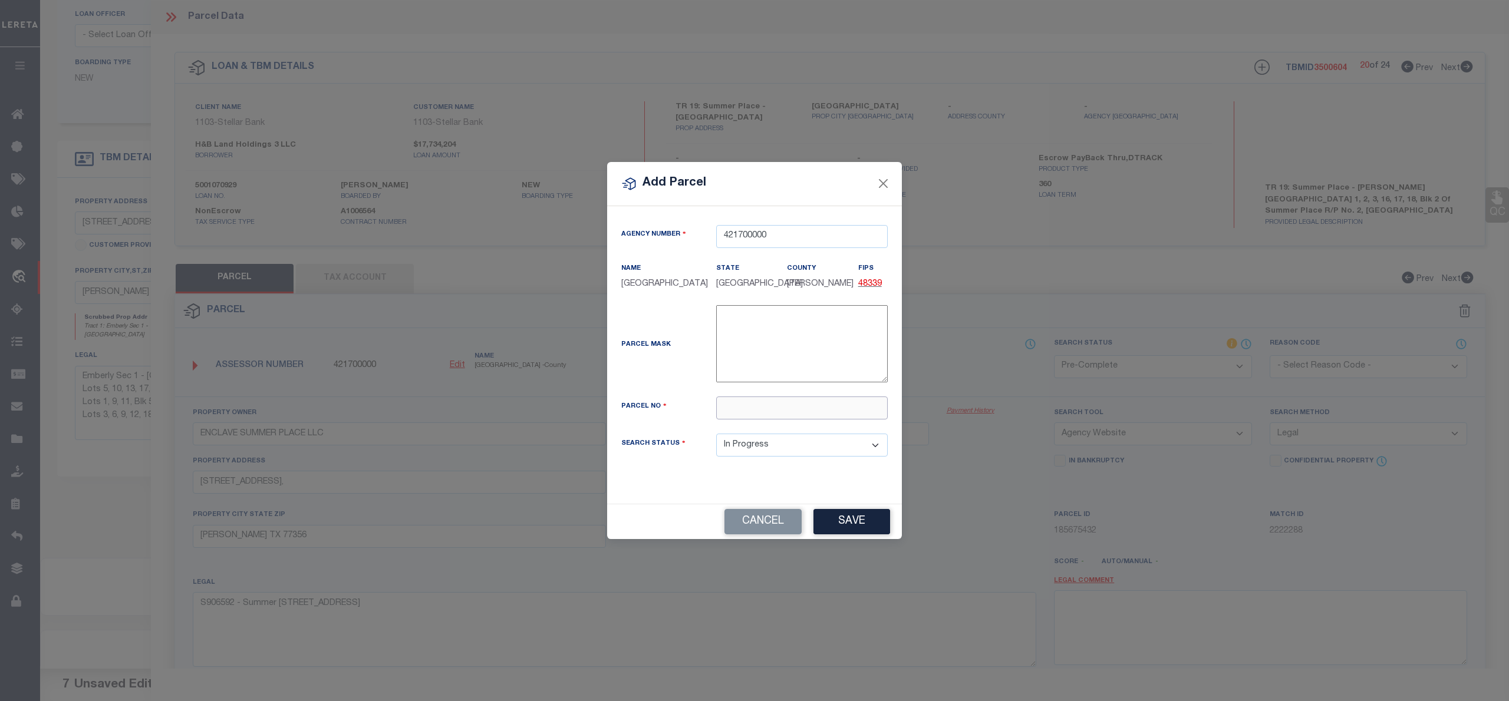
click at [776, 411] on input "text" at bounding box center [802, 408] width 172 height 23
paste input "9065-92-03200"
click at [760, 417] on input "9065-92-03200" at bounding box center [802, 408] width 172 height 23
click at [719, 413] on input "90659203200" at bounding box center [802, 408] width 172 height 23
click at [836, 529] on button "Save" at bounding box center [851, 521] width 77 height 25
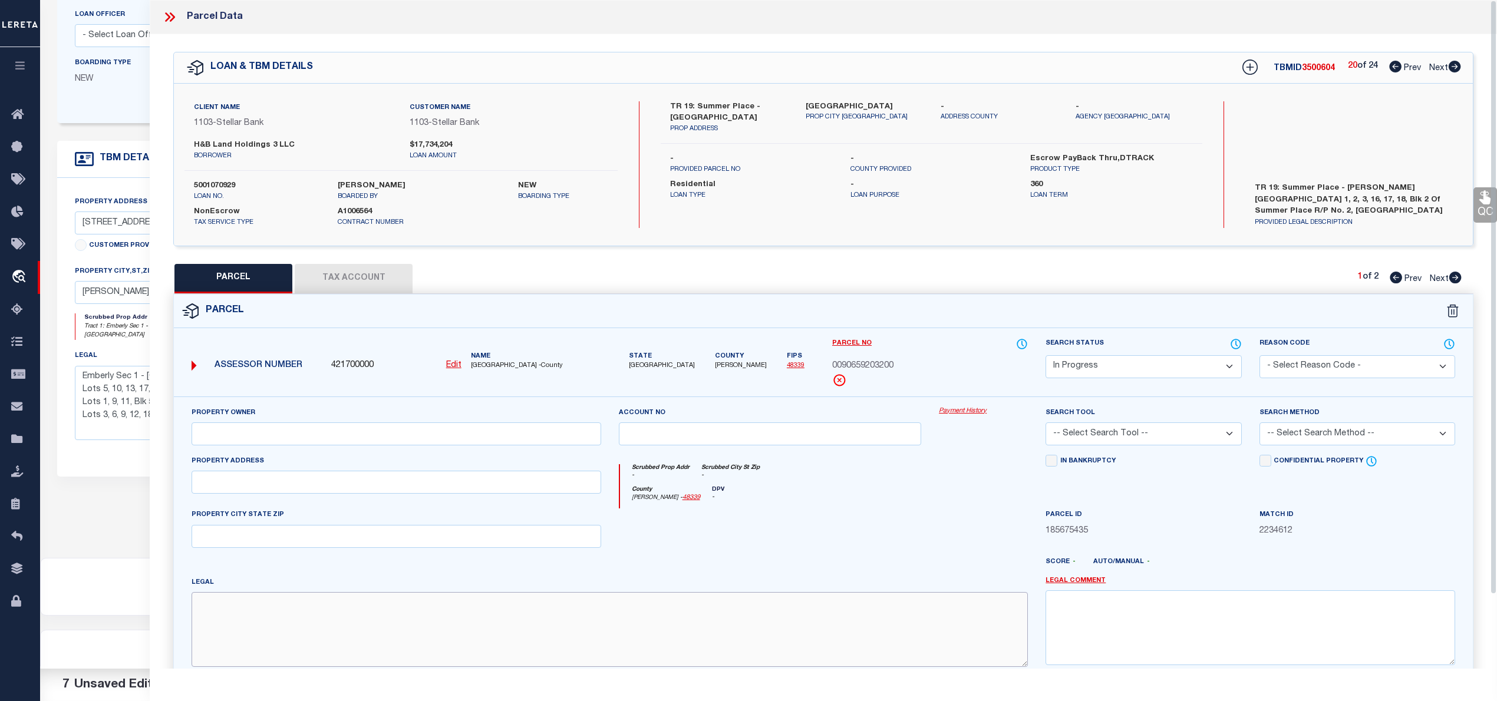
click at [565, 613] on textarea at bounding box center [610, 629] width 836 height 74
paste textarea "S906592 - Summer Place Replat No 2, BLOCK 2, Lot 2"
click at [227, 446] on input "text" at bounding box center [397, 434] width 410 height 23
paste input "ENCLAVE SUMMER PLACE LLC"
click at [303, 486] on input "text" at bounding box center [397, 482] width 410 height 23
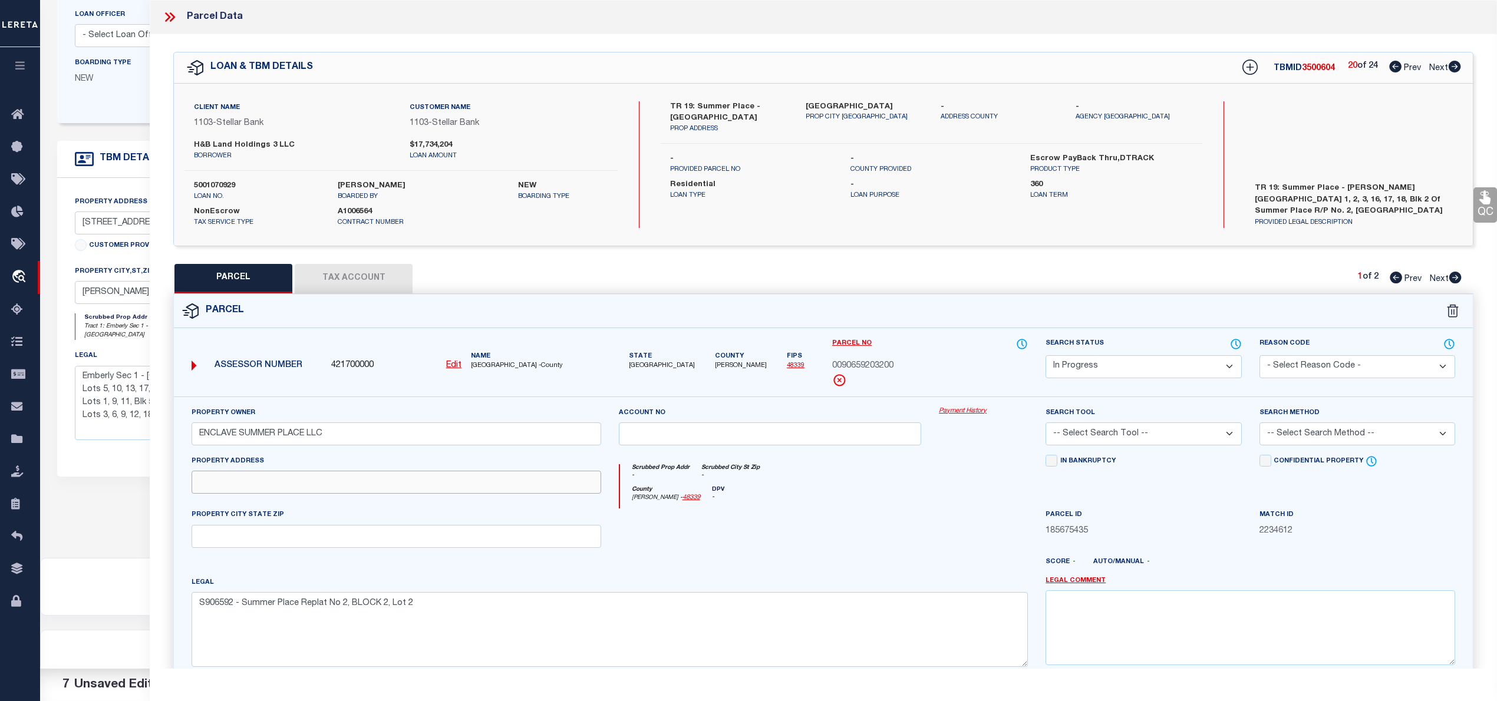
paste input "368 SUMMER PLACE DR, MONTGOMERY TX 77356"
drag, startPoint x: 303, startPoint y: 486, endPoint x: 462, endPoint y: 492, distance: 159.2
click at [462, 492] on input "368 SUMMER PLACE DR, MONTGOMERY TX 77356" at bounding box center [397, 482] width 410 height 23
click at [370, 529] on input "text" at bounding box center [397, 536] width 410 height 23
paste input "[PERSON_NAME] TX 77356"
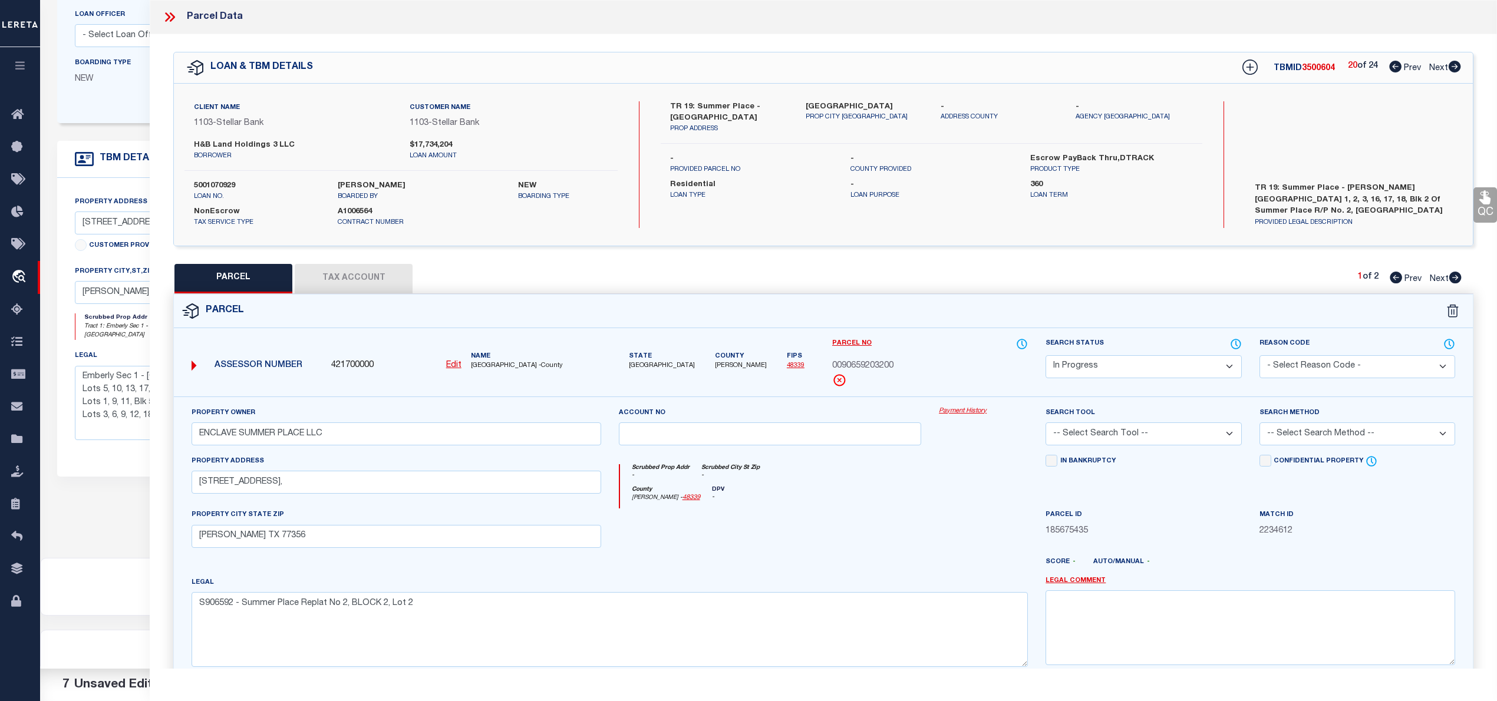
click at [1137, 364] on select "Automated Search Bad Parcel Complete Duplicate Parcel High Dollar Reporting In …" at bounding box center [1144, 366] width 196 height 23
click at [1046, 355] on select "Automated Search Bad Parcel Complete Duplicate Parcel High Dollar Reporting In …" at bounding box center [1144, 366] width 196 height 23
click at [1086, 434] on select "-- Select Search Tool -- 3rd Party Website Agency File Agency Website ATLS CNV-…" at bounding box center [1144, 434] width 196 height 23
click at [1046, 424] on select "-- Select Search Tool -- 3rd Party Website Agency File Agency Website ATLS CNV-…" at bounding box center [1144, 434] width 196 height 23
click at [1340, 440] on select "-- Select Search Method -- Property Address Legal Liability Info Provided" at bounding box center [1358, 434] width 196 height 23
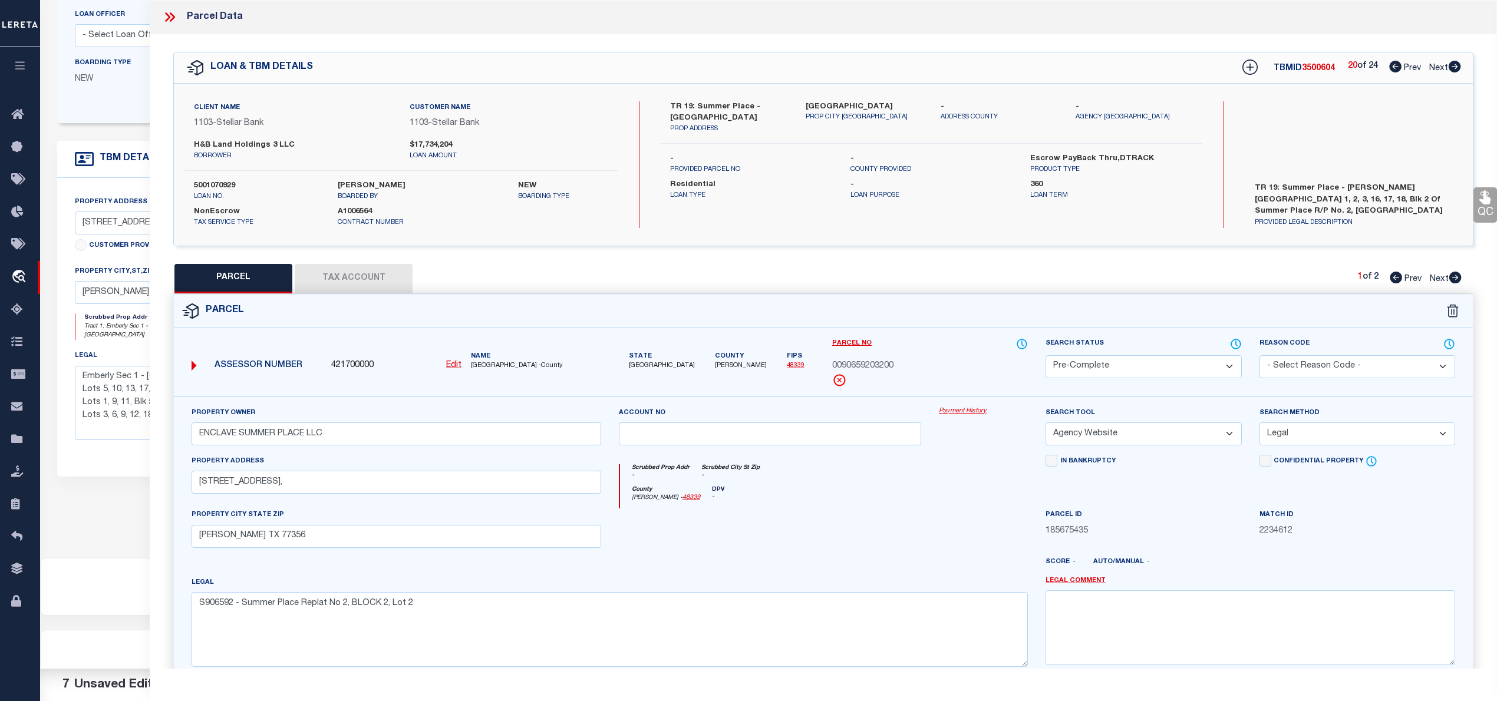
click at [1260, 424] on select "-- Select Search Method -- Property Address Legal Liability Info Provided" at bounding box center [1358, 434] width 196 height 23
click at [370, 270] on button "Tax Account" at bounding box center [354, 278] width 118 height 29
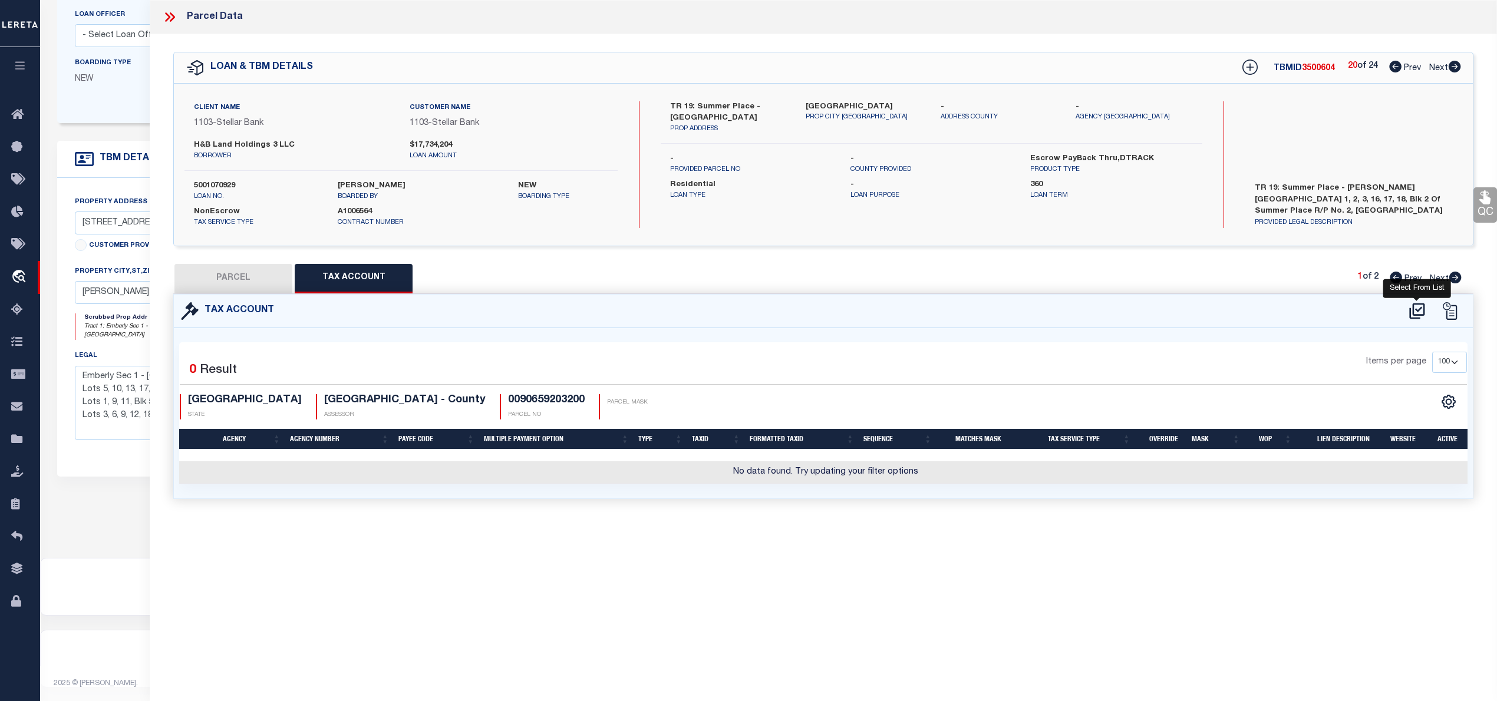
click at [1415, 317] on icon at bounding box center [1416, 311] width 15 height 16
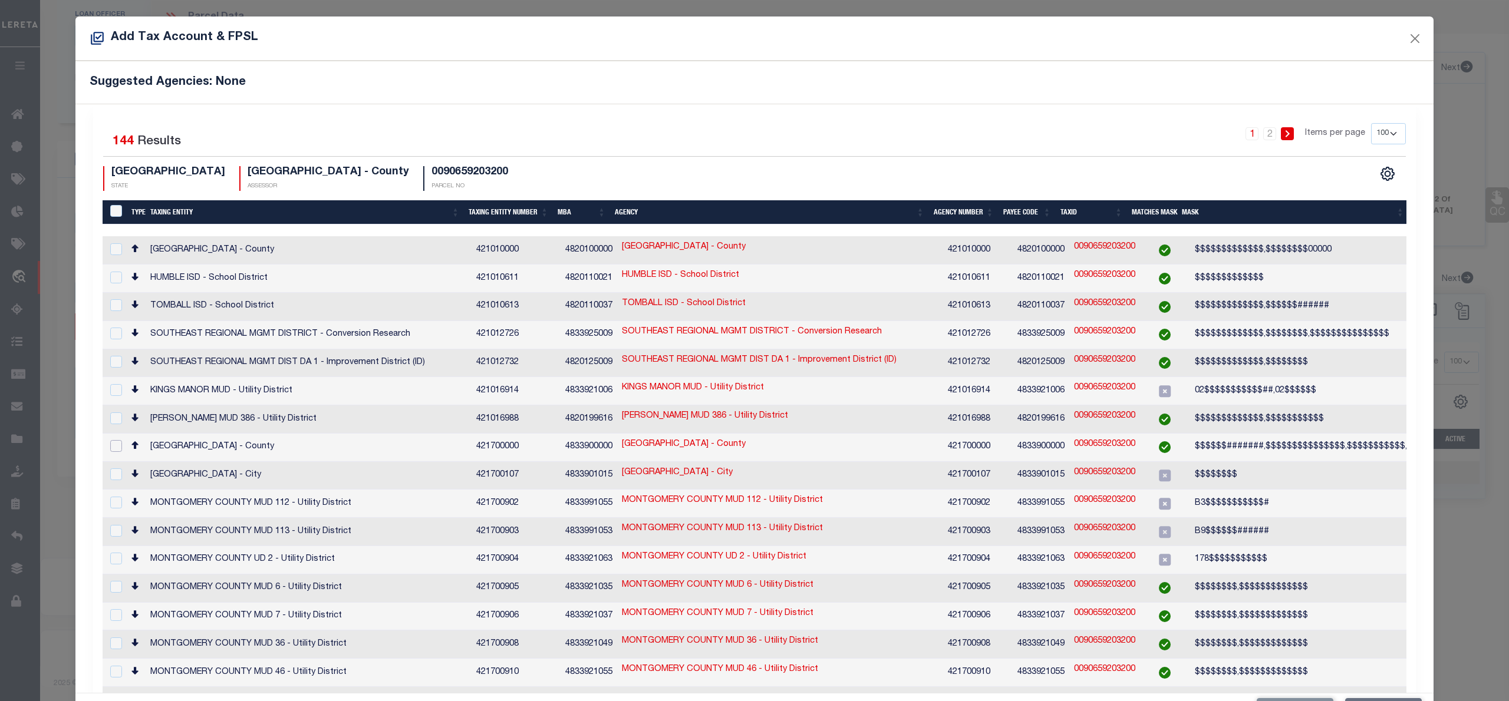
click at [120, 440] on input "checkbox" at bounding box center [116, 446] width 12 height 12
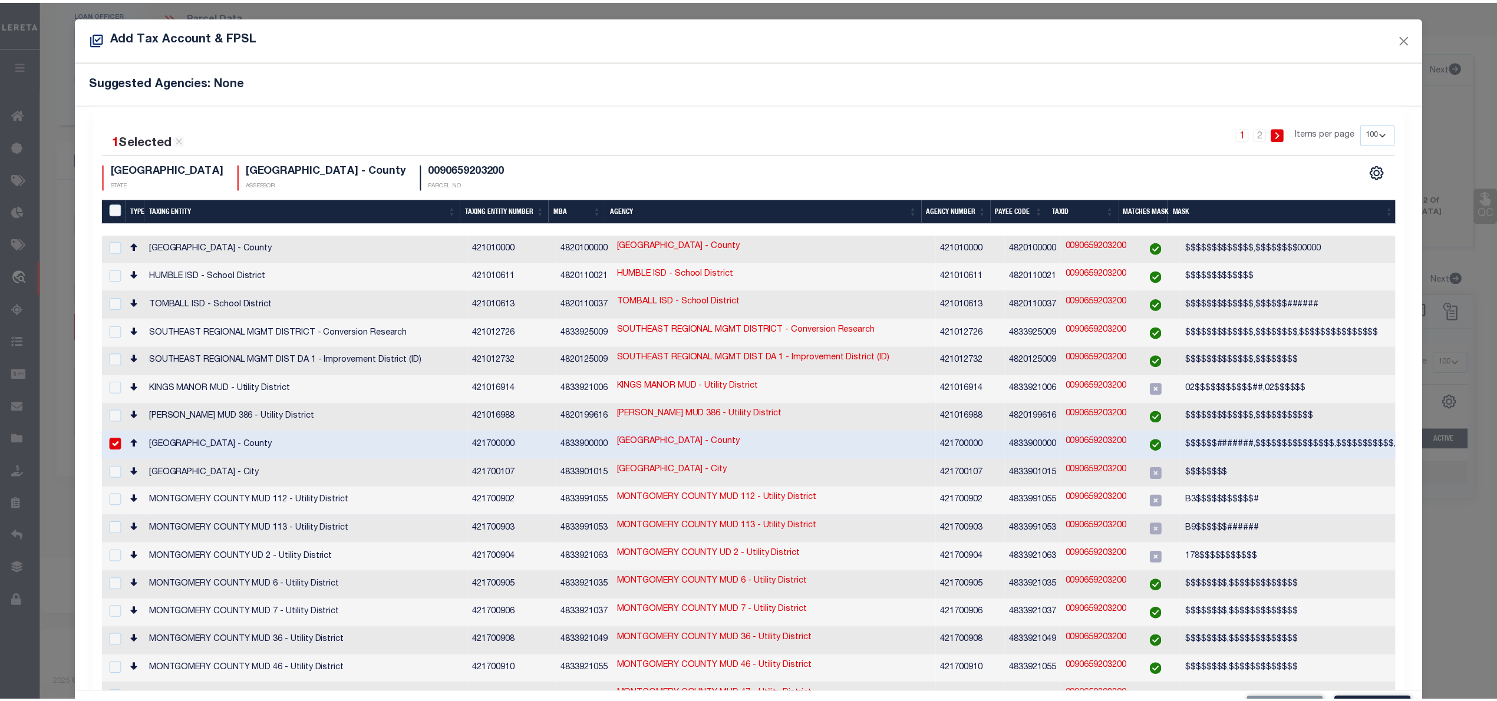
scroll to position [44, 0]
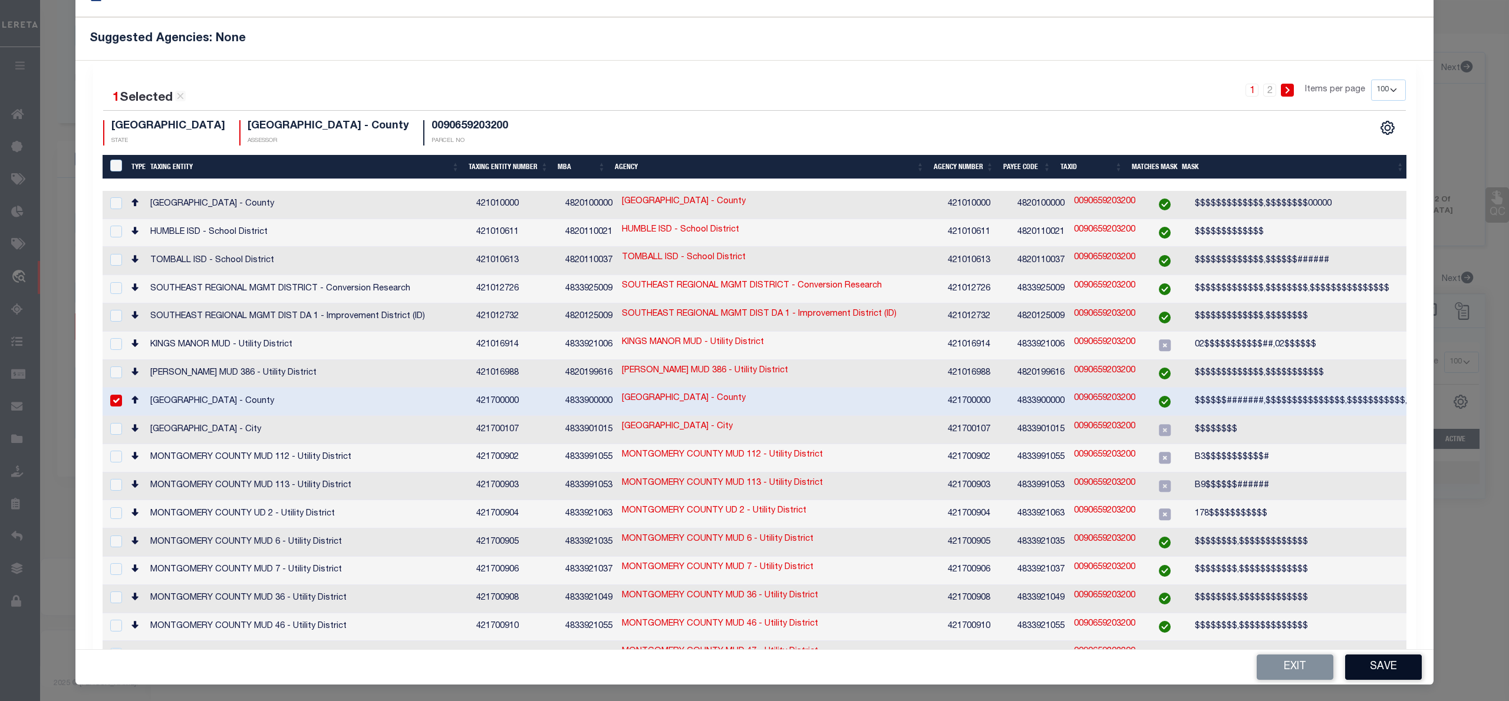
click at [1351, 665] on button "Save" at bounding box center [1383, 667] width 77 height 25
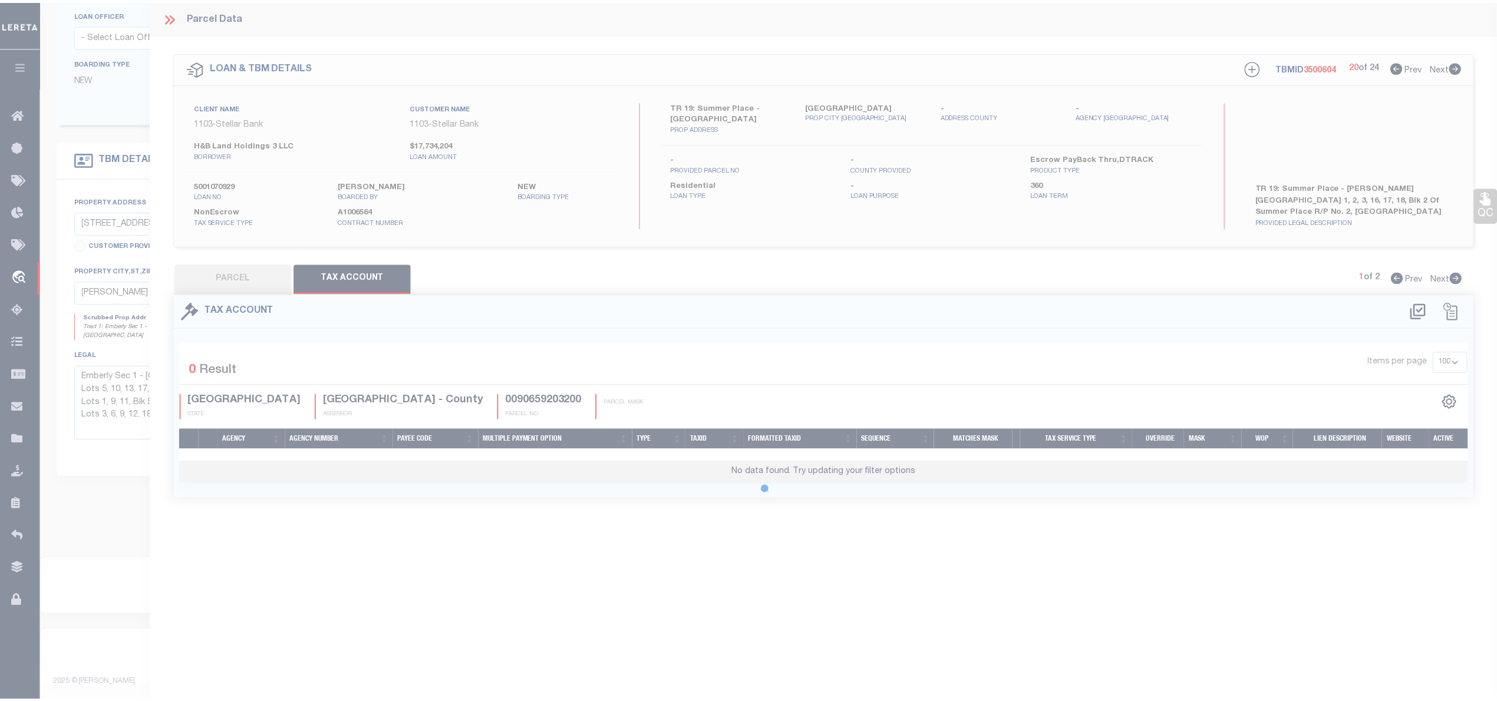
scroll to position [0, 0]
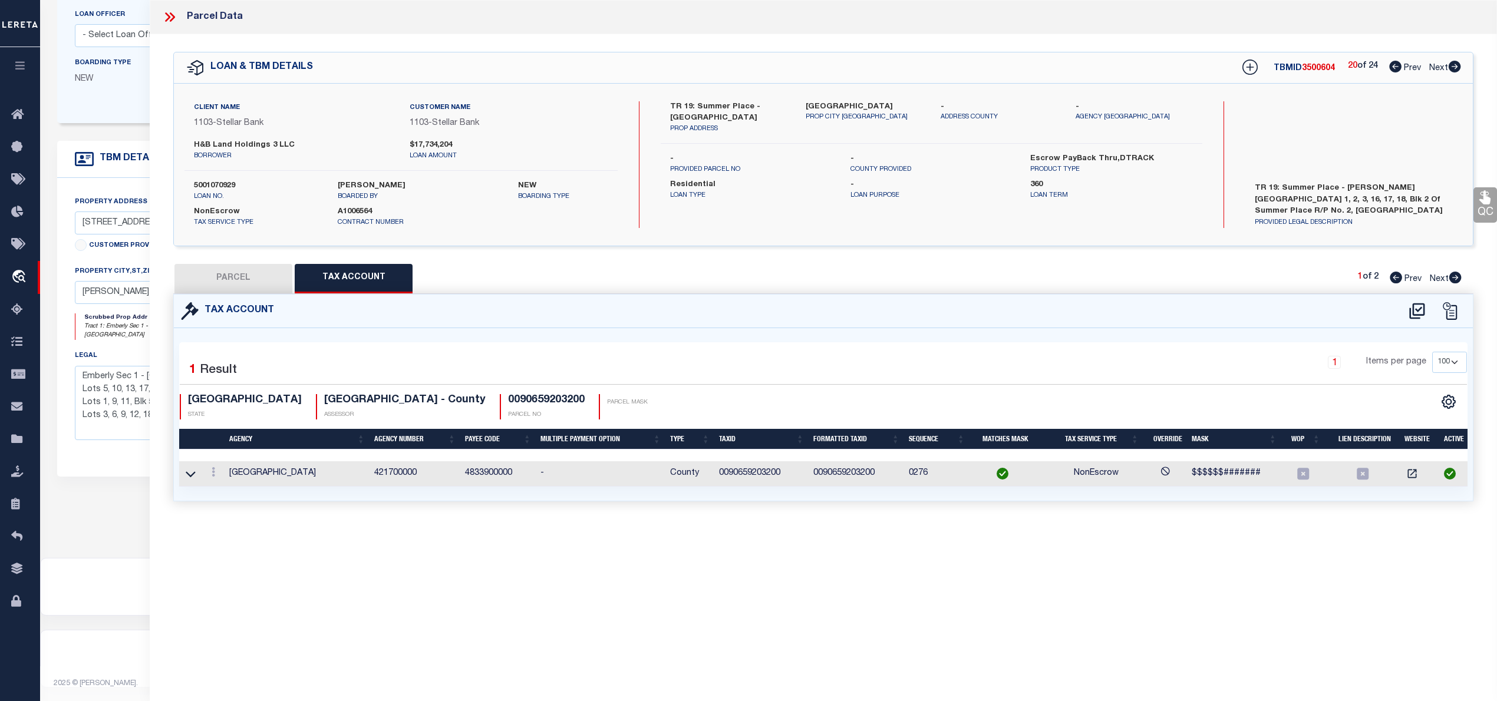
click at [243, 294] on div "Tax Account Selected 1 1" at bounding box center [823, 397] width 1300 height 207
click at [244, 286] on button "PARCEL" at bounding box center [233, 278] width 118 height 29
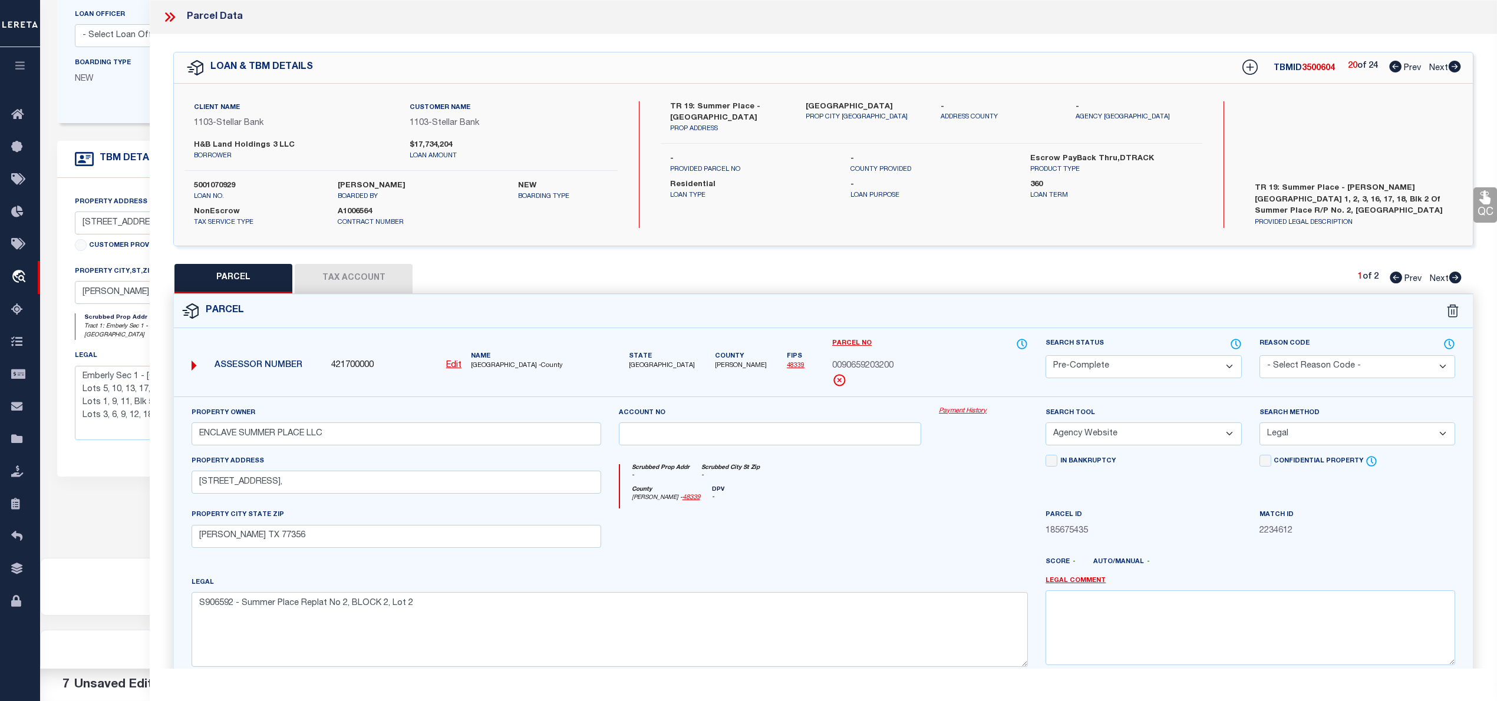
scroll to position [118, 0]
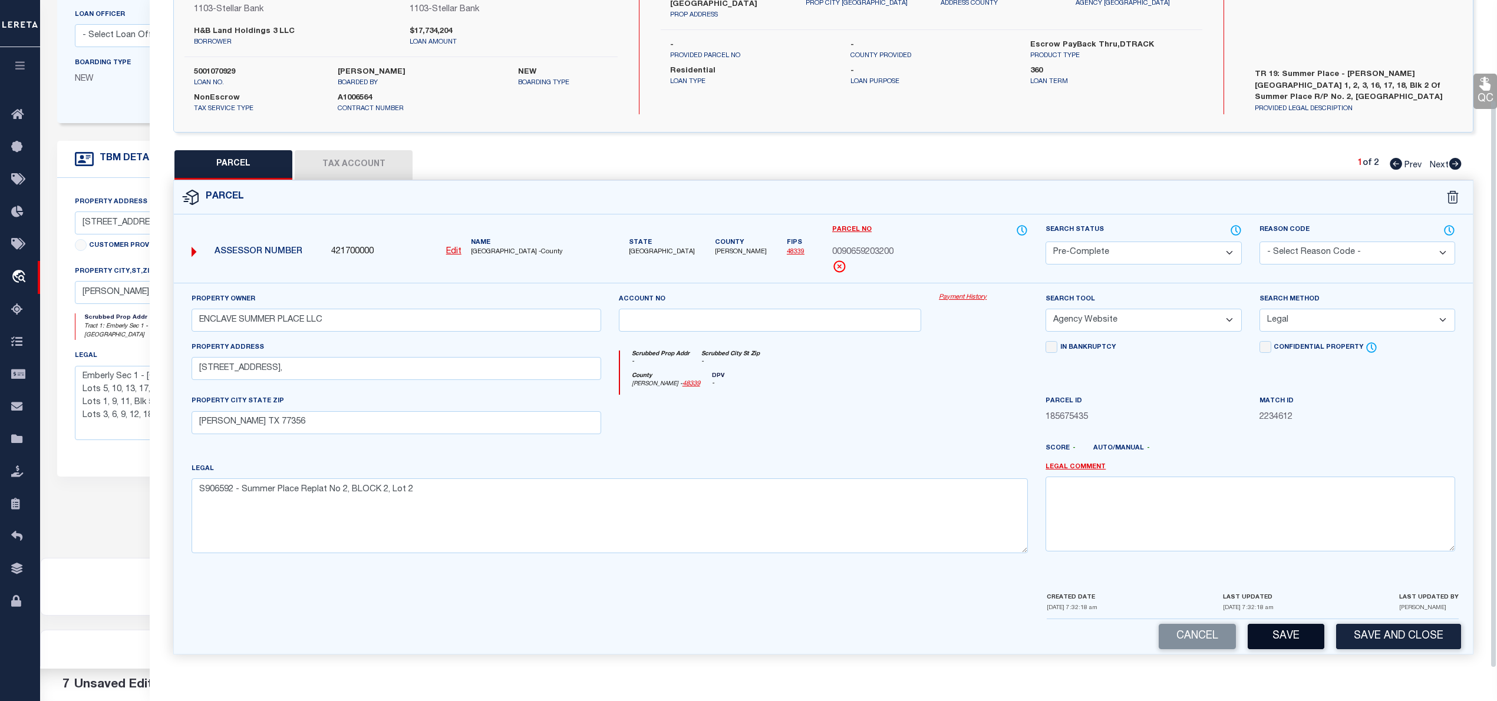
click at [1292, 639] on button "Save" at bounding box center [1286, 636] width 77 height 25
click at [360, 166] on button "Tax Account" at bounding box center [354, 164] width 118 height 29
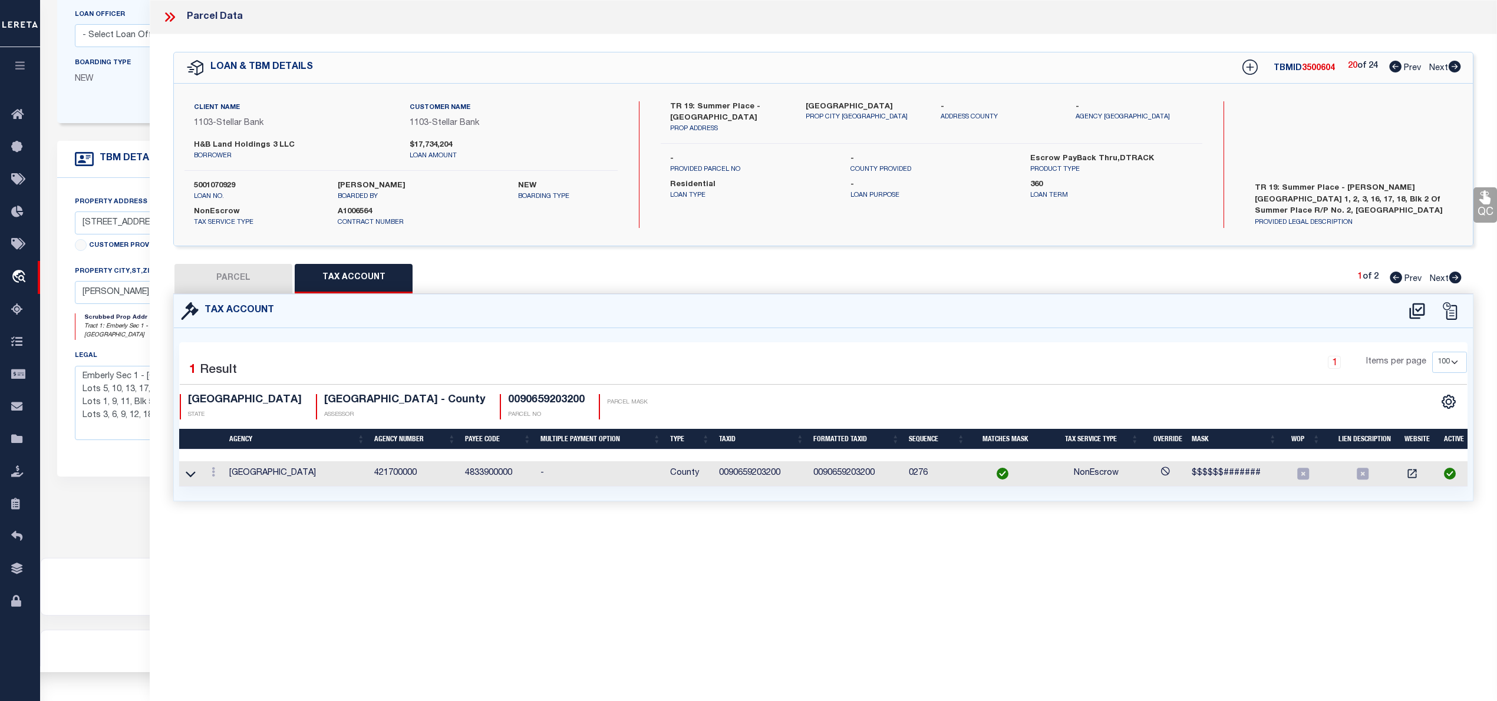
scroll to position [0, 0]
click at [231, 276] on button "PARCEL" at bounding box center [233, 278] width 118 height 29
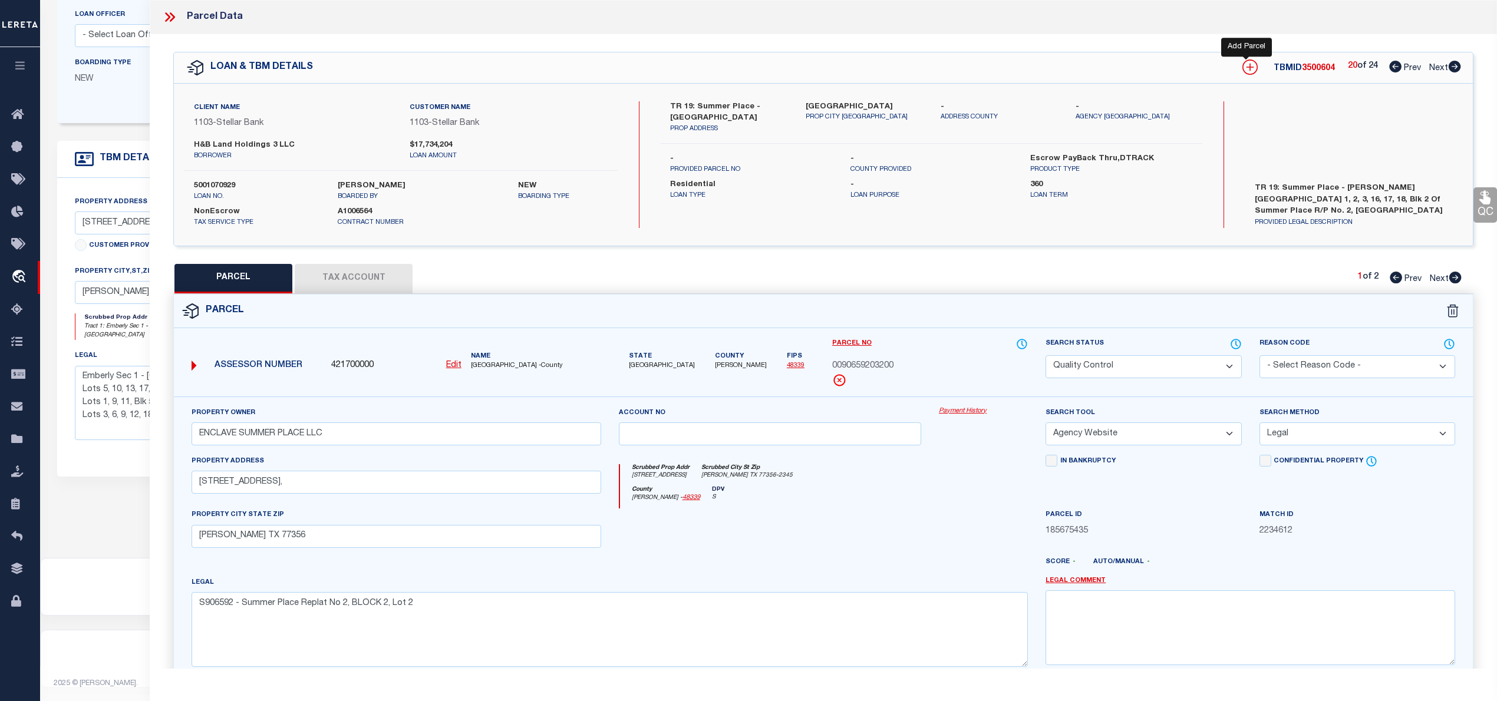
click at [1242, 69] on icon at bounding box center [1249, 67] width 15 height 15
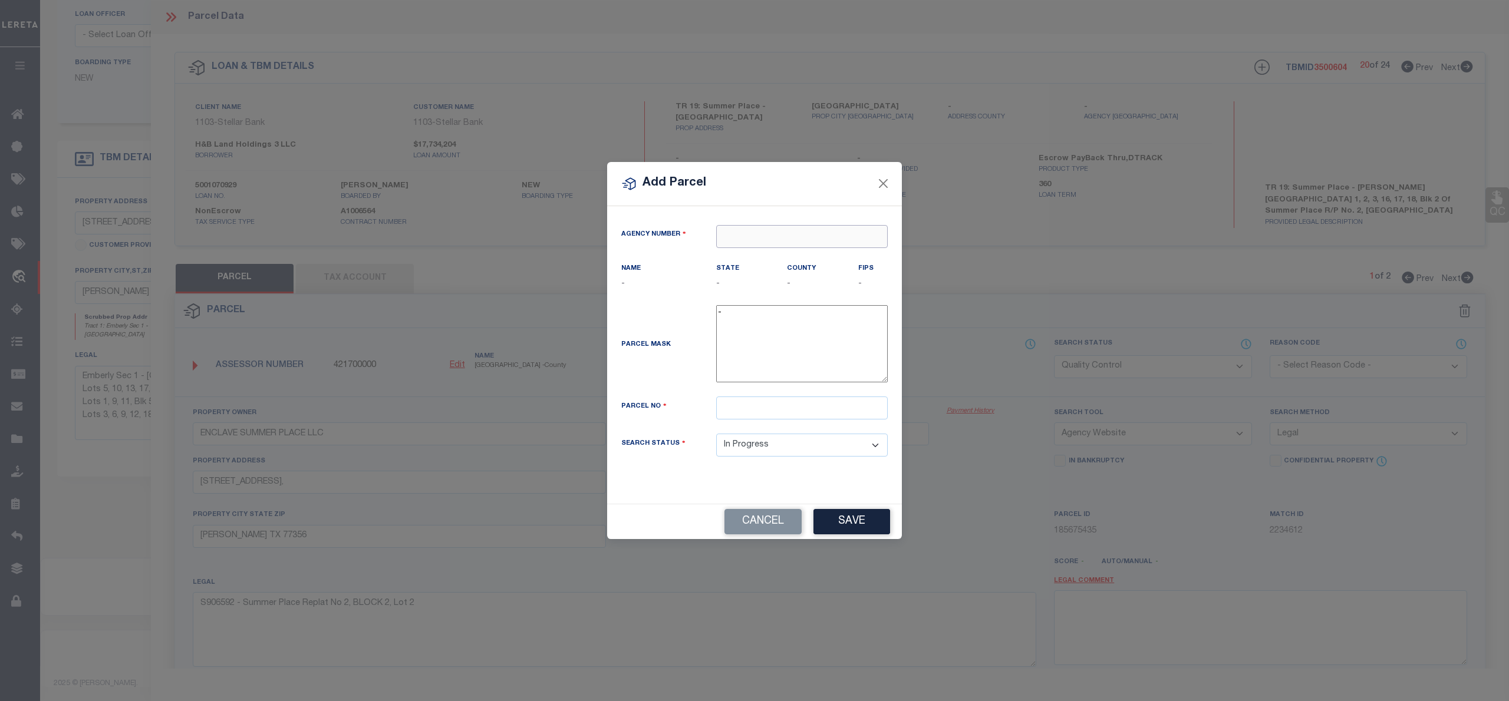
click at [756, 229] on input "text" at bounding box center [802, 236] width 172 height 23
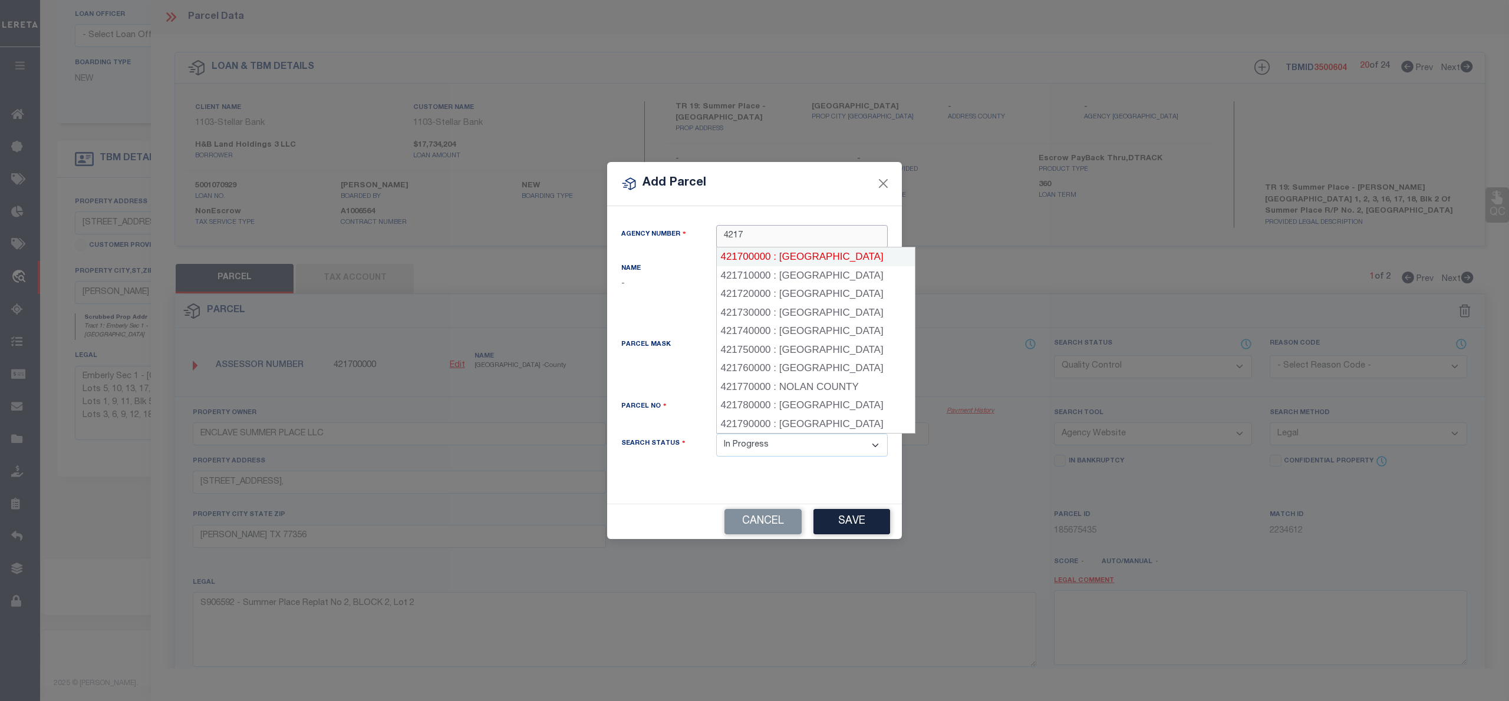
click at [773, 260] on div "421700000 : MONTGOMERY COUNTY" at bounding box center [816, 257] width 198 height 19
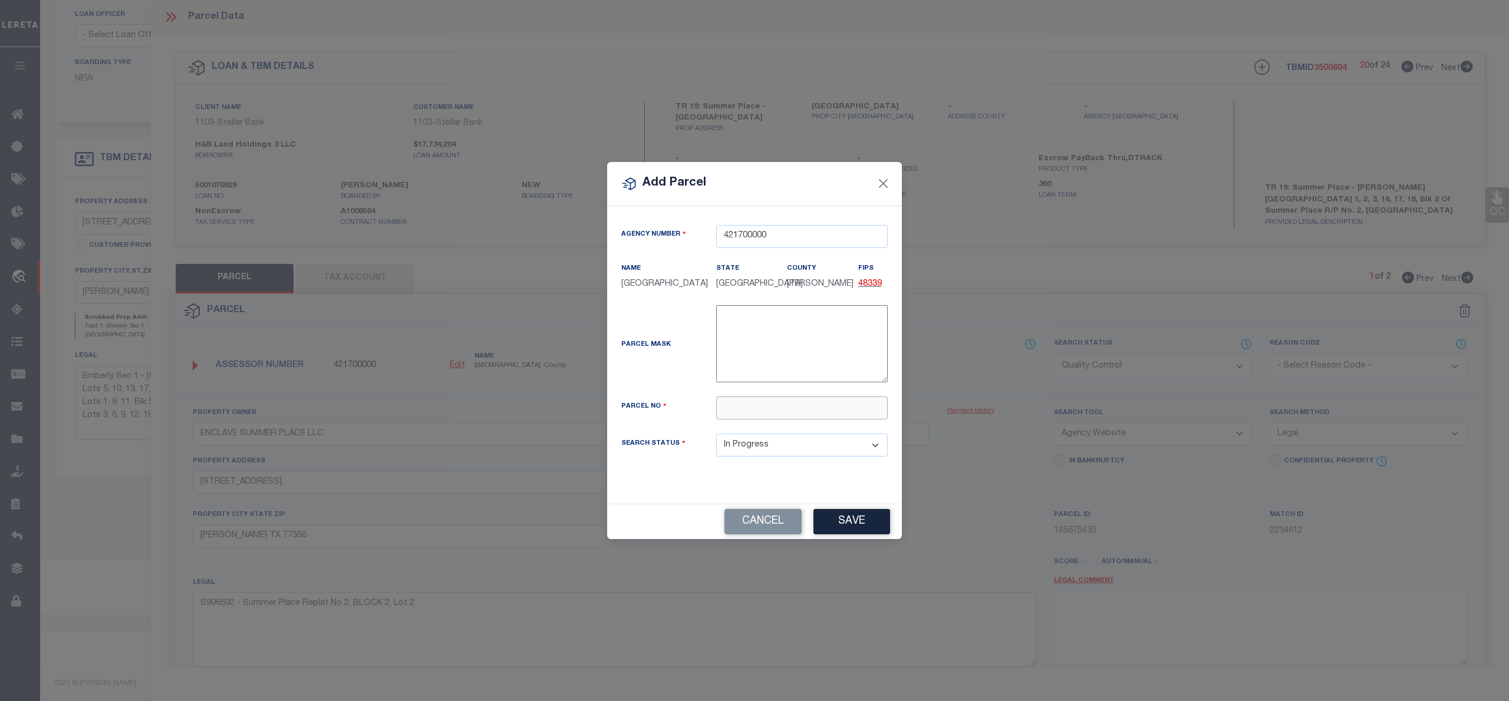
click at [787, 416] on input "text" at bounding box center [802, 408] width 172 height 23
paste input "9065-92-03300"
click at [757, 417] on input "009065-92-03300" at bounding box center [802, 408] width 172 height 23
click at [879, 535] on button "Save" at bounding box center [851, 521] width 77 height 25
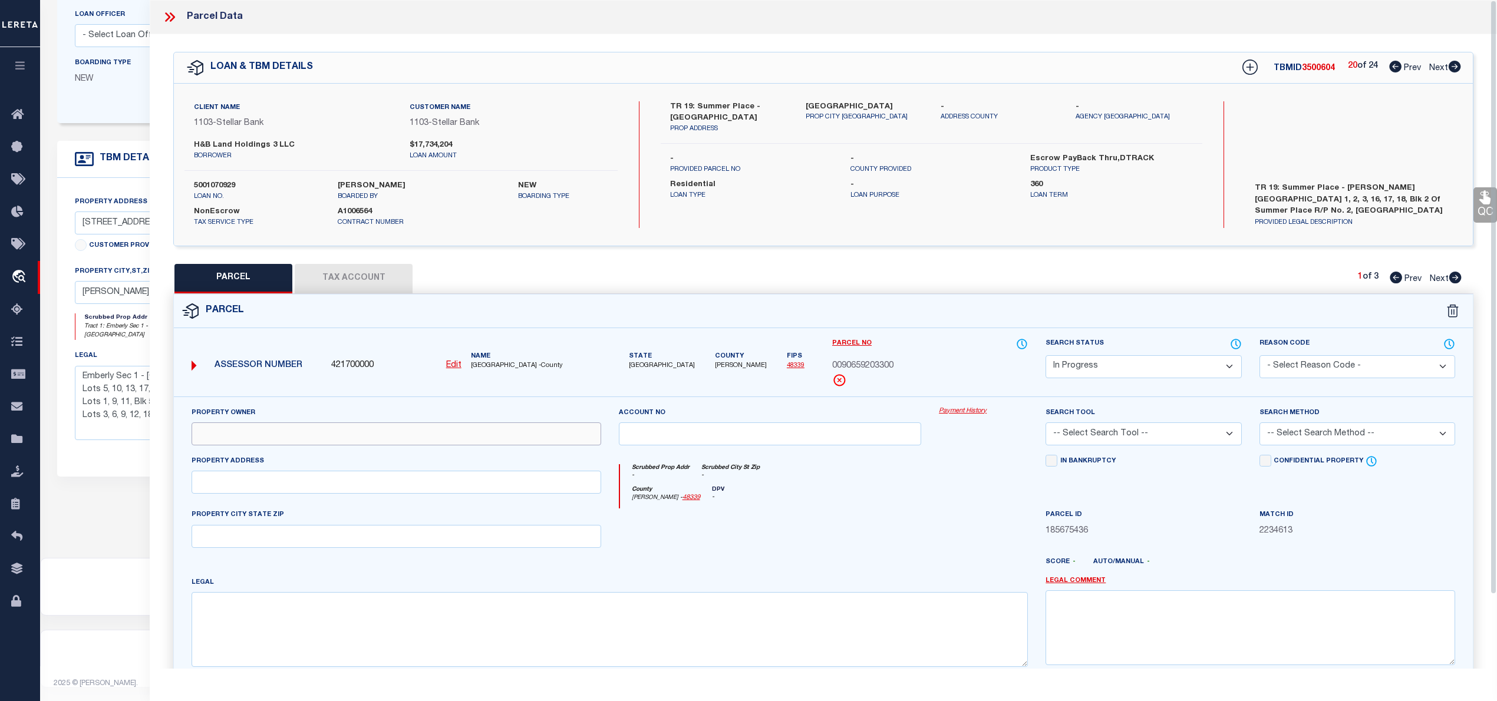
click at [474, 433] on input "text" at bounding box center [397, 434] width 410 height 23
paste input "ENCLAVE SUMMER PLACE LLC"
click at [416, 667] on textarea at bounding box center [610, 629] width 836 height 74
paste textarea "S906592 - Summer Place Replat No 2, BLOCK 2, Lot 3"
click at [323, 494] on input "text" at bounding box center [397, 482] width 410 height 23
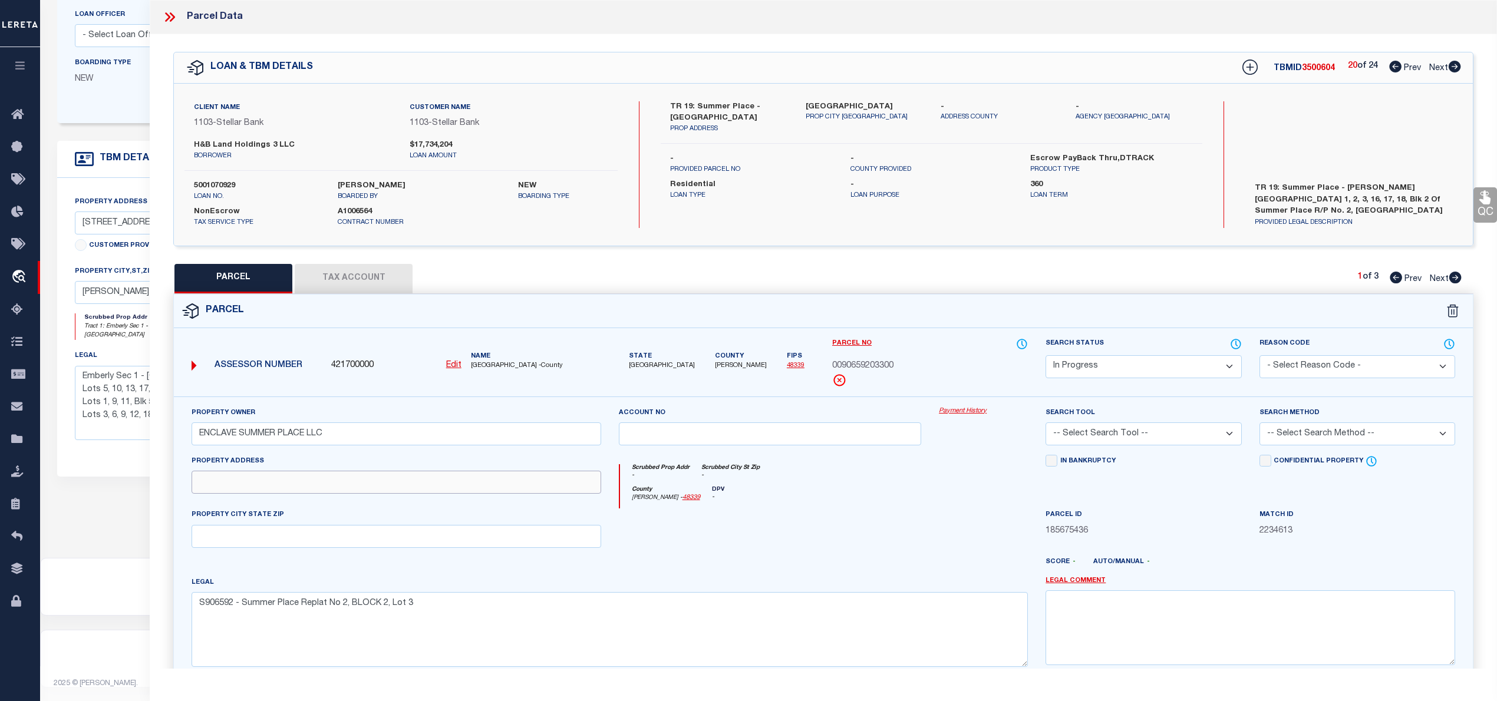
click at [323, 477] on input "text" at bounding box center [397, 482] width 410 height 23
paste input "364 SUMMER PLACE DR, MONTGOMERY TX 77356"
drag, startPoint x: 302, startPoint y: 486, endPoint x: 448, endPoint y: 486, distance: 145.6
click at [448, 486] on input "364 SUMMER PLACE DR, MONTGOMERY TX 77356" at bounding box center [397, 482] width 410 height 23
click at [391, 543] on input "text" at bounding box center [397, 536] width 410 height 23
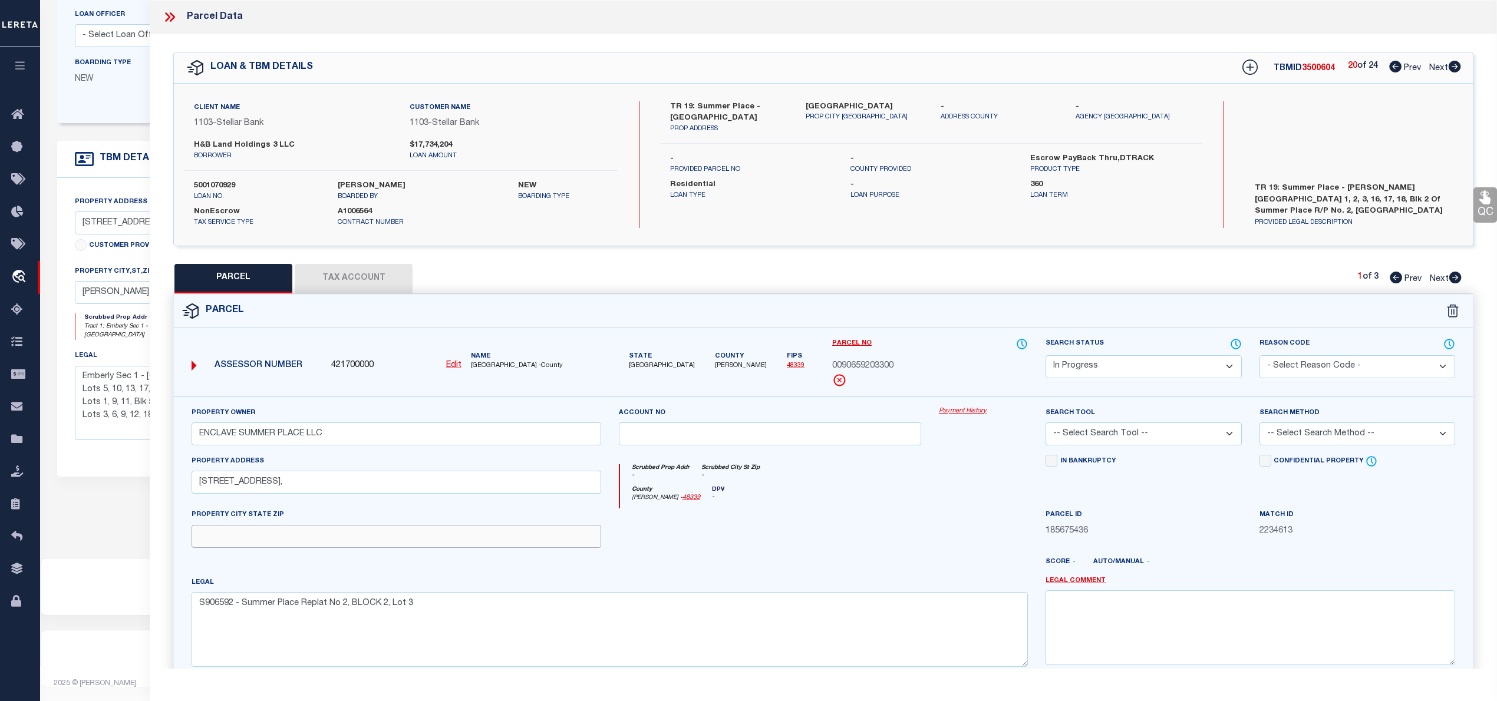
paste input "[PERSON_NAME] TX 77356"
click at [1169, 361] on select "Automated Search Bad Parcel Complete Duplicate Parcel High Dollar Reporting In …" at bounding box center [1144, 366] width 196 height 23
click at [1046, 355] on select "Automated Search Bad Parcel Complete Duplicate Parcel High Dollar Reporting In …" at bounding box center [1144, 366] width 196 height 23
click at [1132, 444] on select "-- Select Search Tool -- 3rd Party Website Agency File Agency Website ATLS CNV-…" at bounding box center [1144, 434] width 196 height 23
click at [1046, 424] on select "-- Select Search Tool -- 3rd Party Website Agency File Agency Website ATLS CNV-…" at bounding box center [1144, 434] width 196 height 23
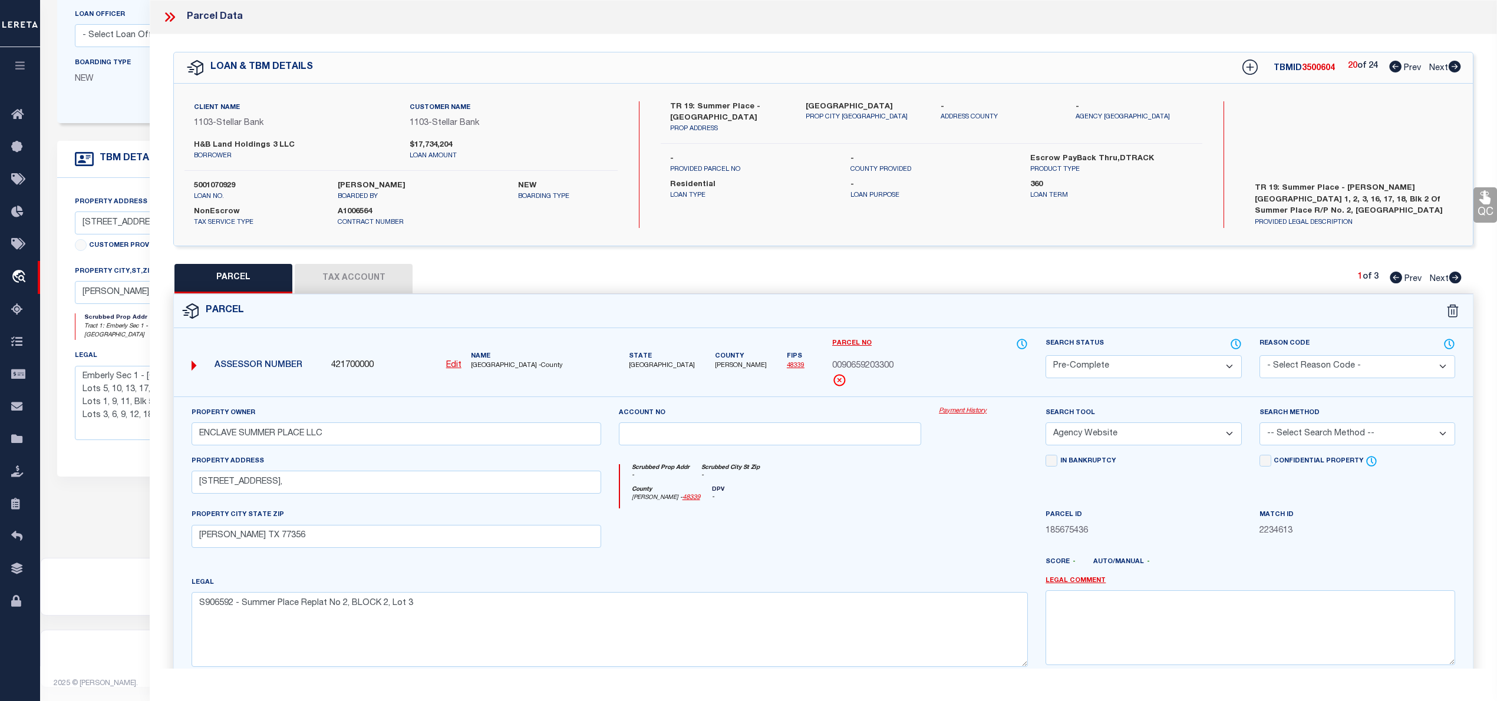
click at [1366, 431] on select "-- Select Search Method -- Property Address Legal Liability Info Provided" at bounding box center [1358, 434] width 196 height 23
click at [1260, 424] on select "-- Select Search Method -- Property Address Legal Liability Info Provided" at bounding box center [1358, 434] width 196 height 23
click at [375, 288] on button "Tax Account" at bounding box center [354, 278] width 118 height 29
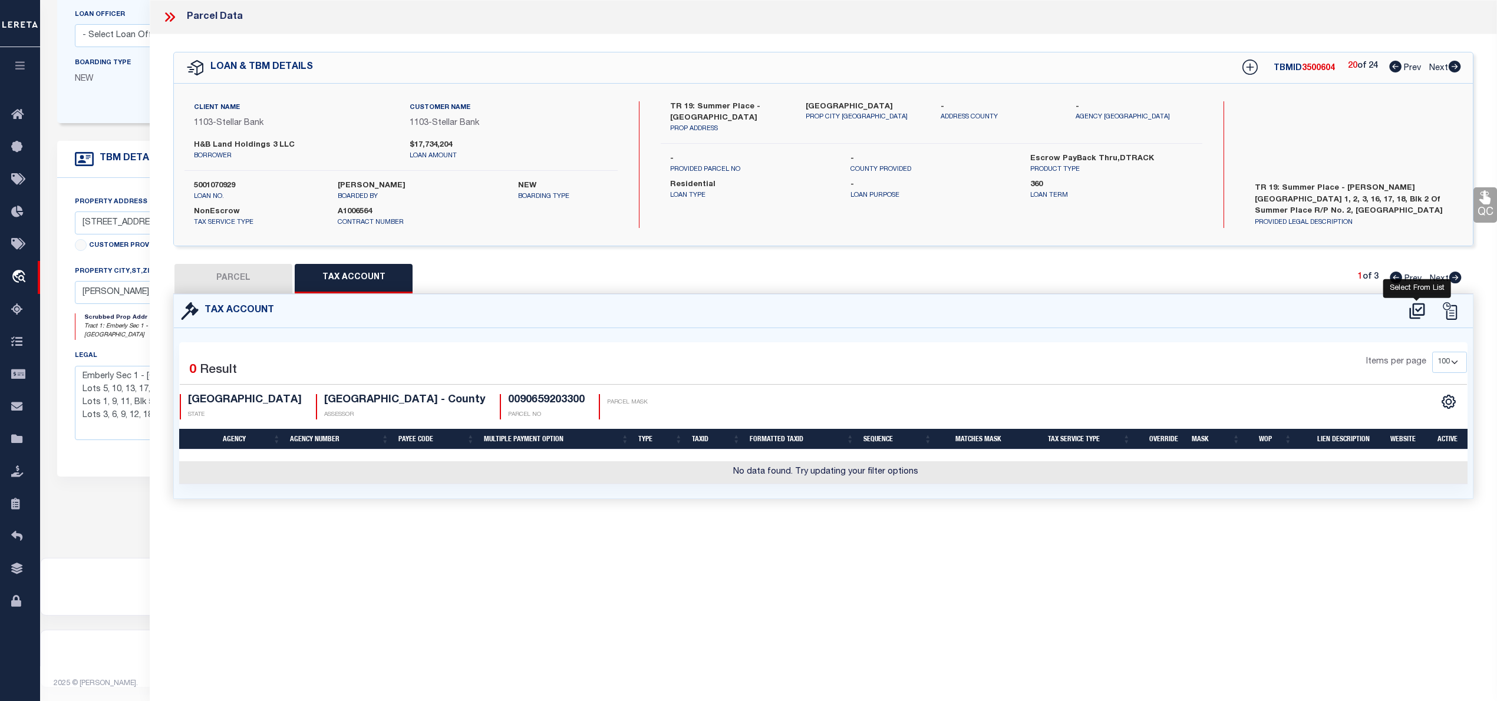
click at [1415, 307] on icon at bounding box center [1416, 311] width 19 height 19
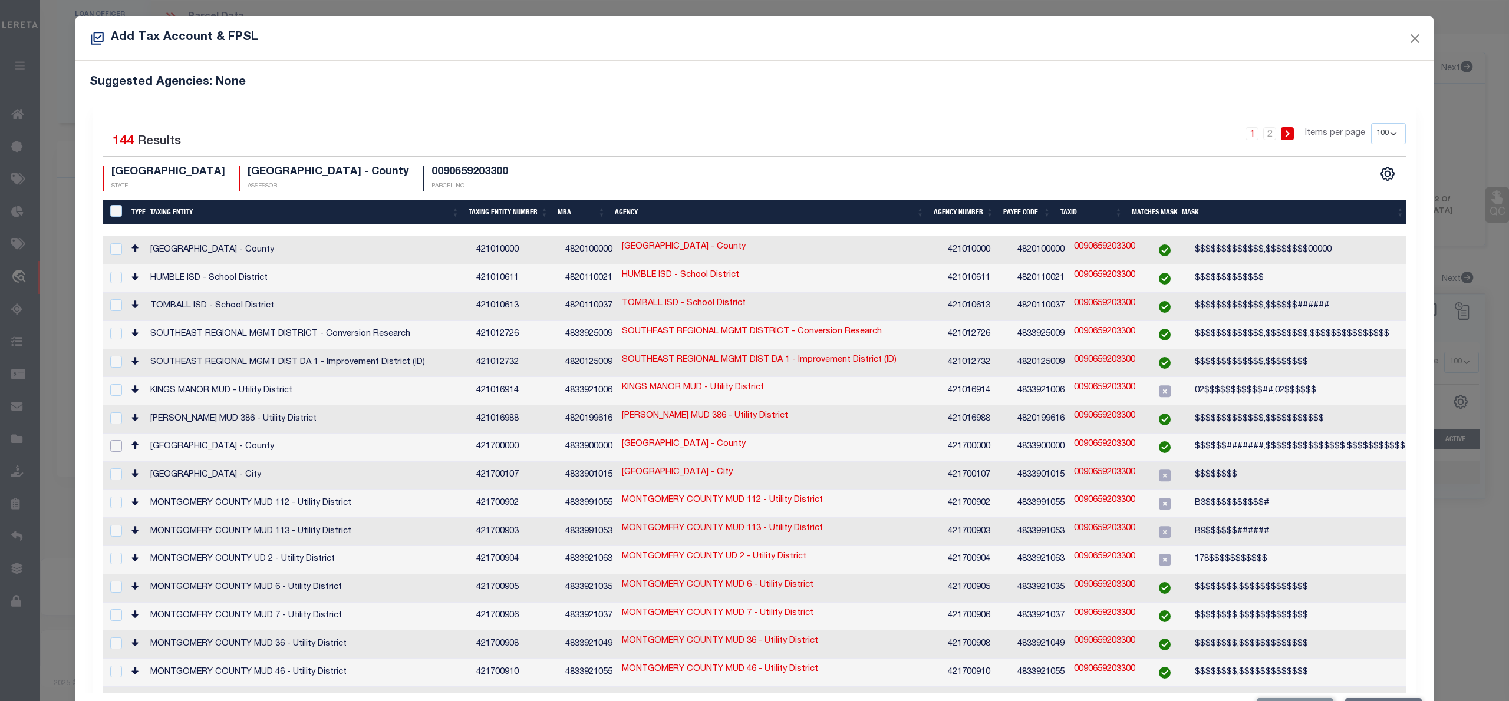
click at [117, 440] on input "checkbox" at bounding box center [116, 446] width 12 height 12
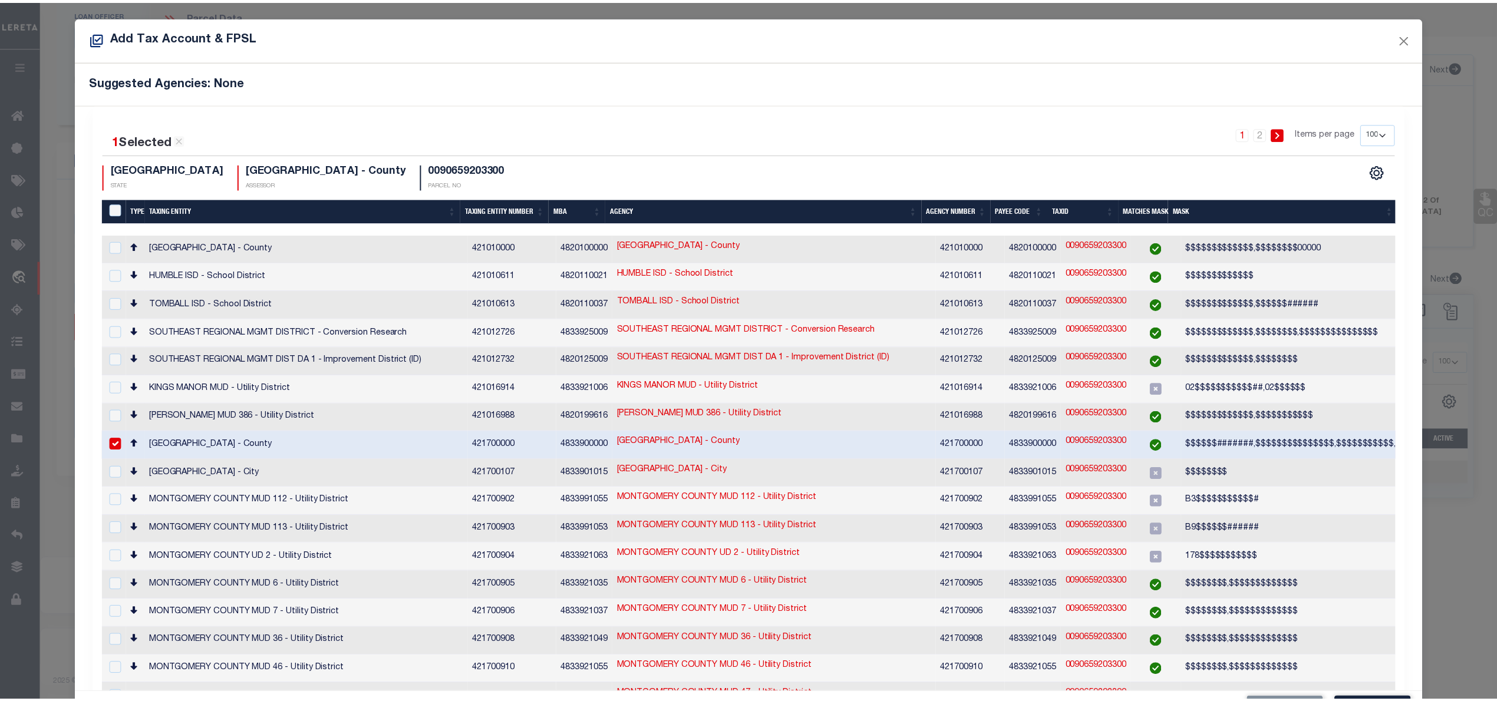
scroll to position [44, 0]
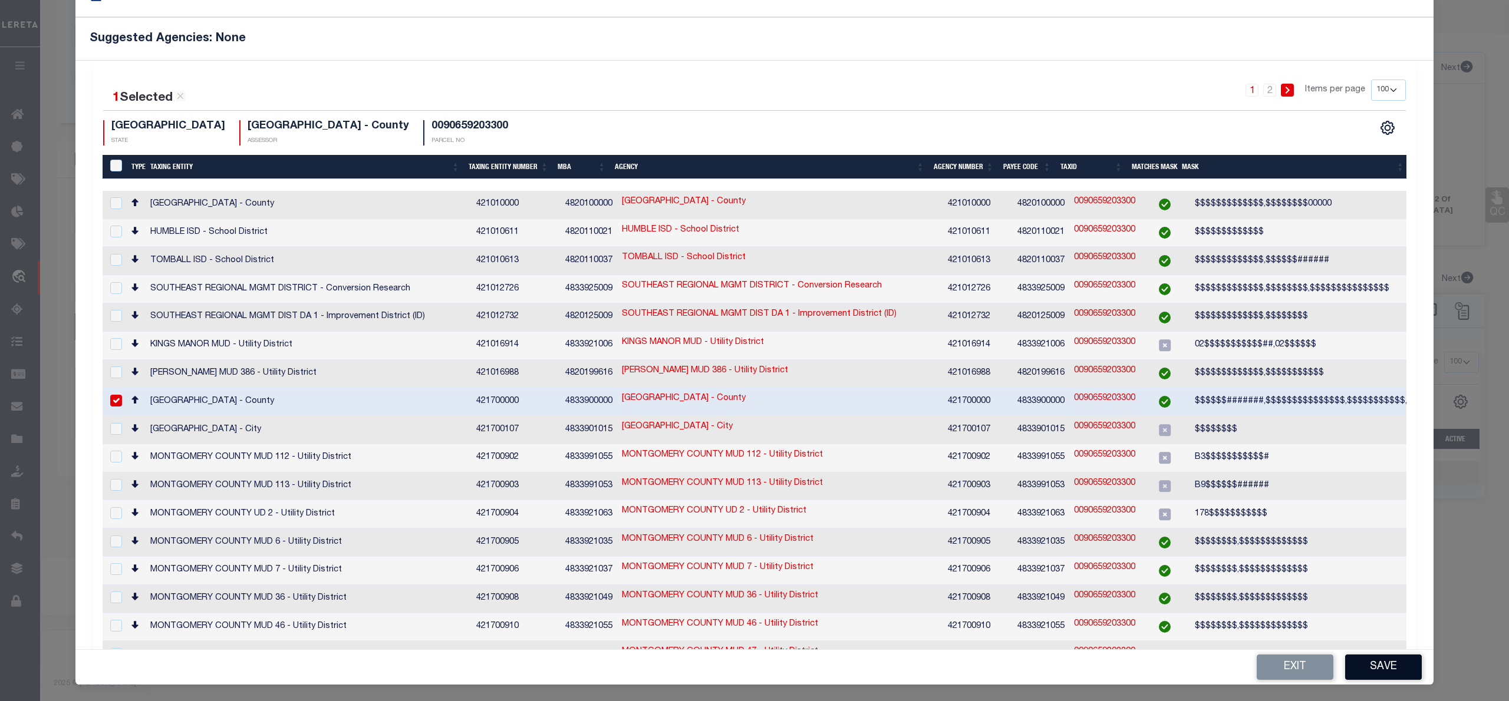
click at [1365, 668] on button "Save" at bounding box center [1383, 667] width 77 height 25
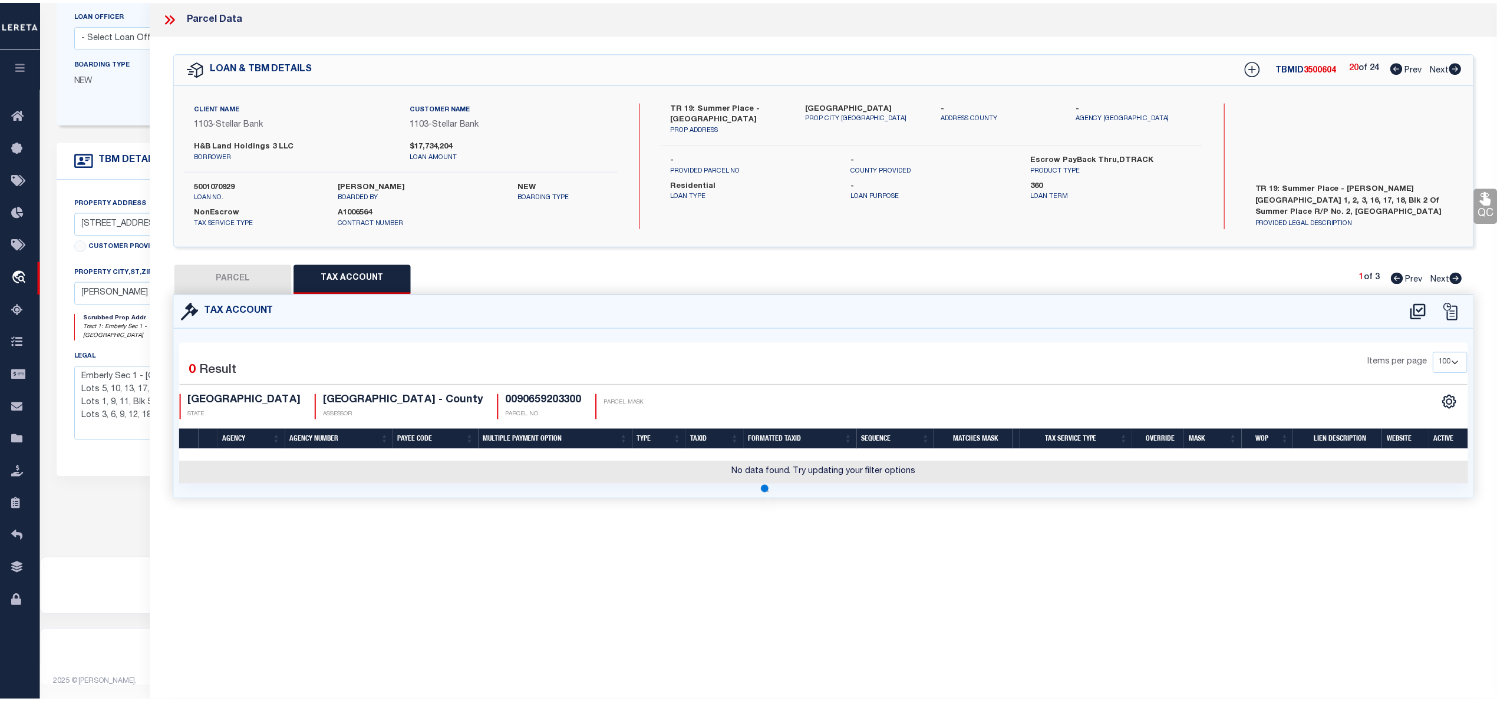
scroll to position [0, 0]
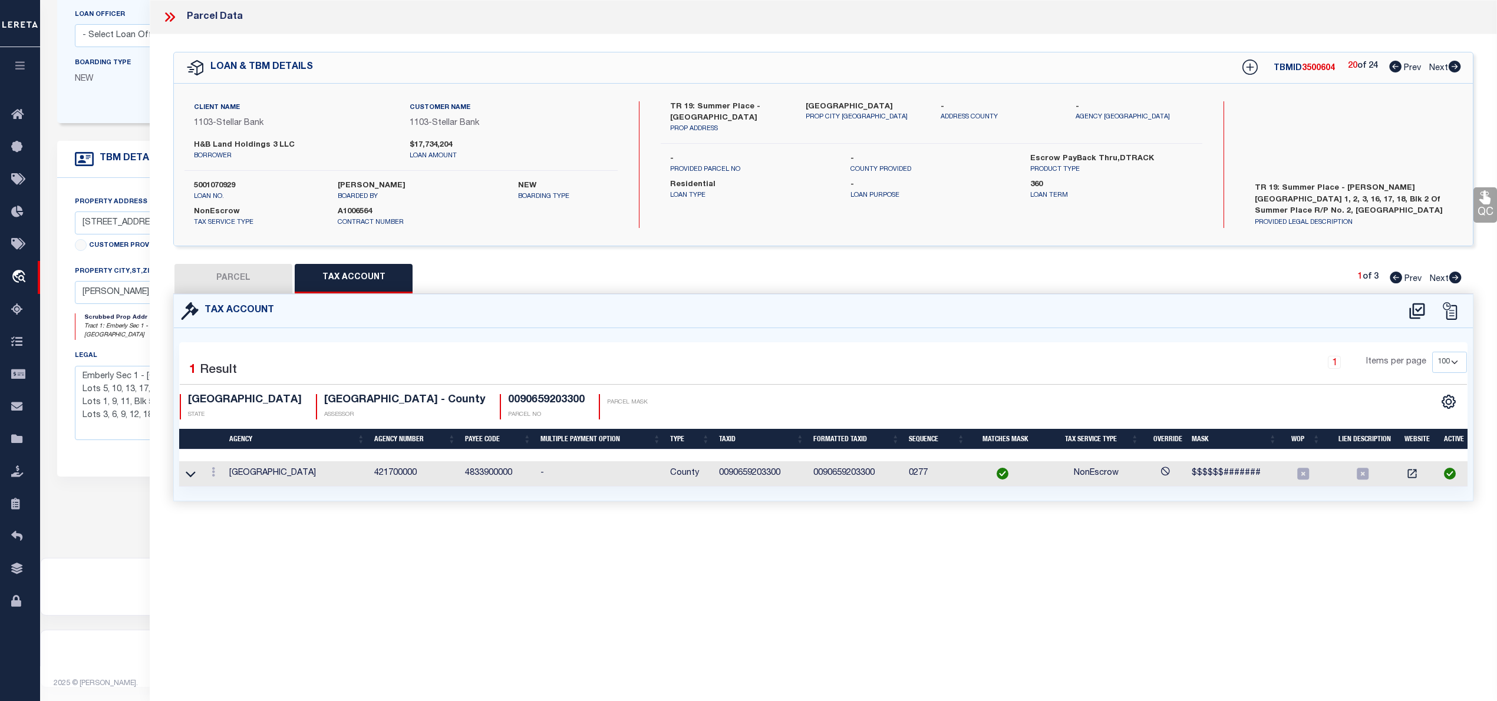
click at [255, 283] on button "PARCEL" at bounding box center [233, 278] width 118 height 29
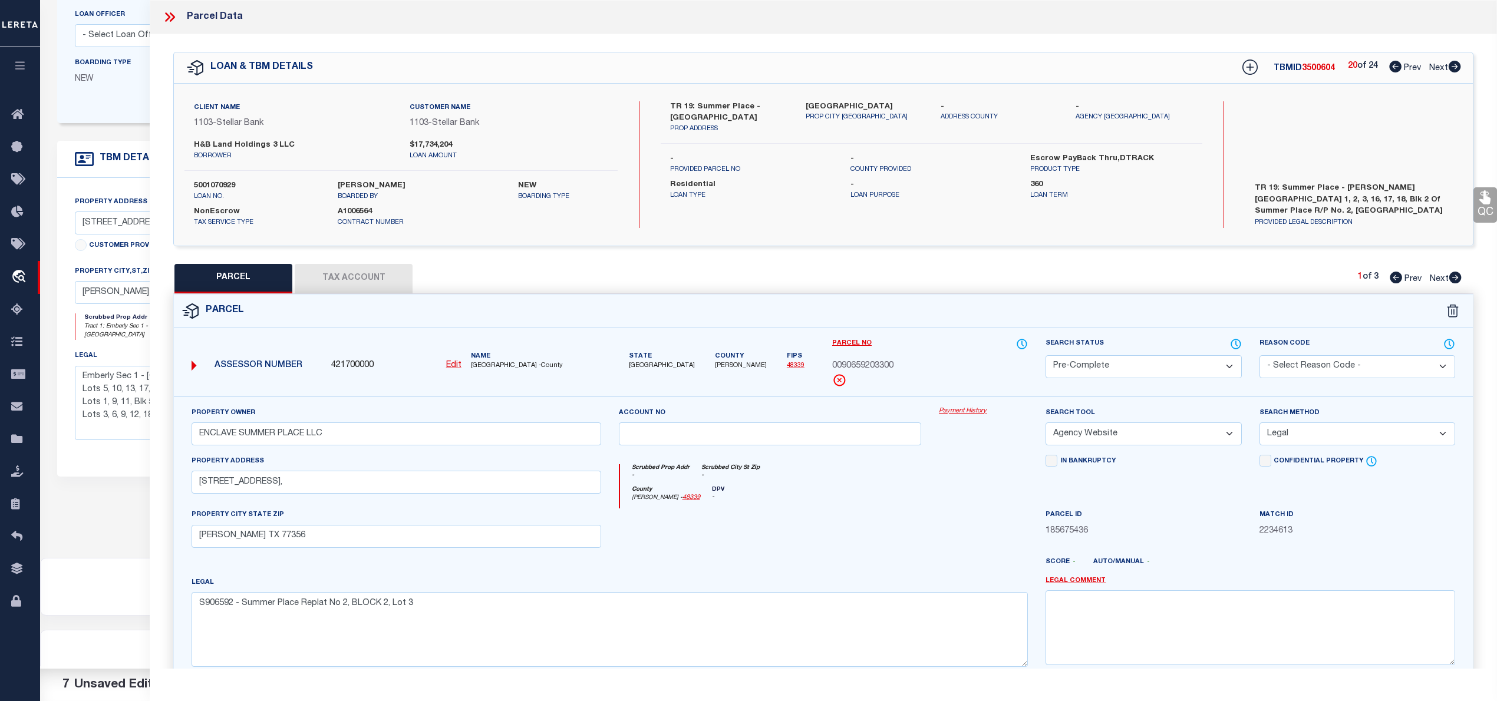
scroll to position [118, 0]
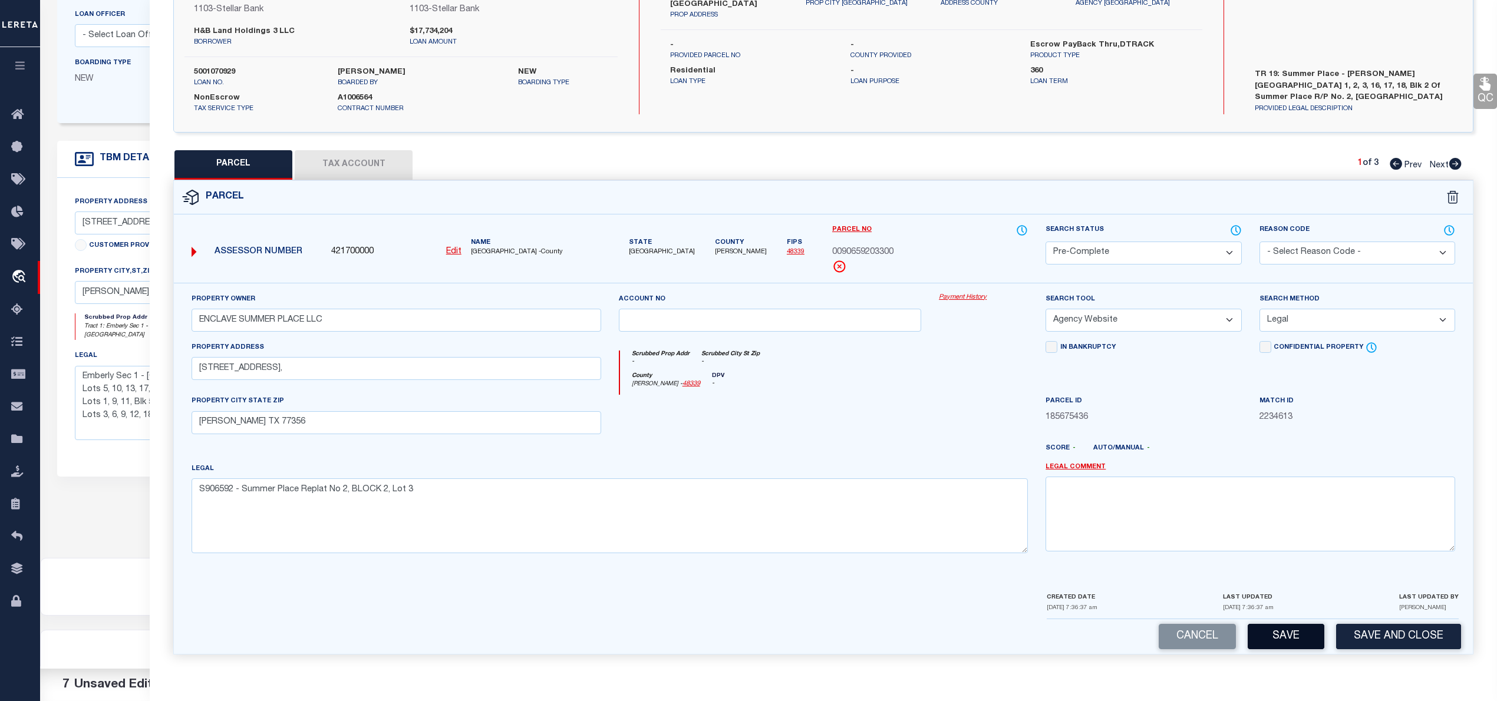
click at [1271, 632] on button "Save" at bounding box center [1286, 636] width 77 height 25
click at [1283, 634] on button "Save" at bounding box center [1286, 636] width 77 height 25
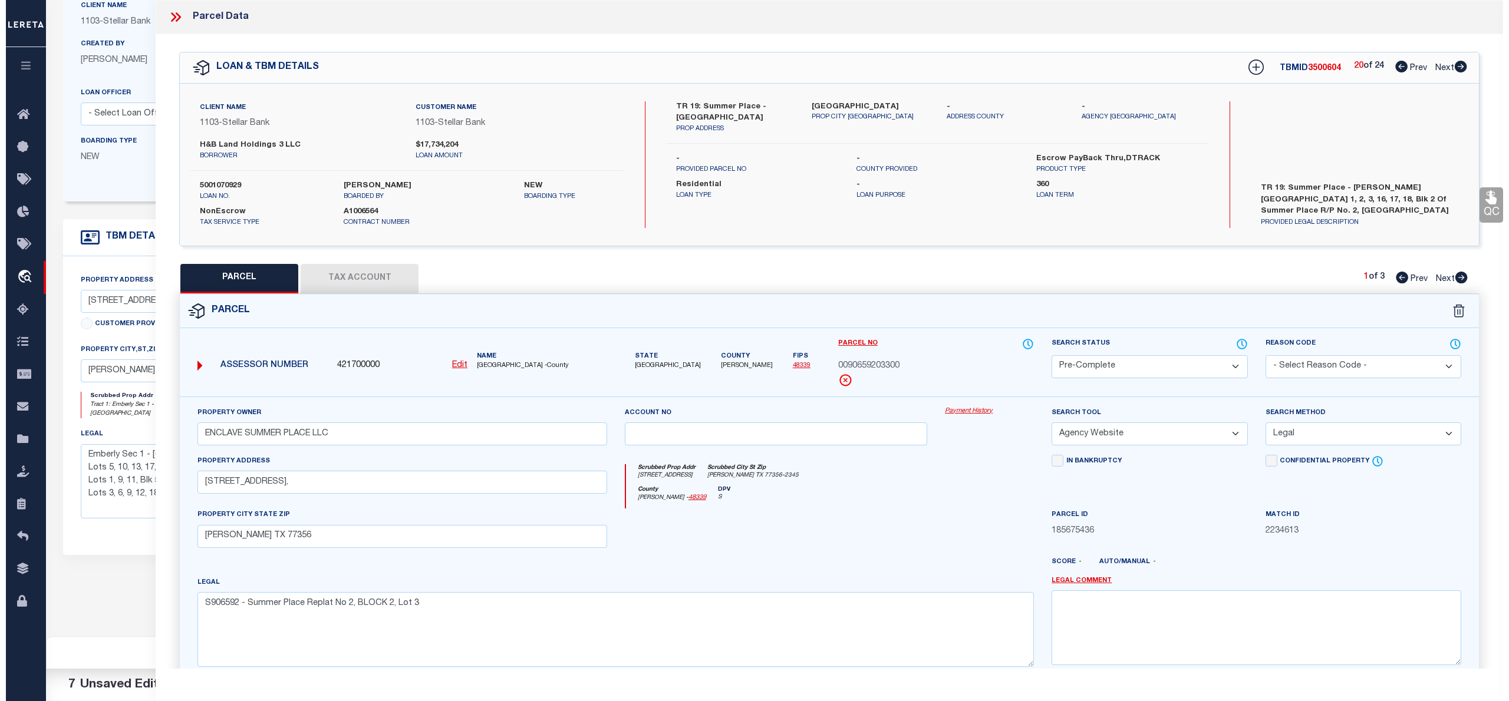
scroll to position [0, 0]
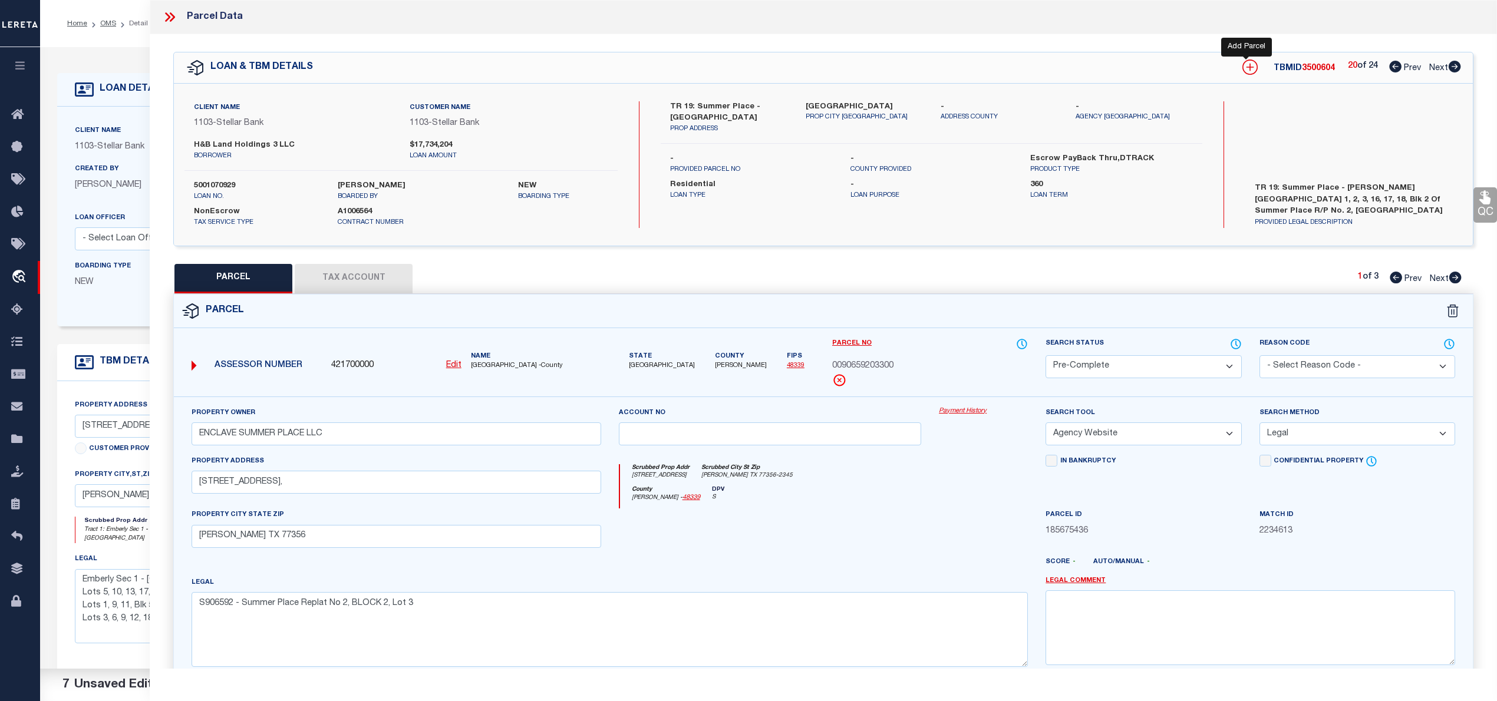
click at [1247, 69] on icon at bounding box center [1249, 67] width 15 height 15
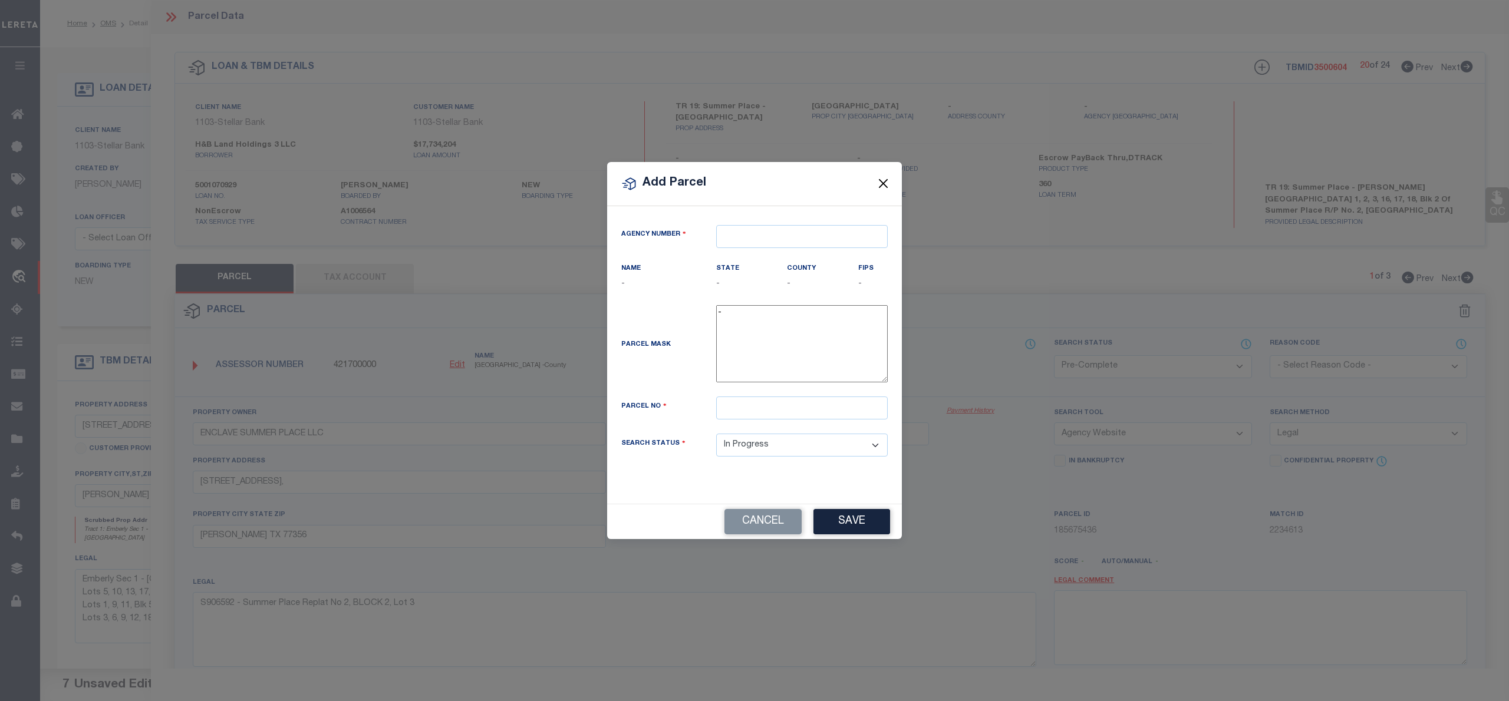
click at [883, 179] on button "Close" at bounding box center [883, 183] width 15 height 15
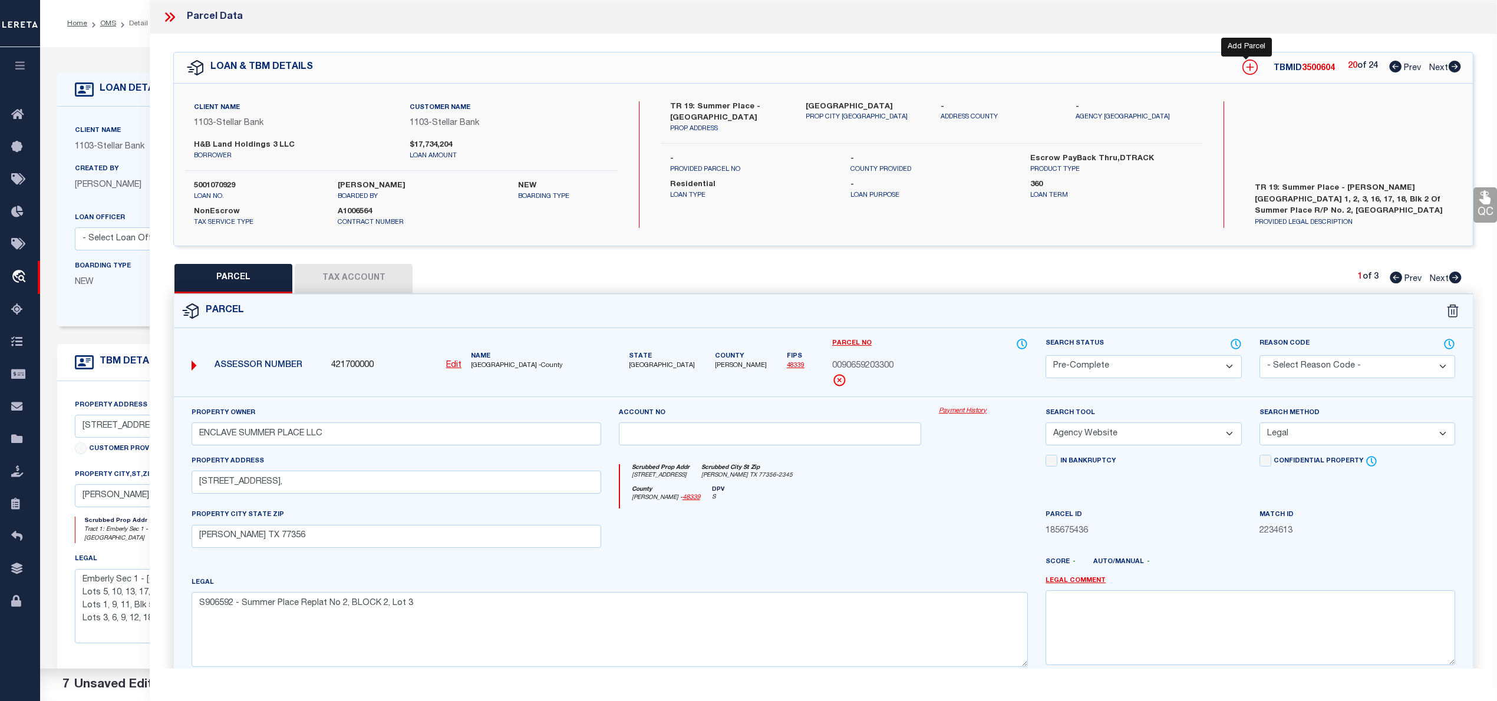
click at [1242, 71] on icon at bounding box center [1249, 67] width 15 height 15
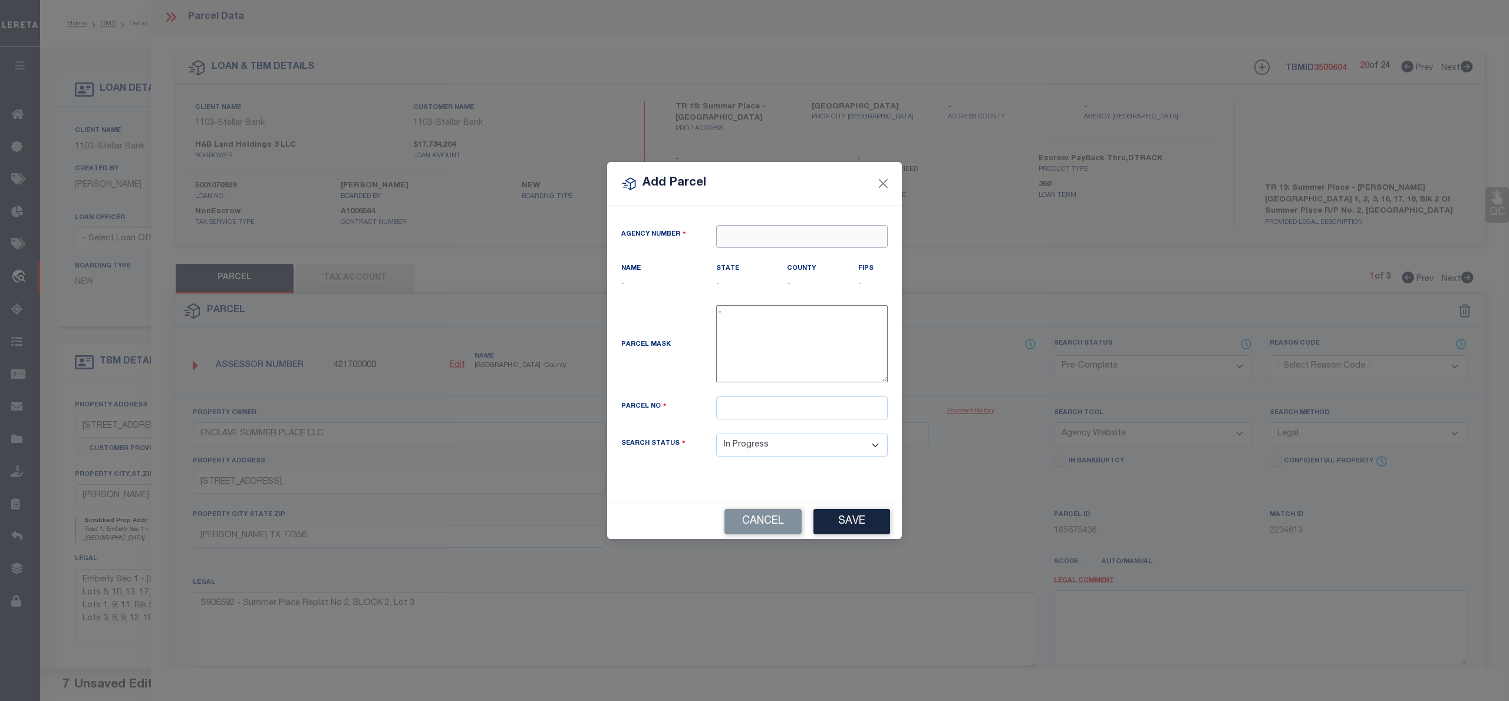
click at [784, 237] on input "text" at bounding box center [802, 236] width 172 height 23
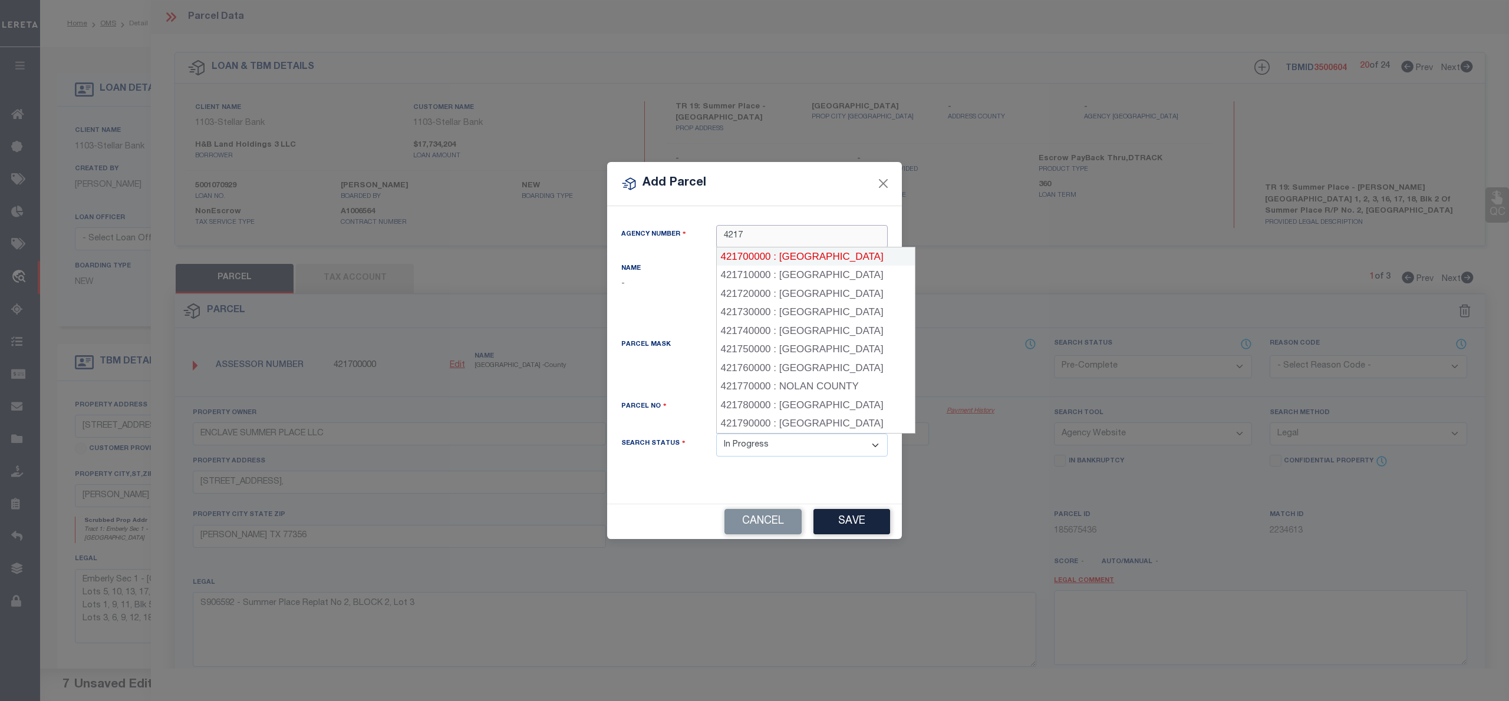
click at [790, 255] on div "421700000 : MONTGOMERY COUNTY" at bounding box center [816, 257] width 198 height 19
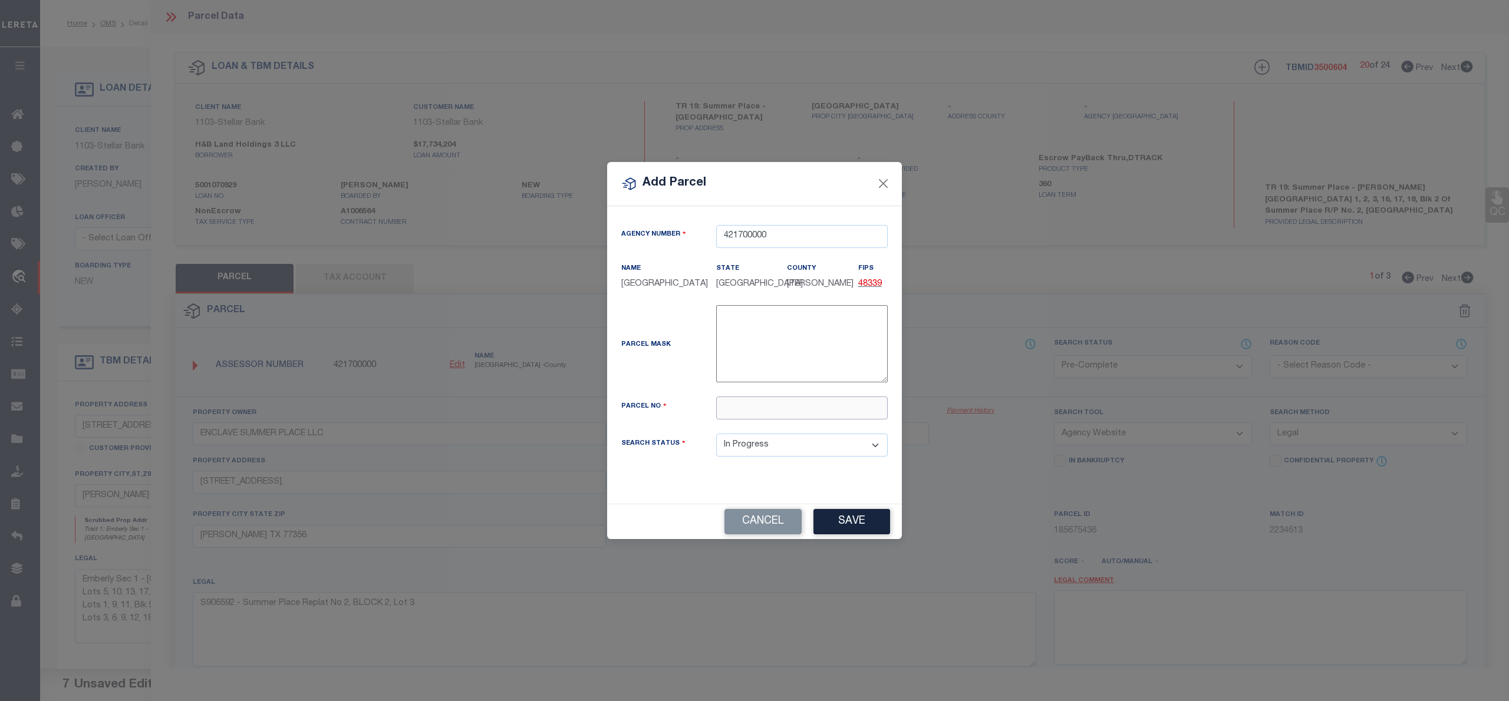
click at [738, 409] on input "text" at bounding box center [802, 408] width 172 height 23
paste input "9065-92-04600"
click at [770, 420] on input "009065-92-04600" at bounding box center [802, 408] width 172 height 23
click at [848, 527] on button "Save" at bounding box center [851, 521] width 77 height 25
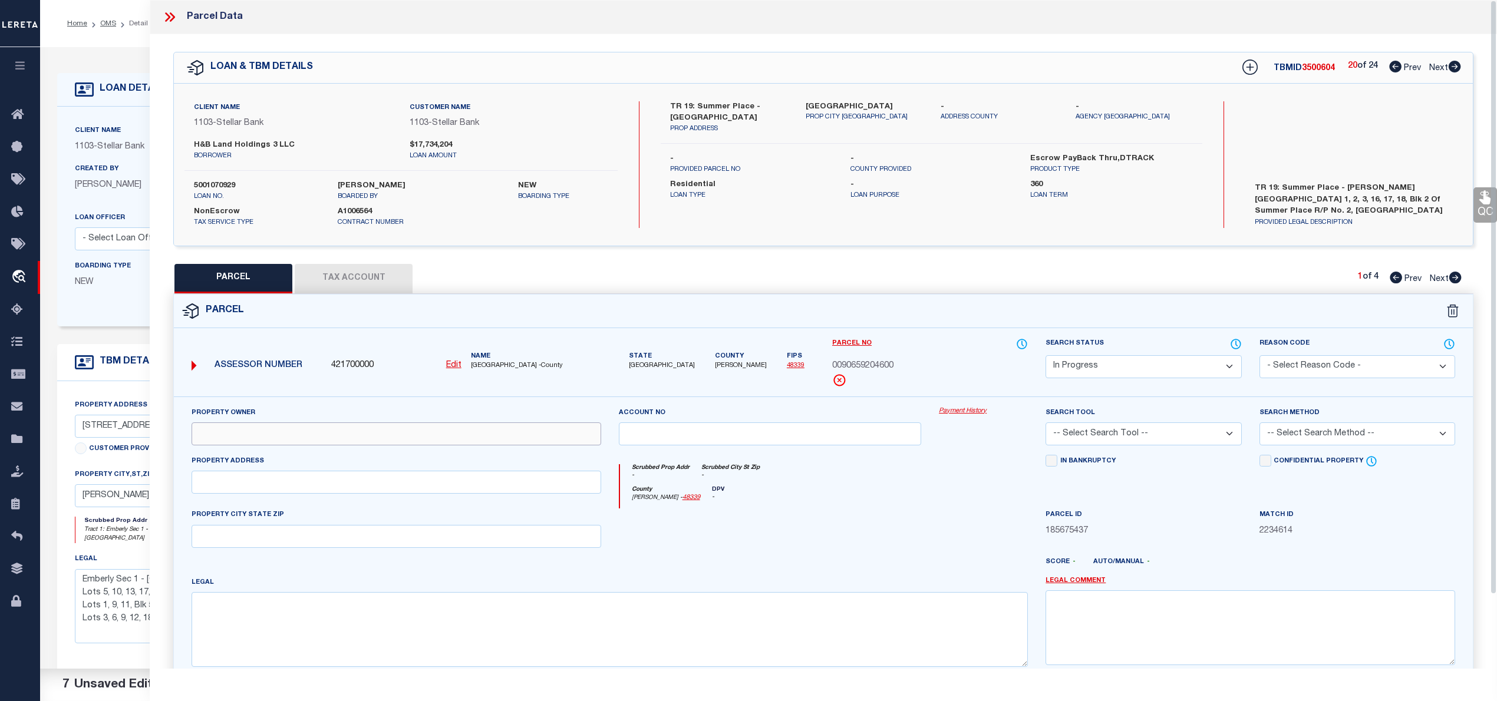
click at [383, 436] on input "text" at bounding box center [397, 434] width 410 height 23
paste input "ENCLAVE SUMMER PLACE LLC"
click at [611, 612] on textarea at bounding box center [610, 629] width 836 height 74
paste textarea "S906592 - Summer Place Replat No 2, BLOCK 2, Lot 16"
click at [382, 493] on input "text" at bounding box center [397, 482] width 410 height 23
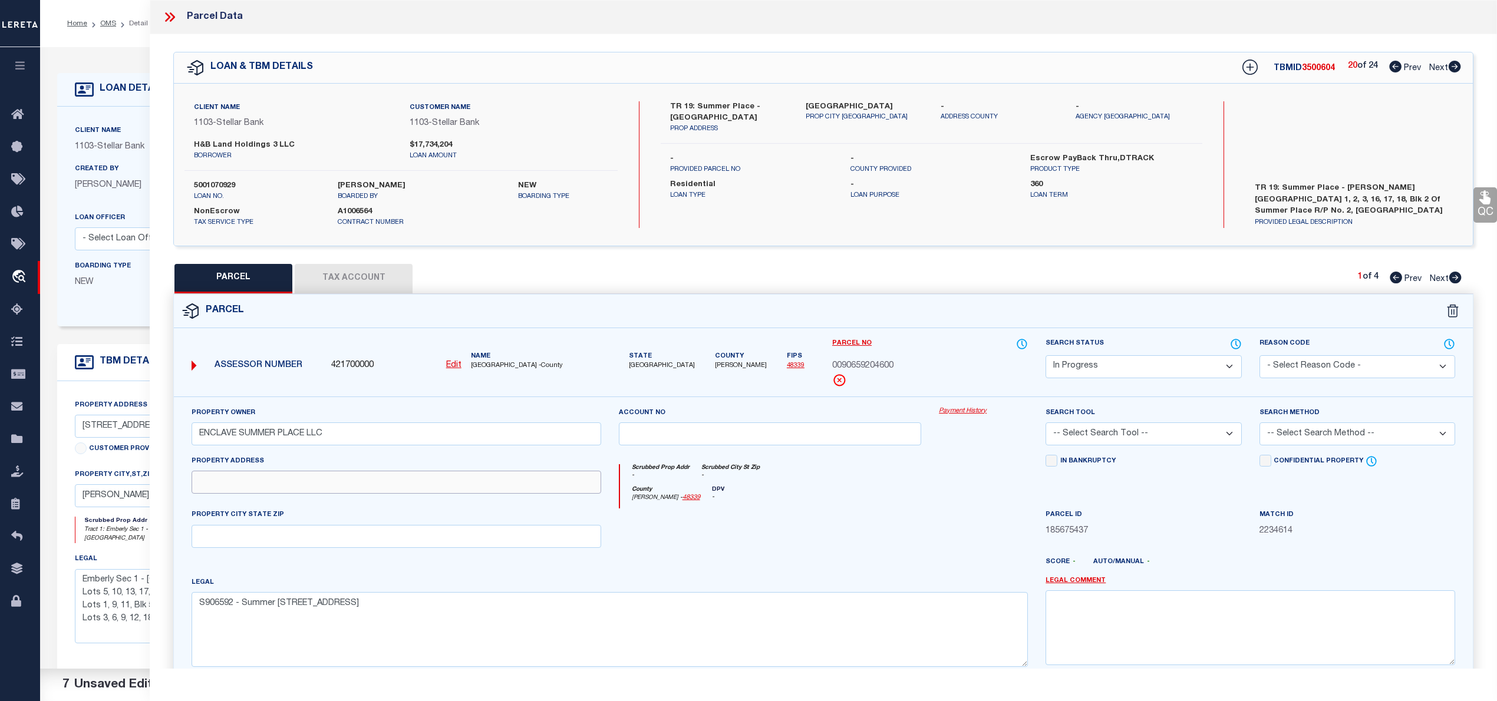
paste input "312 SUMMER PLACE DR, MONTGOMERY TX 77356"
drag, startPoint x: 305, startPoint y: 483, endPoint x: 496, endPoint y: 486, distance: 190.4
click at [496, 486] on input "312 SUMMER PLACE DR, MONTGOMERY TX 77356" at bounding box center [397, 482] width 410 height 23
click at [342, 545] on input "text" at bounding box center [397, 536] width 410 height 23
paste input "[PERSON_NAME] TX 77356"
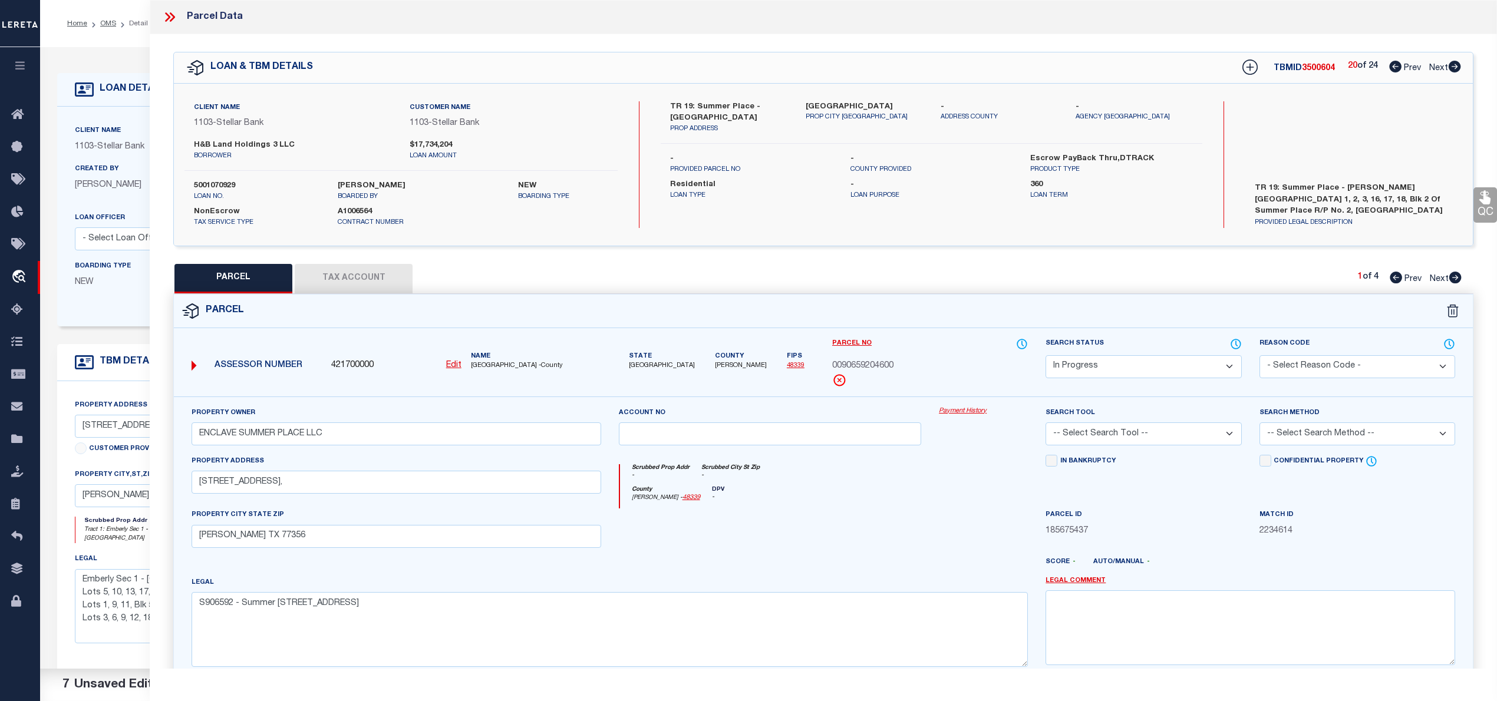
click at [1168, 360] on select "Automated Search Bad Parcel Complete Duplicate Parcel High Dollar Reporting In …" at bounding box center [1144, 366] width 196 height 23
click at [1046, 355] on select "Automated Search Bad Parcel Complete Duplicate Parcel High Dollar Reporting In …" at bounding box center [1144, 366] width 196 height 23
click at [1106, 444] on select "-- Select Search Tool -- 3rd Party Website Agency File Agency Website ATLS CNV-…" at bounding box center [1144, 434] width 196 height 23
click at [1046, 424] on select "-- Select Search Tool -- 3rd Party Website Agency File Agency Website ATLS CNV-…" at bounding box center [1144, 434] width 196 height 23
click at [1323, 432] on select "-- Select Search Method -- Property Address Legal Liability Info Provided" at bounding box center [1358, 434] width 196 height 23
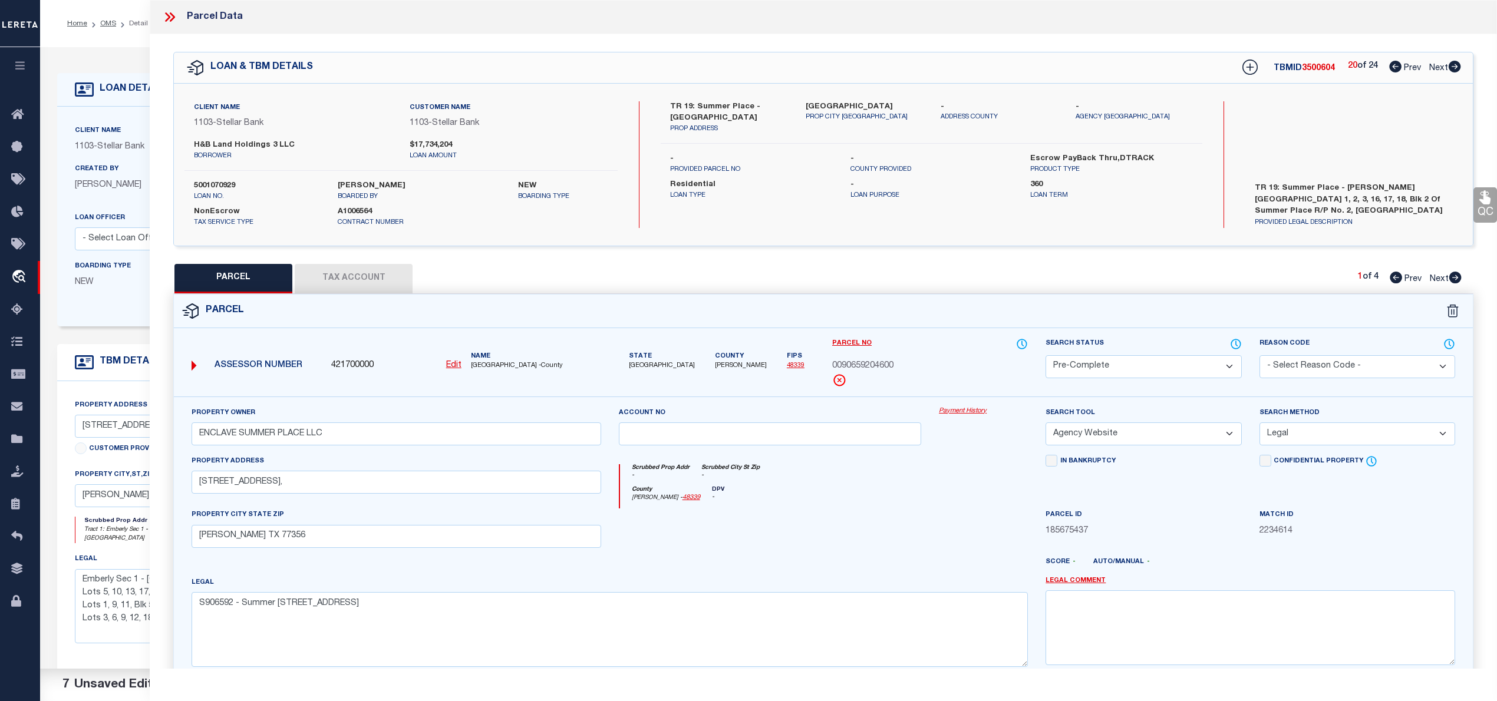
click at [1260, 424] on select "-- Select Search Method -- Property Address Legal Liability Info Provided" at bounding box center [1358, 434] width 196 height 23
click at [363, 264] on button "Tax Account" at bounding box center [354, 278] width 118 height 29
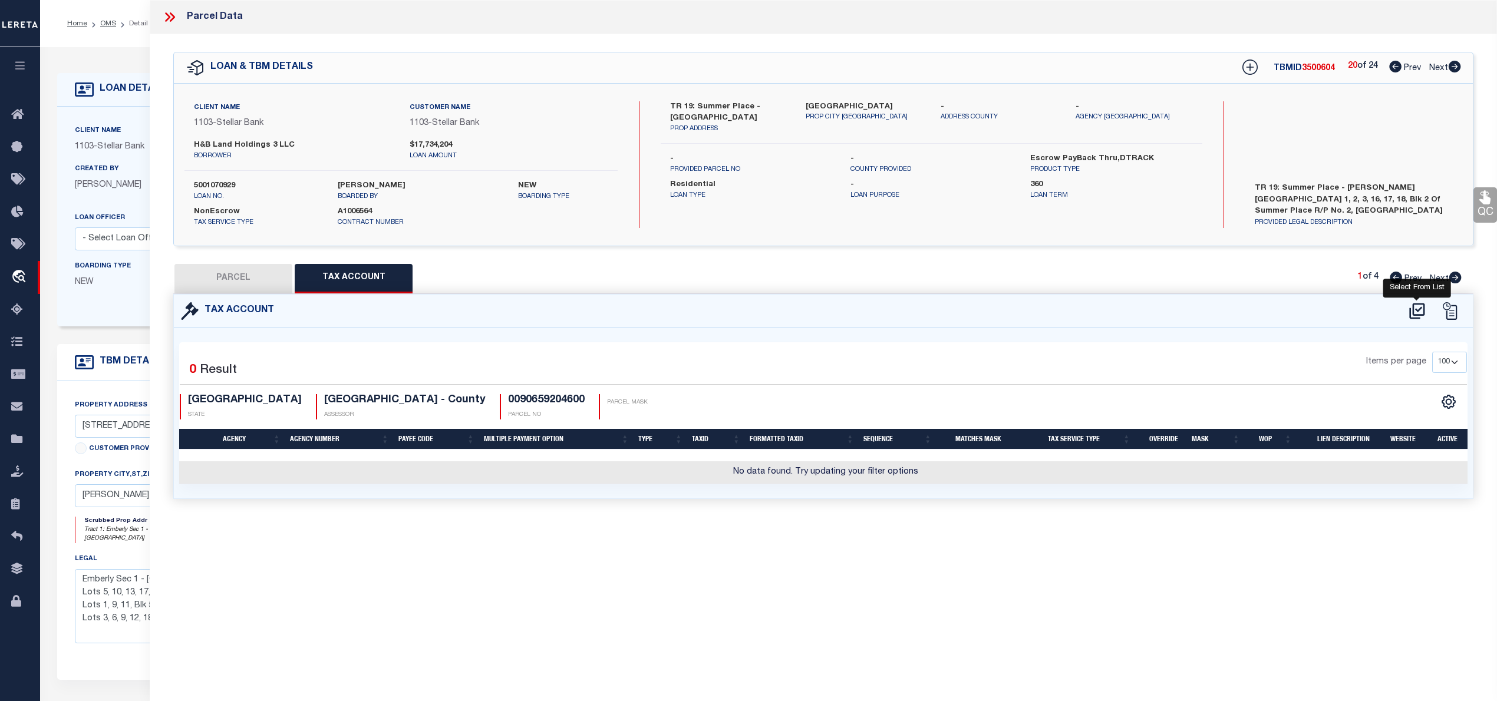
click at [1413, 308] on icon at bounding box center [1416, 311] width 15 height 16
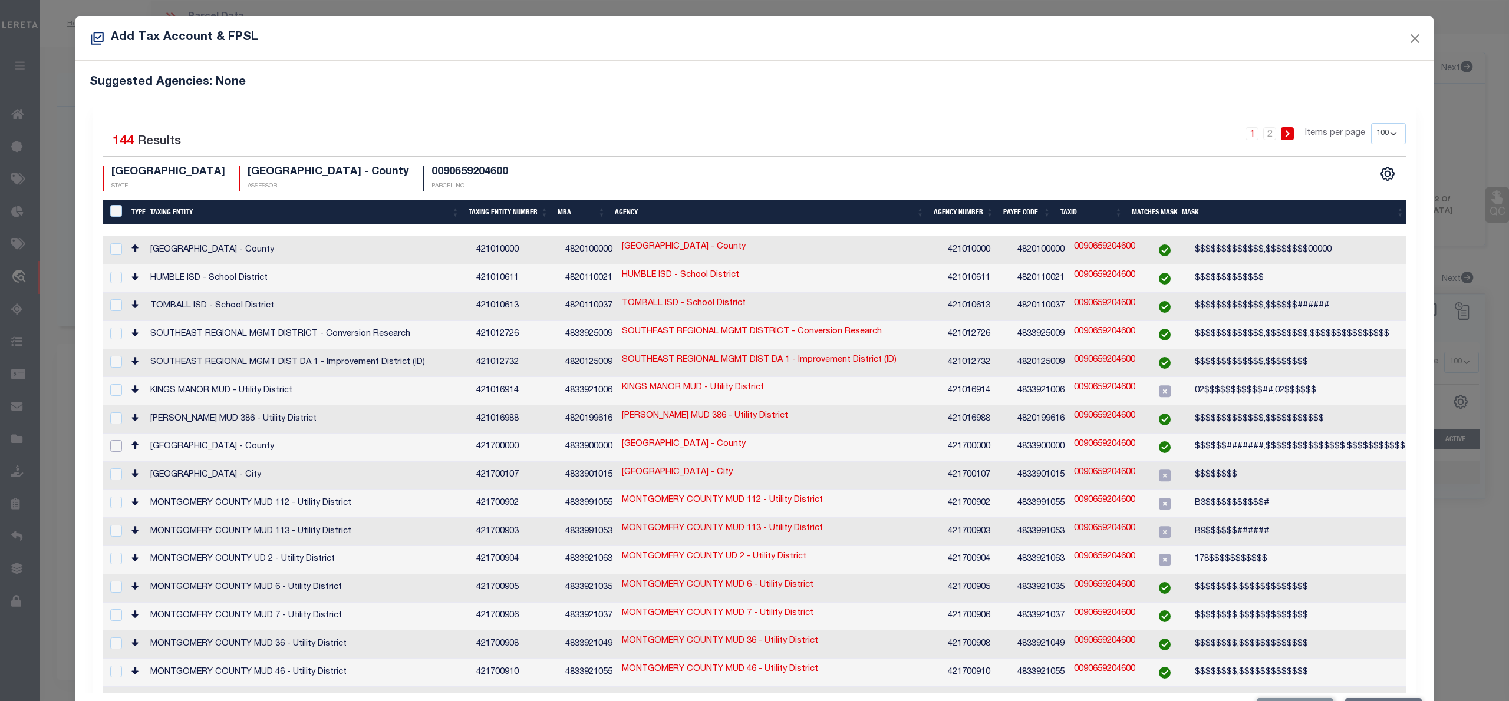
click at [116, 440] on input "checkbox" at bounding box center [116, 446] width 12 height 12
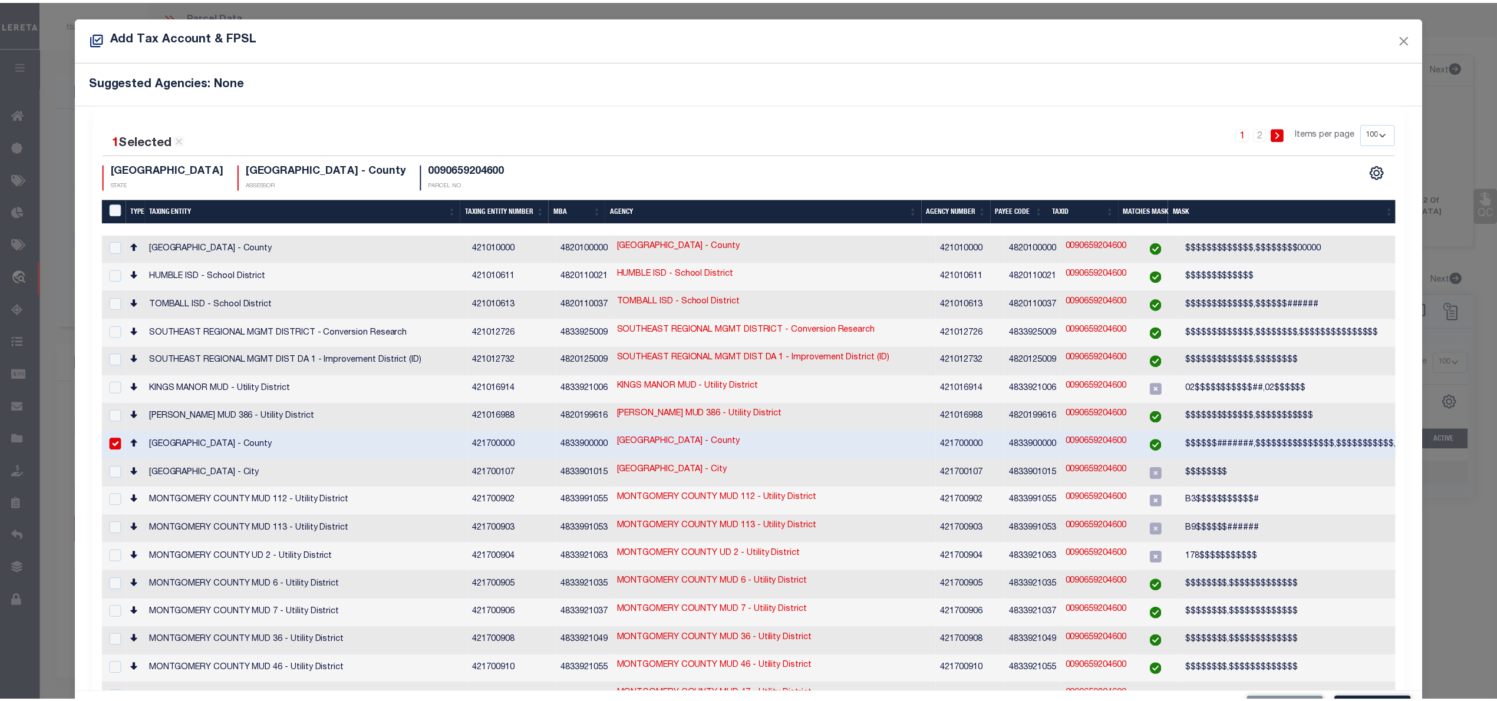
scroll to position [44, 0]
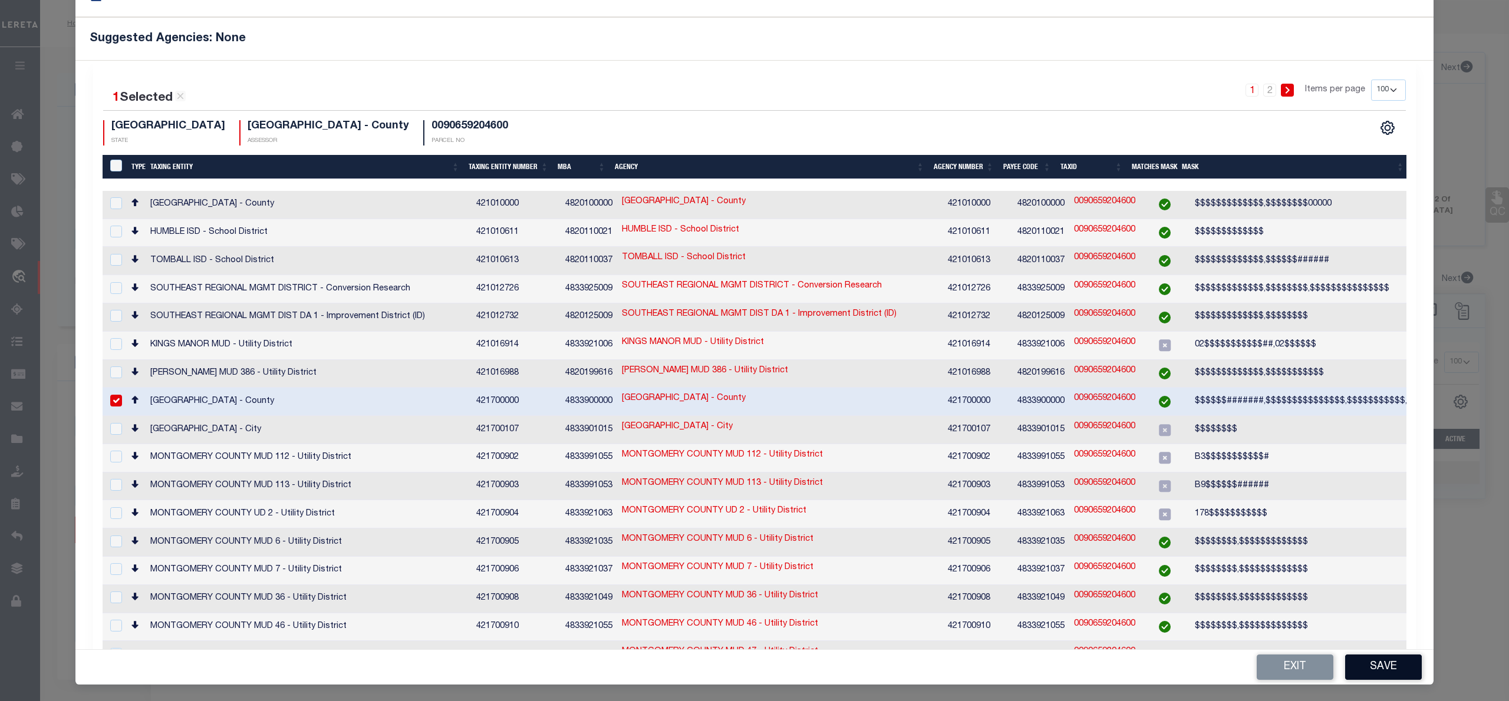
click at [1406, 658] on button "Save" at bounding box center [1383, 667] width 77 height 25
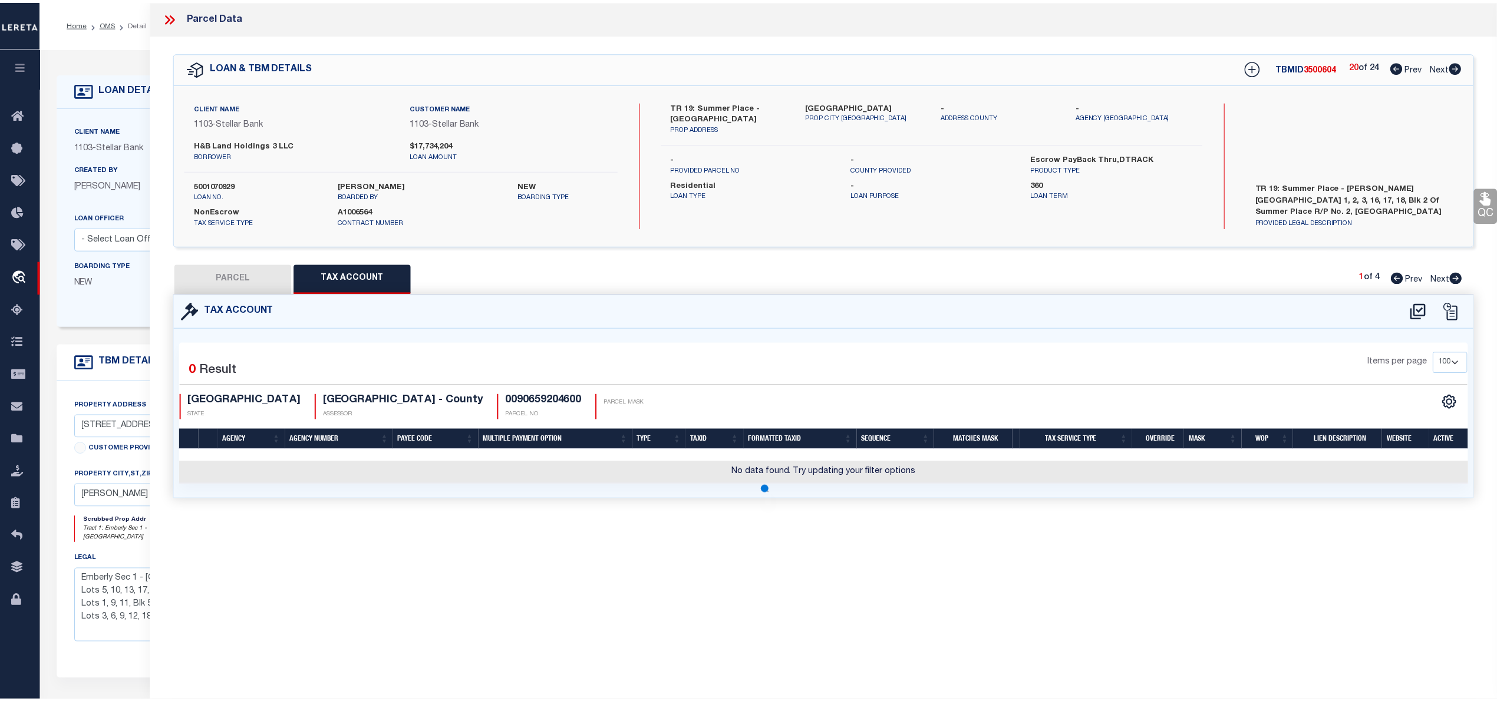
scroll to position [0, 0]
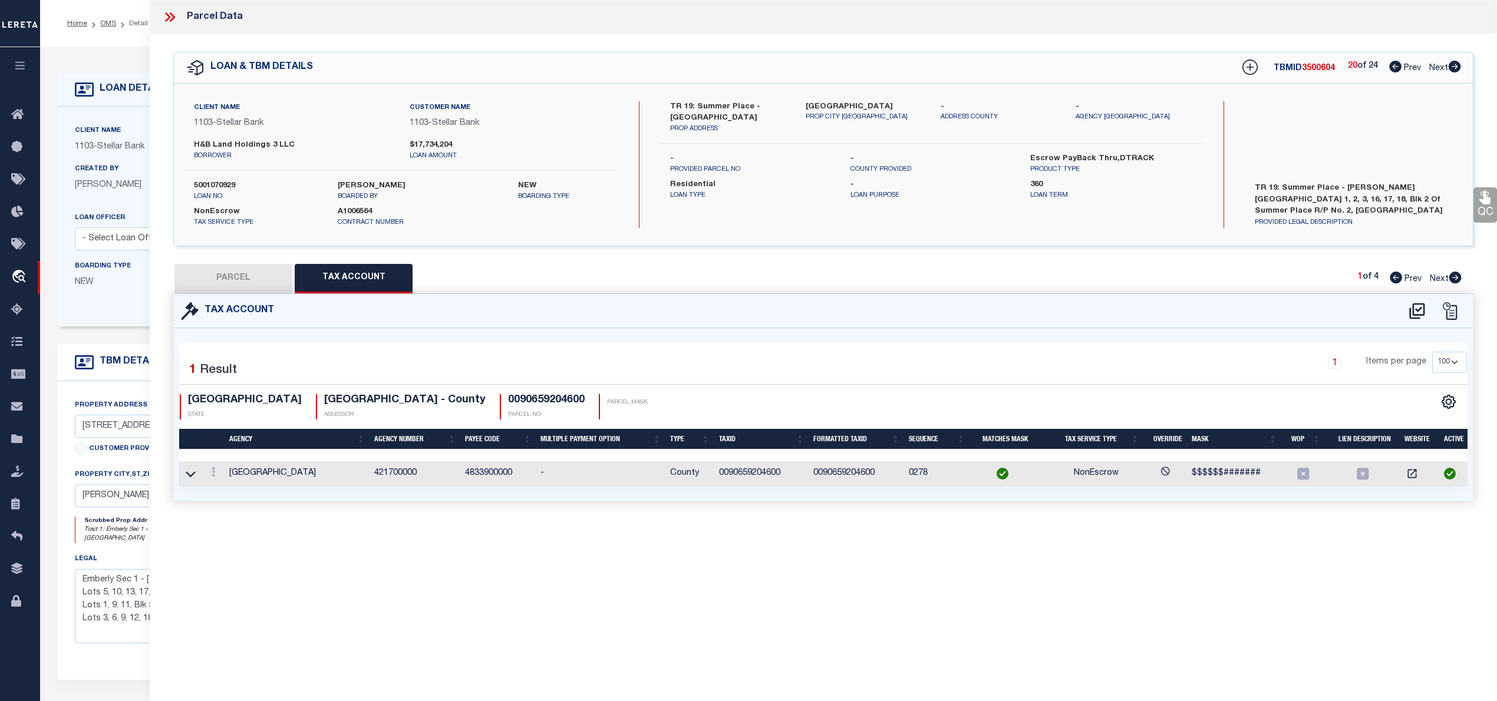
click at [245, 282] on button "PARCEL" at bounding box center [233, 278] width 118 height 29
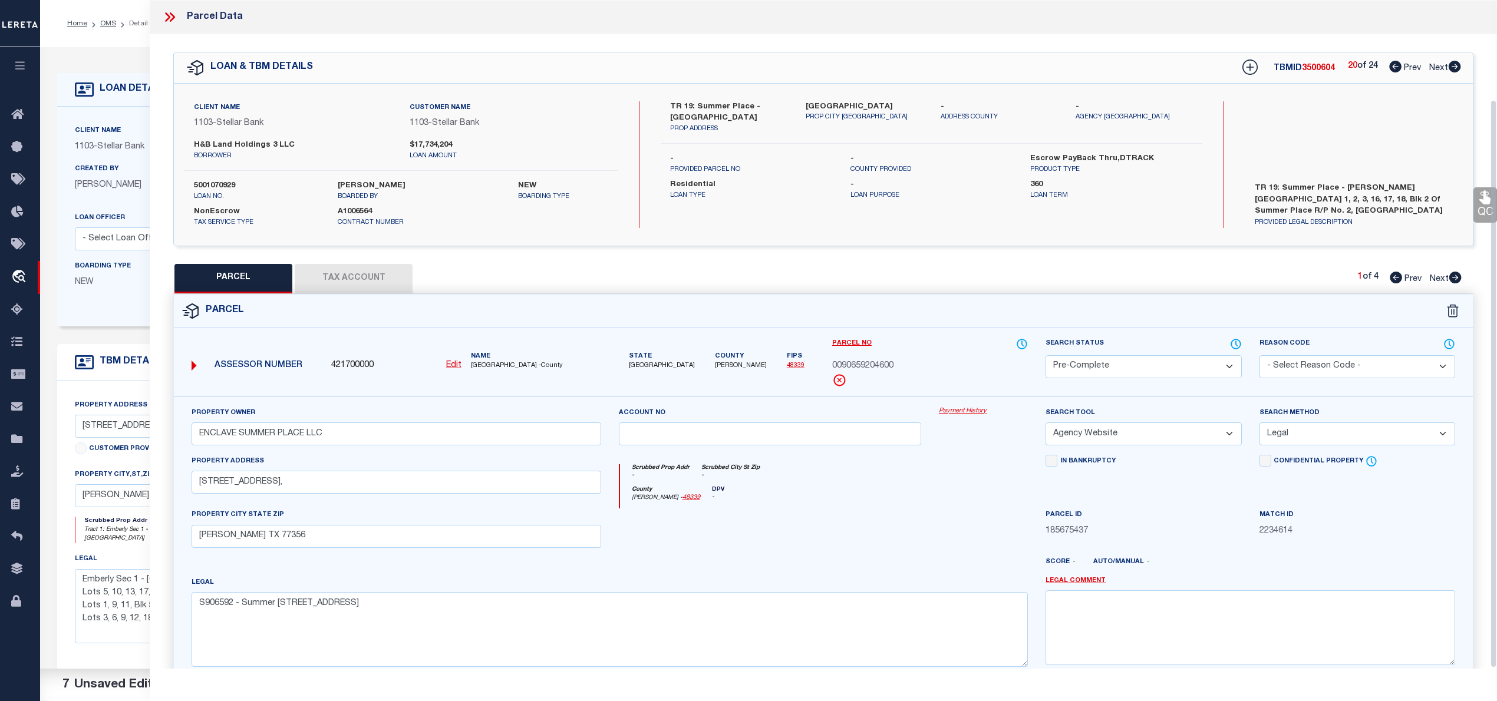
scroll to position [118, 0]
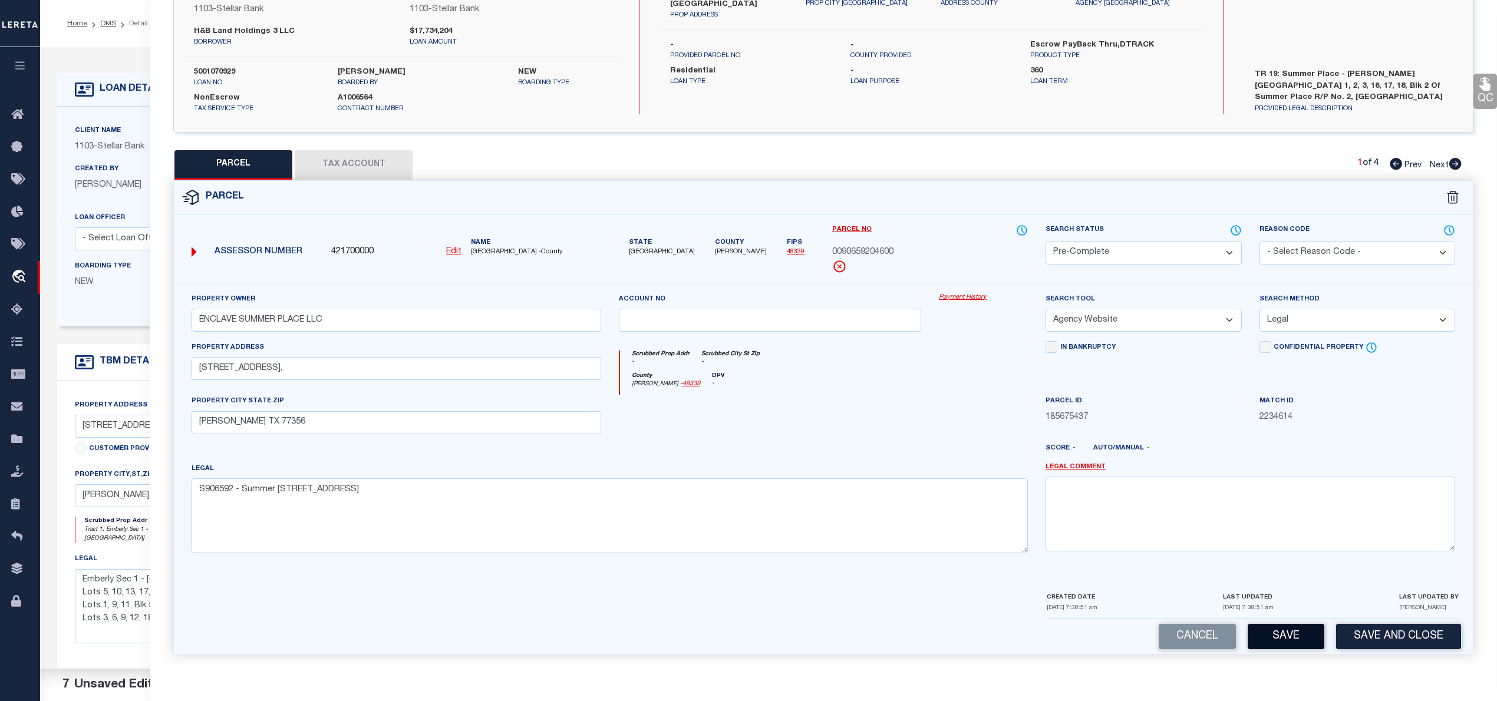
click at [1290, 635] on button "Save" at bounding box center [1286, 636] width 77 height 25
click at [1299, 632] on button "Save" at bounding box center [1286, 636] width 77 height 25
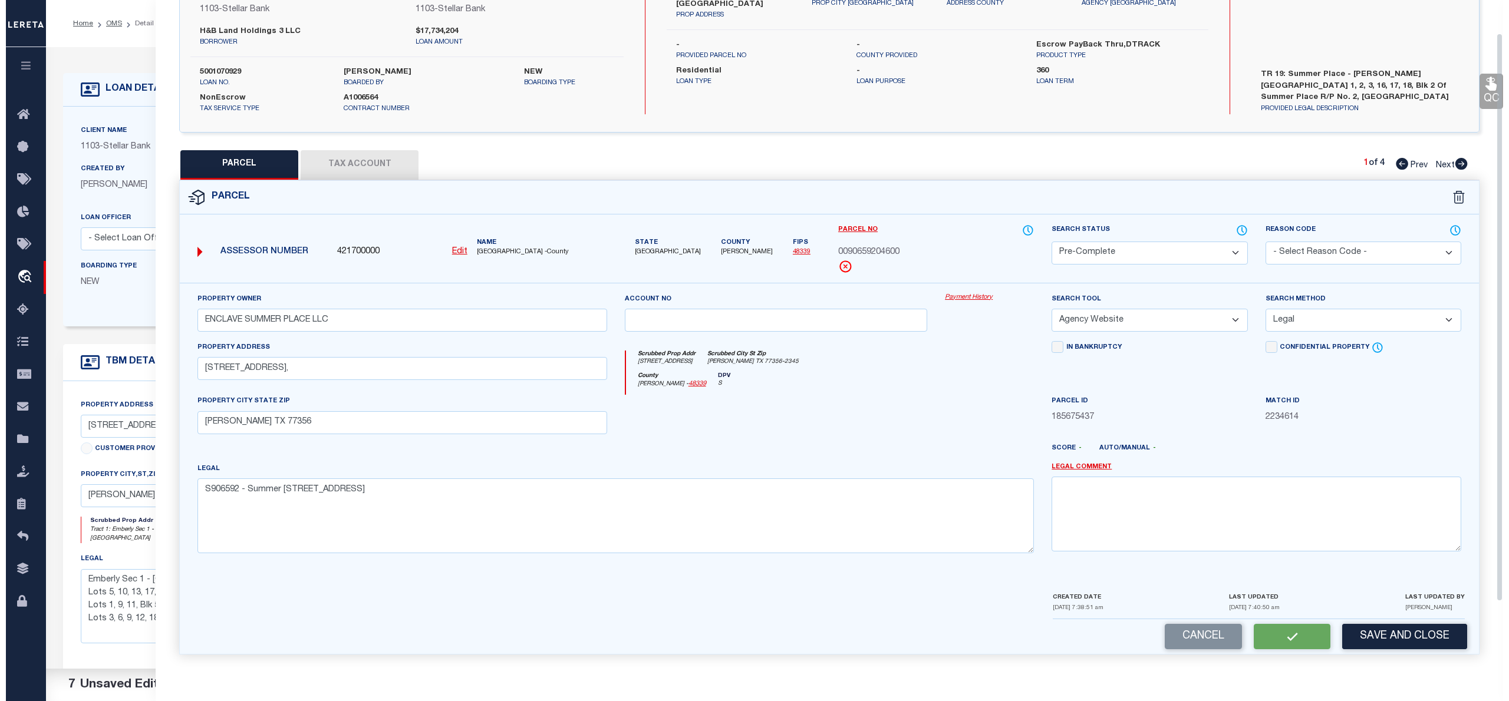
scroll to position [0, 0]
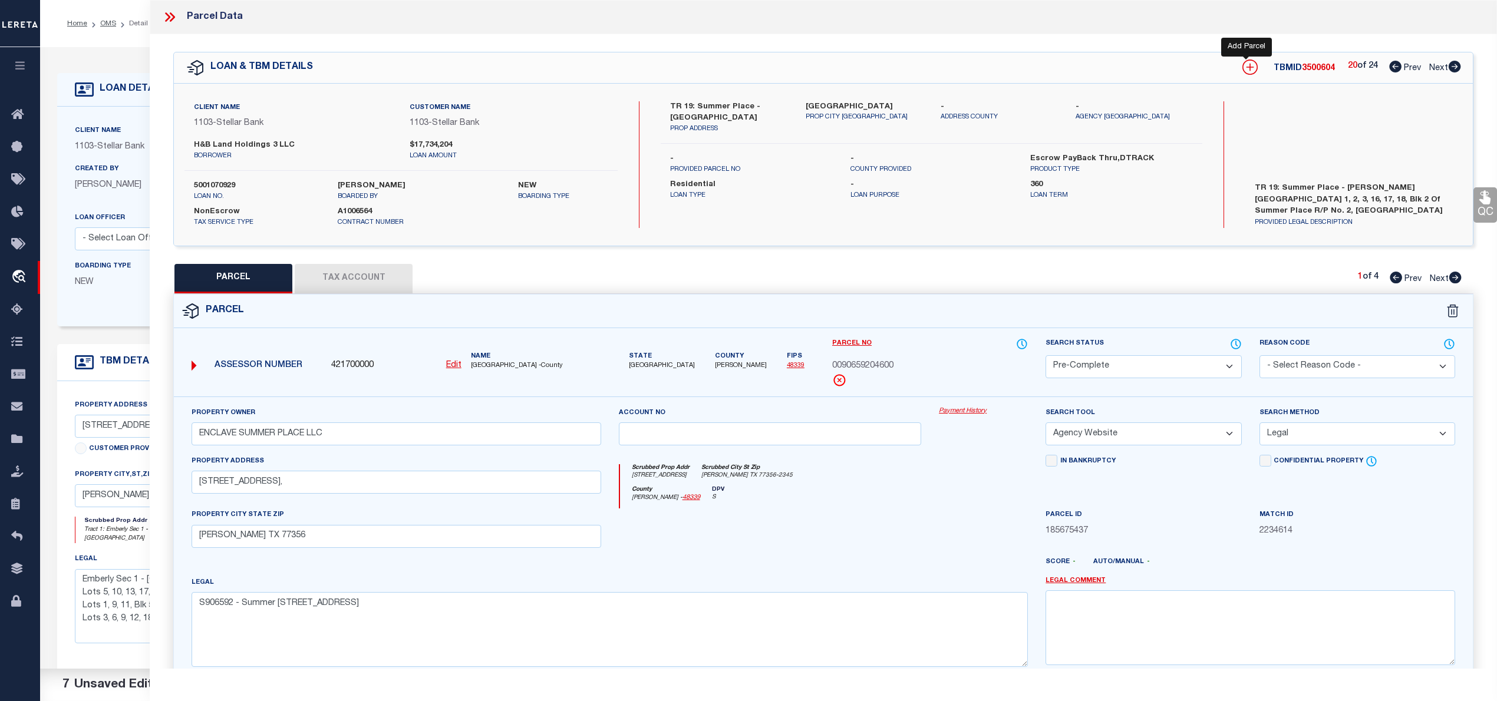
click at [1247, 67] on icon at bounding box center [1251, 68] width 8 height 8
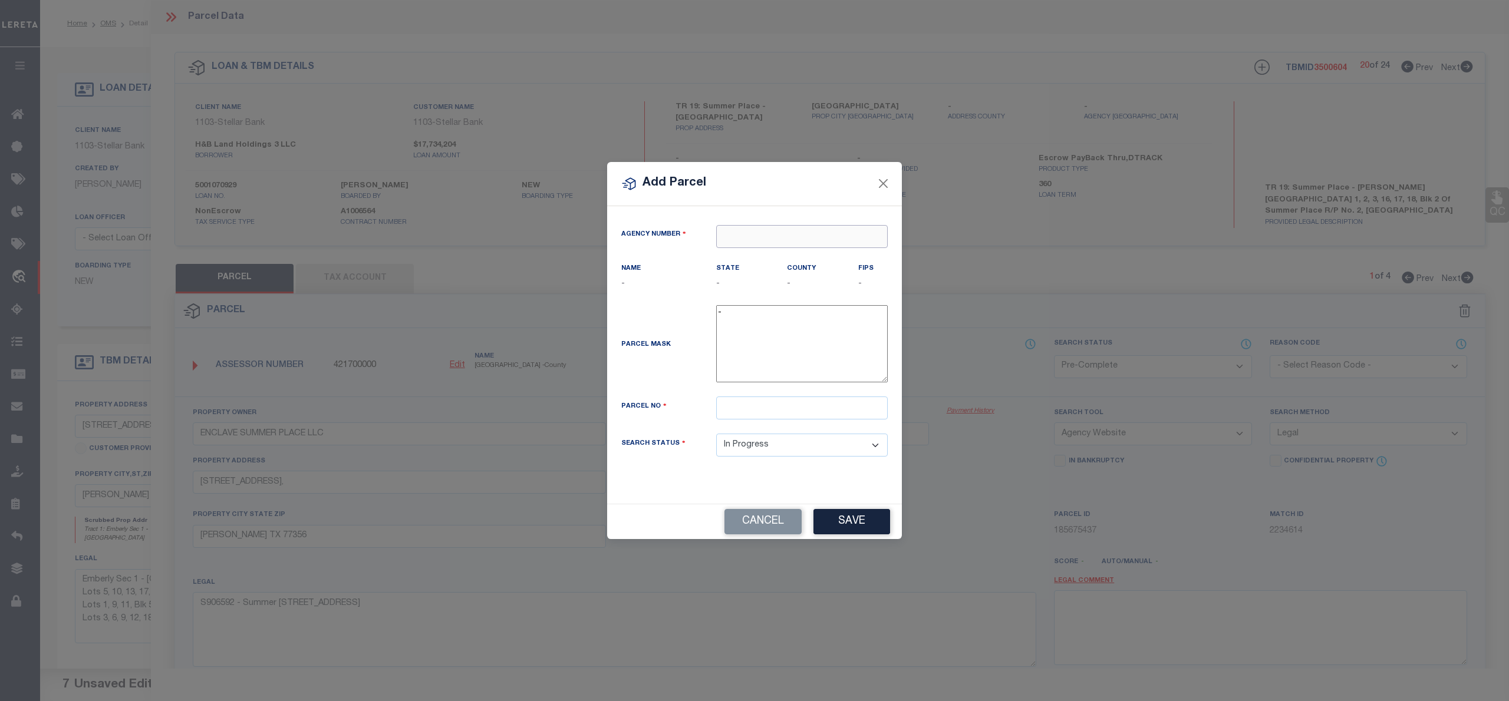
click at [757, 237] on input "text" at bounding box center [802, 236] width 172 height 23
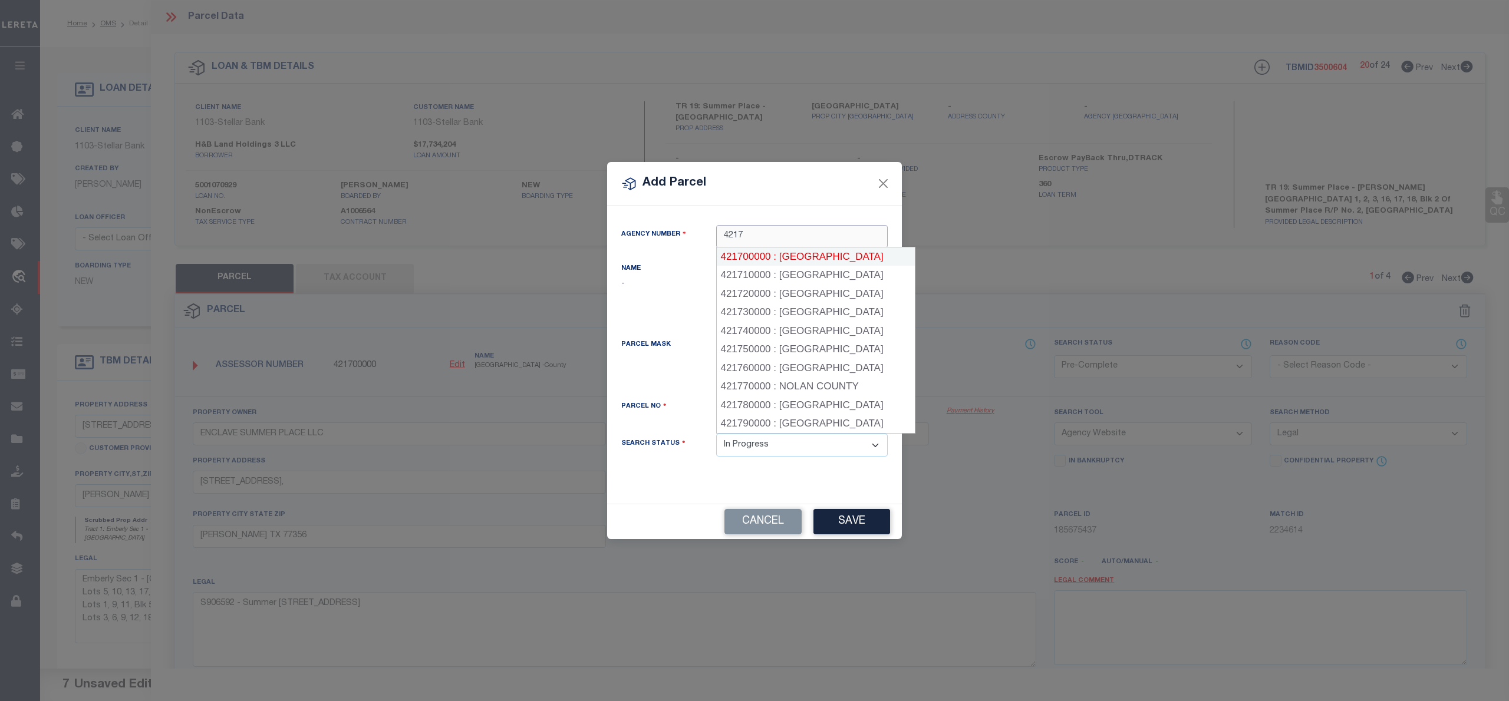
click at [769, 262] on div "421700000 : MONTGOMERY COUNTY" at bounding box center [816, 257] width 198 height 19
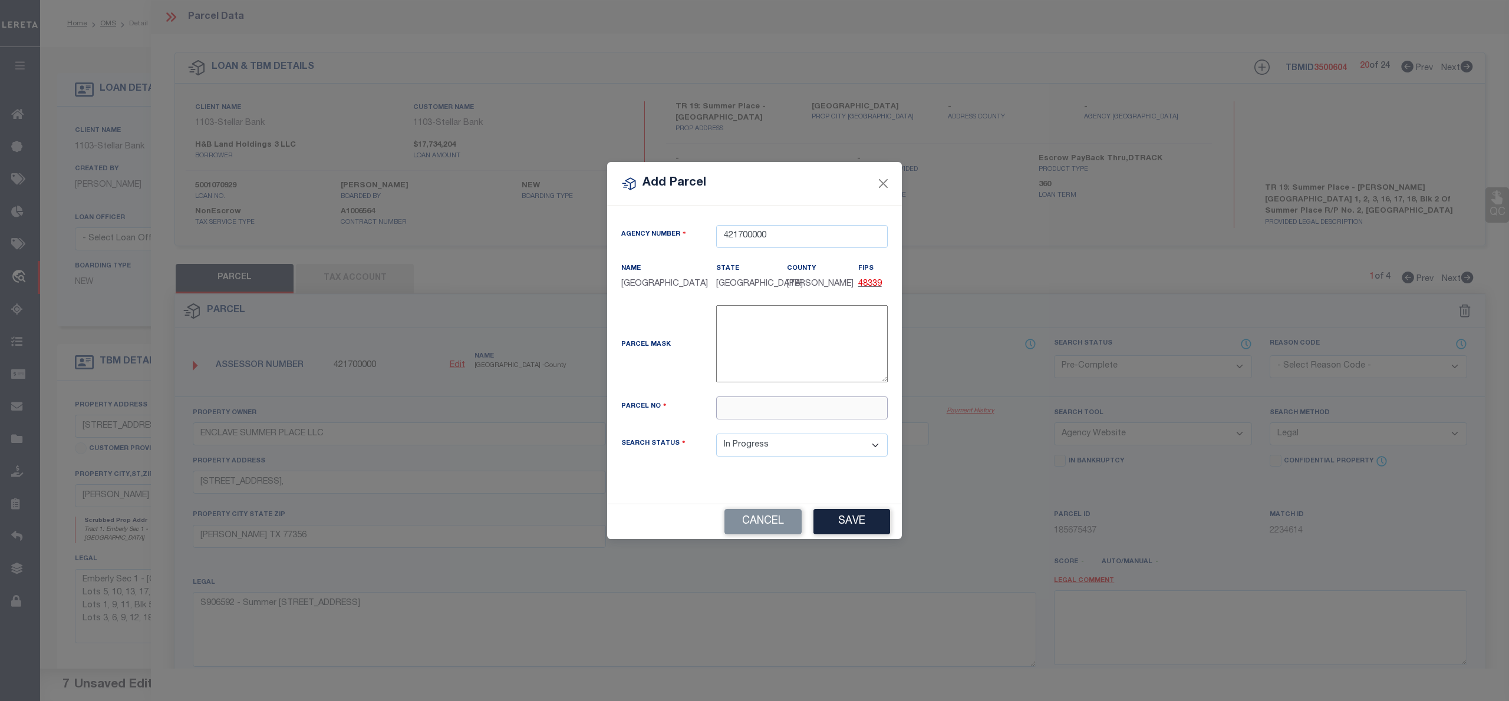
click at [766, 420] on input "text" at bounding box center [802, 408] width 172 height 23
click at [728, 418] on input "text" at bounding box center [802, 408] width 172 height 23
paste input "9065-92-04700"
click at [755, 416] on input "009065-92-04700" at bounding box center [802, 408] width 172 height 23
click at [852, 527] on button "Save" at bounding box center [851, 521] width 77 height 25
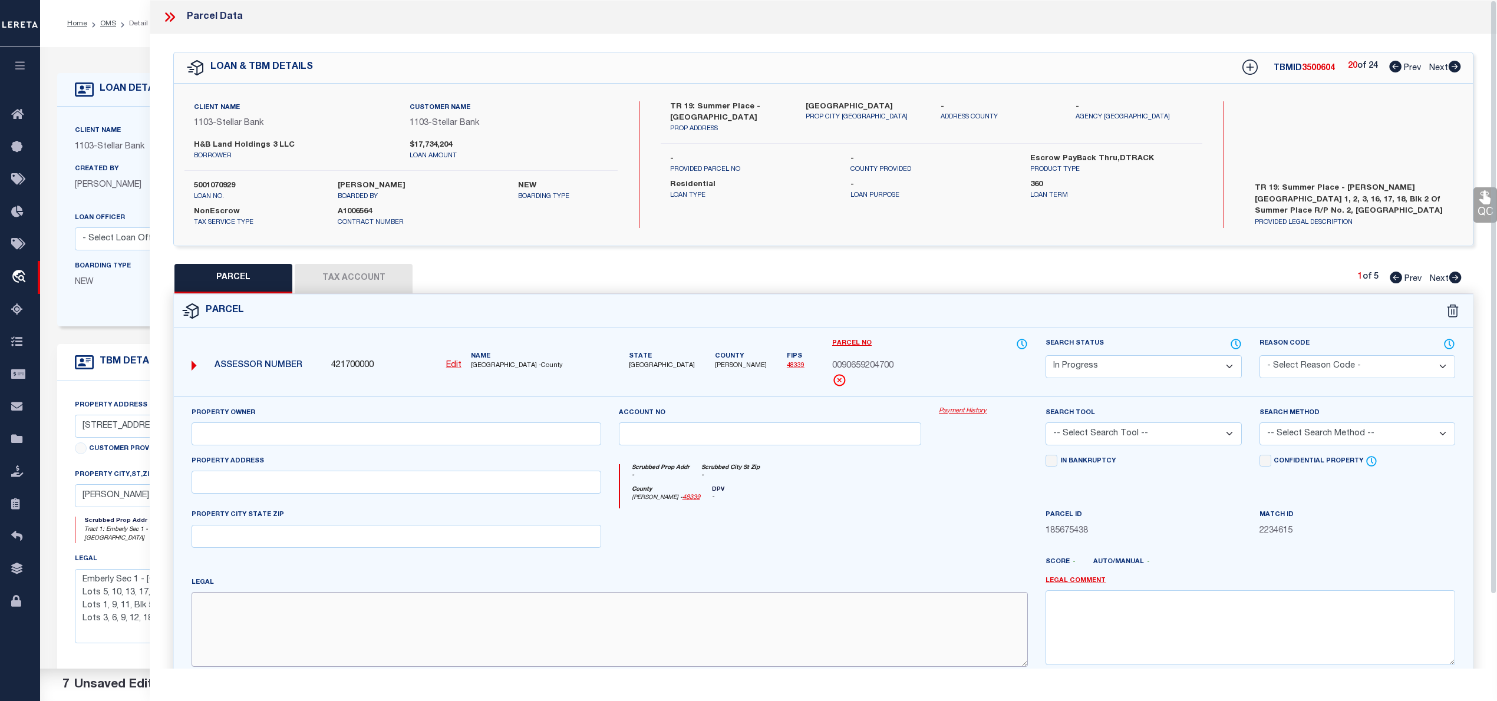
click at [601, 613] on textarea at bounding box center [610, 629] width 836 height 74
paste textarea "S906592 - Summer Place Replat No 2, BLOCK 2, Lot 17"
click at [286, 486] on input "text" at bounding box center [397, 482] width 410 height 23
paste input "308 SUMMER PLACE DR, MONTGOMERY TX 77356"
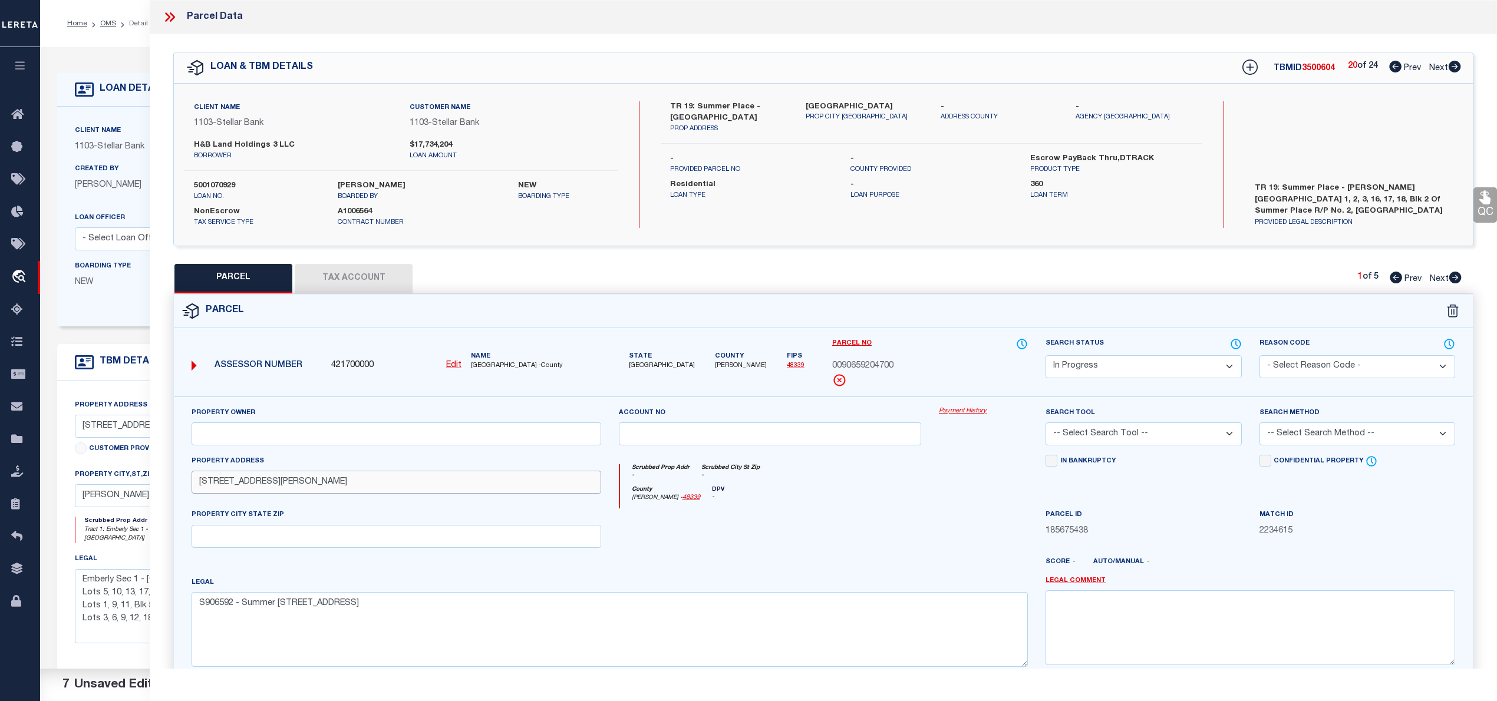
drag, startPoint x: 304, startPoint y: 486, endPoint x: 449, endPoint y: 486, distance: 144.4
click at [449, 486] on input "308 SUMMER PLACE DR, MONTGOMERY TX 77356" at bounding box center [397, 482] width 410 height 23
click at [375, 533] on input "text" at bounding box center [397, 536] width 410 height 23
click at [375, 534] on input "text" at bounding box center [397, 536] width 410 height 23
paste input "[PERSON_NAME] TX 77356"
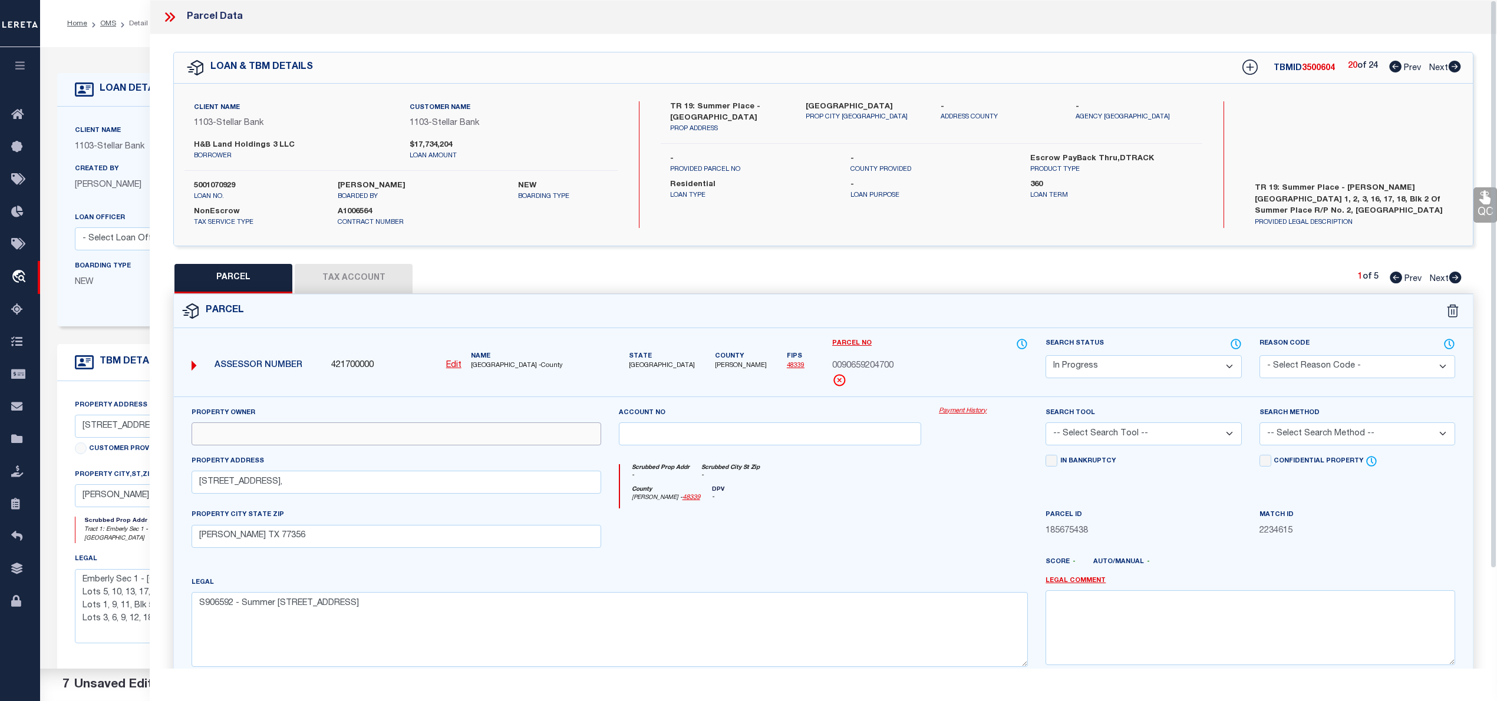
click at [453, 438] on input "text" at bounding box center [397, 434] width 410 height 23
paste input "ENCLAVE SUMMER PLACE LLC"
click at [1136, 369] on select "Automated Search Bad Parcel Complete Duplicate Parcel High Dollar Reporting In …" at bounding box center [1144, 366] width 196 height 23
click at [1046, 355] on select "Automated Search Bad Parcel Complete Duplicate Parcel High Dollar Reporting In …" at bounding box center [1144, 366] width 196 height 23
click at [1097, 433] on select "-- Select Search Tool -- 3rd Party Website Agency File Agency Website ATLS CNV-…" at bounding box center [1144, 434] width 196 height 23
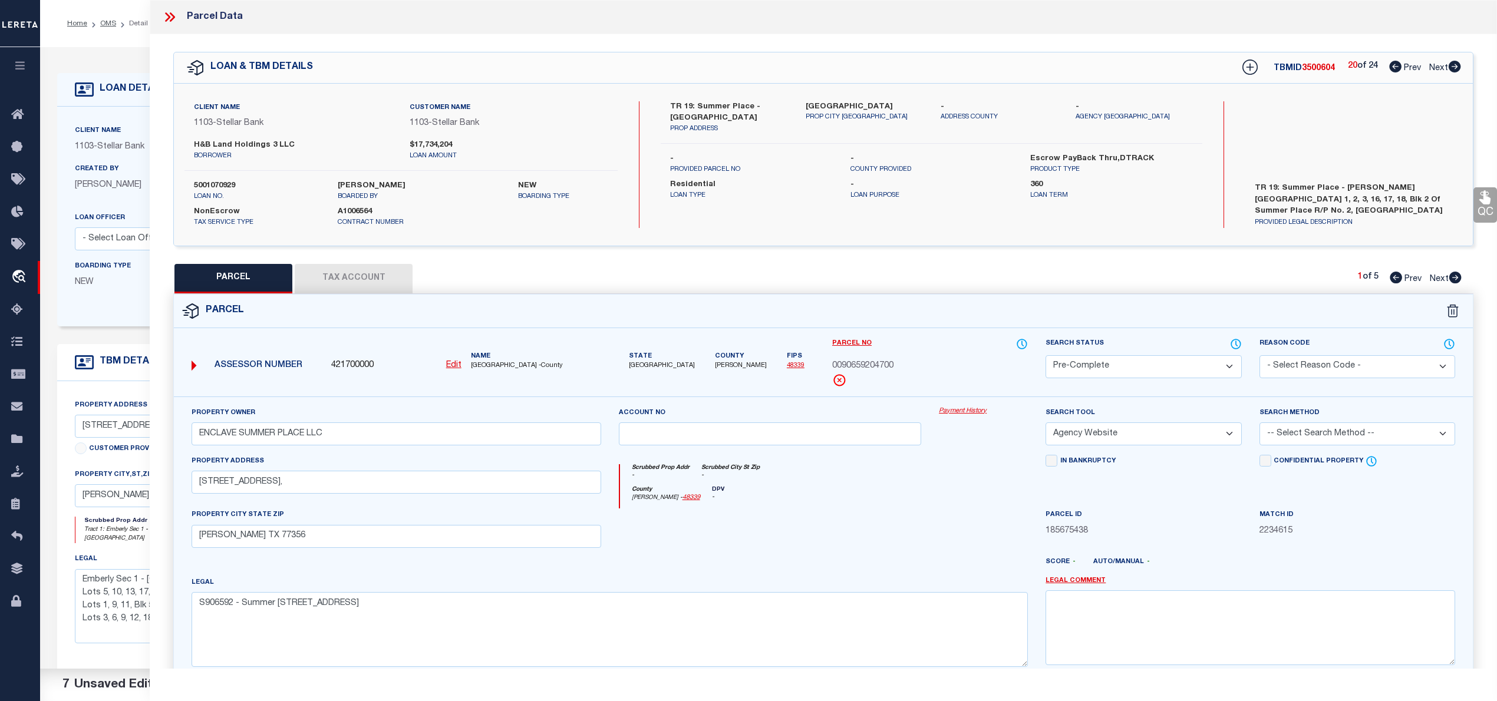
click at [1046, 424] on select "-- Select Search Tool -- 3rd Party Website Agency File Agency Website ATLS CNV-…" at bounding box center [1144, 434] width 196 height 23
click at [1300, 436] on select "-- Select Search Method -- Property Address Legal Liability Info Provided" at bounding box center [1358, 434] width 196 height 23
click at [1260, 424] on select "-- Select Search Method -- Property Address Legal Liability Info Provided" at bounding box center [1358, 434] width 196 height 23
click at [380, 282] on button "Tax Account" at bounding box center [354, 278] width 118 height 29
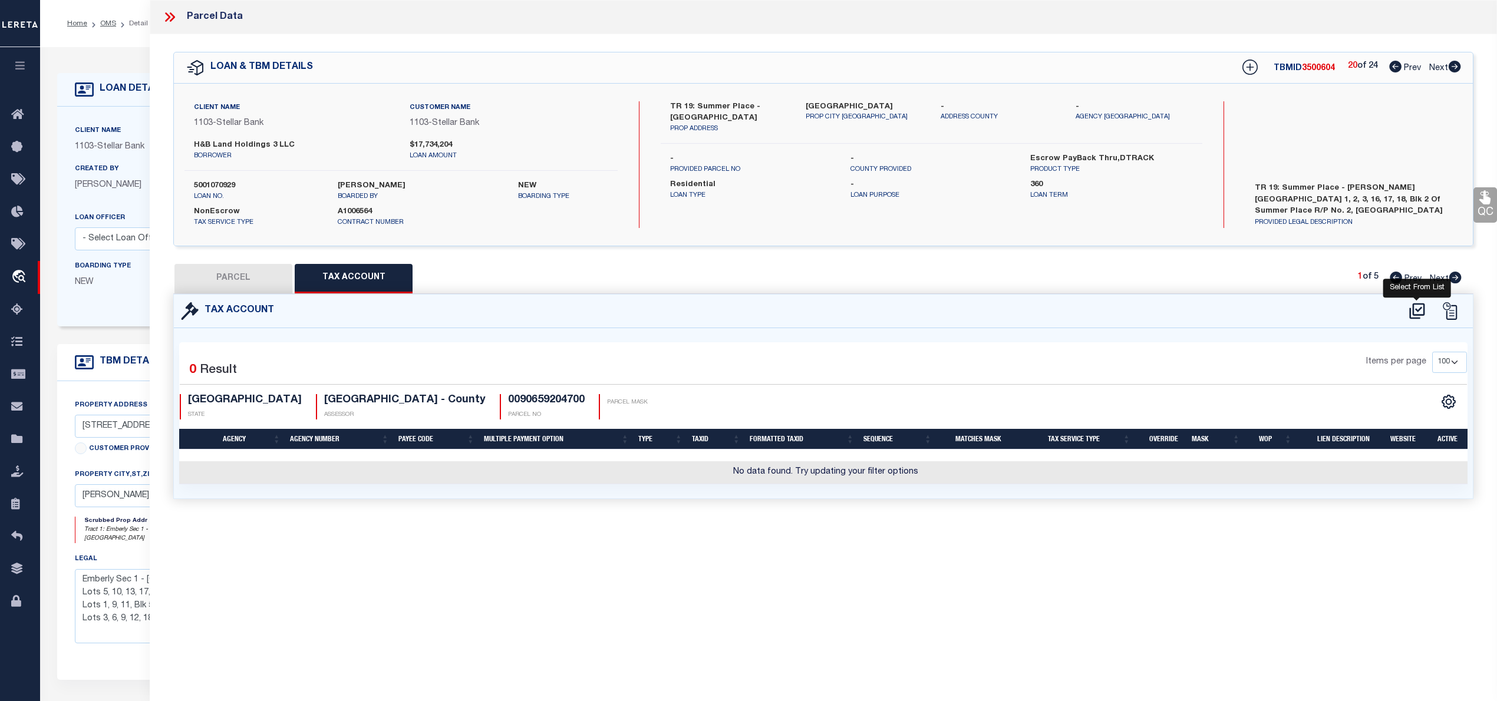
click at [1411, 311] on icon at bounding box center [1416, 311] width 19 height 19
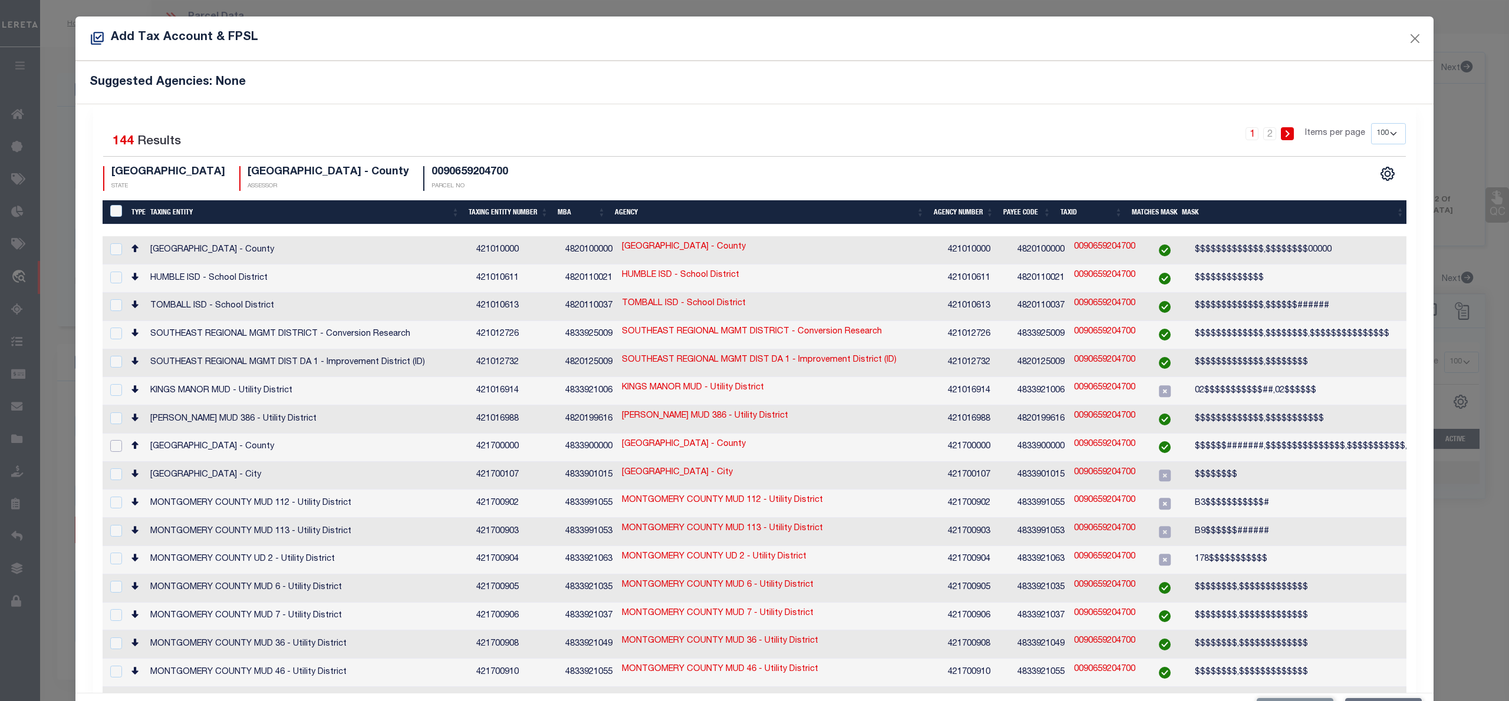
click at [116, 440] on input "checkbox" at bounding box center [116, 446] width 12 height 12
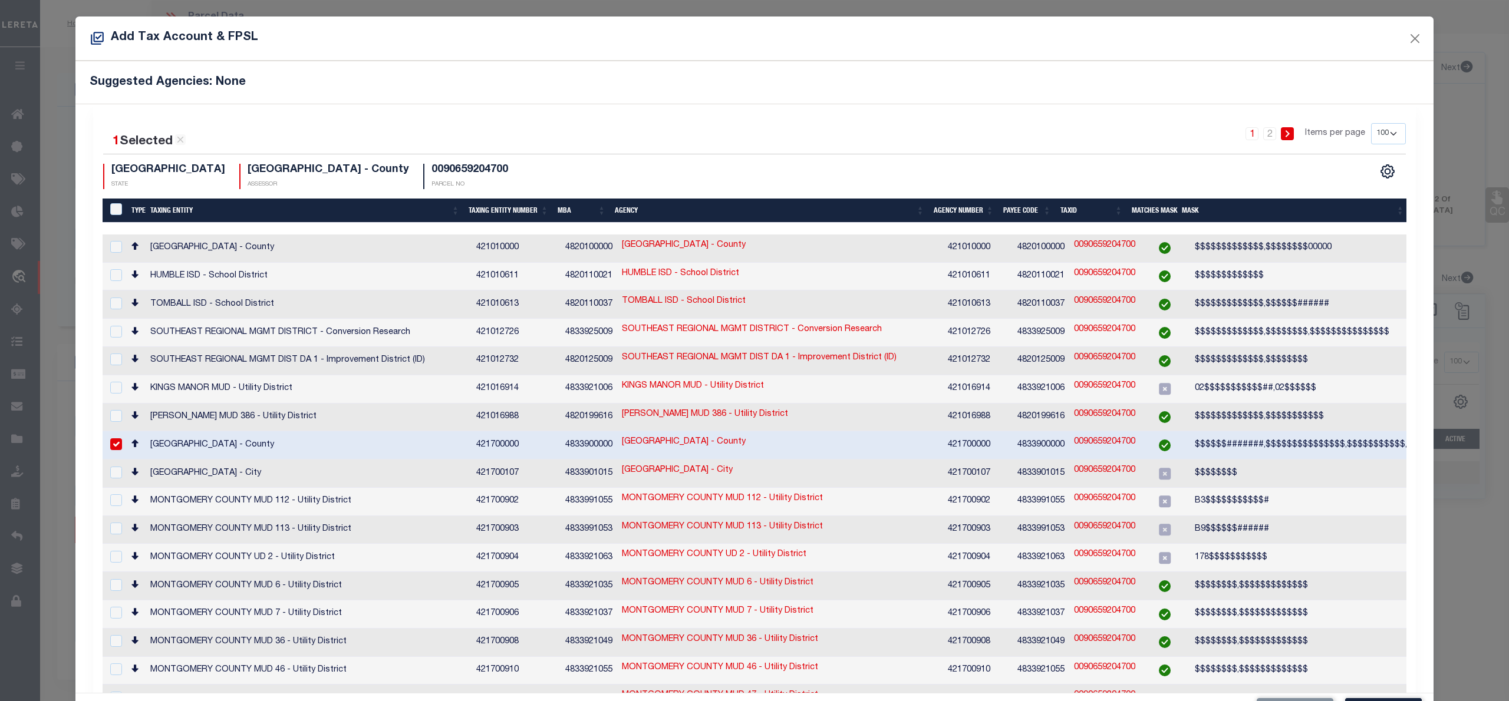
scroll to position [44, 0]
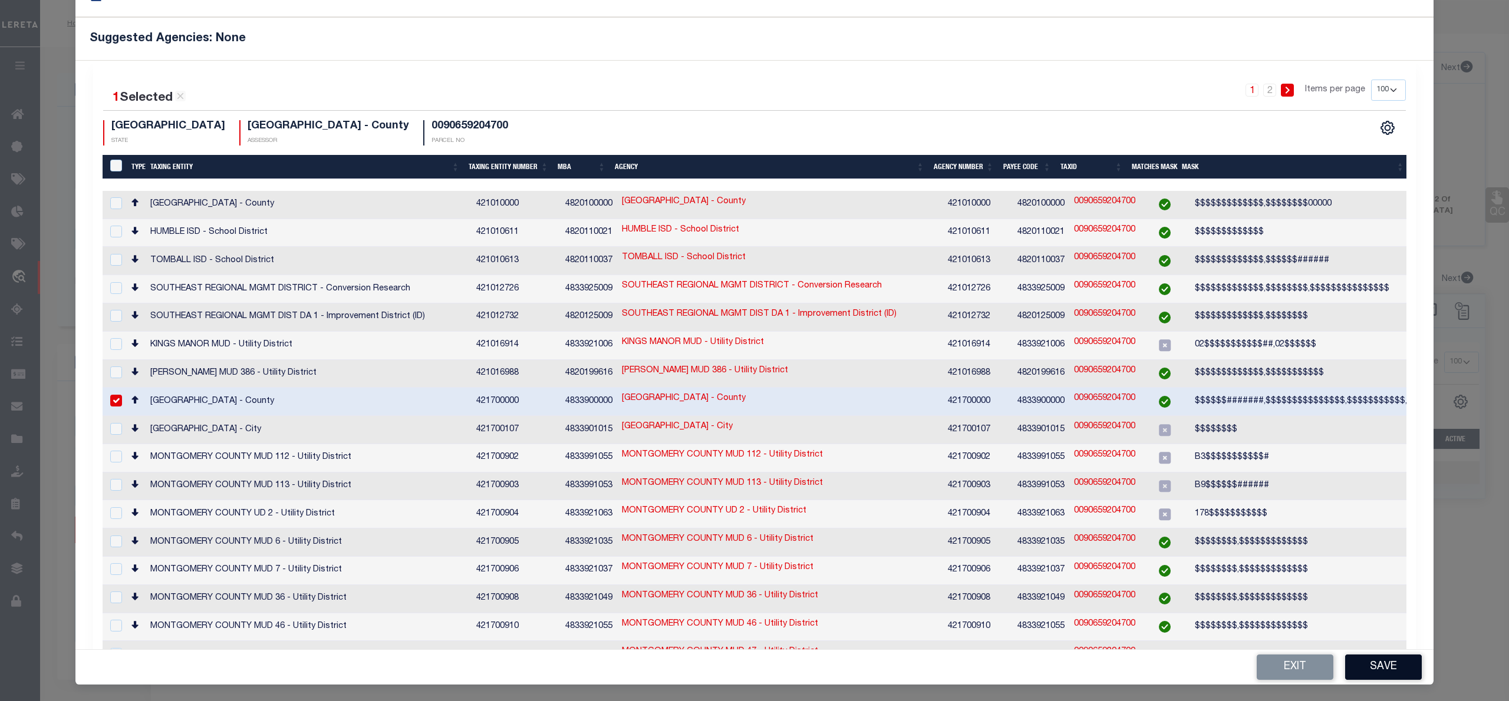
click at [1387, 662] on button "Save" at bounding box center [1383, 667] width 77 height 25
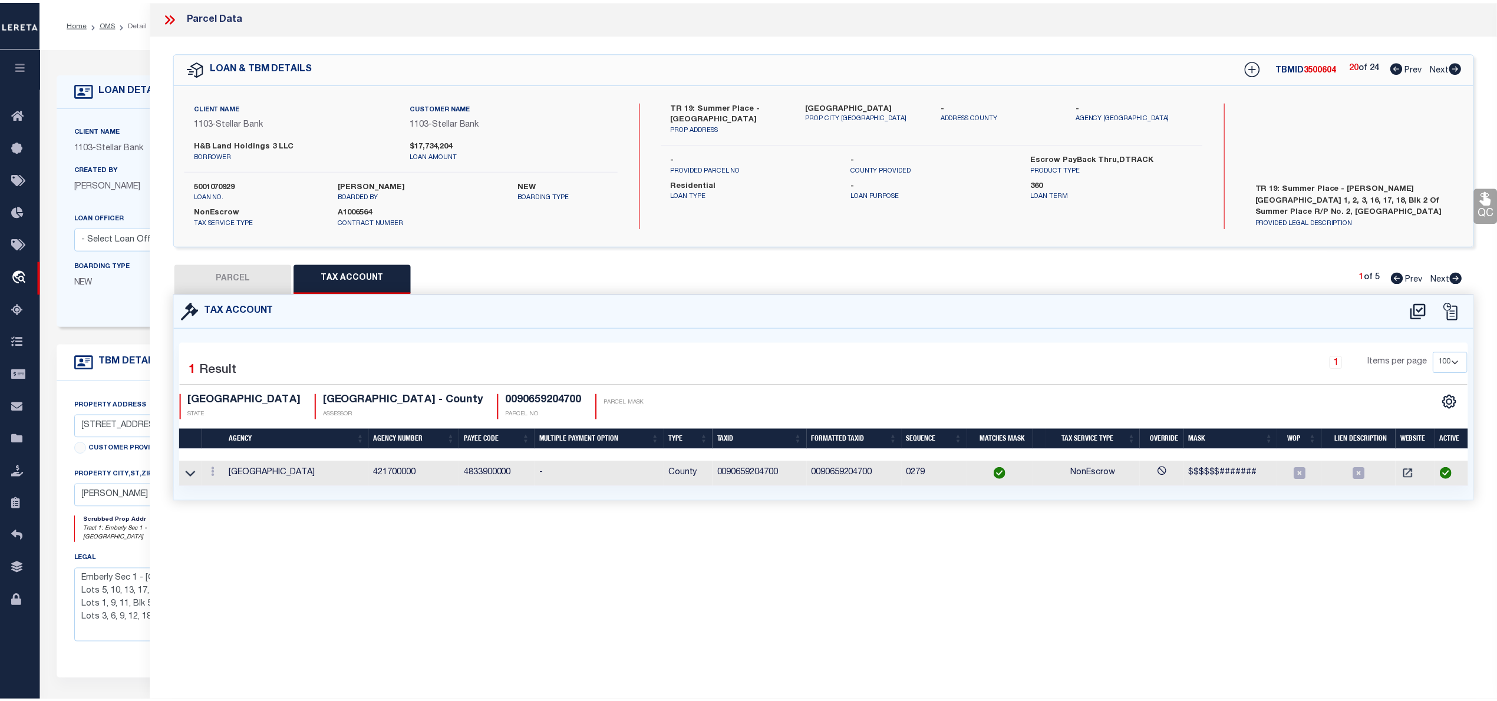
scroll to position [0, 0]
click at [256, 285] on button "PARCEL" at bounding box center [233, 278] width 118 height 29
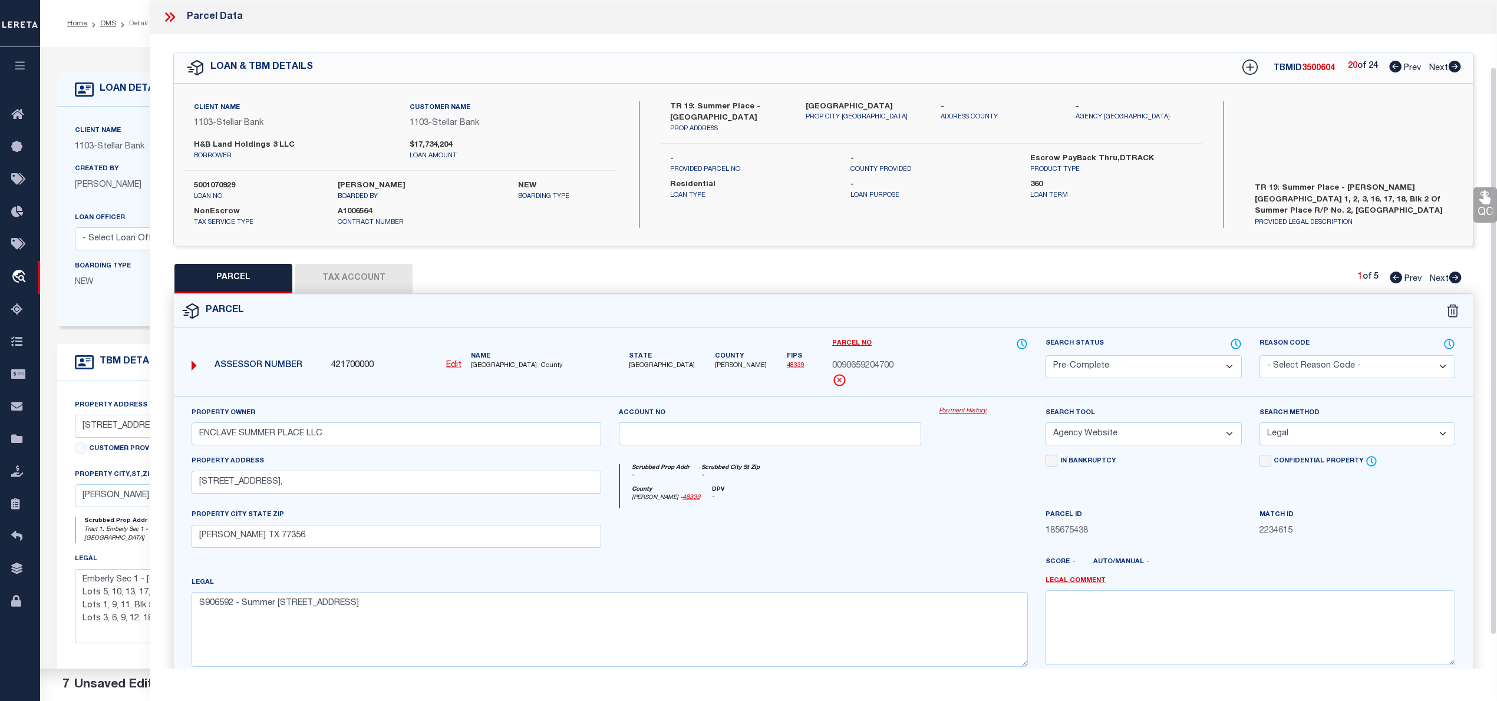
scroll to position [118, 0]
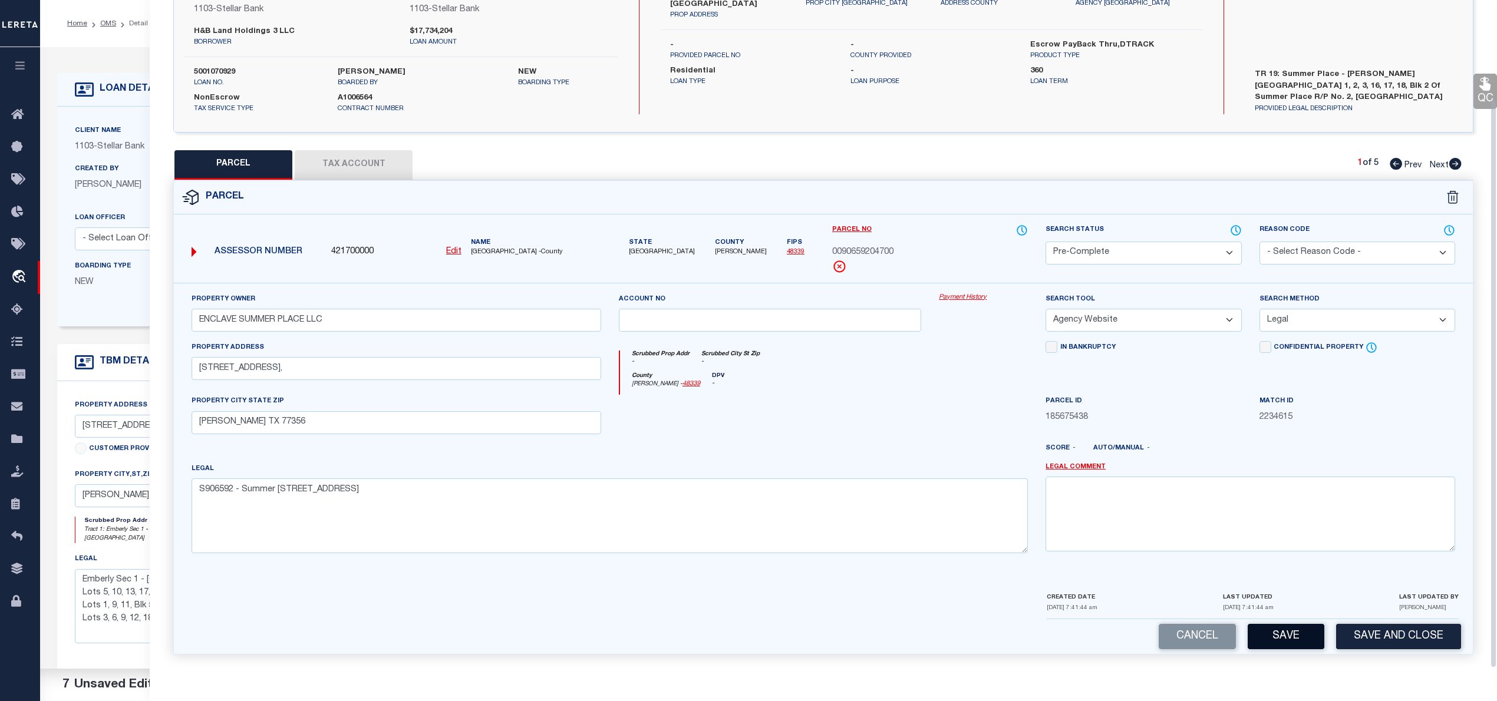
click at [1300, 639] on button "Save" at bounding box center [1286, 636] width 77 height 25
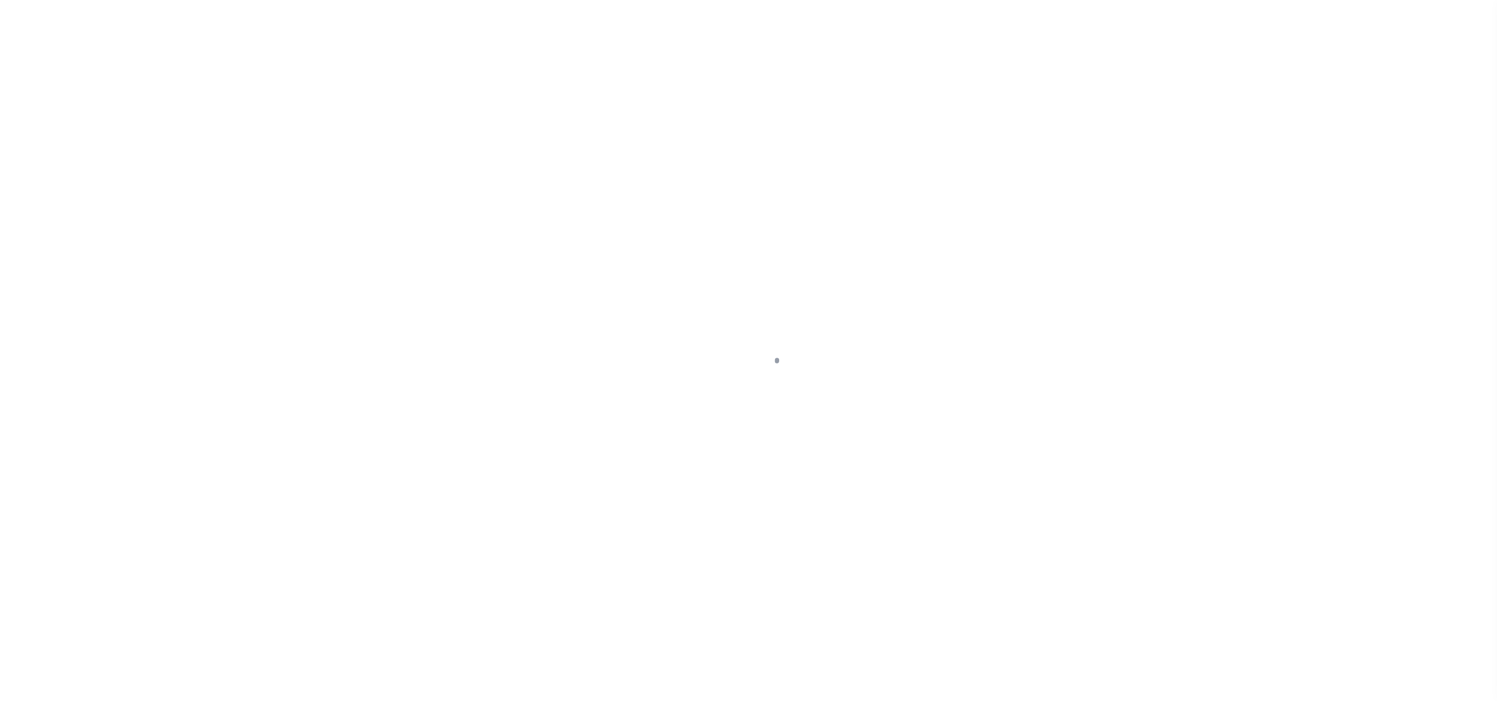
select select "11286"
select select "10"
select select "NonEscrow"
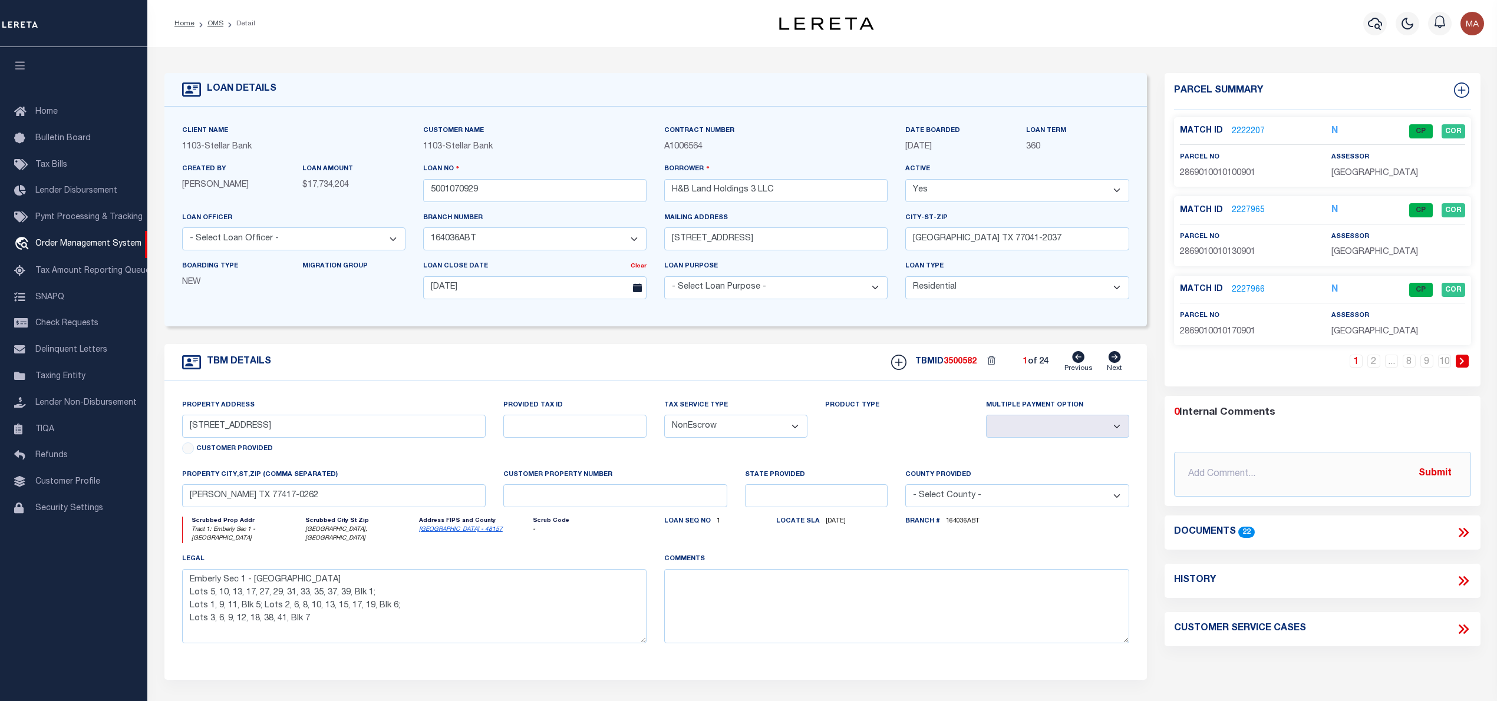
click at [1467, 538] on icon at bounding box center [1463, 532] width 15 height 15
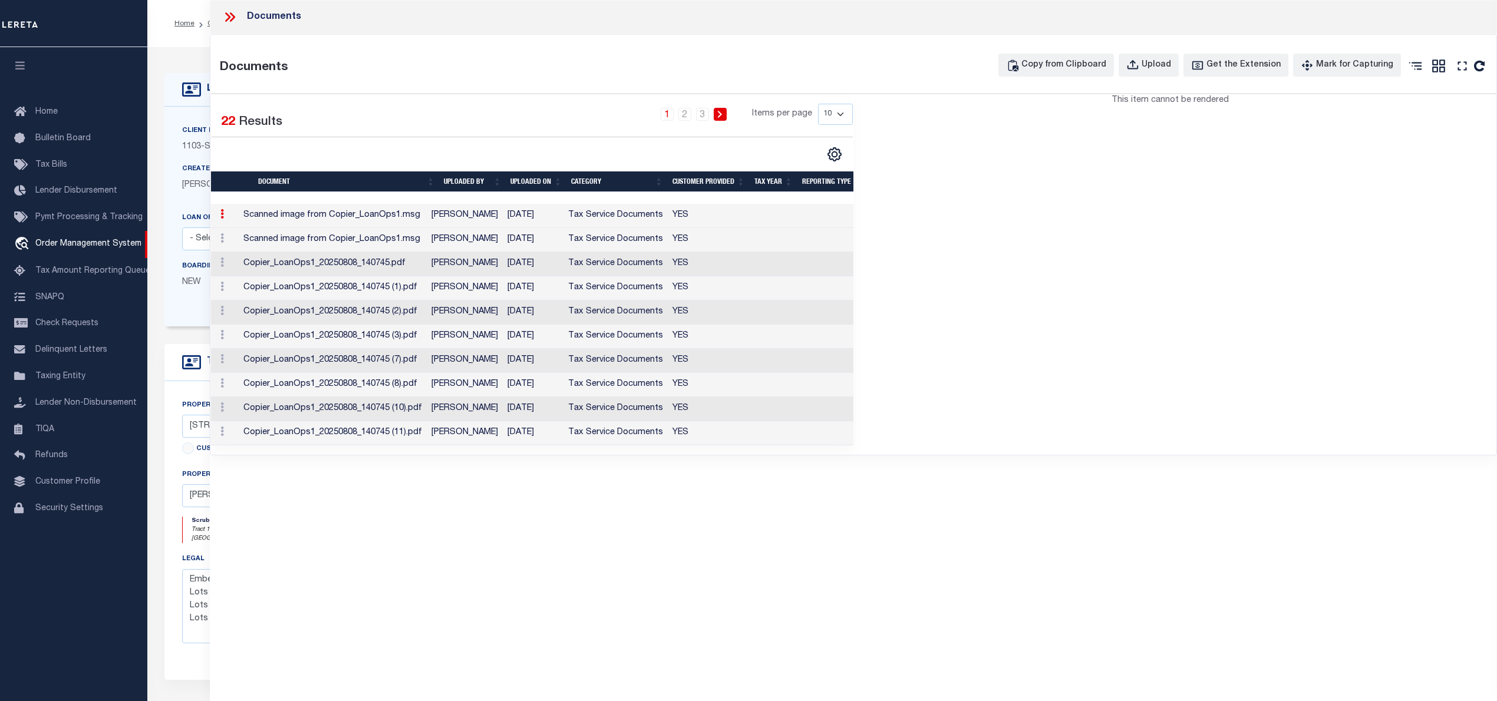
click at [507, 357] on tr "Copier_LoanOps1_20250808_140745 (7).pdf [PERSON_NAME] [DATE] Tax Service Docume…" at bounding box center [538, 361] width 655 height 24
click at [1465, 67] on icon "" at bounding box center [1462, 65] width 15 height 15
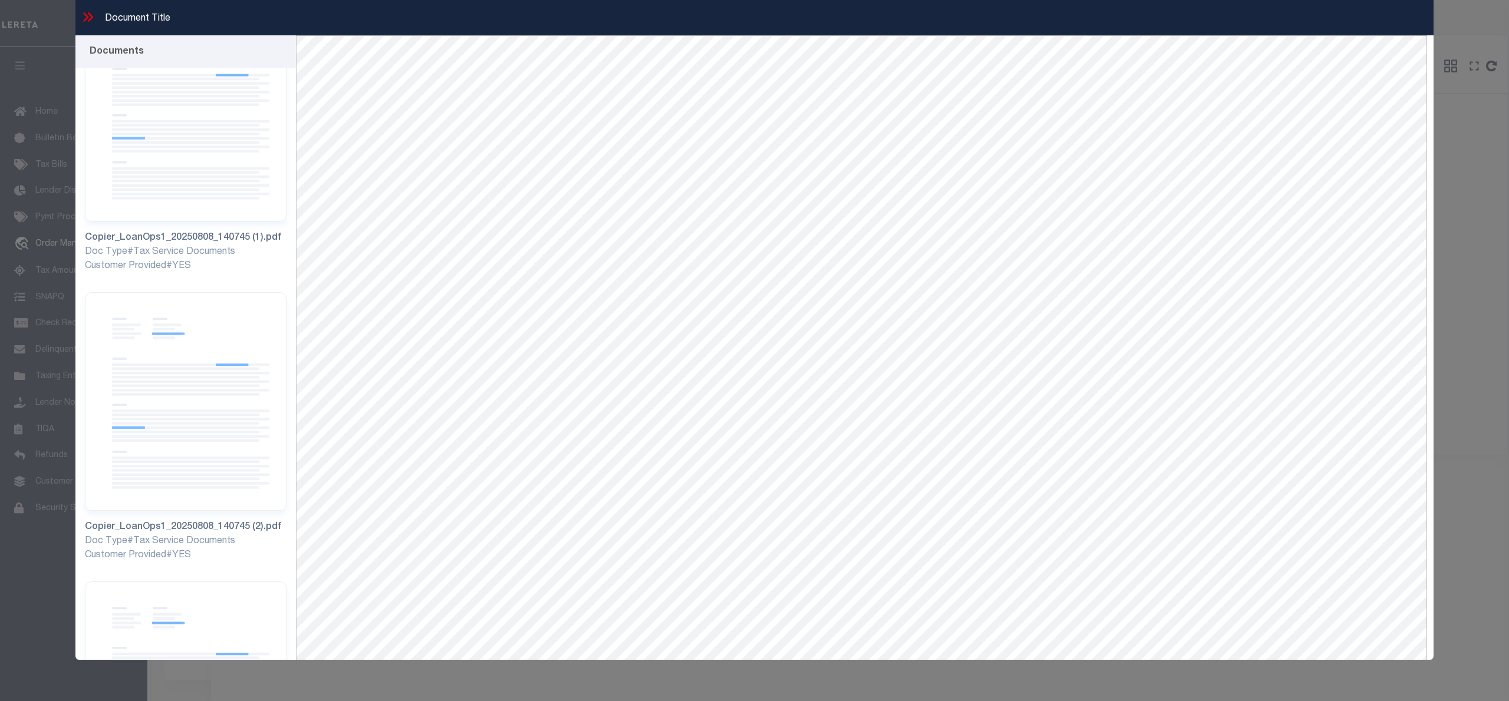
scroll to position [1336, 0]
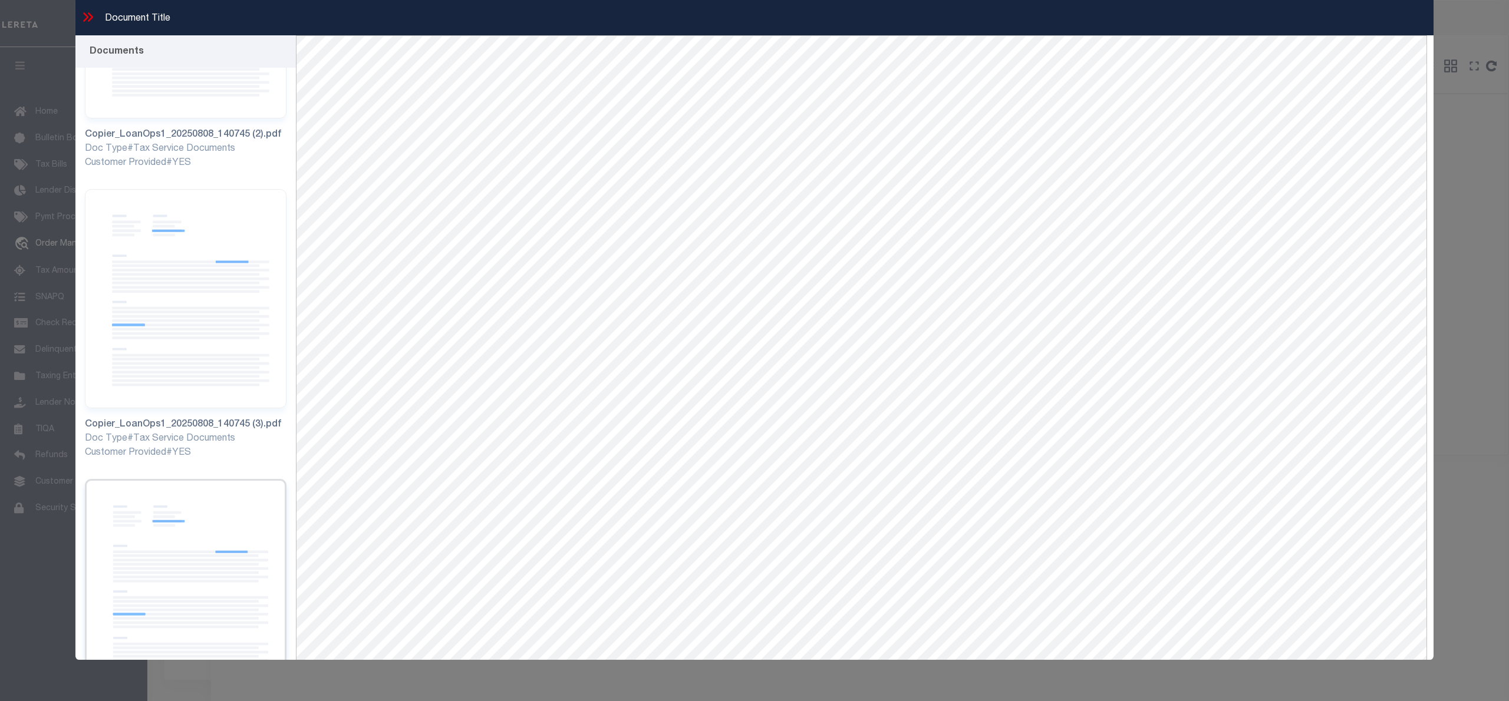
click at [189, 479] on img at bounding box center [186, 588] width 202 height 219
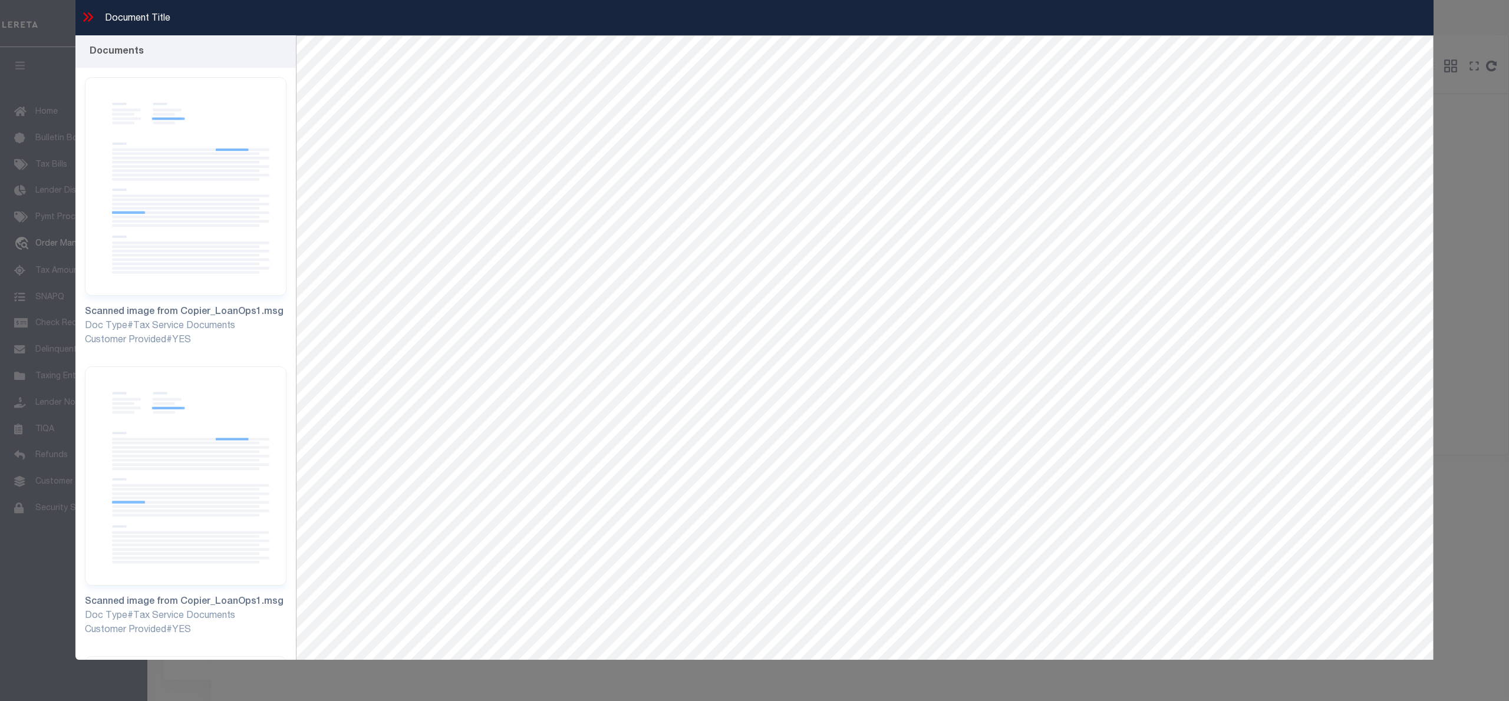
select select "11286"
select select "10"
select select "NonEscrow"
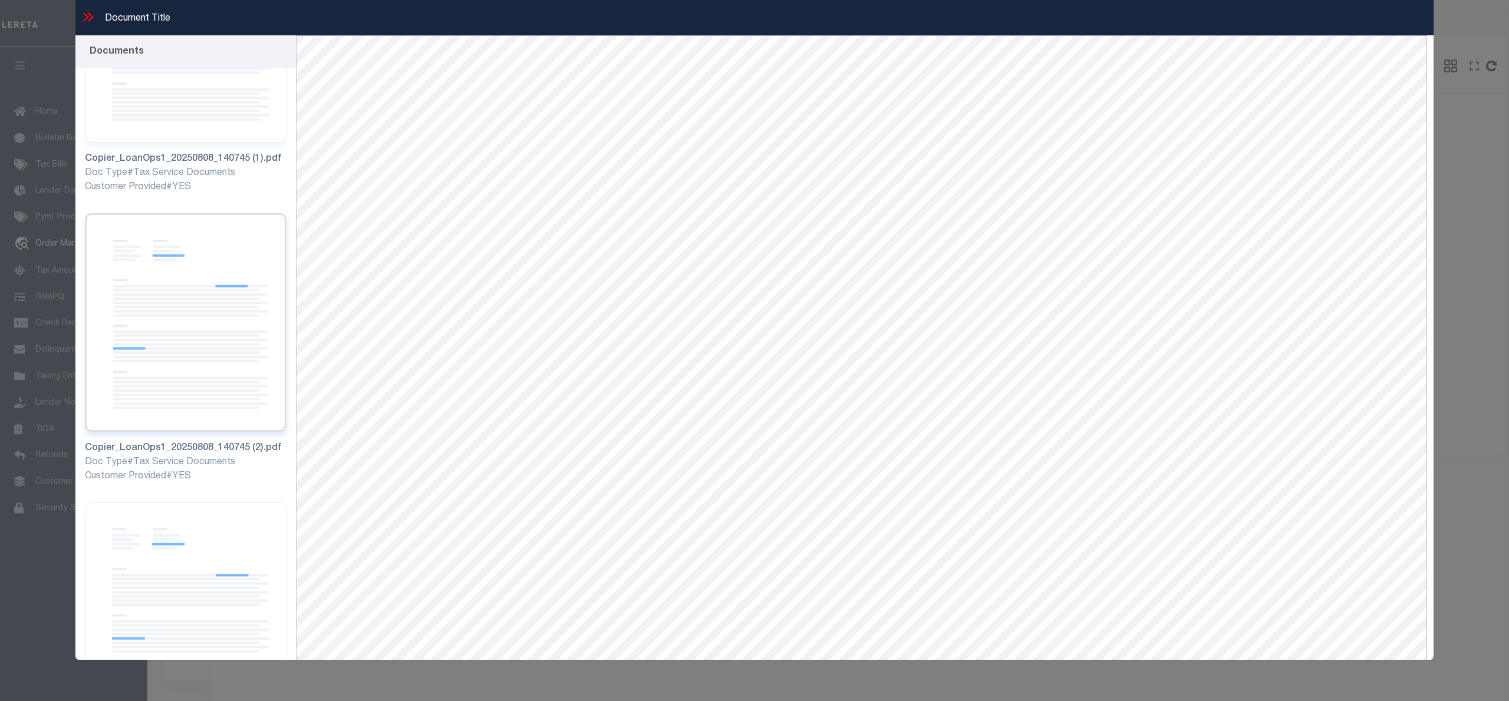
scroll to position [944, 0]
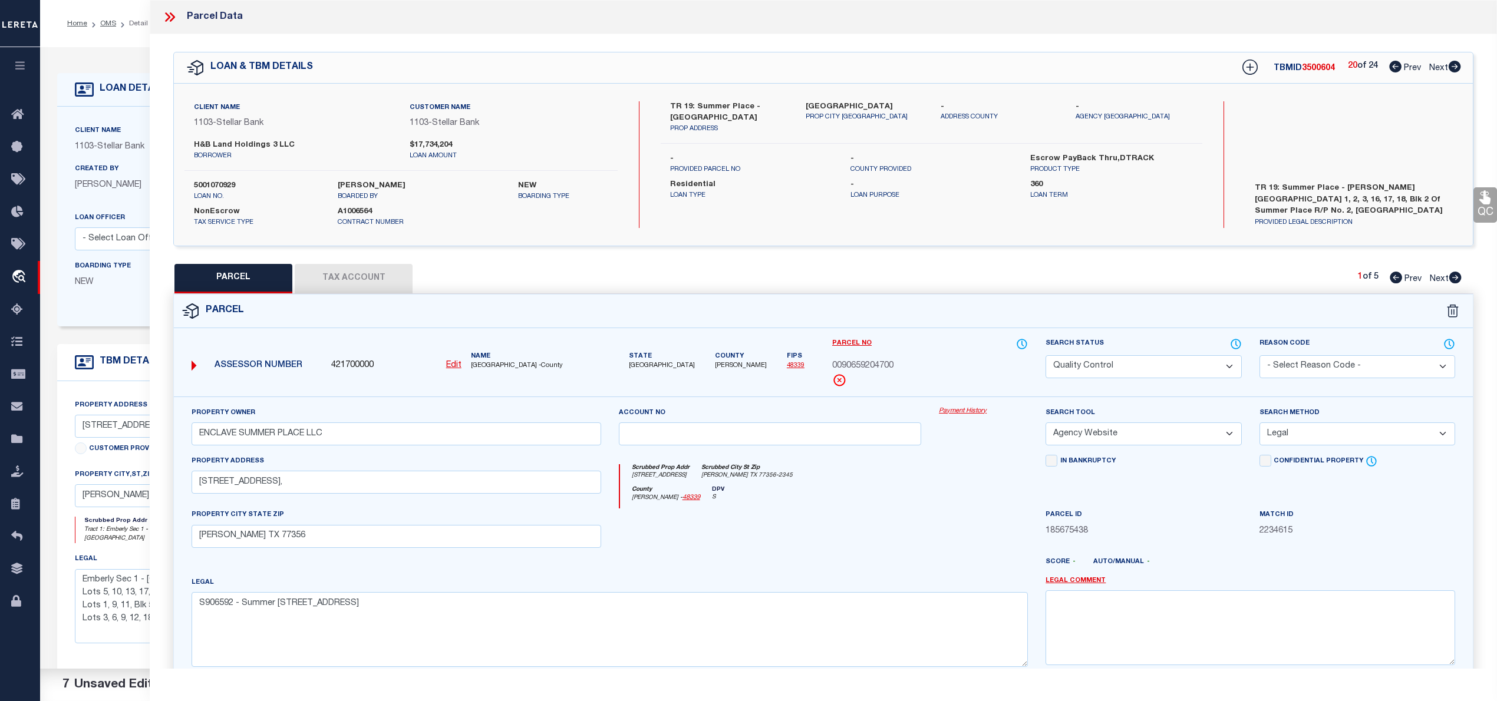
select select "QC"
select select "AGW"
select select "LEG"
select select "11286"
select select "10"
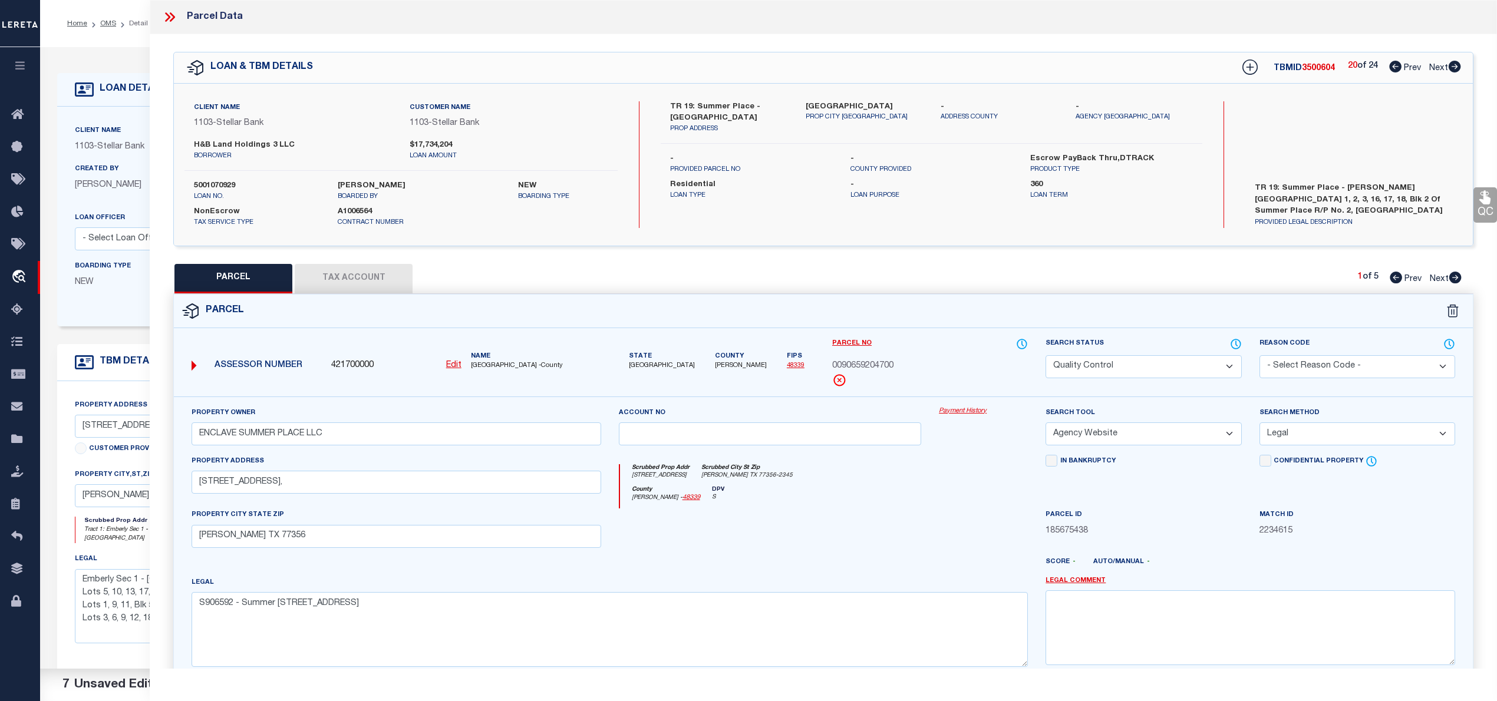
select select "NonEscrow"
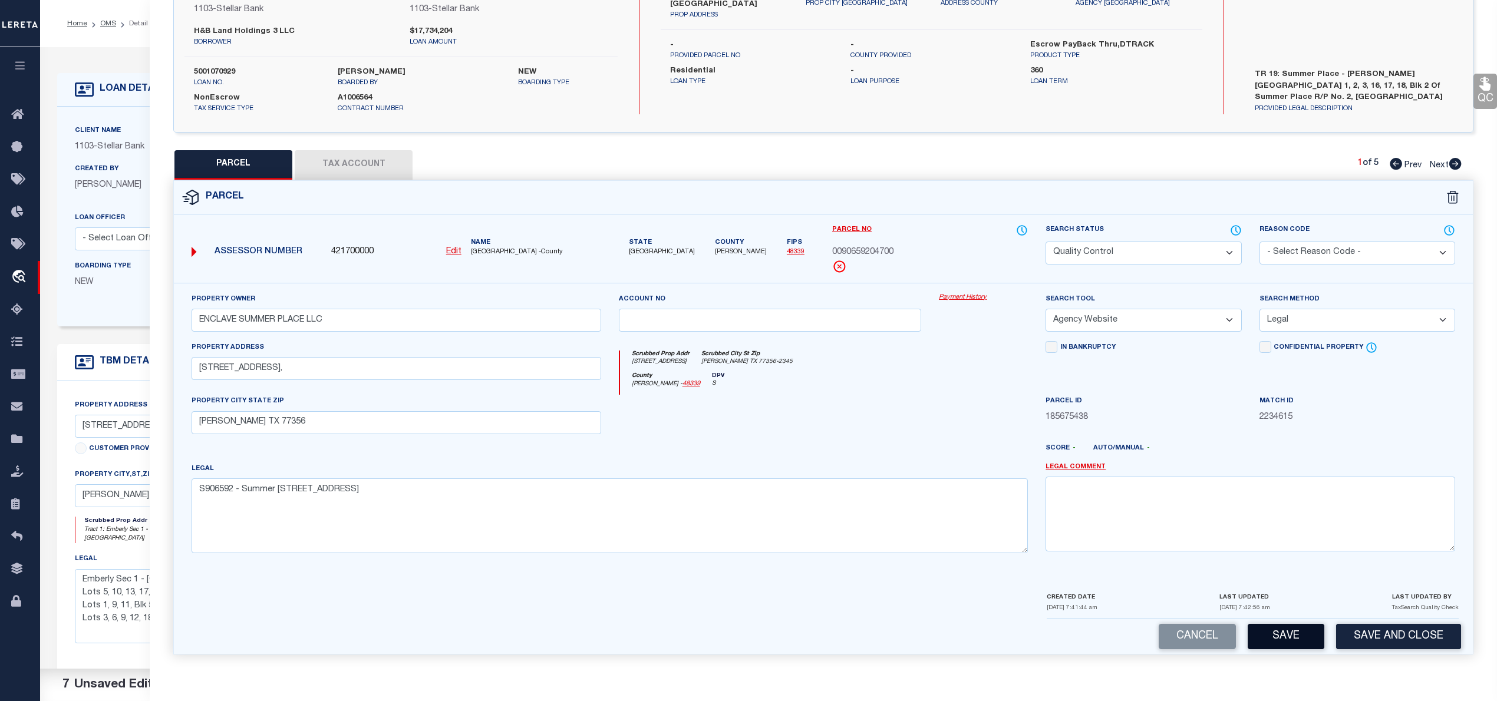
click at [1293, 631] on button "Save" at bounding box center [1286, 636] width 77 height 25
select select "AS"
select select
checkbox input "false"
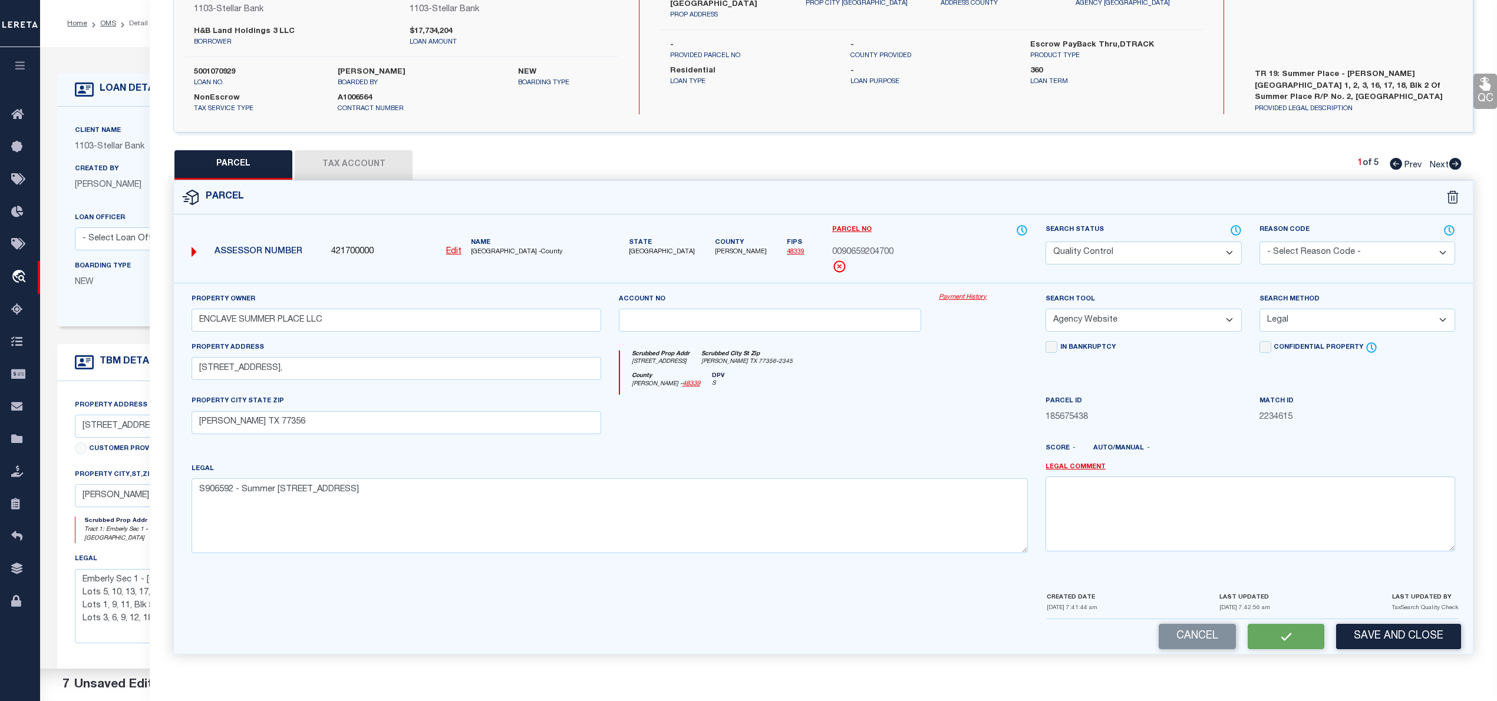
checkbox input "false"
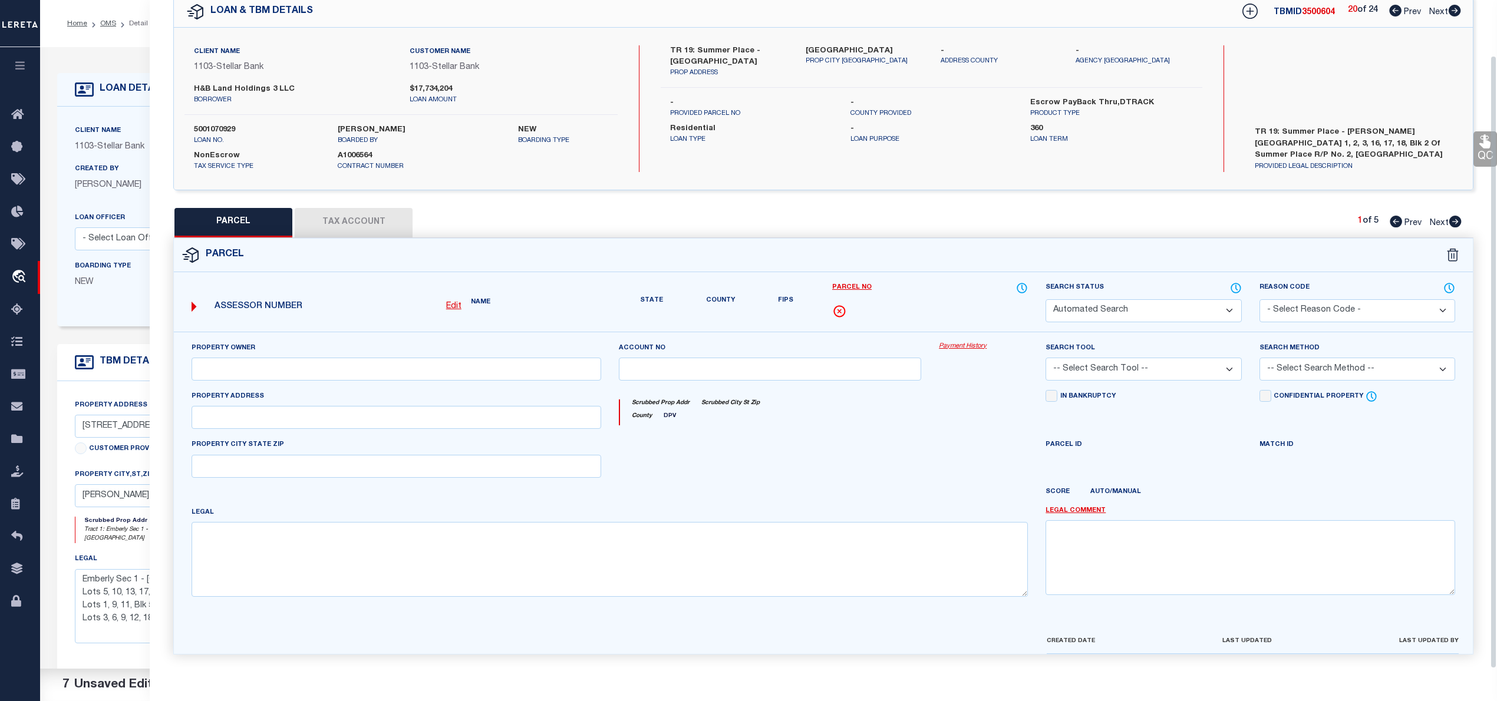
select select "QC"
type input "ENCLAVE SUMMER PLACE LLC"
select select "AGW"
select select "LEG"
type input "308 SUMMER PLACE DR,"
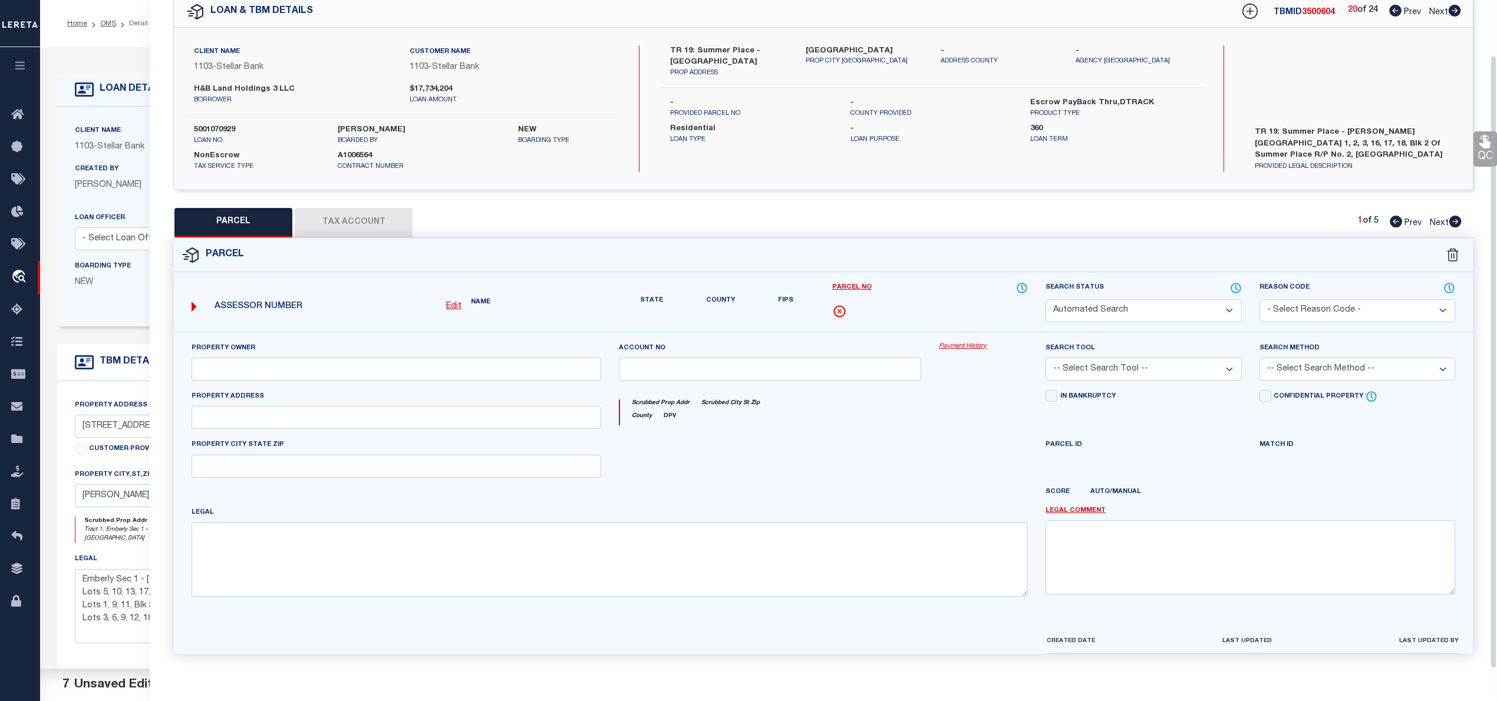
type input "[PERSON_NAME] TX 77356"
type textarea "S906592 - Summer Place Replat No 2, BLOCK 2, Lot 17"
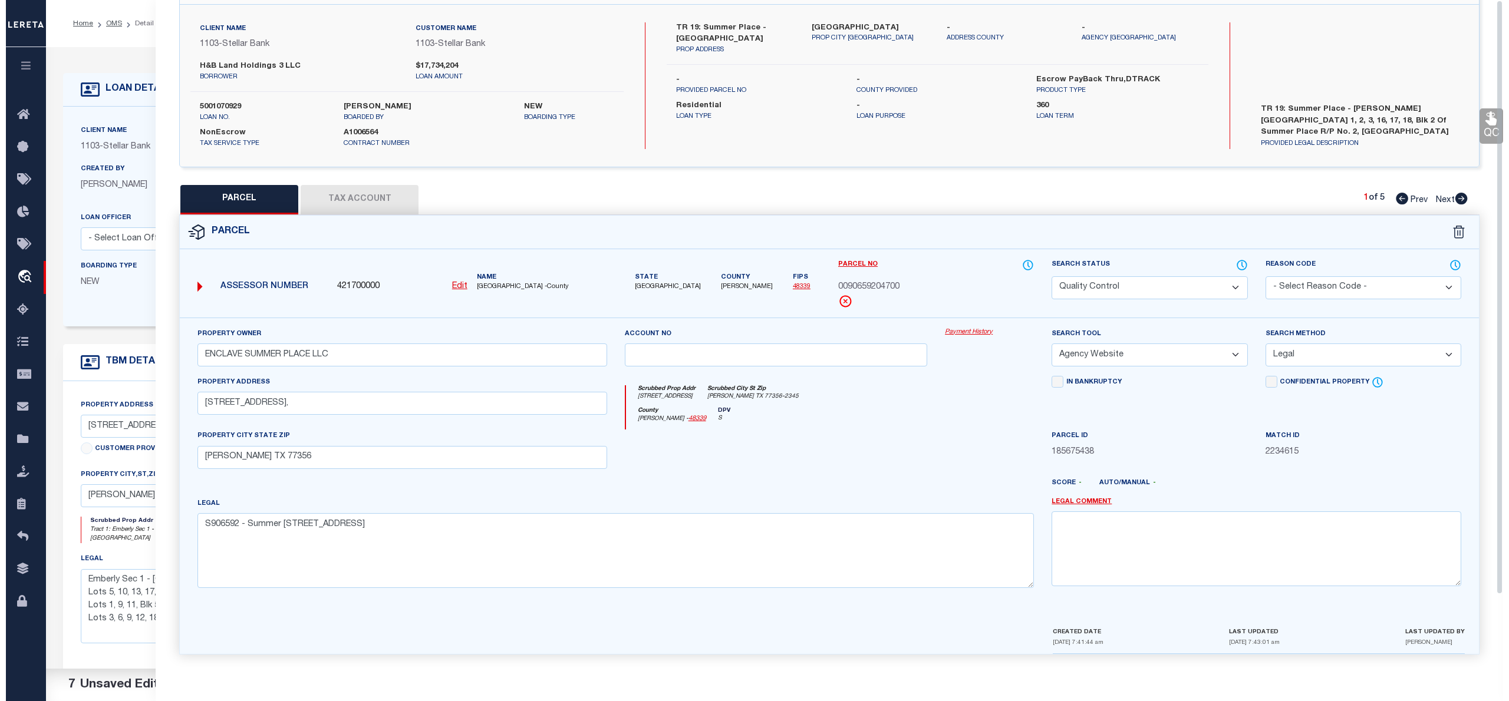
scroll to position [0, 0]
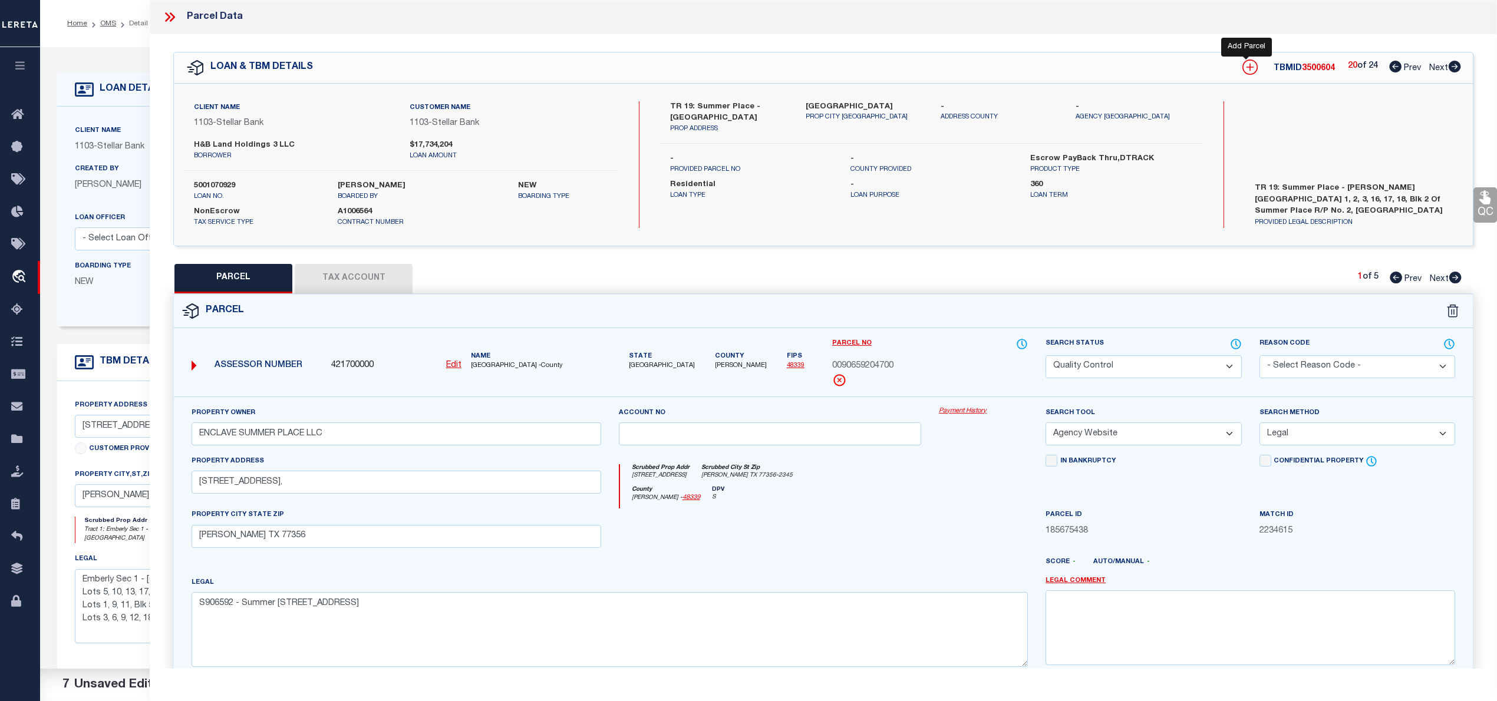
click at [1245, 67] on icon at bounding box center [1249, 67] width 15 height 15
select select "IP"
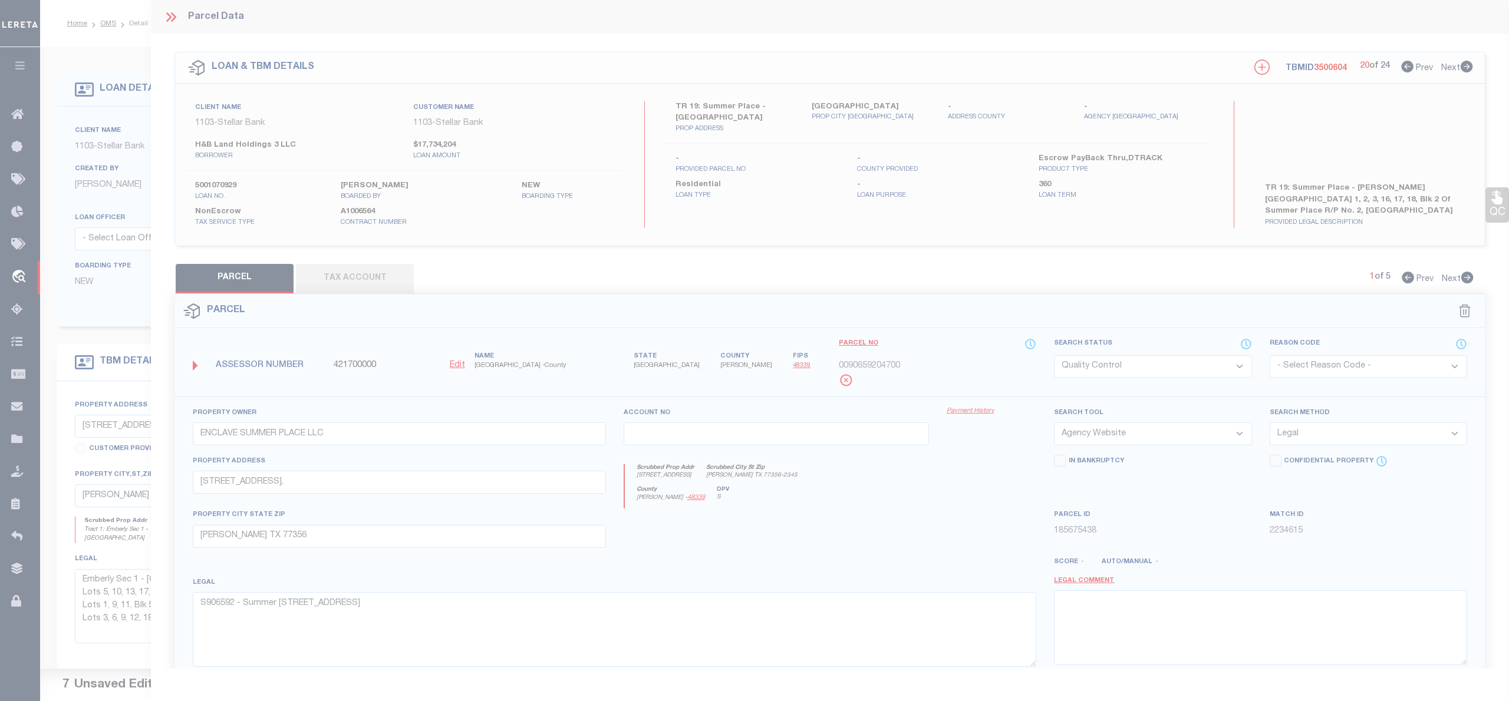
type textarea "-"
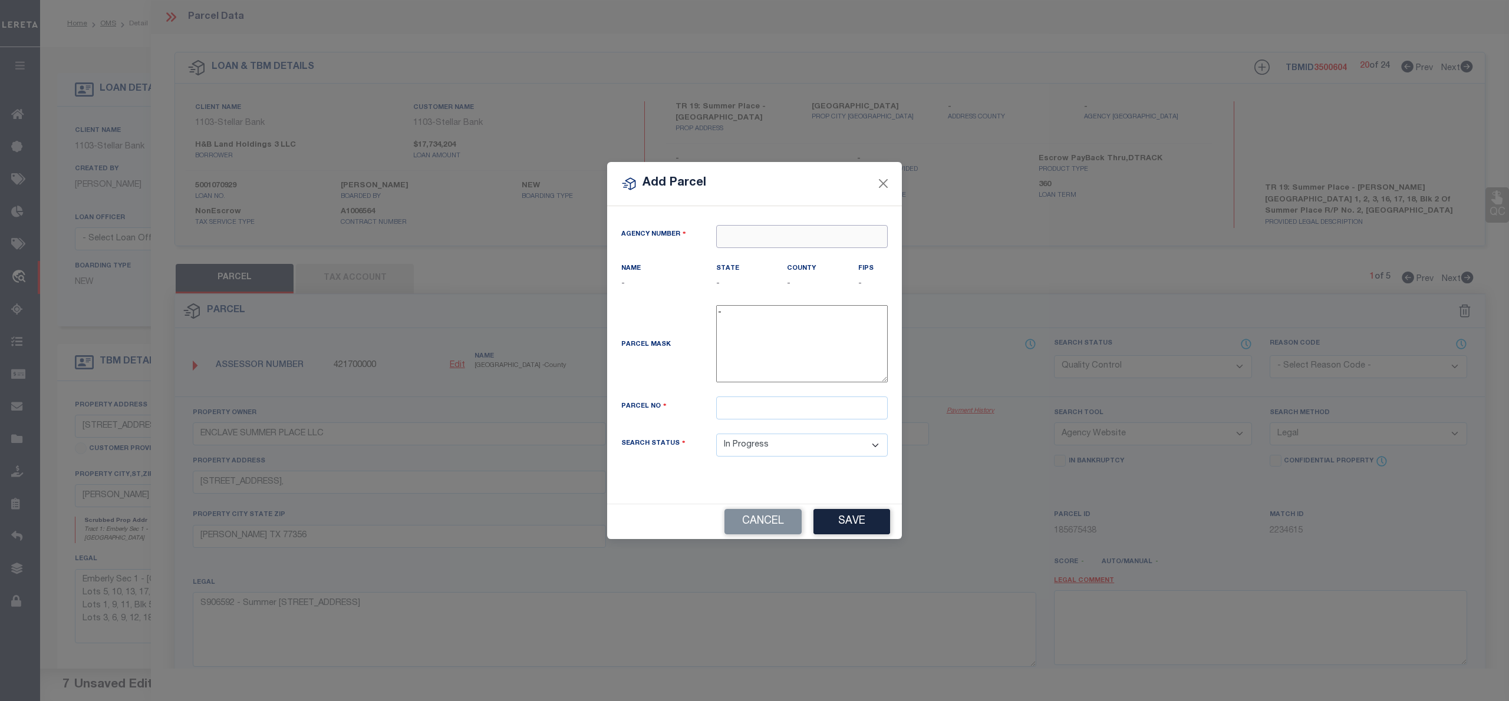
click at [749, 239] on input "text" at bounding box center [802, 236] width 172 height 23
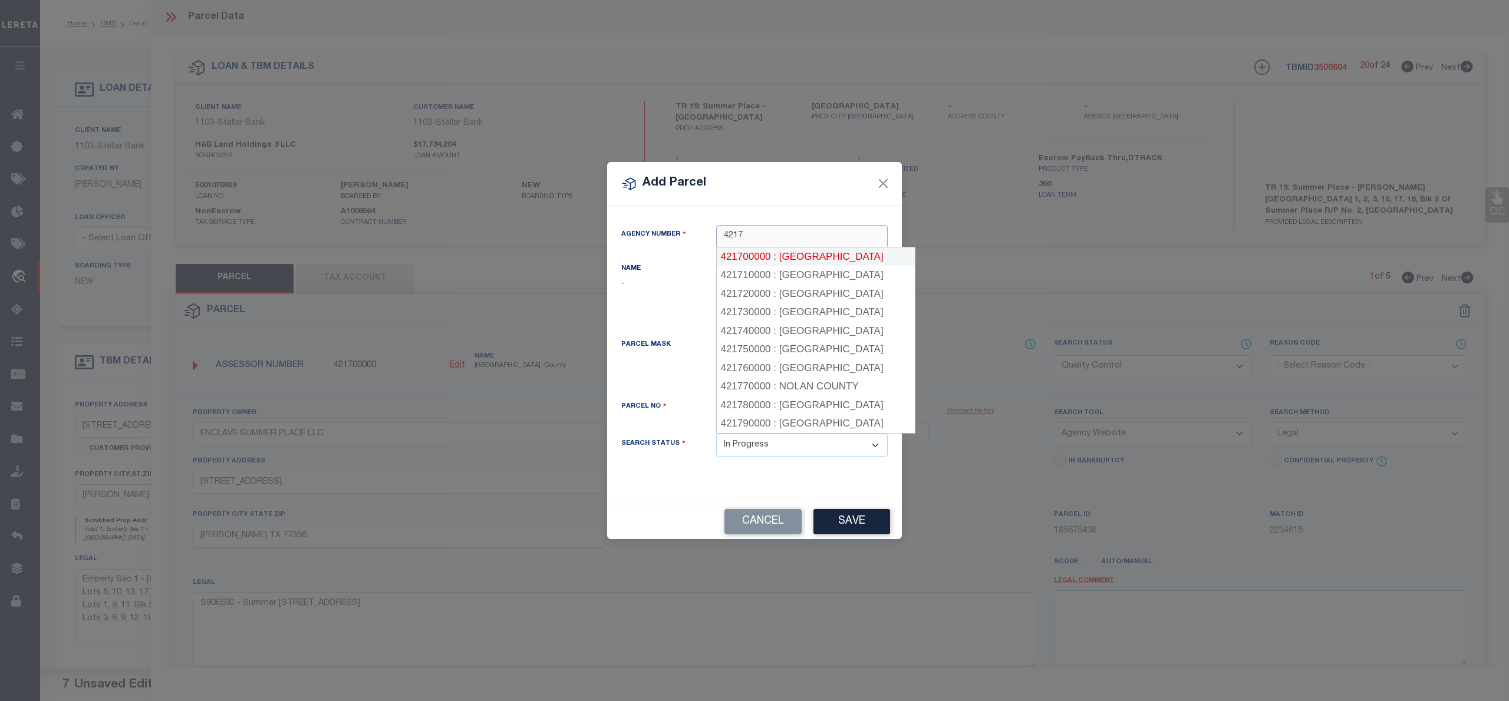
click at [764, 253] on div "421700000 : MONTGOMERY COUNTY" at bounding box center [816, 257] width 198 height 19
type input "421700000"
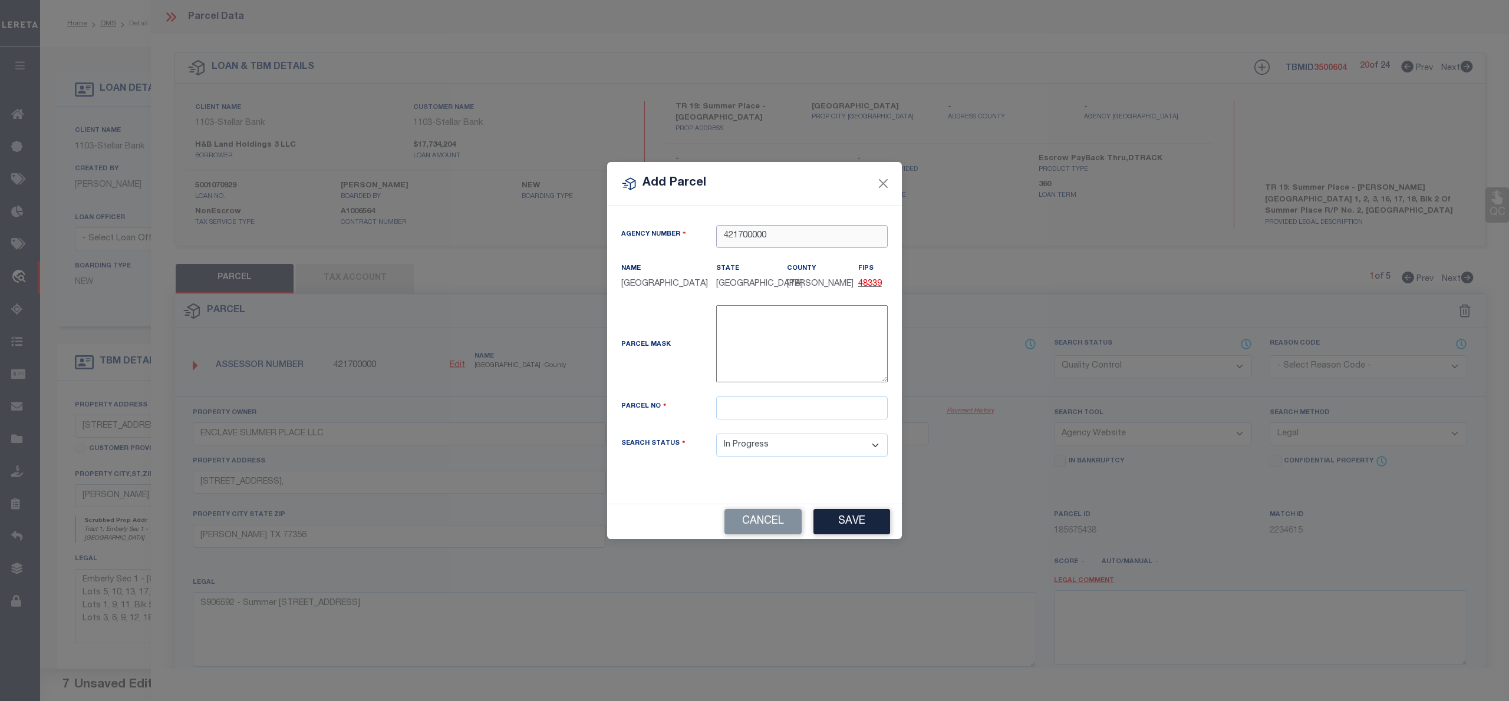
type input "421700000"
click at [741, 420] on input "text" at bounding box center [802, 408] width 172 height 23
paste input "9065-92-04800"
click at [723, 415] on input "9065-92-04800" at bounding box center [802, 408] width 172 height 23
click at [756, 416] on input "009065-92-04800" at bounding box center [802, 408] width 172 height 23
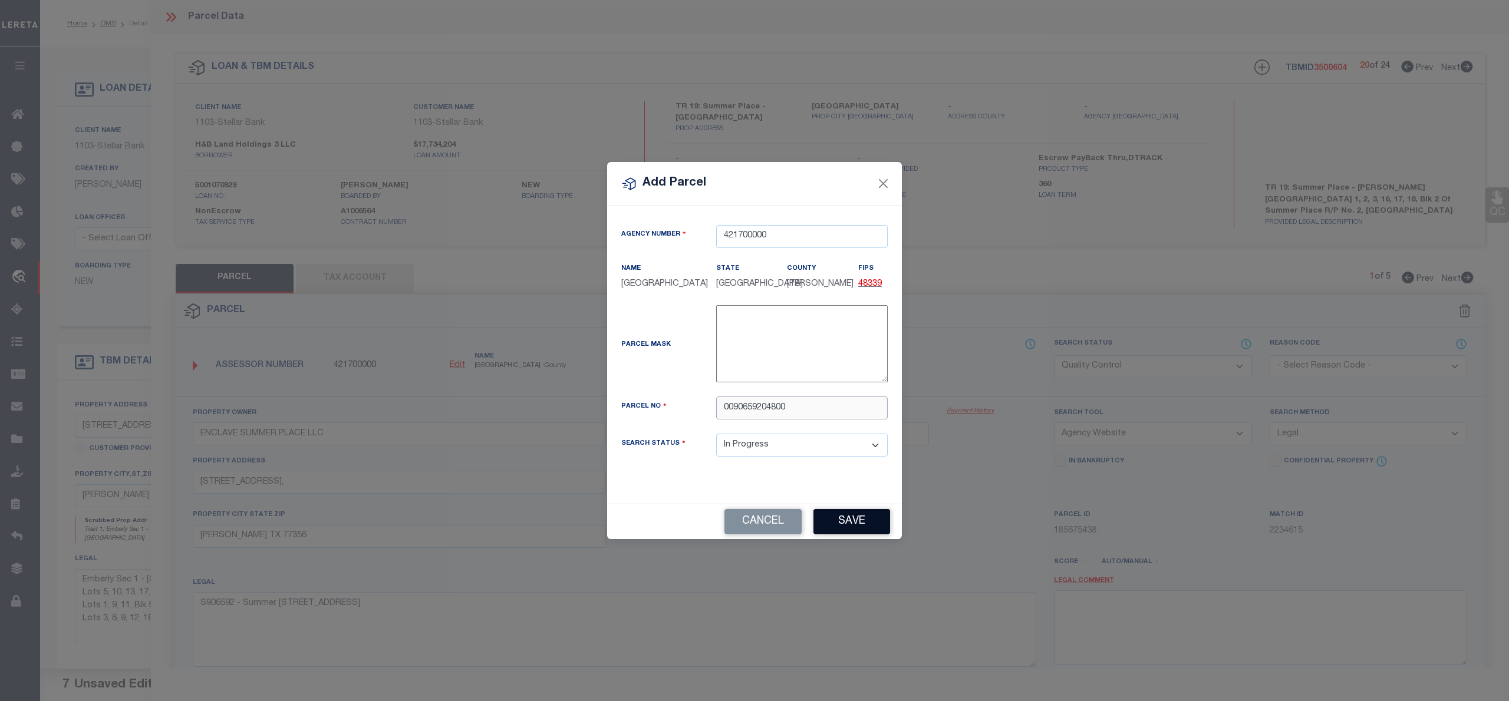
type input "0090659204800"
click at [838, 529] on button "Save" at bounding box center [851, 521] width 77 height 25
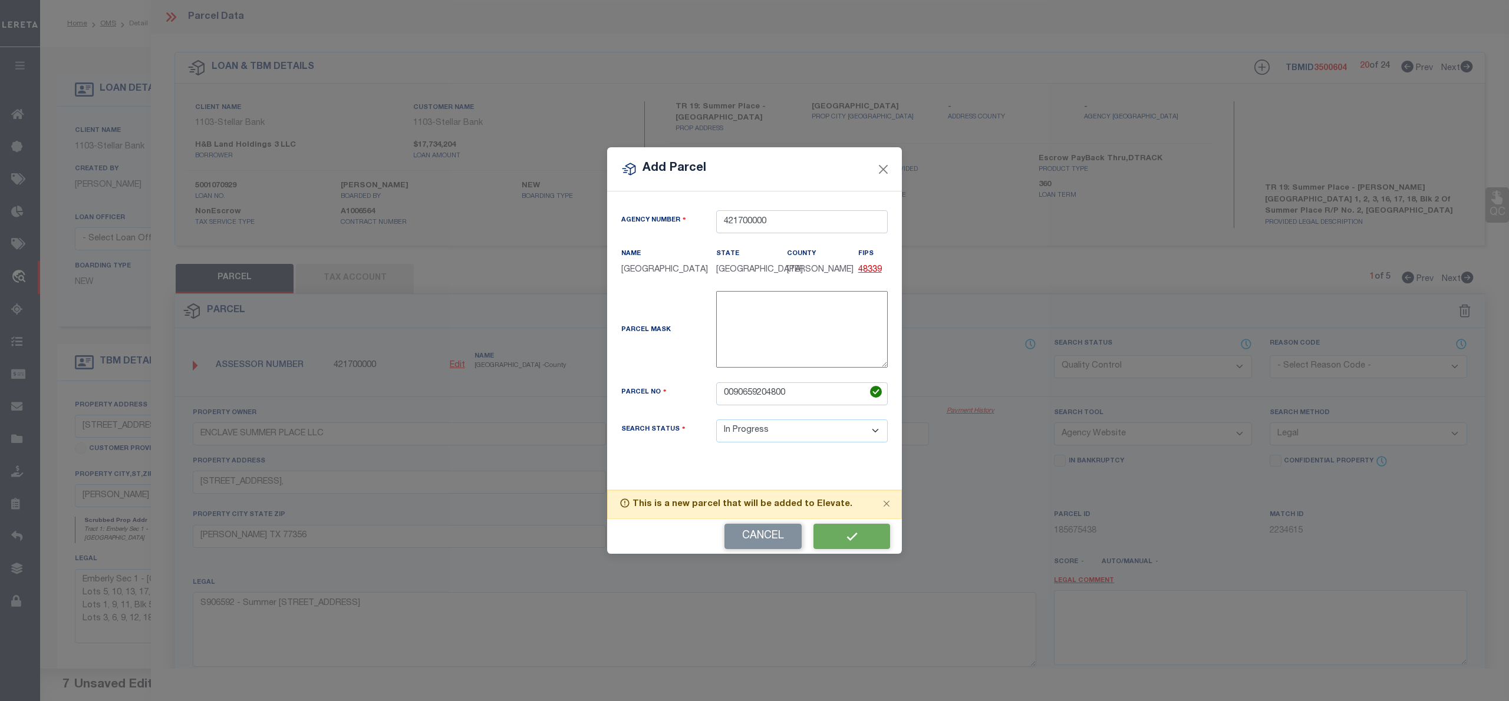
select select "IP"
select select
checkbox input "false"
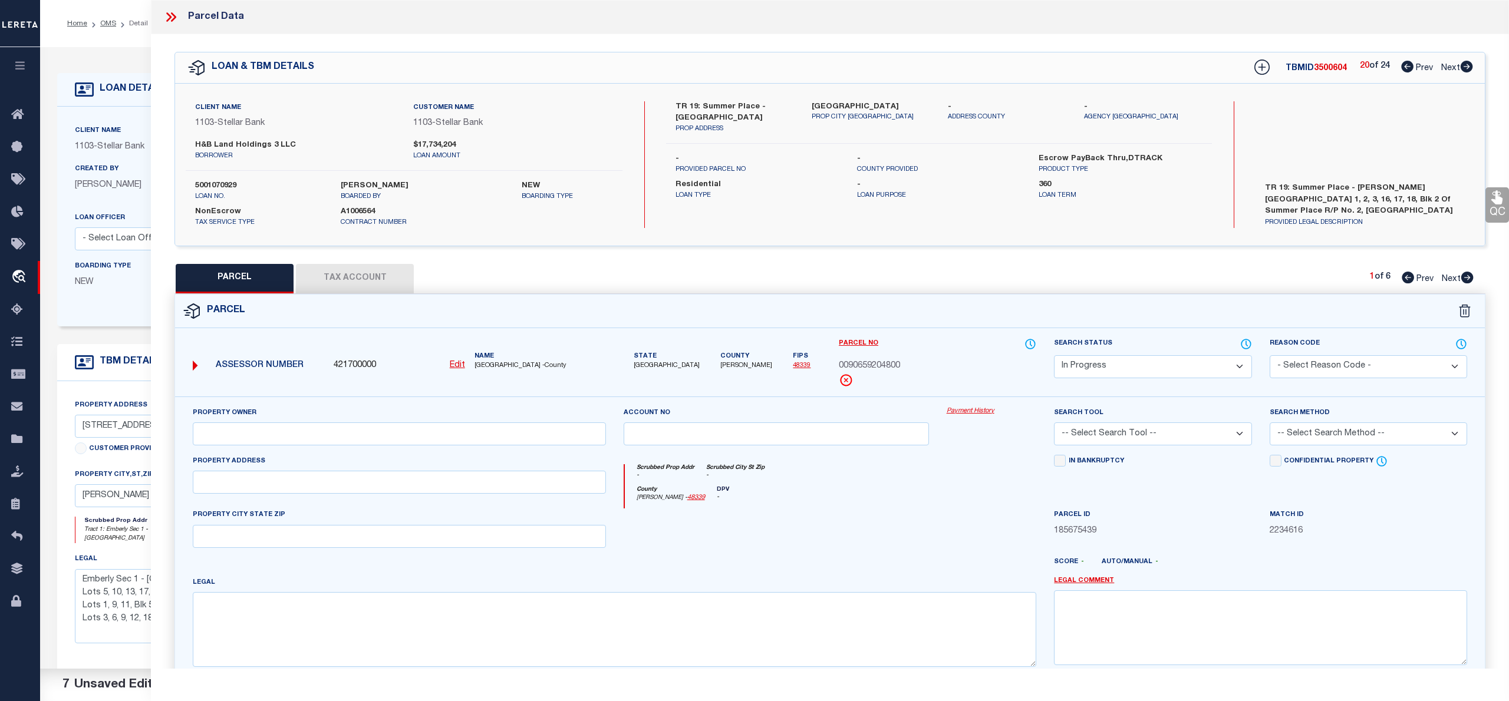
checkbox input "false"
click at [509, 644] on textarea at bounding box center [610, 629] width 836 height 74
paste textarea "S906592 - Summer Place Replat No 2, BLOCK 2, Lot 18"
type textarea "S906592 - Summer Place Replat No 2, BLOCK 2, Lot 18"
click at [418, 434] on input "text" at bounding box center [397, 434] width 410 height 23
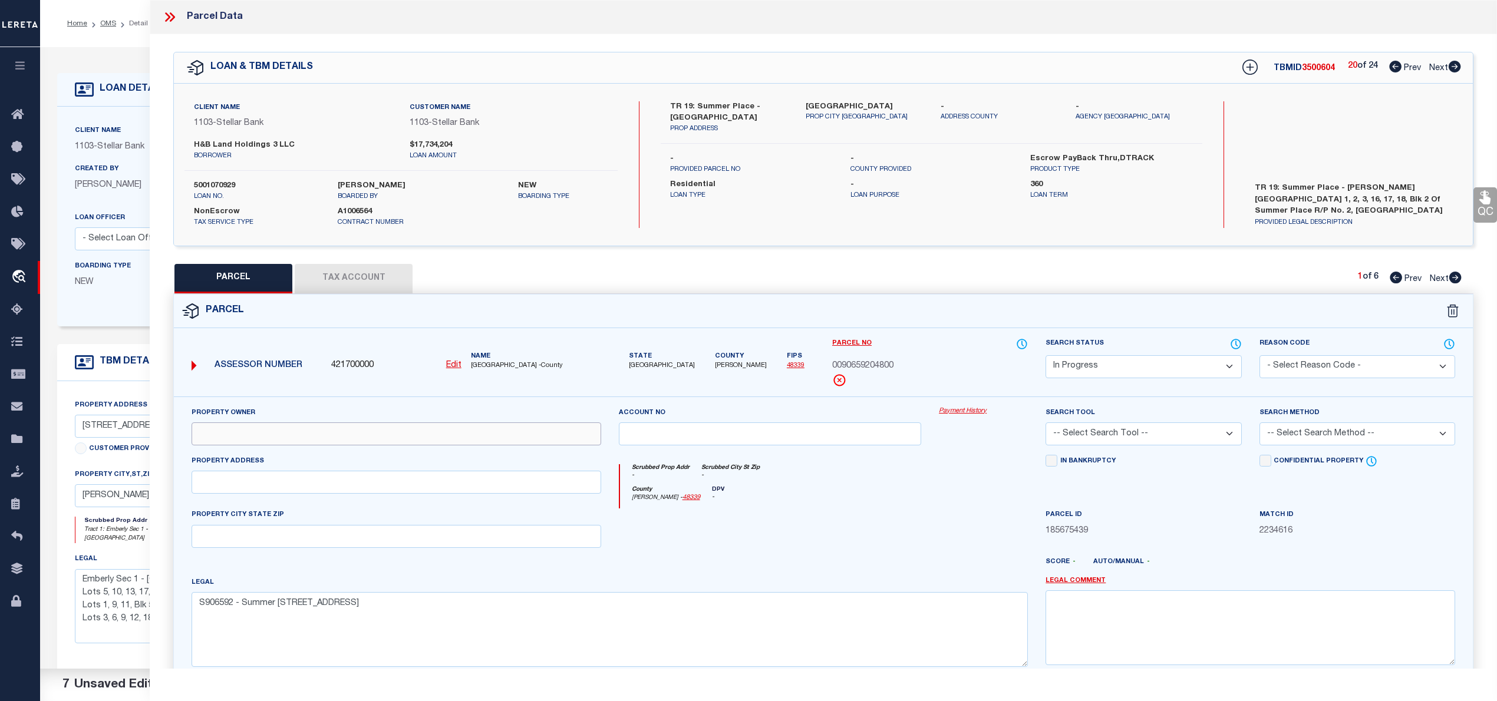
paste input "ENCLAVE SUMMER PLACE LLC"
type input "ENCLAVE SUMMER PLACE LLC"
click at [309, 488] on input "text" at bounding box center [397, 482] width 410 height 23
paste input "304 SUMMER PLACE DR, MONTGOMERY TX 77356"
drag, startPoint x: 305, startPoint y: 483, endPoint x: 413, endPoint y: 482, distance: 107.9
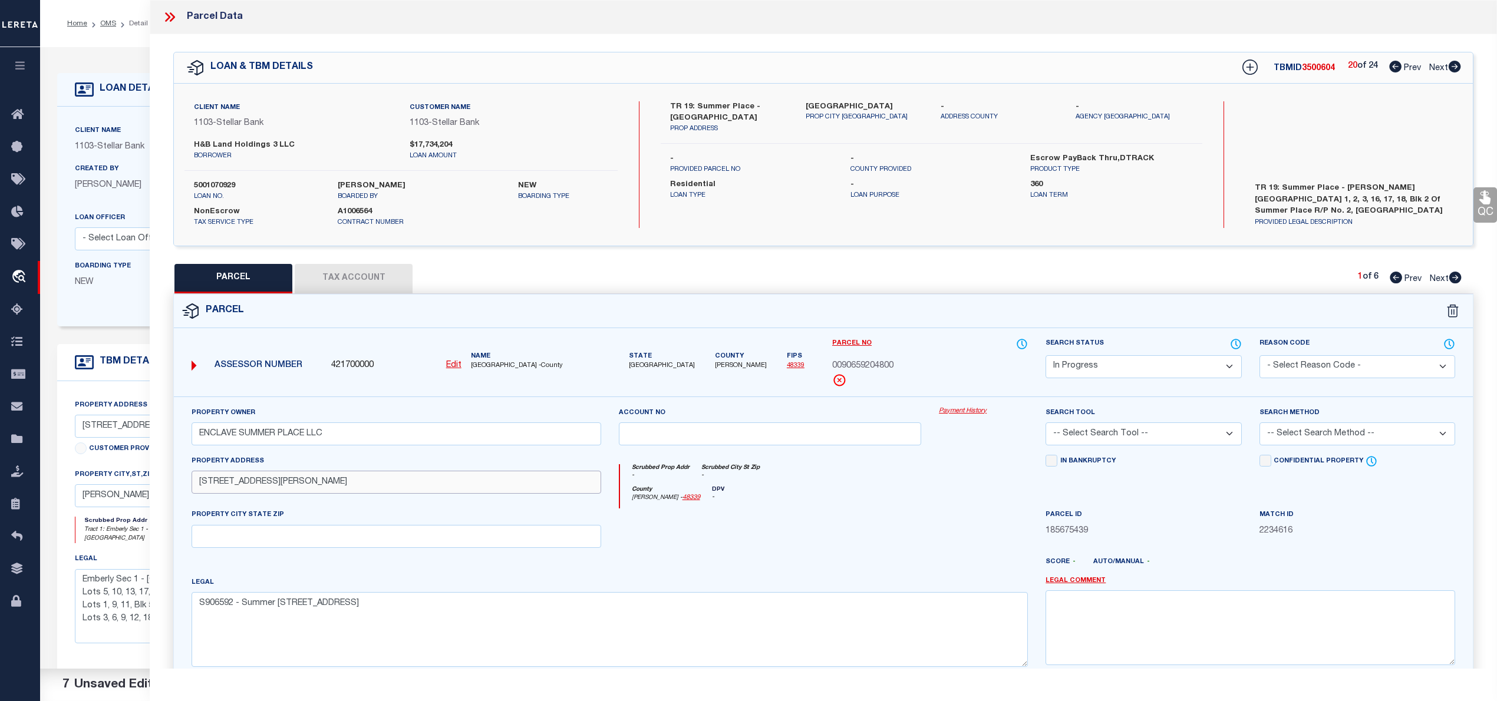
click at [413, 482] on input "304 SUMMER PLACE DR, MONTGOMERY TX 77356" at bounding box center [397, 482] width 410 height 23
type input "304 SUMMER PLACE DR,"
click at [316, 545] on input "text" at bounding box center [397, 536] width 410 height 23
paste input "[PERSON_NAME] TX 77356"
type input "[PERSON_NAME] TX 77356"
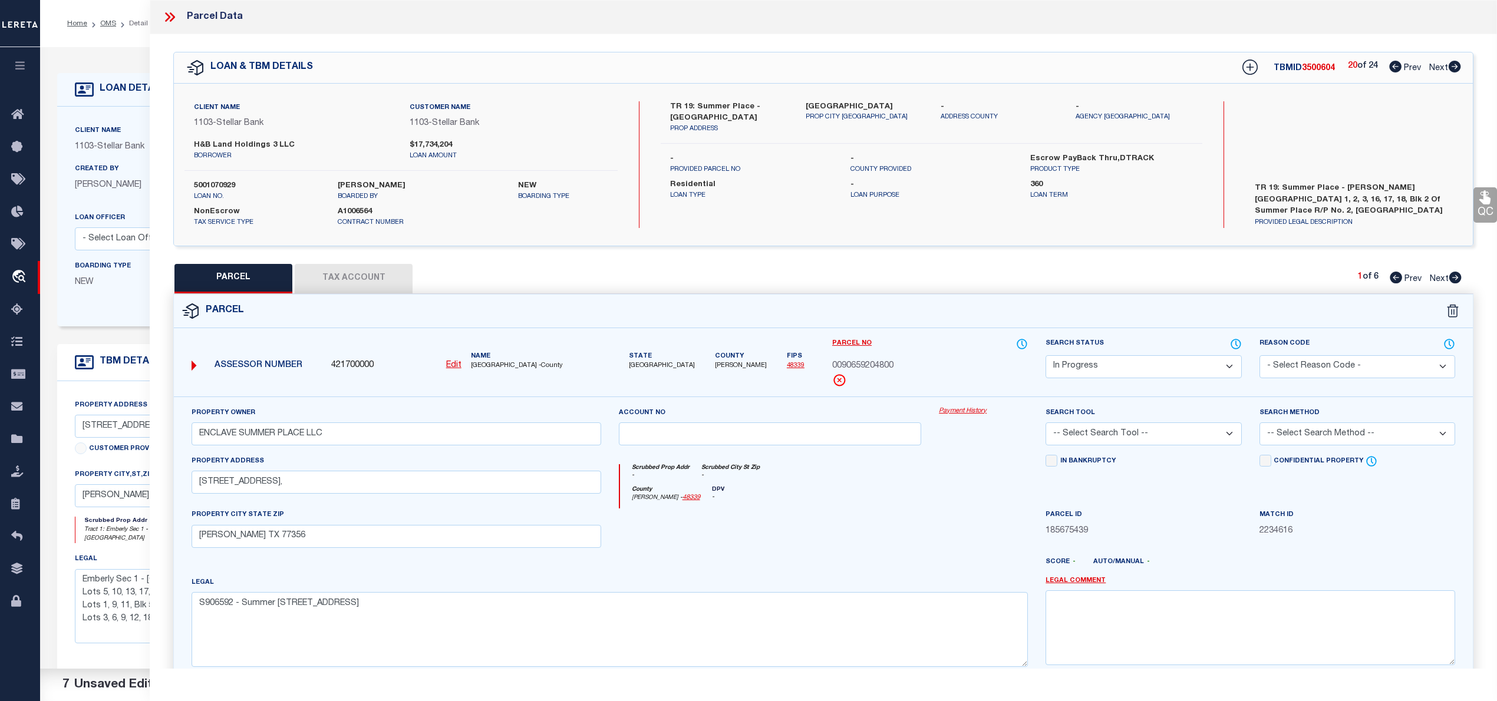
click at [1165, 364] on select "Automated Search Bad Parcel Complete Duplicate Parcel High Dollar Reporting In …" at bounding box center [1144, 366] width 196 height 23
select select "PC"
click at [1046, 355] on select "Automated Search Bad Parcel Complete Duplicate Parcel High Dollar Reporting In …" at bounding box center [1144, 366] width 196 height 23
click at [1117, 437] on select "-- Select Search Tool -- 3rd Party Website Agency File Agency Website ATLS CNV-…" at bounding box center [1144, 434] width 196 height 23
select select "AGW"
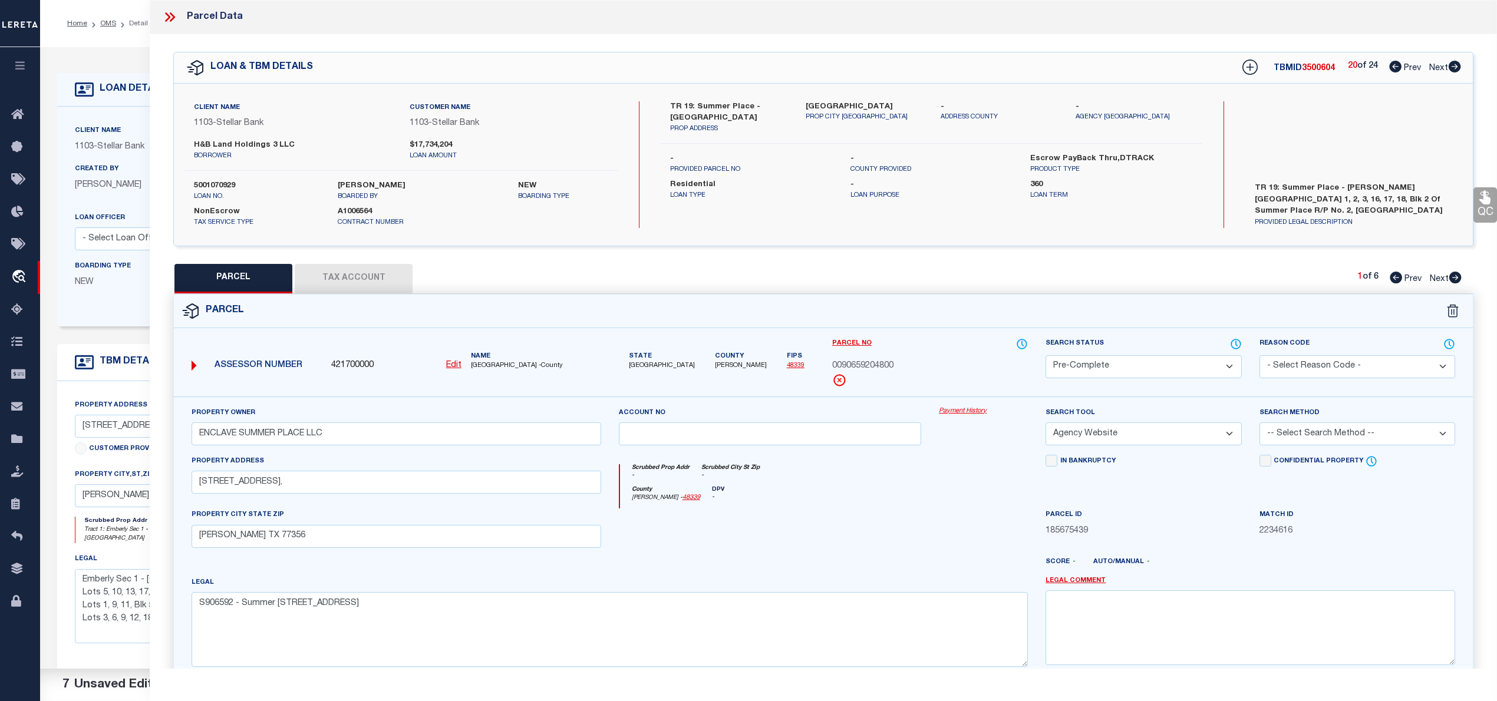
click at [1046, 424] on select "-- Select Search Tool -- 3rd Party Website Agency File Agency Website ATLS CNV-…" at bounding box center [1144, 434] width 196 height 23
click at [1311, 441] on select "-- Select Search Method -- Property Address Legal Liability Info Provided" at bounding box center [1358, 434] width 196 height 23
select select "LEG"
click at [1260, 424] on select "-- Select Search Method -- Property Address Legal Liability Info Provided" at bounding box center [1358, 434] width 196 height 23
click at [368, 286] on button "Tax Account" at bounding box center [354, 278] width 118 height 29
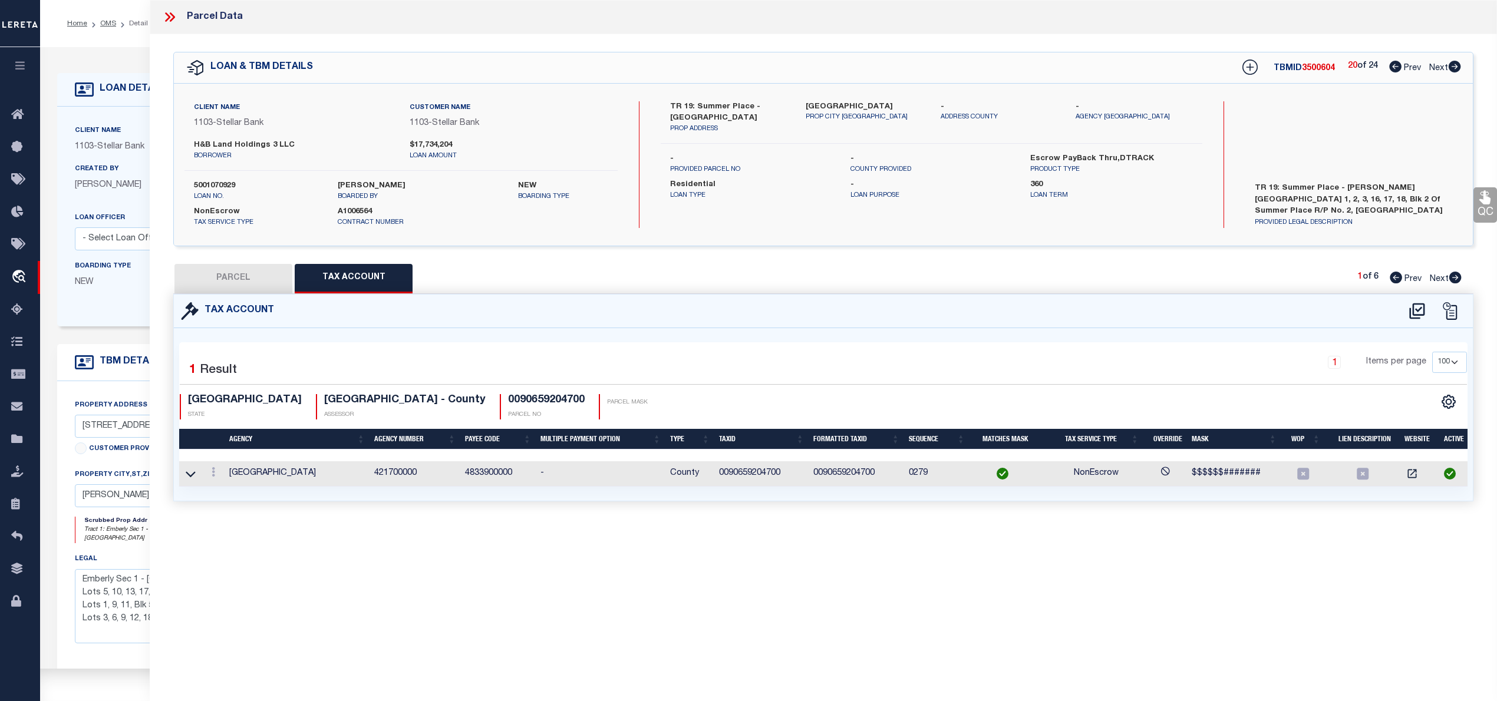
select select "100"
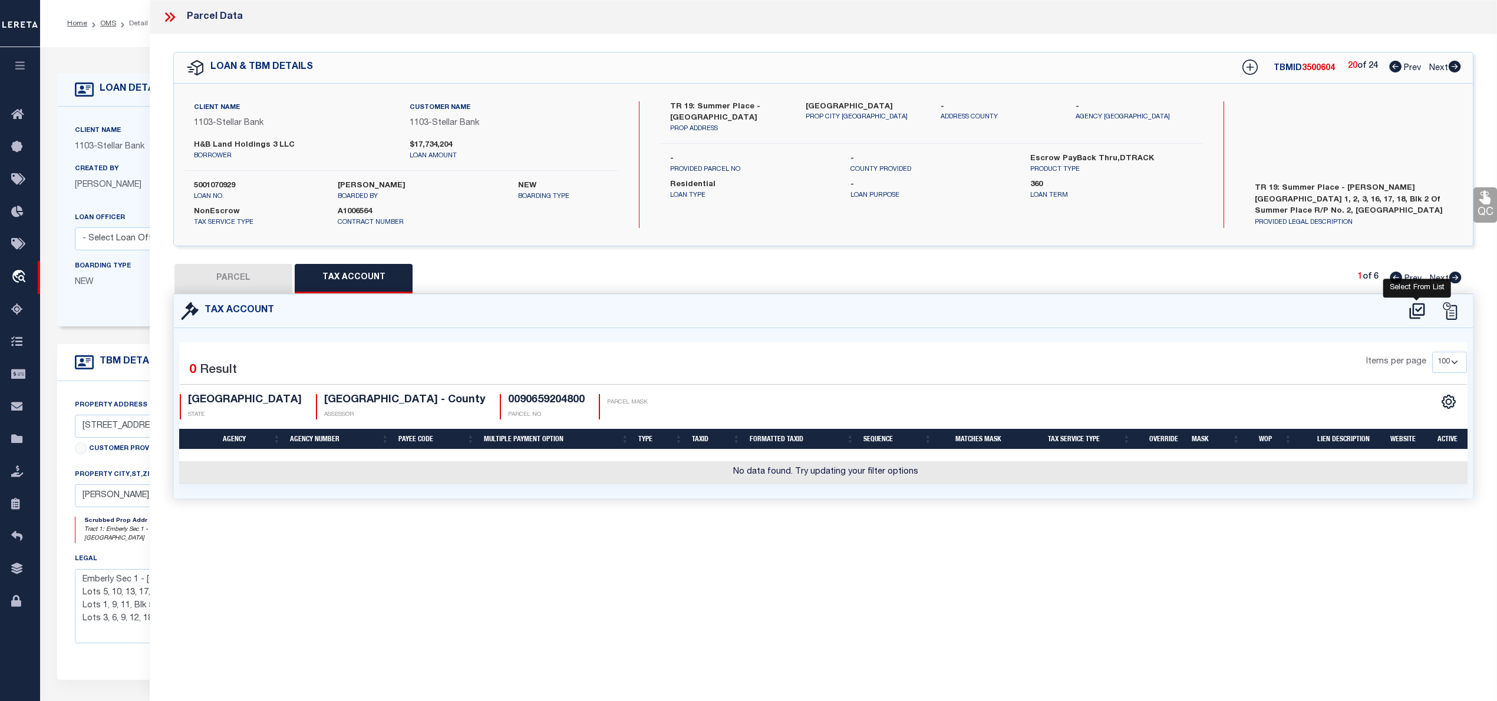
click at [1413, 309] on icon at bounding box center [1416, 311] width 15 height 16
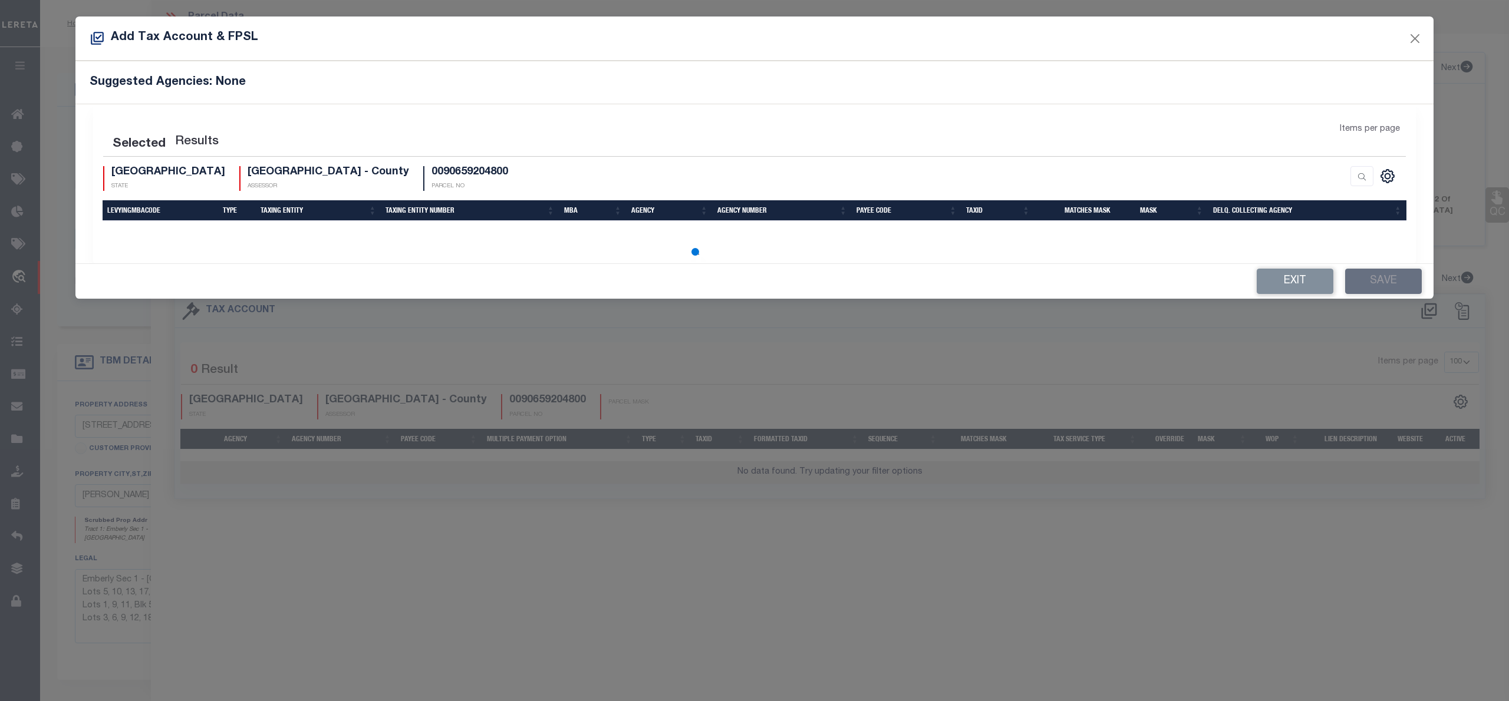
select select "100"
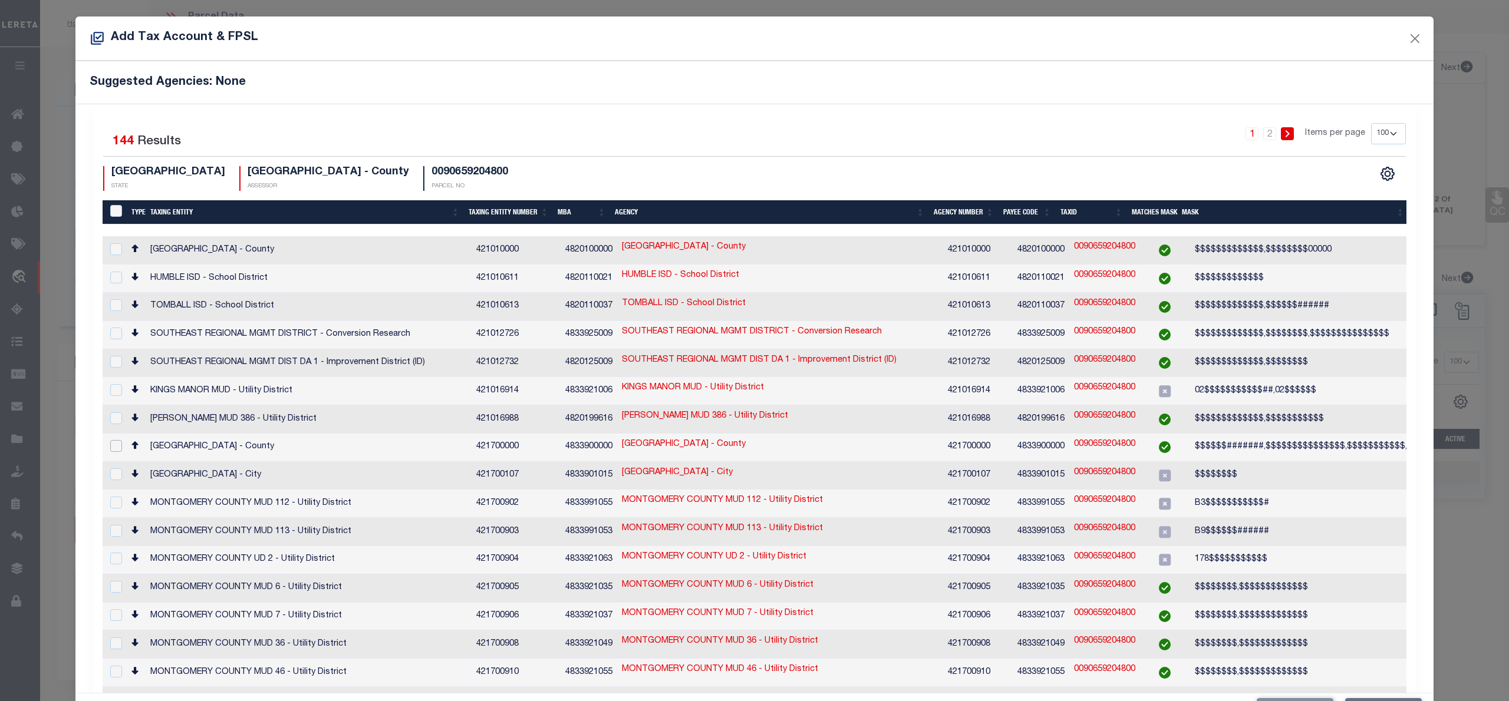
click at [111, 440] on input "checkbox" at bounding box center [116, 446] width 12 height 12
checkbox input "true"
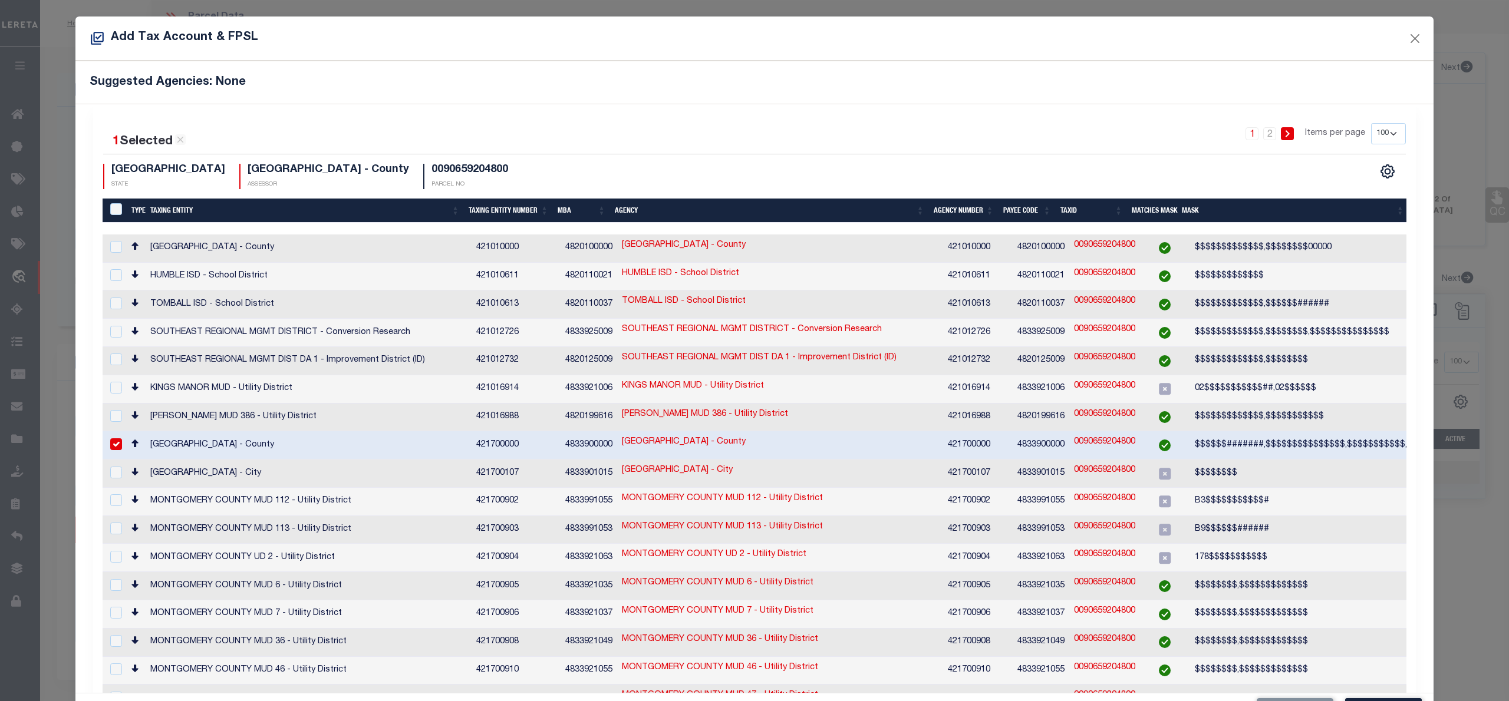
scroll to position [44, 0]
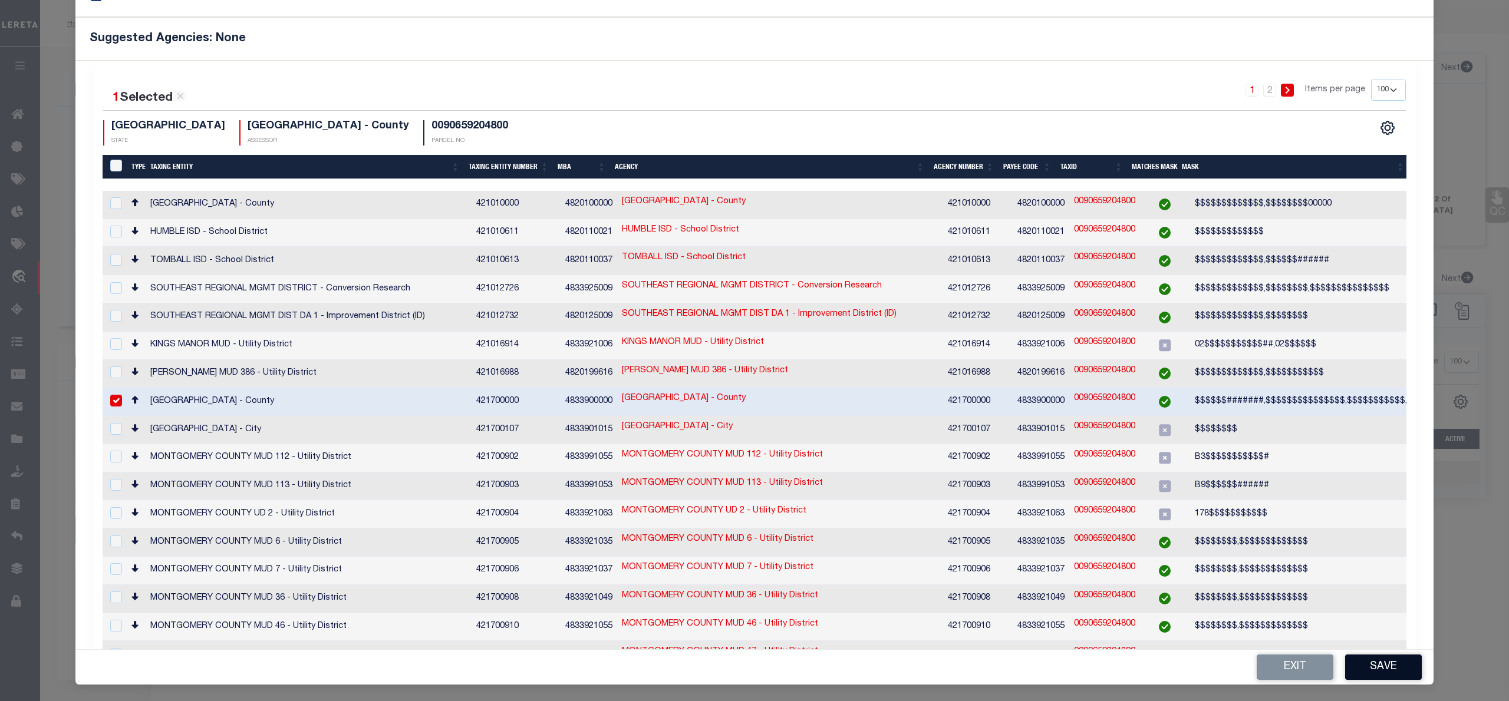
click at [1356, 660] on button "Save" at bounding box center [1383, 667] width 77 height 25
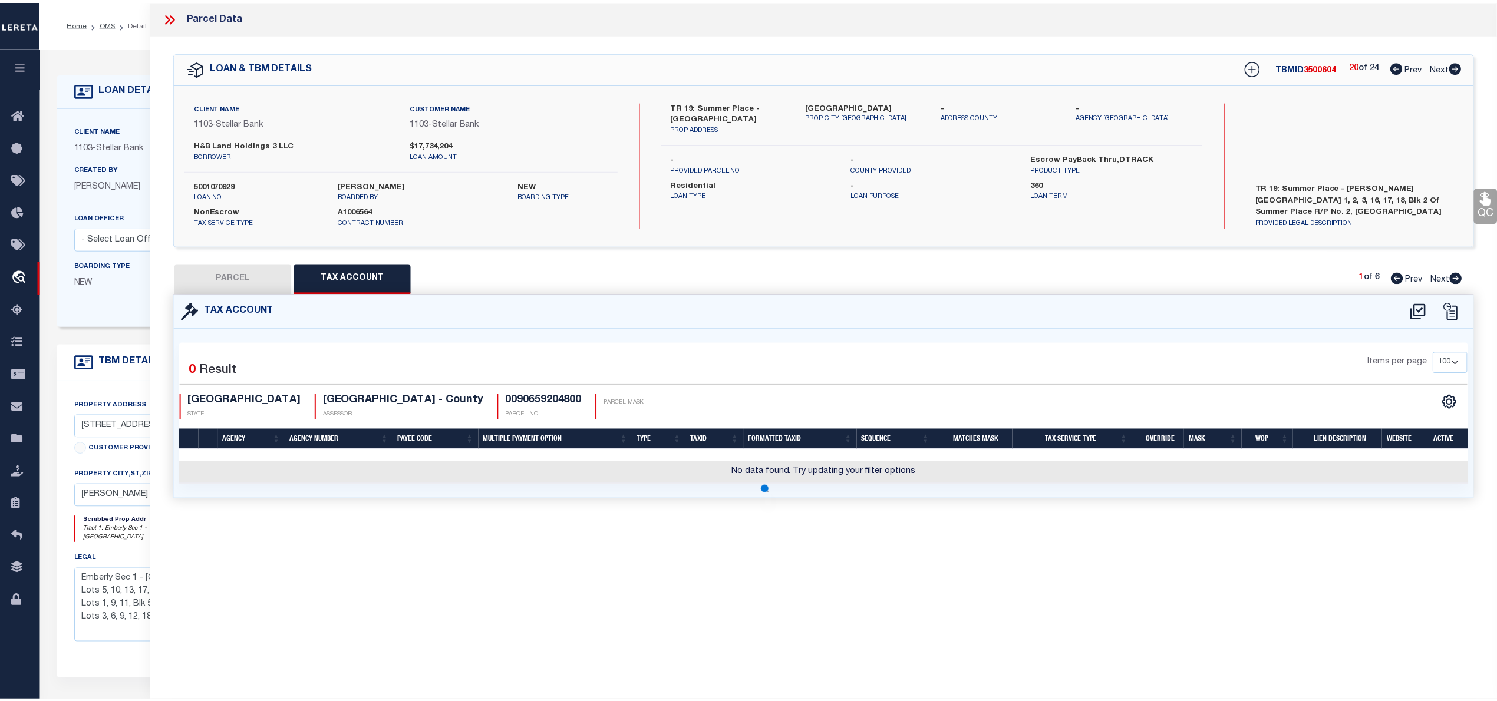
scroll to position [0, 0]
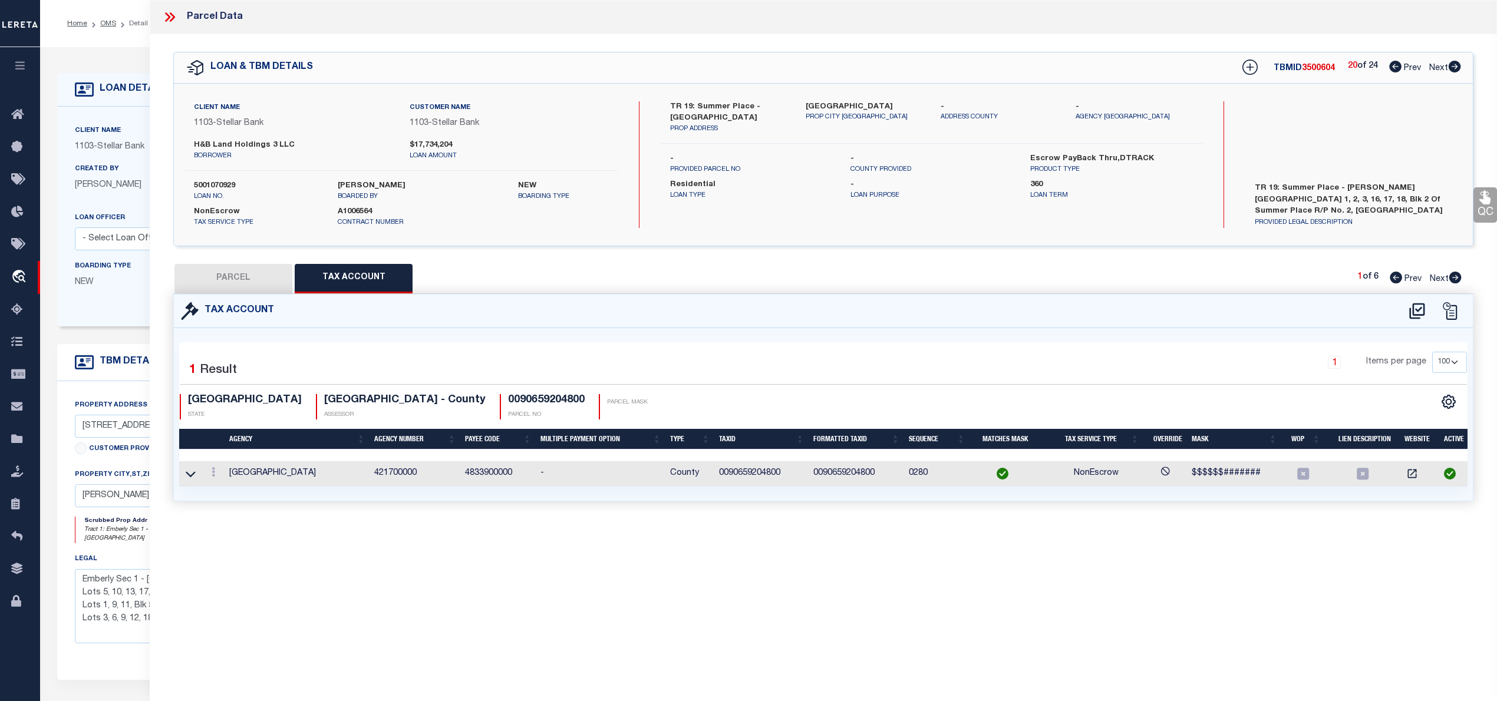
click at [248, 286] on button "PARCEL" at bounding box center [233, 278] width 118 height 29
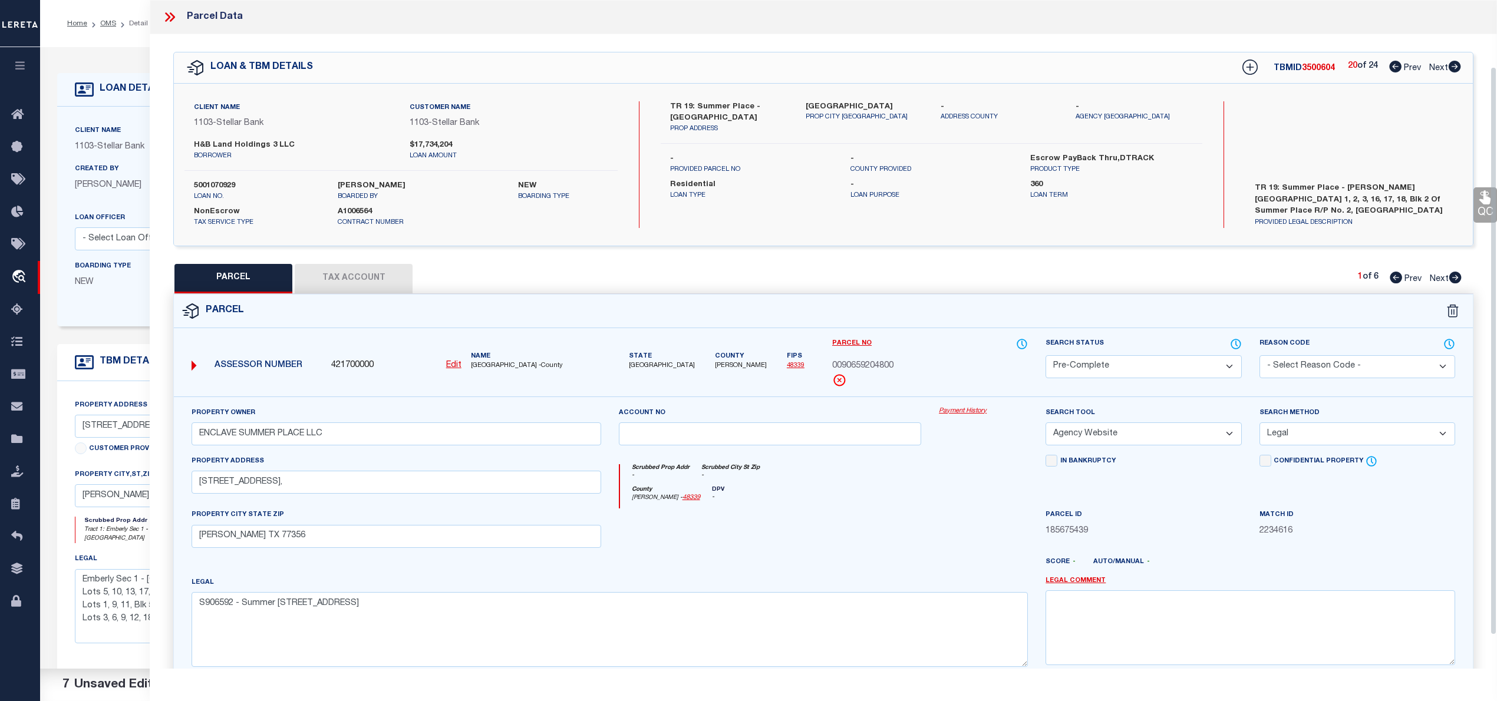
scroll to position [118, 0]
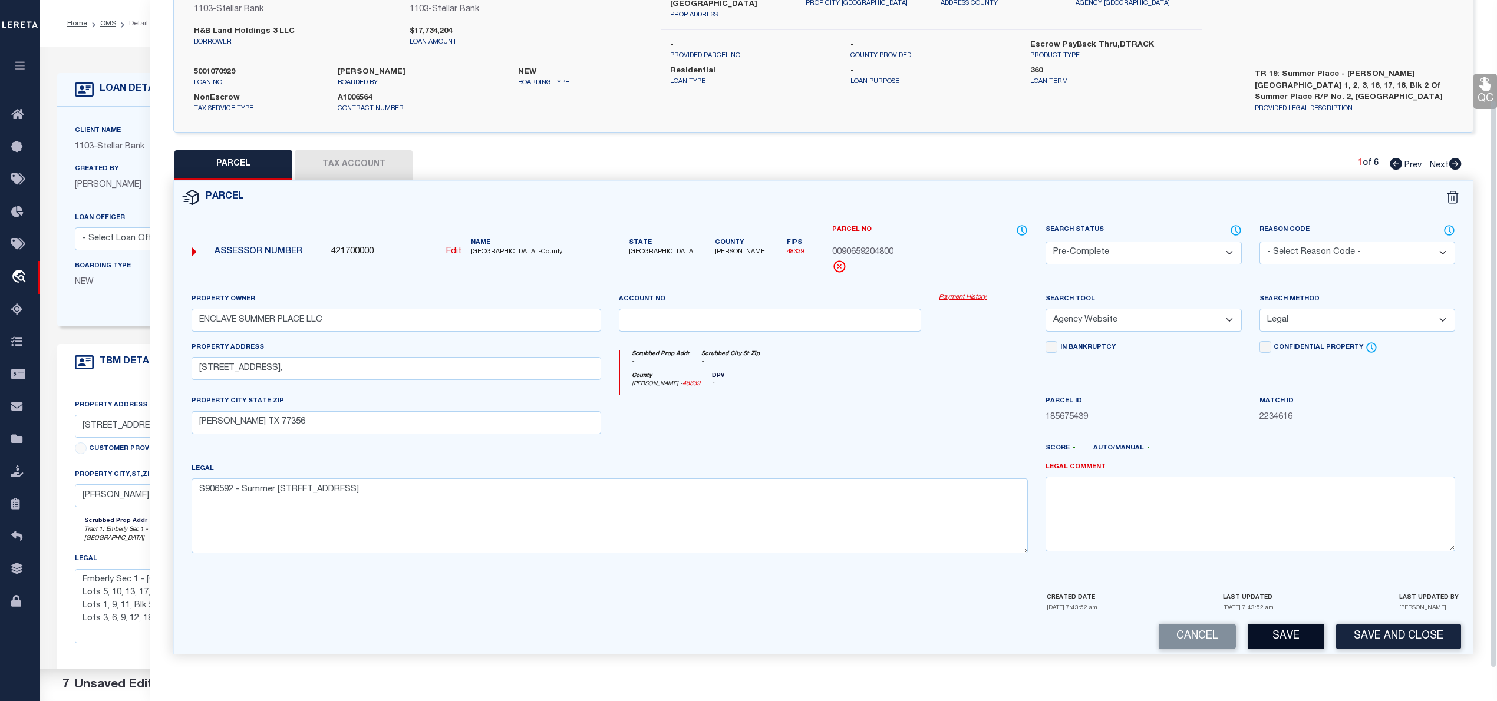
click at [1268, 637] on button "Save" at bounding box center [1286, 636] width 77 height 25
select select "AS"
select select
checkbox input "false"
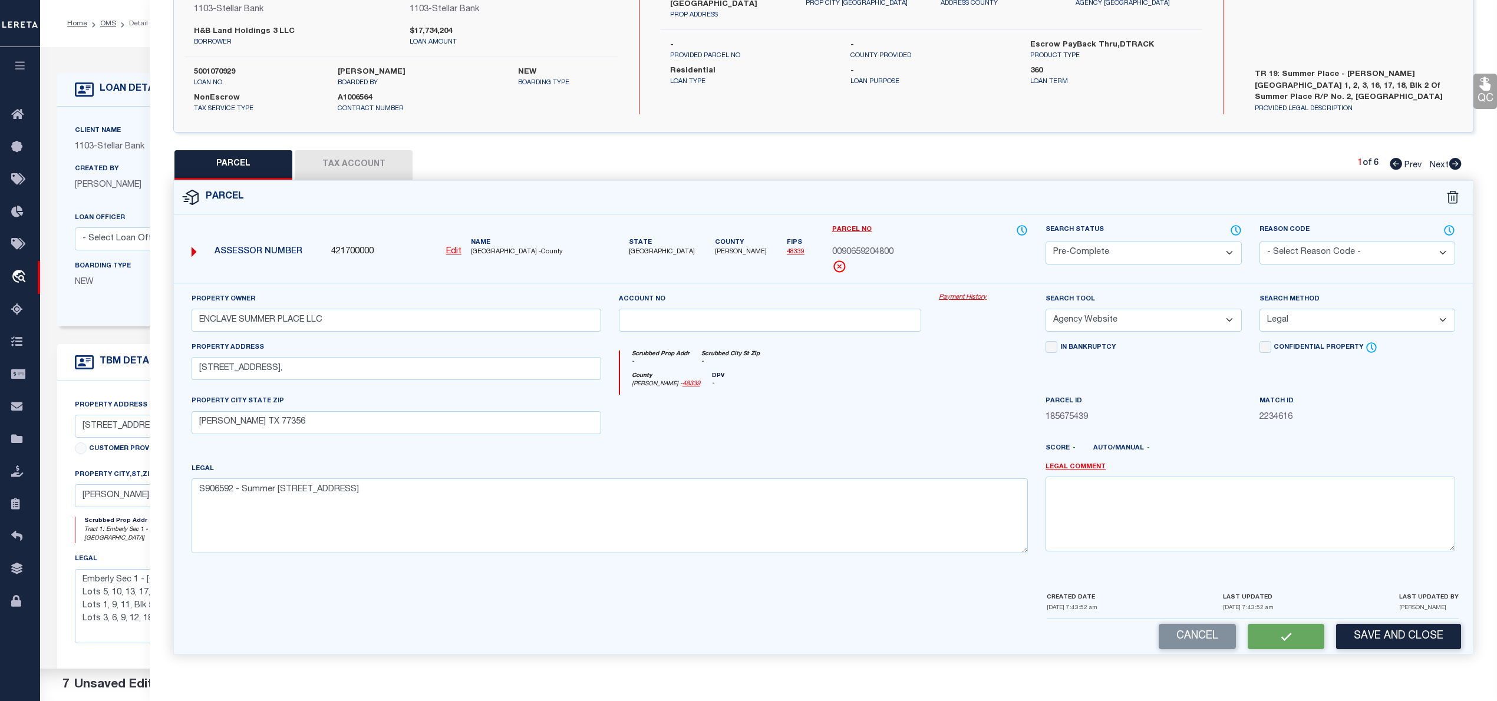
checkbox input "false"
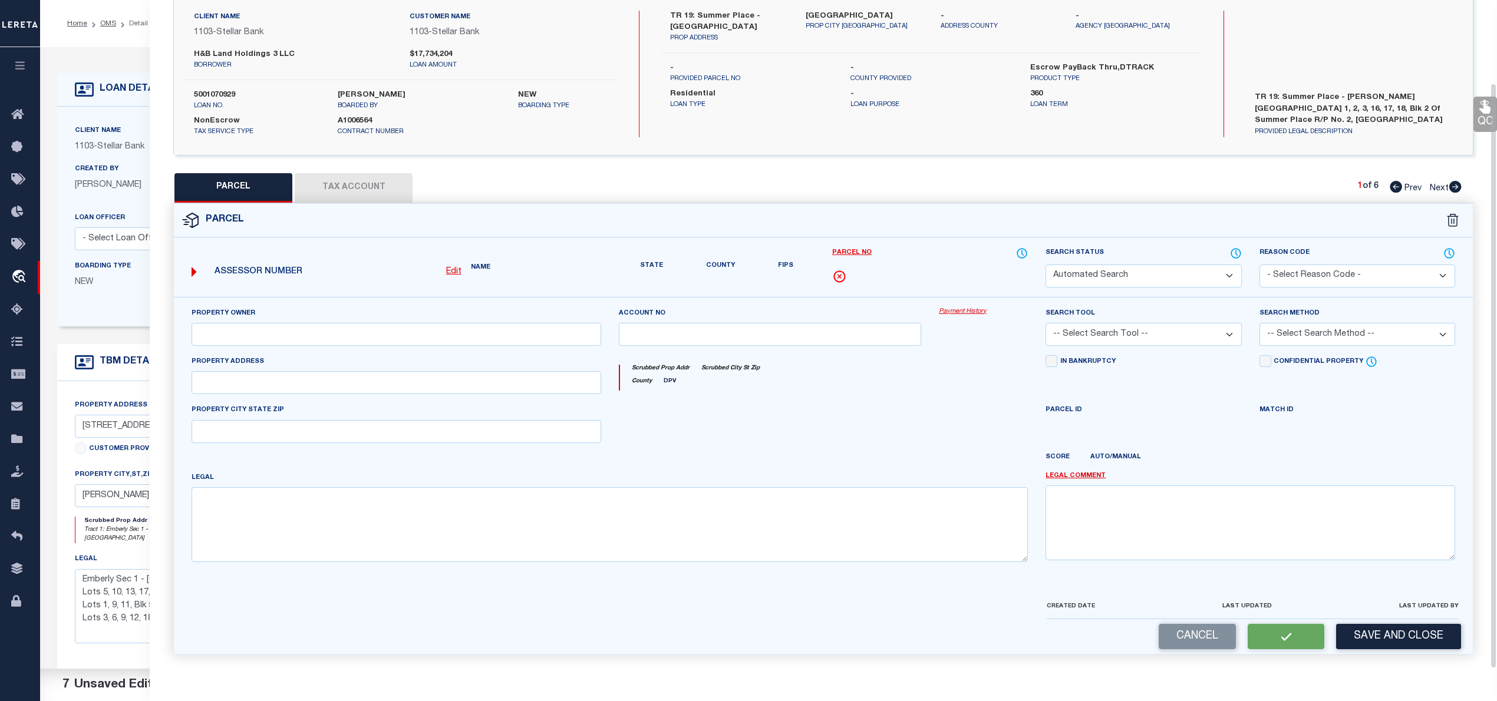
select select "PC"
type input "ENCLAVE SUMMER PLACE LLC"
select select "AGW"
select select "LEG"
type input "304 SUMMER PLACE DR,"
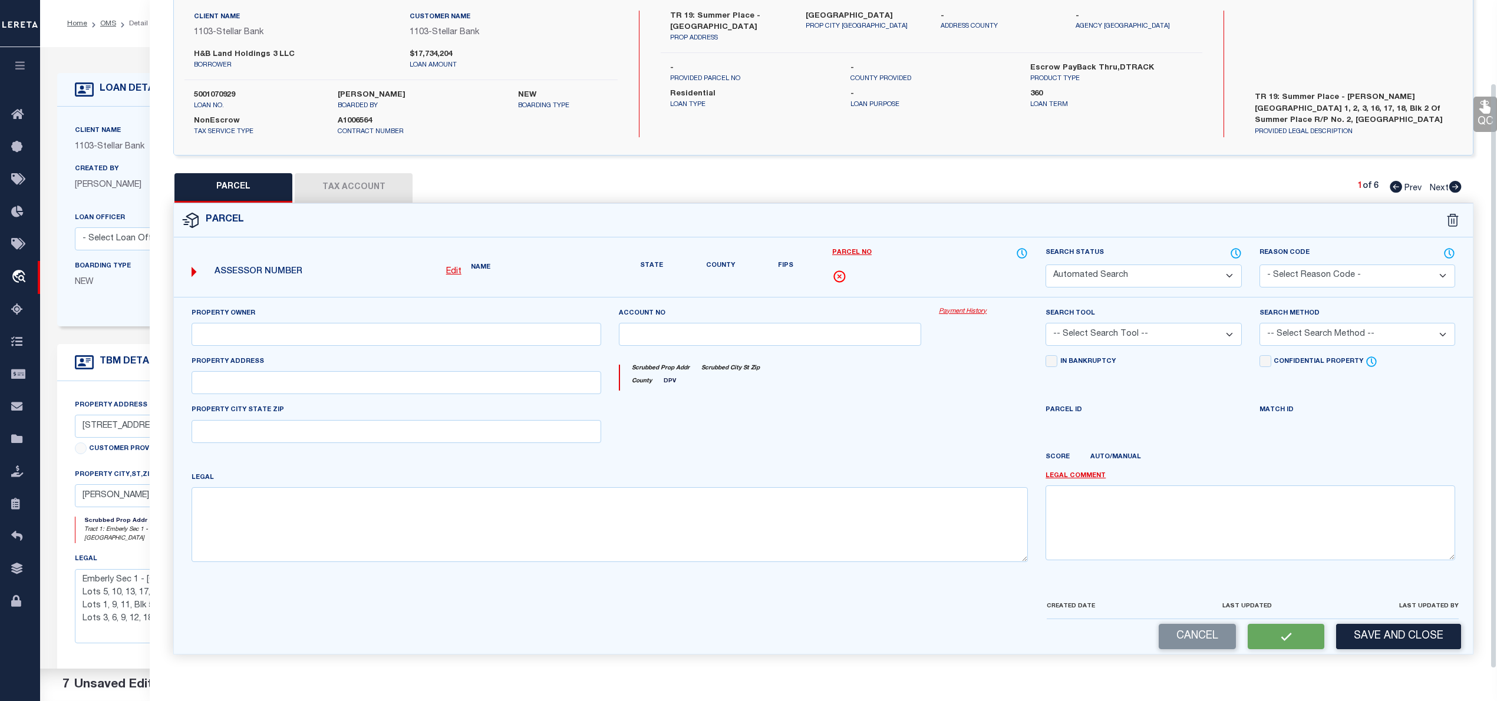
type input "[PERSON_NAME] TX 77356"
type textarea "S906592 - Summer Place Replat No 2, BLOCK 2, Lot 18"
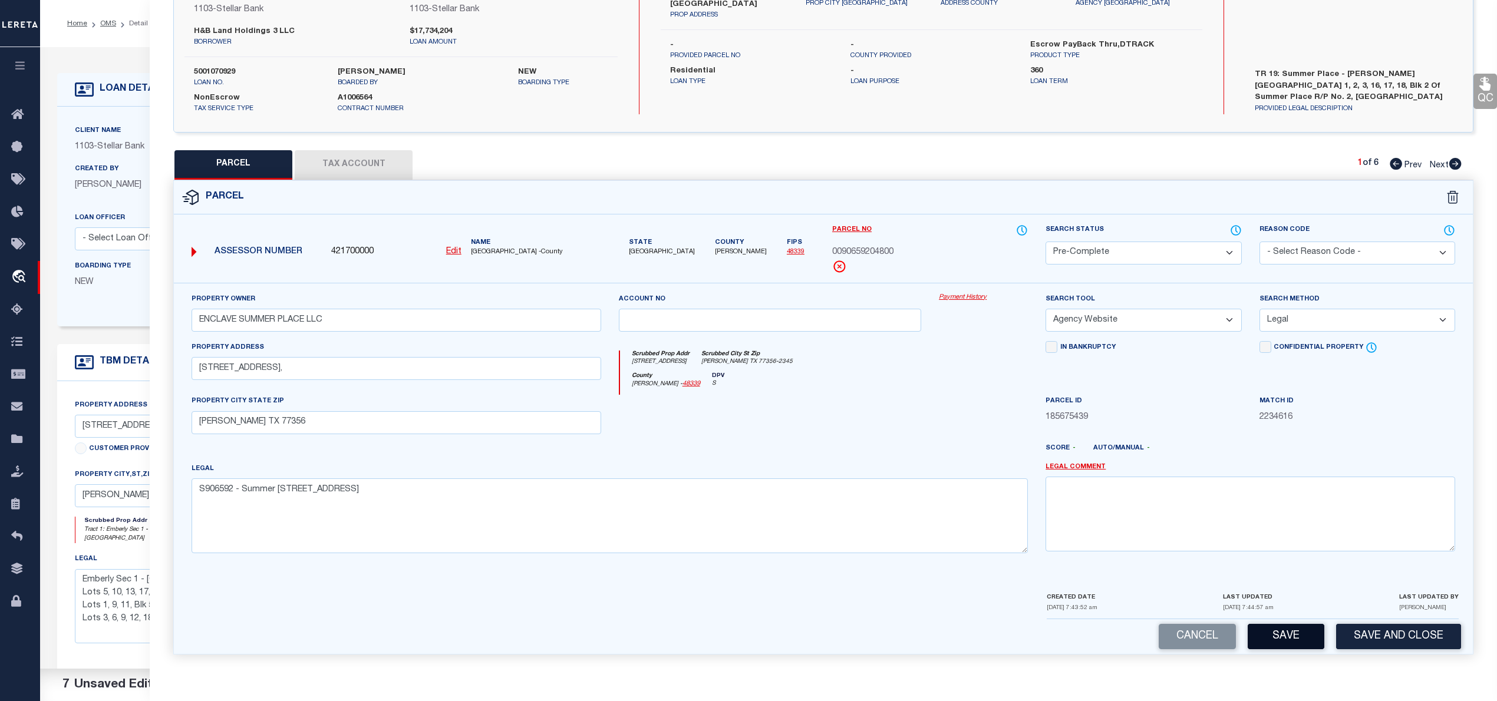
click at [1275, 635] on button "Save" at bounding box center [1286, 636] width 77 height 25
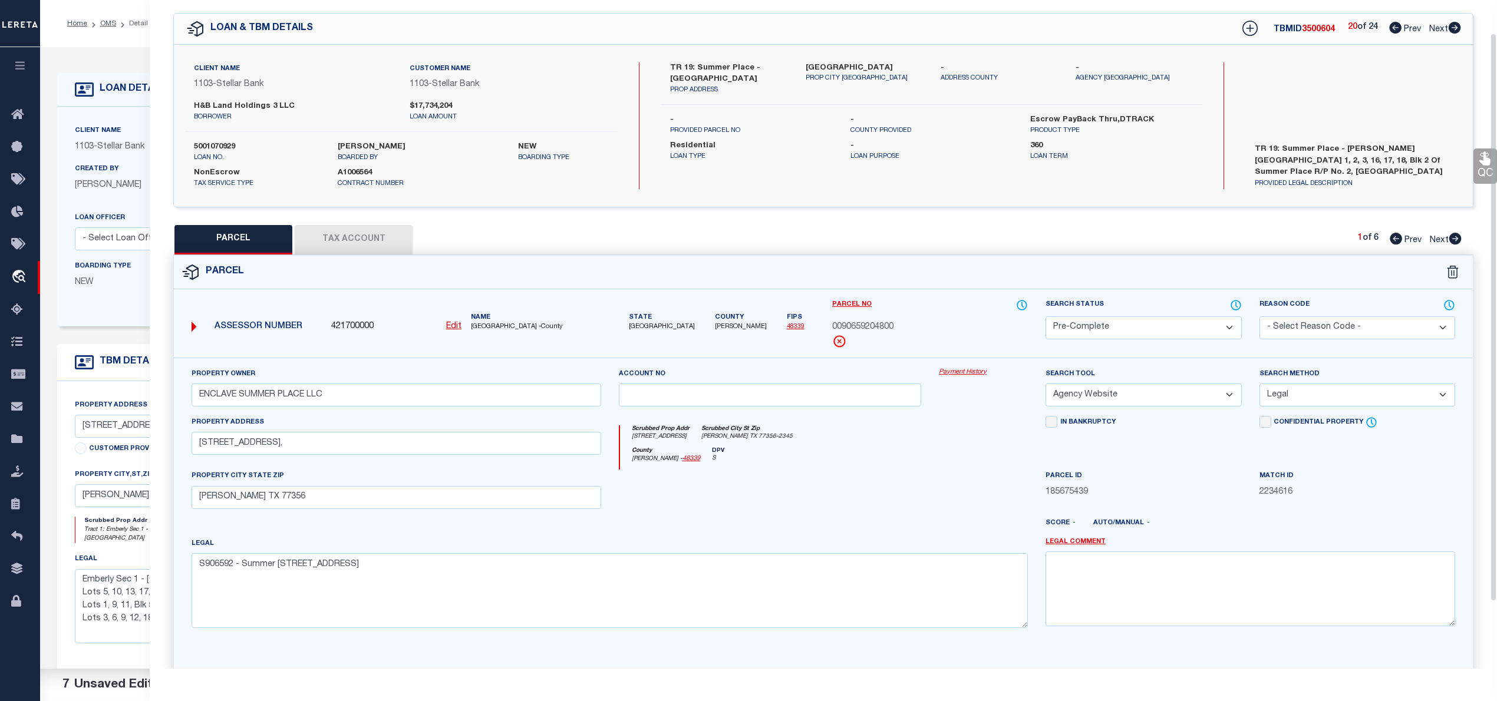
select select "AS"
select select
checkbox input "false"
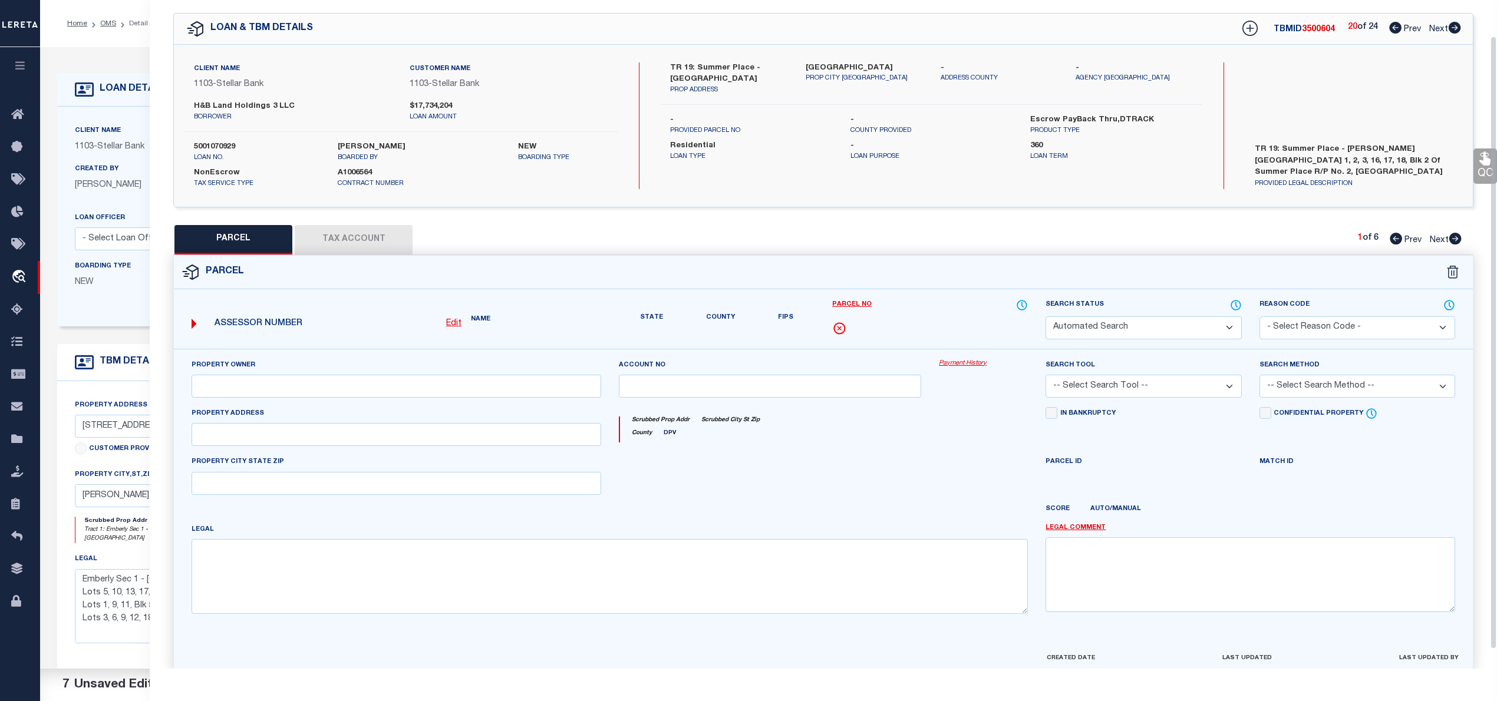
select select "PC"
type input "ENCLAVE SUMMER PLACE LLC"
select select "AGW"
select select "LEG"
type input "304 SUMMER PLACE DR,"
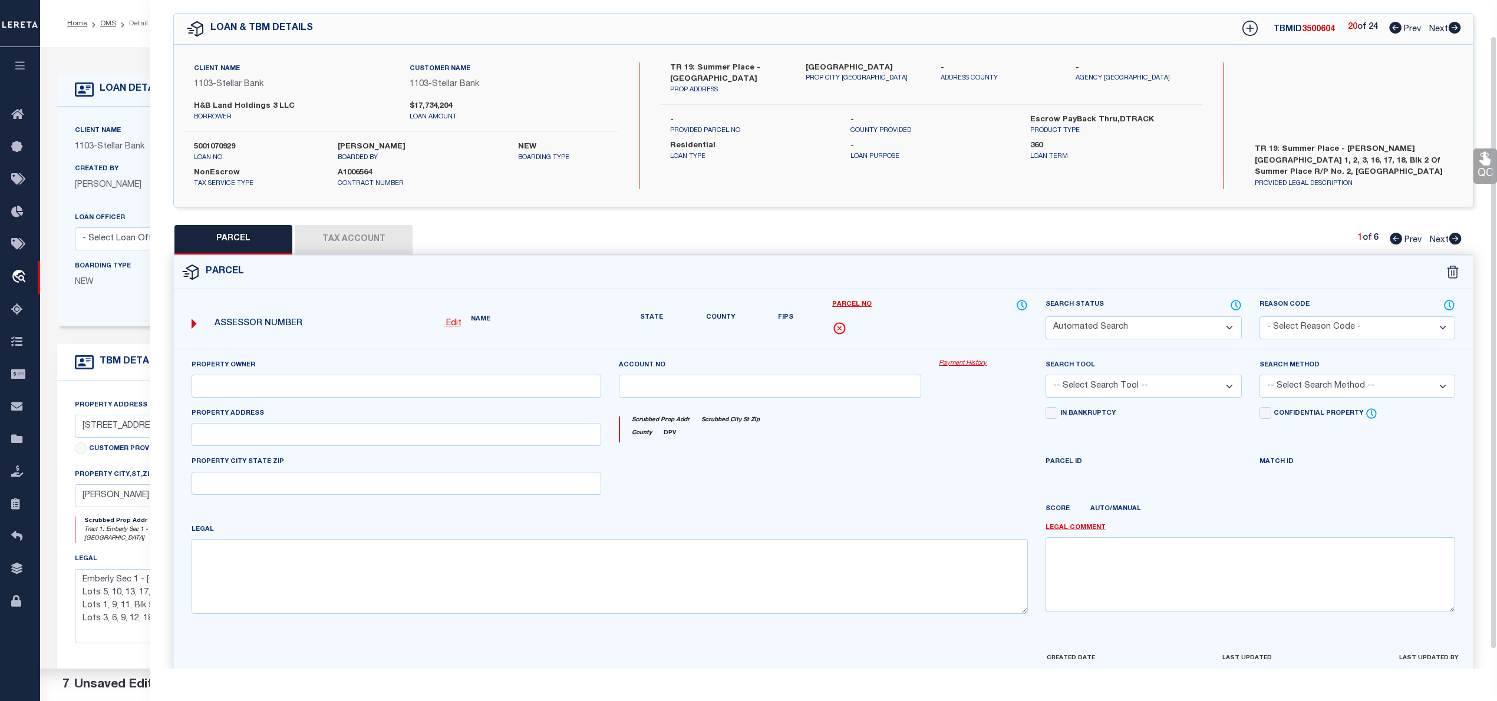
type input "[PERSON_NAME] TX 77356"
type textarea "S906592 - Summer Place Replat No 2, BLOCK 2, Lot 18"
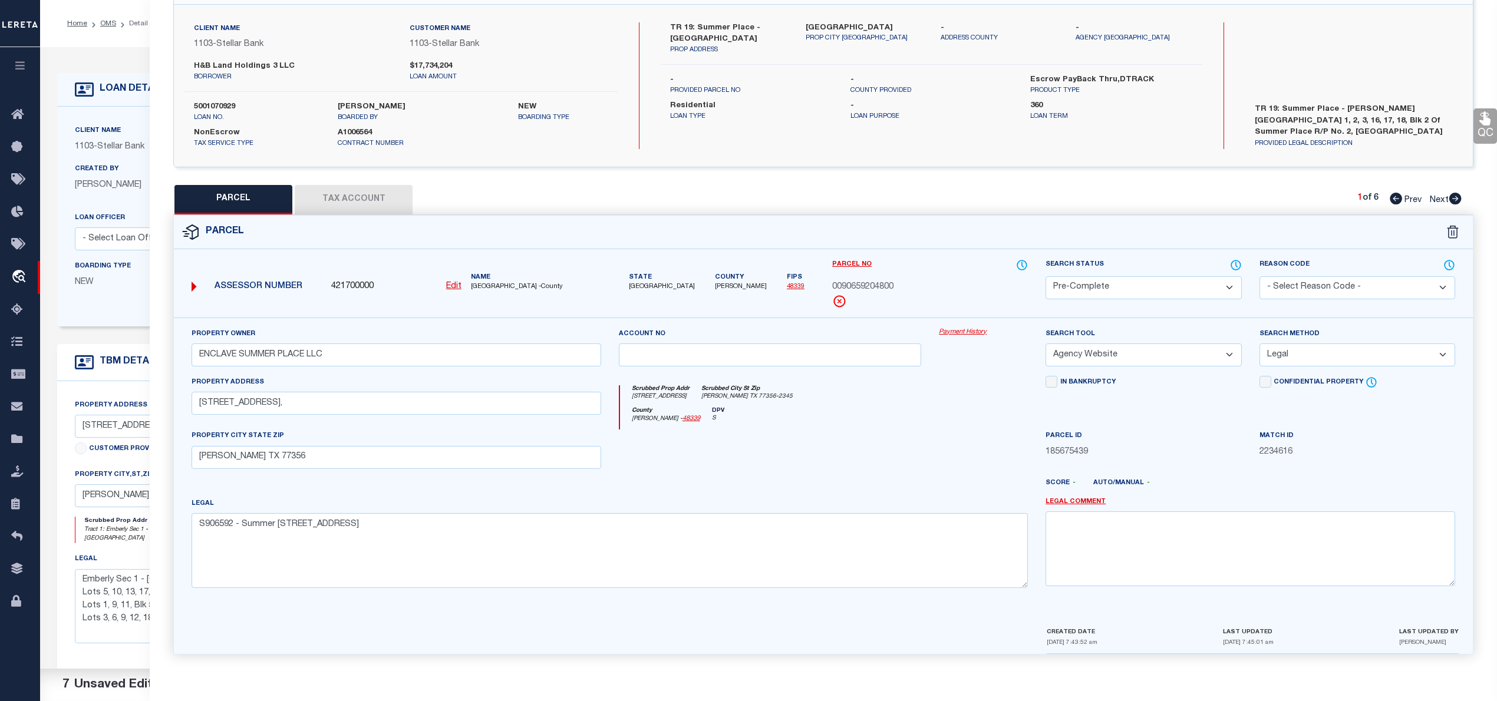
scroll to position [5, 0]
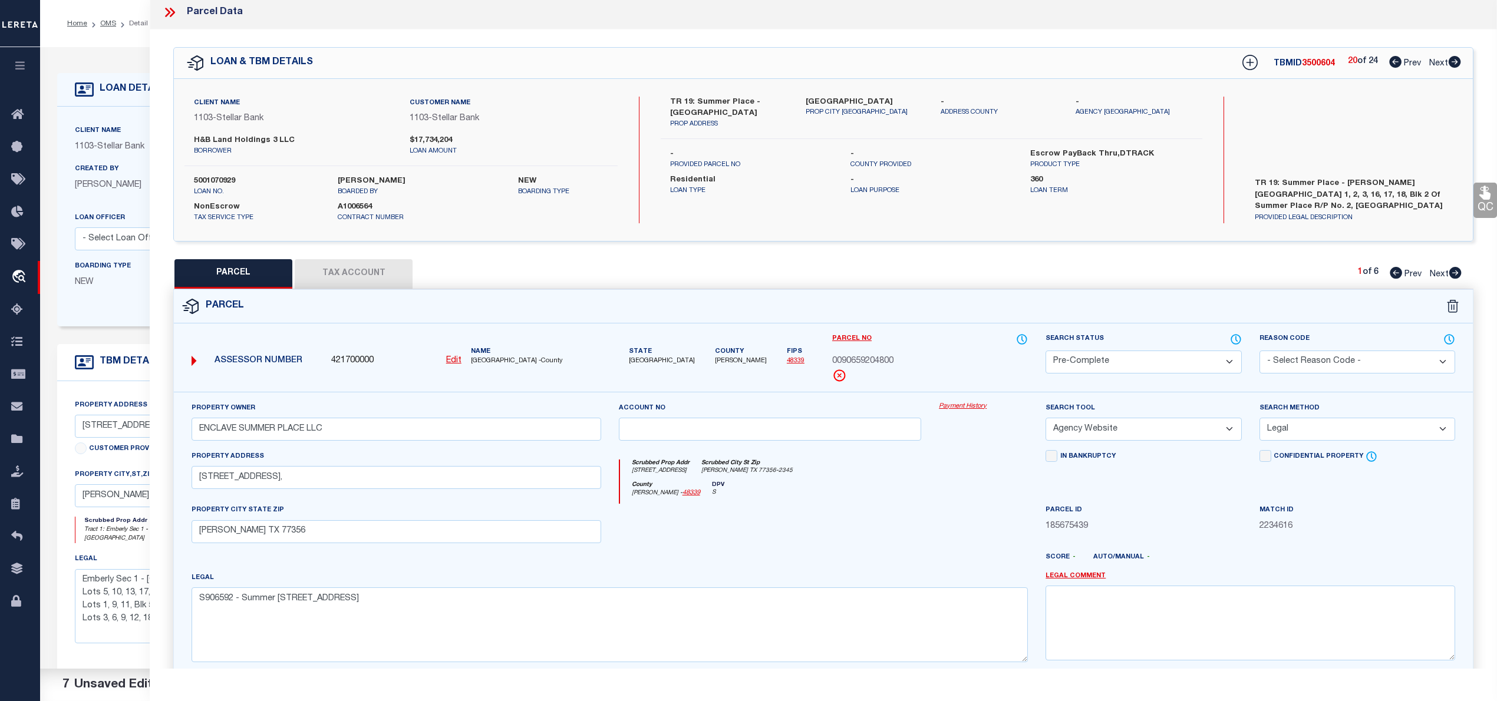
click at [1455, 60] on icon at bounding box center [1455, 62] width 12 height 12
select select "AS"
select select
checkbox input "false"
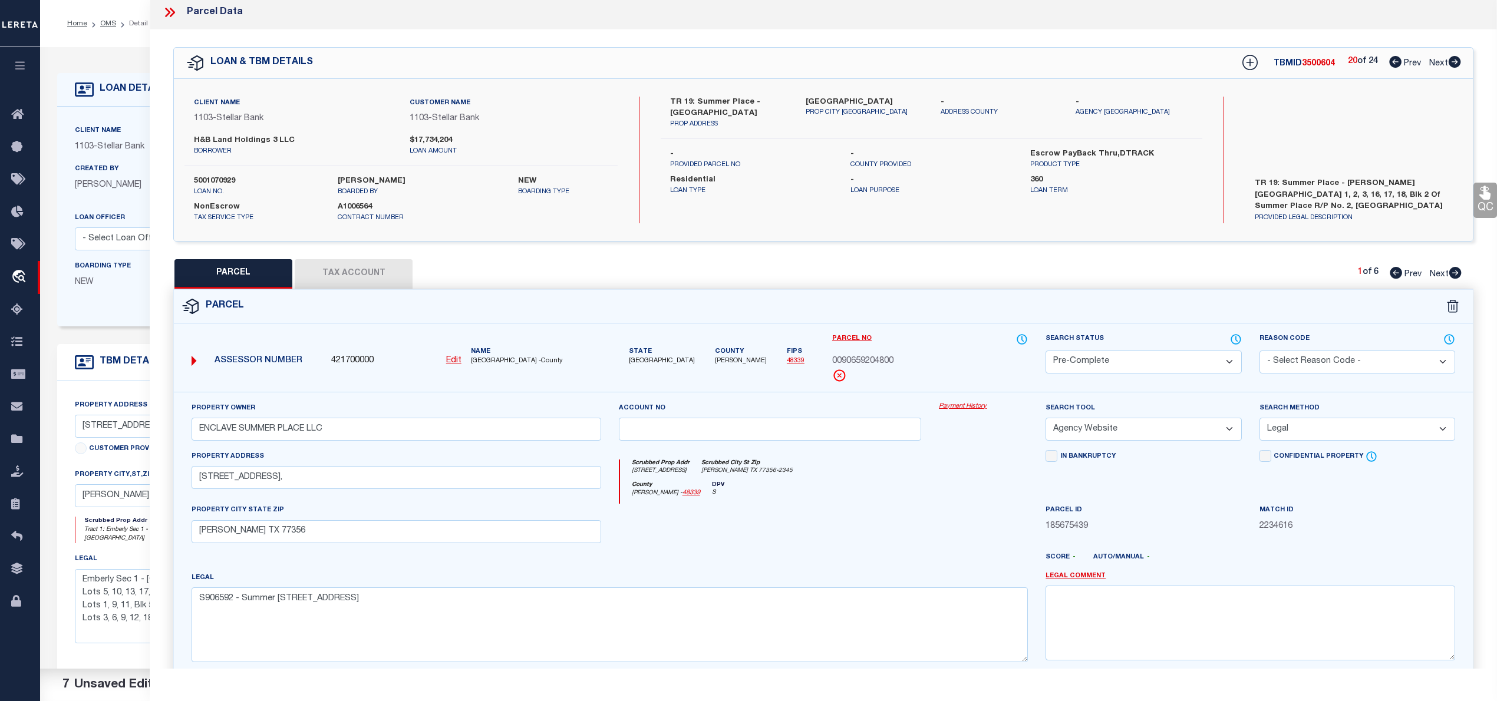
checkbox input "false"
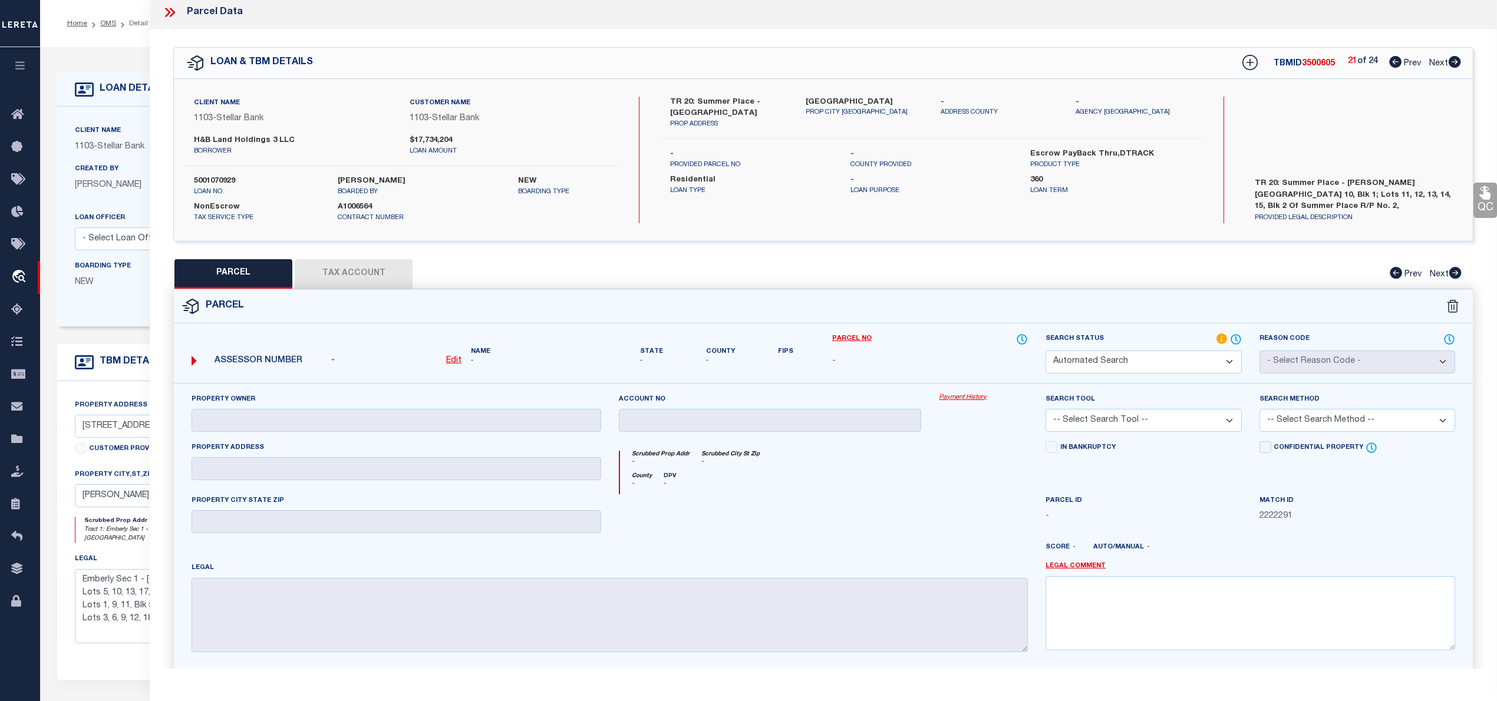
select select "IP"
checkbox input "false"
click at [1390, 65] on icon at bounding box center [1395, 62] width 12 height 12
select select "AS"
checkbox input "false"
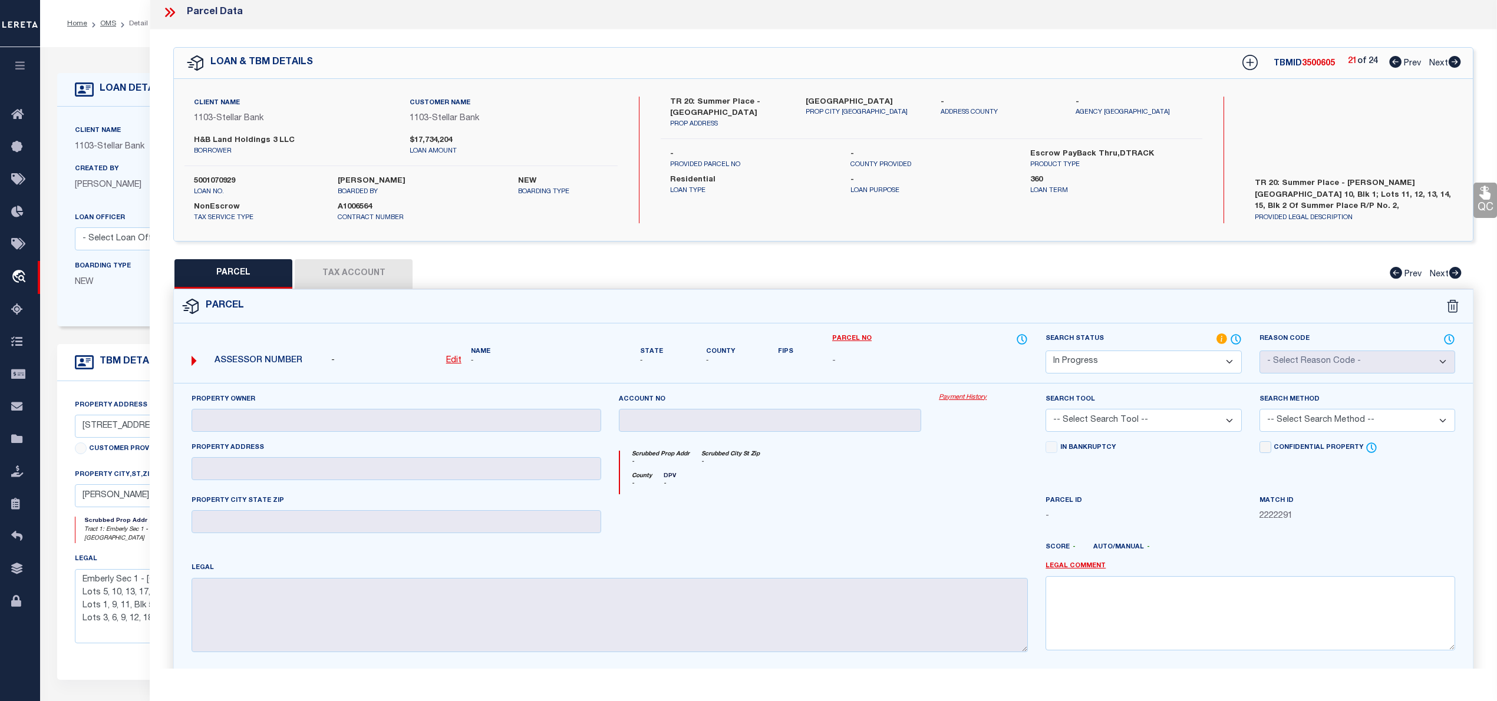
checkbox input "false"
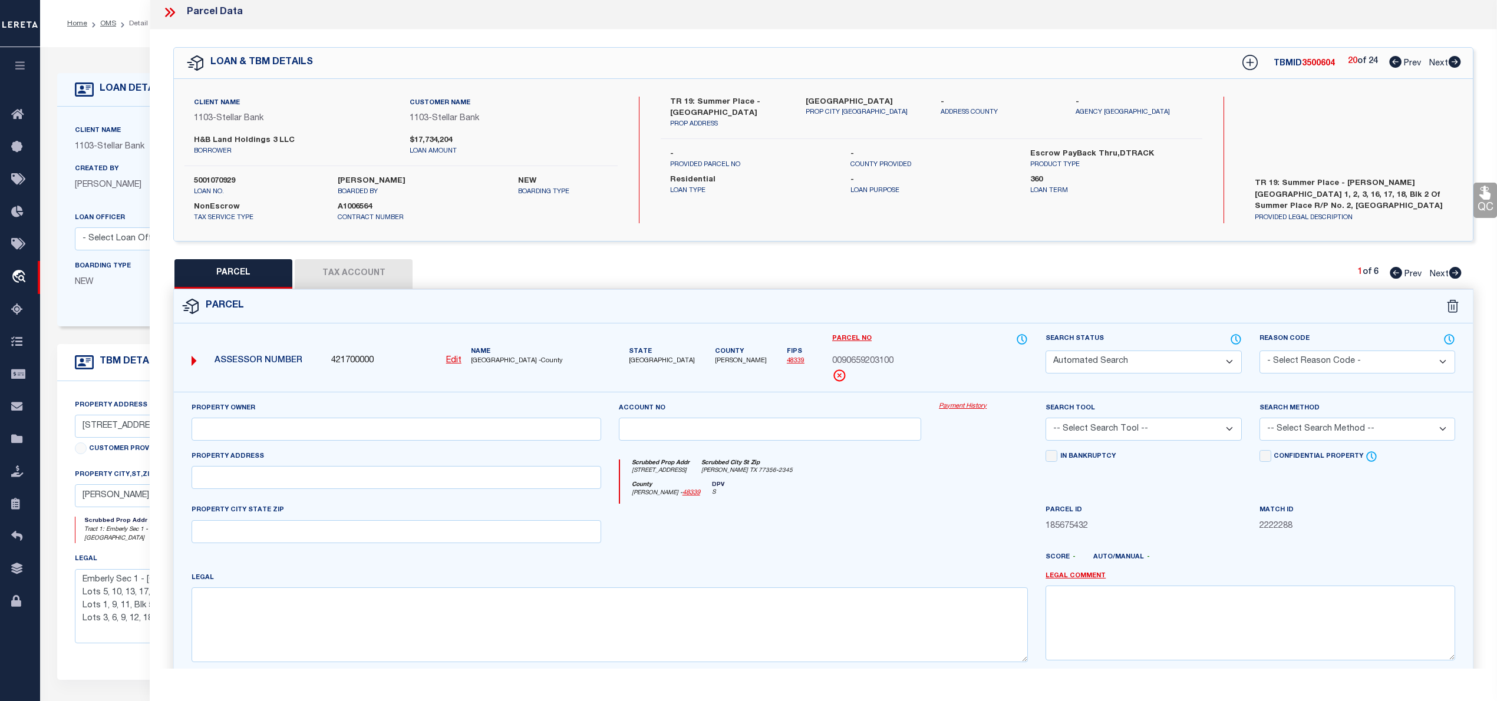
select select "QC"
type input "ENCLAVE SUMMER PLACE LLC"
select select "AGW"
select select "LEG"
type input "372 SUMMER PLACE DR,"
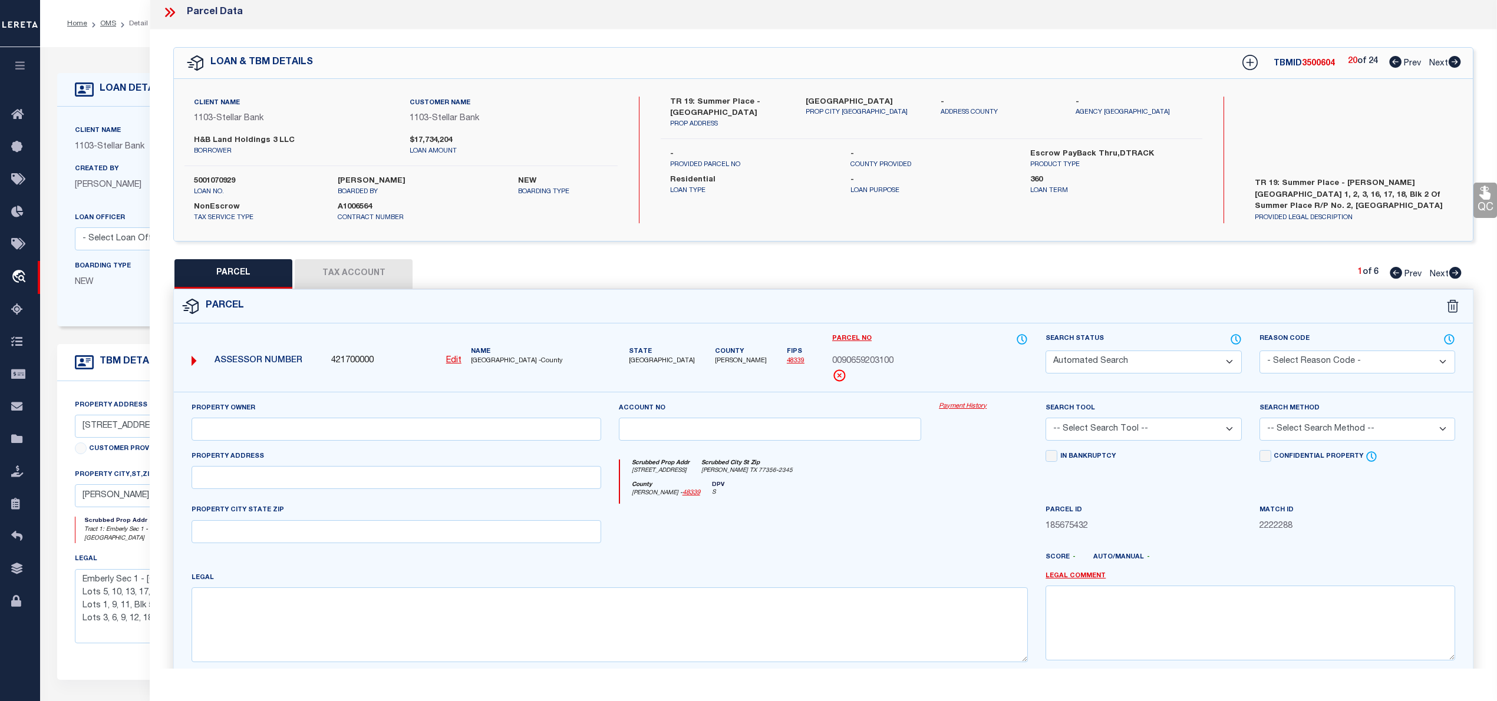
type input "[PERSON_NAME] TX 77356"
type textarea "S906592 - Summer Place Replat No 2, BLOCK 2, Lot 1"
click at [1390, 65] on icon at bounding box center [1395, 62] width 12 height 12
select select "AS"
select select
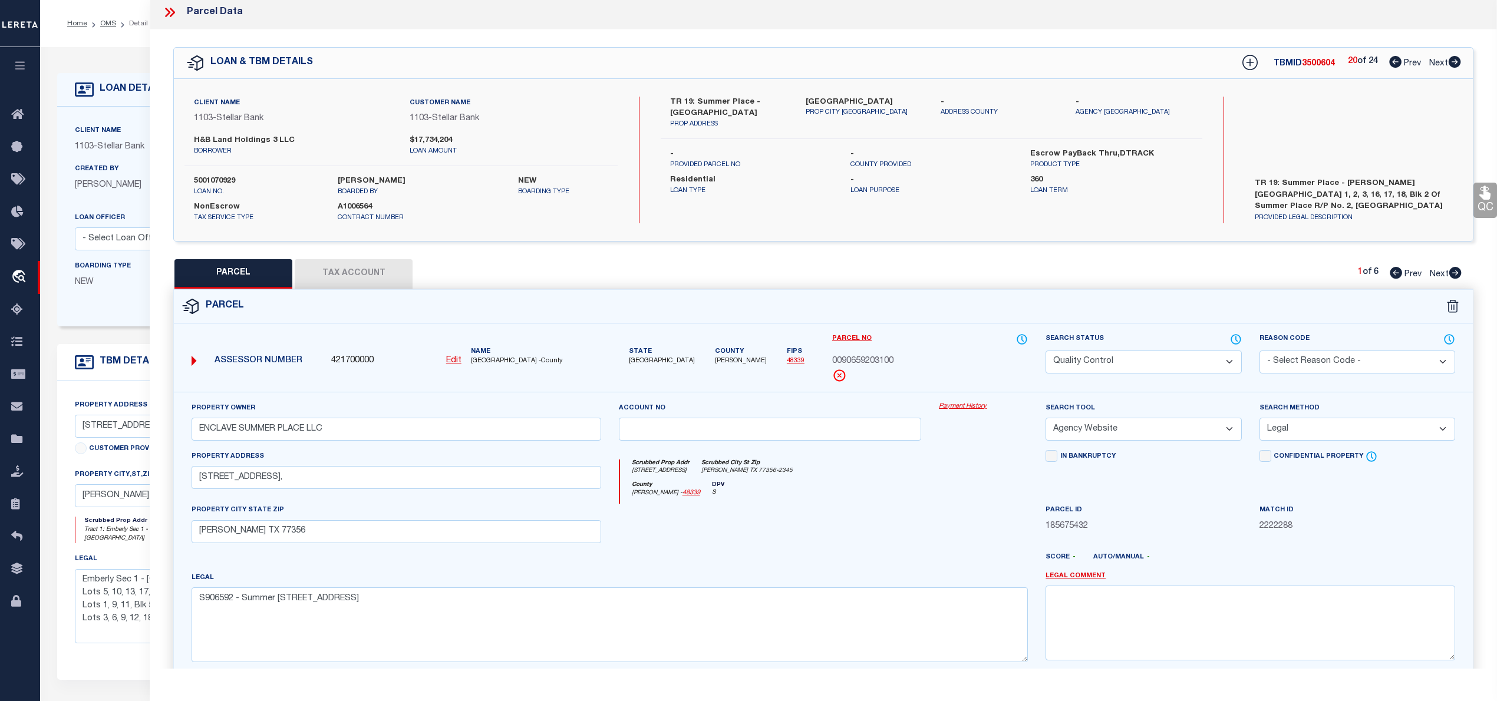
select select
checkbox input "false"
select select "QC"
type input "H&B DEVELOPMENT & CONSTRUCTION LP"
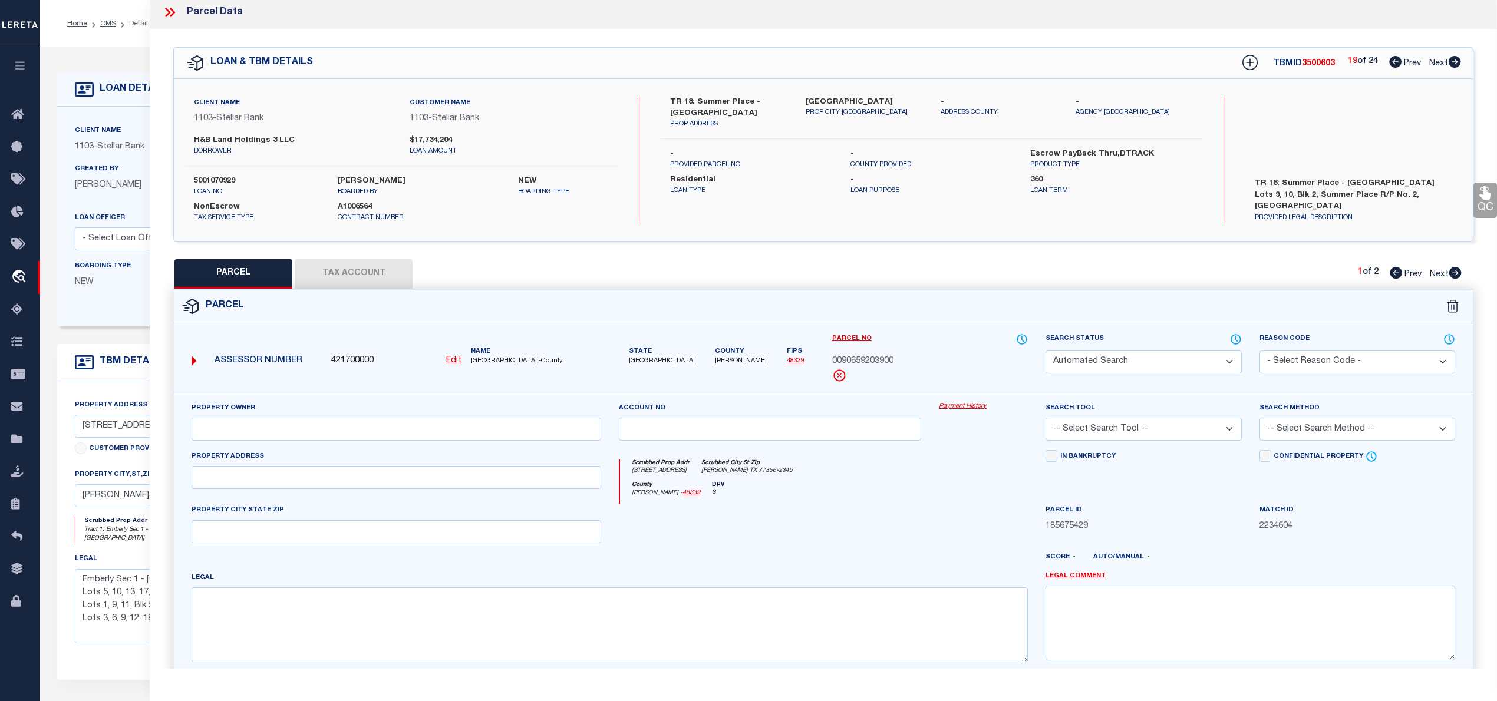
select select "AGW"
select select "LEG"
type input "340 SUMMER PLACE DR,"
type input "[PERSON_NAME] TX 77356"
type textarea "S906592 - Summer Place Replat No 2, BLOCK 2, Lot 9"
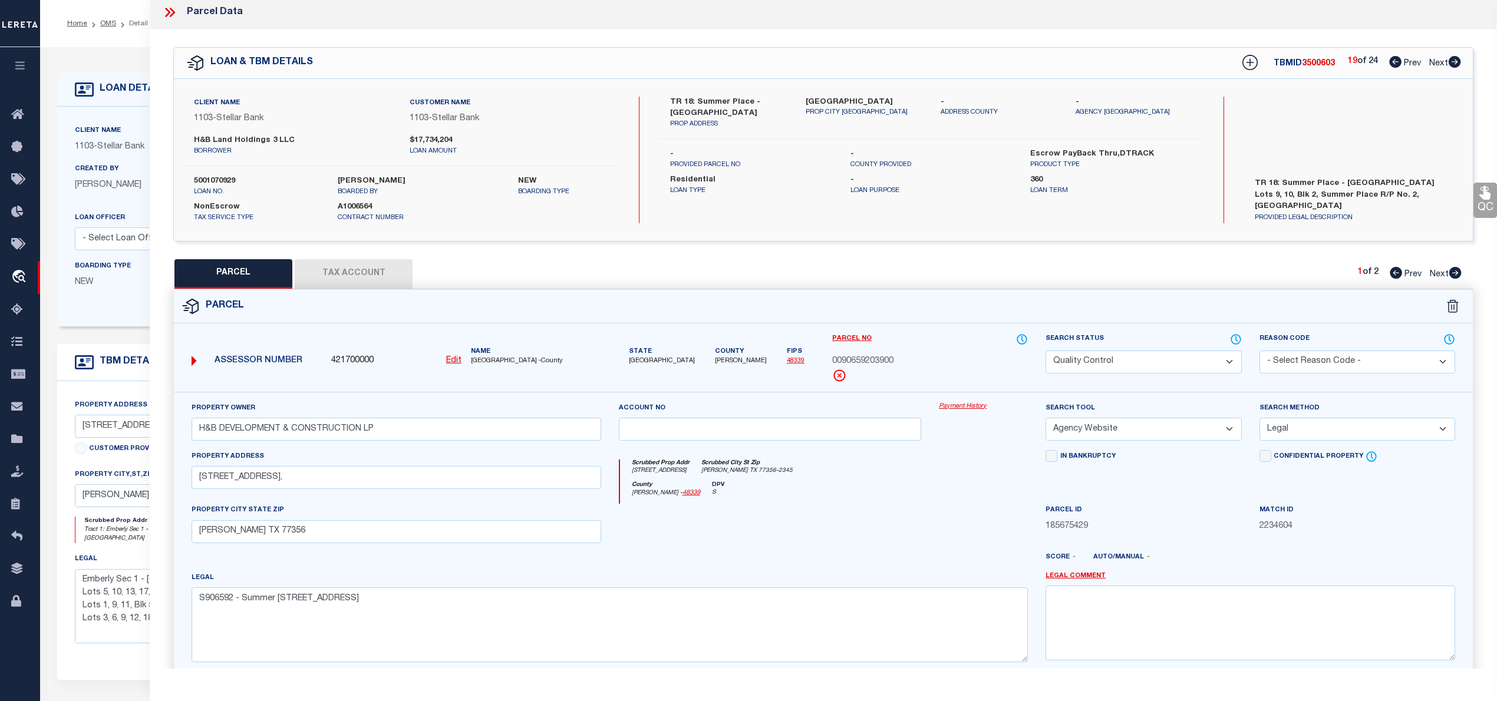
click at [1460, 272] on icon at bounding box center [1455, 273] width 13 height 12
select select "AS"
select select
checkbox input "false"
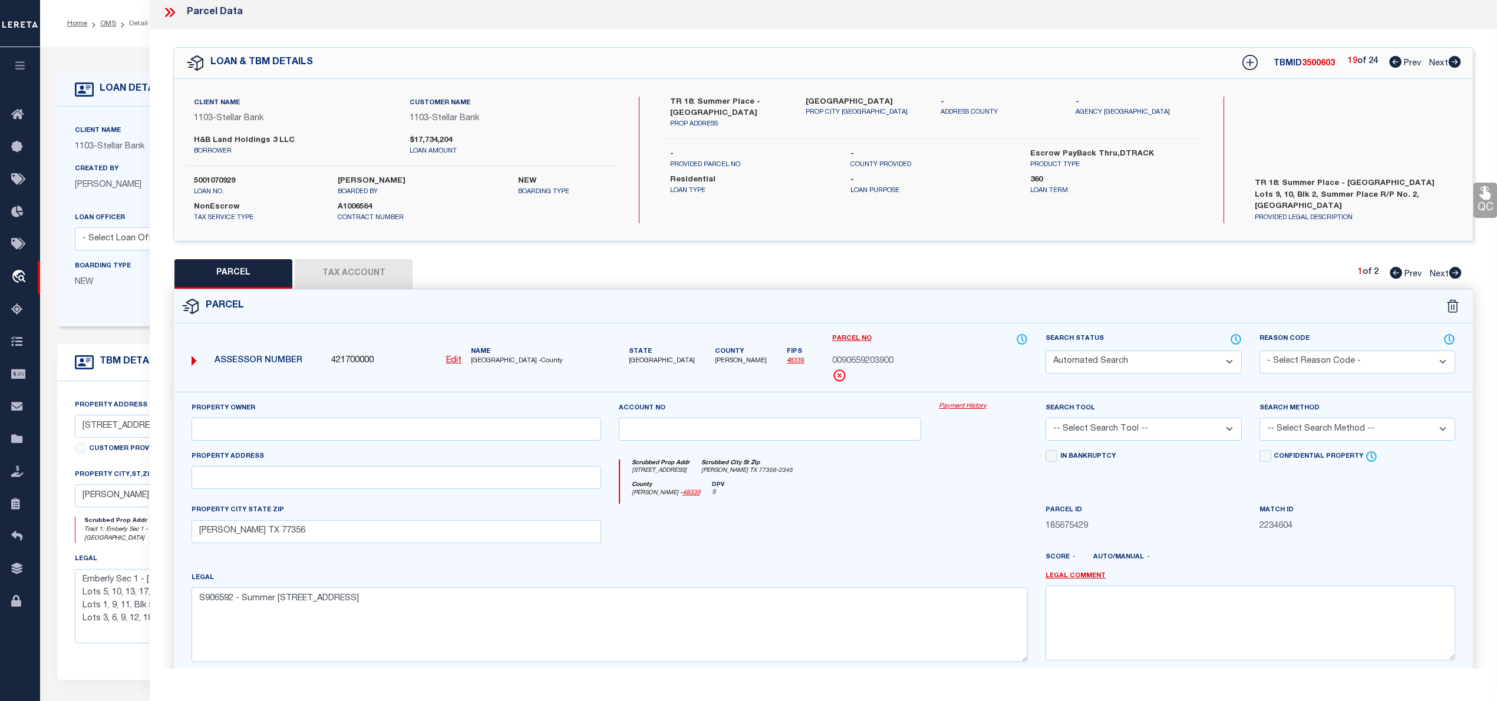
checkbox input "false"
select select "QC"
type input "H&B DEVELOPMENT & CONSTRUCTION LP"
select select "AGW"
select select "LEG"
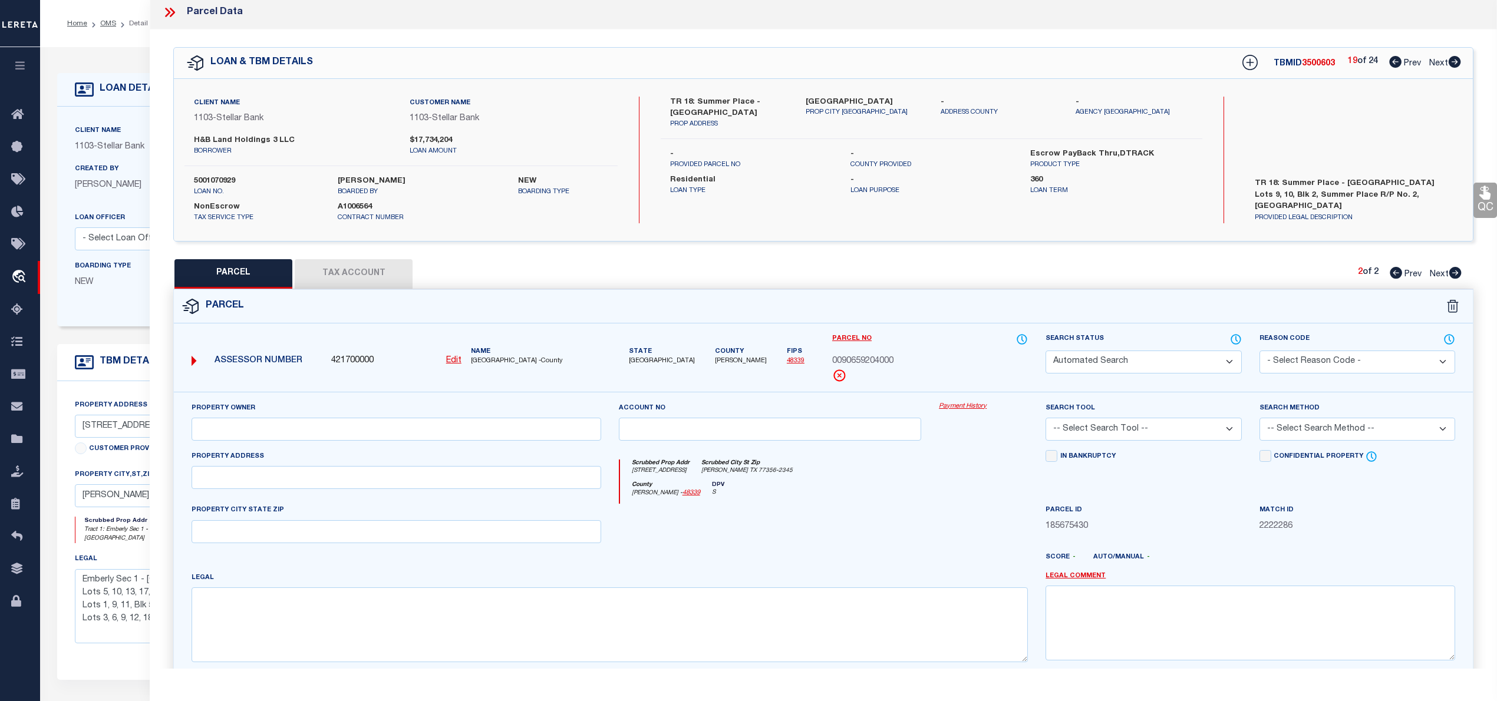
type input "336 SUMMER PLACE DR,"
type input "[PERSON_NAME] TX 77356"
type textarea "S906592 - Summer Place Replat No 2, BLOCK 2, Lot 10"
click at [1389, 62] on icon at bounding box center [1395, 62] width 12 height 12
select select "AS"
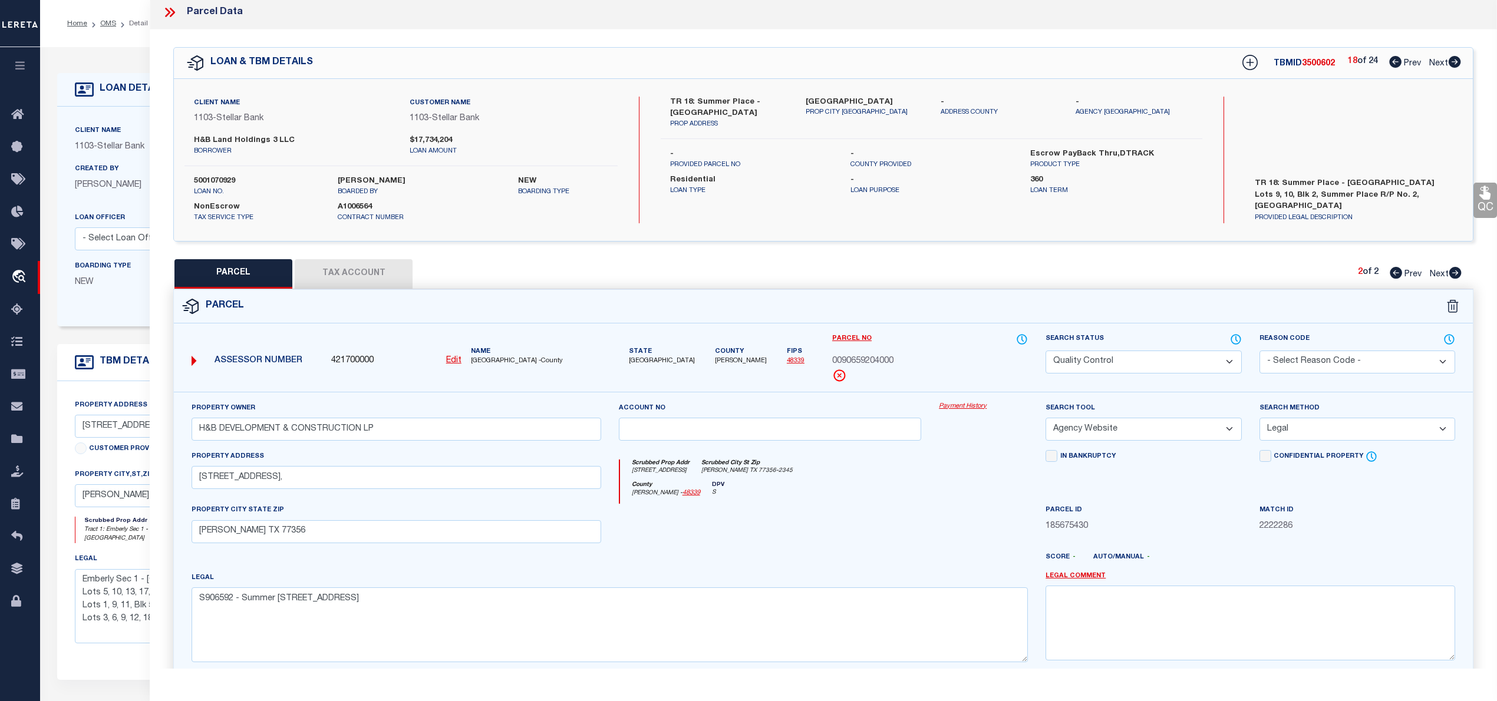
select select
checkbox input "false"
select select "QC"
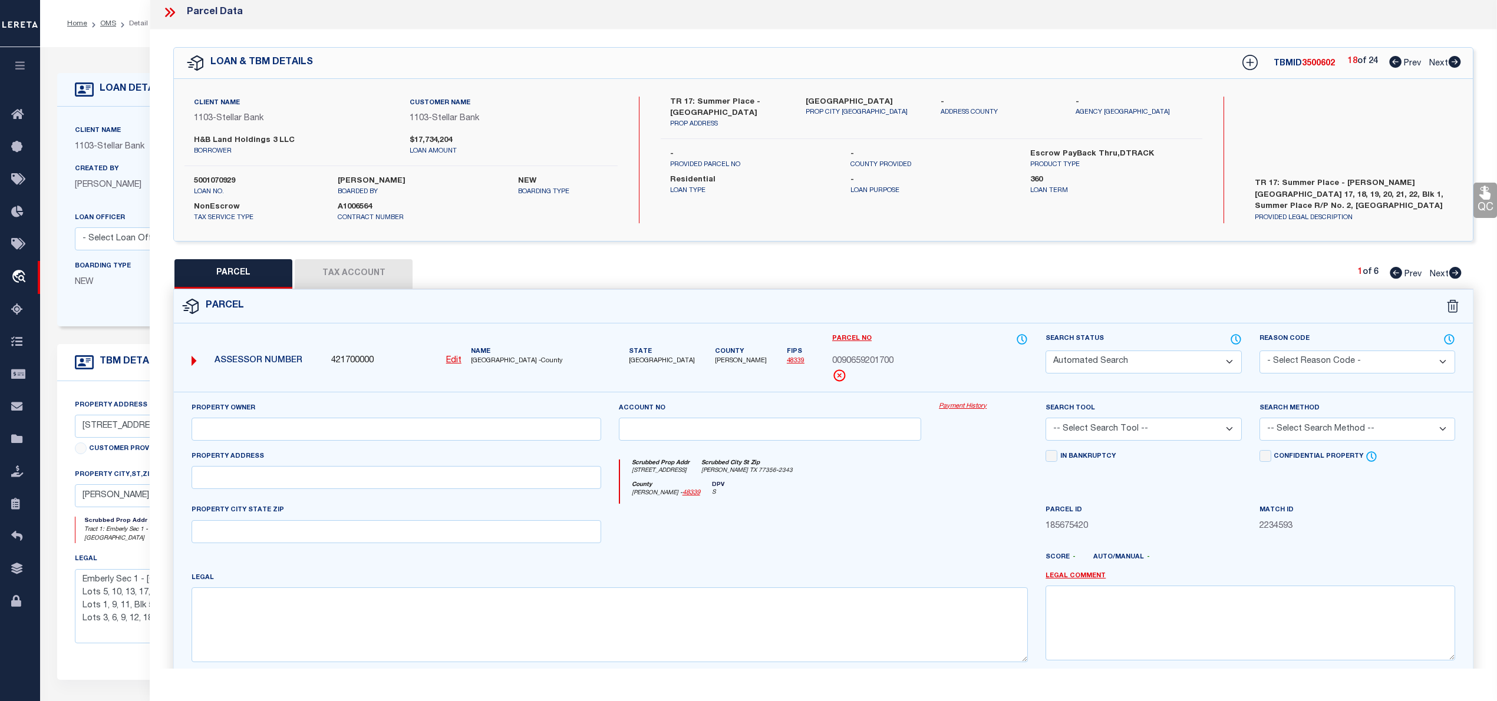
type input "H&B DEVELOPMENT & CONSTRUCTION LP"
select select "AGW"
select select "LEG"
type input "18089 SUMMER PLACE CIR,"
type input "[PERSON_NAME] TX 77356"
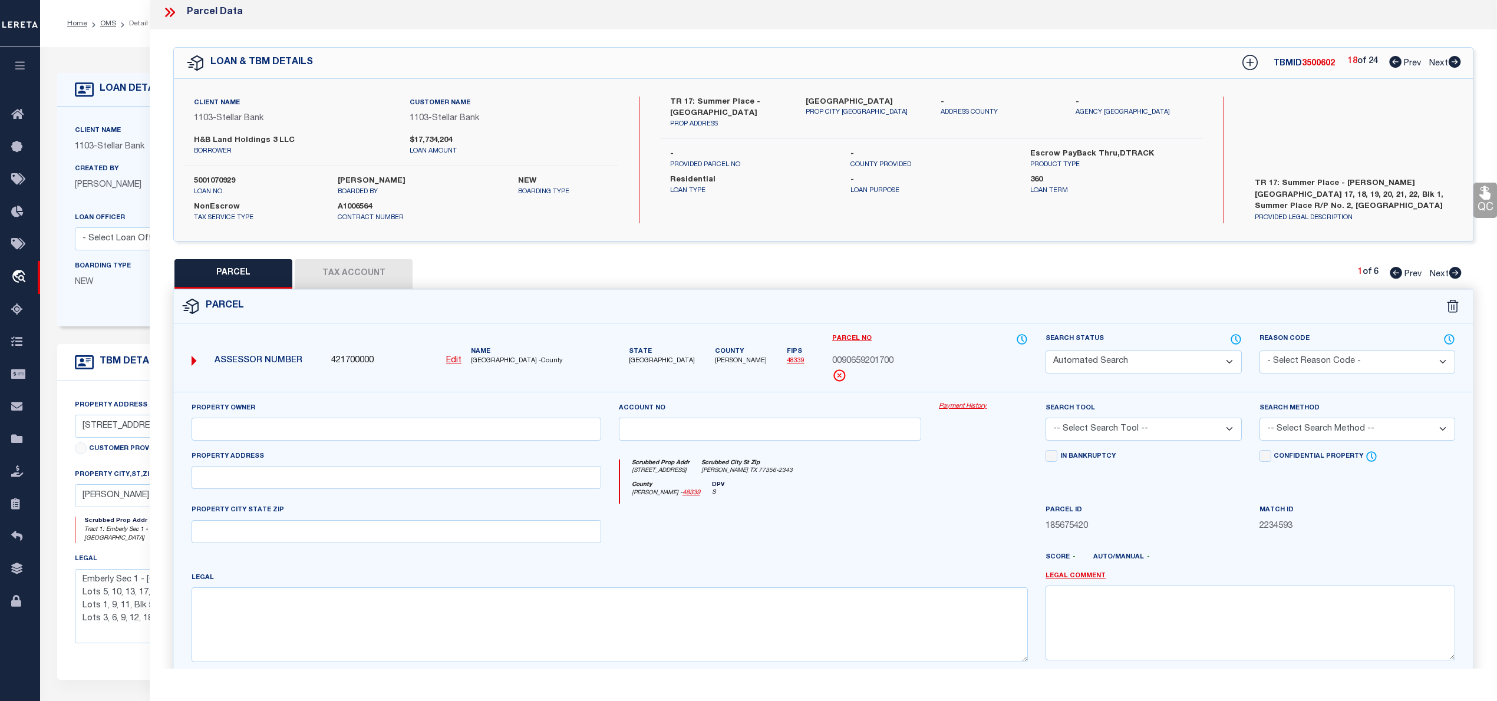
type textarea "S906592 - Summer Place Replat No 2, BLOCK 1, Lot 17"
click at [1453, 273] on icon at bounding box center [1455, 273] width 12 height 12
select select "AS"
select select
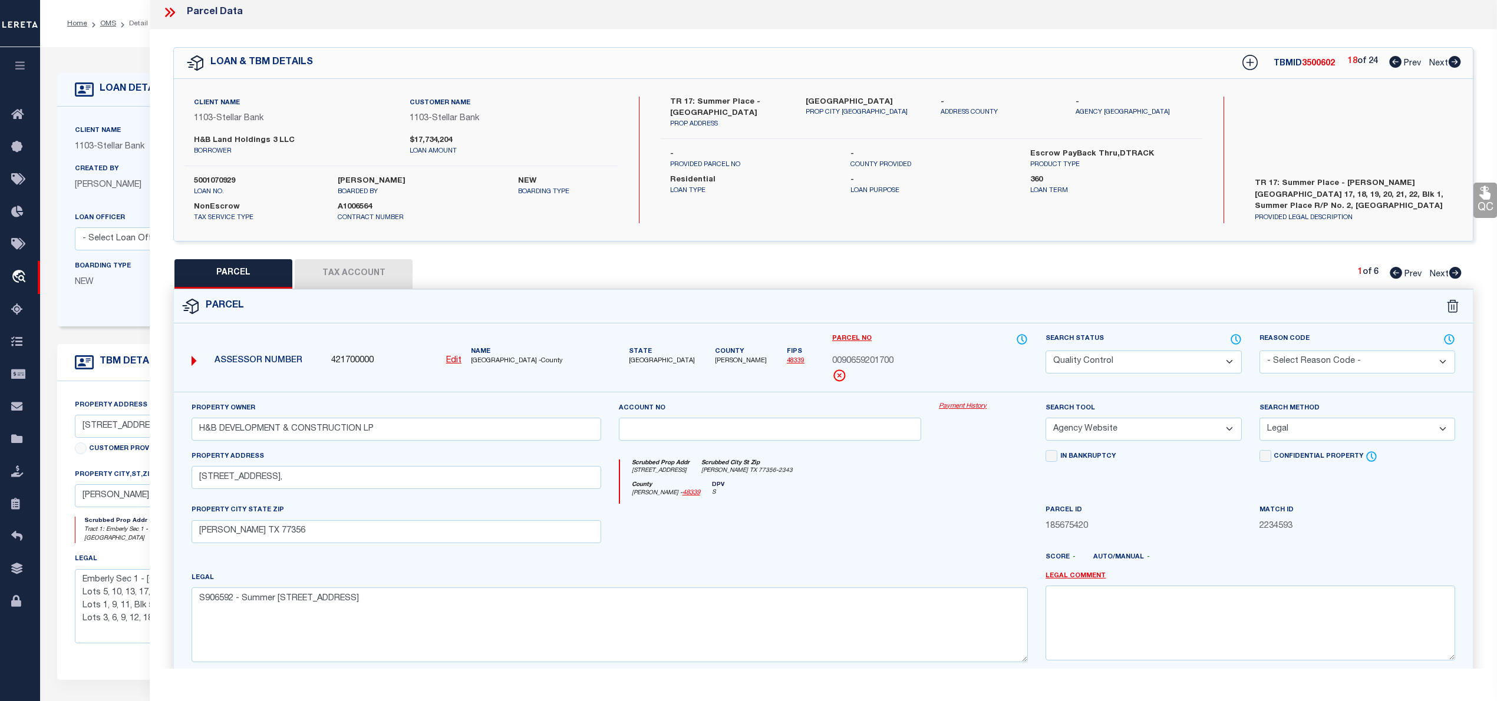
checkbox input "false"
select select "QC"
type input "H&B DEVELOPMENT & CONSTRUCTION LP"
select select "AGW"
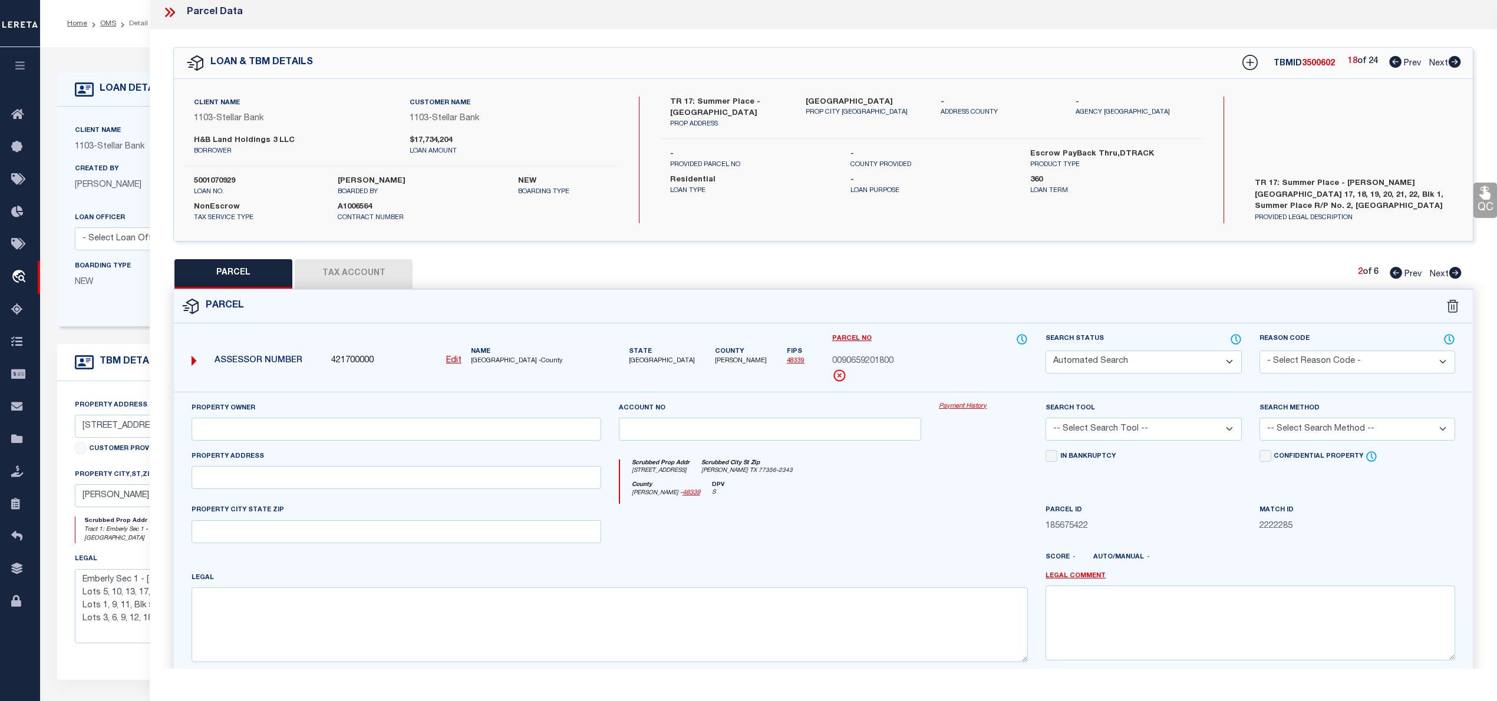
select select "LEG"
type input "18089 SUMMER PLACE CIR,"
type input "[PERSON_NAME] TX 77356"
type textarea "S906592 - Summer Place Replat No 2, BLOCK 1, Lot 18"
click at [1453, 273] on icon at bounding box center [1455, 273] width 12 height 12
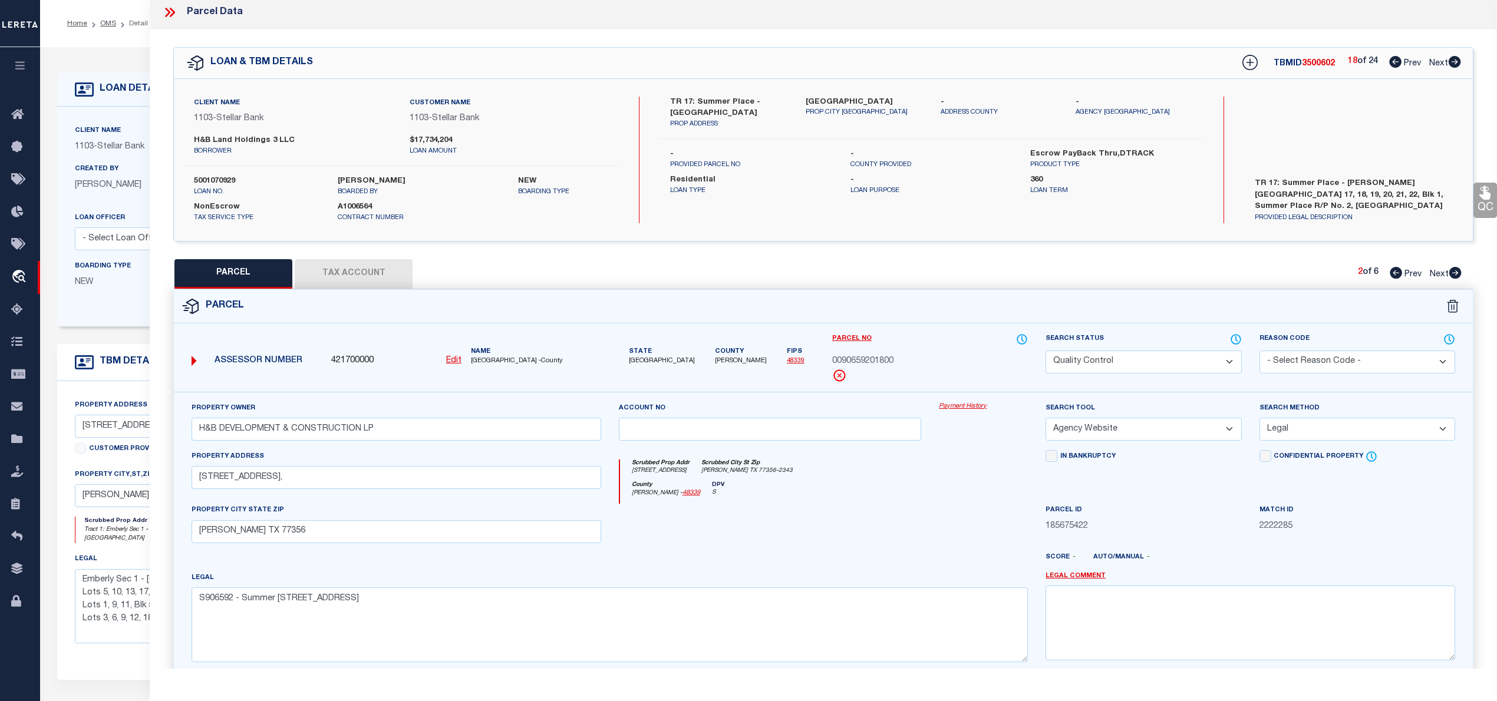
select select "AS"
select select
checkbox input "false"
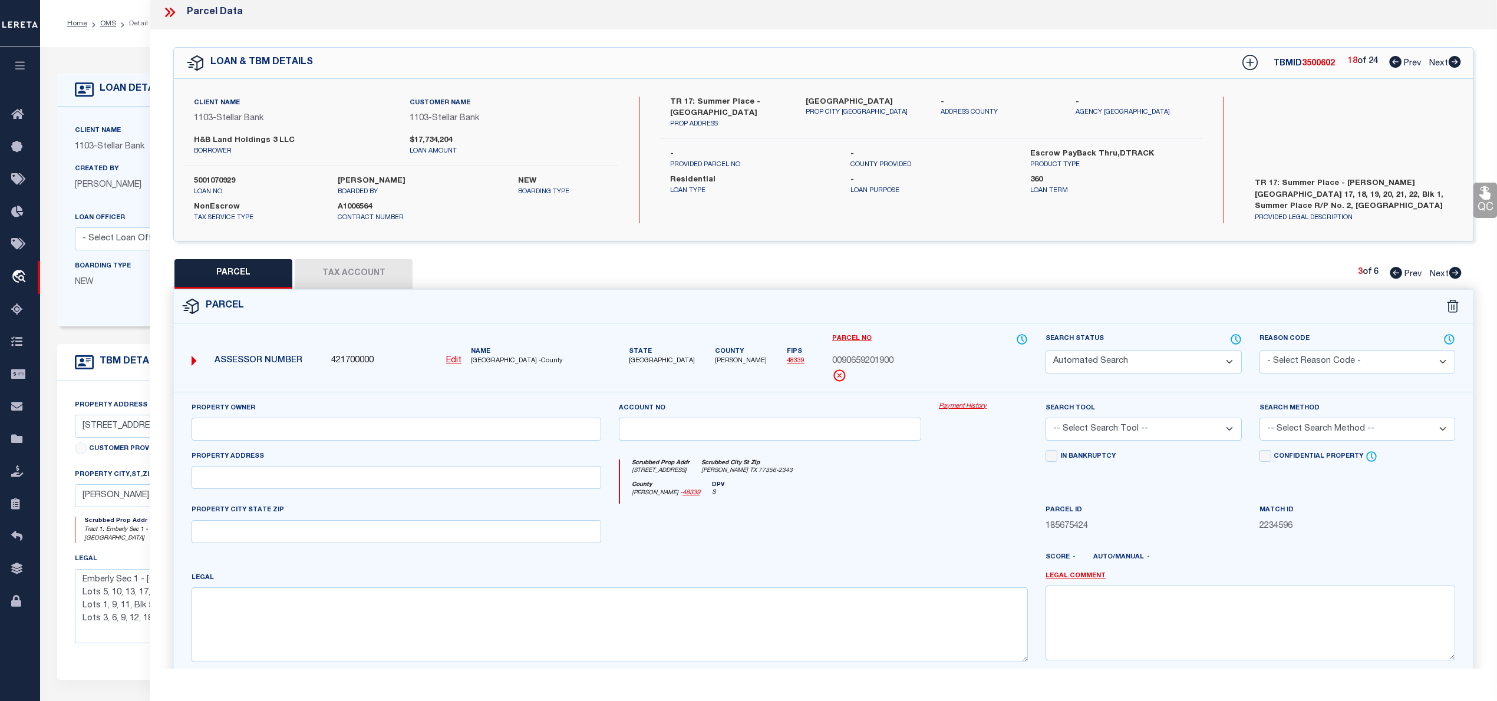
select select "QC"
type input "H&B DEVELOPMENT & CONSTRUCTION LP"
select select "AGW"
select select "LEG"
type input "18097 SUMMER PLACE CIR,"
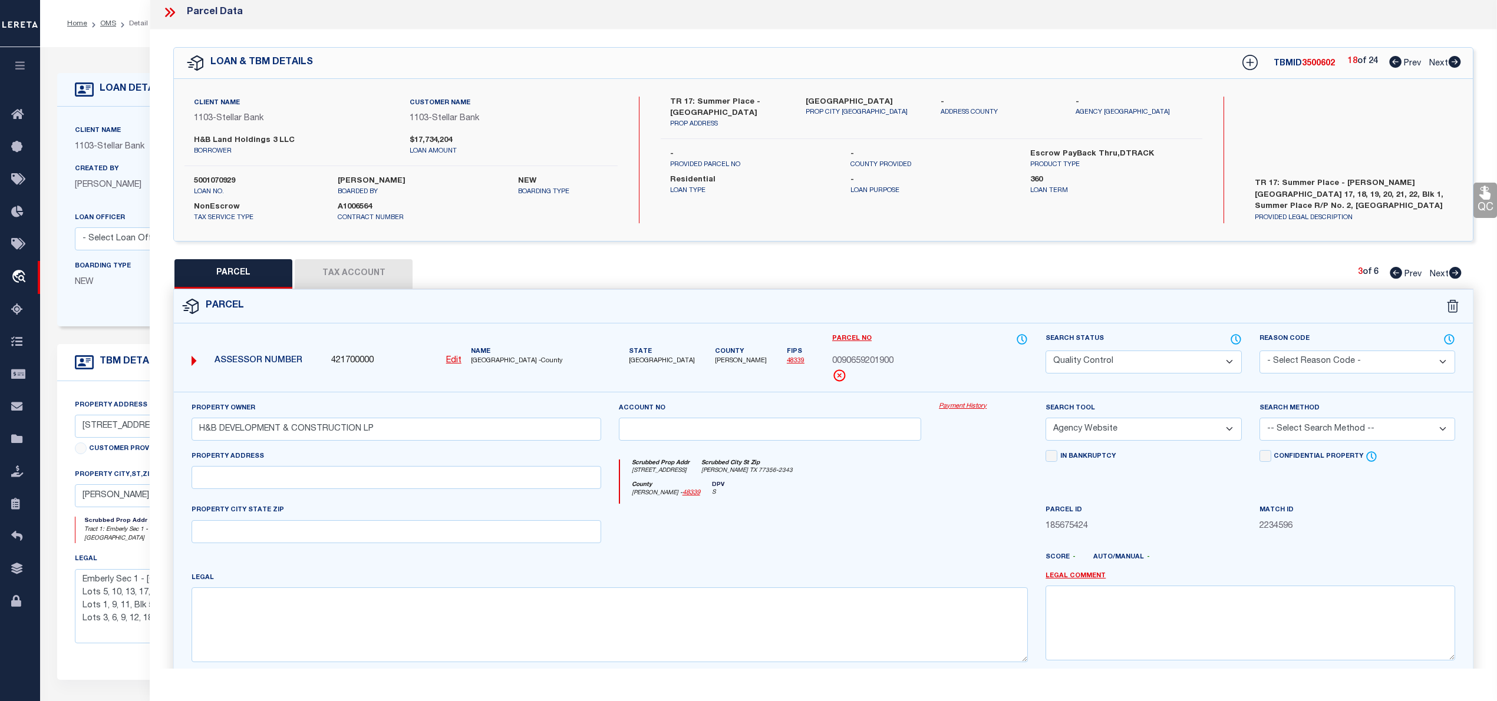
type input "[PERSON_NAME] TX 77356"
type textarea "S906592 - Summer Place Replat No 2, BLOCK 1, Lot 19"
click at [1453, 273] on icon at bounding box center [1455, 273] width 12 height 12
select select "AS"
select select
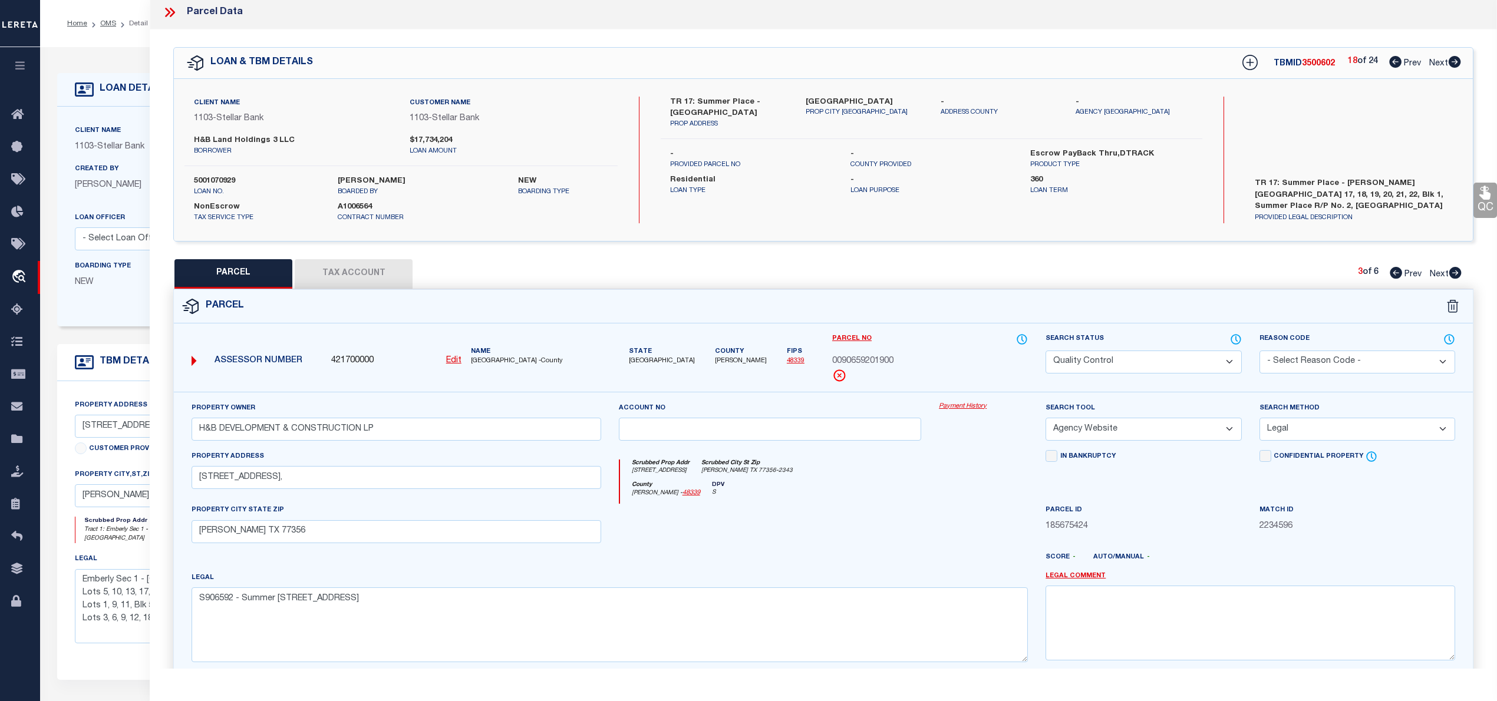
select select
checkbox input "false"
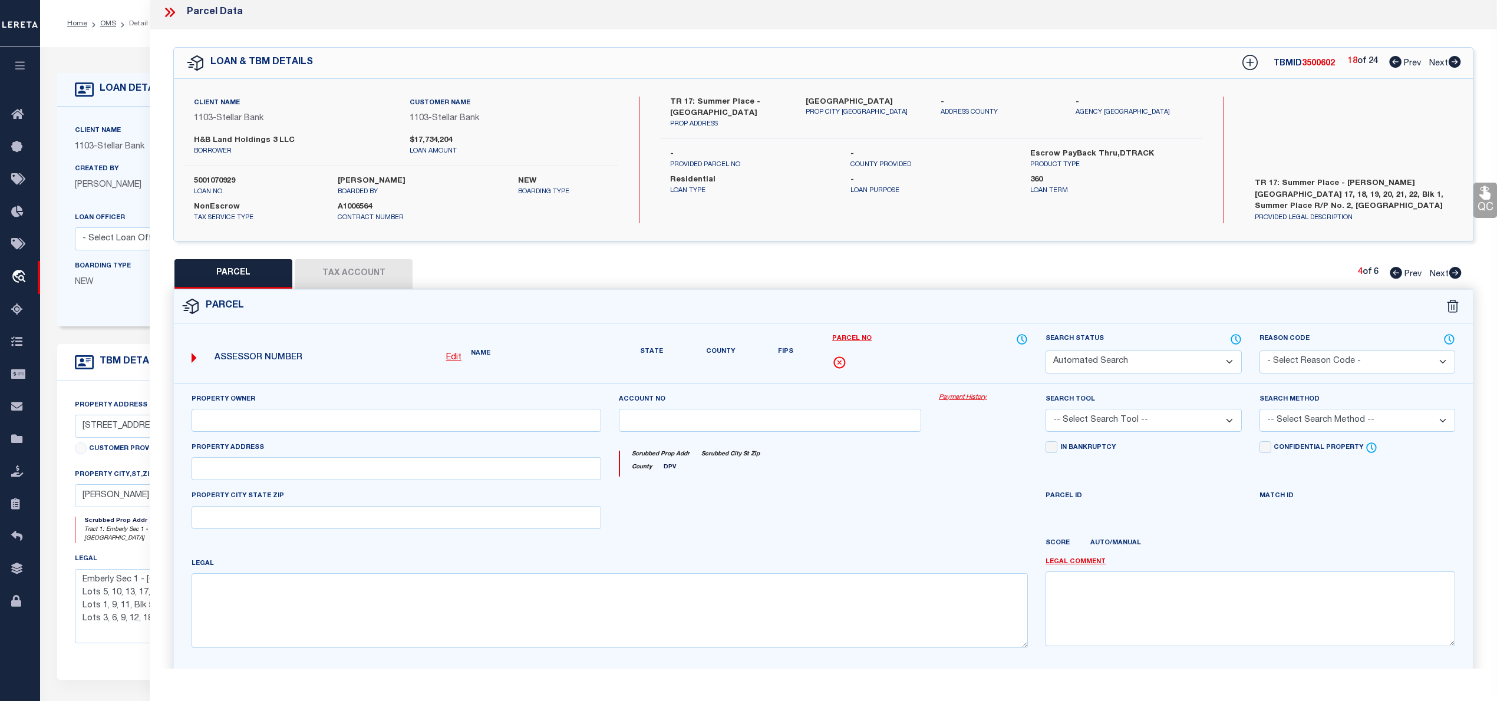
select select "QC"
type input "H&B DEVELOPMENT & CONSTRUCTION LP"
select select "AGW"
select select "LEG"
type input "18101 SUMMER PLACE CIR,"
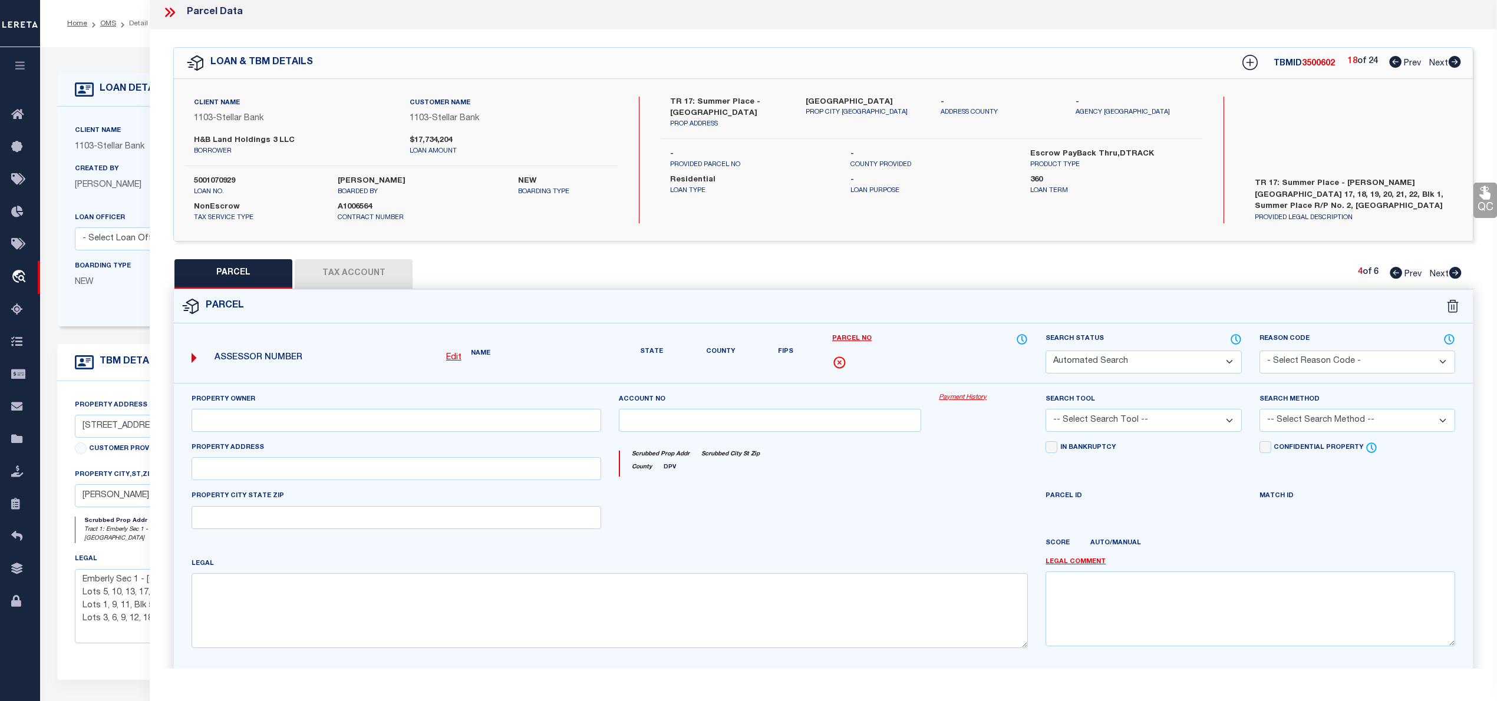
type input "[PERSON_NAME] TX 77356"
type textarea "S906592 - Summer Place Replat No 2, BLOCK 1, Lot 20"
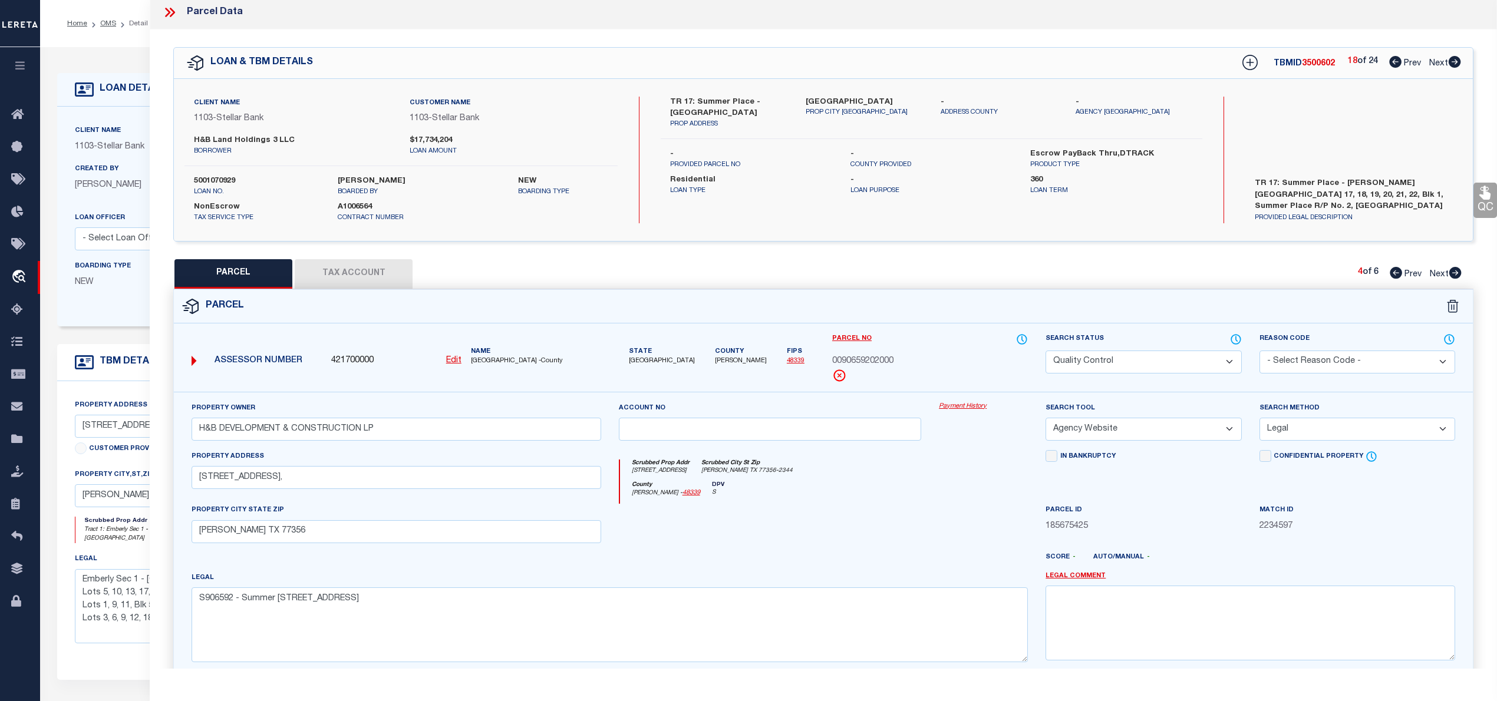
click at [1453, 273] on icon at bounding box center [1455, 273] width 12 height 12
select select "AS"
click at [1453, 273] on icon at bounding box center [1455, 273] width 12 height 12
click at [1456, 62] on icon at bounding box center [1454, 62] width 13 height 12
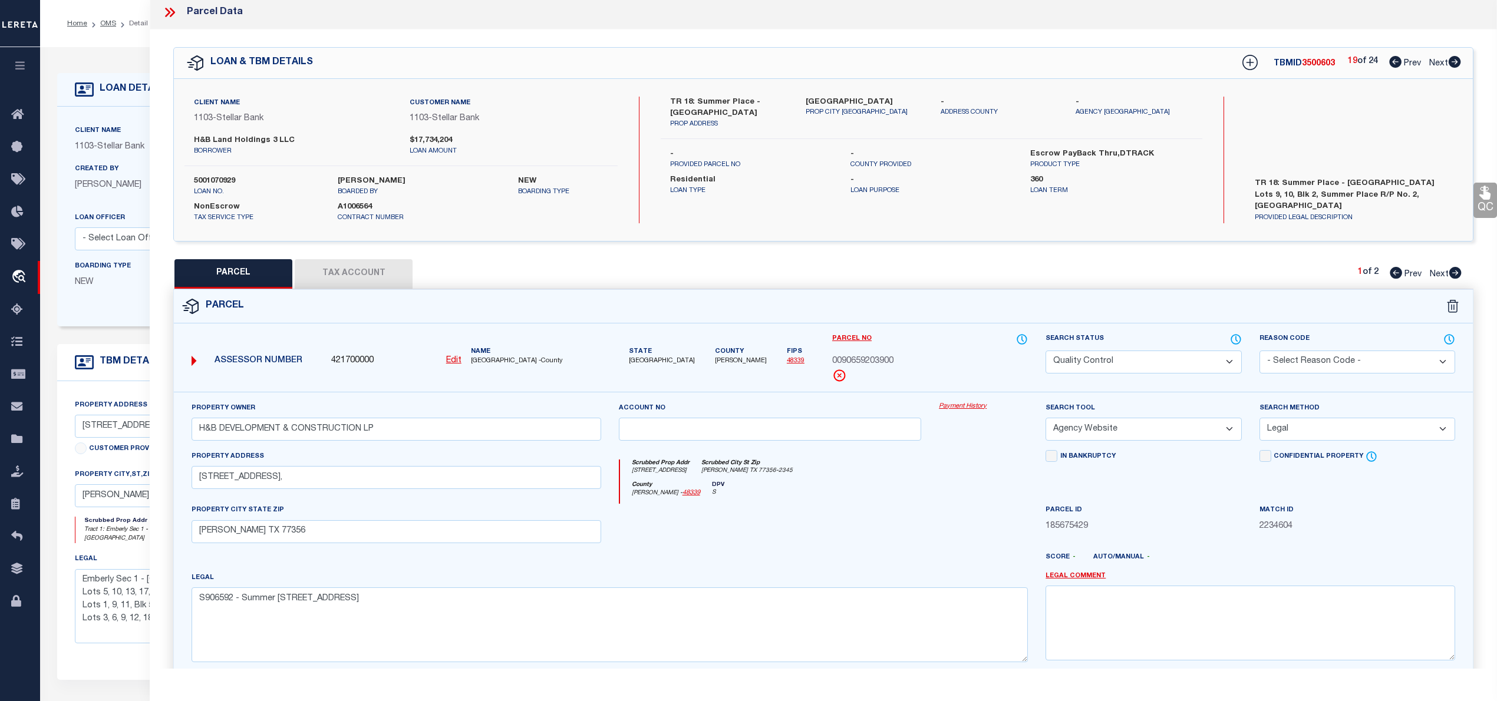
click at [1456, 62] on icon at bounding box center [1454, 62] width 13 height 12
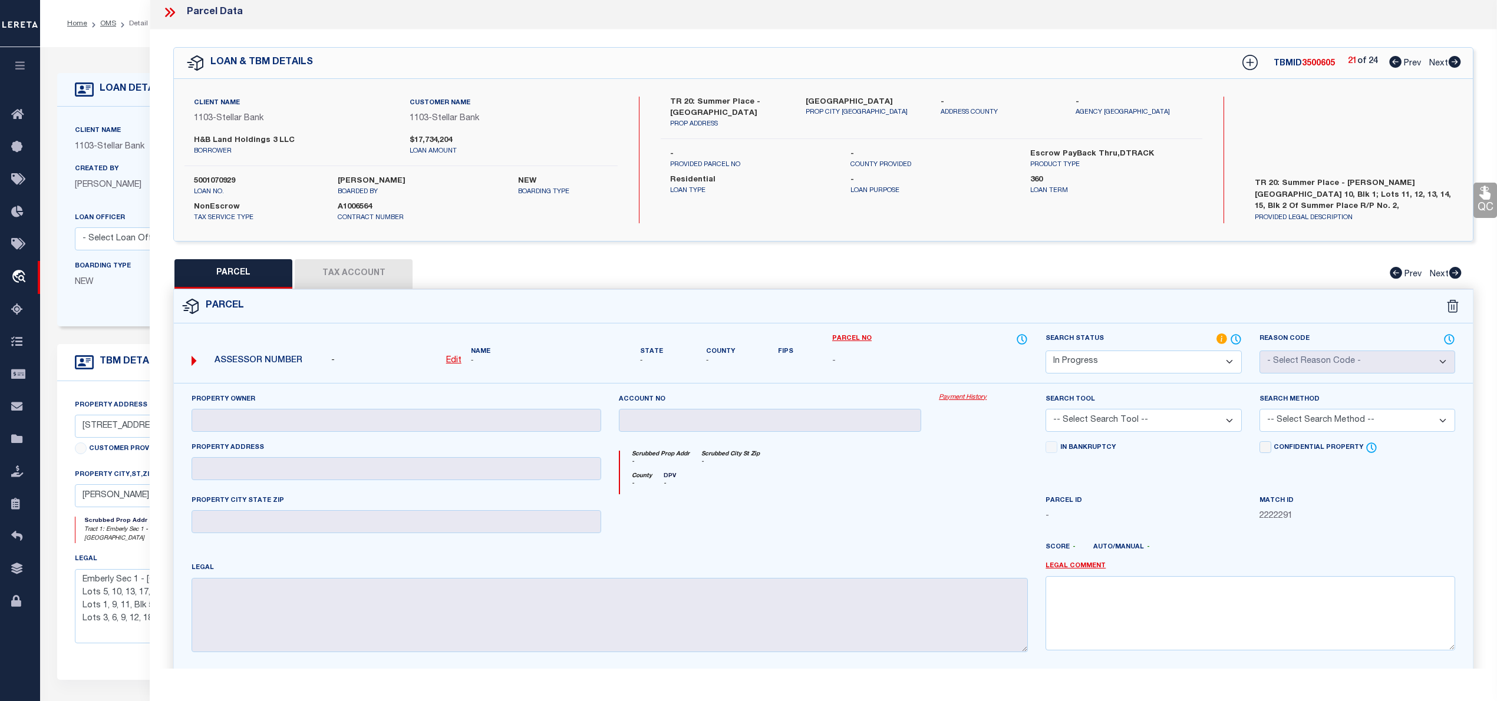
click at [450, 362] on u "Edit" at bounding box center [453, 361] width 15 height 8
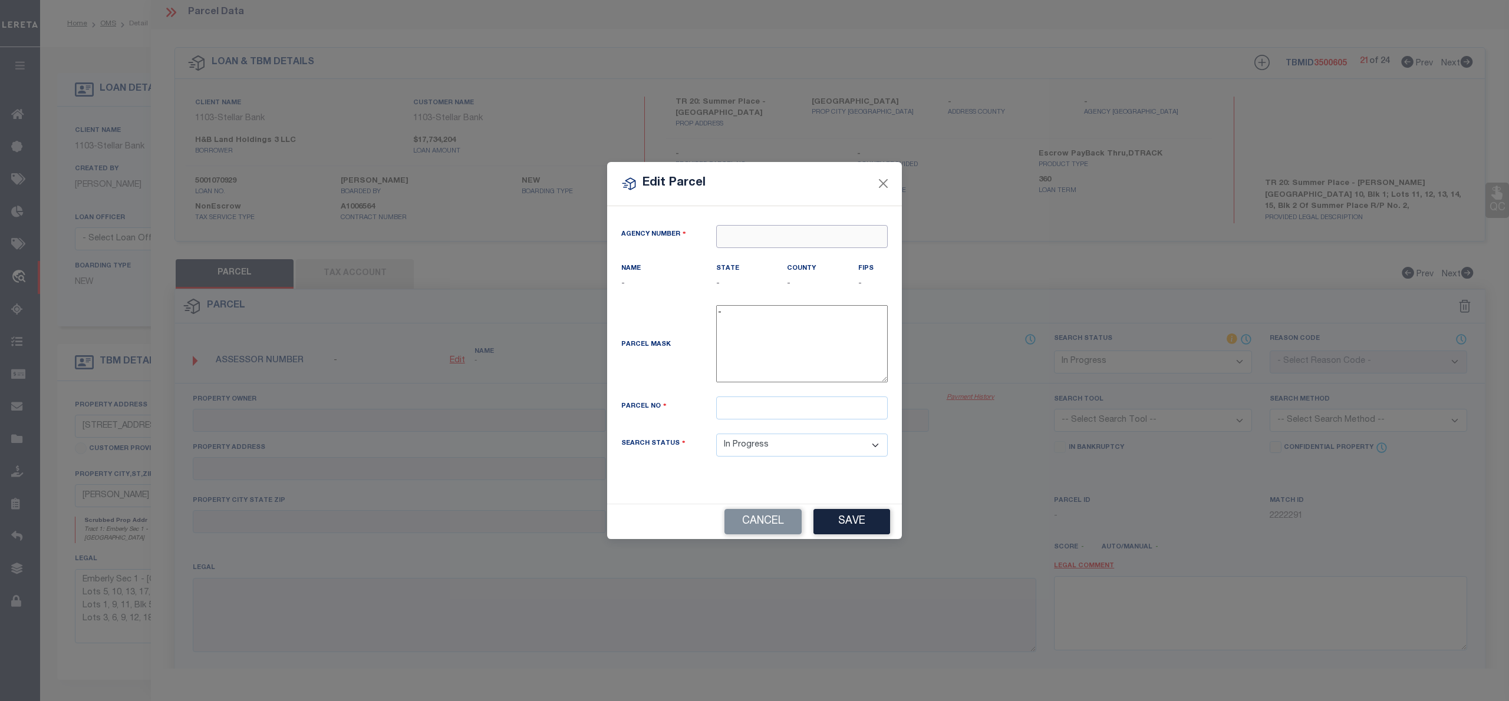
click at [827, 238] on input "text" at bounding box center [802, 236] width 172 height 23
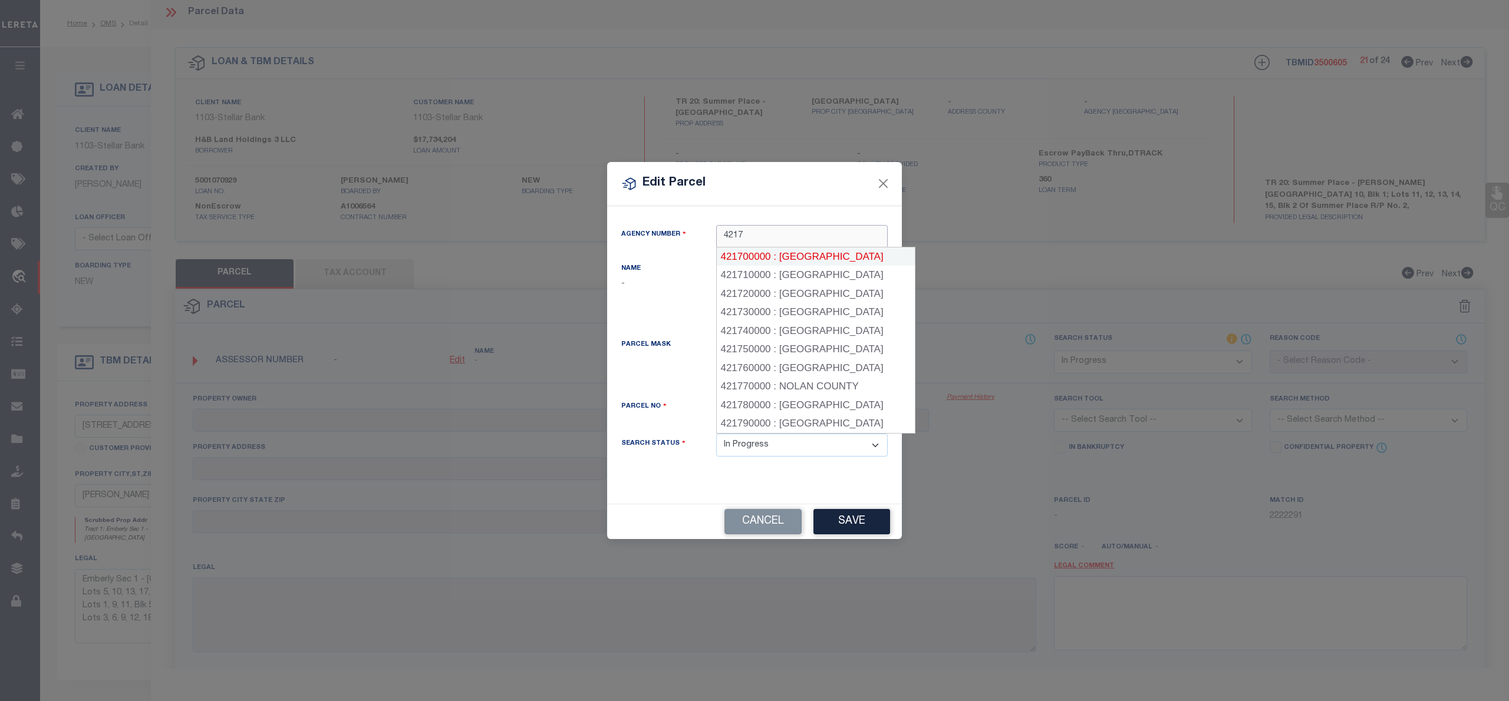
click at [793, 252] on div "421700000 : MONTGOMERY COUNTY" at bounding box center [816, 257] width 198 height 19
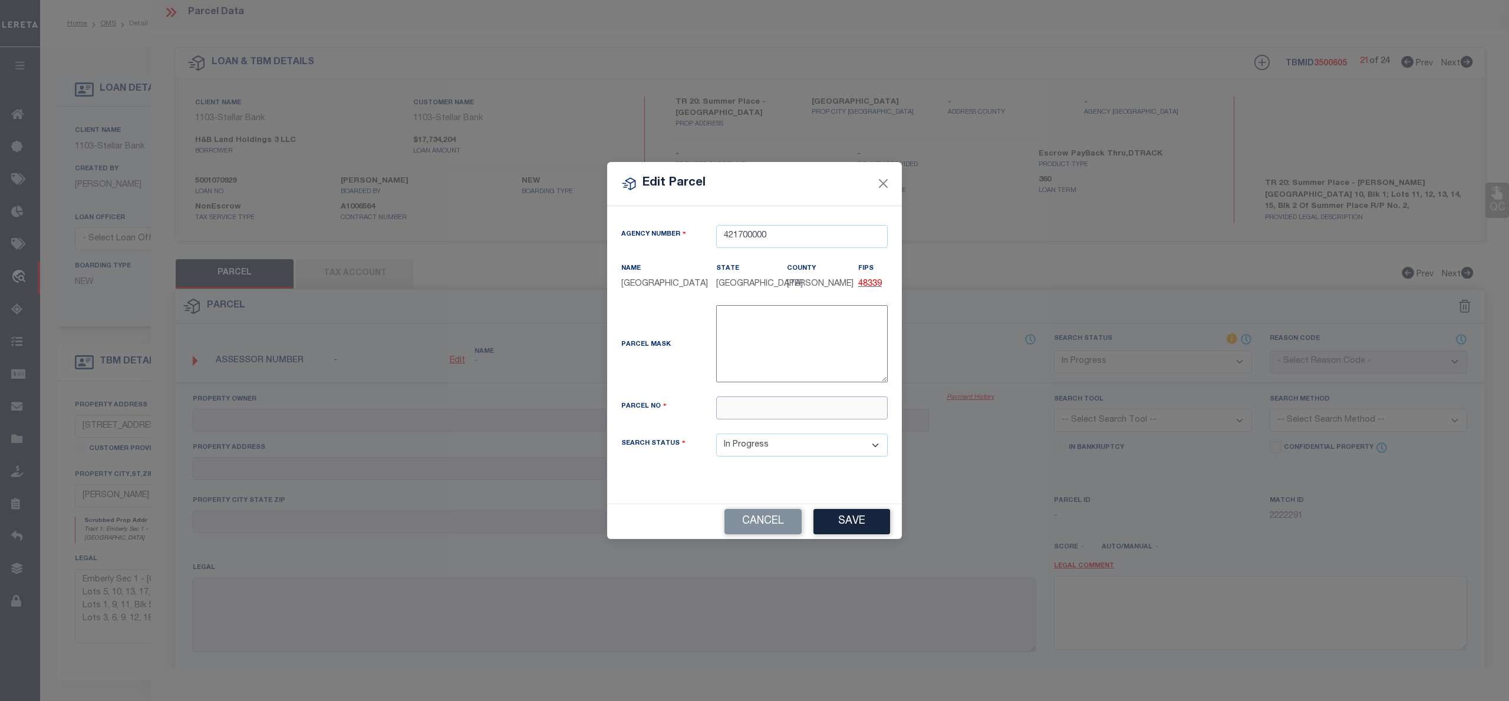
click at [745, 420] on input "text" at bounding box center [802, 408] width 172 height 23
paste input "9065-92-01000"
click at [759, 415] on input "009065-92-01000" at bounding box center [802, 408] width 172 height 23
click at [754, 413] on input "009065-92-01000" at bounding box center [802, 408] width 172 height 23
click at [855, 529] on div "Cancel Save" at bounding box center [754, 521] width 295 height 35
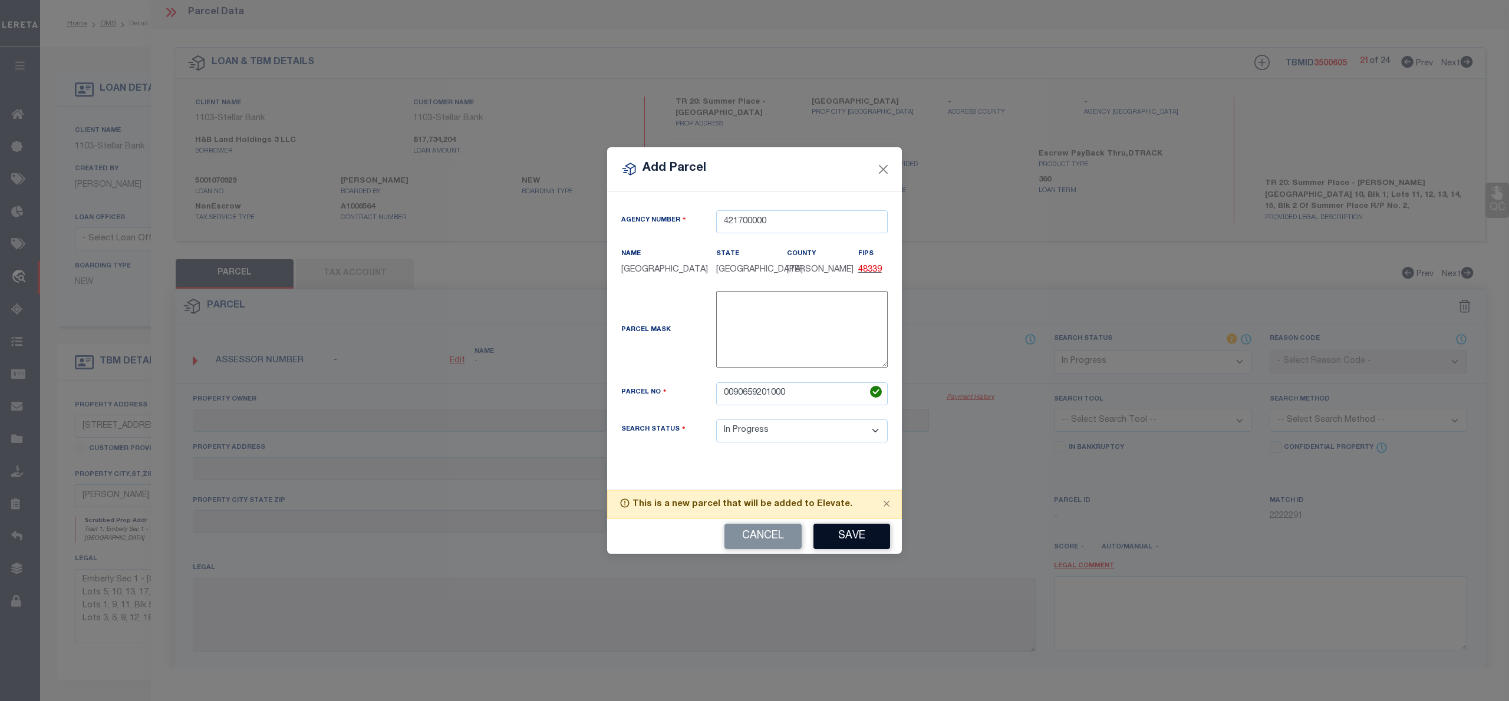
click at [857, 549] on button "Save" at bounding box center [851, 536] width 77 height 25
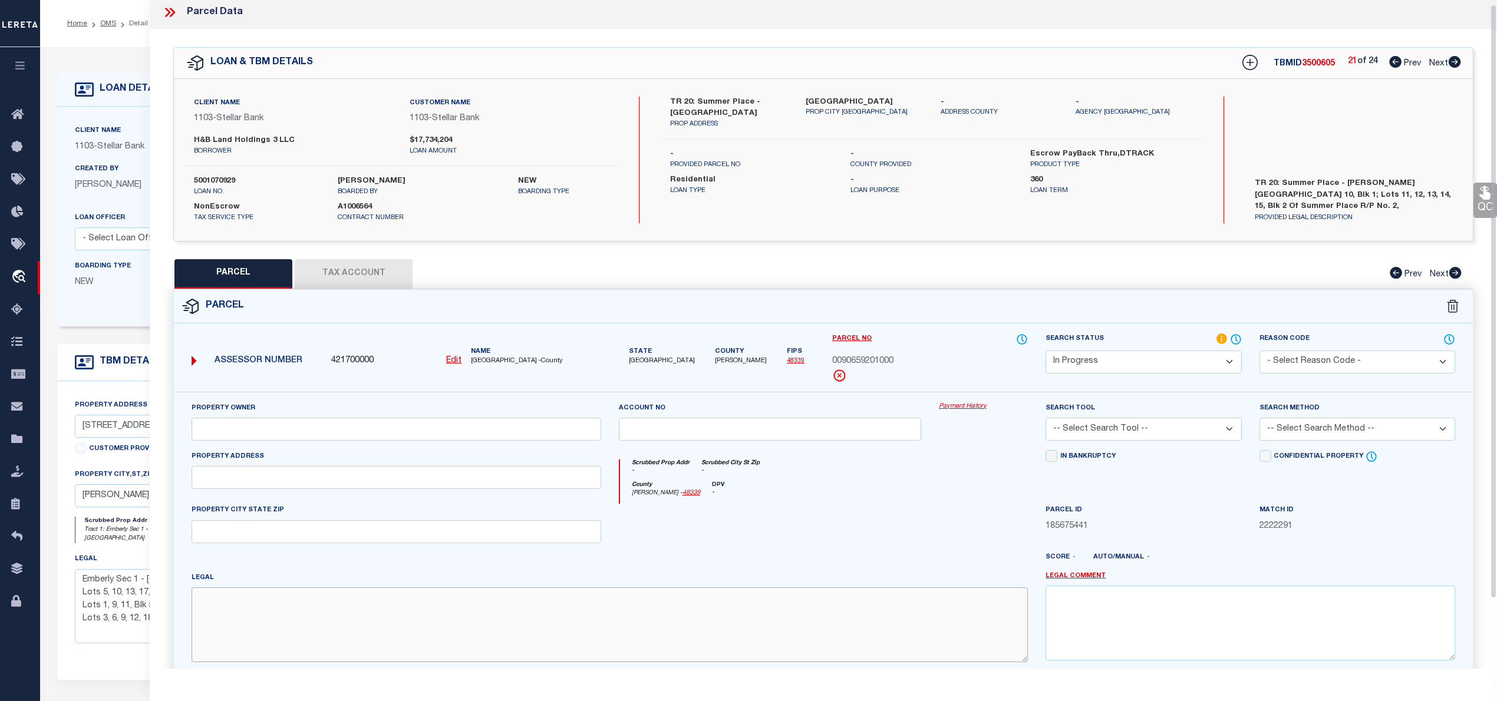
click at [562, 614] on textarea at bounding box center [610, 625] width 836 height 74
paste textarea "S906592 - Summer Place Replat No 2, BLOCK 1, Lot 10"
click at [465, 483] on input "text" at bounding box center [397, 477] width 410 height 23
paste input "18061 SUMMER PLACE CIR, MONTGOMERY TX 77356"
drag, startPoint x: 314, startPoint y: 480, endPoint x: 447, endPoint y: 480, distance: 133.2
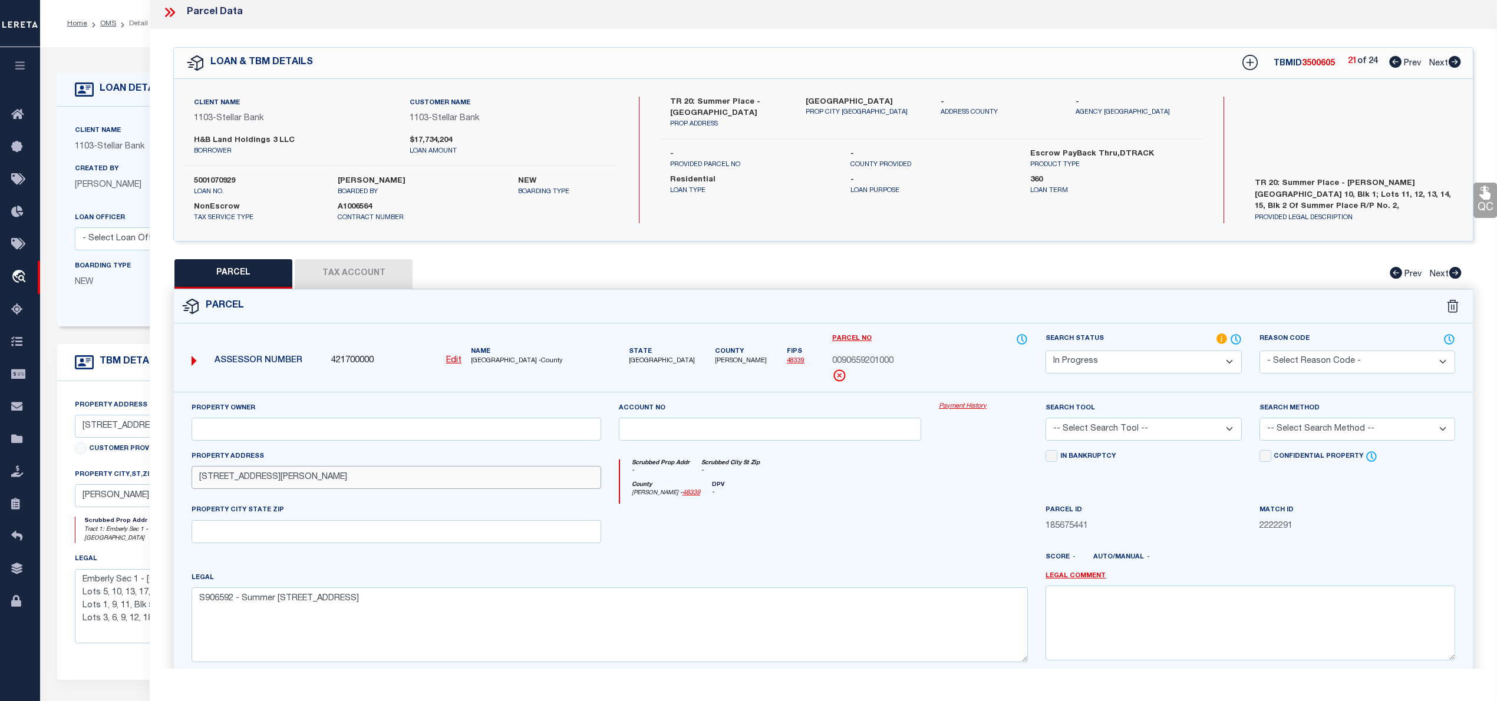
click at [447, 480] on input "18061 SUMMER PLACE CIR, MONTGOMERY TX 77356" at bounding box center [397, 477] width 410 height 23
click at [312, 548] on div "Property Owner Account no Payment History Search Tool -- Select Search Tool -- …" at bounding box center [823, 537] width 1281 height 270
click at [328, 526] on input "text" at bounding box center [397, 531] width 410 height 23
paste input "[PERSON_NAME] TX 77356"
click at [562, 439] on input "text" at bounding box center [397, 429] width 410 height 23
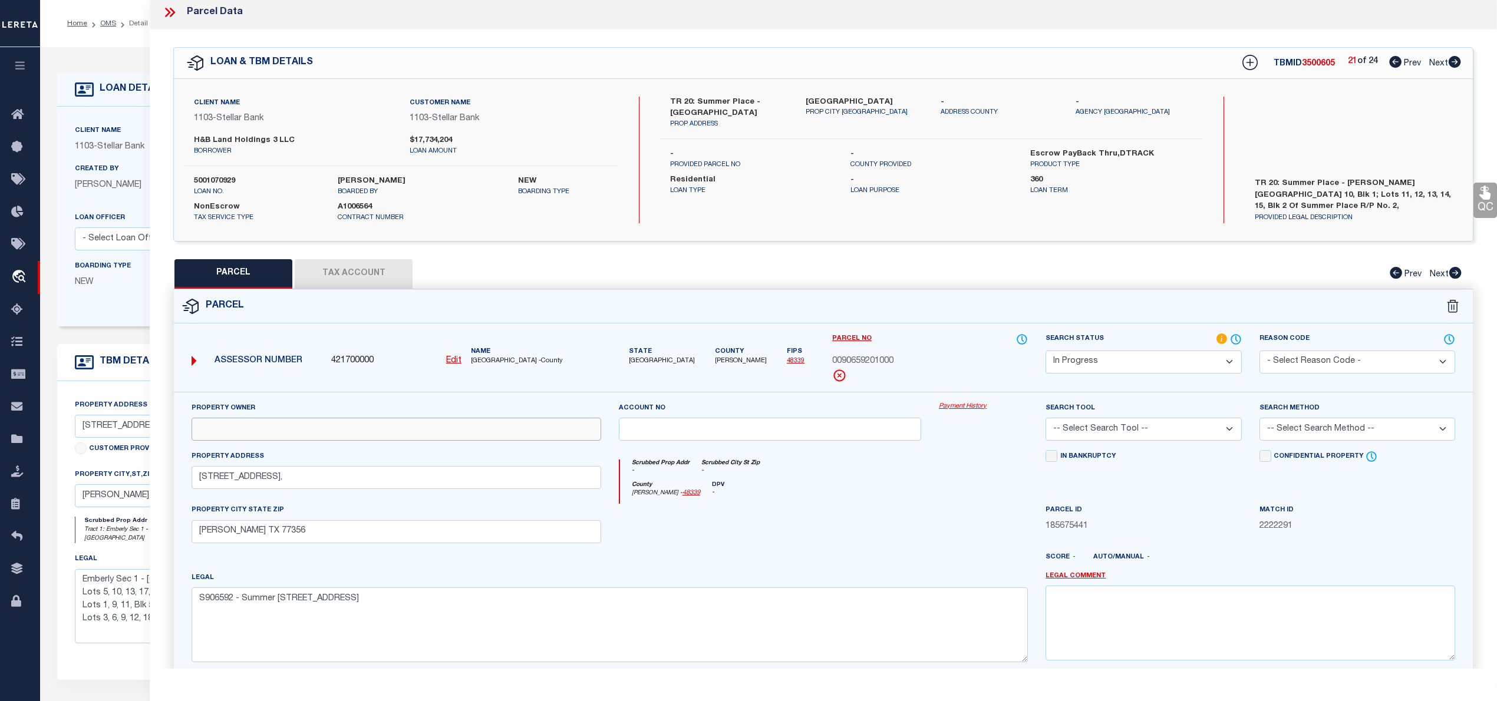
paste input "H & B LAND HOLDINGS 3 LLC"
click at [1108, 364] on select "Automated Search Bad Parcel Complete Duplicate Parcel High Dollar Reporting In …" at bounding box center [1144, 362] width 196 height 23
click at [1046, 351] on select "Automated Search Bad Parcel Complete Duplicate Parcel High Dollar Reporting In …" at bounding box center [1144, 362] width 196 height 23
click at [1089, 429] on select "-- Select Search Tool -- 3rd Party Website Agency File Agency Website ATLS CNV-…" at bounding box center [1144, 429] width 196 height 23
click at [1046, 420] on select "-- Select Search Tool -- 3rd Party Website Agency File Agency Website ATLS CNV-…" at bounding box center [1144, 429] width 196 height 23
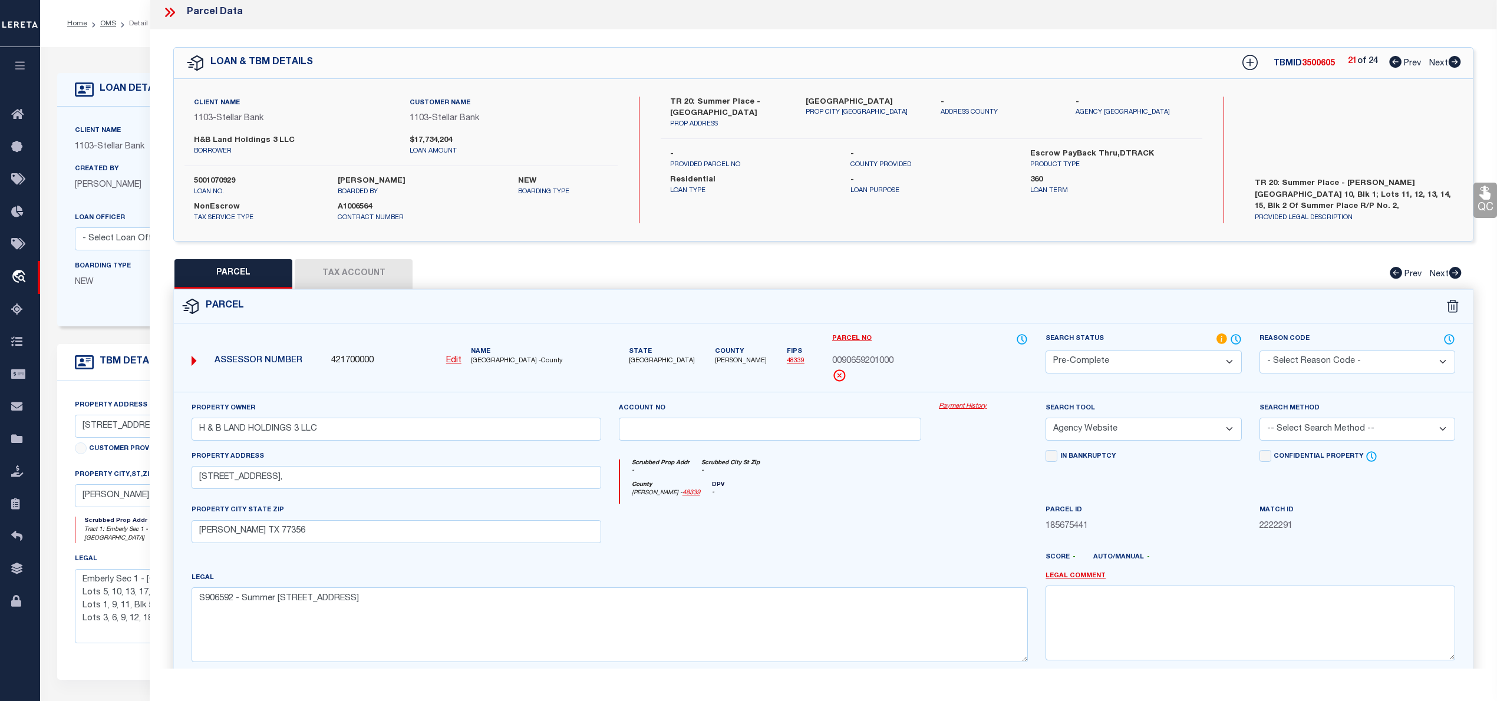
click at [1336, 432] on select "-- Select Search Method -- Property Address Legal Liability Info Provided" at bounding box center [1358, 429] width 196 height 23
click at [1260, 420] on select "-- Select Search Method -- Property Address Legal Liability Info Provided" at bounding box center [1358, 429] width 196 height 23
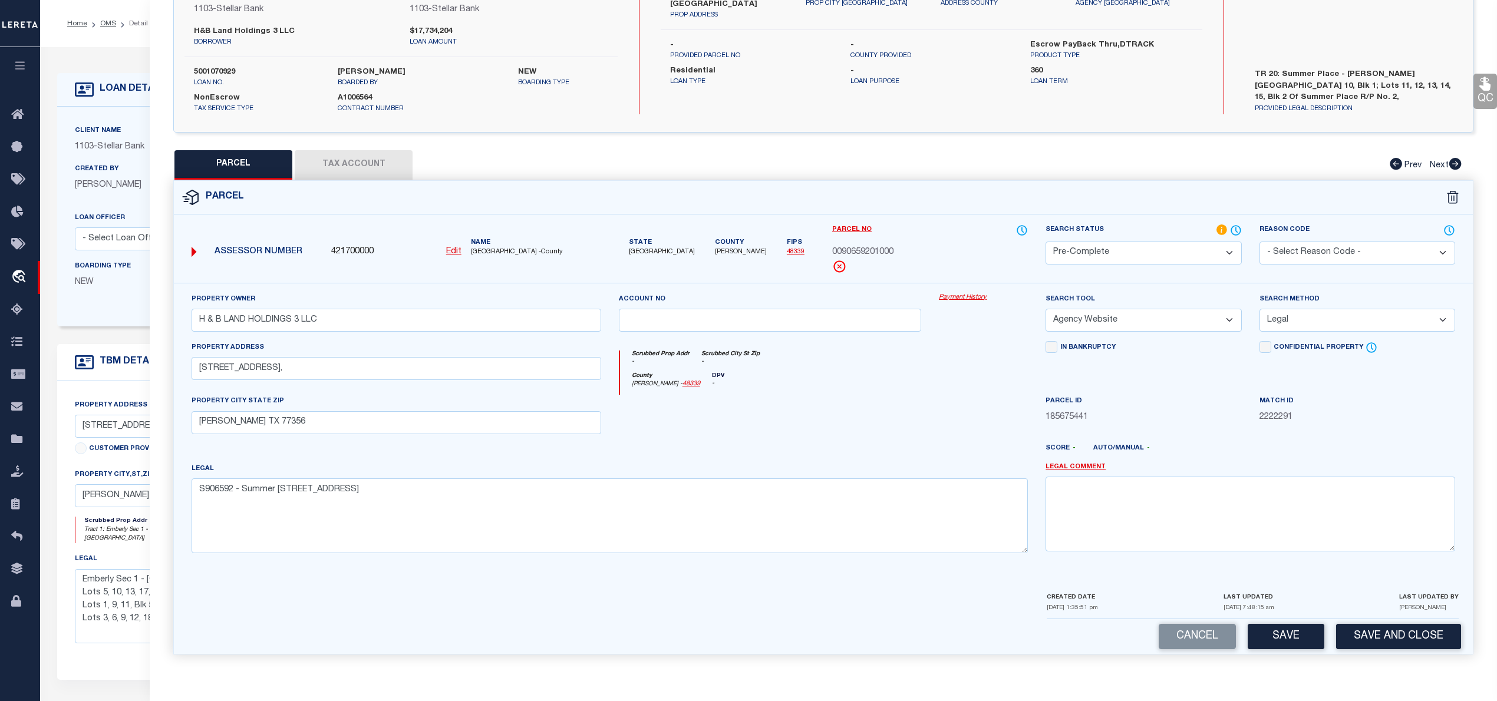
click at [369, 160] on button "Tax Account" at bounding box center [354, 164] width 118 height 29
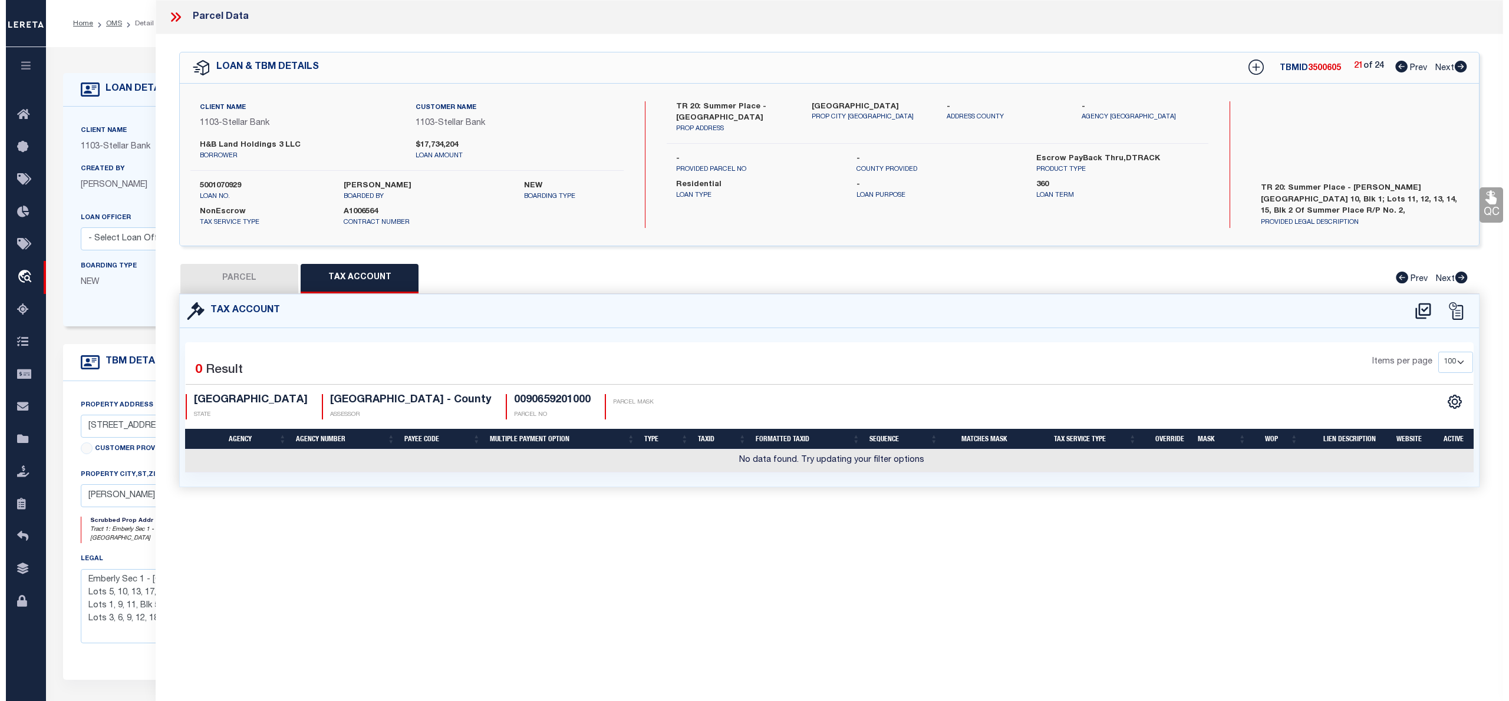
scroll to position [0, 0]
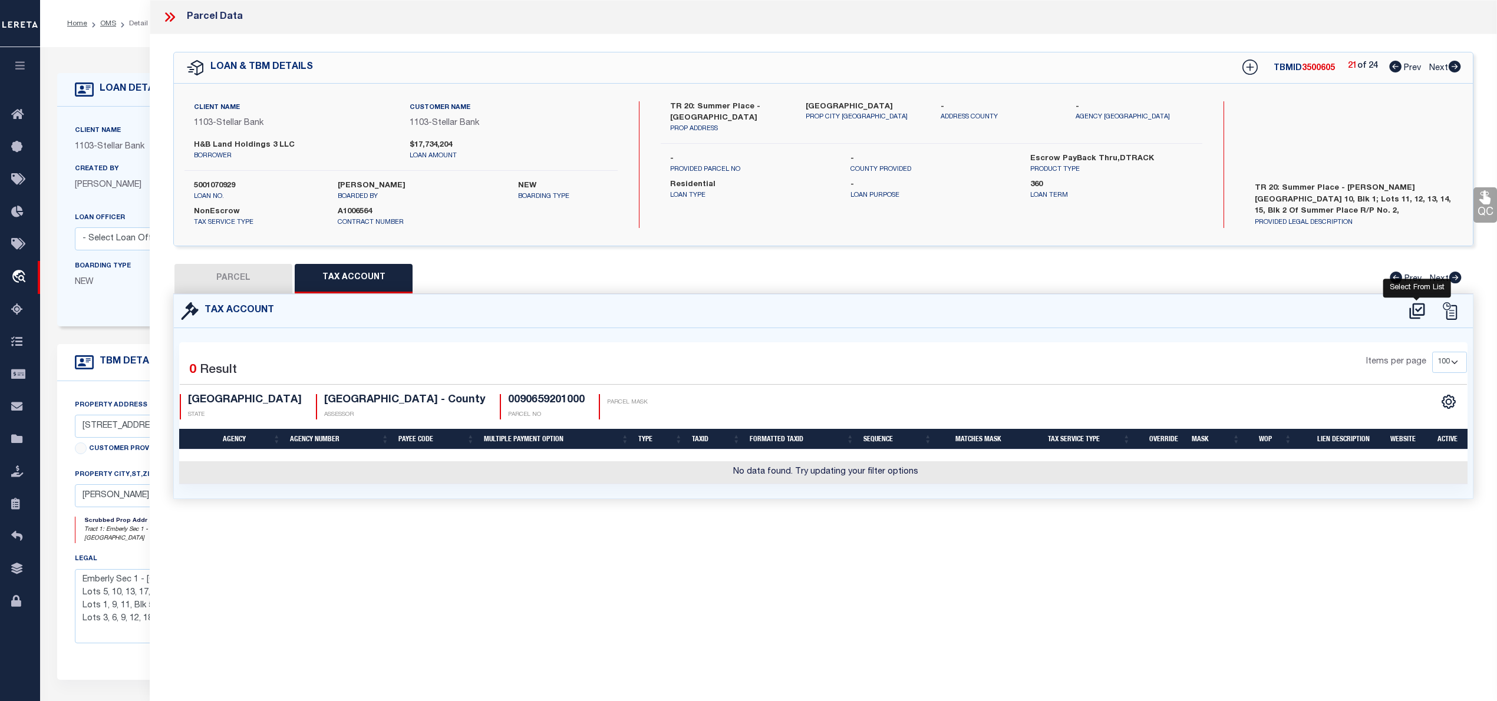
click at [1417, 309] on icon at bounding box center [1416, 311] width 19 height 19
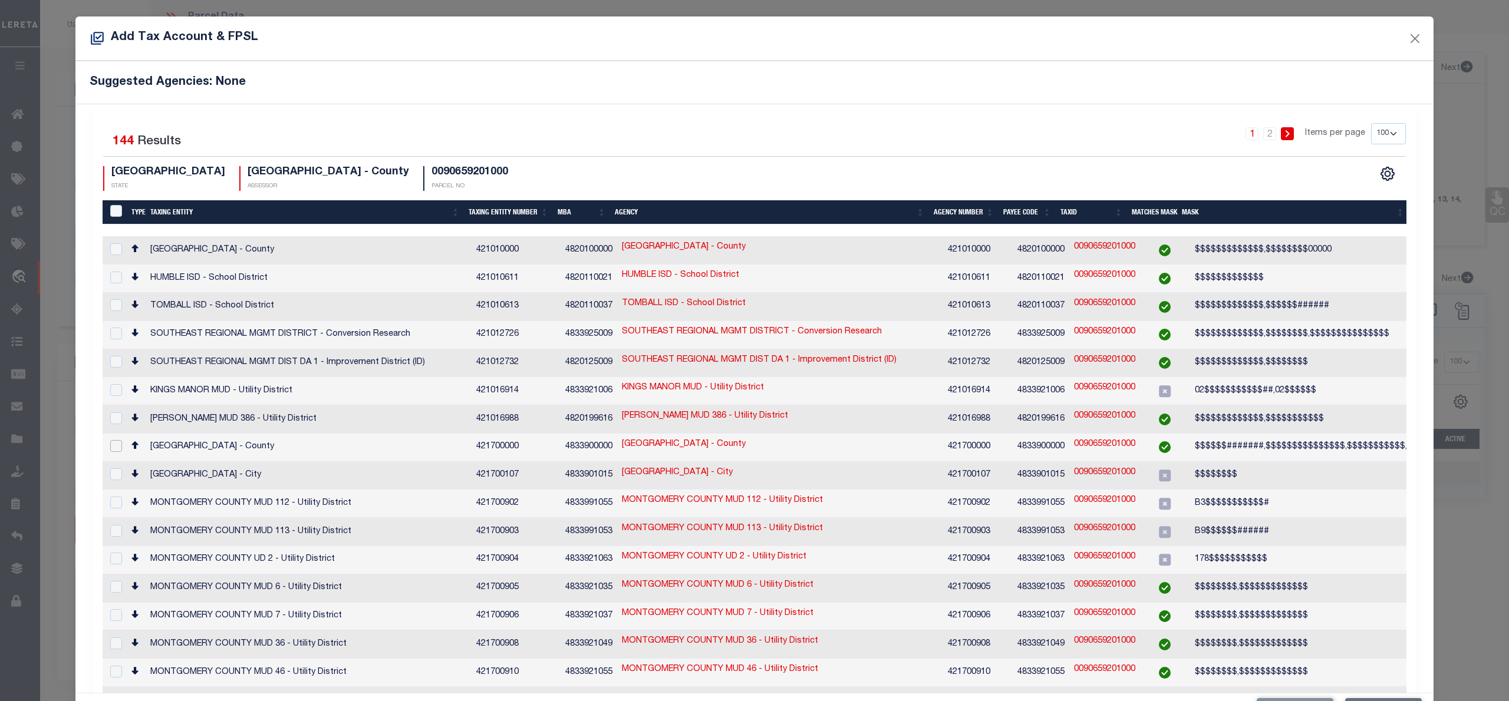
click at [116, 440] on input "checkbox" at bounding box center [116, 446] width 12 height 12
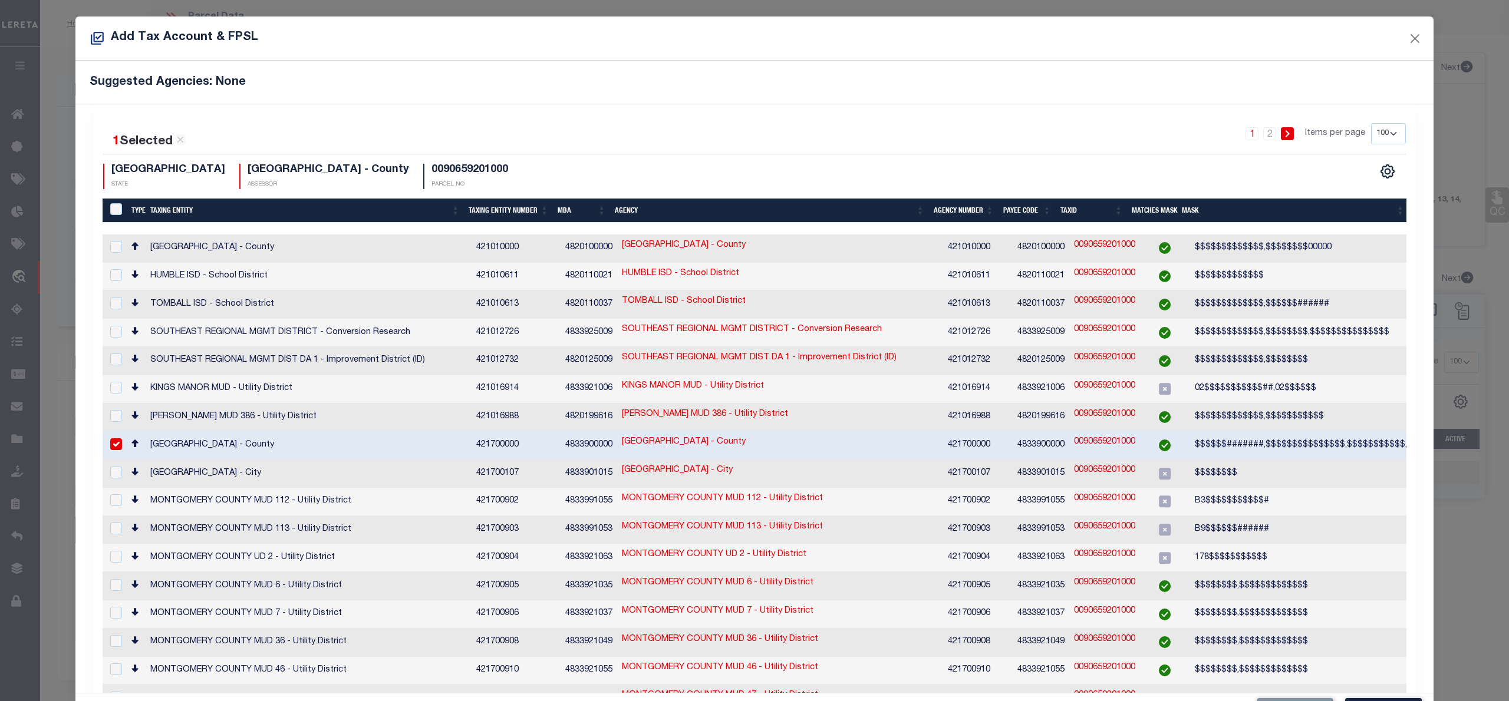
scroll to position [44, 0]
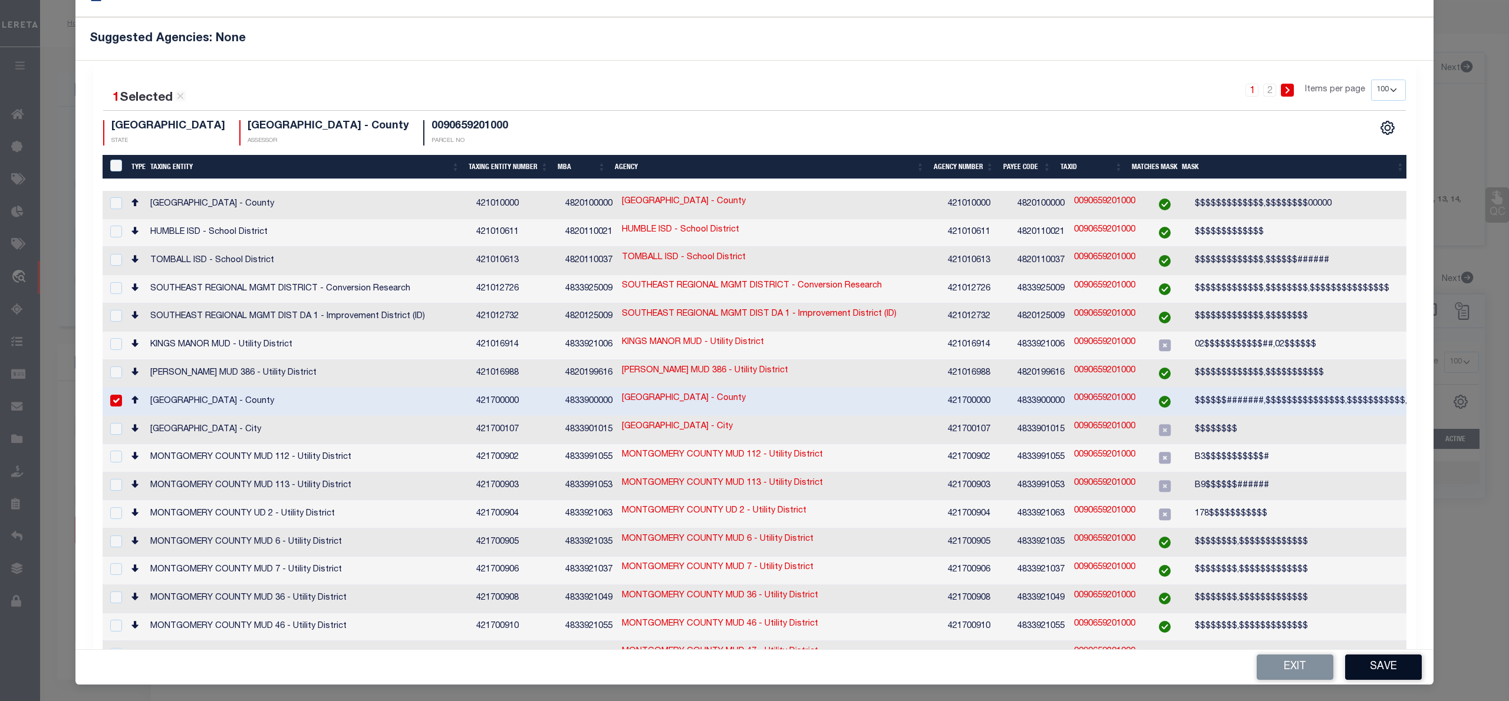
click at [1357, 674] on button "Save" at bounding box center [1383, 667] width 77 height 25
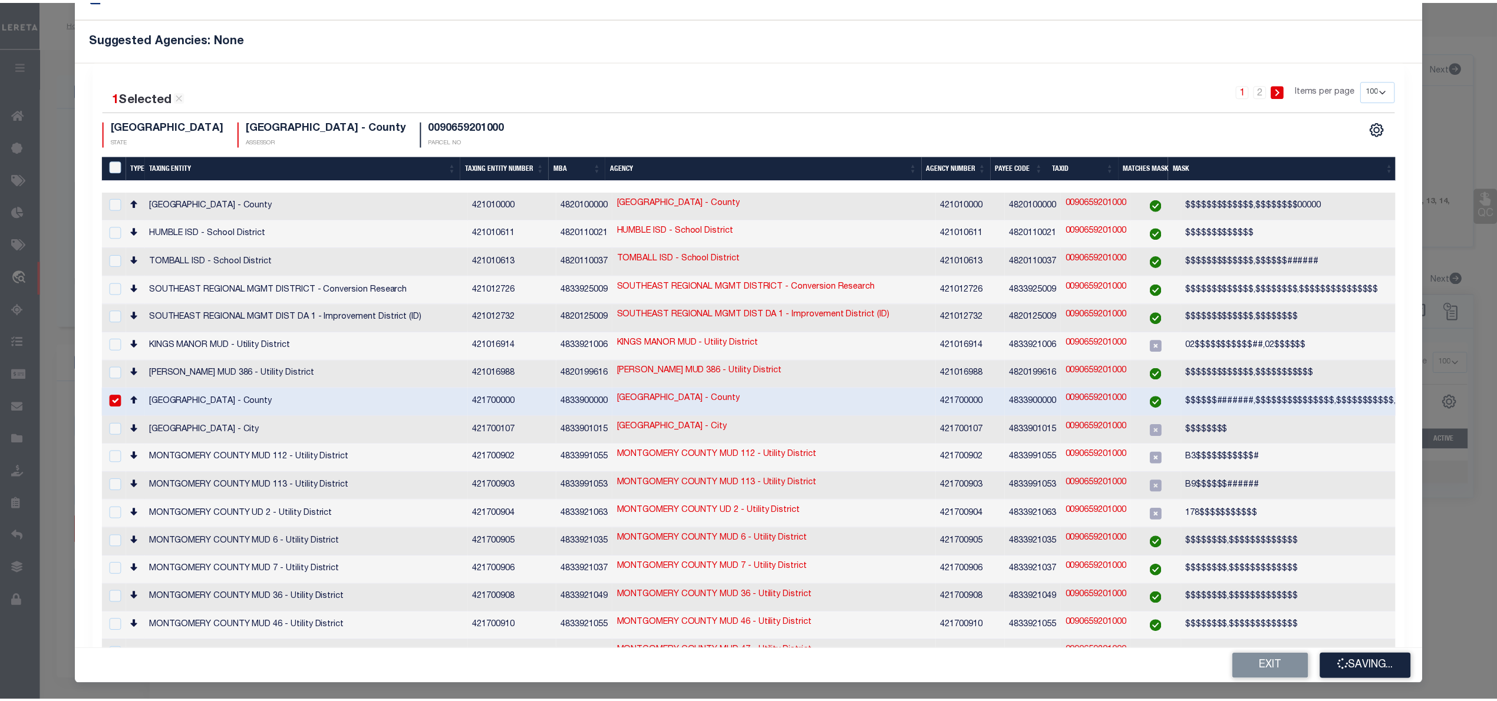
scroll to position [0, 0]
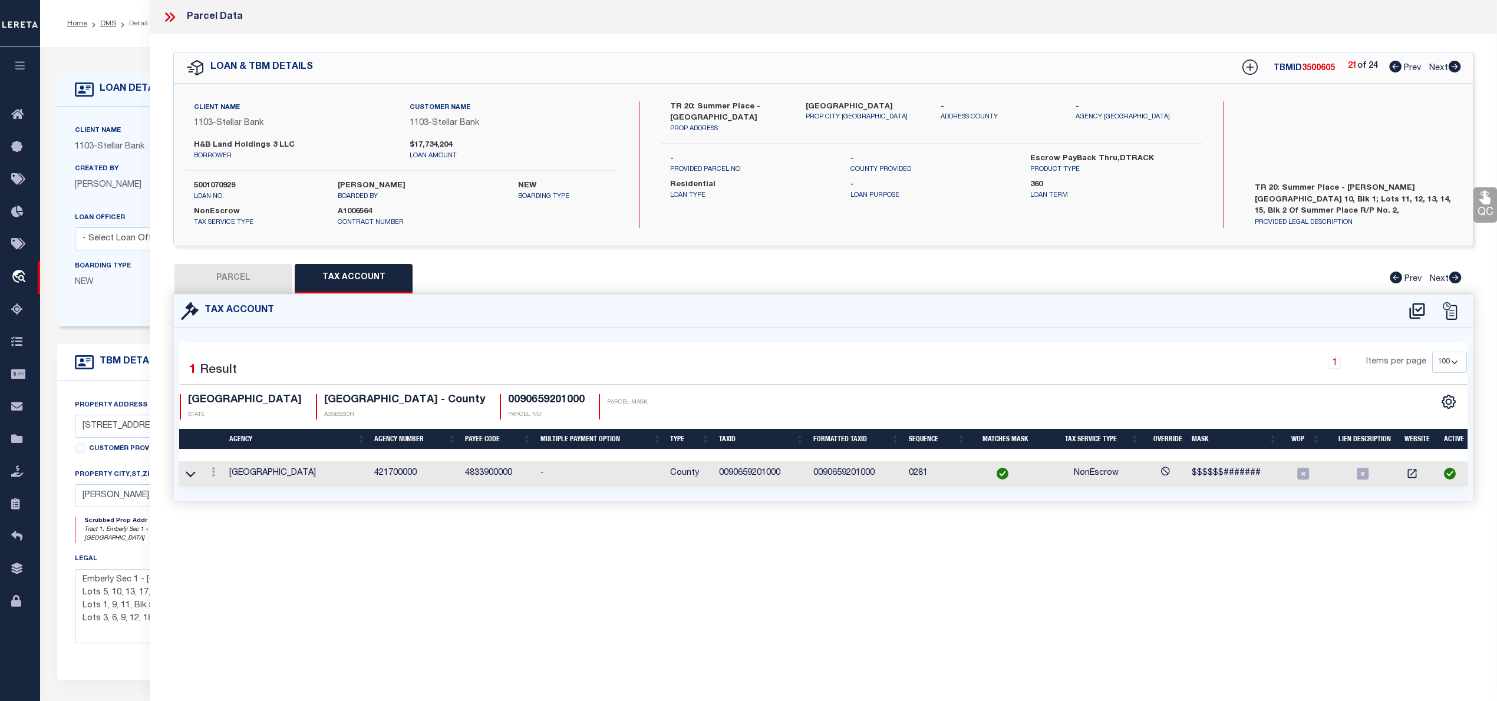
click at [210, 275] on button "PARCEL" at bounding box center [233, 278] width 118 height 29
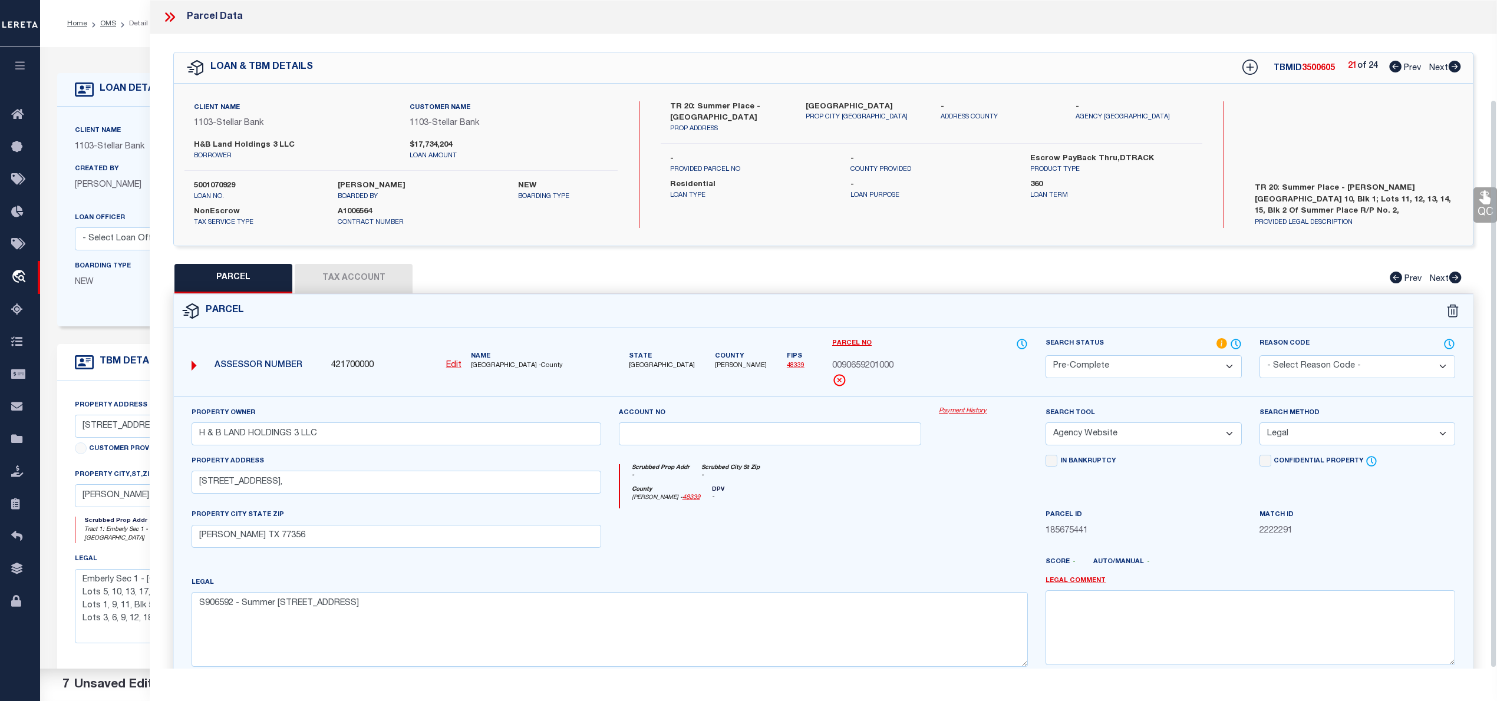
scroll to position [118, 0]
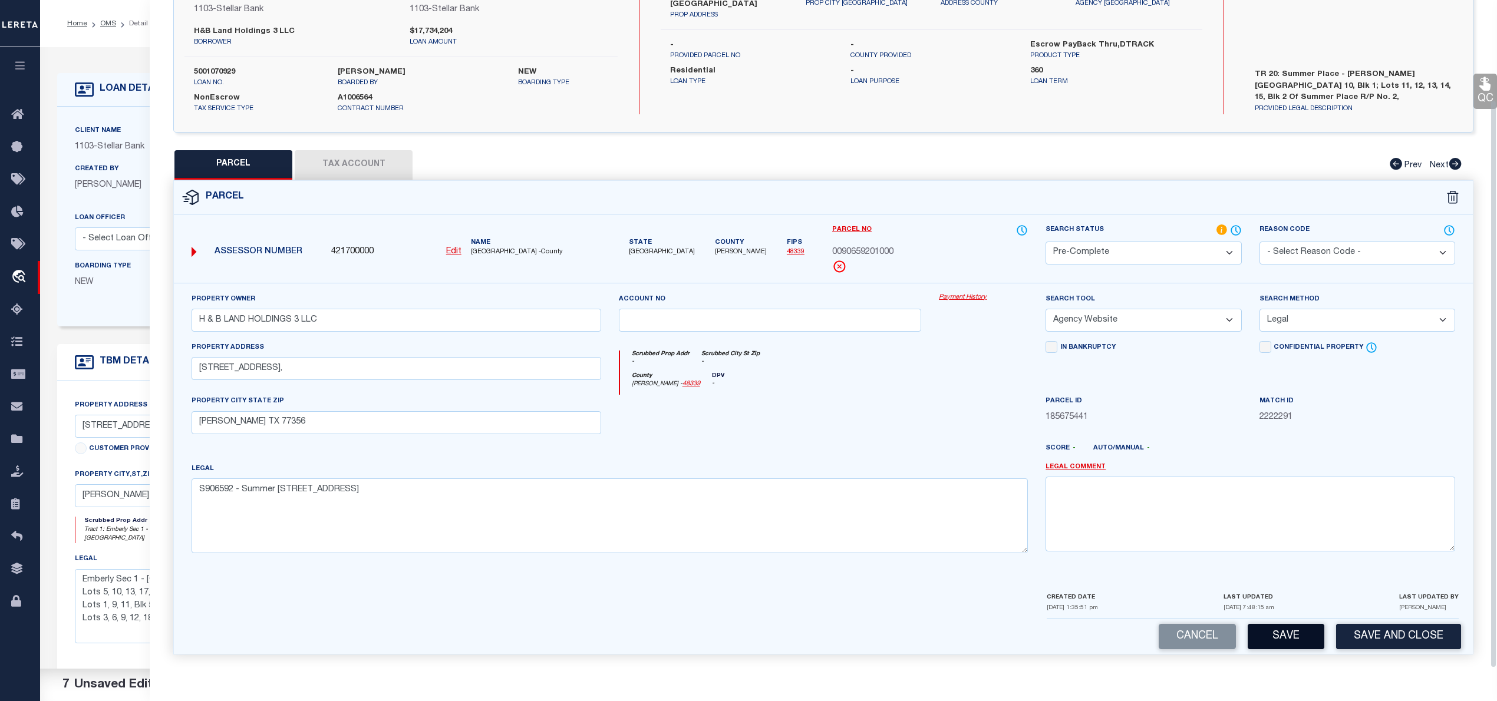
click at [1287, 625] on button "Save" at bounding box center [1286, 636] width 77 height 25
click at [1271, 635] on button "Save" at bounding box center [1286, 636] width 77 height 25
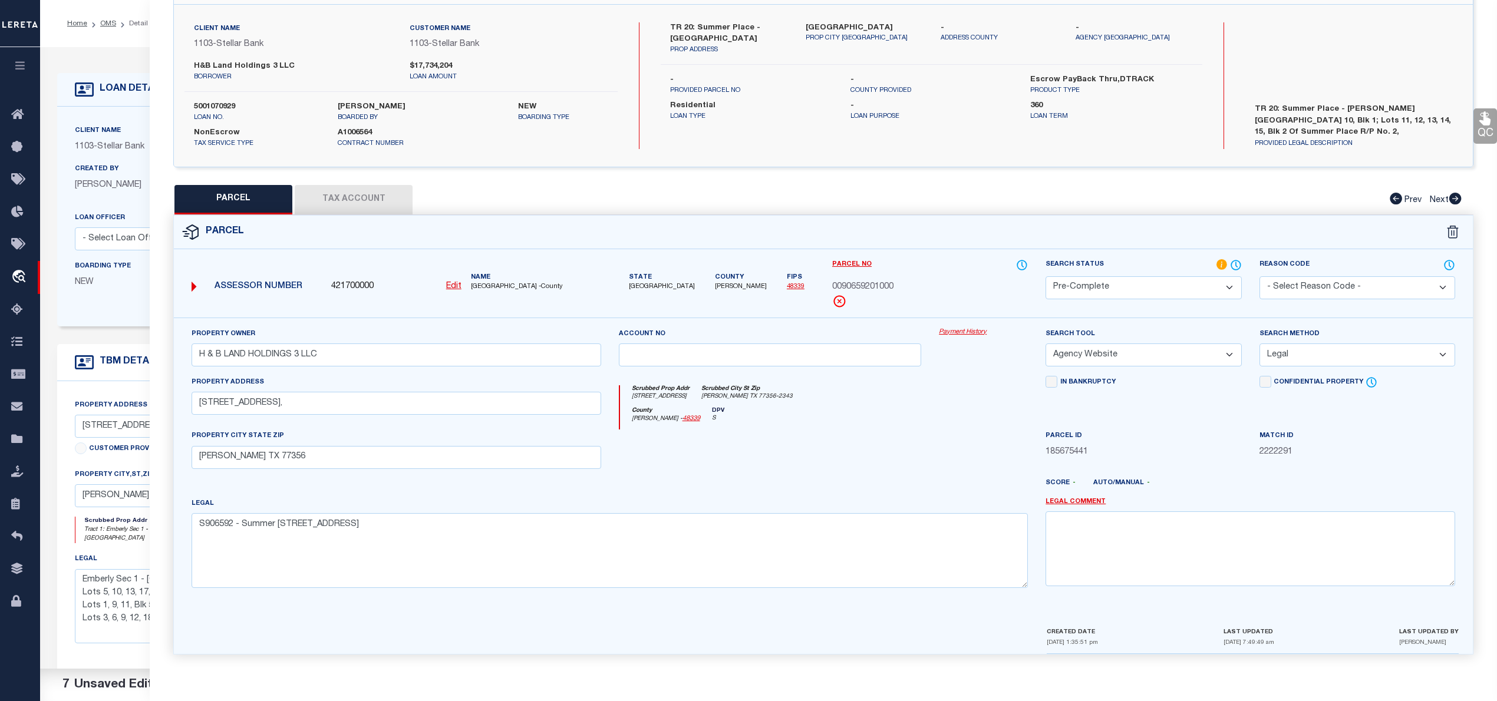
scroll to position [5, 0]
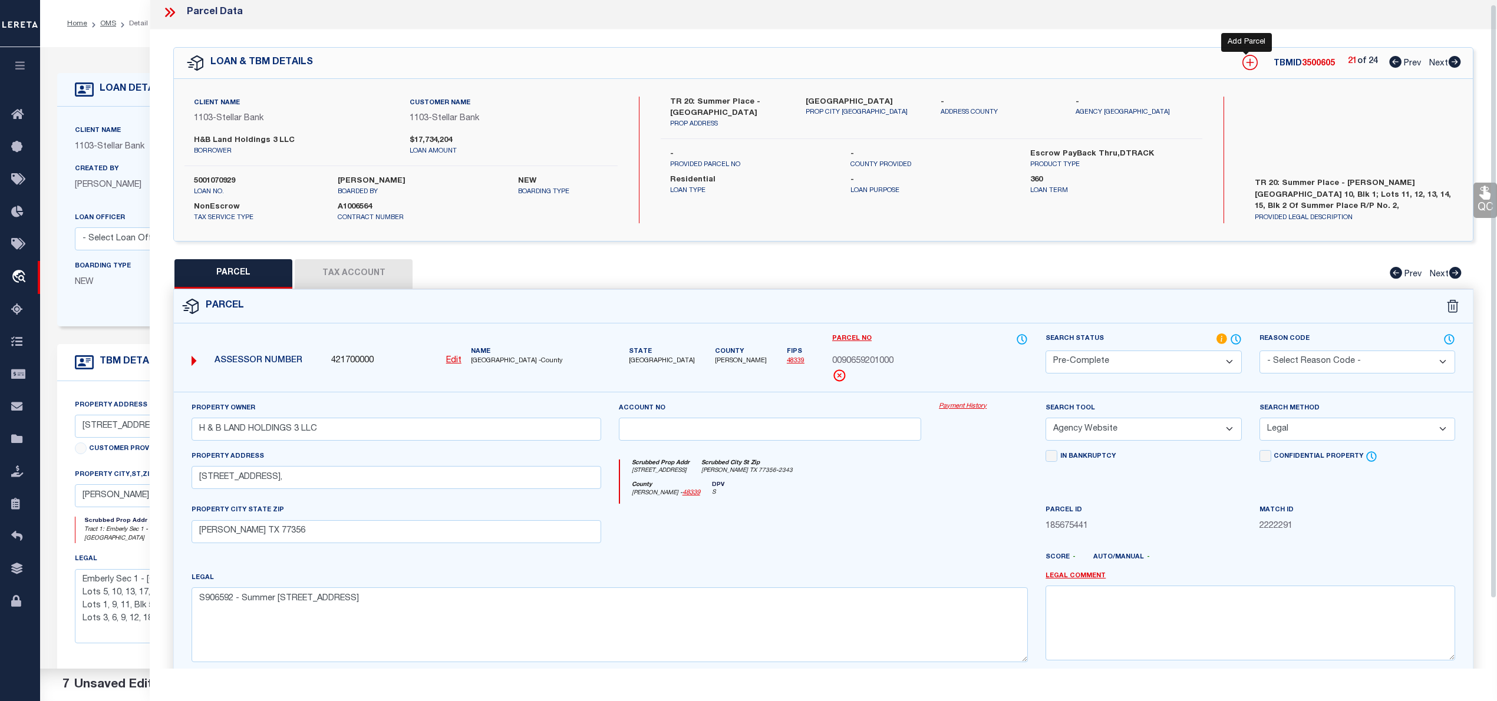
click at [1251, 62] on icon at bounding box center [1249, 62] width 15 height 15
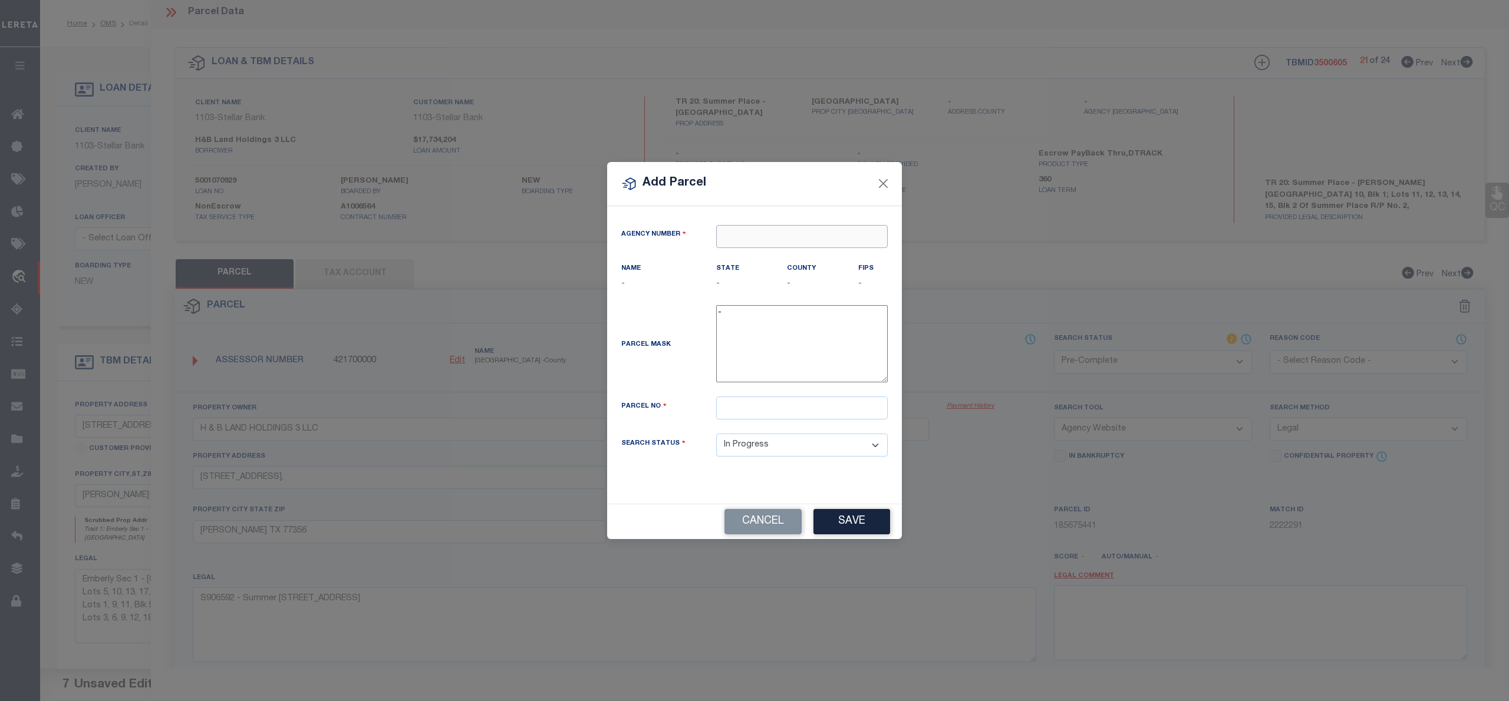
click at [749, 235] on input "text" at bounding box center [802, 236] width 172 height 23
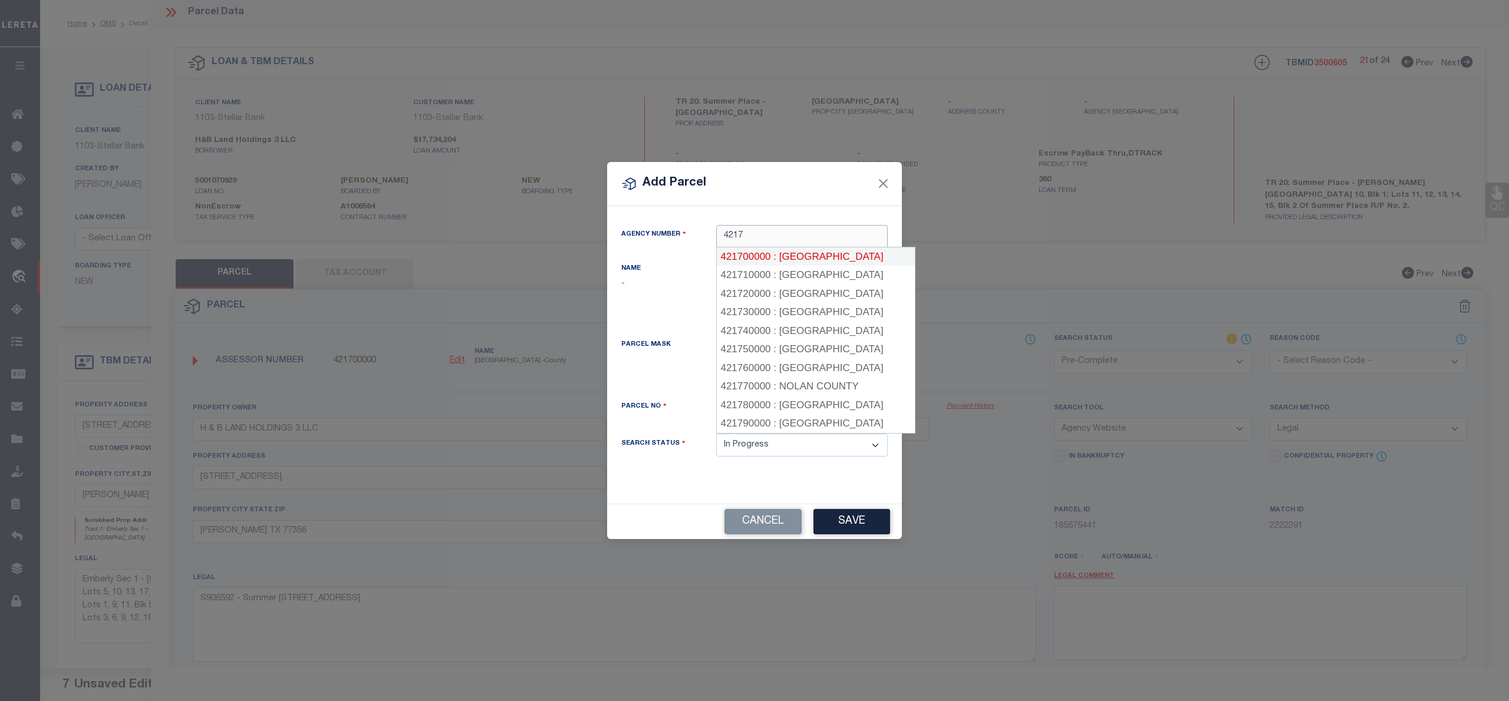
click at [772, 253] on div "421700000 : MONTGOMERY COUNTY" at bounding box center [816, 257] width 198 height 19
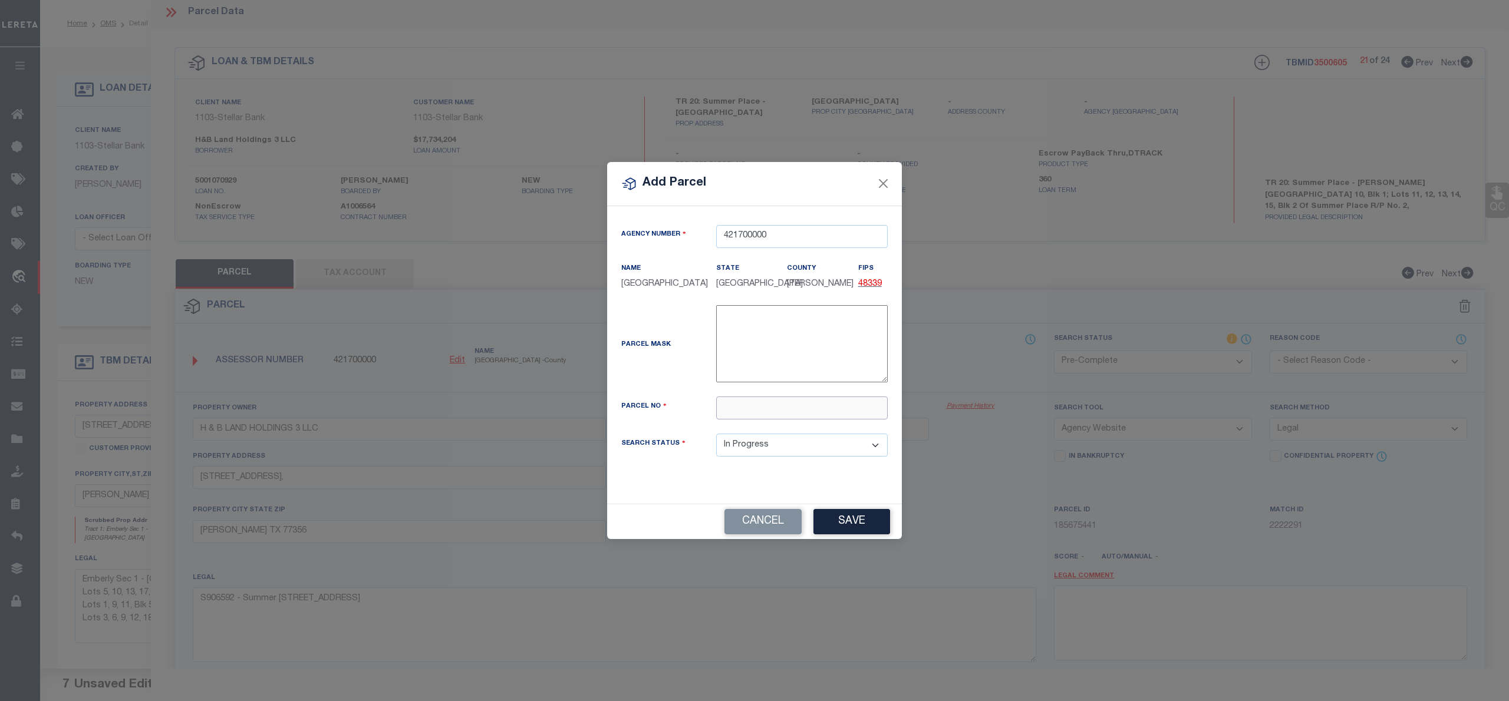
click at [737, 414] on input "text" at bounding box center [802, 408] width 172 height 23
paste input "9065-92-04100"
click at [769, 413] on input "009065-92-04100" at bounding box center [802, 408] width 172 height 23
click at [866, 521] on button "Save" at bounding box center [851, 521] width 77 height 25
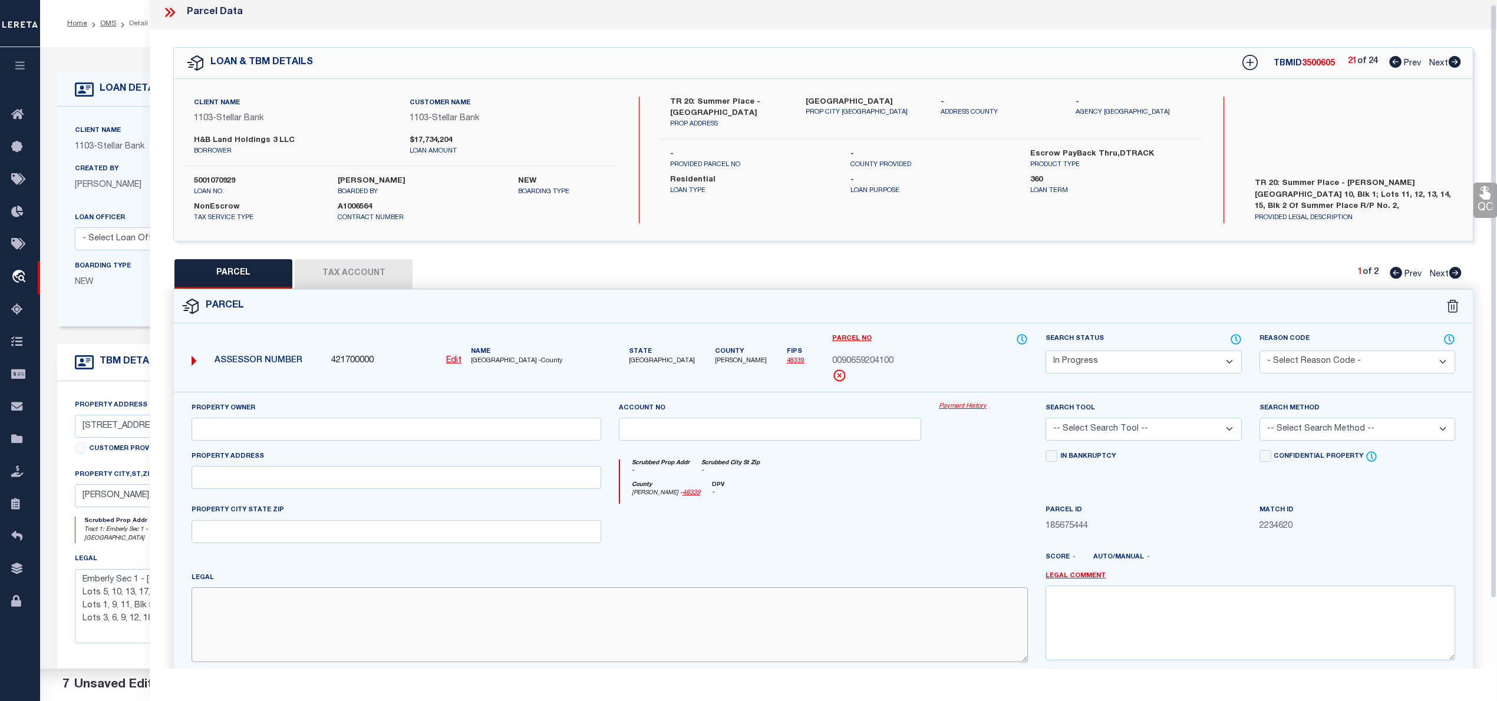
click at [661, 654] on textarea at bounding box center [610, 625] width 836 height 74
paste textarea "S906592 - Summer Place Replat No 2, BLOCK 2, Lot 11"
click at [566, 439] on input "text" at bounding box center [397, 429] width 410 height 23
paste input "H & B LAND HOLDINGS 3 LLC"
click at [342, 489] on input "text" at bounding box center [397, 477] width 410 height 23
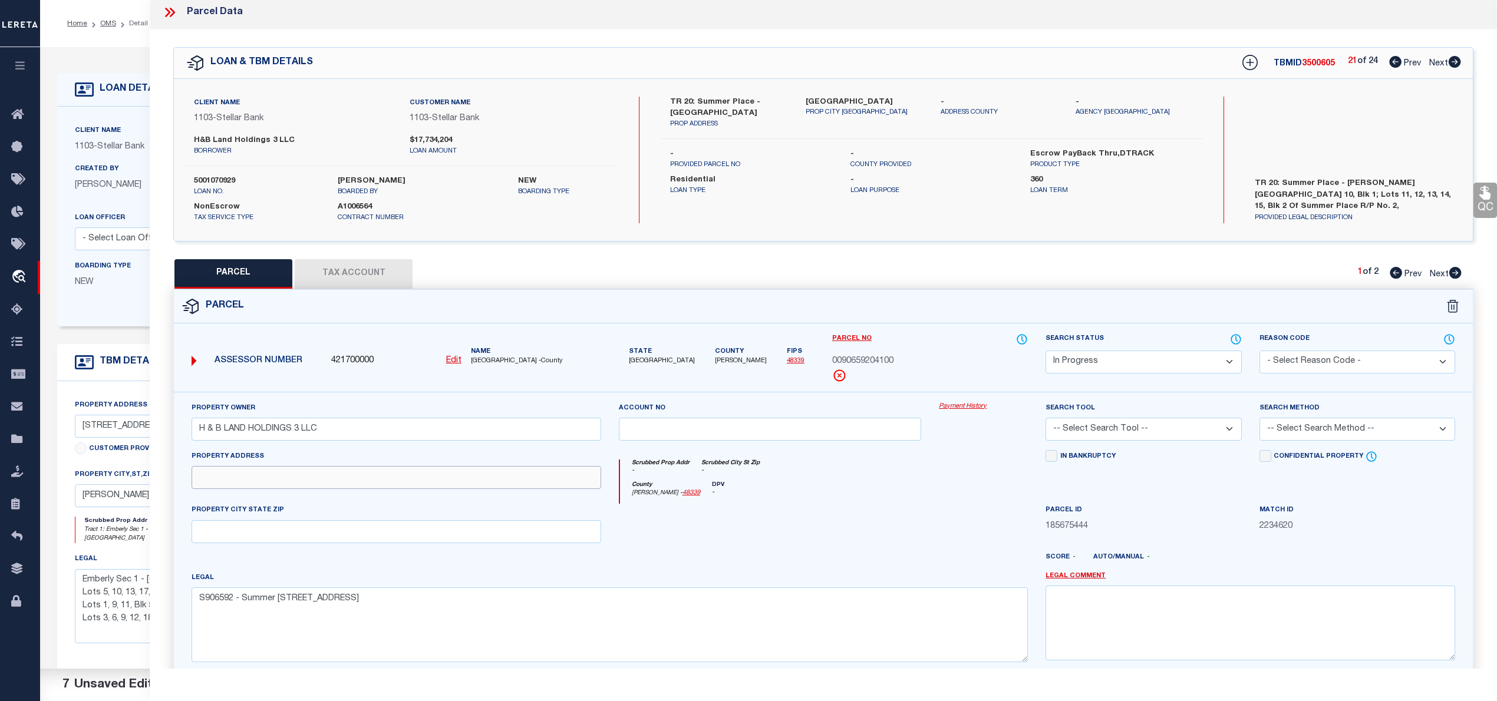
click at [347, 489] on input "text" at bounding box center [397, 477] width 410 height 23
click at [352, 486] on input "text" at bounding box center [397, 477] width 410 height 23
paste input "332 SUMMER PLACE DR, MONTGOMERY TX 77356"
drag, startPoint x: 305, startPoint y: 484, endPoint x: 415, endPoint y: 496, distance: 110.8
click at [415, 496] on div "Property Address 332 SUMMER PLACE DR, MONTGOMERY TX 77356" at bounding box center [396, 477] width 427 height 54
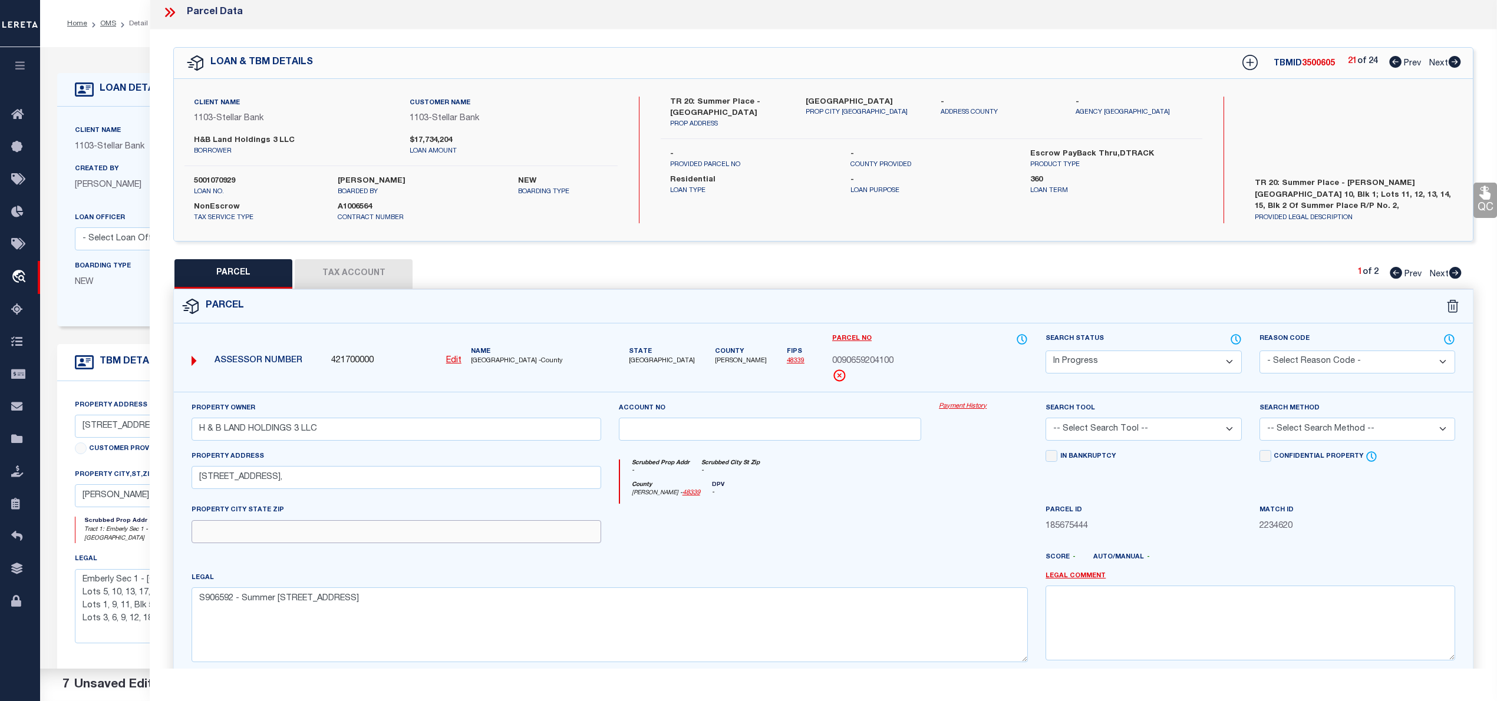
click at [360, 525] on input "text" at bounding box center [397, 531] width 410 height 23
click at [350, 540] on input "text" at bounding box center [397, 531] width 410 height 23
paste input "[PERSON_NAME] TX 77356"
click at [1151, 364] on select "Automated Search Bad Parcel Complete Duplicate Parcel High Dollar Reporting In …" at bounding box center [1144, 362] width 196 height 23
click at [1046, 351] on select "Automated Search Bad Parcel Complete Duplicate Parcel High Dollar Reporting In …" at bounding box center [1144, 362] width 196 height 23
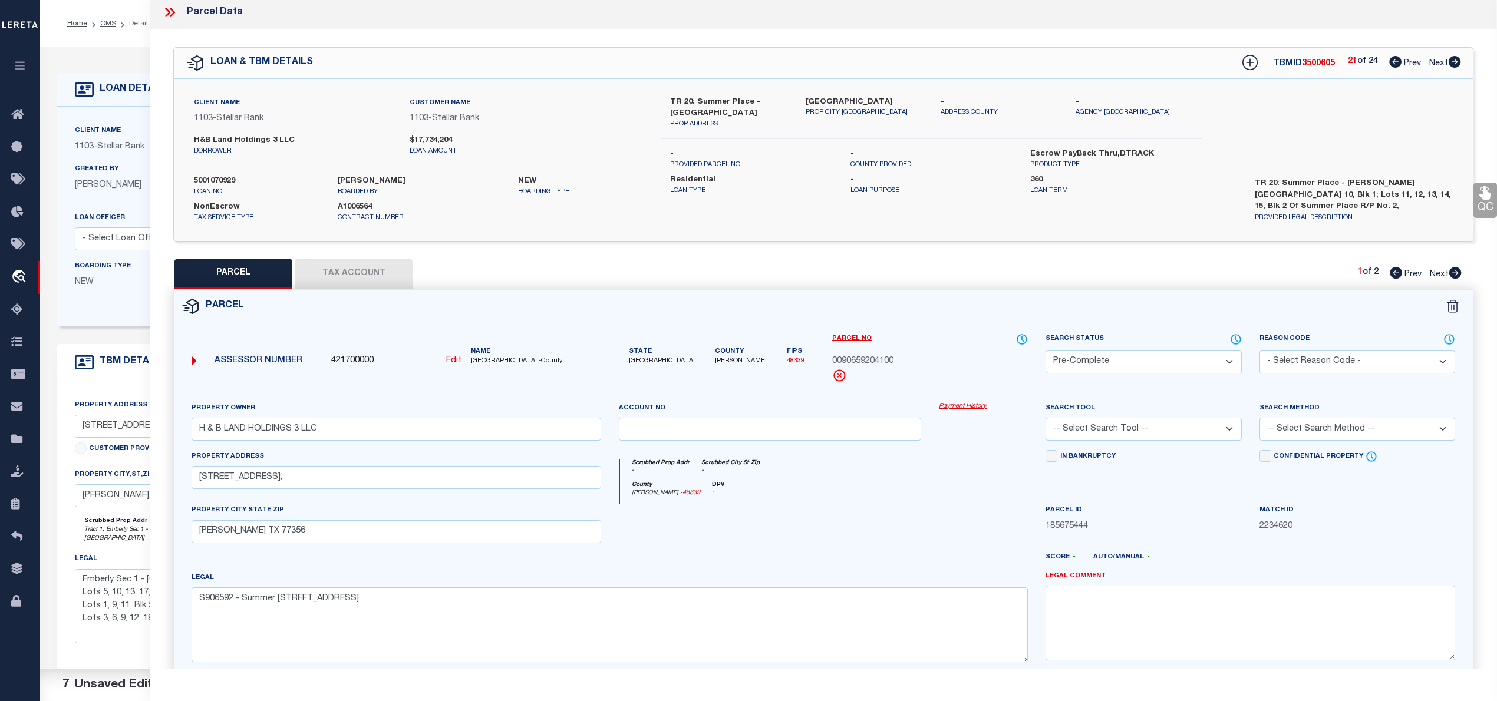
click at [1101, 436] on select "-- Select Search Tool -- 3rd Party Website Agency File Agency Website ATLS CNV-…" at bounding box center [1144, 429] width 196 height 23
click at [1046, 420] on select "-- Select Search Tool -- 3rd Party Website Agency File Agency Website ATLS CNV-…" at bounding box center [1144, 429] width 196 height 23
click at [1274, 437] on select "-- Select Search Method -- Property Address Legal Liability Info Provided" at bounding box center [1358, 429] width 196 height 23
click at [1260, 420] on select "-- Select Search Method -- Property Address Legal Liability Info Provided" at bounding box center [1358, 429] width 196 height 23
click at [348, 279] on button "Tax Account" at bounding box center [354, 273] width 118 height 29
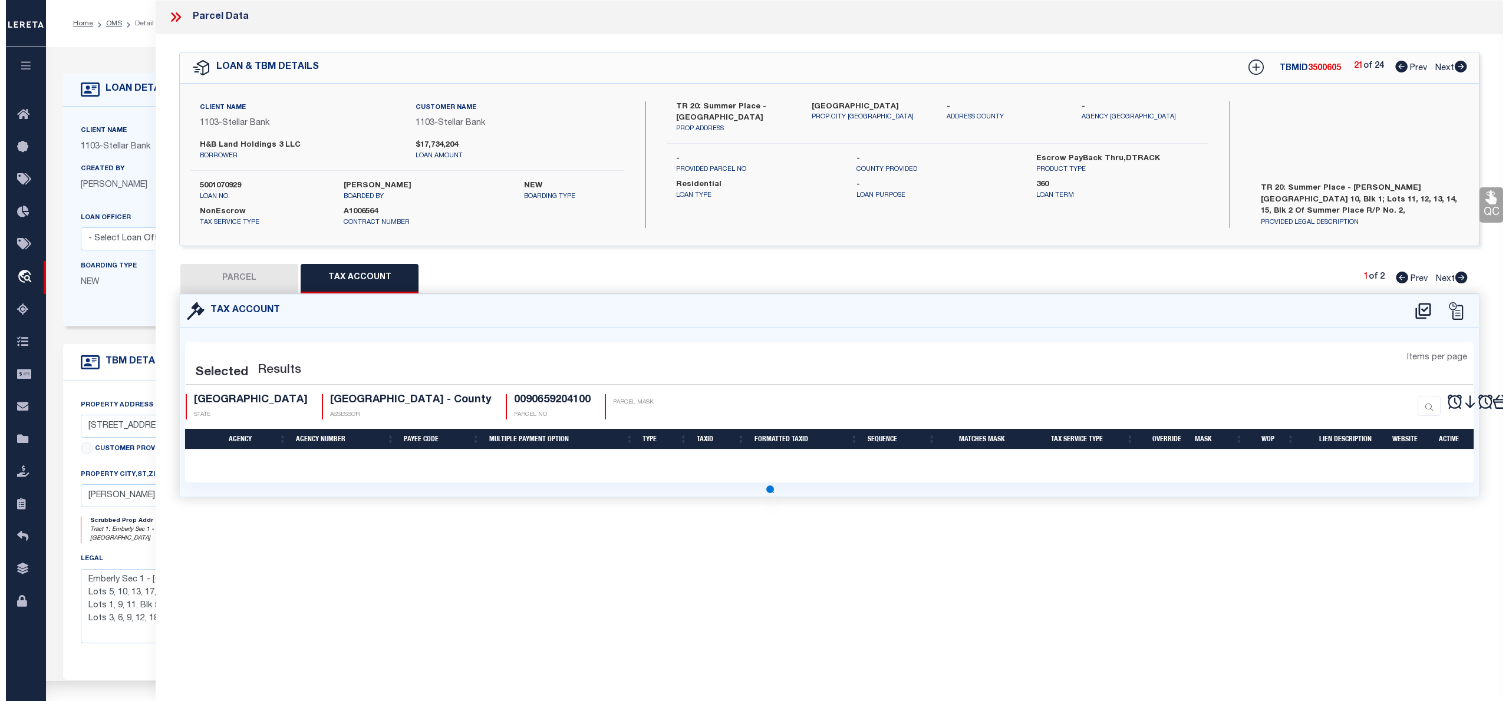
scroll to position [0, 0]
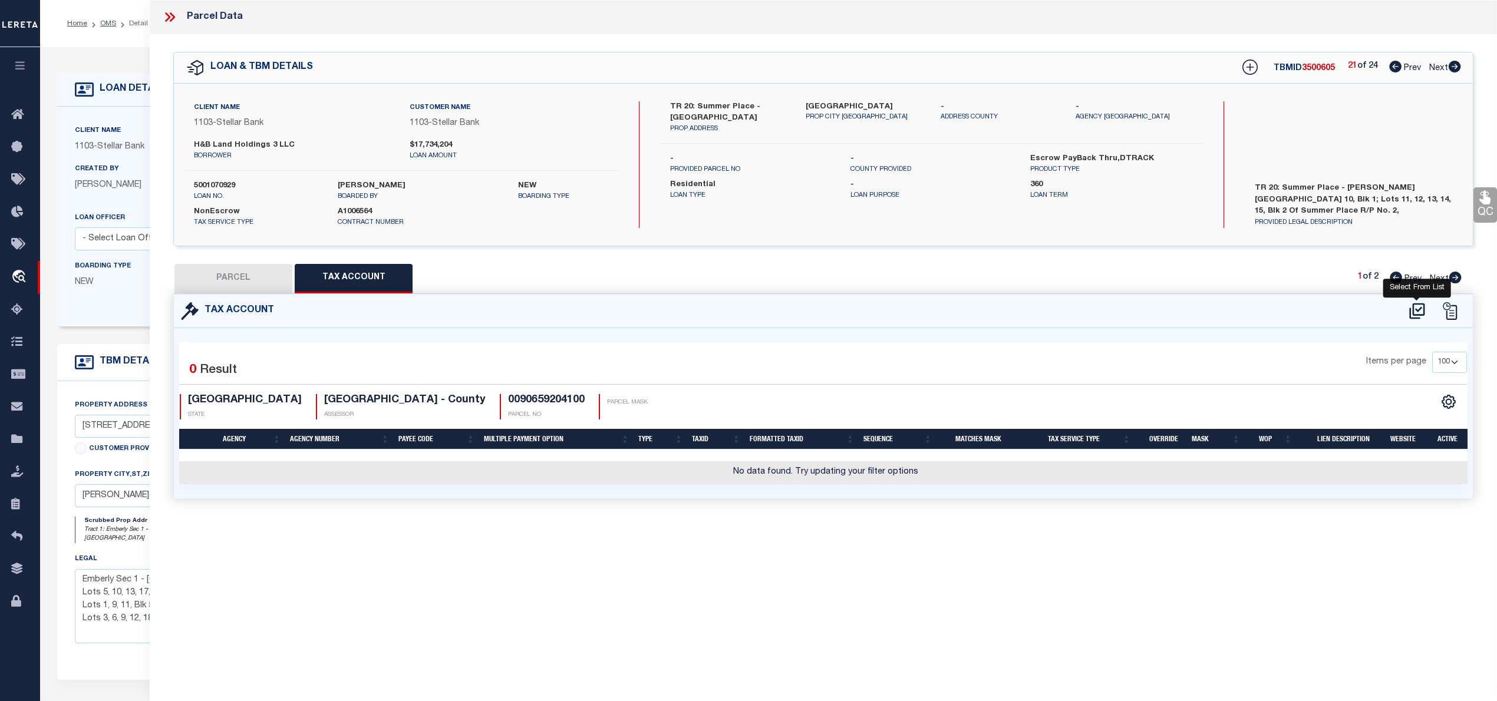
click at [1420, 310] on icon at bounding box center [1416, 311] width 19 height 19
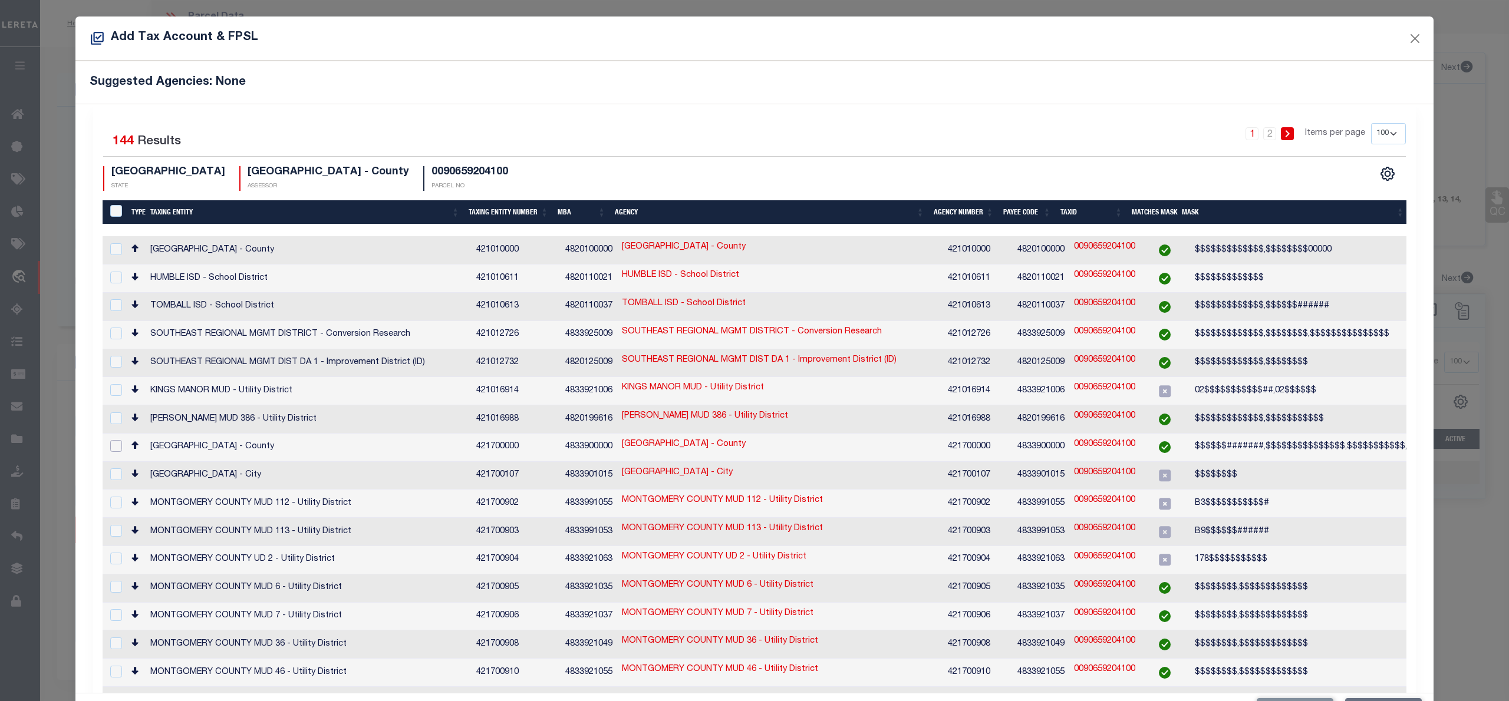
click at [117, 440] on input "checkbox" at bounding box center [116, 446] width 12 height 12
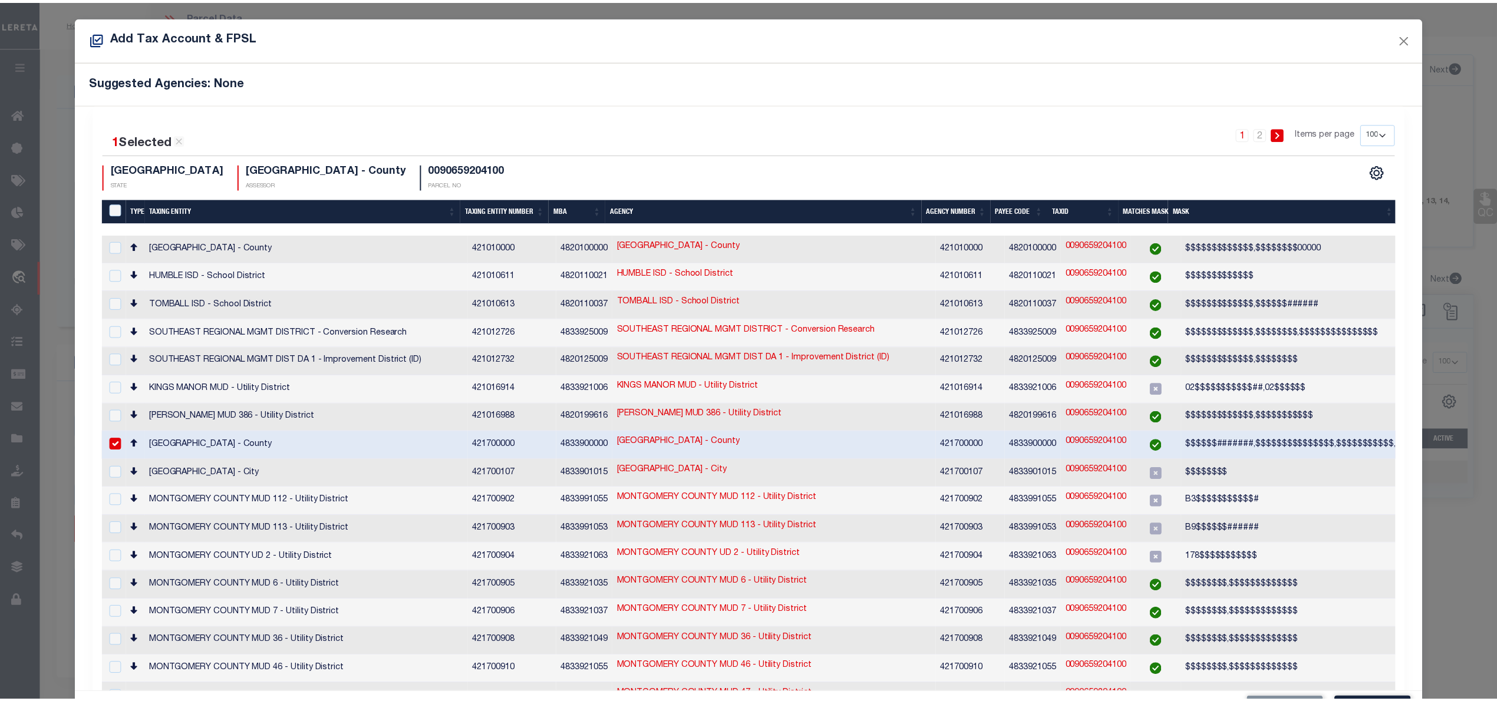
scroll to position [44, 0]
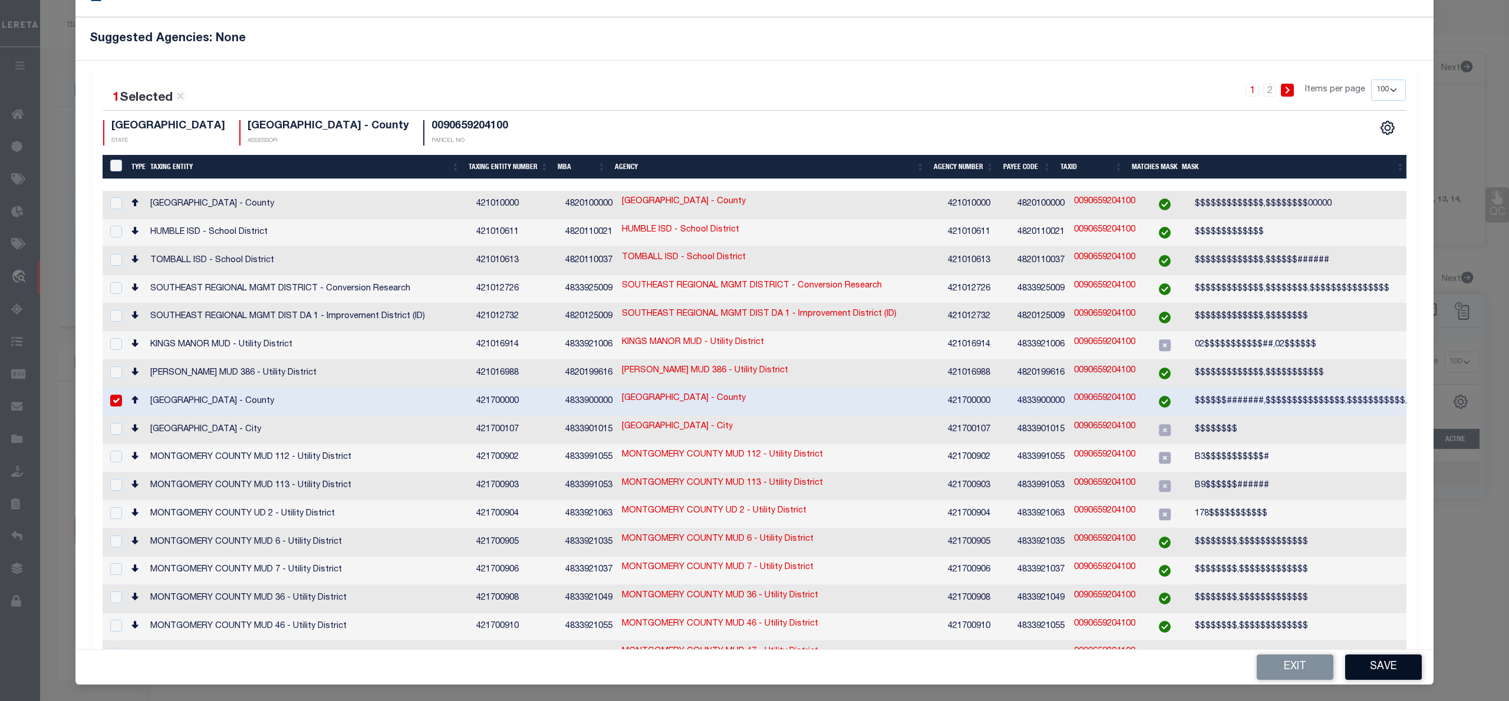
click at [1391, 664] on button "Save" at bounding box center [1383, 667] width 77 height 25
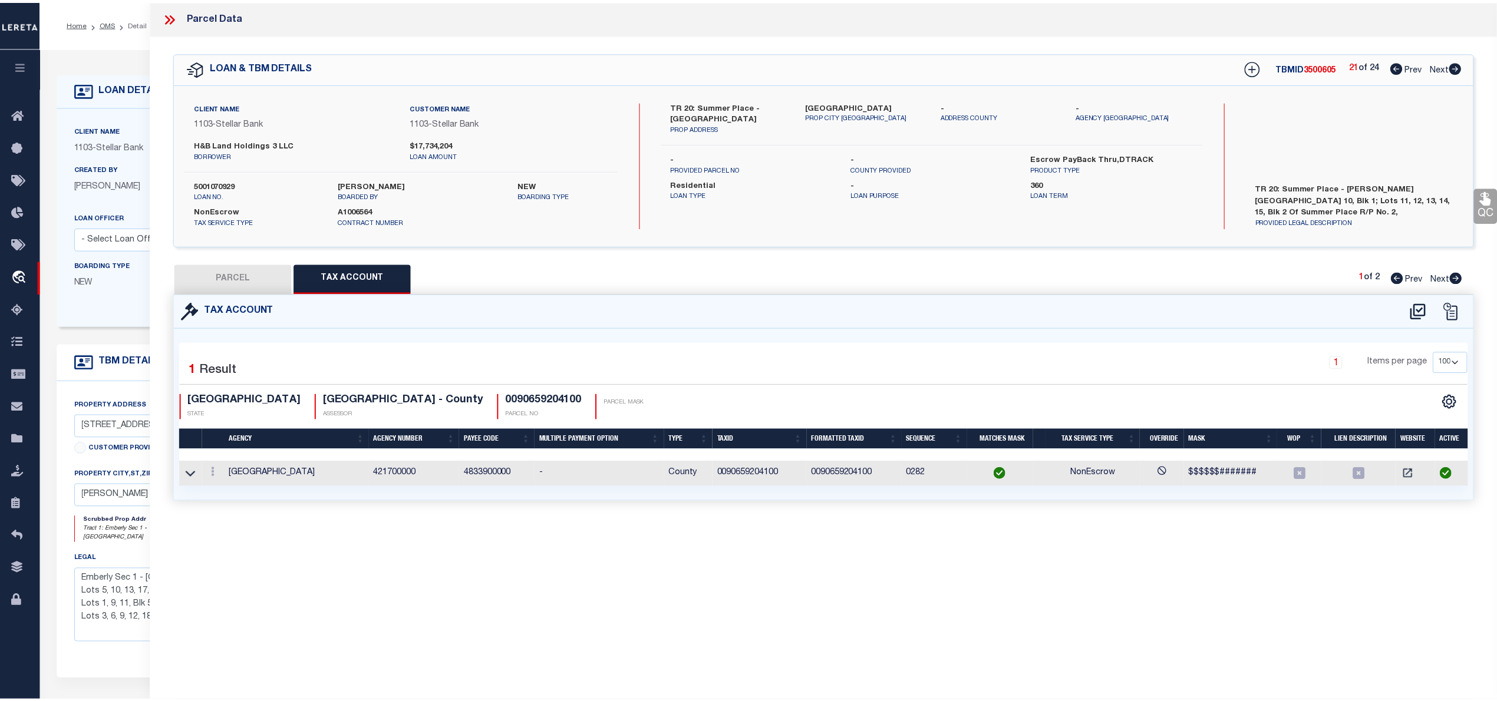
scroll to position [0, 0]
click at [232, 281] on button "PARCEL" at bounding box center [233, 278] width 118 height 29
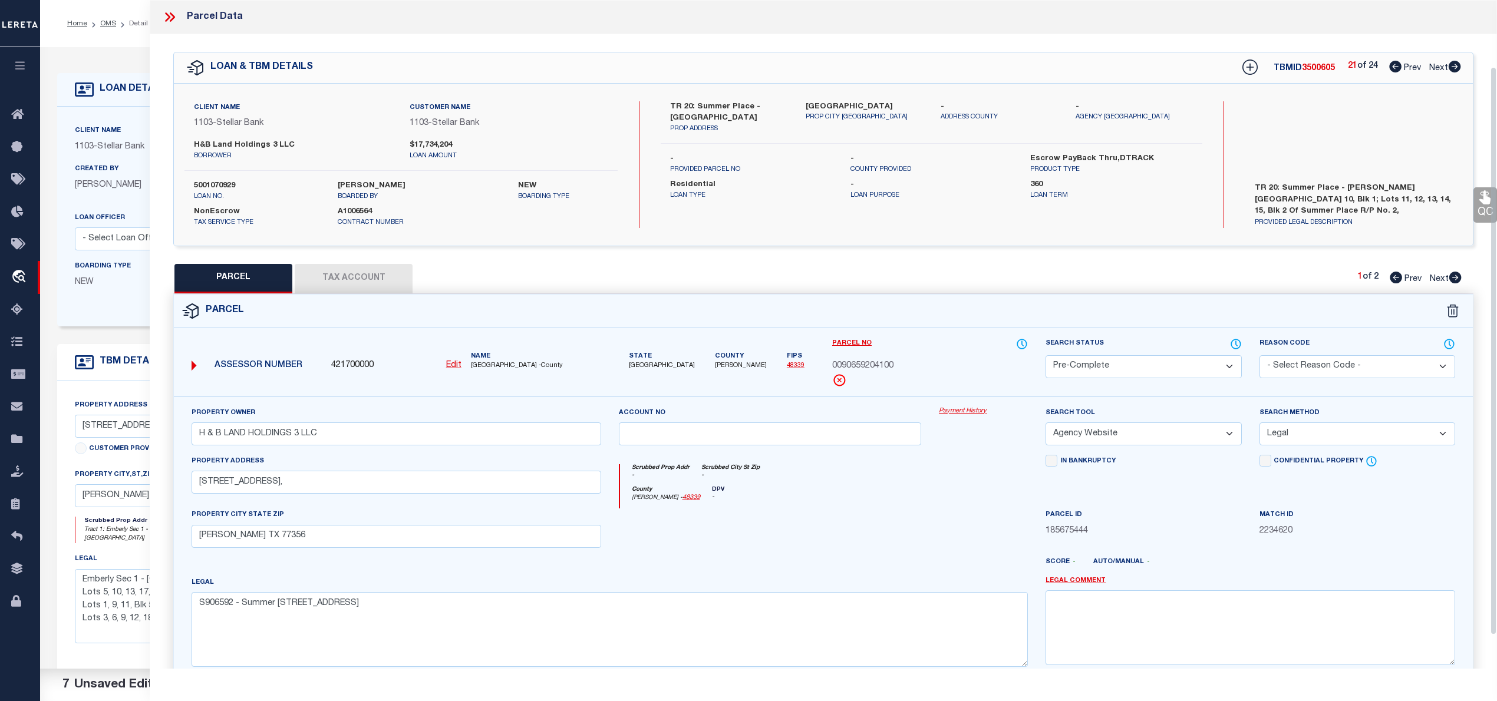
scroll to position [118, 0]
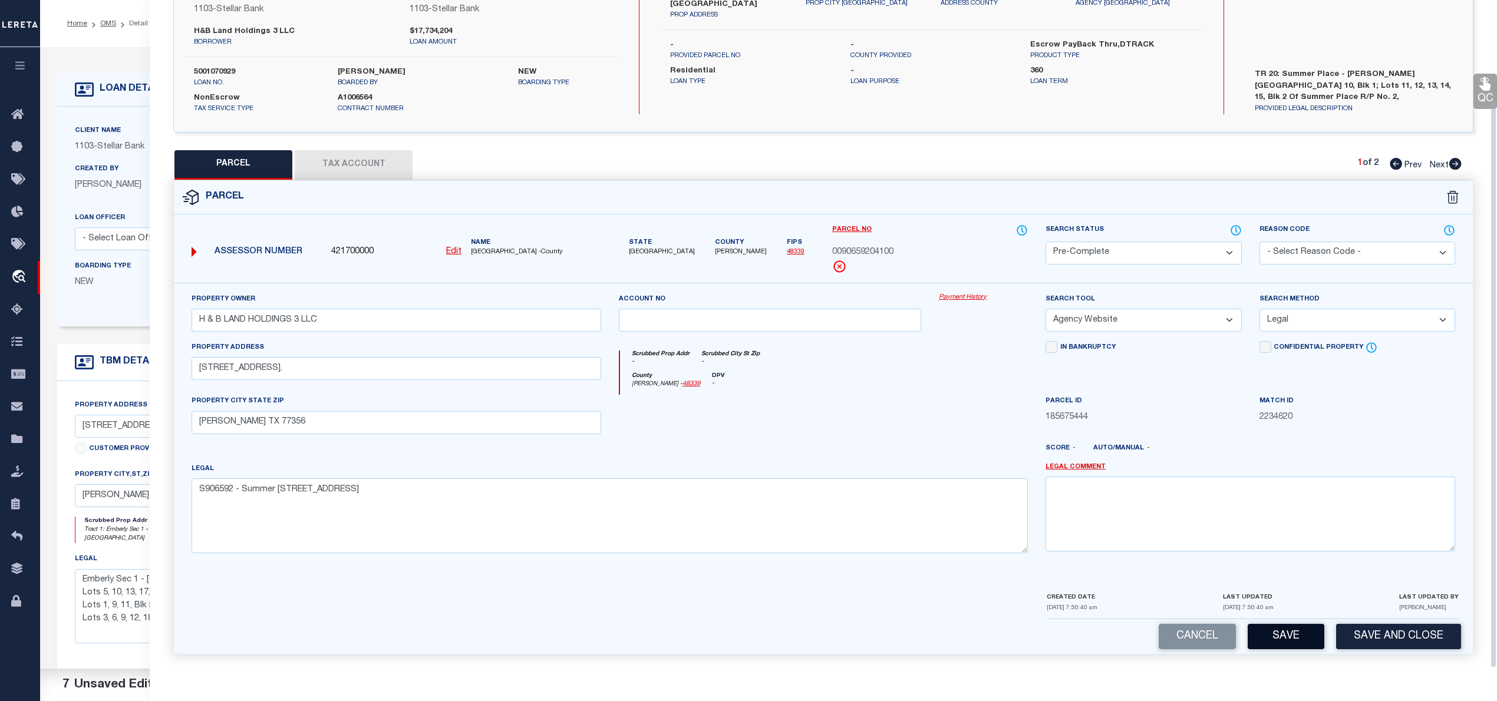
click at [1285, 649] on button "Save" at bounding box center [1286, 636] width 77 height 25
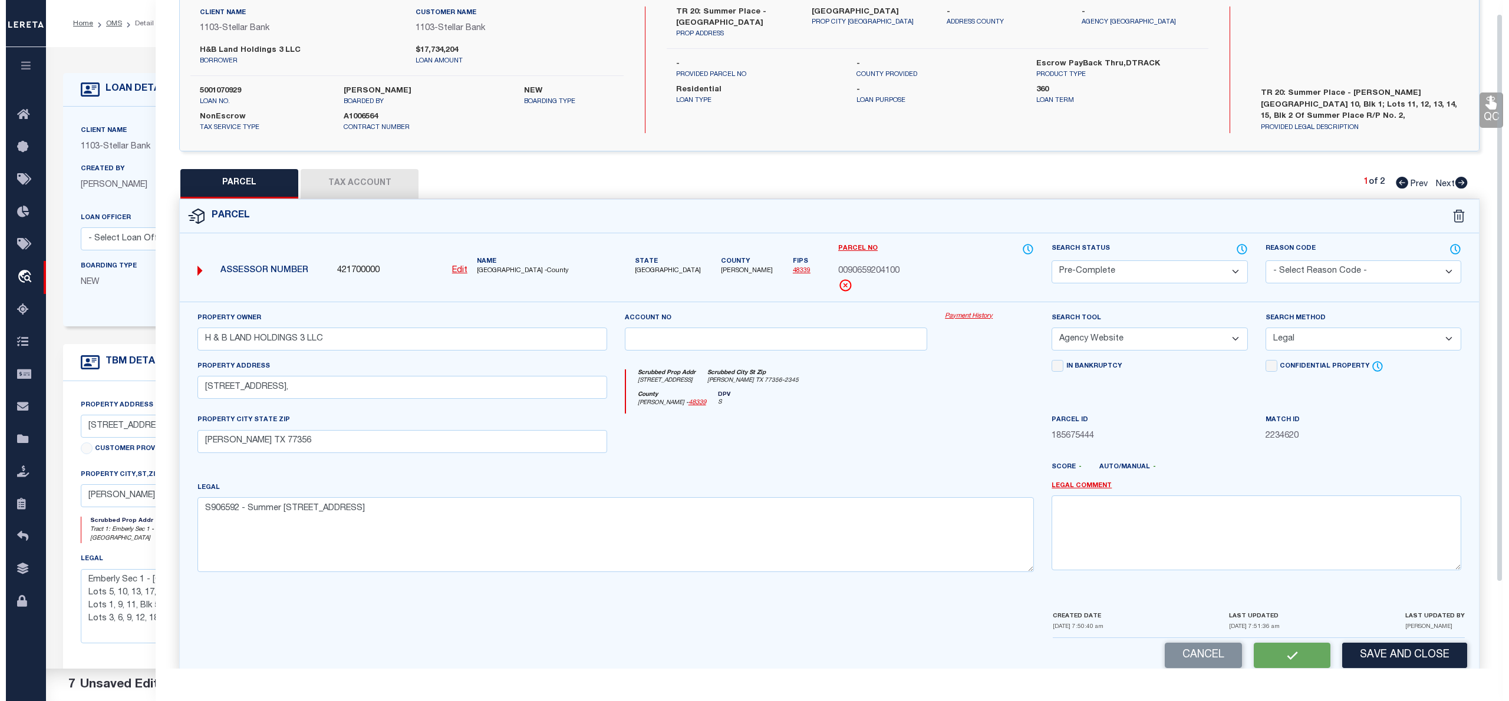
scroll to position [0, 0]
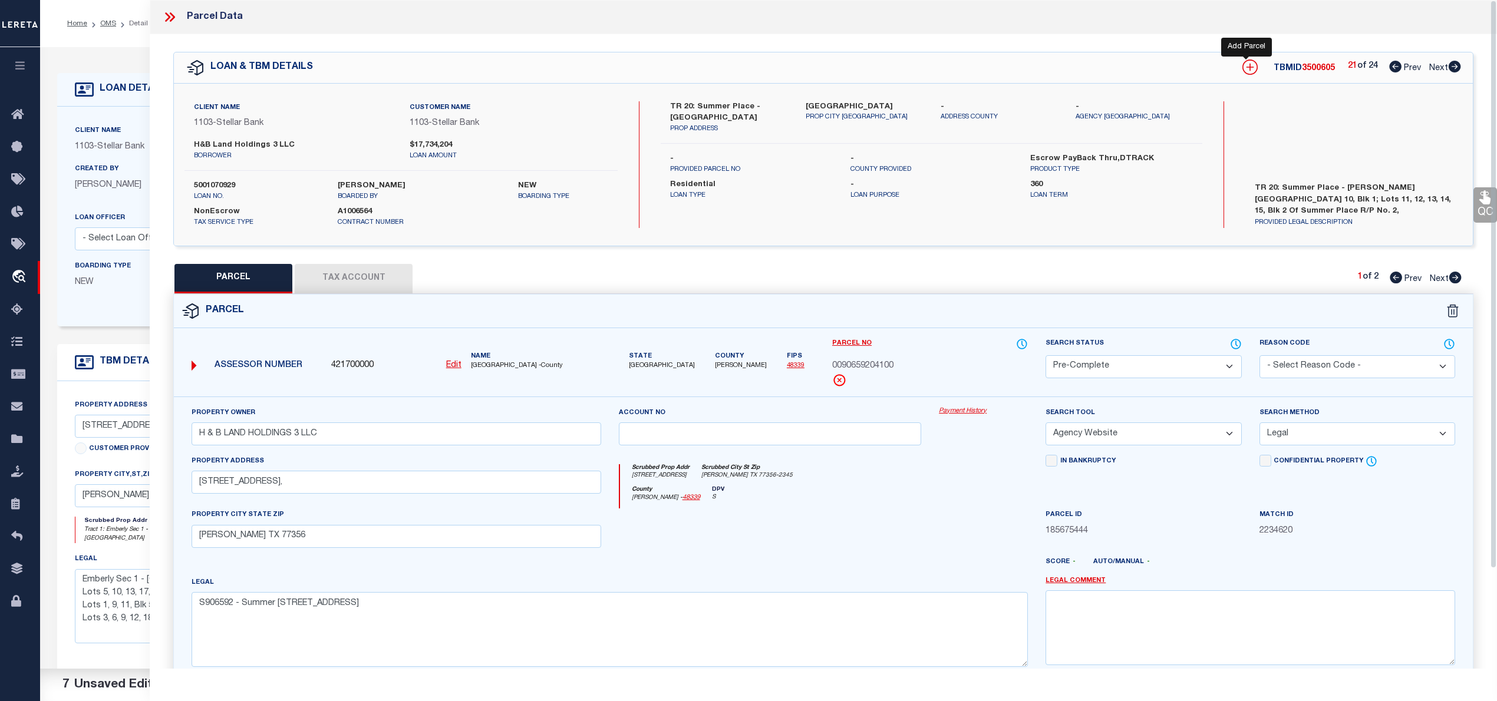
click at [1247, 62] on icon at bounding box center [1249, 67] width 15 height 15
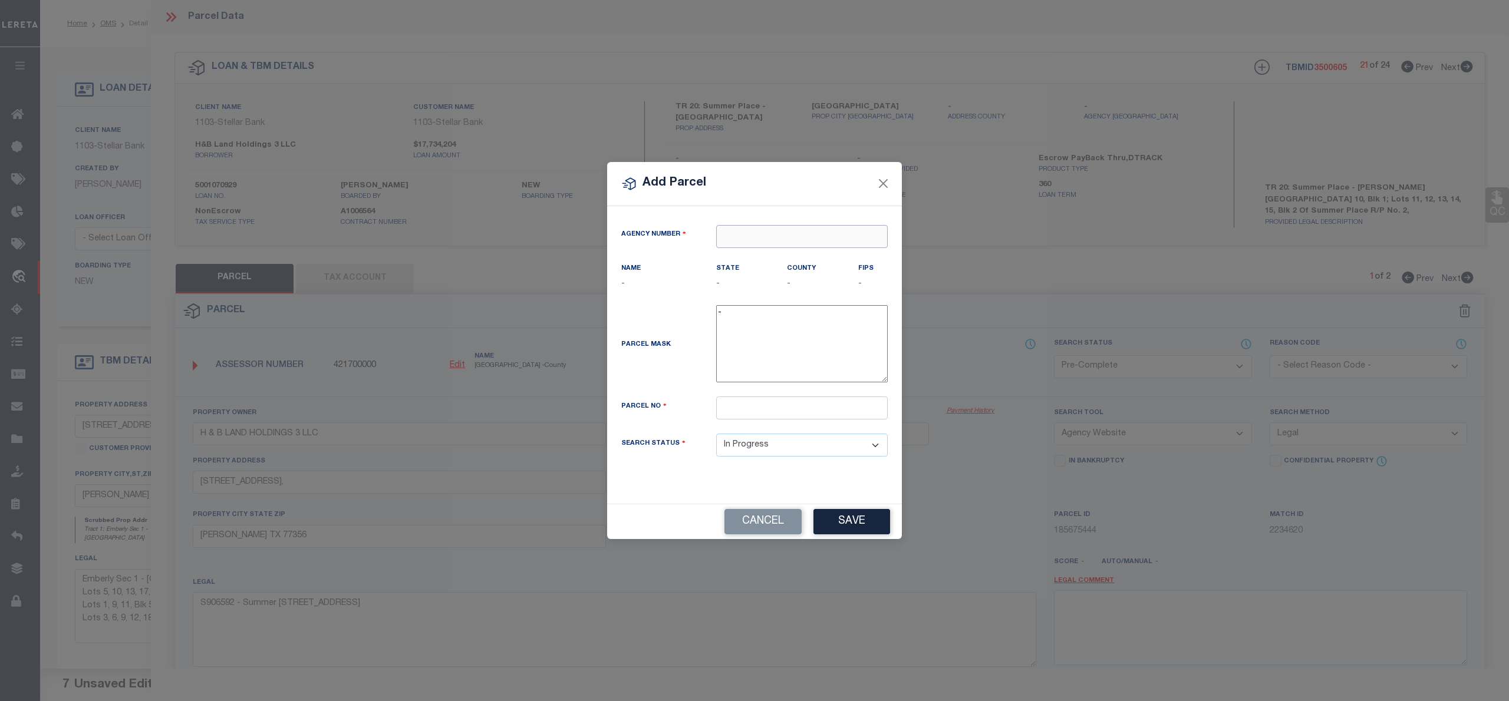
click at [732, 233] on input "text" at bounding box center [802, 236] width 172 height 23
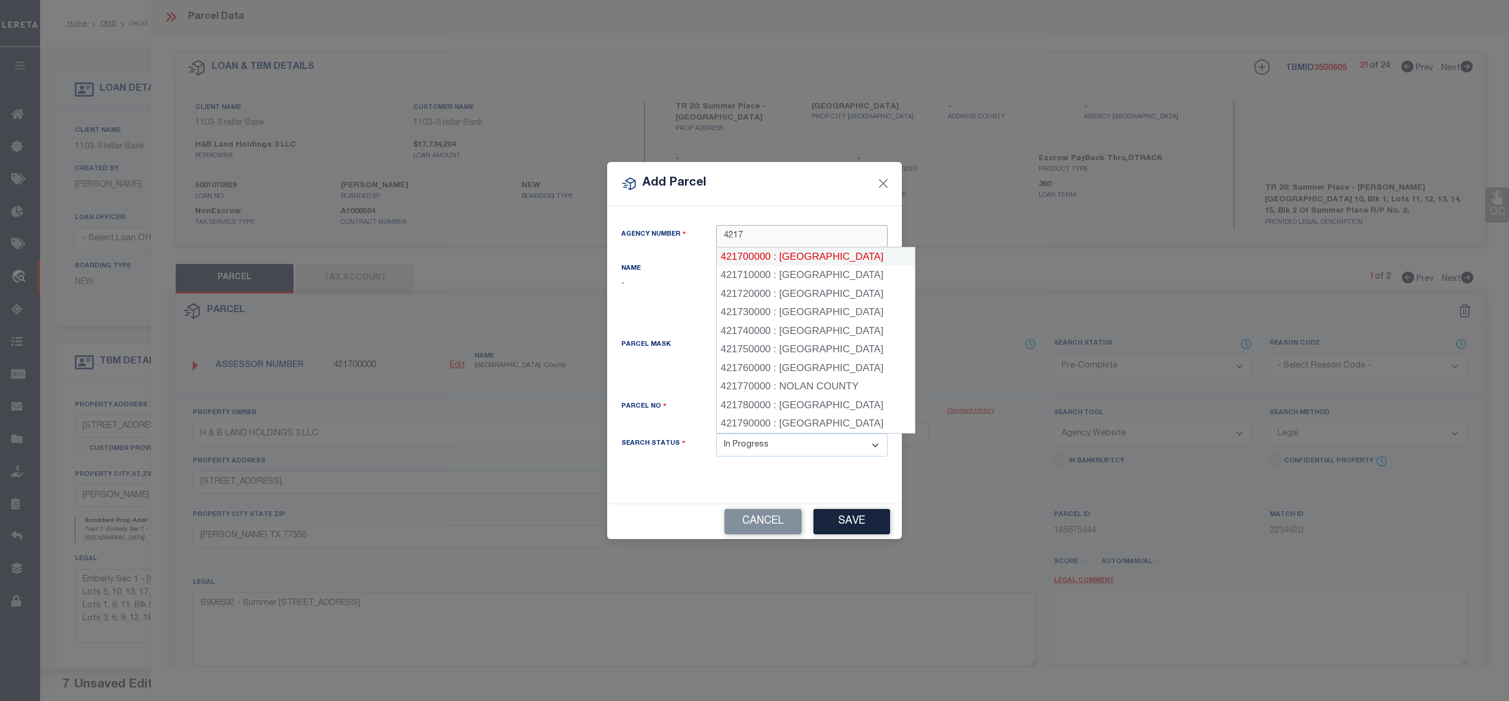
click at [830, 250] on div "421700000 : MONTGOMERY COUNTY" at bounding box center [816, 257] width 198 height 19
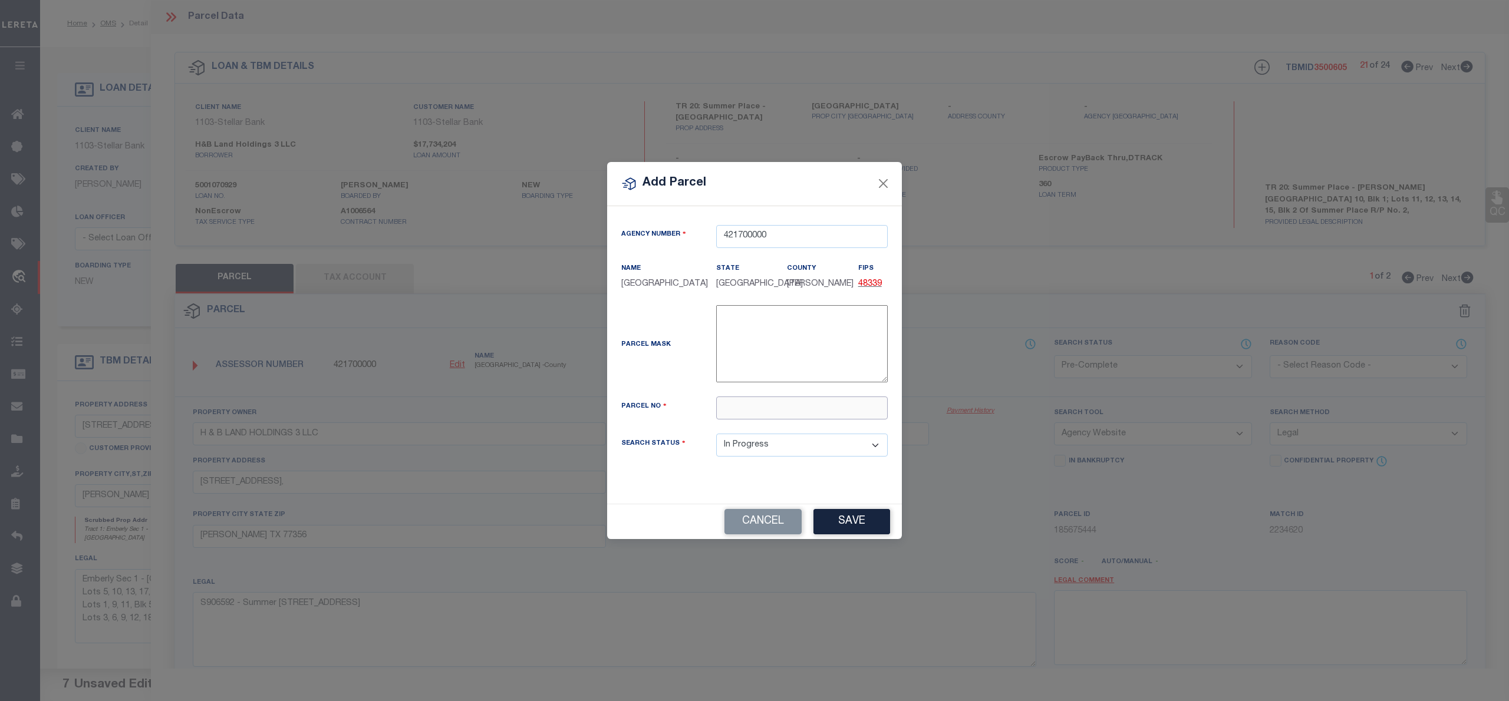
click at [780, 420] on input "text" at bounding box center [802, 408] width 172 height 23
paste input "9065-92-04200"
click at [757, 414] on input "9065-92-04200" at bounding box center [802, 408] width 172 height 23
click at [852, 535] on button "Save" at bounding box center [851, 521] width 77 height 25
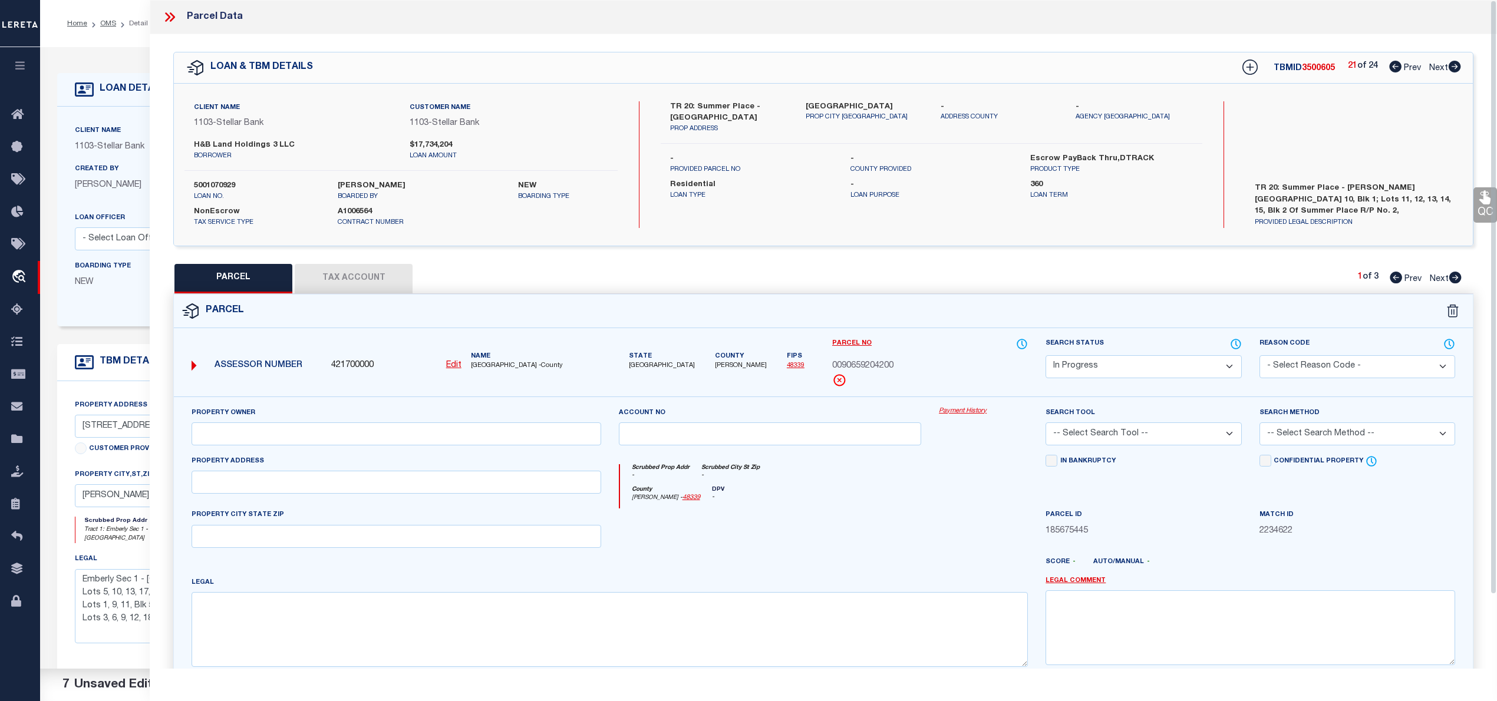
click at [373, 679] on div "Parcel Data QC QC QC - Select Status -" at bounding box center [823, 350] width 1347 height 701
click at [375, 656] on textarea at bounding box center [610, 629] width 836 height 74
paste textarea "S906592 - Summer Place Replat No 2, BLOCK 2, Lot 12"
click at [470, 436] on input "text" at bounding box center [397, 434] width 410 height 23
paste input "H & B LAND HOLDINGS 3 LLC"
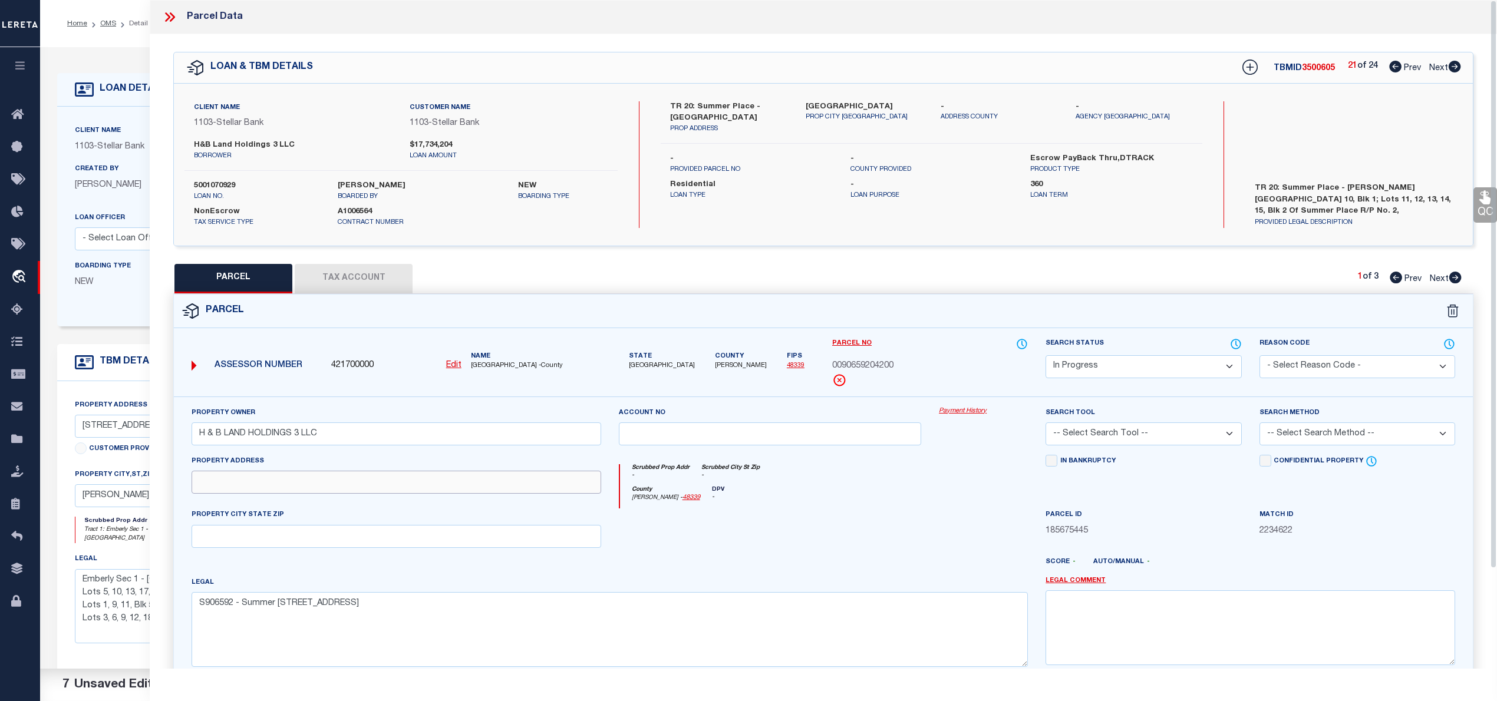
click at [418, 494] on input "text" at bounding box center [397, 482] width 410 height 23
paste input "328 SUMMER PLACE DR, MONTGOMERY TX 77356"
drag, startPoint x: 305, startPoint y: 484, endPoint x: 434, endPoint y: 495, distance: 130.1
click at [434, 494] on input "328 SUMMER PLACE DR, MONTGOMERY TX 77356" at bounding box center [397, 482] width 410 height 23
click at [375, 534] on input "text" at bounding box center [397, 536] width 410 height 23
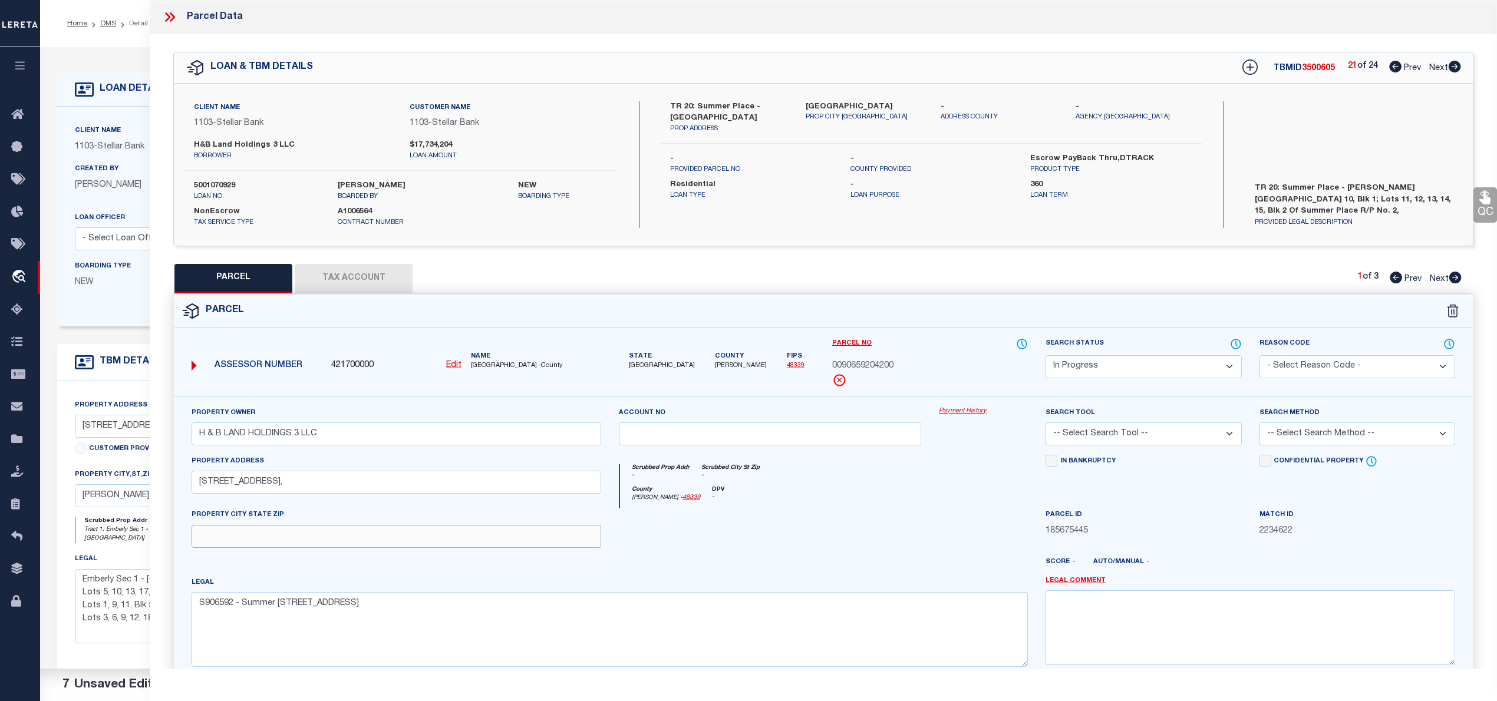
paste input "[PERSON_NAME] TX 77356"
click at [1100, 378] on select "Automated Search Bad Parcel Complete Duplicate Parcel High Dollar Reporting In …" at bounding box center [1144, 366] width 196 height 23
click at [1046, 355] on select "Automated Search Bad Parcel Complete Duplicate Parcel High Dollar Reporting In …" at bounding box center [1144, 366] width 196 height 23
click at [1120, 441] on select "-- Select Search Tool -- 3rd Party Website Agency File Agency Website ATLS CNV-…" at bounding box center [1144, 434] width 196 height 23
click at [1046, 424] on select "-- Select Search Tool -- 3rd Party Website Agency File Agency Website ATLS CNV-…" at bounding box center [1144, 434] width 196 height 23
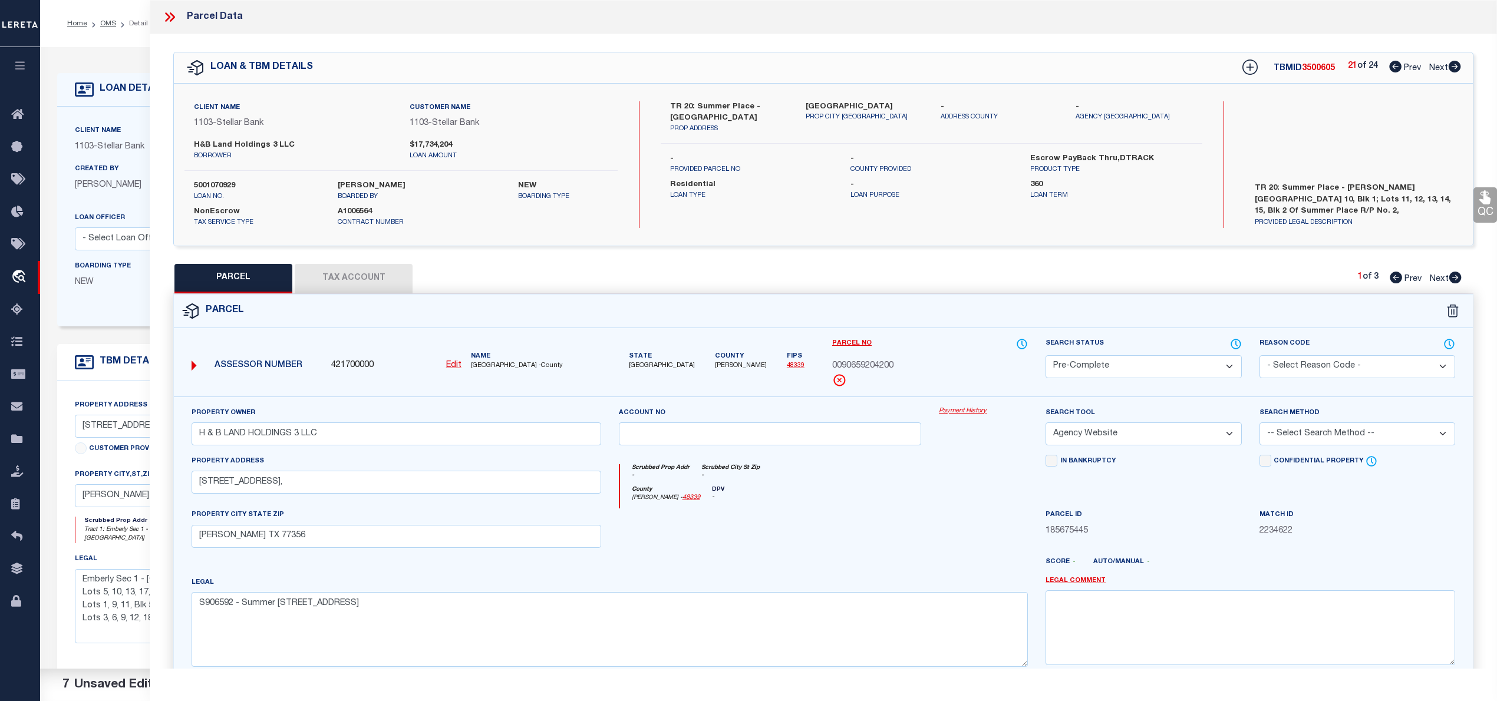
click at [1318, 437] on select "-- Select Search Method -- Property Address Legal Liability Info Provided" at bounding box center [1358, 434] width 196 height 23
click at [1260, 424] on select "-- Select Search Method -- Property Address Legal Liability Info Provided" at bounding box center [1358, 434] width 196 height 23
click at [404, 283] on button "Tax Account" at bounding box center [354, 278] width 118 height 29
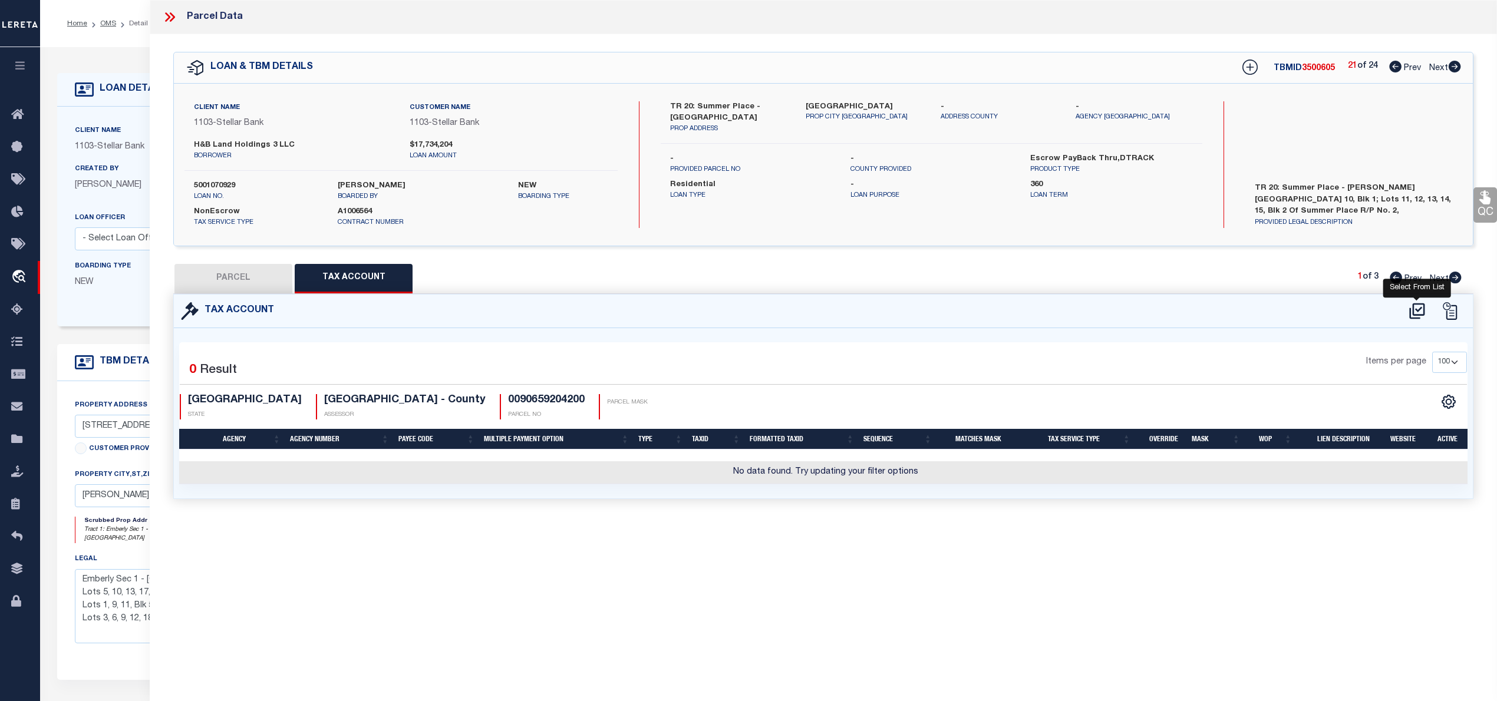
click at [1407, 312] on icon at bounding box center [1416, 311] width 19 height 19
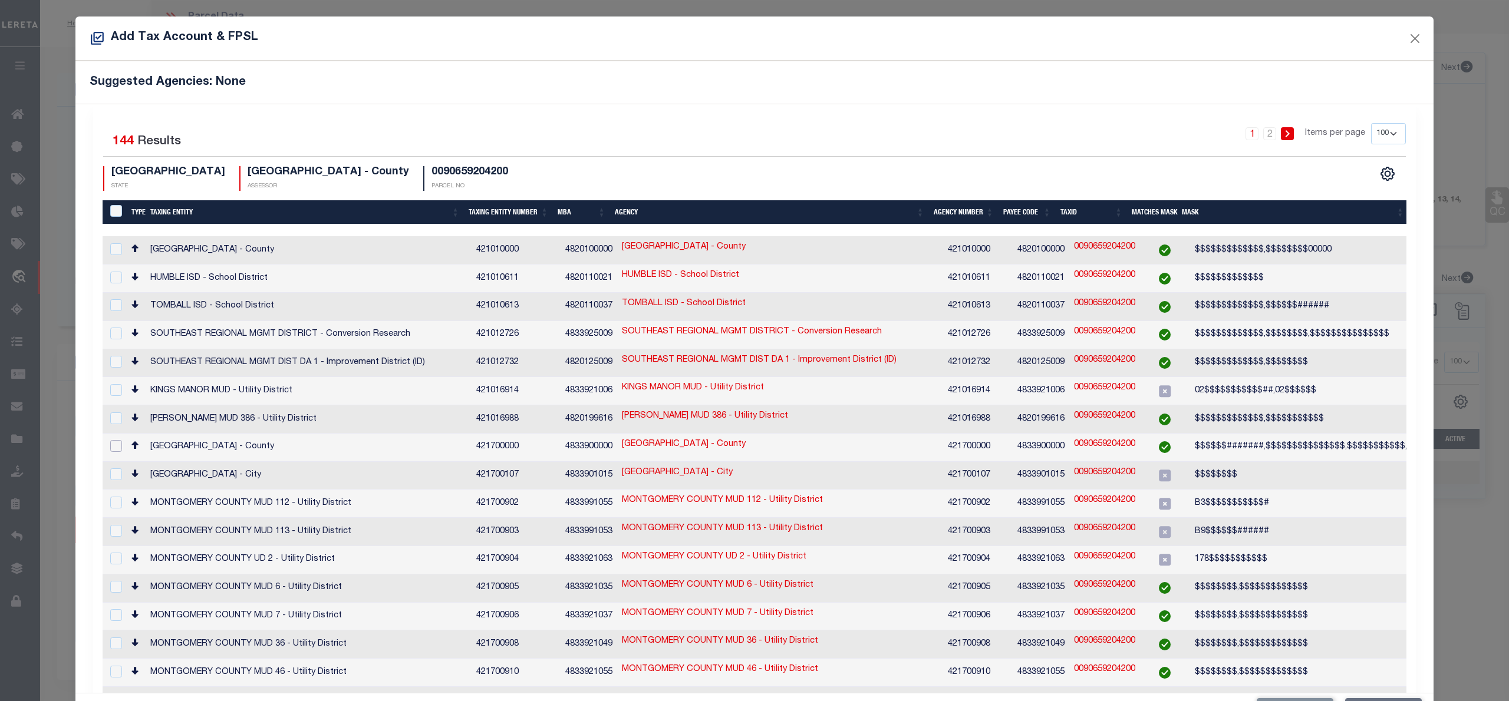
click at [118, 440] on input "checkbox" at bounding box center [116, 446] width 12 height 12
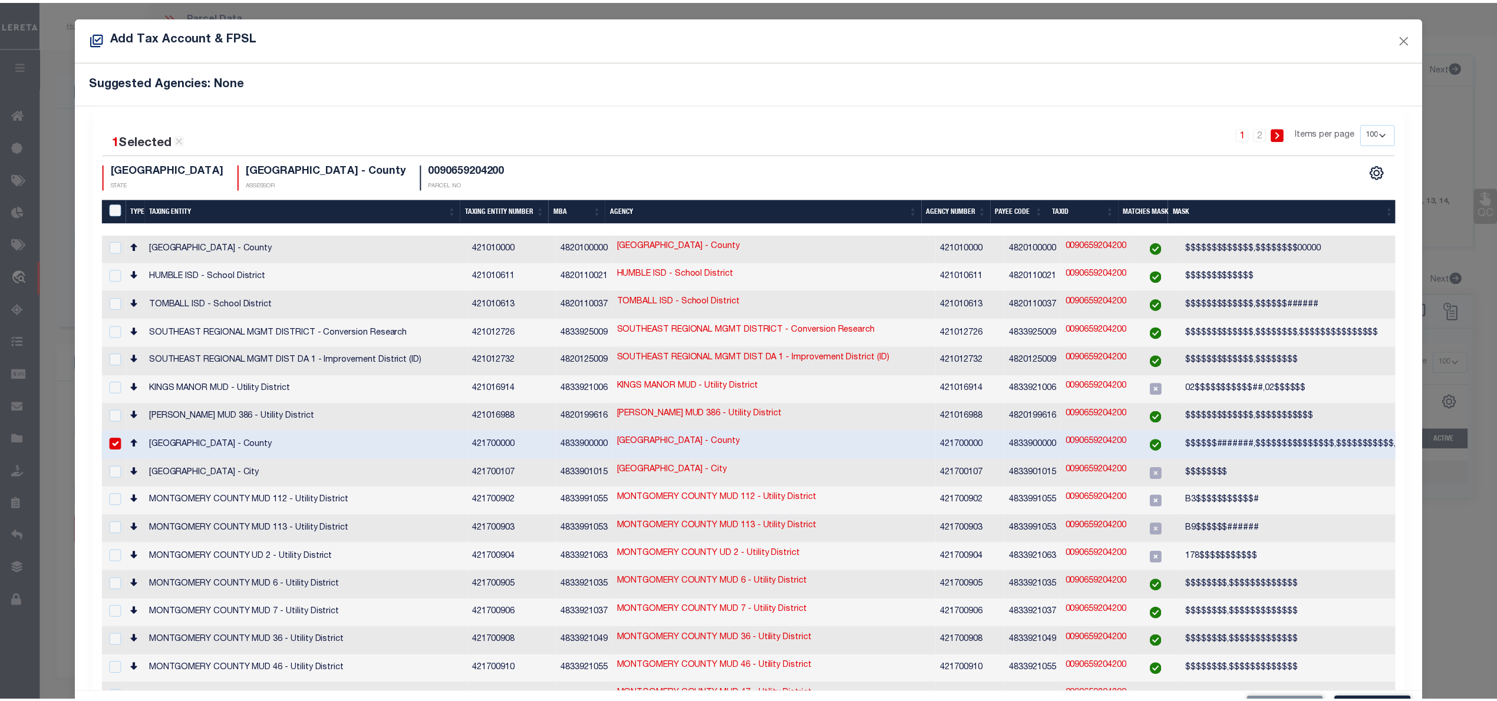
scroll to position [44, 0]
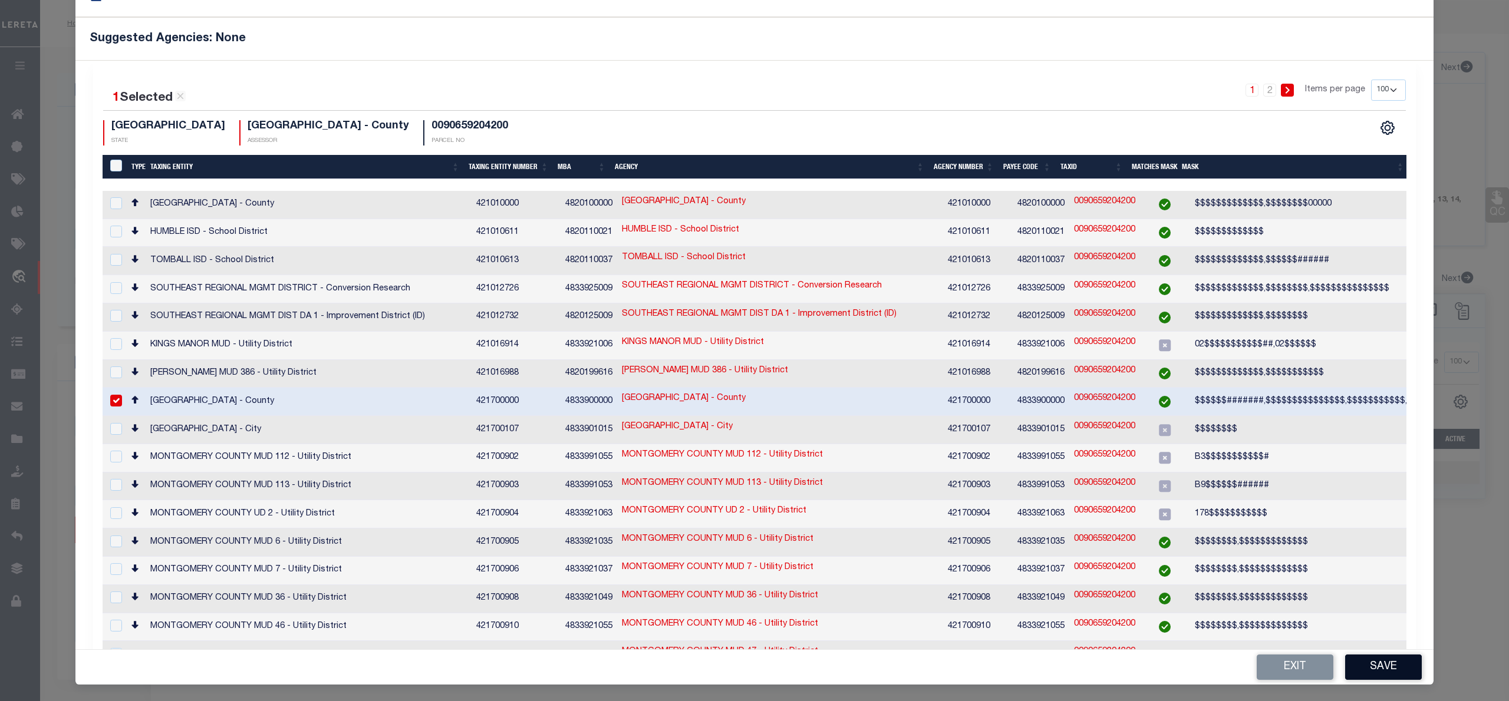
click at [1389, 661] on button "Save" at bounding box center [1383, 667] width 77 height 25
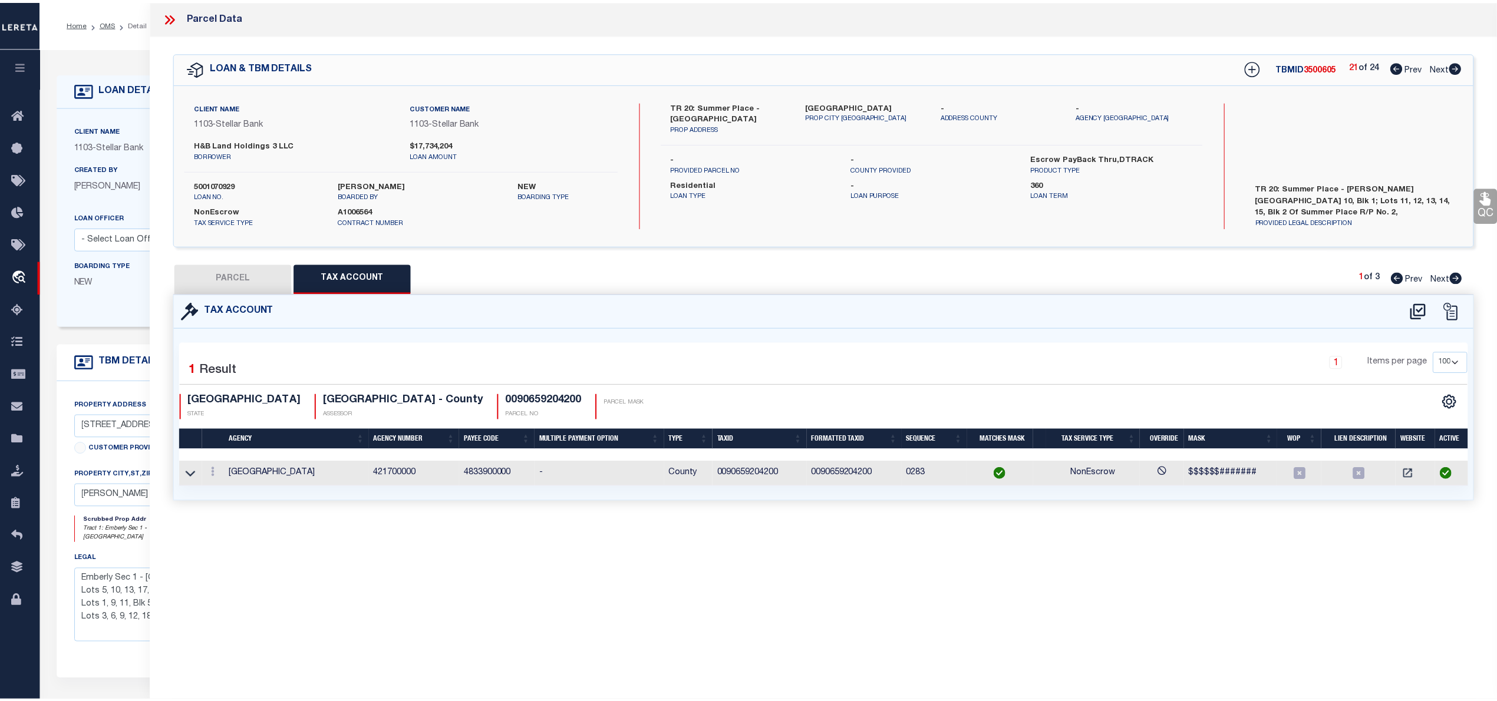
scroll to position [0, 0]
click at [253, 278] on button "PARCEL" at bounding box center [233, 278] width 118 height 29
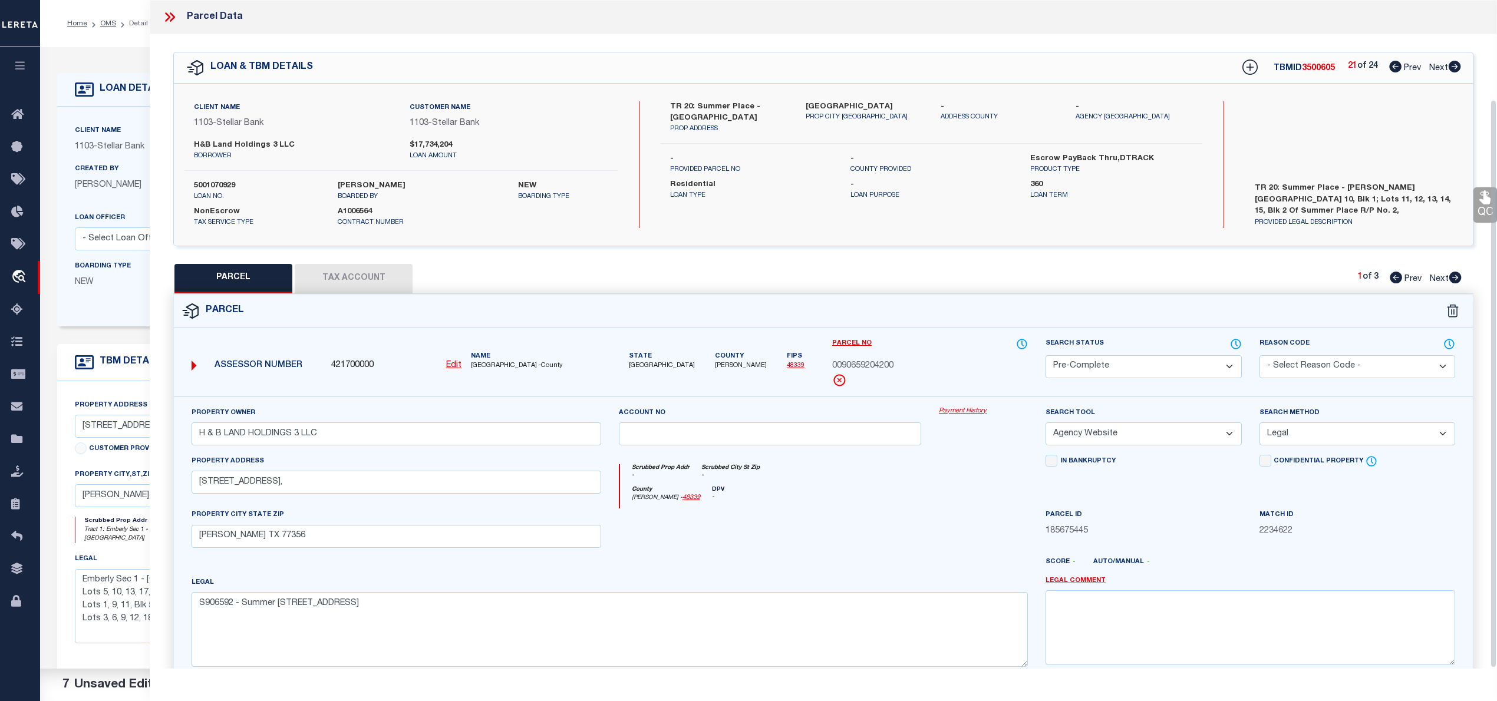
scroll to position [118, 0]
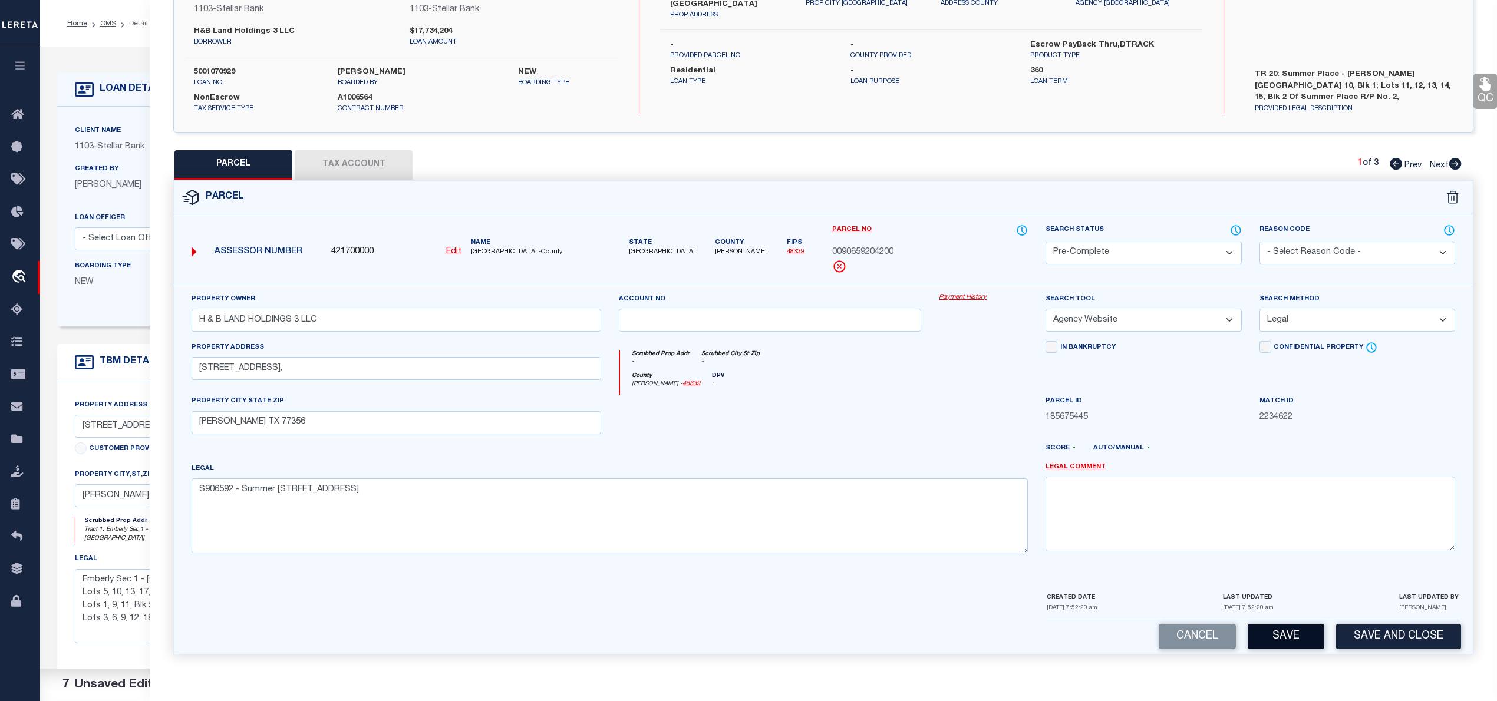
click at [1287, 632] on button "Save" at bounding box center [1286, 636] width 77 height 25
click at [1286, 635] on button "Save" at bounding box center [1286, 636] width 77 height 25
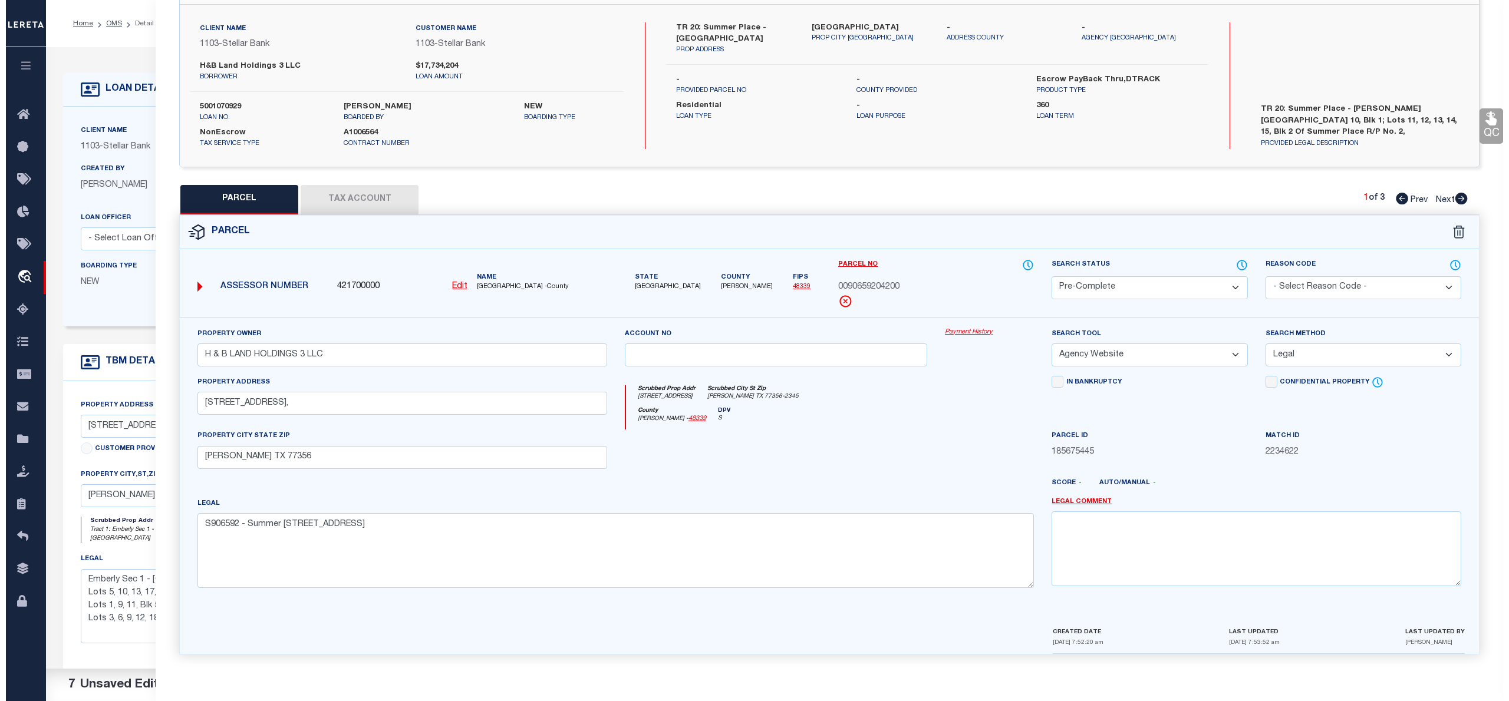
scroll to position [0, 0]
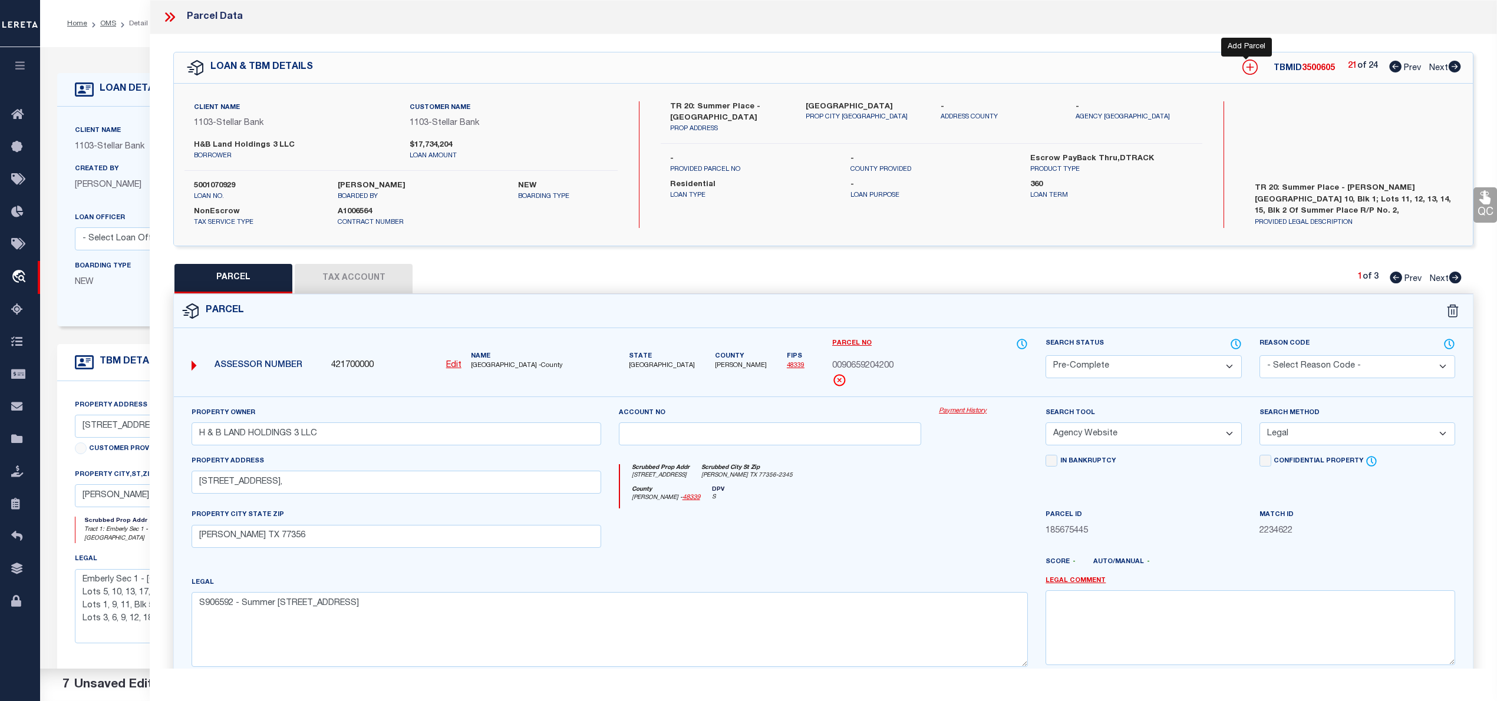
click at [1245, 64] on icon at bounding box center [1249, 67] width 15 height 15
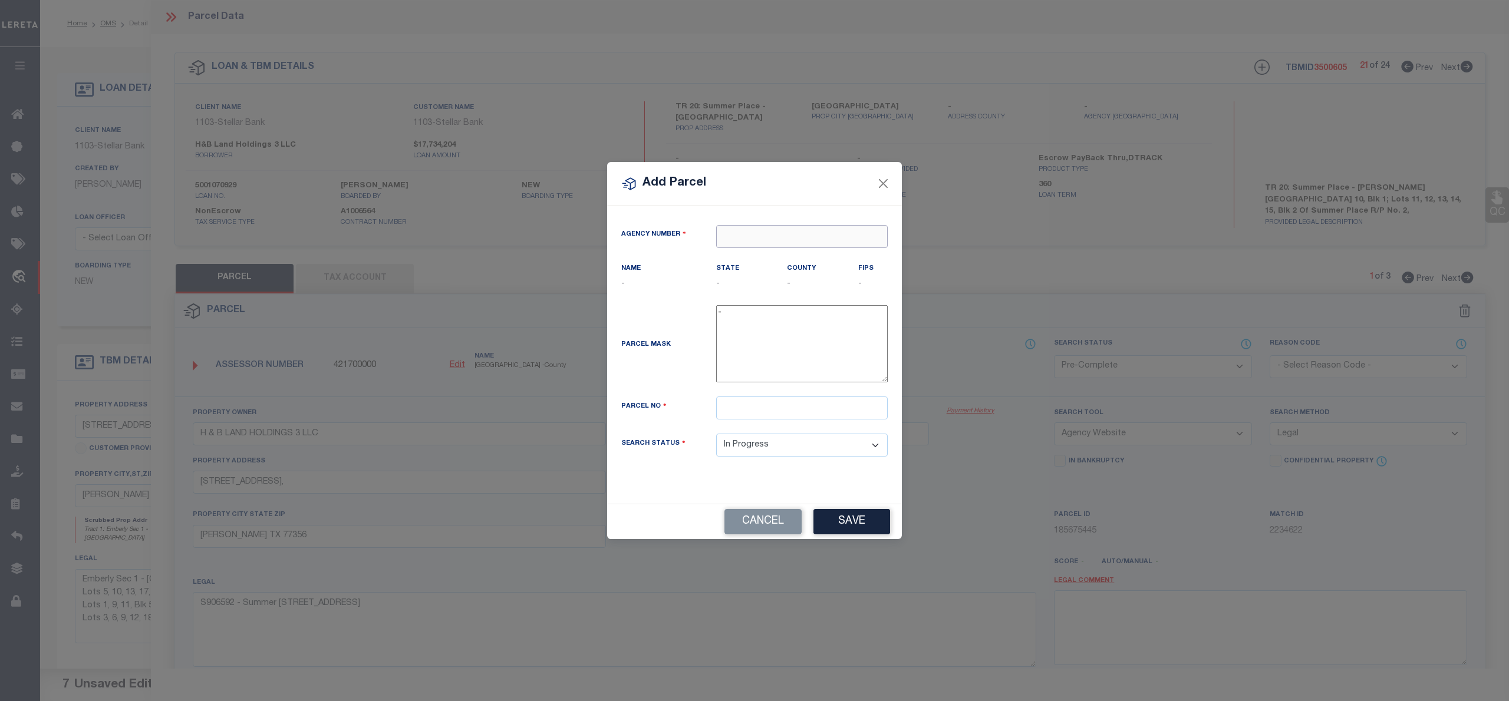
click at [759, 243] on input "text" at bounding box center [802, 236] width 172 height 23
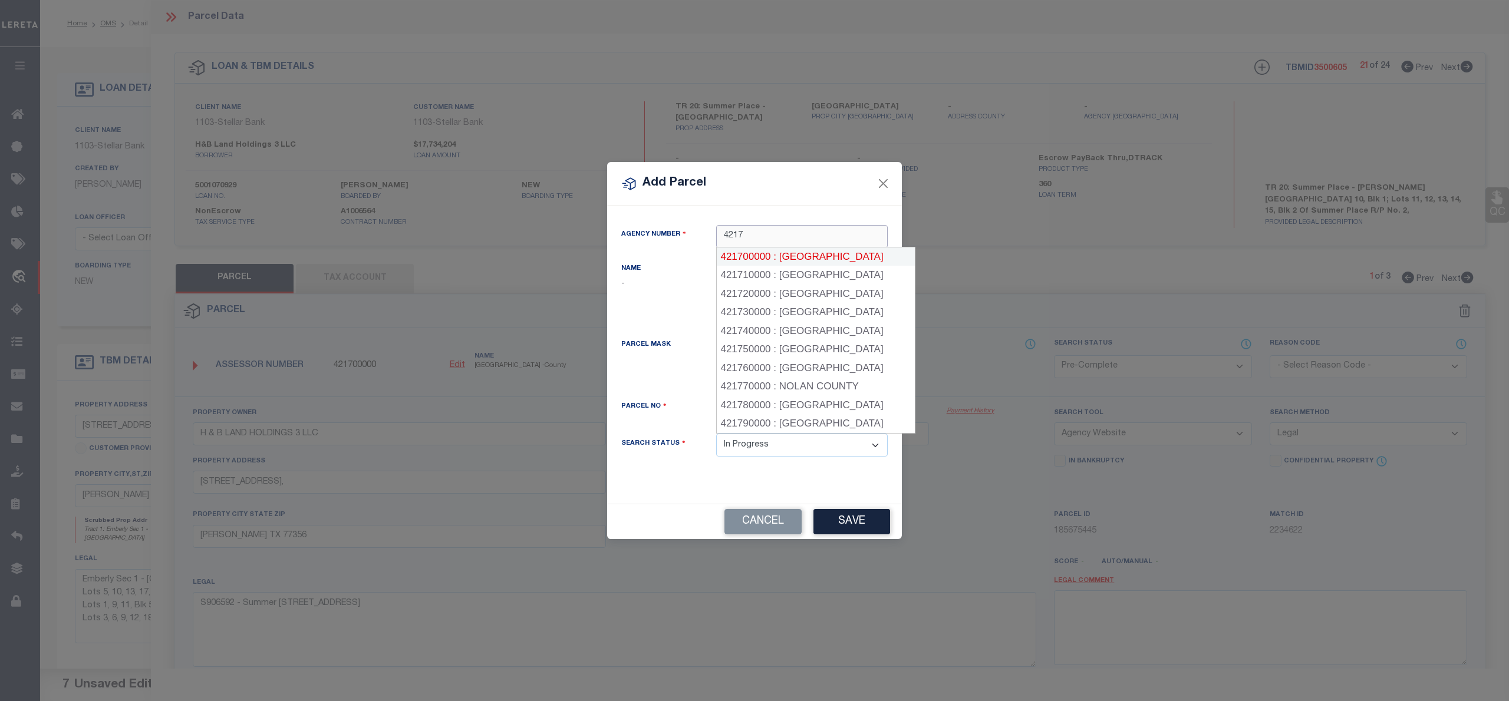
click at [762, 259] on div "421700000 : MONTGOMERY COUNTY" at bounding box center [816, 257] width 198 height 19
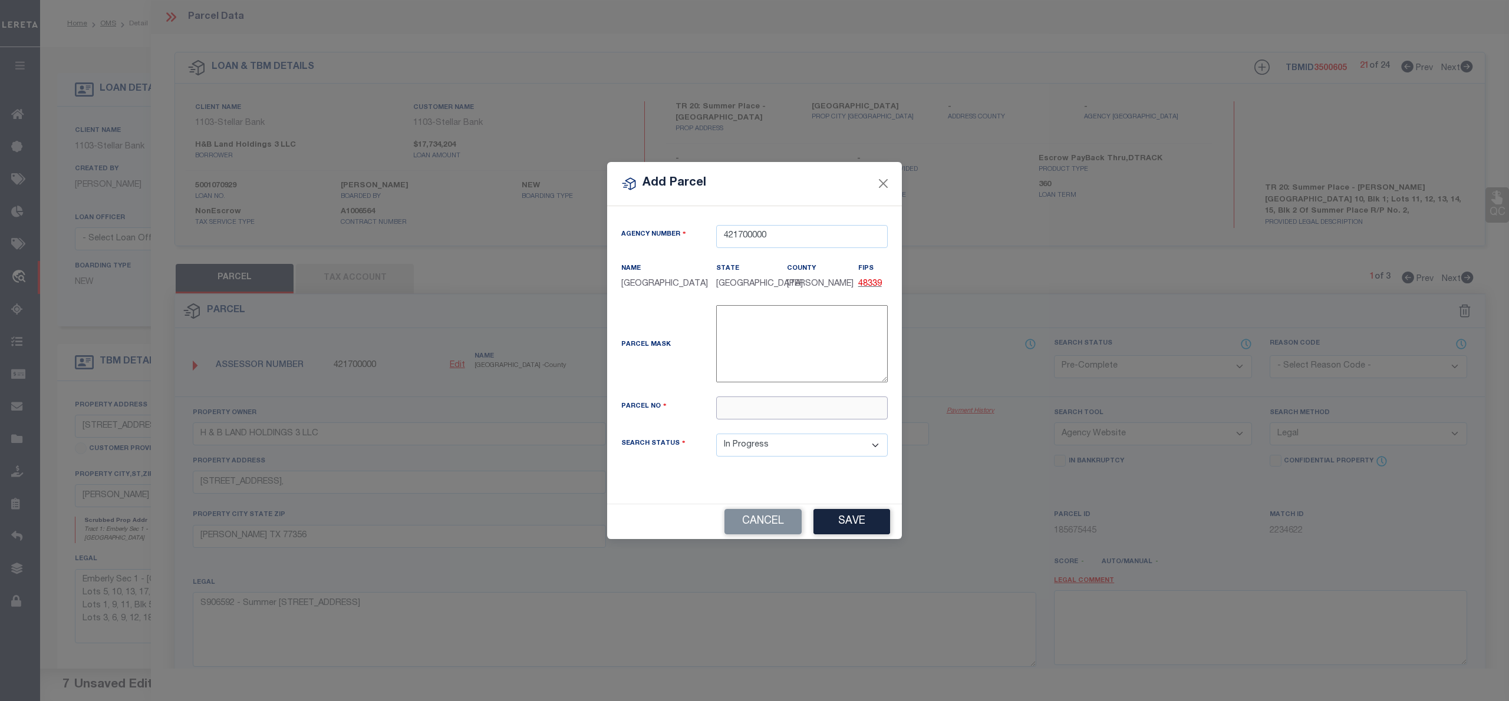
click at [764, 418] on input "text" at bounding box center [802, 408] width 172 height 23
click at [760, 415] on input "text" at bounding box center [802, 408] width 172 height 23
paste input "9065-92-04300"
click at [769, 414] on input "009065-92-04300" at bounding box center [802, 408] width 172 height 23
click at [842, 524] on button "Save" at bounding box center [851, 521] width 77 height 25
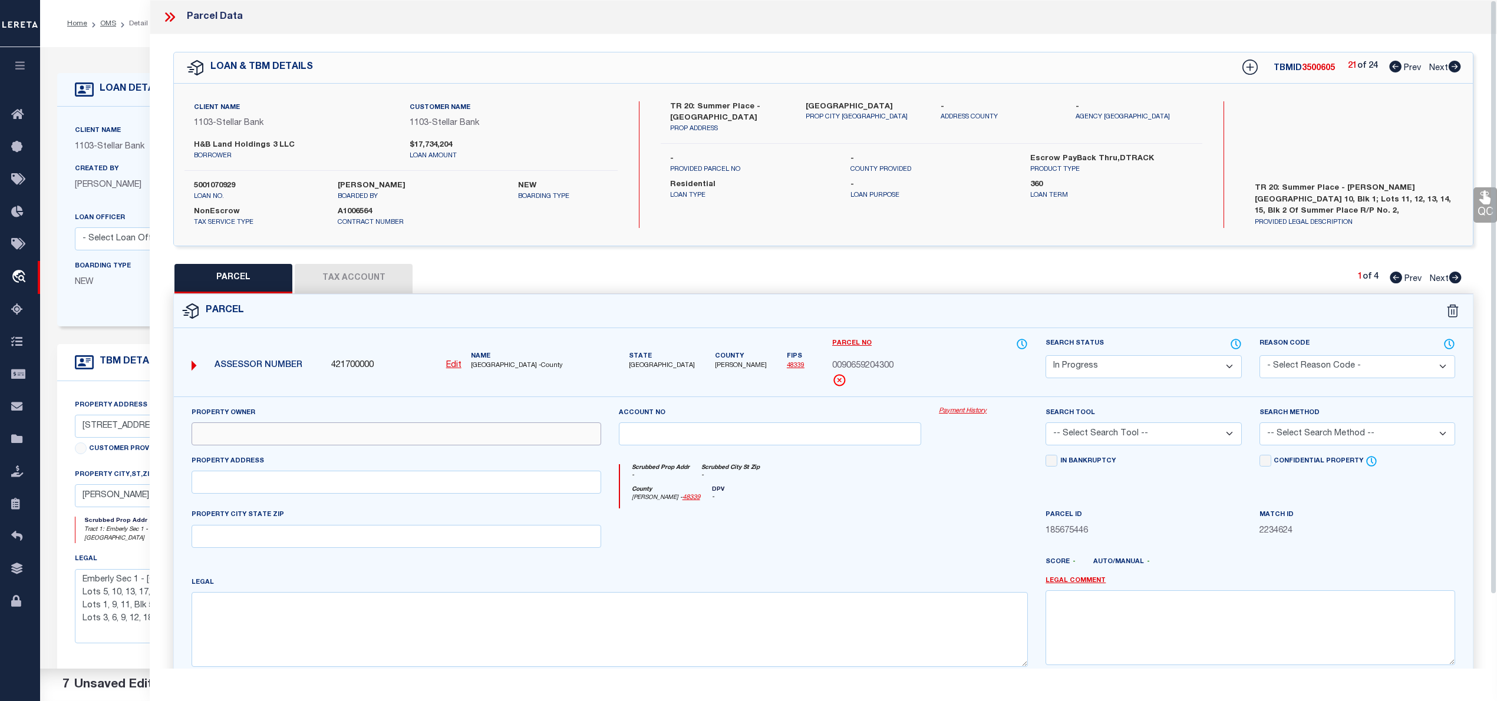
click at [467, 426] on input "text" at bounding box center [397, 434] width 410 height 23
paste input "H & B LAND HOLDINGS 3 LLC"
click at [311, 618] on textarea at bounding box center [610, 629] width 836 height 74
paste textarea "S906592 - Summer Place Replat No 2, BLOCK 2, Lot 13"
click at [438, 468] on div "Property Address" at bounding box center [397, 474] width 410 height 39
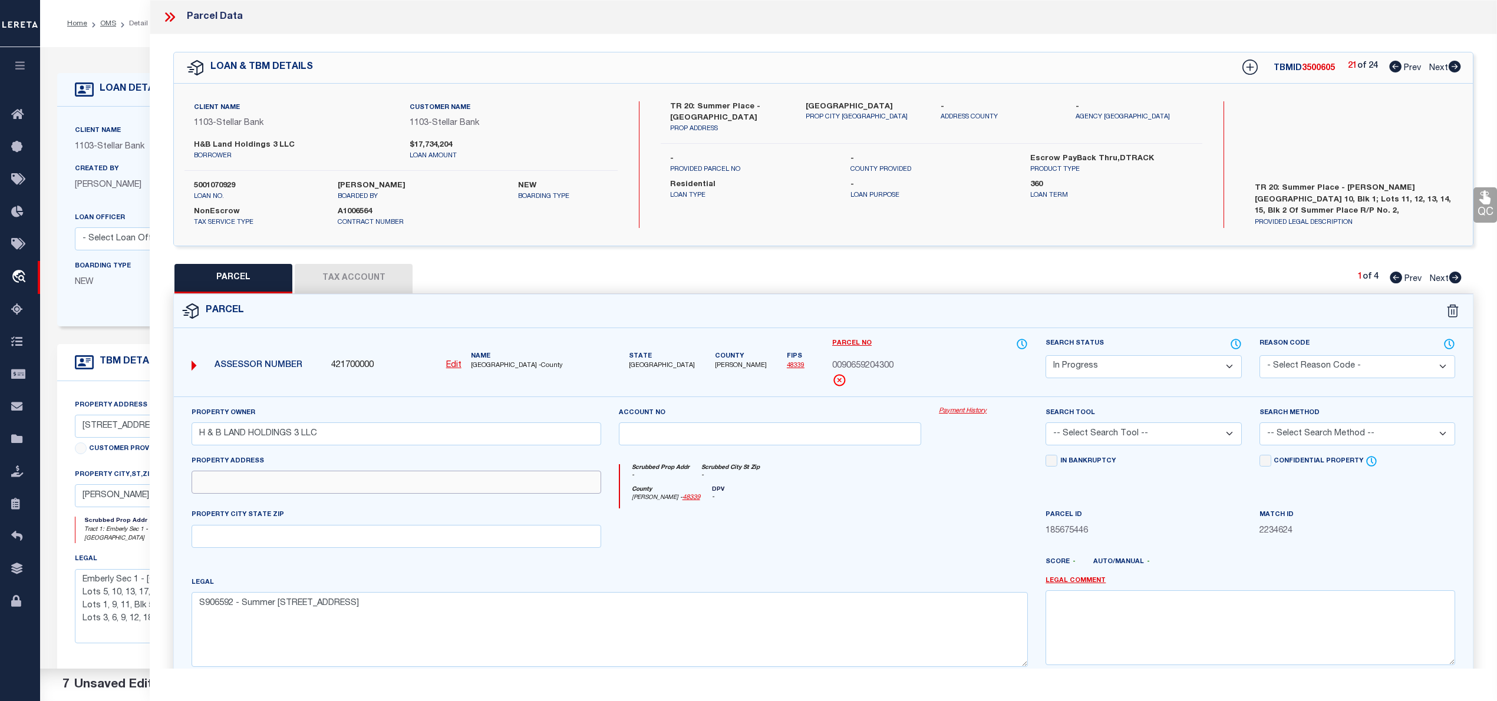
click at [433, 477] on input "text" at bounding box center [397, 482] width 410 height 23
paste input "324 SUMMER PLACE DR, MONTGOMERY TX 77356"
drag, startPoint x: 304, startPoint y: 484, endPoint x: 463, endPoint y: 477, distance: 158.7
click at [463, 477] on input "324 SUMMER PLACE DR, MONTGOMERY TX 77356" at bounding box center [397, 482] width 410 height 23
click at [352, 543] on input "text" at bounding box center [397, 536] width 410 height 23
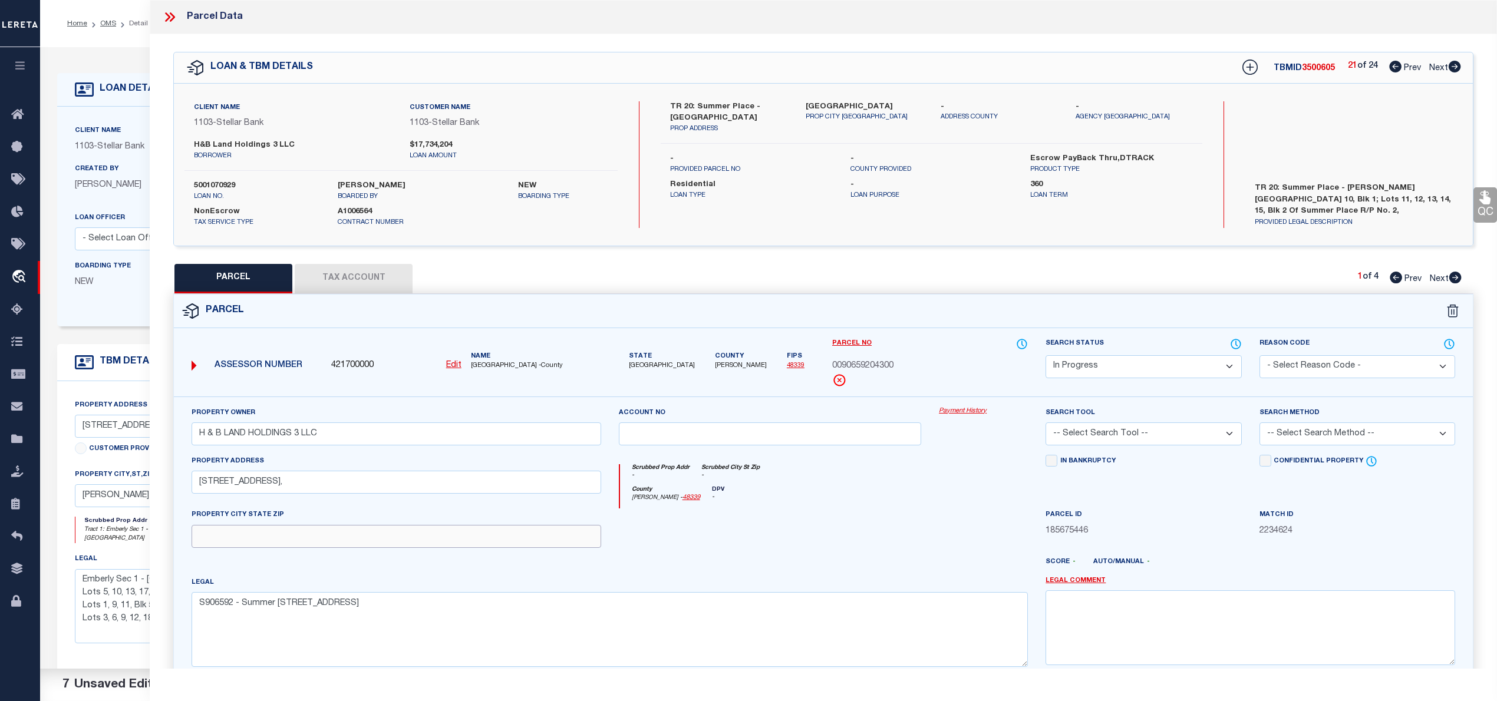
paste input "[PERSON_NAME] TX 77356"
click at [1155, 370] on select "Automated Search Bad Parcel Complete Duplicate Parcel High Dollar Reporting In …" at bounding box center [1144, 366] width 196 height 23
click at [1046, 355] on select "Automated Search Bad Parcel Complete Duplicate Parcel High Dollar Reporting In …" at bounding box center [1144, 366] width 196 height 23
click at [1107, 440] on select "-- Select Search Tool -- 3rd Party Website Agency File Agency Website ATLS CNV-…" at bounding box center [1144, 434] width 196 height 23
click at [1046, 424] on select "-- Select Search Tool -- 3rd Party Website Agency File Agency Website ATLS CNV-…" at bounding box center [1144, 434] width 196 height 23
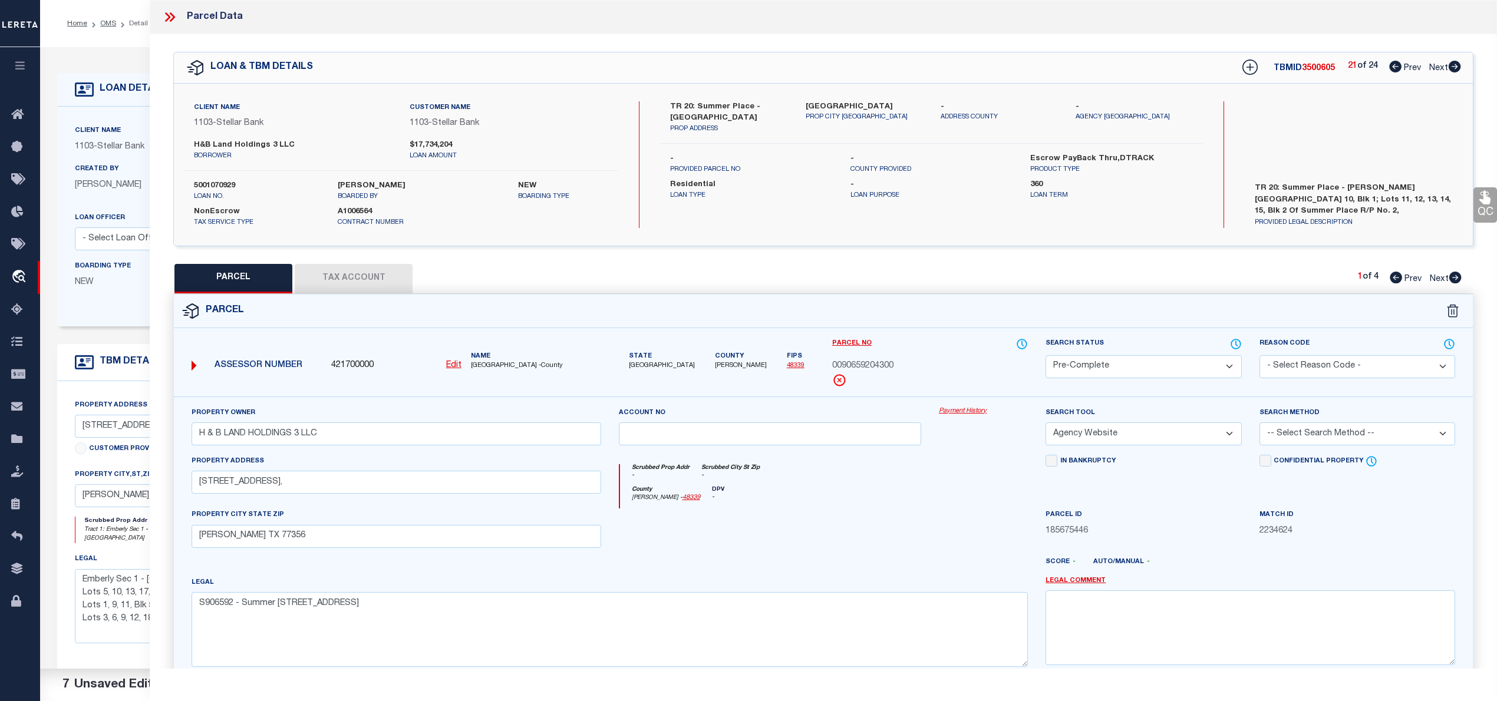
click at [1295, 437] on select "-- Select Search Method -- Property Address Legal Liability Info Provided" at bounding box center [1358, 434] width 196 height 23
click at [1260, 424] on select "-- Select Search Method -- Property Address Legal Liability Info Provided" at bounding box center [1358, 434] width 196 height 23
click at [373, 271] on button "Tax Account" at bounding box center [354, 278] width 118 height 29
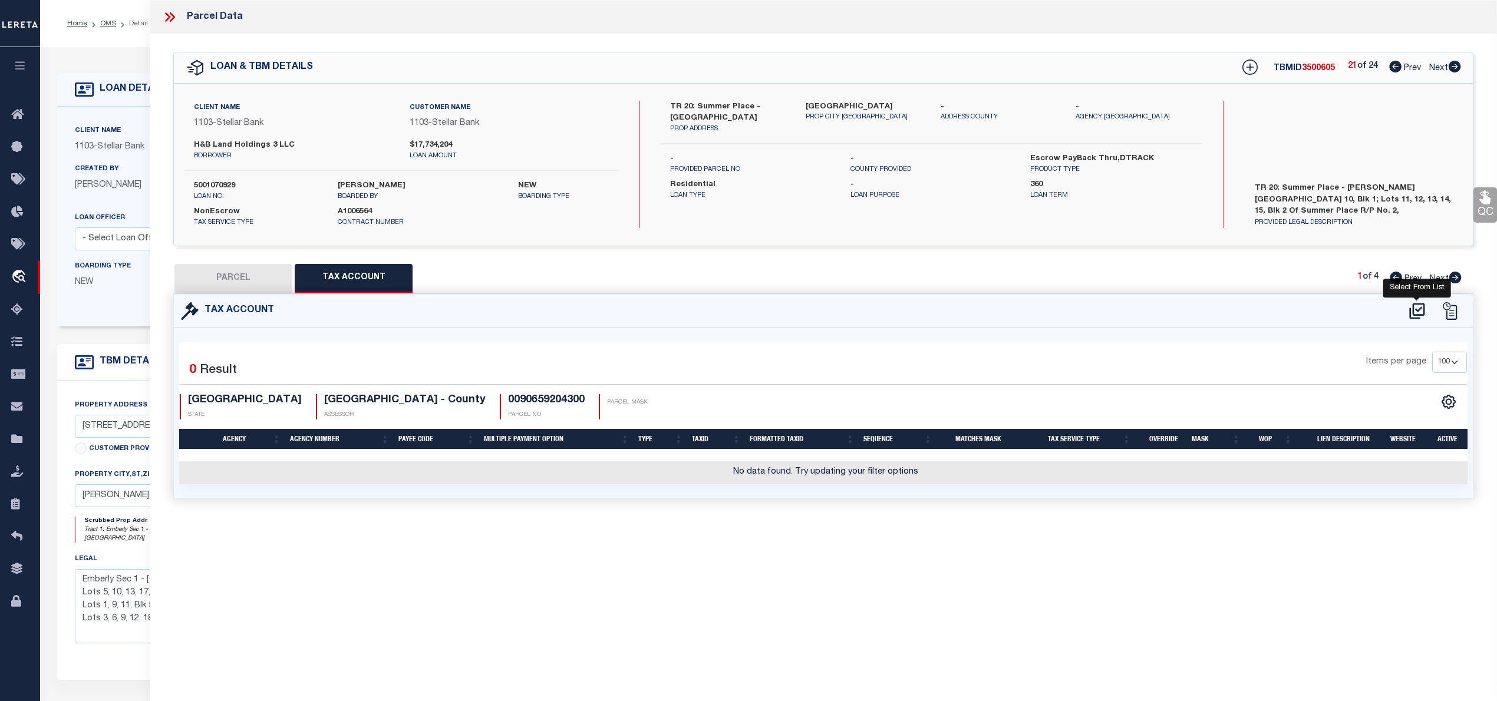
click at [1415, 310] on icon at bounding box center [1416, 311] width 19 height 19
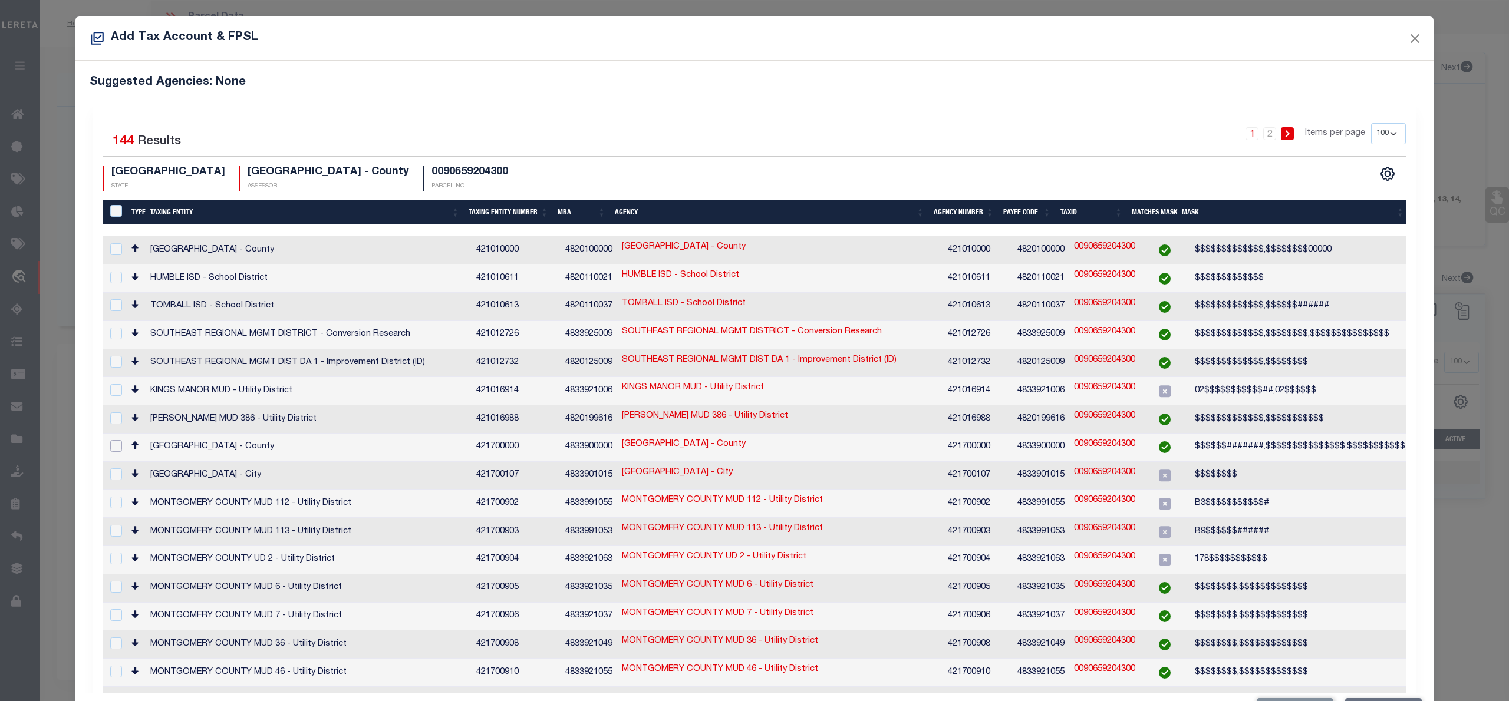
click at [111, 440] on input "checkbox" at bounding box center [116, 446] width 12 height 12
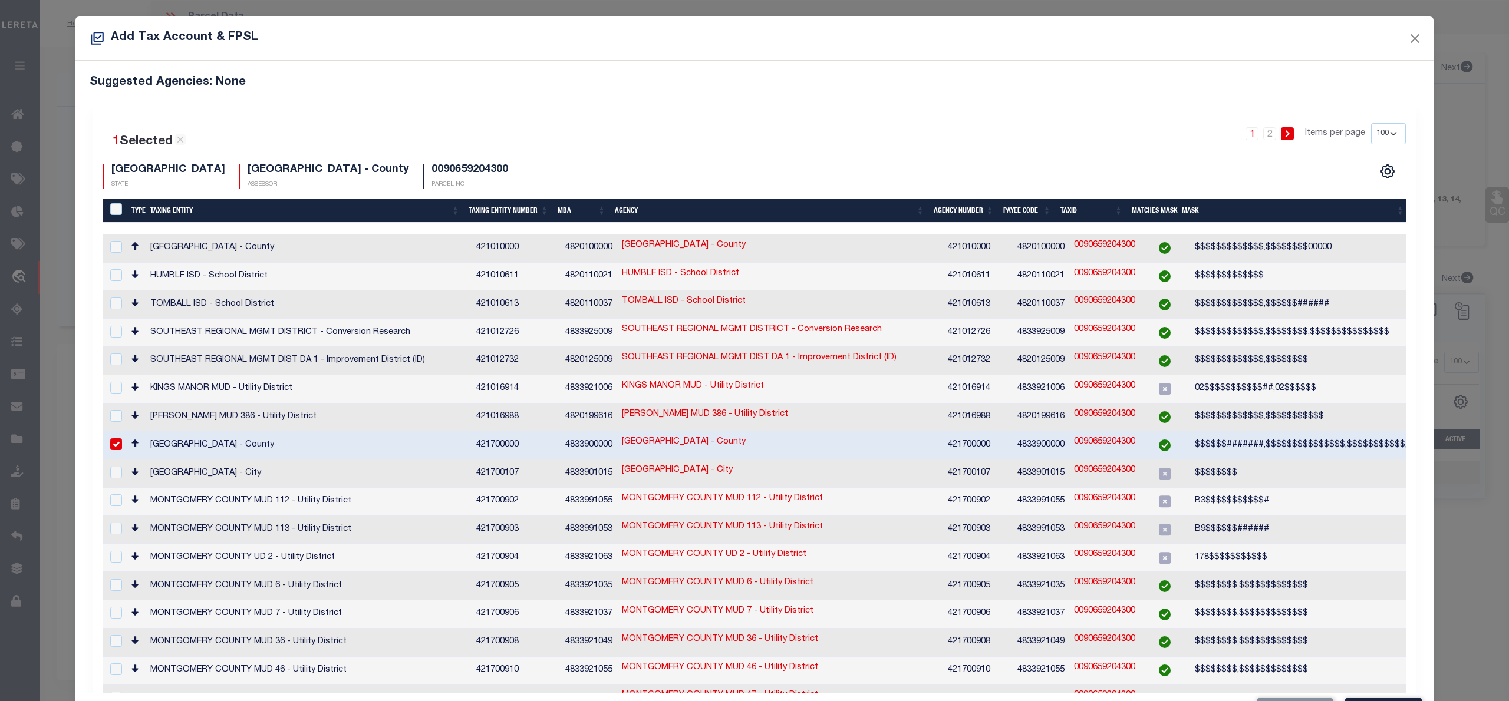
scroll to position [44, 0]
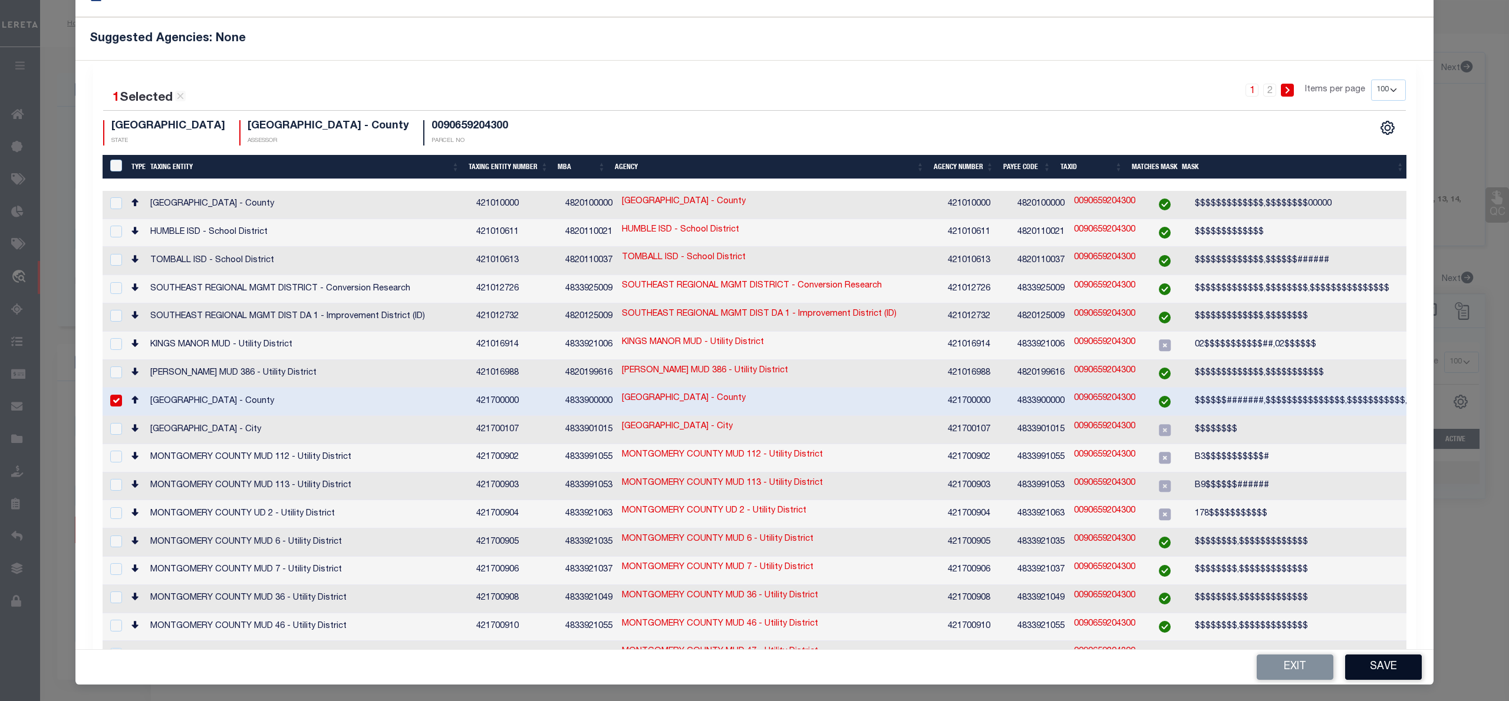
click at [1382, 665] on button "Save" at bounding box center [1383, 667] width 77 height 25
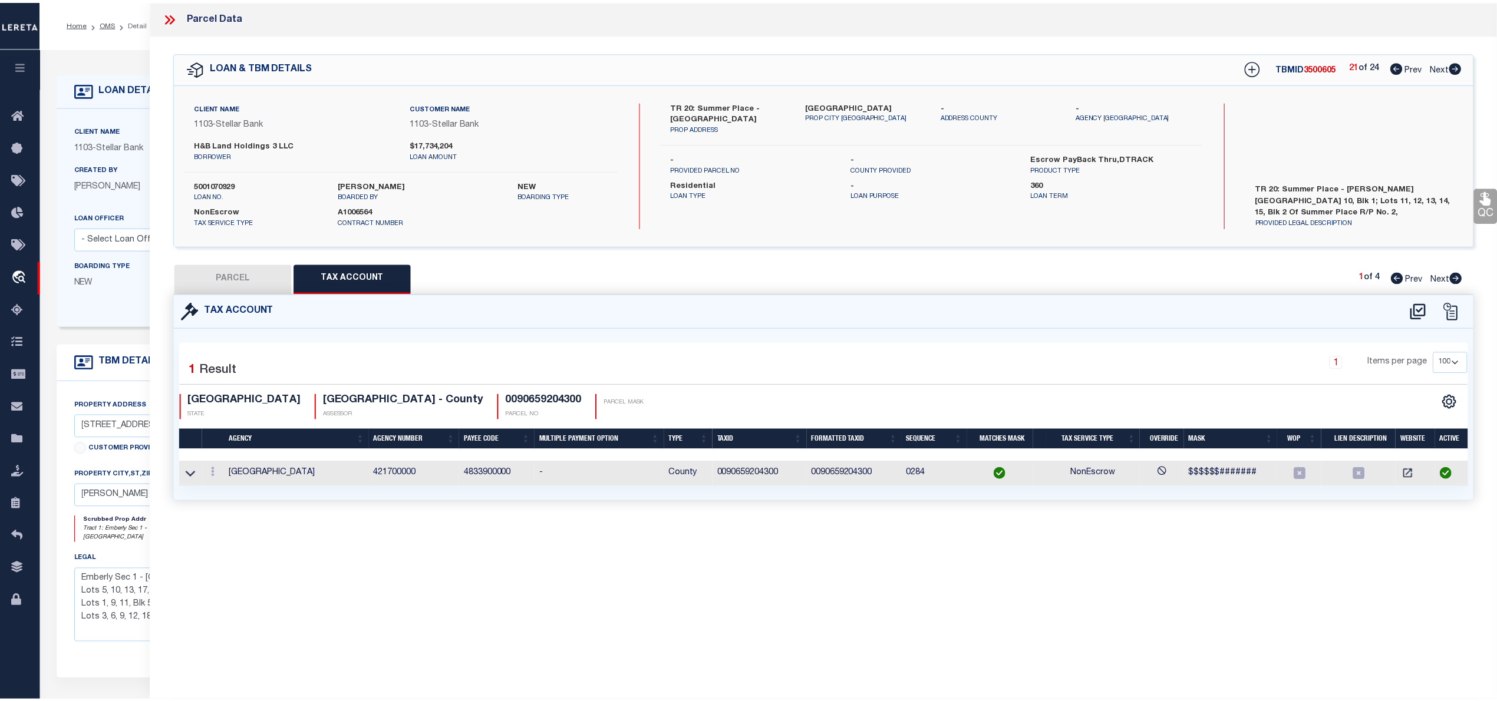
scroll to position [0, 0]
click at [228, 274] on button "PARCEL" at bounding box center [233, 278] width 118 height 29
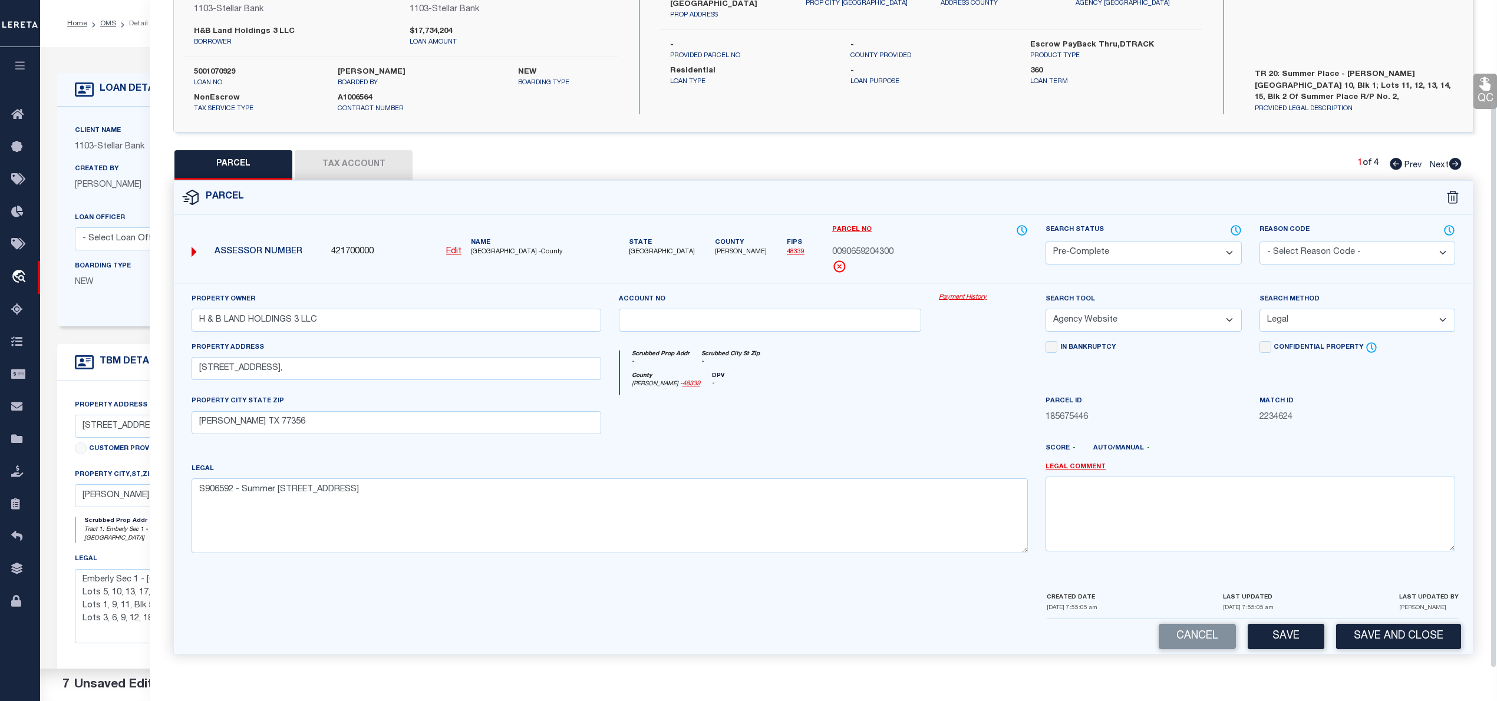
scroll to position [157, 0]
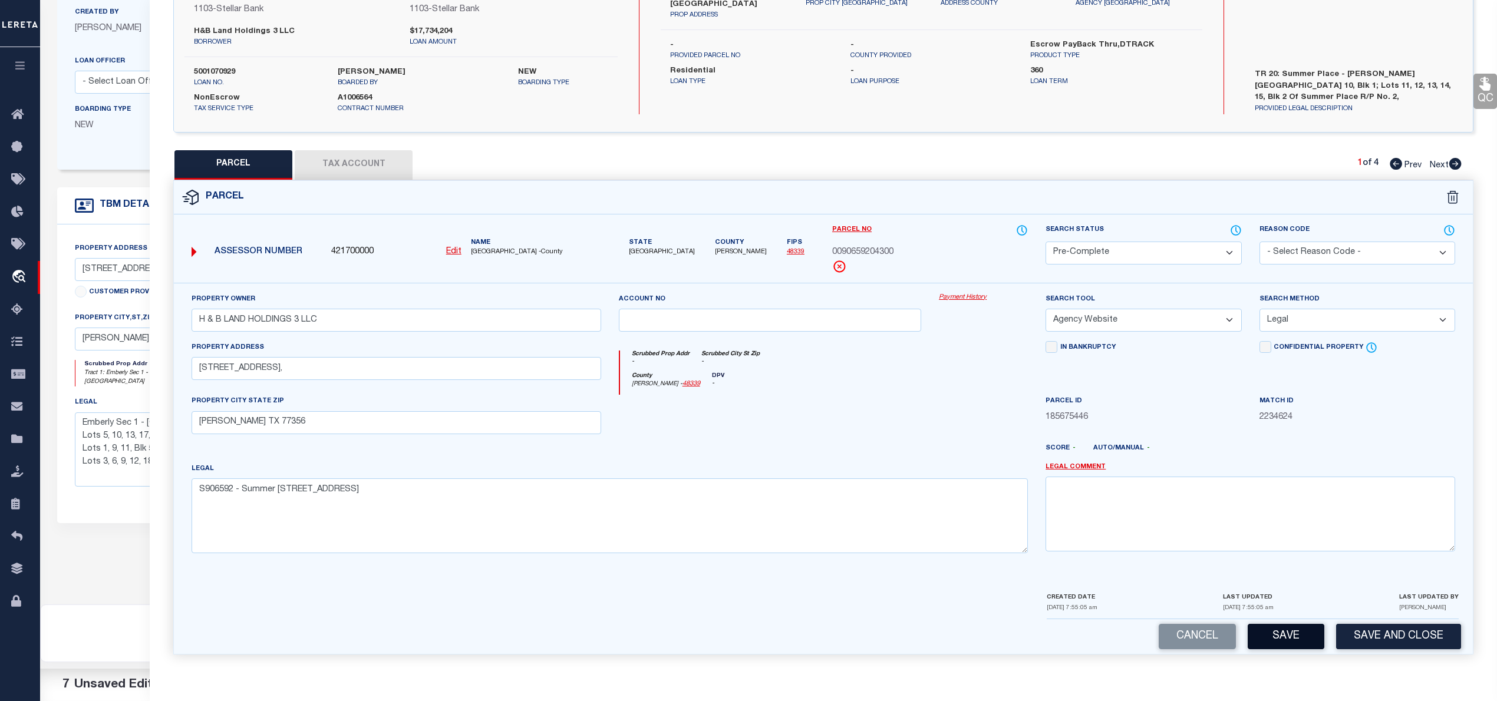
click at [1297, 628] on button "Save" at bounding box center [1286, 636] width 77 height 25
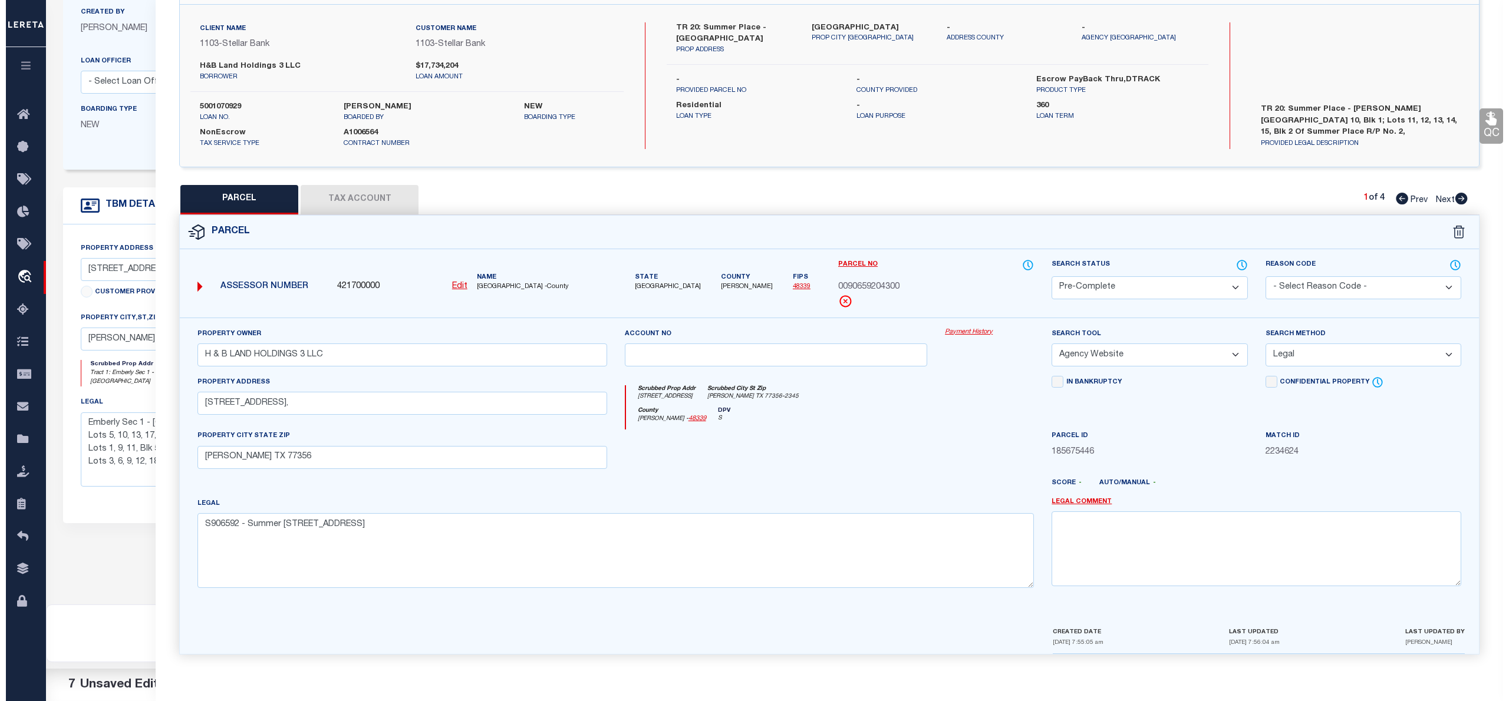
scroll to position [0, 0]
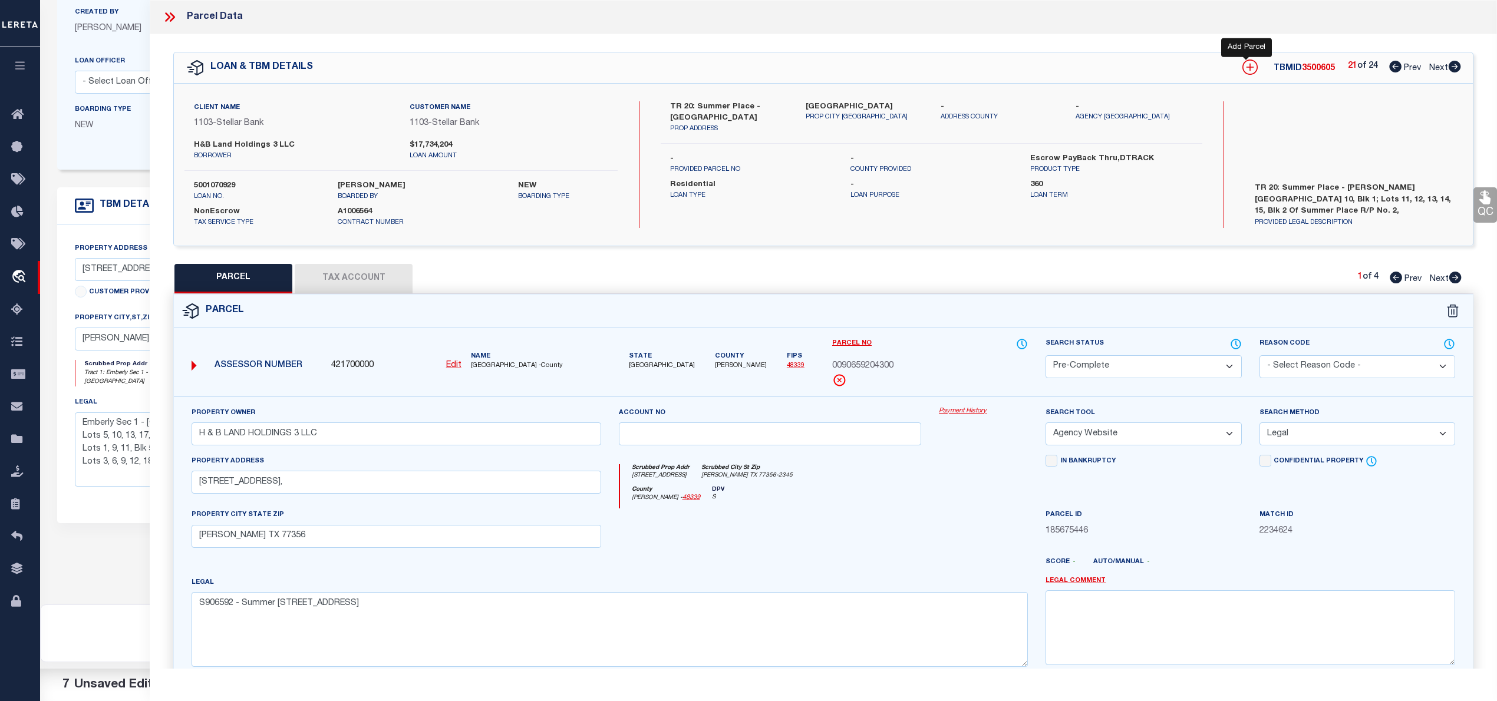
click at [1242, 74] on icon at bounding box center [1249, 67] width 15 height 15
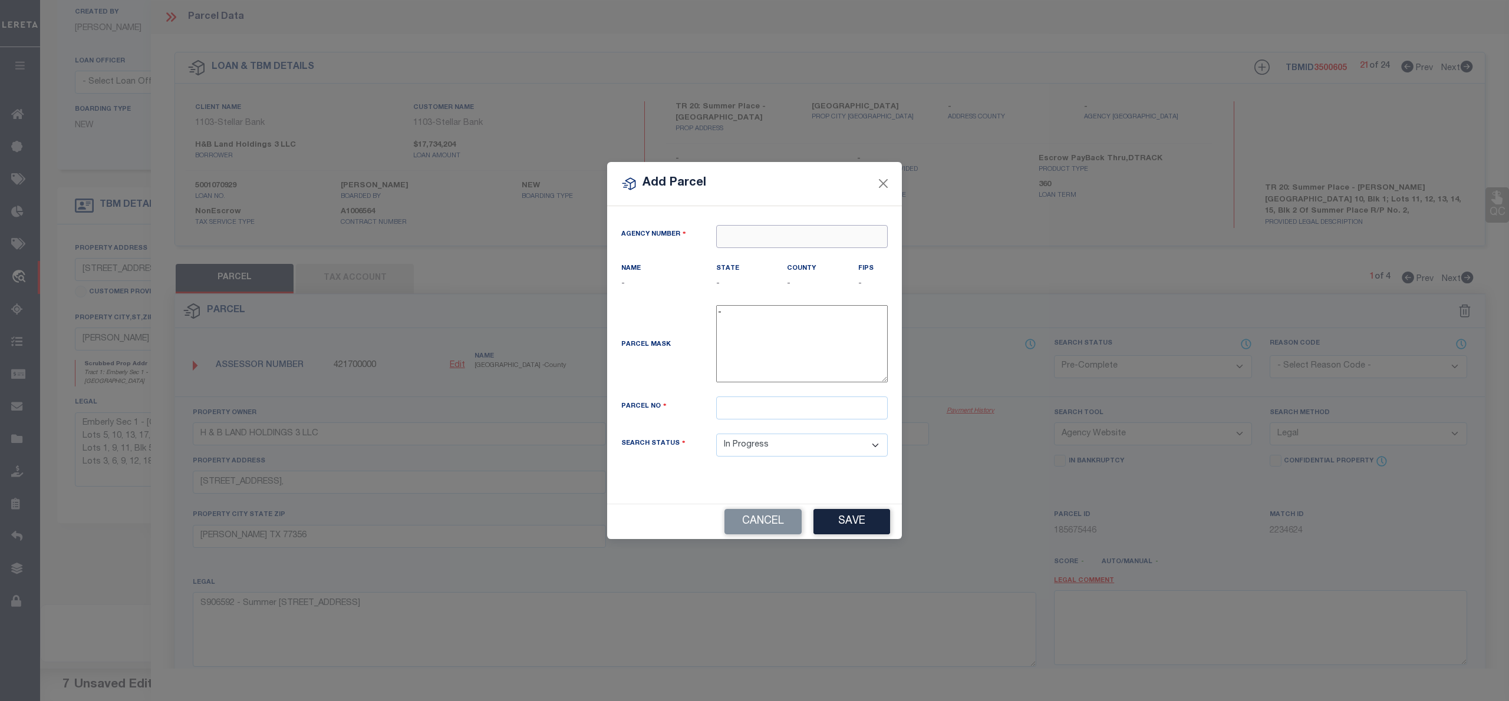
click at [754, 236] on input "text" at bounding box center [802, 236] width 172 height 23
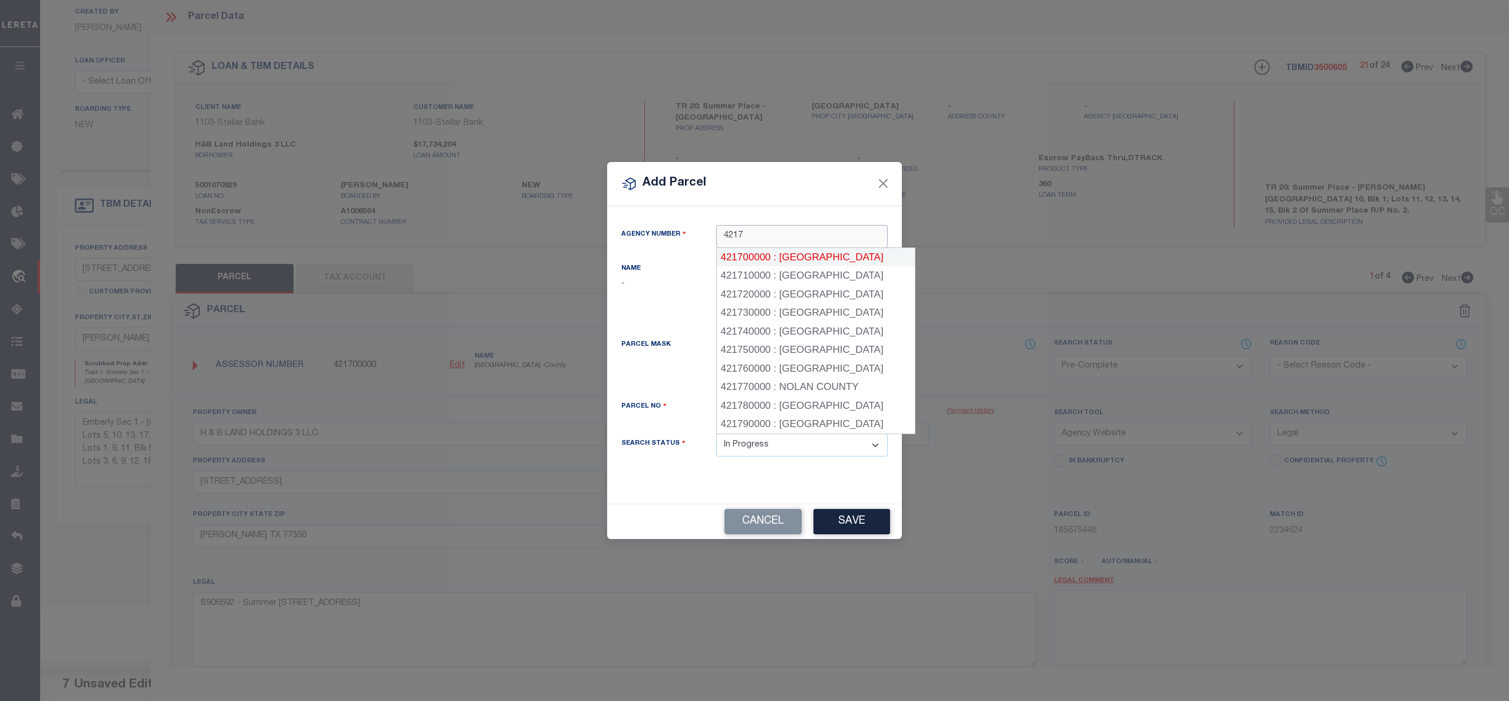
click at [767, 257] on div "421700000 : MONTGOMERY COUNTY" at bounding box center [816, 257] width 198 height 19
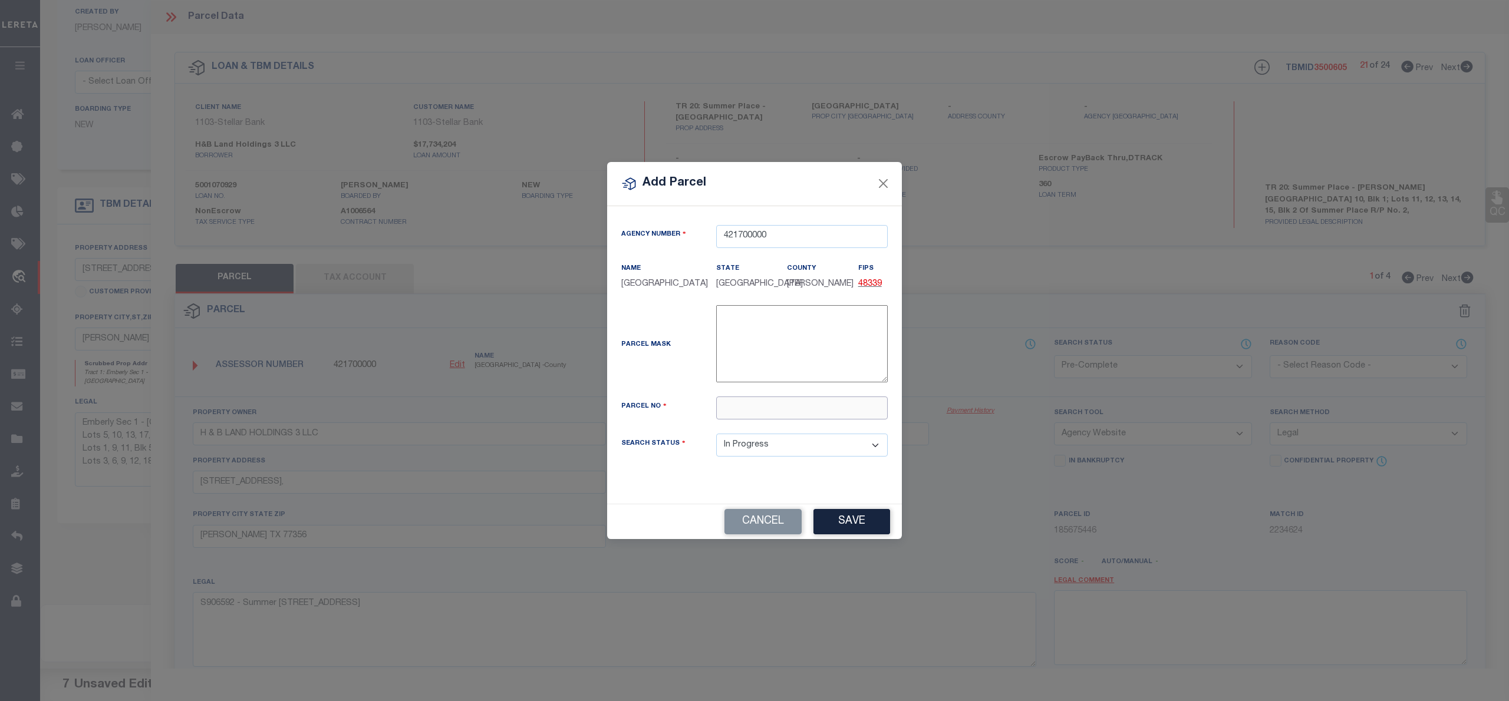
click at [793, 418] on input "text" at bounding box center [802, 408] width 172 height 23
paste input "9065-92-04400"
click at [772, 414] on input "009065-92-04400" at bounding box center [802, 408] width 172 height 23
click at [856, 524] on button "Save" at bounding box center [851, 521] width 77 height 25
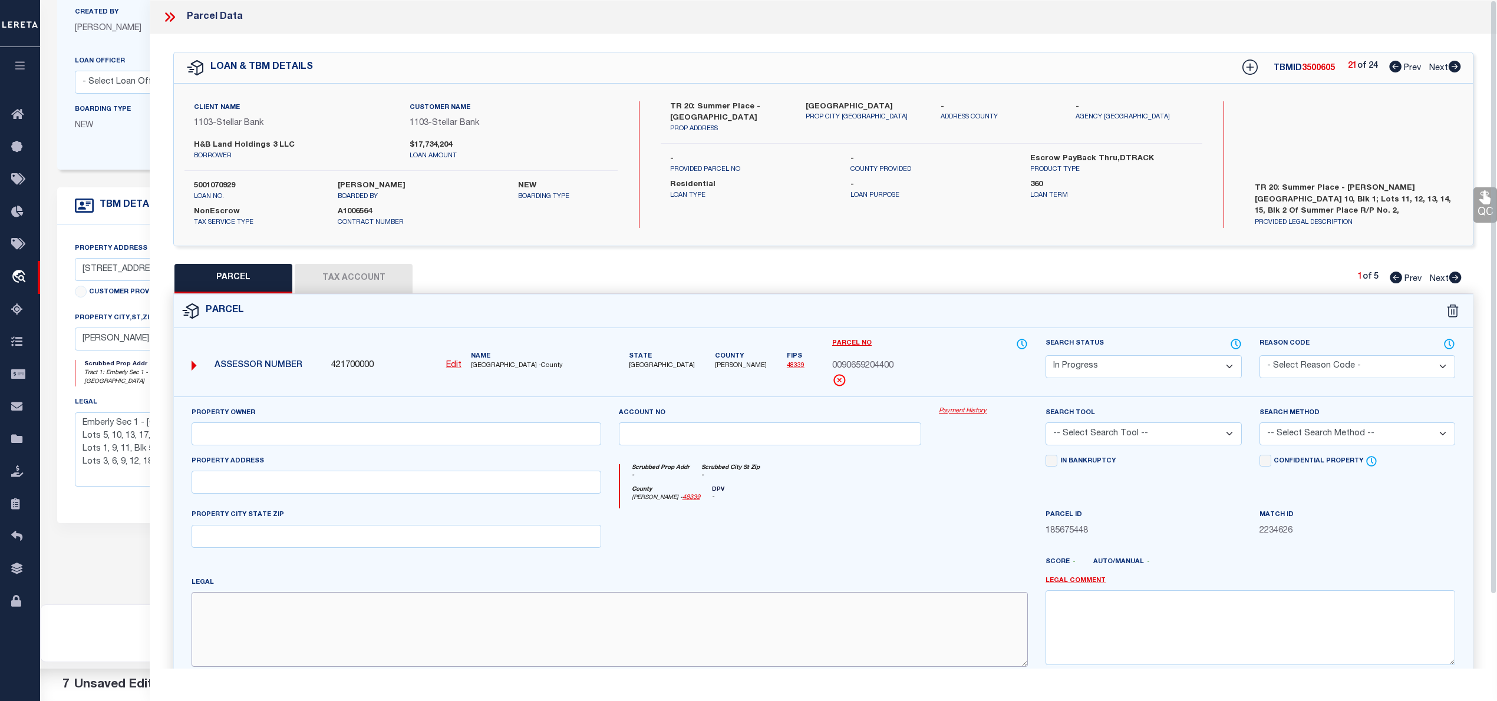
click at [896, 648] on textarea at bounding box center [610, 629] width 836 height 74
paste textarea "S906592 - Summer Place Replat No 2, BLOCK 2, Lot 14"
click at [314, 446] on input "text" at bounding box center [397, 434] width 410 height 23
paste input "H & B LAND HOLDINGS 3 LLC"
click at [462, 489] on input "text" at bounding box center [397, 482] width 410 height 23
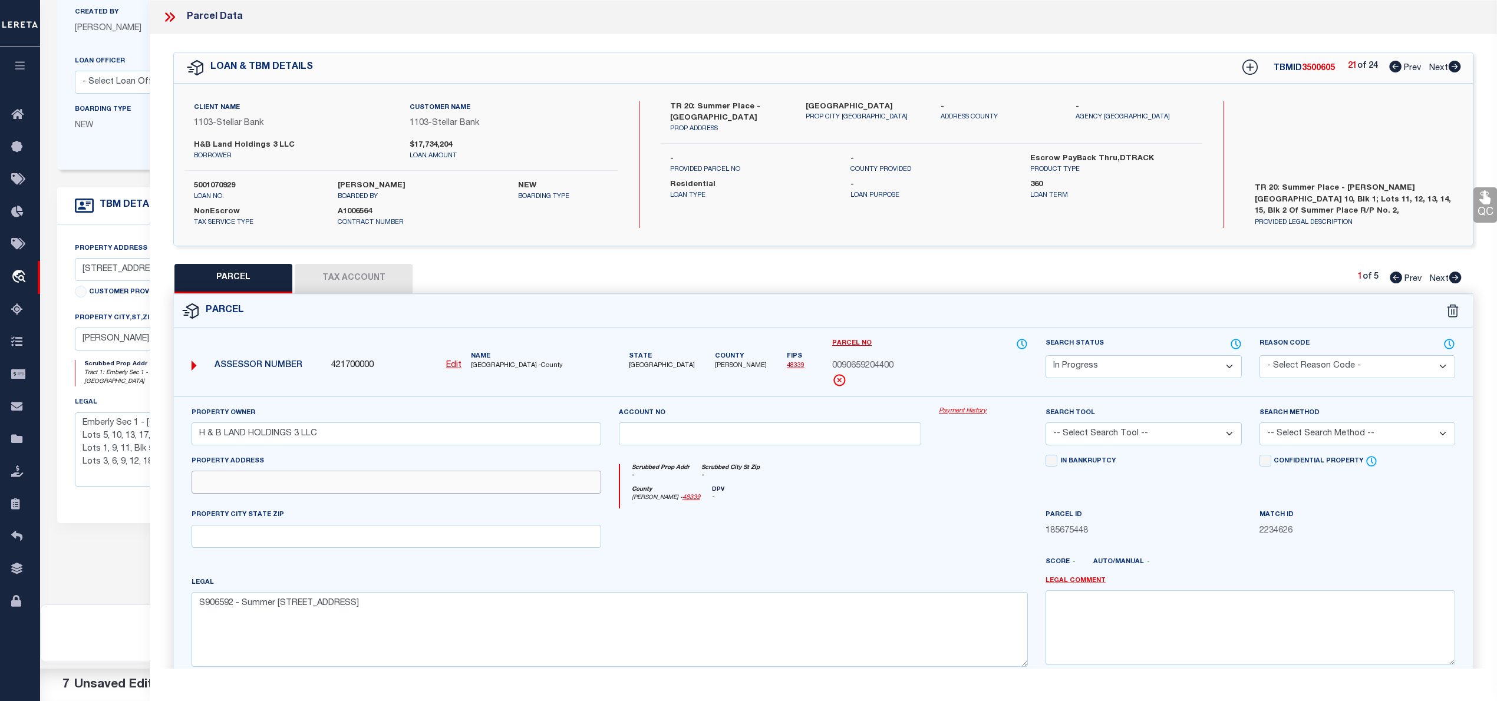
paste input "320 SUMMER PLACE DR, MONTGOMERY TX 77356"
drag, startPoint x: 305, startPoint y: 486, endPoint x: 477, endPoint y: 490, distance: 171.6
click at [477, 490] on input "320 SUMMER PLACE DR, MONTGOMERY TX 77356" at bounding box center [397, 482] width 410 height 23
click at [387, 555] on div "Property Owner H & B LAND HOLDINGS 3 LLC Account no Payment History Search Tool…" at bounding box center [823, 542] width 1281 height 270
click at [391, 540] on input "text" at bounding box center [397, 536] width 410 height 23
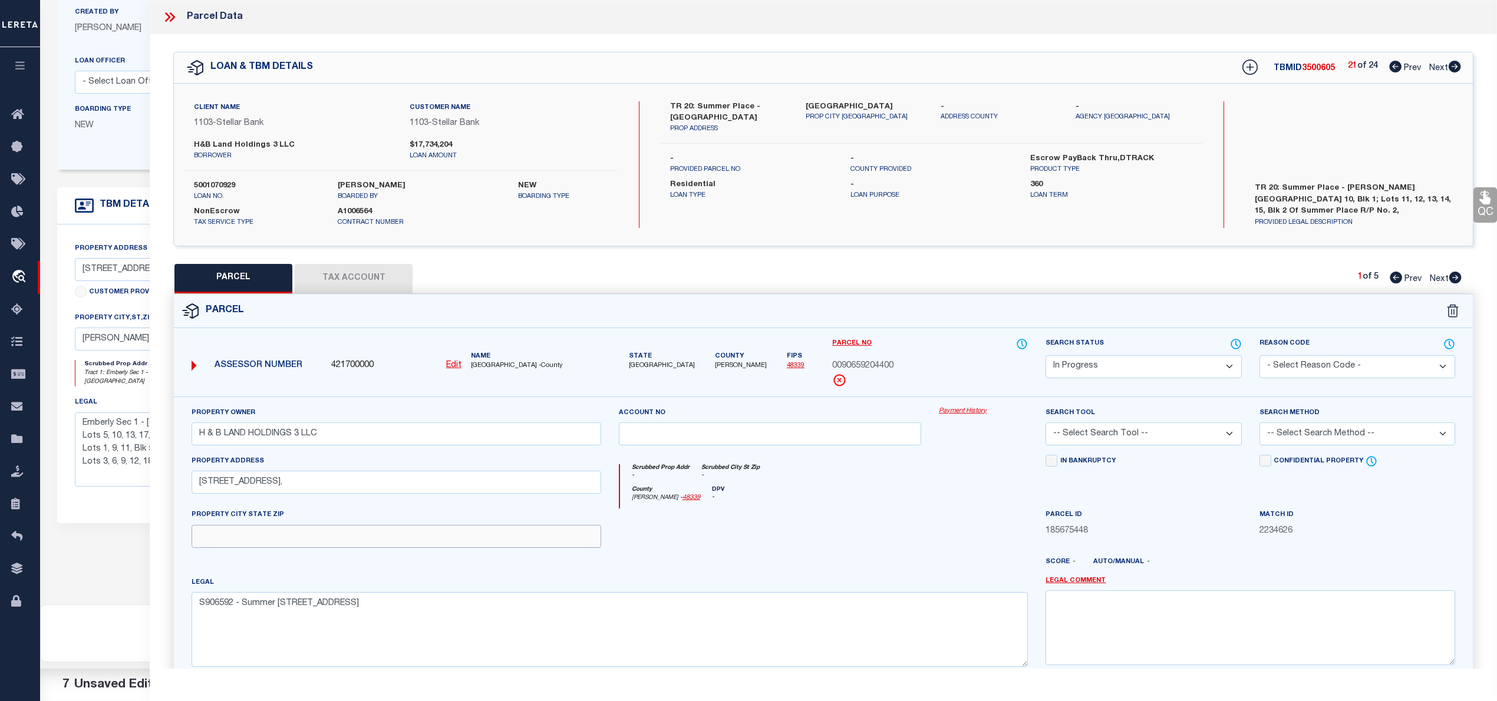
paste input "[PERSON_NAME] TX 77356"
click at [1073, 367] on select "Automated Search Bad Parcel Complete Duplicate Parcel High Dollar Reporting In …" at bounding box center [1144, 366] width 196 height 23
click at [1046, 355] on select "Automated Search Bad Parcel Complete Duplicate Parcel High Dollar Reporting In …" at bounding box center [1144, 366] width 196 height 23
click at [1090, 431] on select "-- Select Search Tool -- 3rd Party Website Agency File Agency Website ATLS CNV-…" at bounding box center [1144, 434] width 196 height 23
click at [1046, 424] on select "-- Select Search Tool -- 3rd Party Website Agency File Agency Website ATLS CNV-…" at bounding box center [1144, 434] width 196 height 23
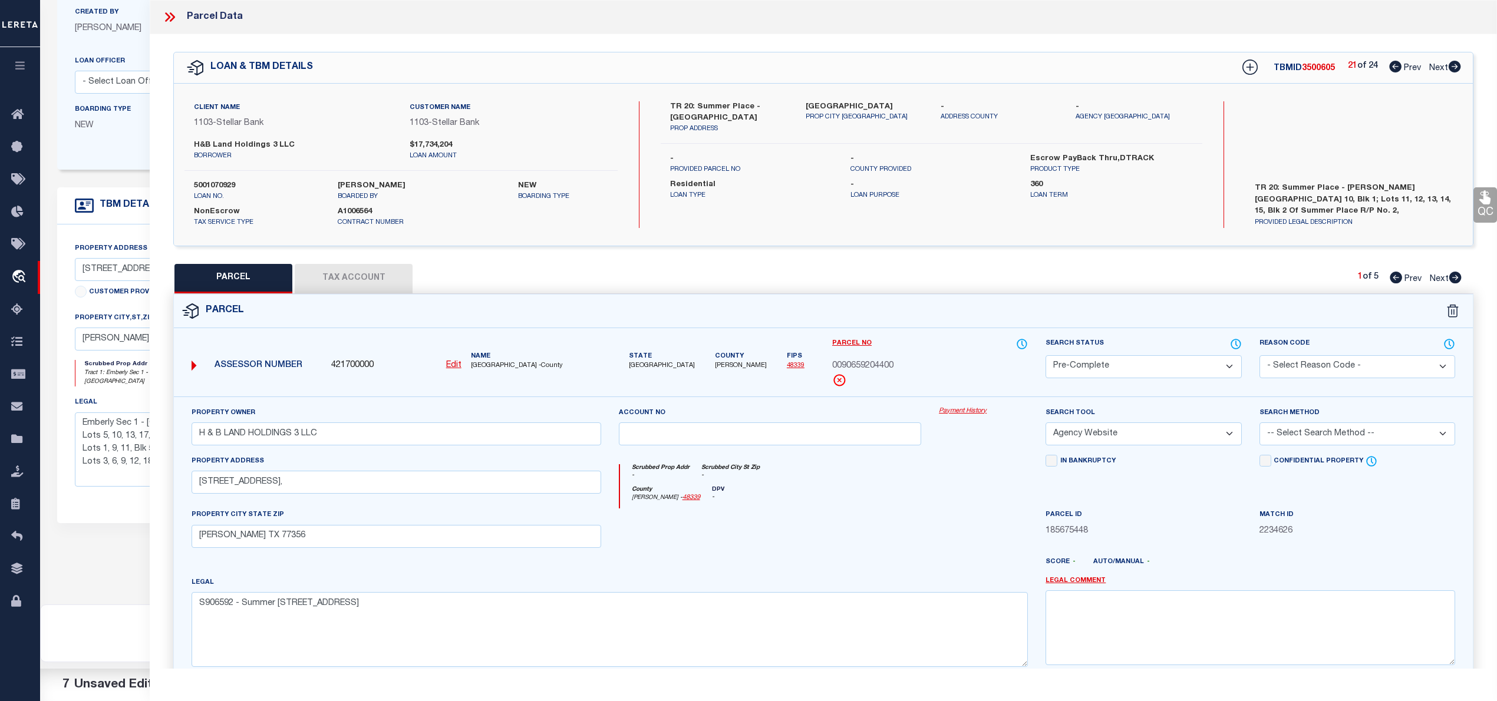
click at [1304, 430] on select "-- Select Search Method -- Property Address Legal Liability Info Provided" at bounding box center [1358, 434] width 196 height 23
click at [1260, 424] on select "-- Select Search Method -- Property Address Legal Liability Info Provided" at bounding box center [1358, 434] width 196 height 23
click at [355, 274] on button "Tax Account" at bounding box center [354, 278] width 118 height 29
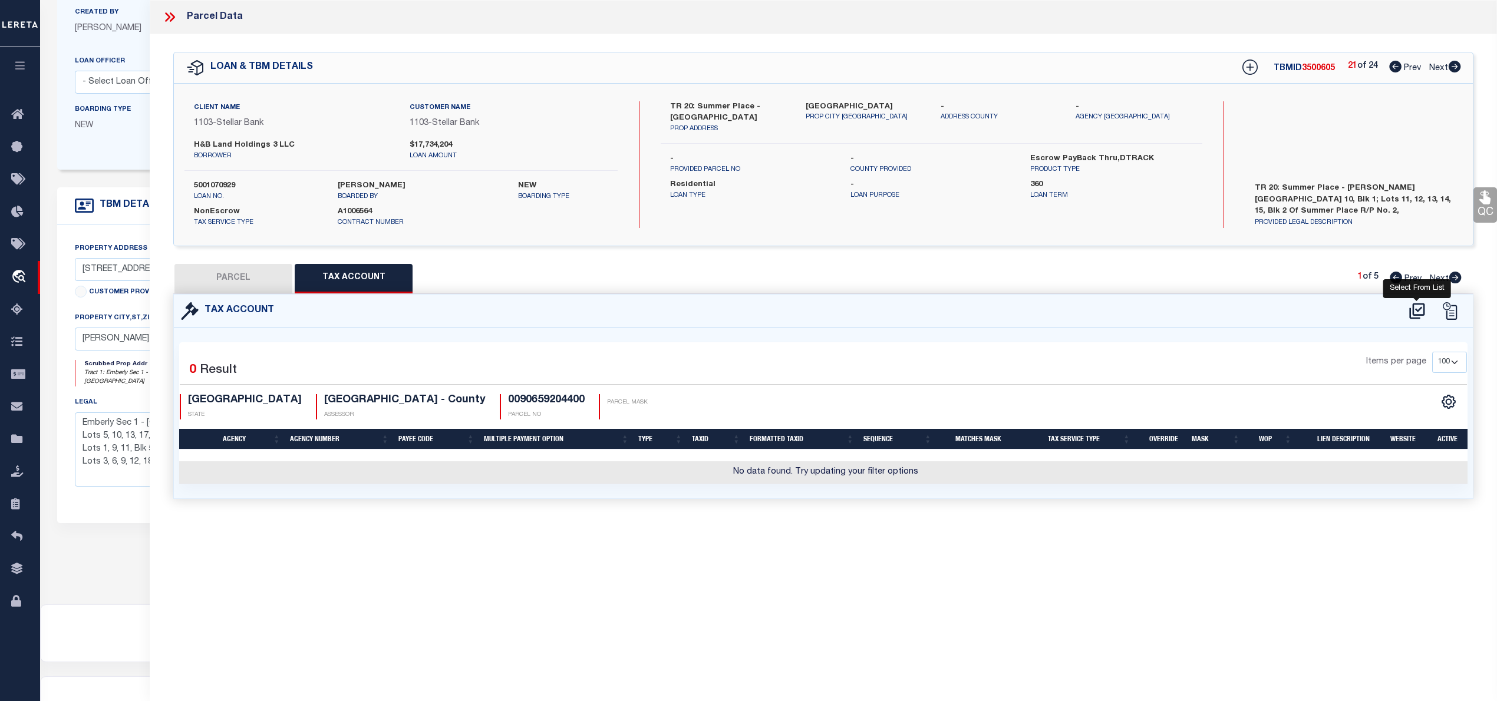
click at [1415, 309] on icon at bounding box center [1416, 311] width 19 height 19
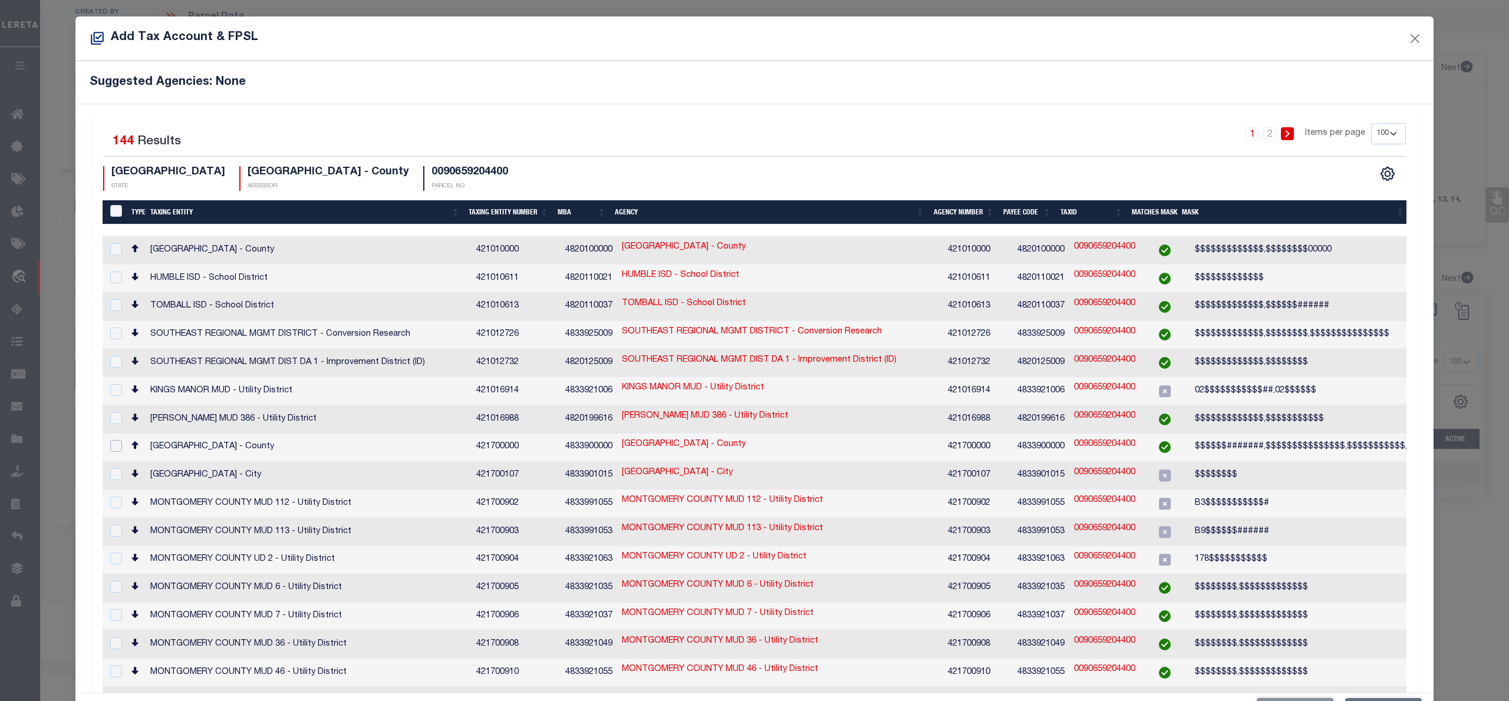
click at [112, 440] on input "checkbox" at bounding box center [116, 446] width 12 height 12
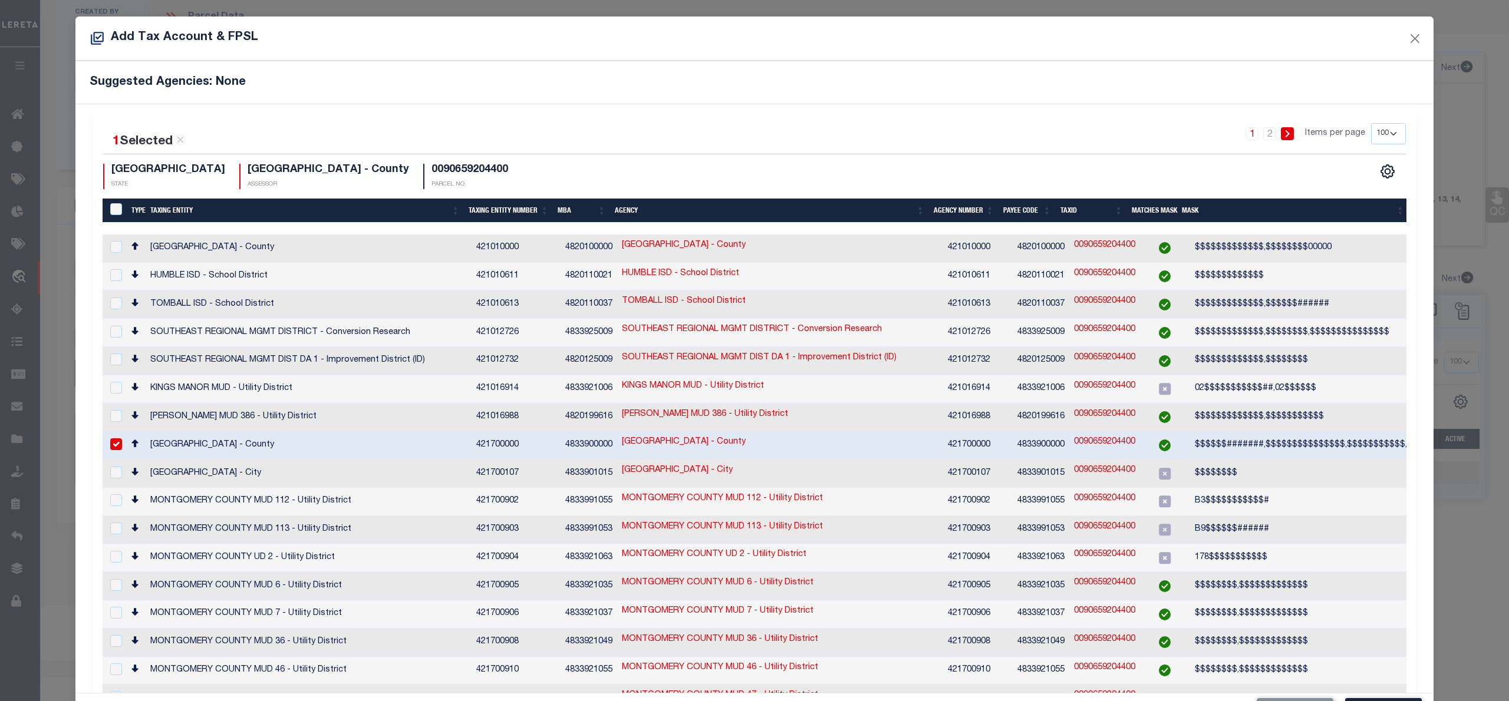
scroll to position [44, 0]
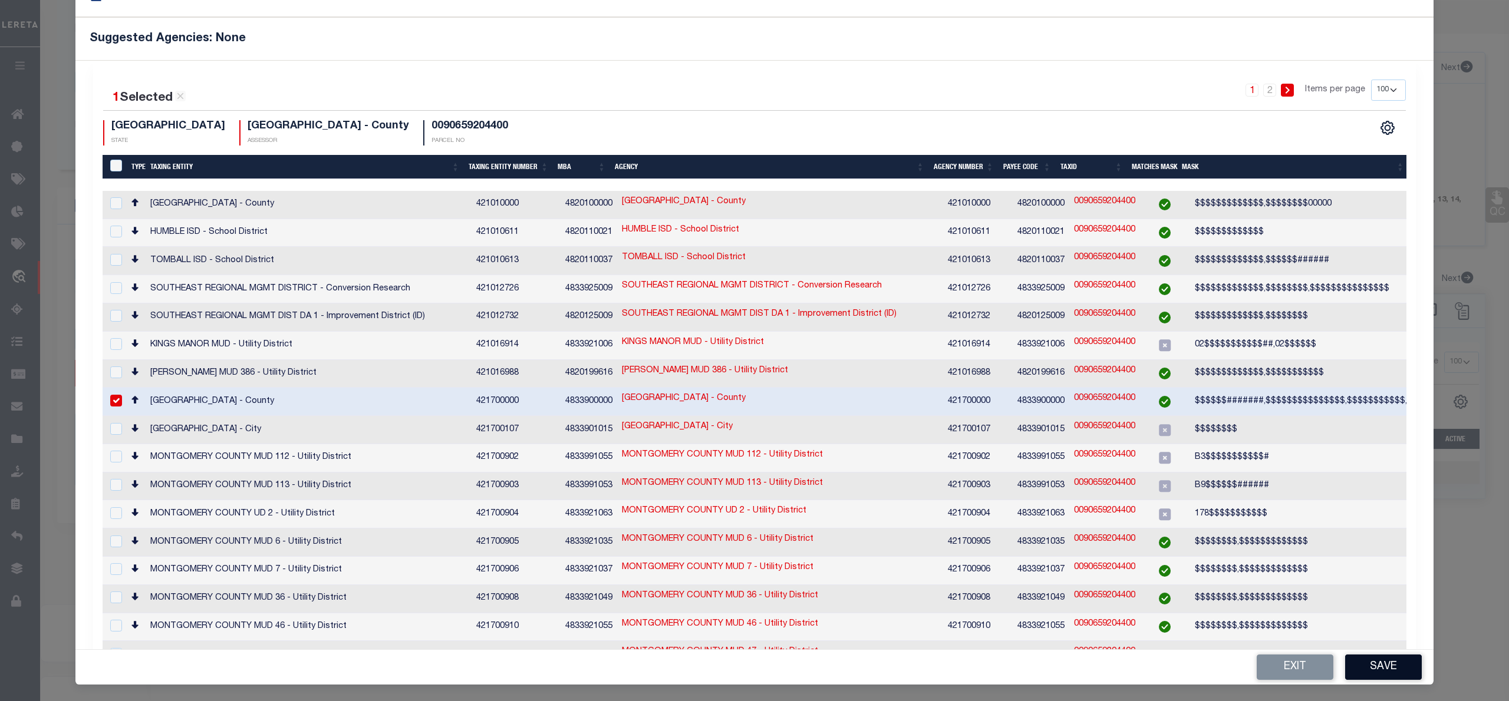
click at [1384, 670] on button "Save" at bounding box center [1383, 667] width 77 height 25
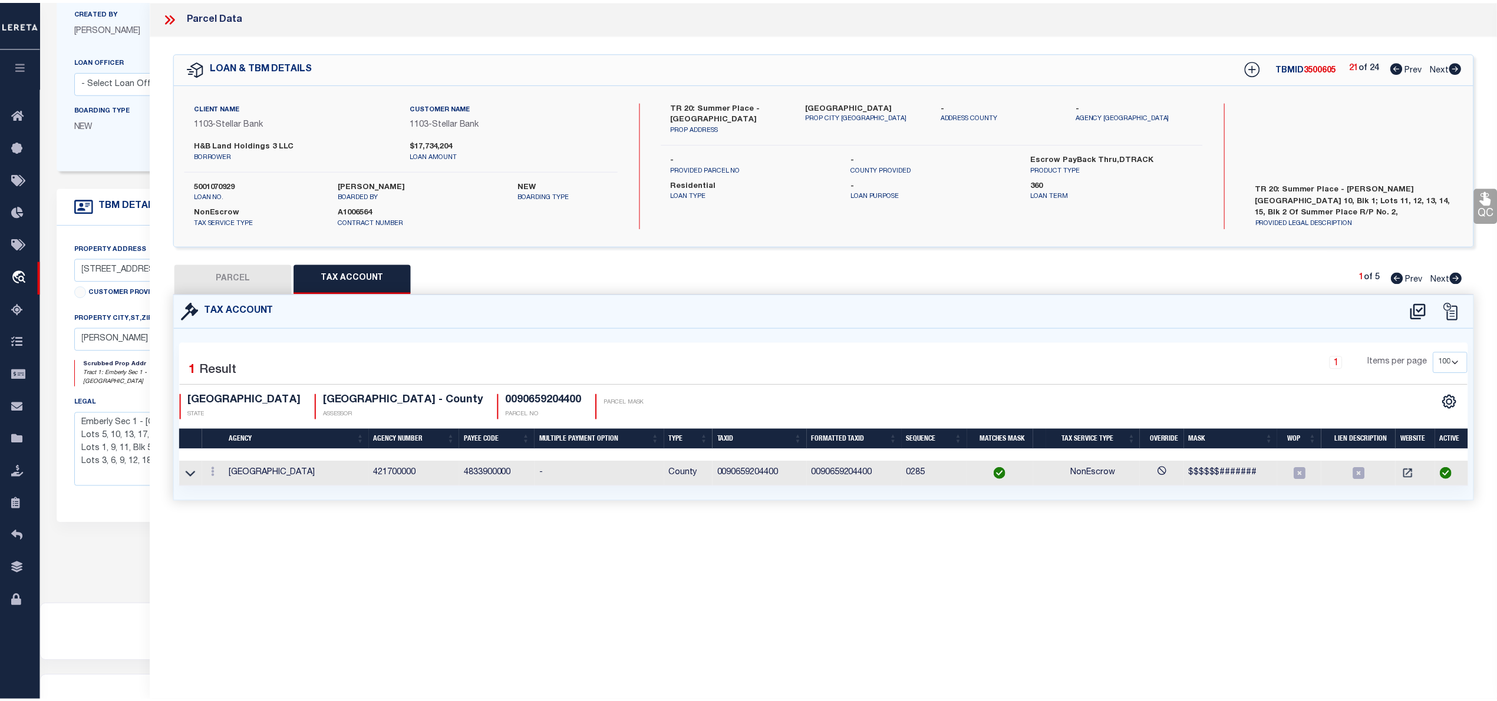
scroll to position [0, 0]
click at [248, 288] on button "PARCEL" at bounding box center [233, 278] width 118 height 29
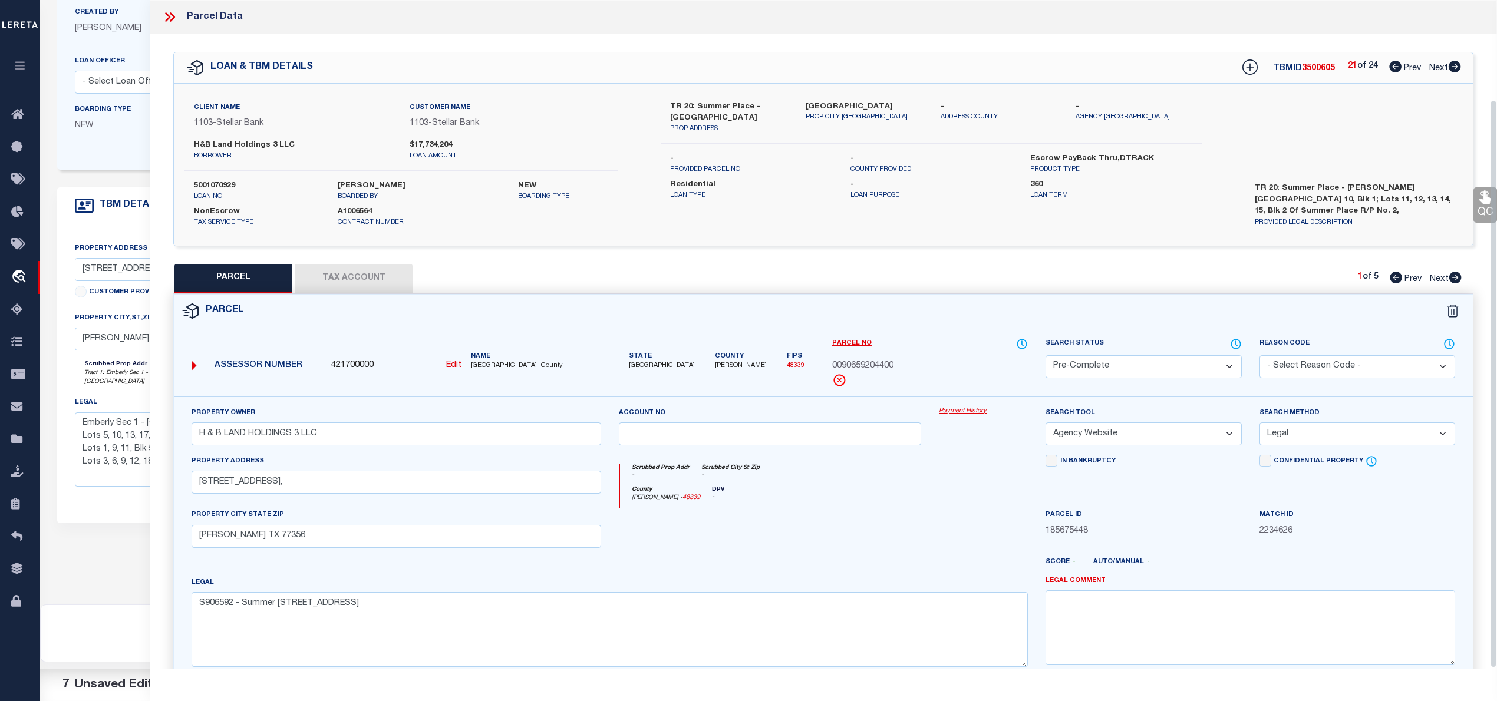
scroll to position [118, 0]
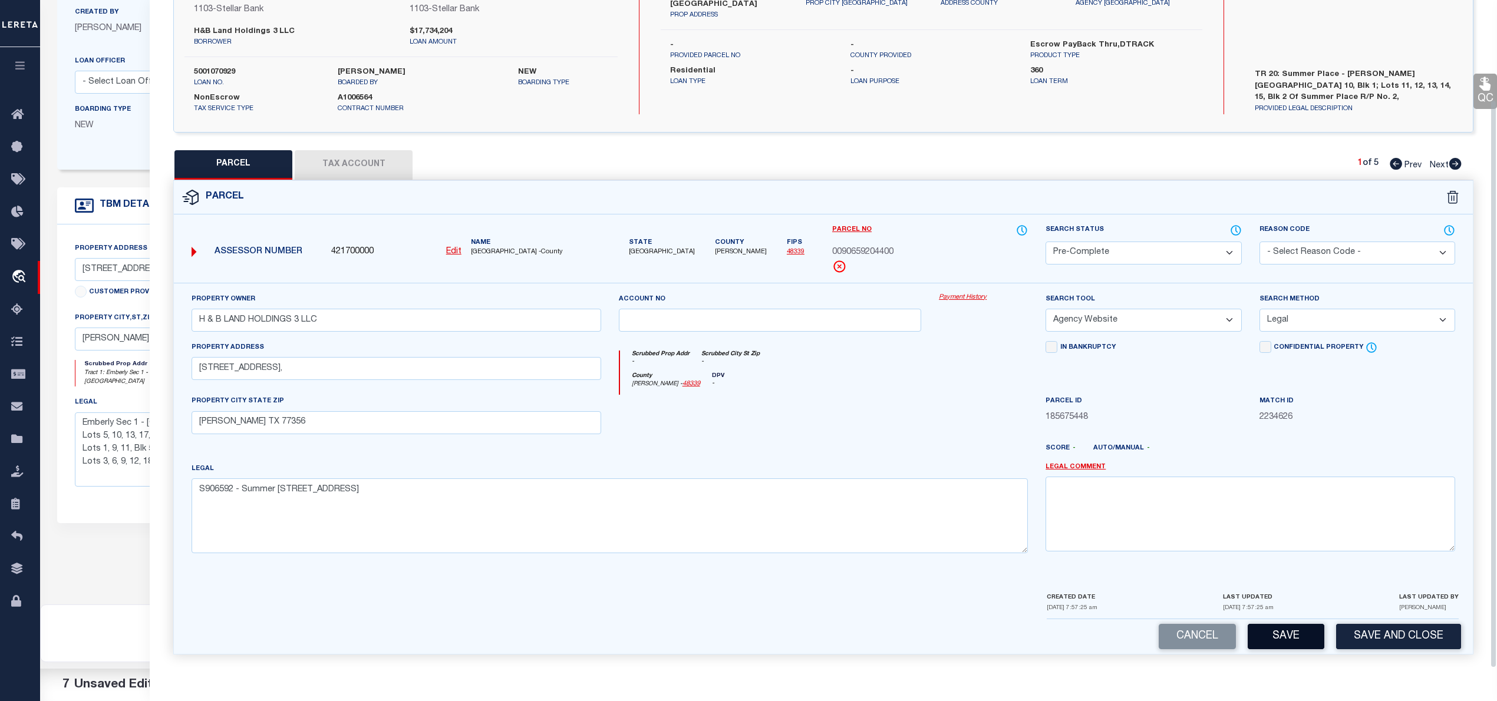
click at [1278, 639] on button "Save" at bounding box center [1286, 636] width 77 height 25
click at [1290, 637] on button "Save" at bounding box center [1286, 636] width 77 height 25
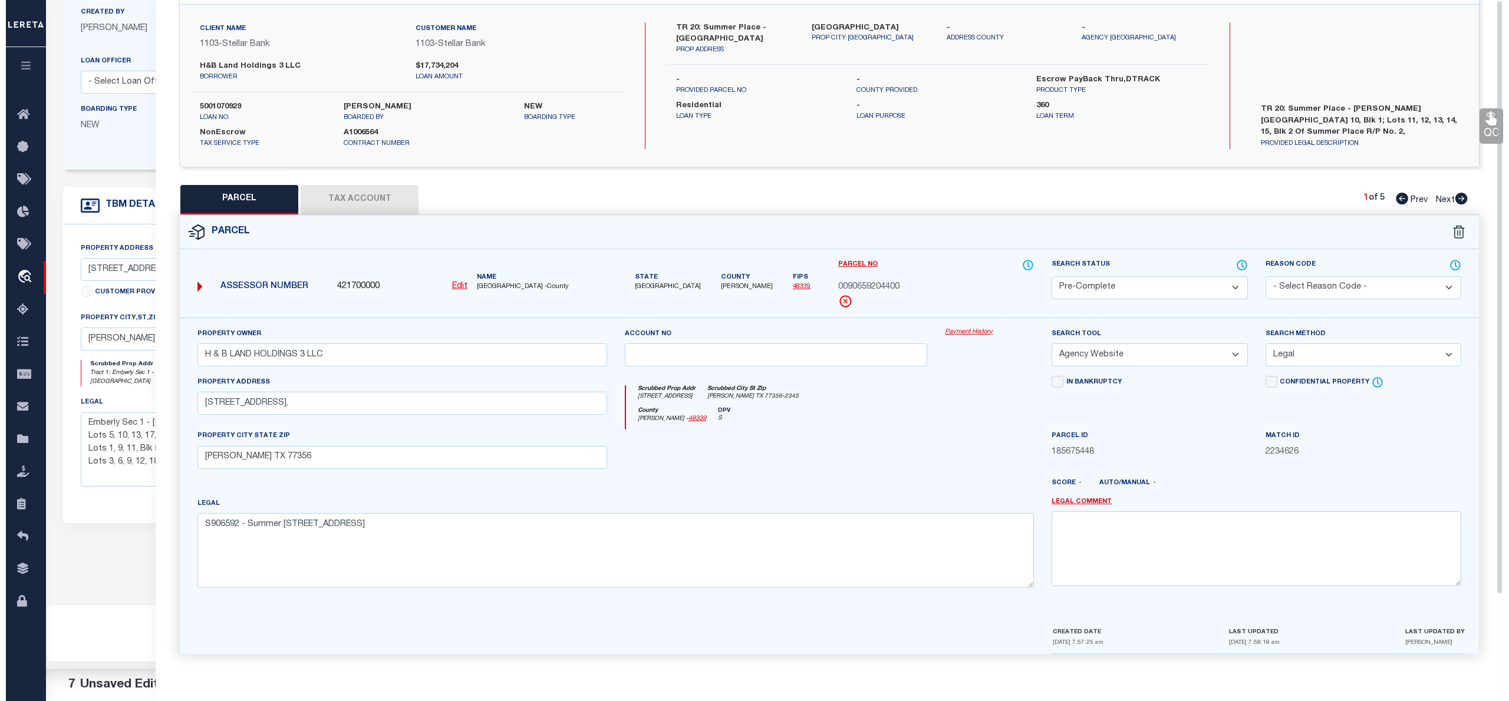
scroll to position [0, 0]
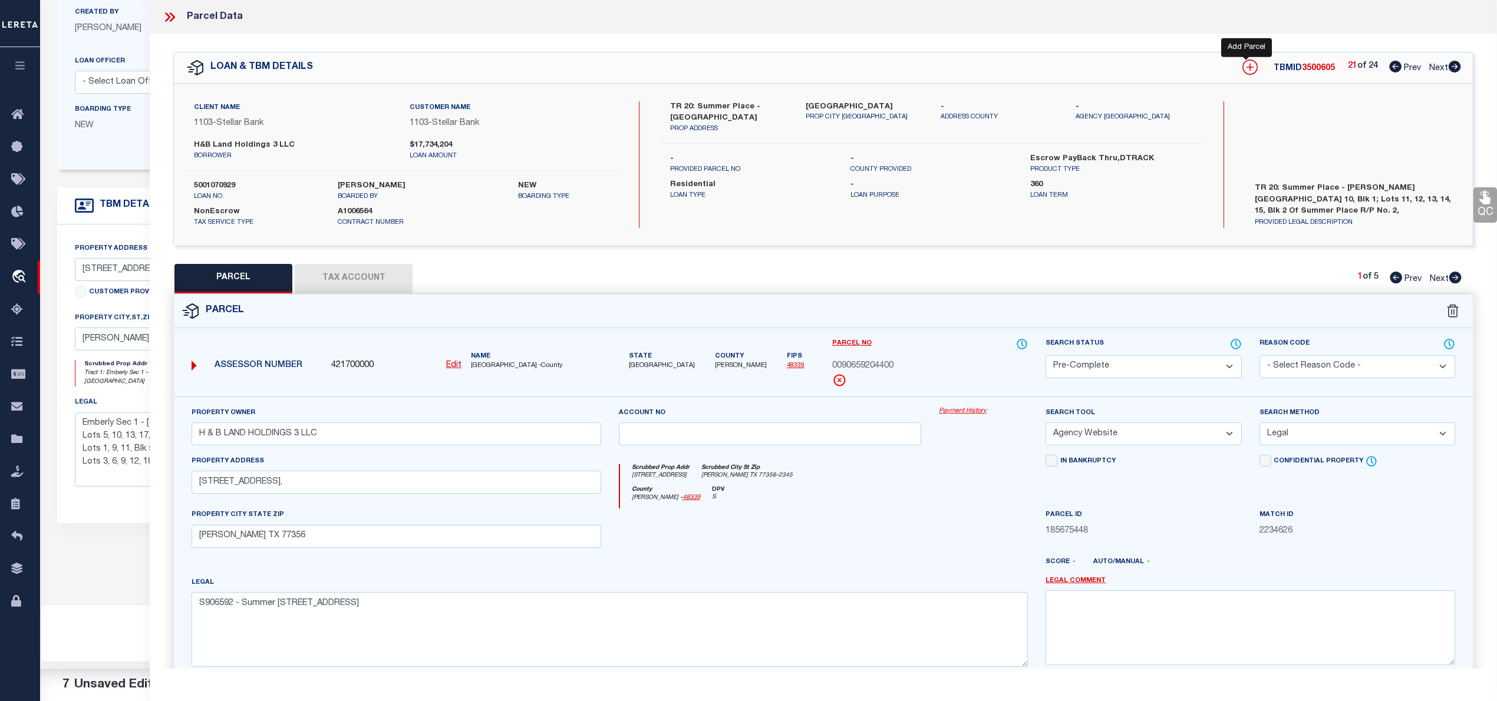
click at [1245, 65] on icon at bounding box center [1249, 67] width 15 height 15
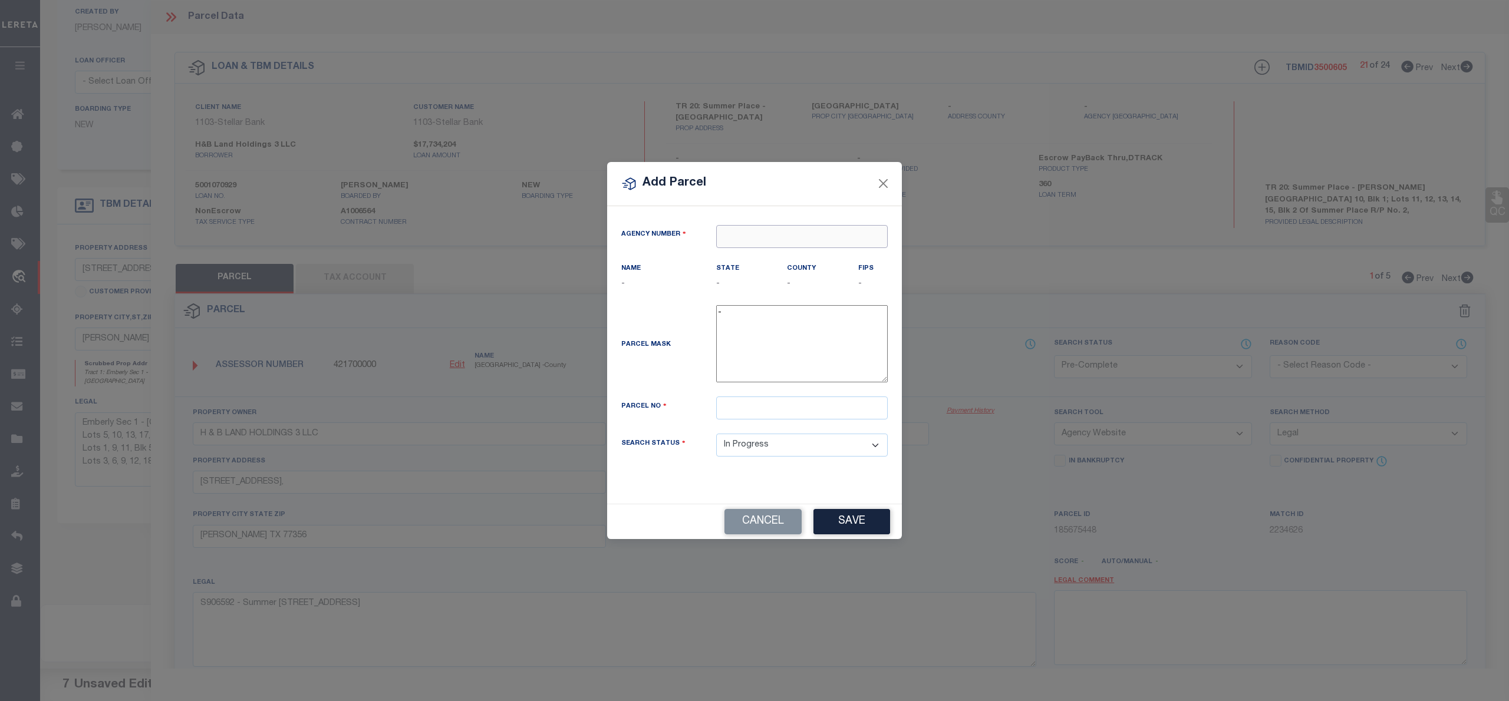
click at [736, 236] on input "text" at bounding box center [802, 236] width 172 height 23
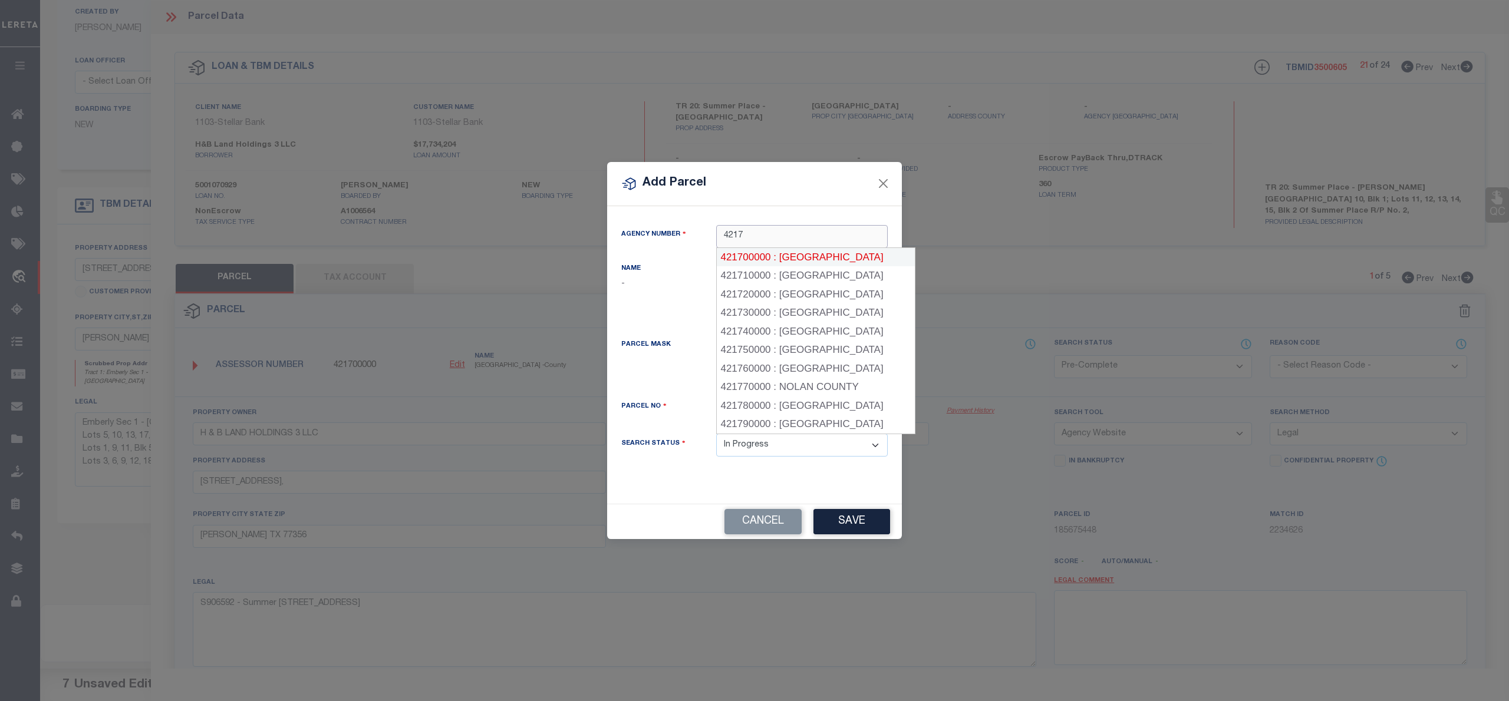
click at [778, 250] on div "421700000 : MONTGOMERY COUNTY" at bounding box center [816, 257] width 198 height 19
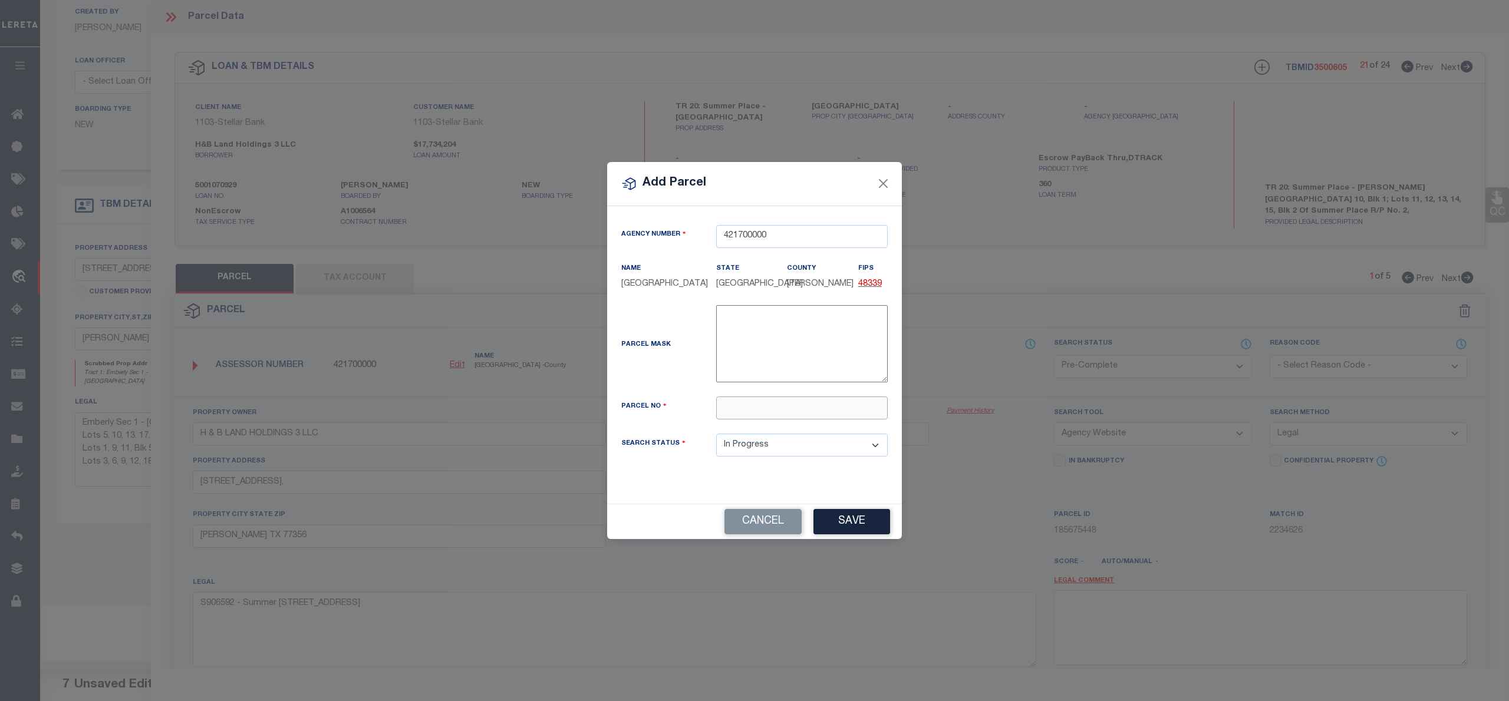
click at [729, 418] on input "text" at bounding box center [802, 408] width 172 height 23
paste input "9065-92-04500"
click at [756, 414] on input "009065-92-04500" at bounding box center [802, 408] width 172 height 23
click at [842, 519] on button "Save" at bounding box center [851, 521] width 77 height 25
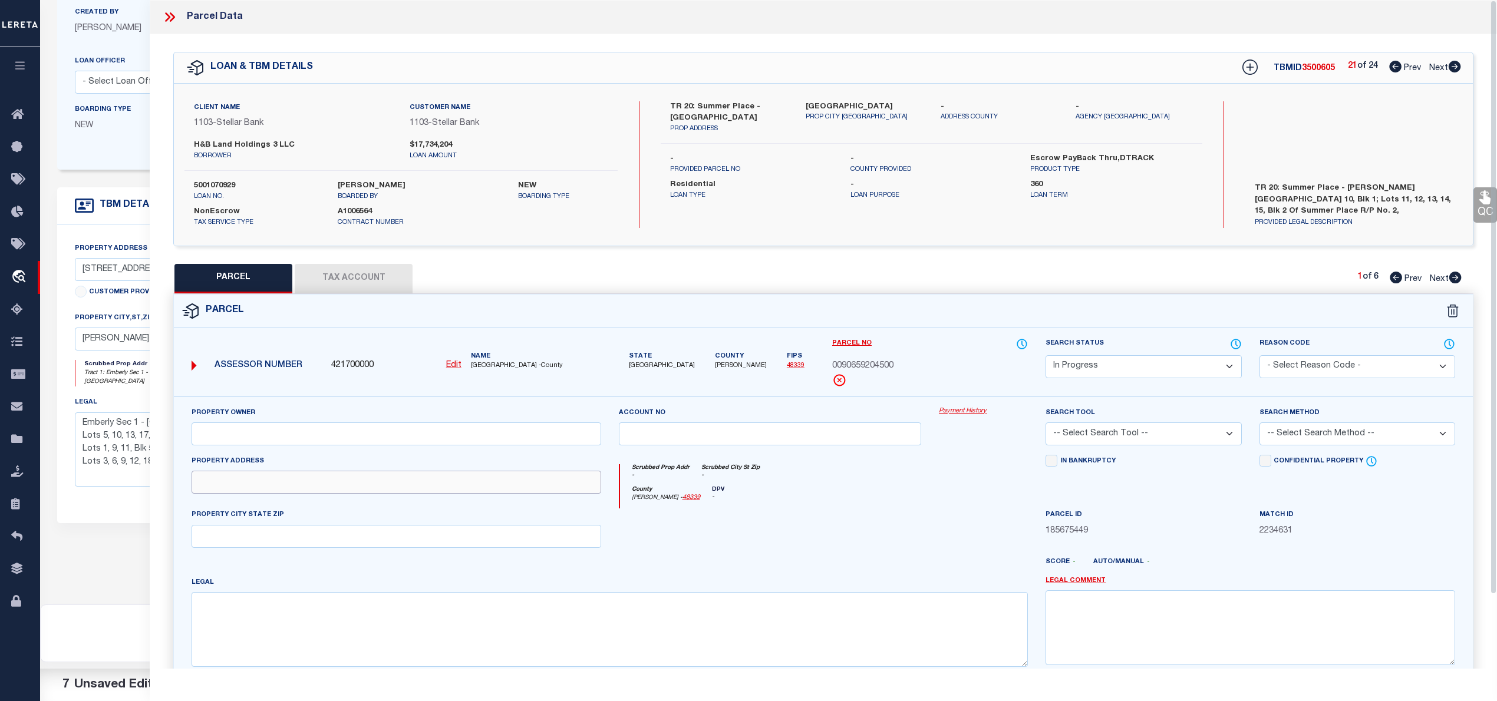
click at [368, 482] on input "text" at bounding box center [397, 482] width 410 height 23
paste input "316 SUMMER PLACE DR, MONTGOMERY TX 77356"
drag, startPoint x: 306, startPoint y: 483, endPoint x: 517, endPoint y: 480, distance: 210.4
click at [517, 480] on input "316 SUMMER PLACE DR, MONTGOMERY TX 77356" at bounding box center [397, 482] width 410 height 23
click at [303, 548] on input "text" at bounding box center [397, 536] width 410 height 23
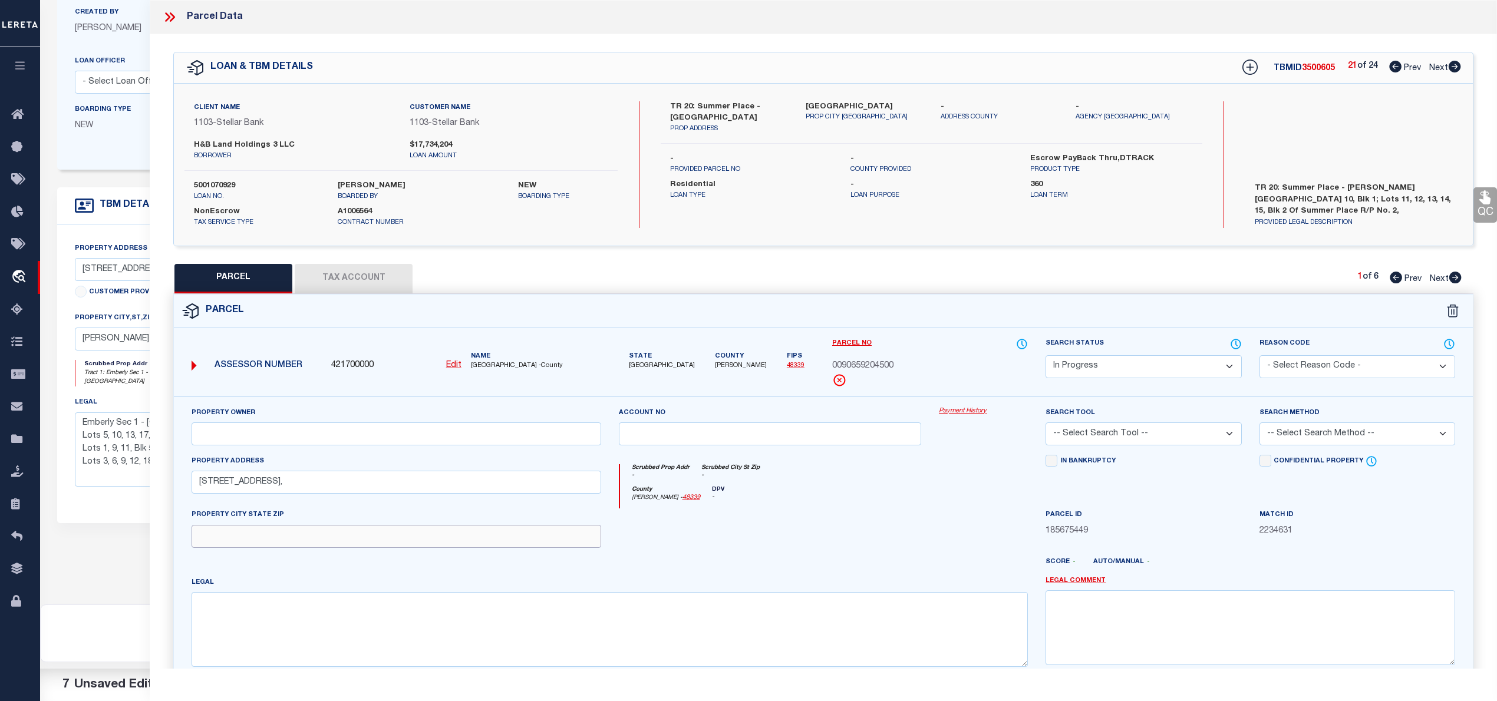
paste input "[PERSON_NAME] TX 77356"
click at [315, 440] on input "text" at bounding box center [397, 434] width 410 height 23
paste input "H & B LAND HOLDINGS 3 LLC"
click at [330, 642] on textarea at bounding box center [610, 629] width 836 height 74
paste textarea "S906592 - Summer Place Replat No 2, BLOCK 2, Lot 15"
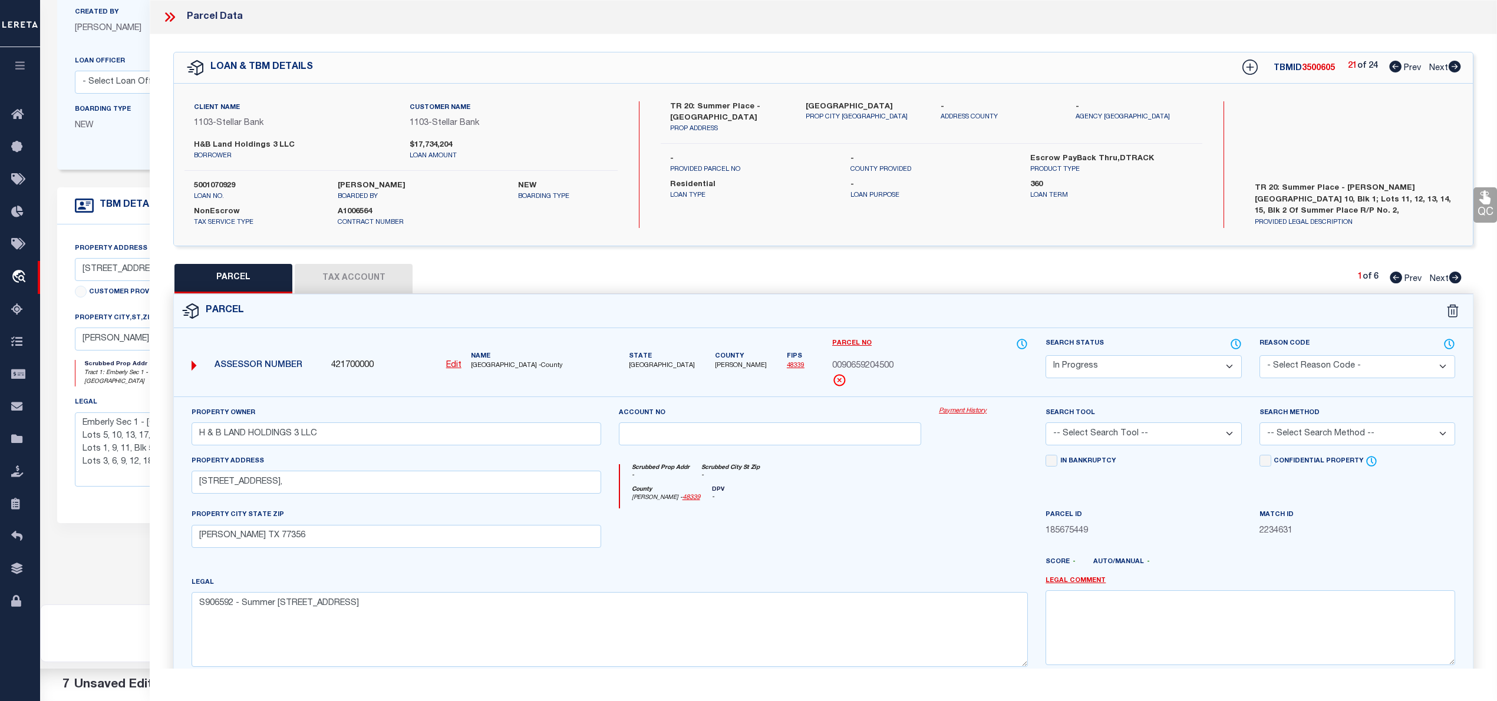
click at [1163, 364] on select "Automated Search Bad Parcel Complete Duplicate Parcel High Dollar Reporting In …" at bounding box center [1144, 366] width 196 height 23
click at [1046, 355] on select "Automated Search Bad Parcel Complete Duplicate Parcel High Dollar Reporting In …" at bounding box center [1144, 366] width 196 height 23
click at [1133, 433] on select "-- Select Search Tool -- 3rd Party Website Agency File Agency Website ATLS CNV-…" at bounding box center [1144, 434] width 196 height 23
click at [1046, 424] on select "-- Select Search Tool -- 3rd Party Website Agency File Agency Website ATLS CNV-…" at bounding box center [1144, 434] width 196 height 23
click at [1318, 435] on select "-- Select Search Method -- Property Address Legal Liability Info Provided" at bounding box center [1358, 434] width 196 height 23
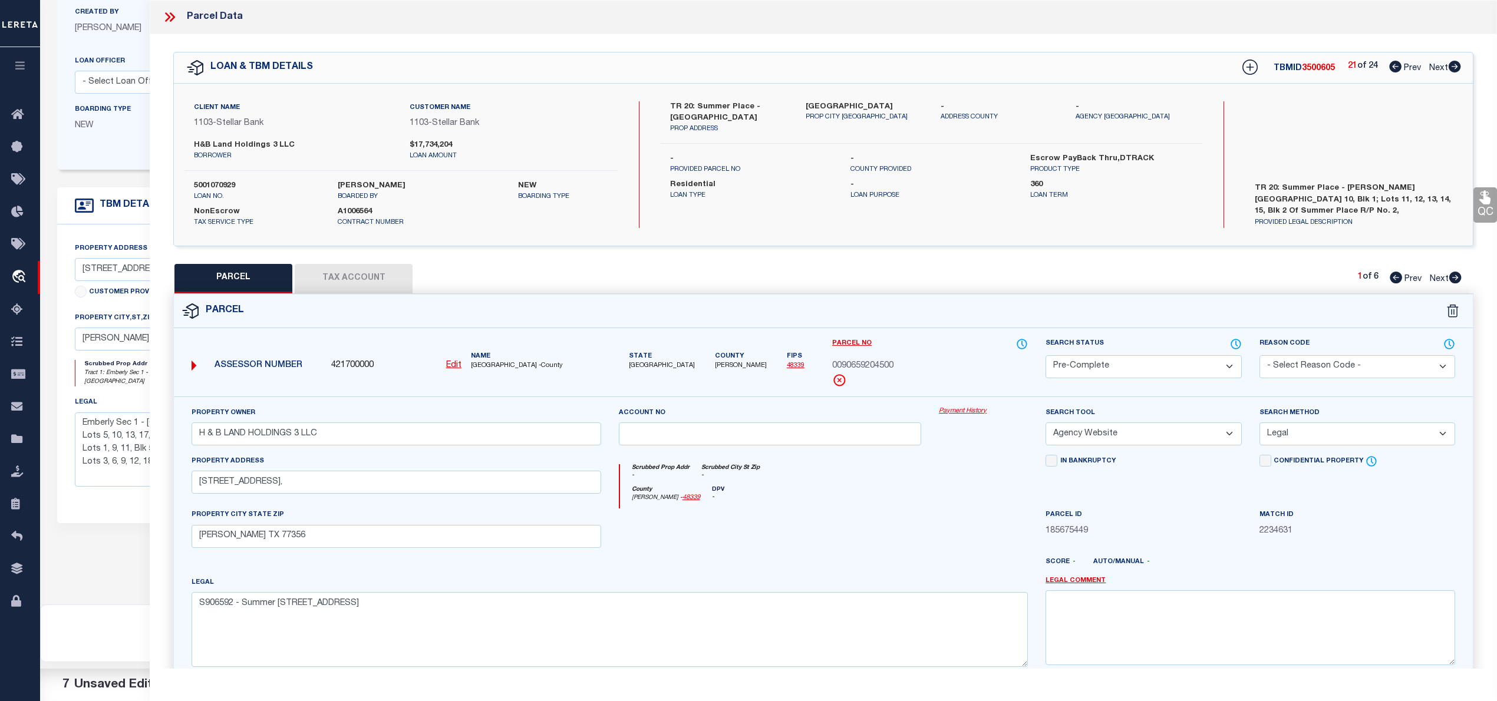
click at [1260, 424] on select "-- Select Search Method -- Property Address Legal Liability Info Provided" at bounding box center [1358, 434] width 196 height 23
click at [357, 278] on button "Tax Account" at bounding box center [354, 278] width 118 height 29
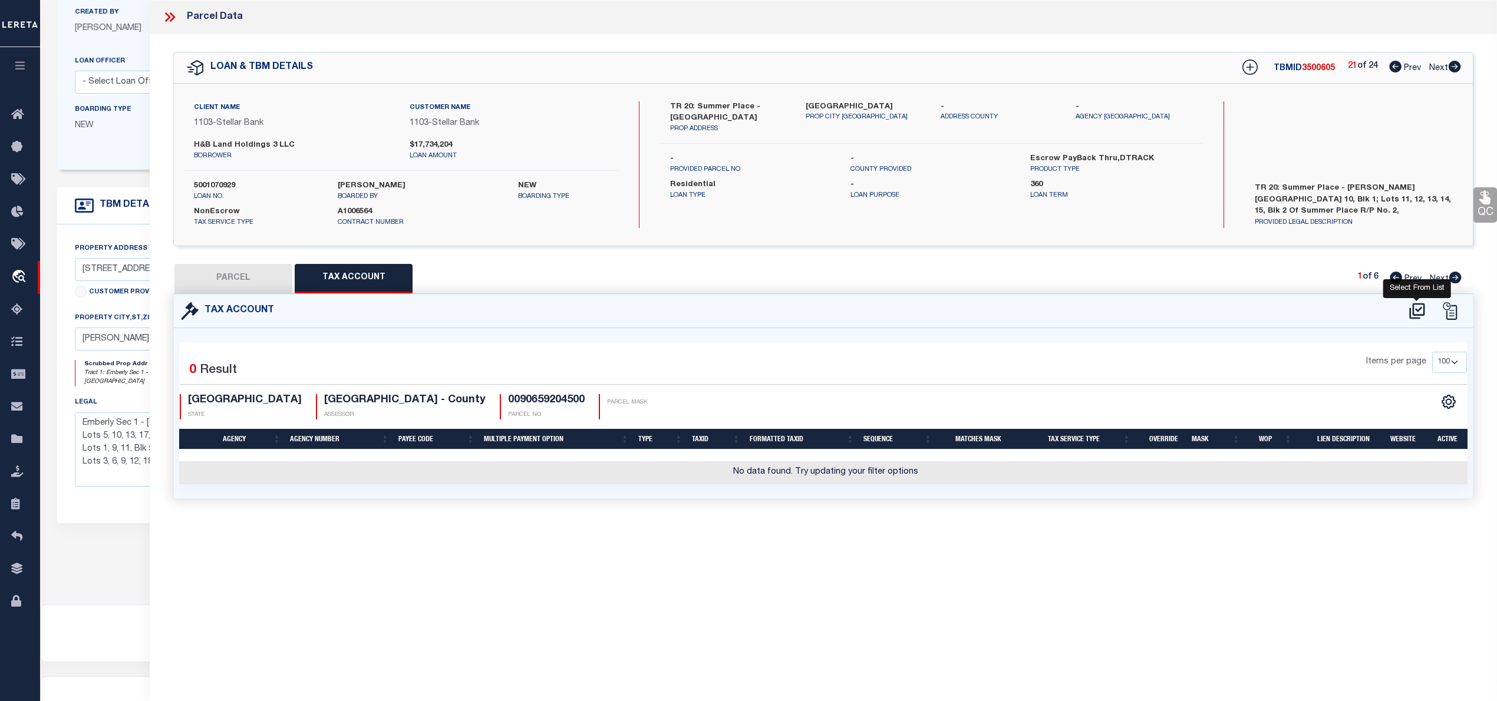
click at [1412, 315] on icon at bounding box center [1416, 311] width 19 height 19
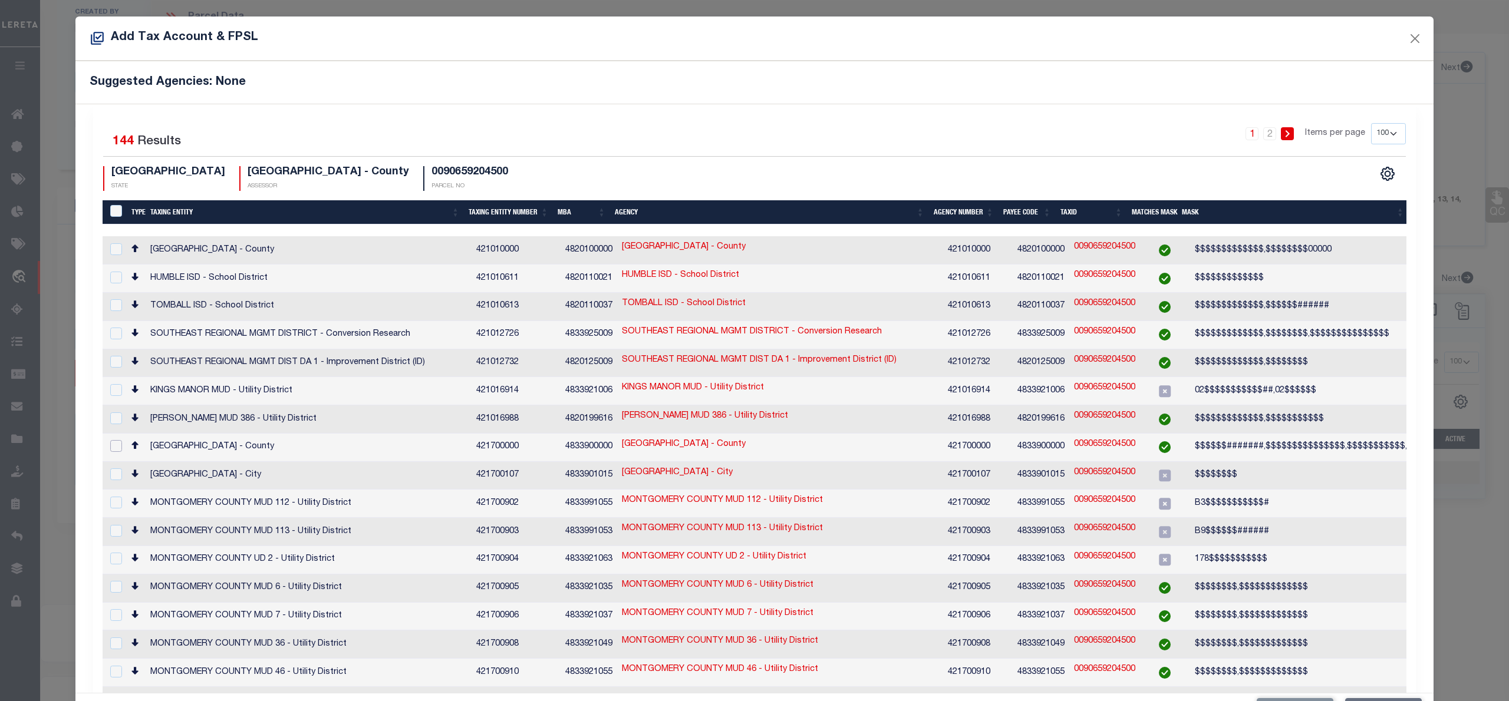
click at [117, 440] on input "checkbox" at bounding box center [116, 446] width 12 height 12
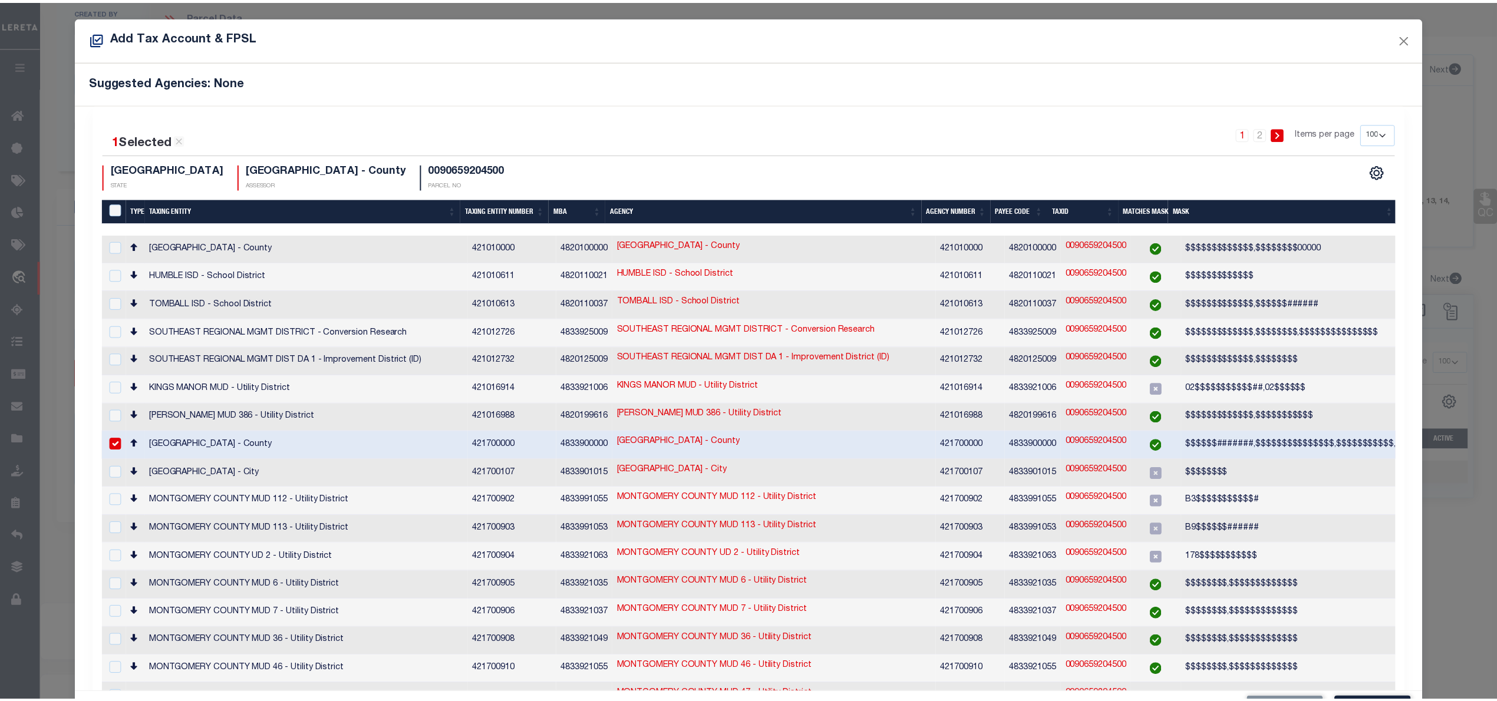
scroll to position [44, 0]
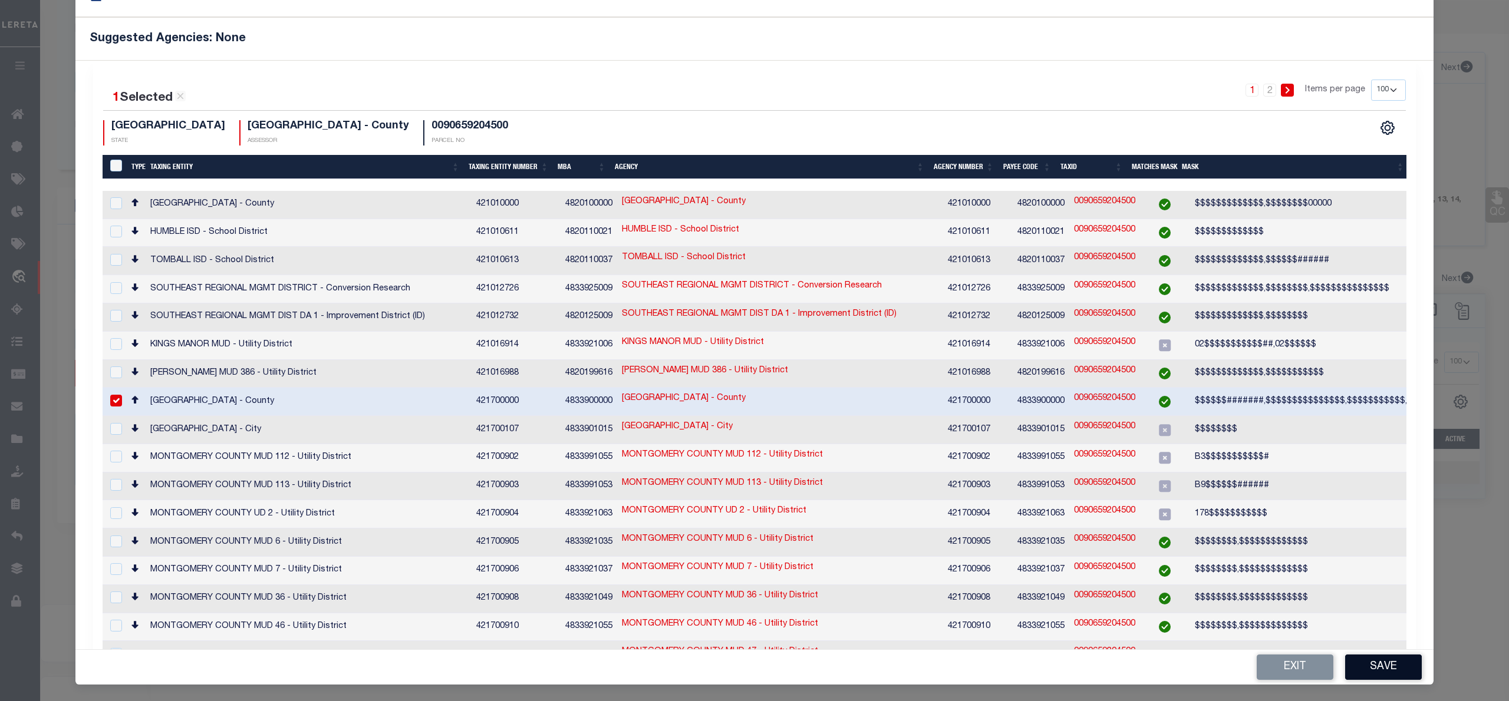
click at [1345, 664] on button "Save" at bounding box center [1383, 667] width 77 height 25
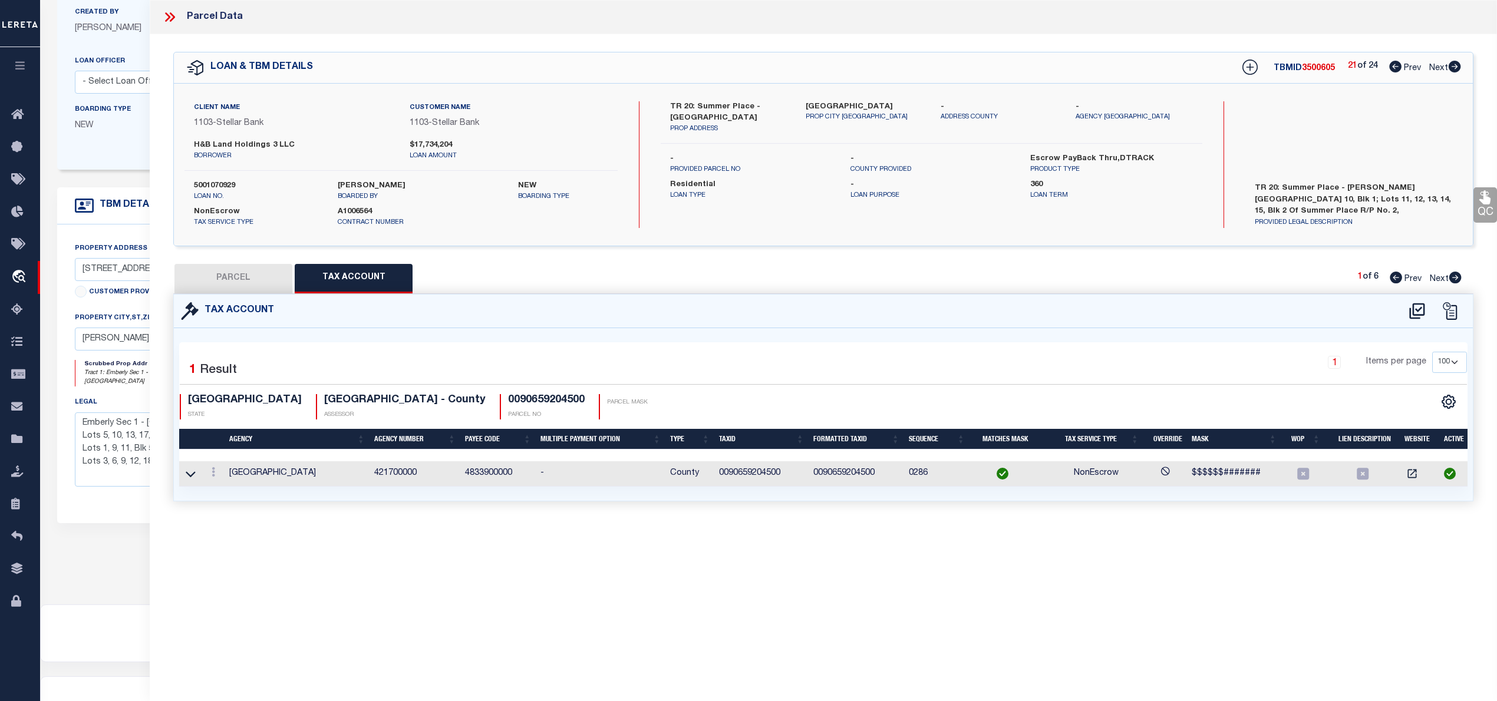
scroll to position [0, 0]
click at [228, 283] on button "PARCEL" at bounding box center [233, 278] width 118 height 29
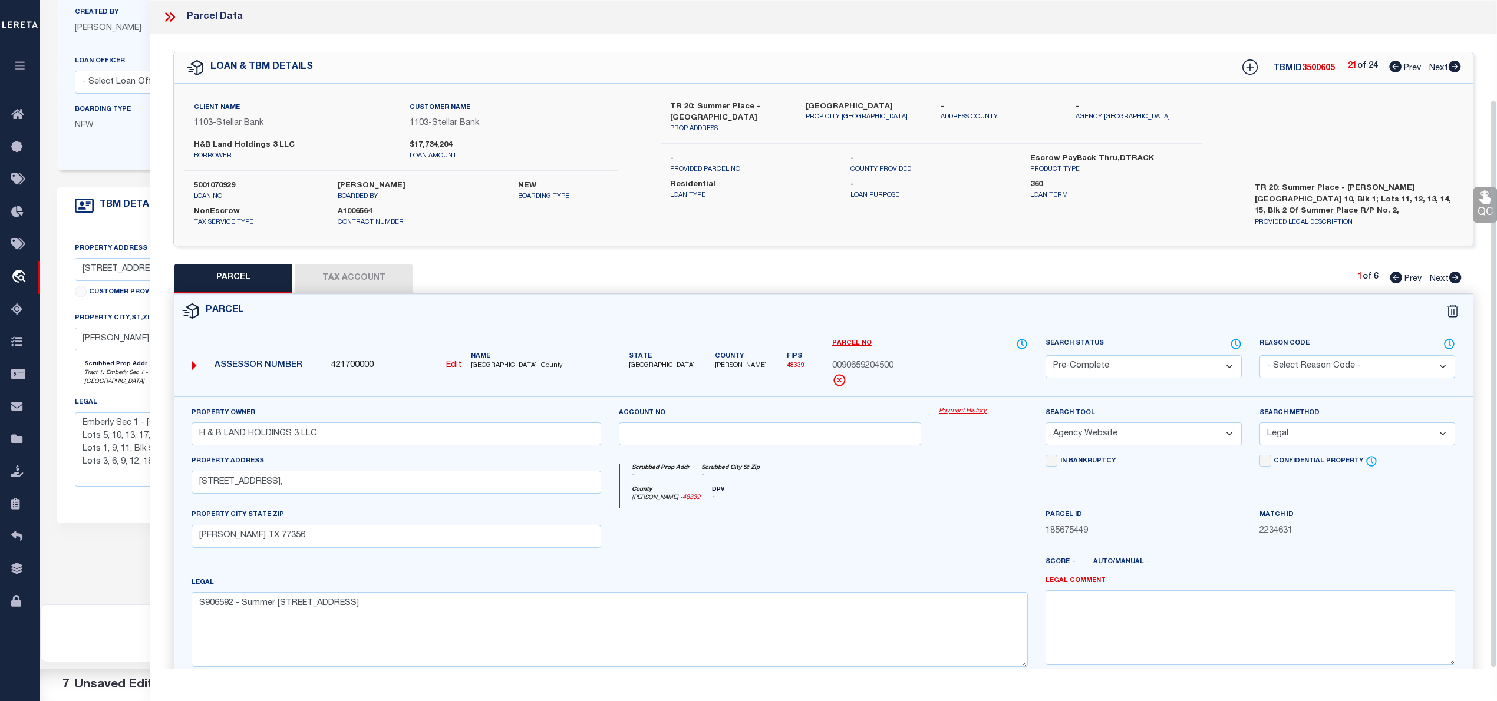
scroll to position [118, 0]
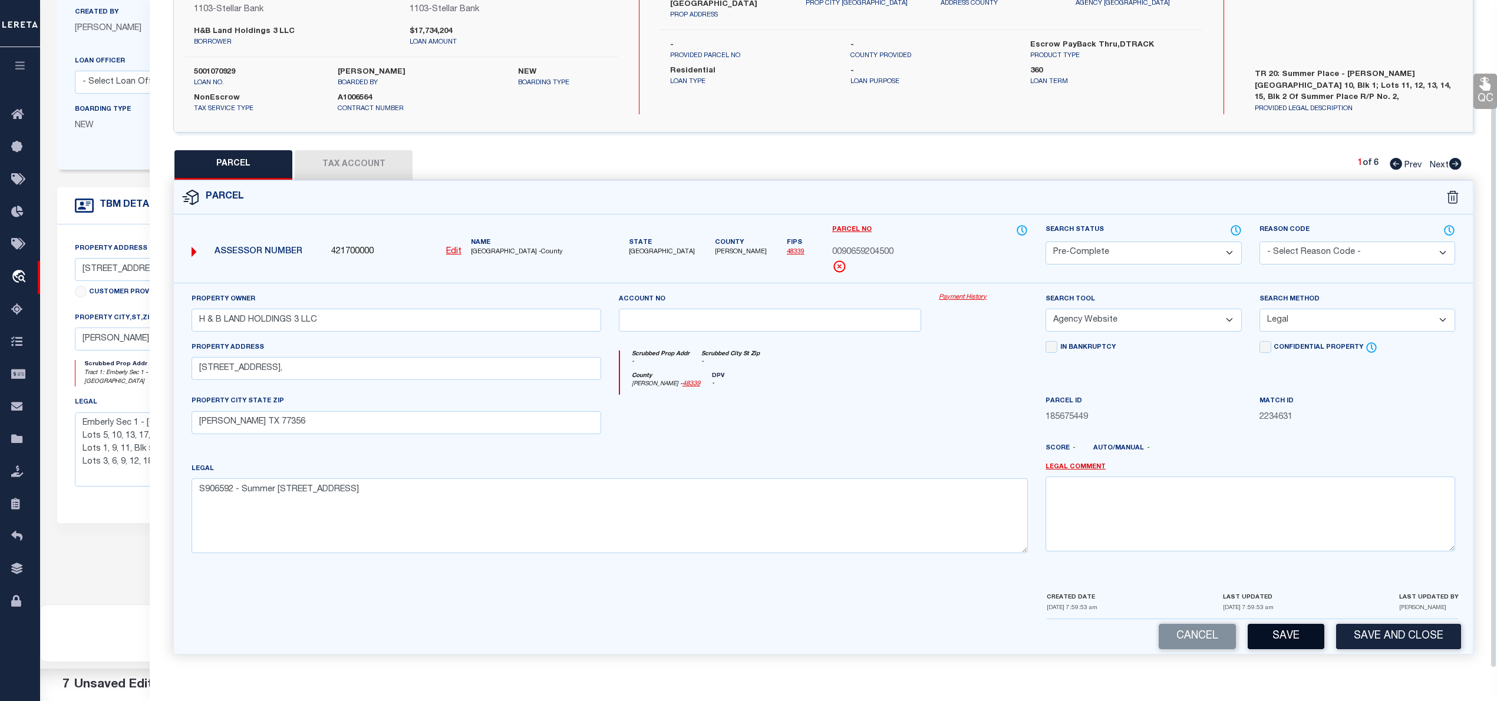
click at [1312, 633] on button "Save" at bounding box center [1286, 636] width 77 height 25
click at [1284, 639] on button "Save" at bounding box center [1286, 636] width 77 height 25
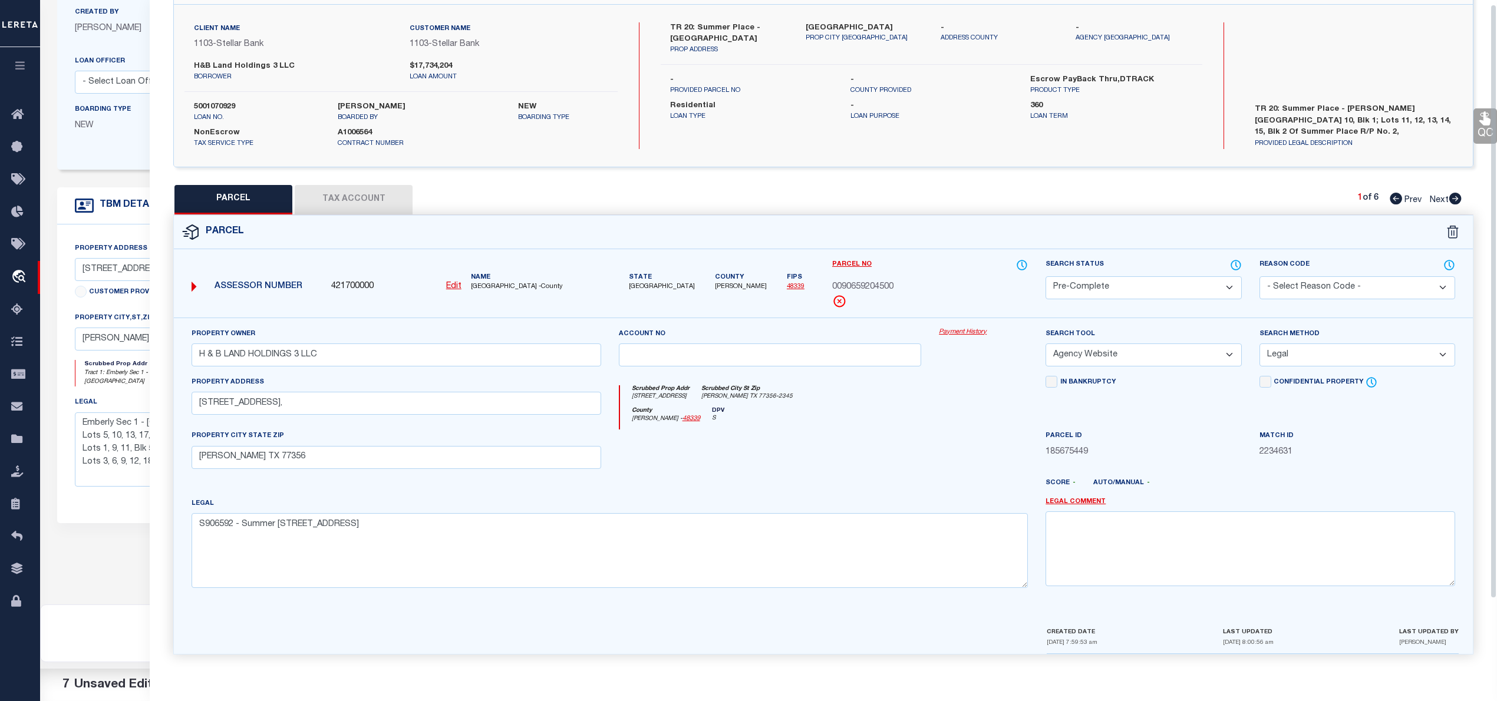
scroll to position [0, 0]
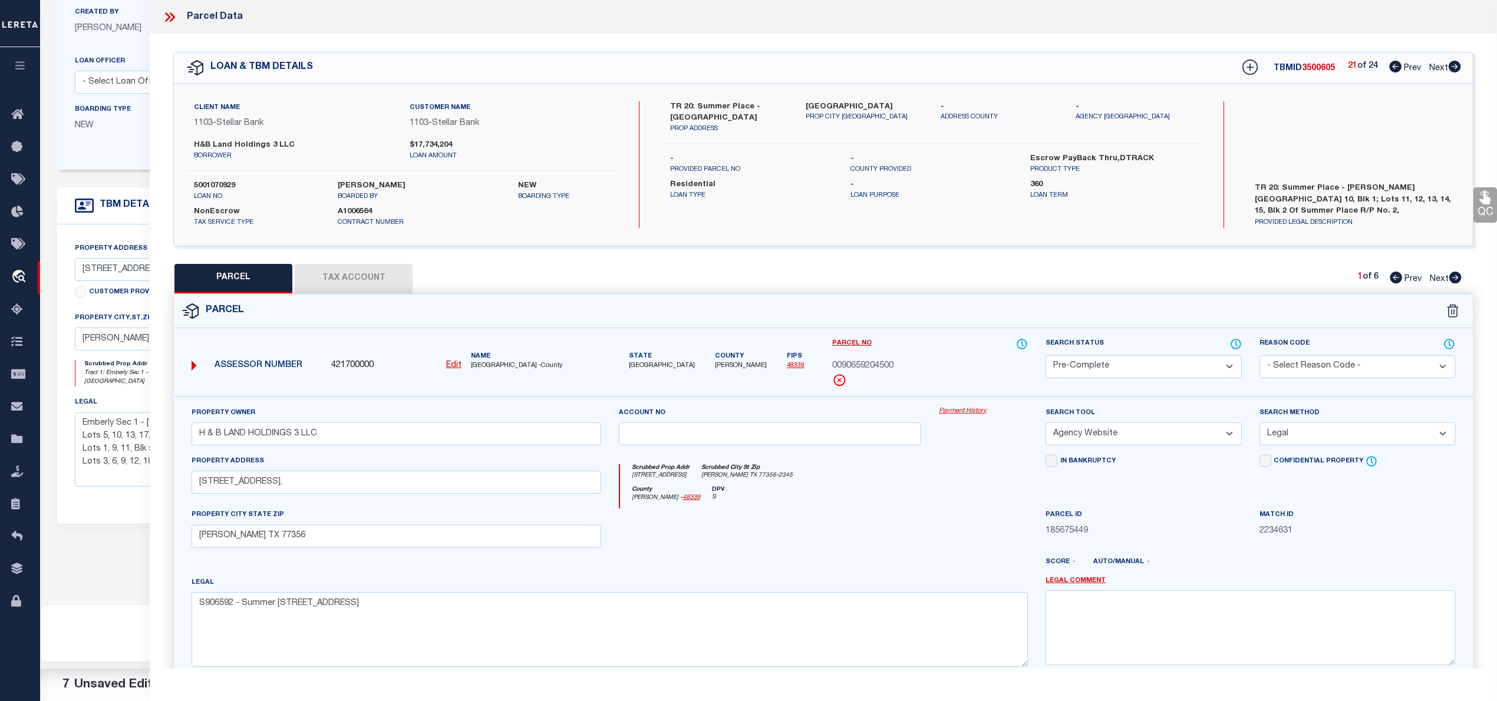
click at [1389, 69] on icon at bounding box center [1395, 67] width 12 height 12
click at [1394, 68] on icon at bounding box center [1395, 67] width 12 height 12
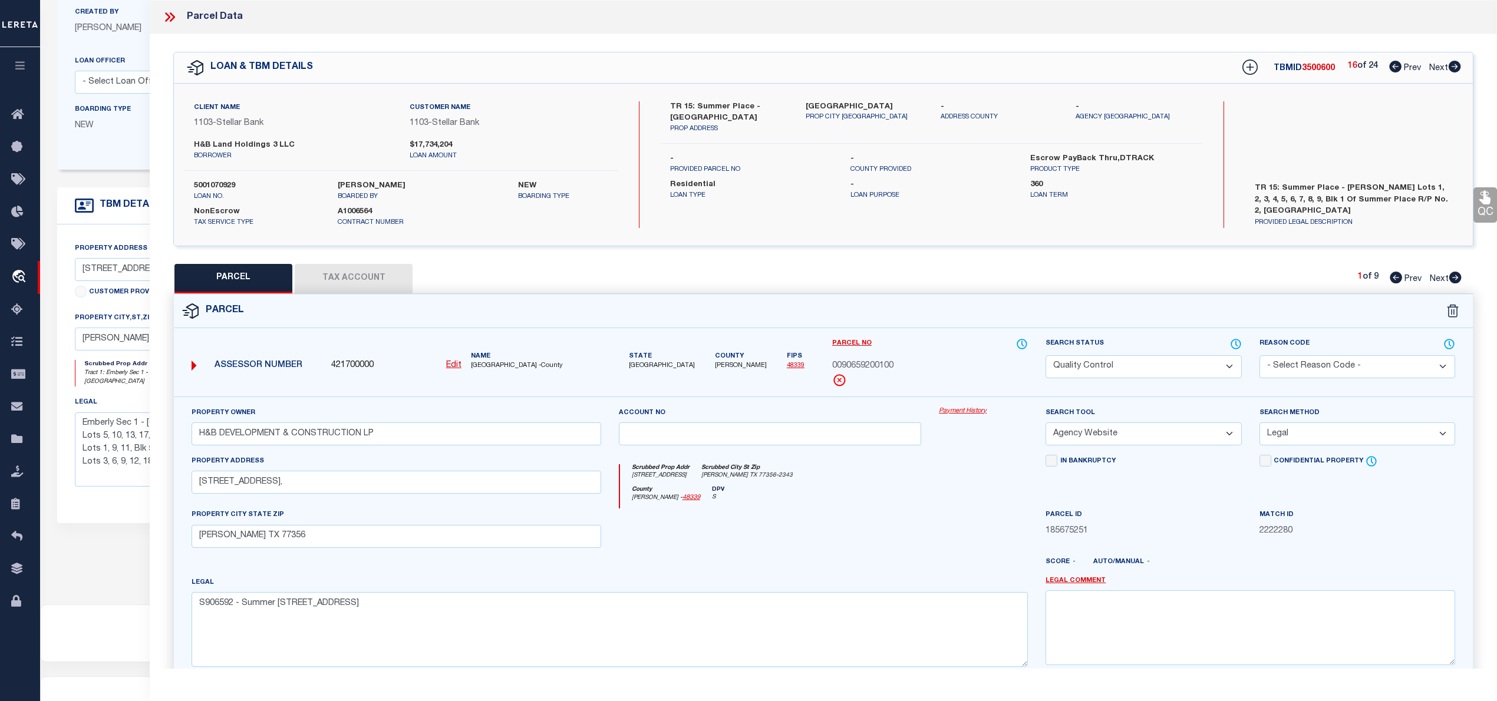
click at [1318, 70] on span "3500600" at bounding box center [1318, 68] width 33 height 8
copy span "3500600"
click at [215, 187] on label "5001070929" at bounding box center [257, 186] width 126 height 12
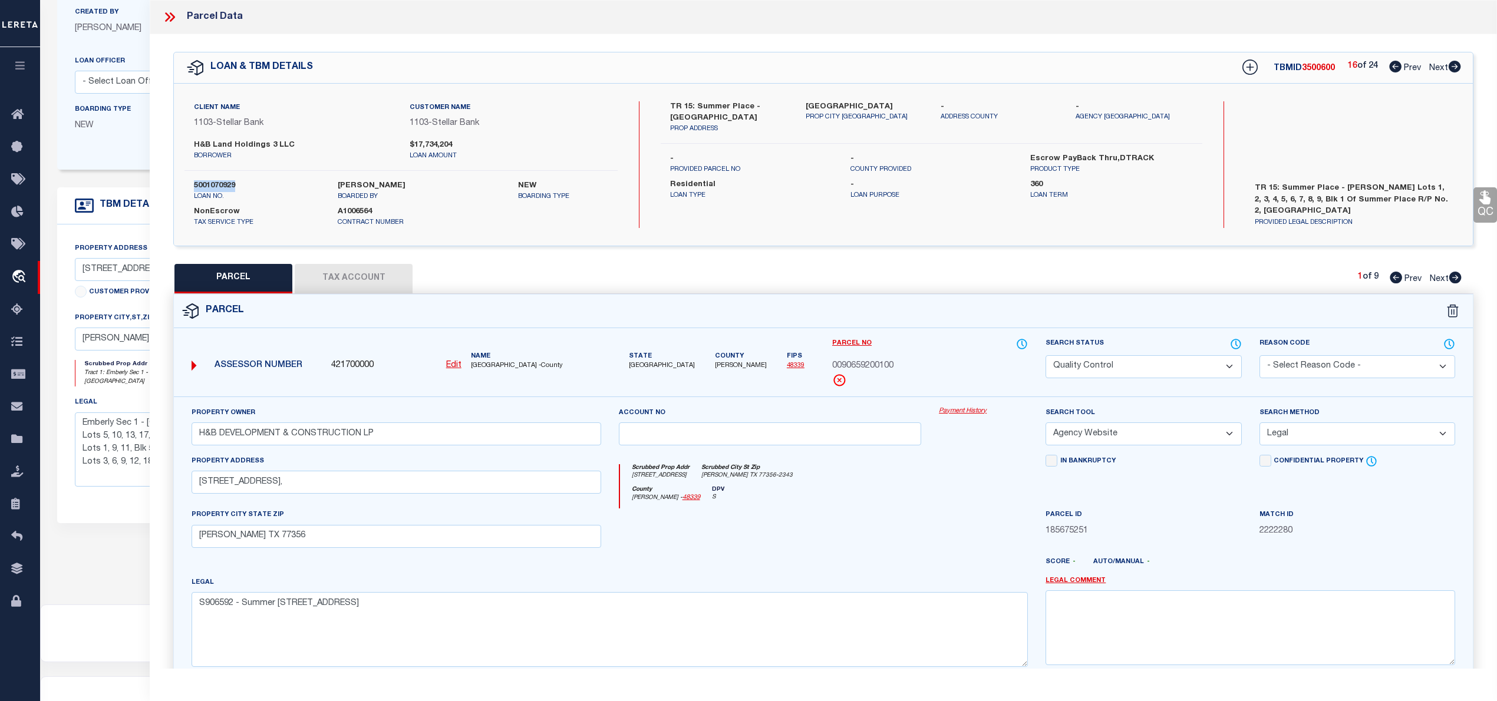
copy label "5001070929"
click at [1313, 70] on span "3500600" at bounding box center [1318, 68] width 33 height 8
copy span "3500600"
click at [876, 366] on span "0090659200100" at bounding box center [862, 366] width 61 height 13
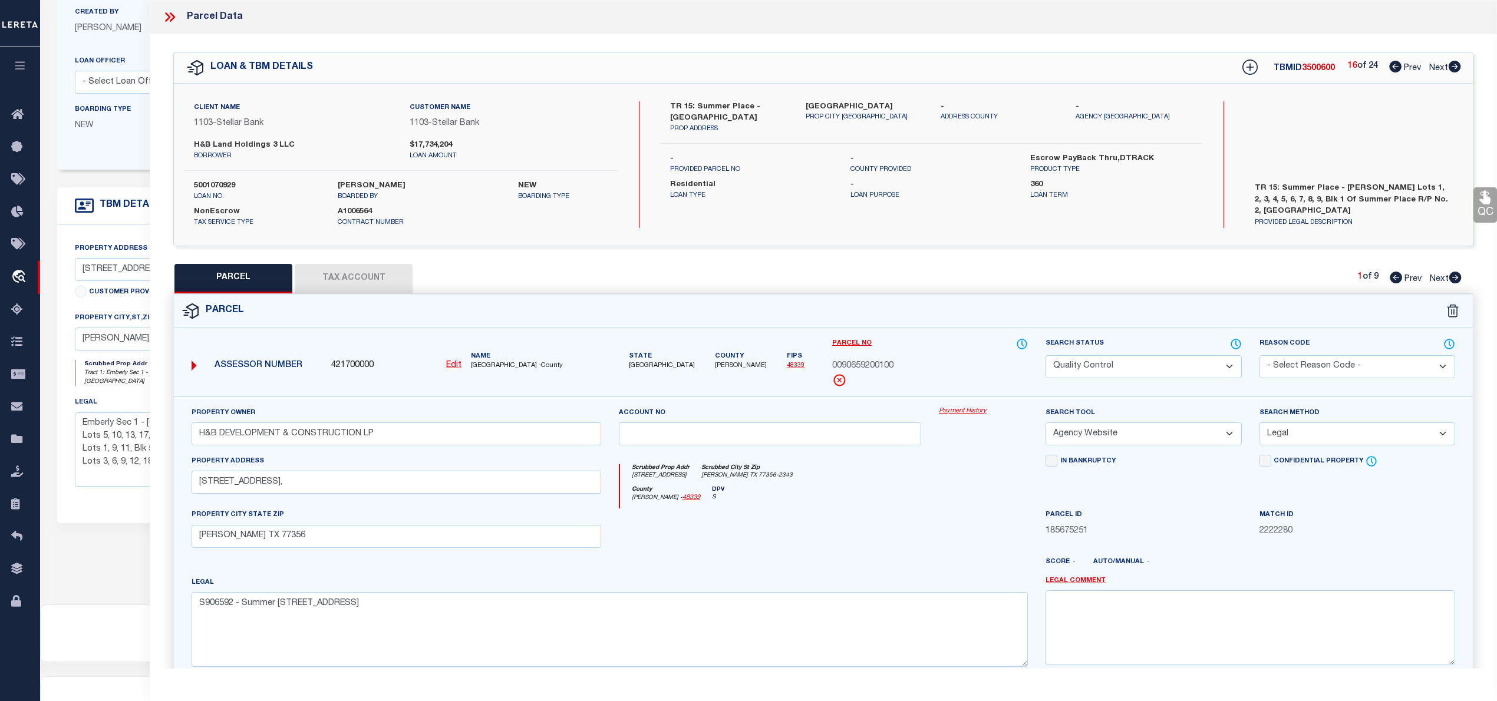
click at [876, 366] on span "0090659200100" at bounding box center [862, 366] width 61 height 13
copy span "0090659200100"
click at [1455, 281] on icon at bounding box center [1455, 278] width 12 height 12
click at [878, 362] on span "0090659200200" at bounding box center [862, 366] width 61 height 13
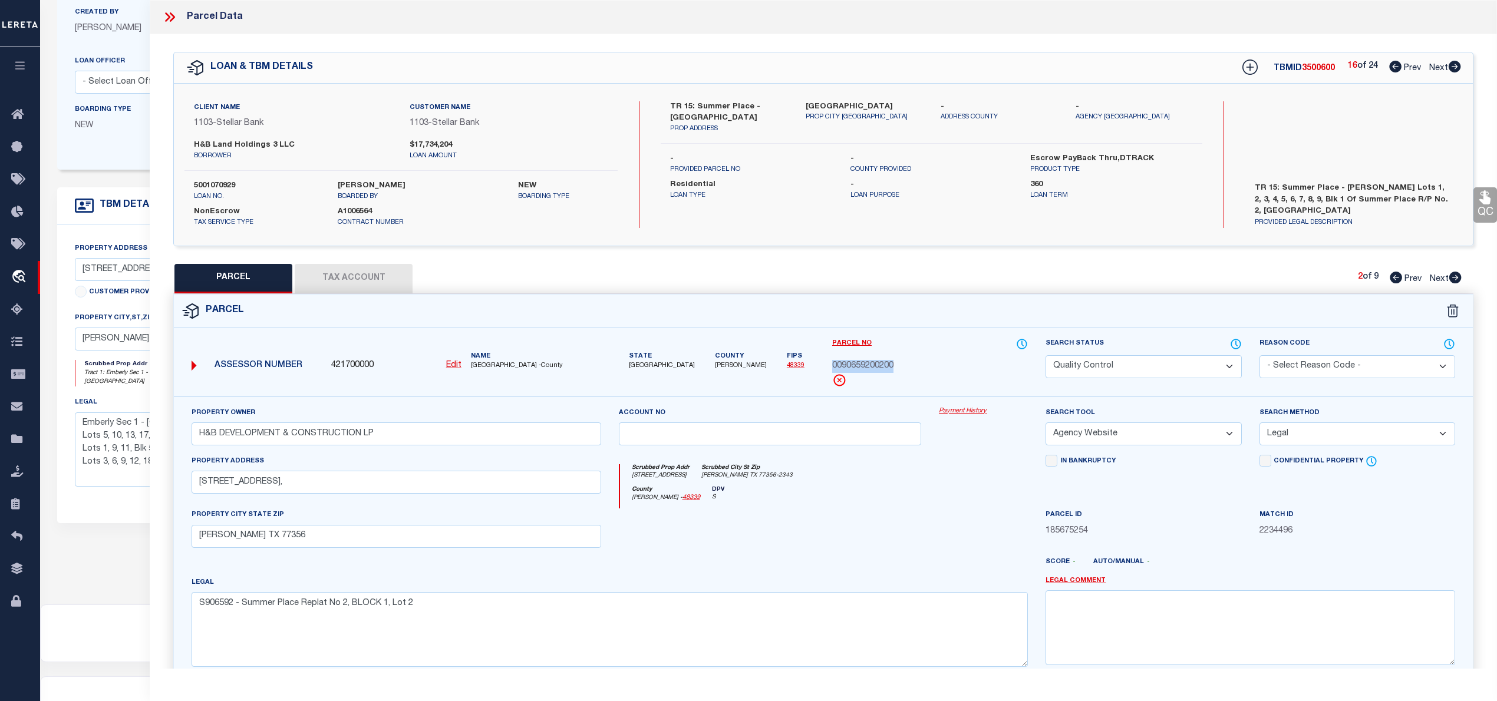
copy span "0090659200200"
click at [1455, 277] on icon at bounding box center [1455, 278] width 12 height 12
click at [889, 367] on span "0090659200300" at bounding box center [862, 366] width 61 height 13
copy span "0090659200300"
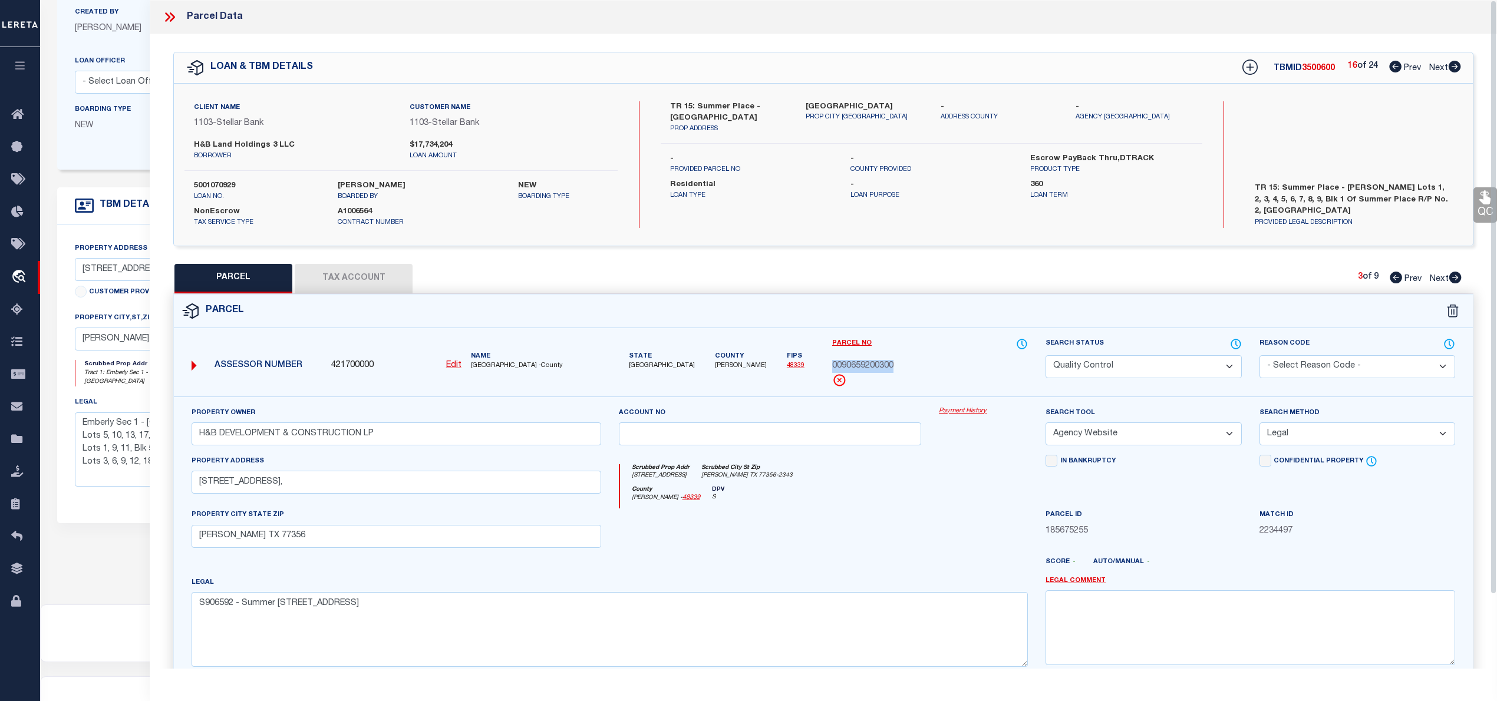
drag, startPoint x: 1453, startPoint y: 279, endPoint x: 884, endPoint y: 375, distance: 577.4
click at [1453, 279] on icon at bounding box center [1455, 278] width 12 height 12
click at [873, 370] on span "0090659200400" at bounding box center [862, 366] width 61 height 13
copy span "0090659200400"
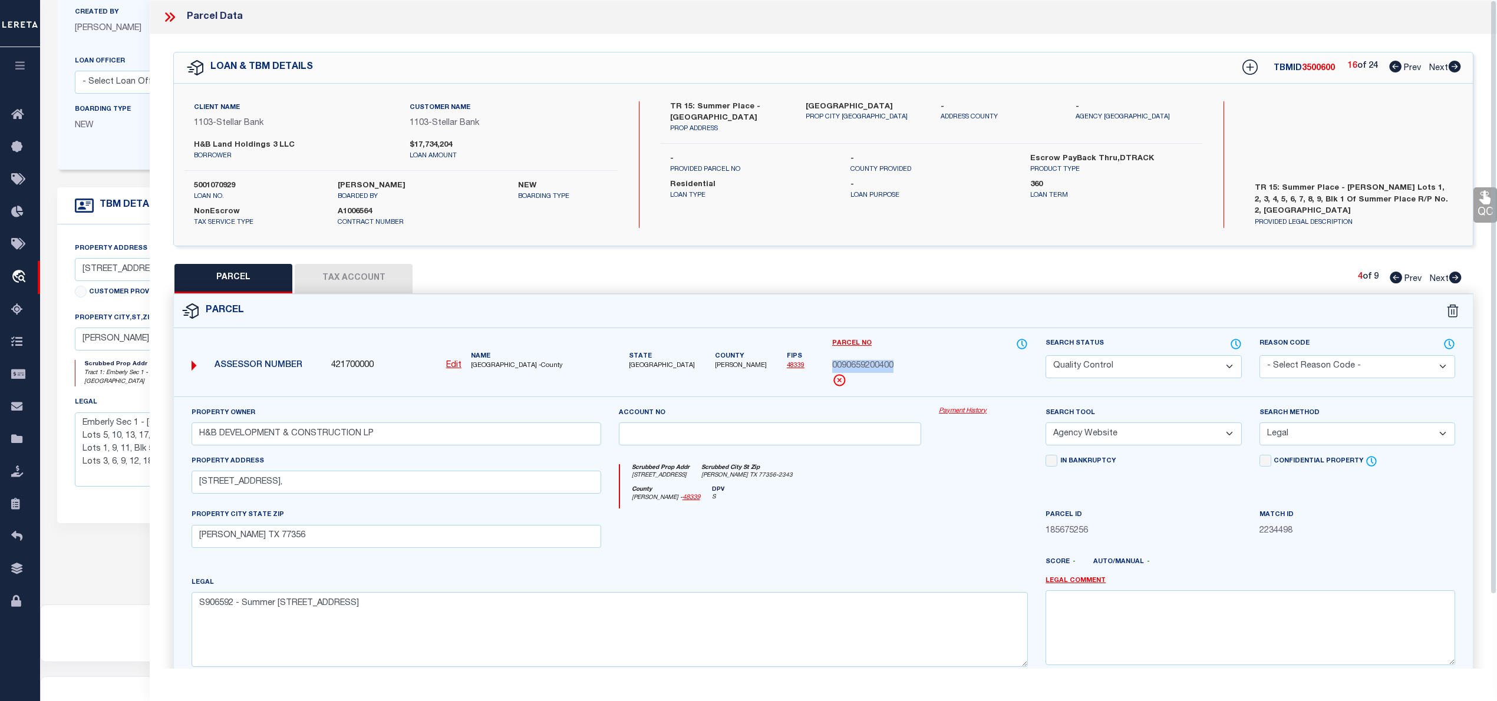
click at [1453, 278] on icon at bounding box center [1455, 278] width 12 height 12
click at [868, 364] on span "90659200500" at bounding box center [858, 366] width 52 height 13
copy span "90659200500"
drag, startPoint x: 1450, startPoint y: 278, endPoint x: 996, endPoint y: 371, distance: 463.3
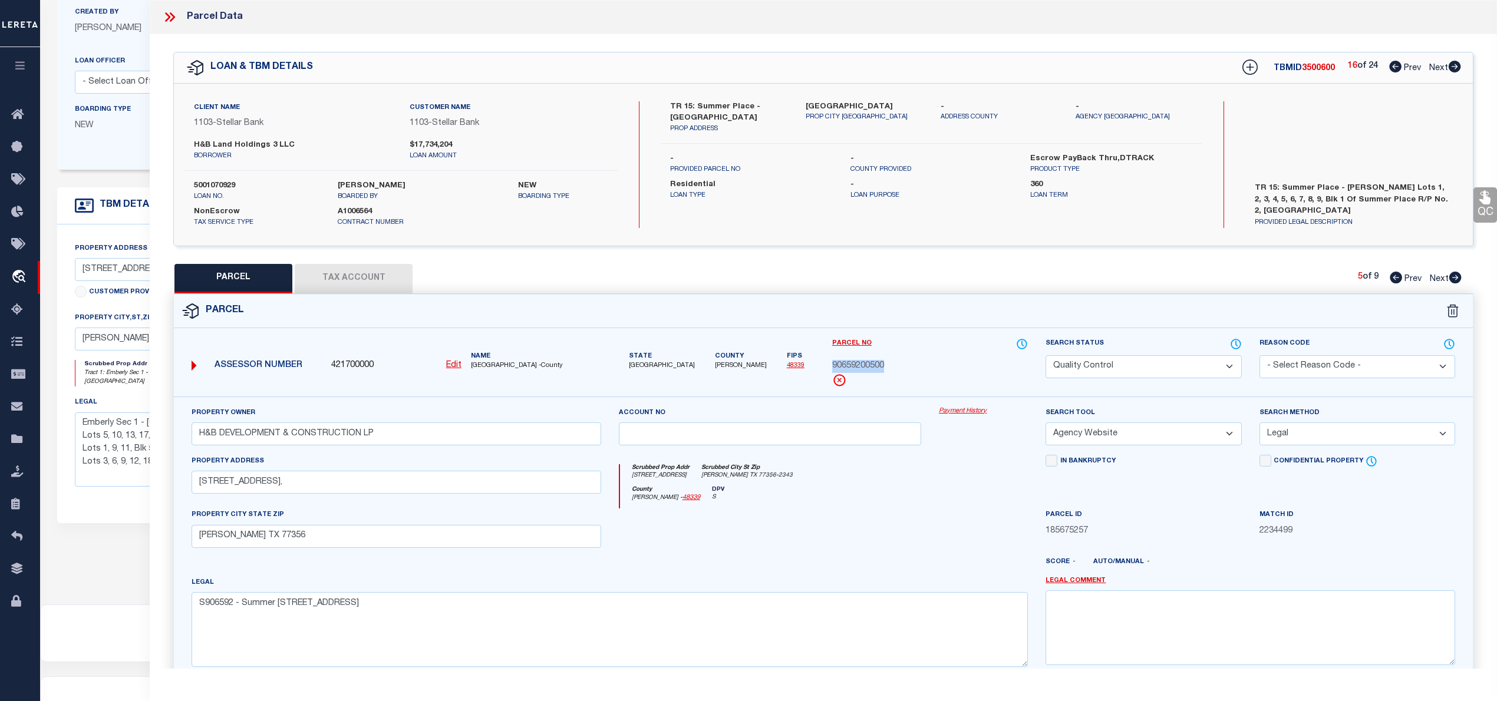
click at [1450, 278] on icon at bounding box center [1455, 278] width 12 height 12
click at [883, 368] on span "90659200600" at bounding box center [858, 366] width 52 height 13
click at [875, 363] on span "90659200600" at bounding box center [858, 366] width 52 height 13
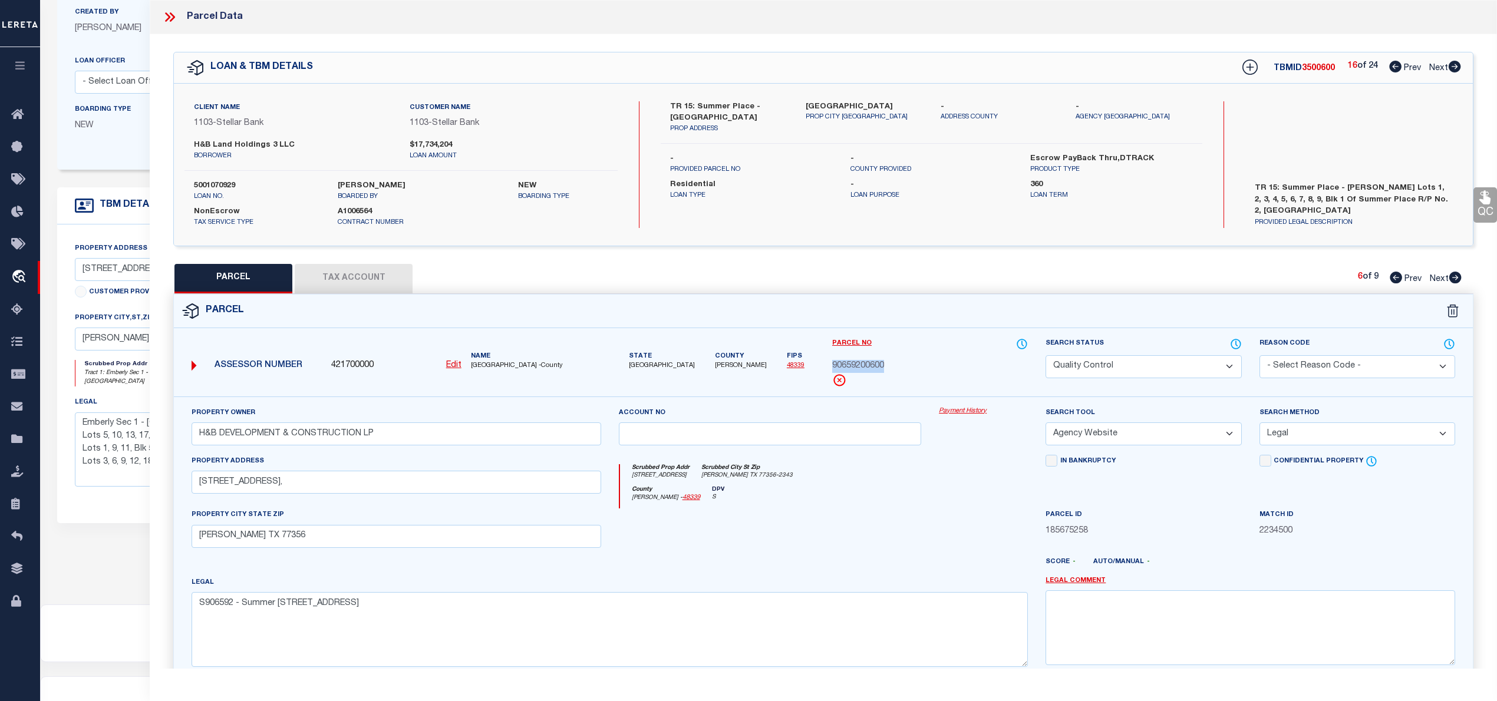
click at [875, 363] on span "90659200600" at bounding box center [858, 366] width 52 height 13
copy div "90659200600"
click at [1460, 281] on icon at bounding box center [1455, 278] width 12 height 12
copy div "0090659200700"
click at [1458, 283] on icon at bounding box center [1455, 278] width 12 height 12
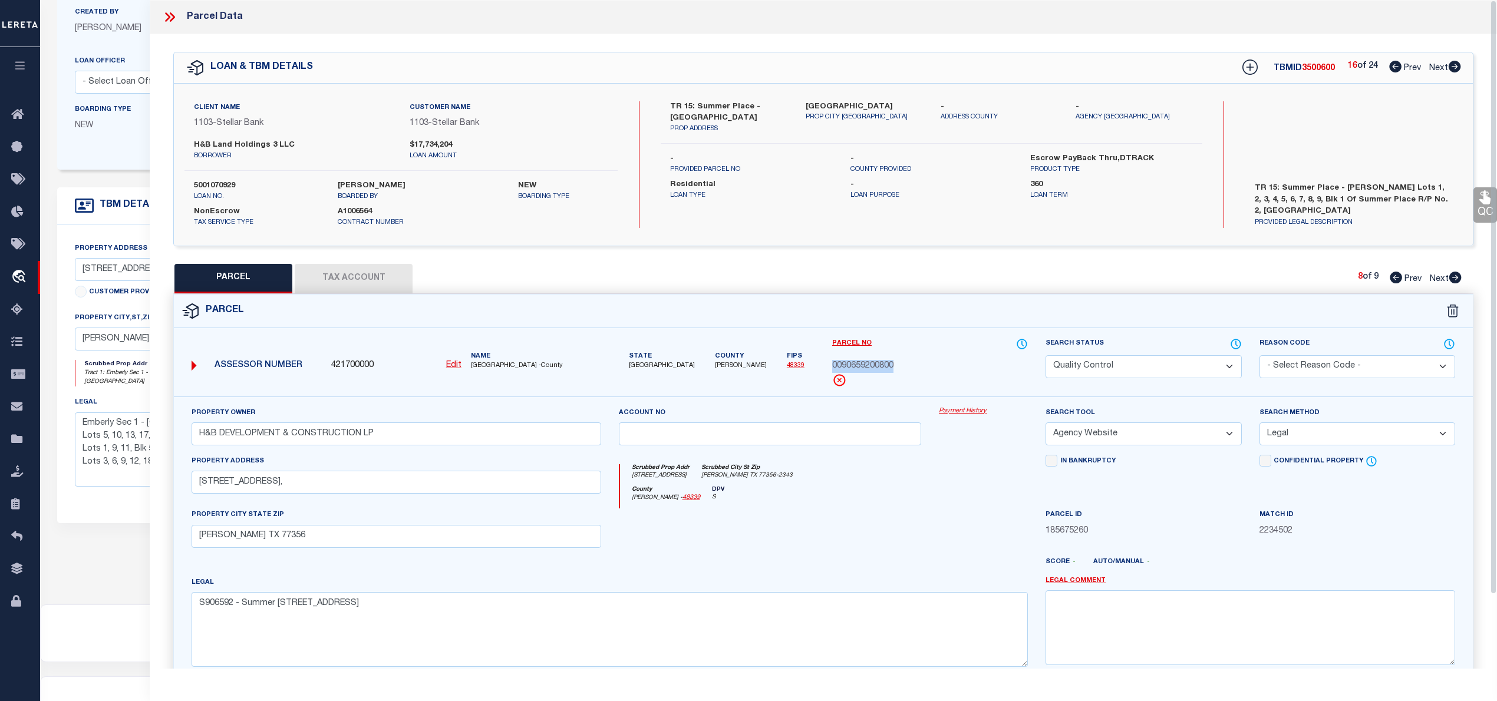
click at [1456, 276] on icon at bounding box center [1455, 278] width 12 height 12
click at [1455, 68] on icon at bounding box center [1454, 67] width 13 height 12
click at [1321, 67] on span "3500601" at bounding box center [1318, 68] width 33 height 8
click at [868, 363] on span "0090659201100" at bounding box center [862, 366] width 61 height 13
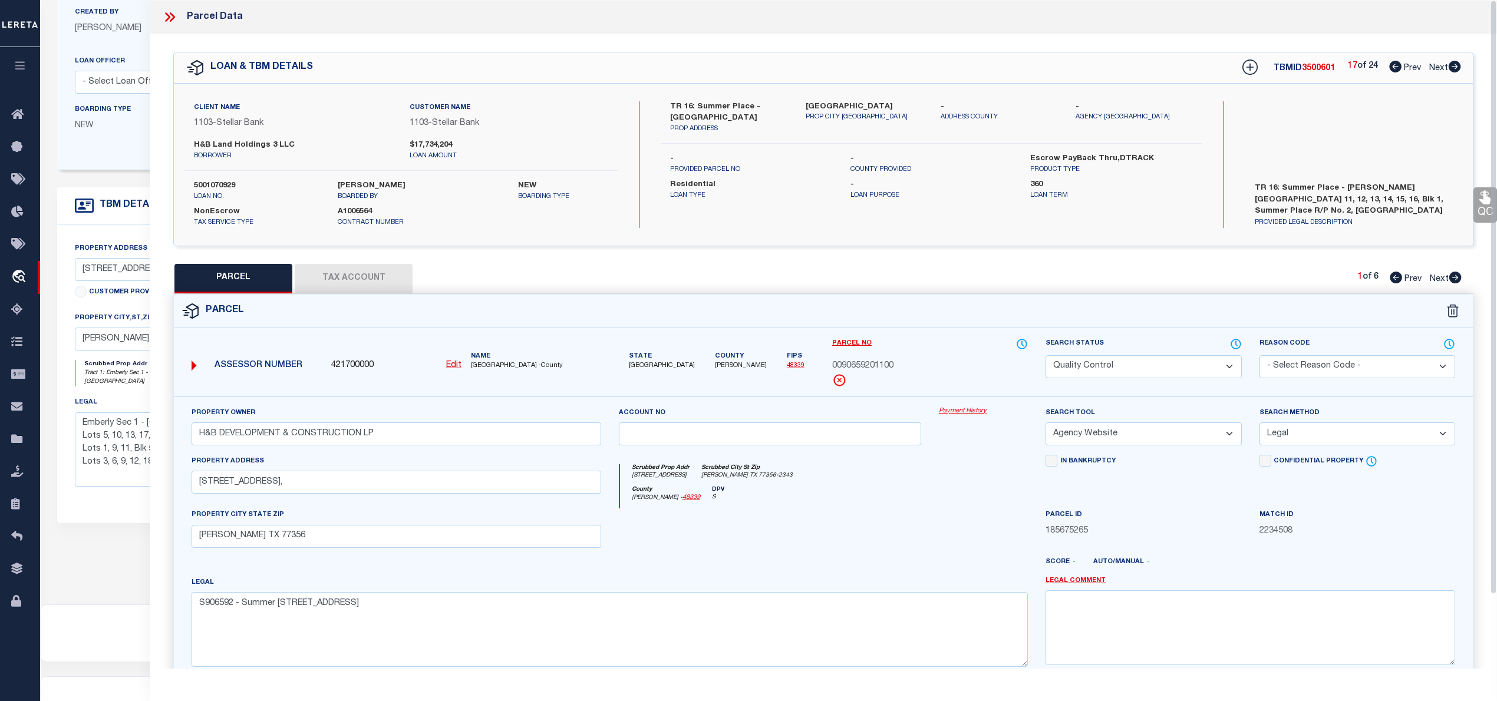
click at [868, 363] on span "0090659201100" at bounding box center [862, 366] width 61 height 13
drag, startPoint x: 1453, startPoint y: 275, endPoint x: 914, endPoint y: 378, distance: 549.1
click at [1453, 275] on icon at bounding box center [1455, 278] width 12 height 12
click at [885, 368] on span "0090659201200" at bounding box center [862, 366] width 61 height 13
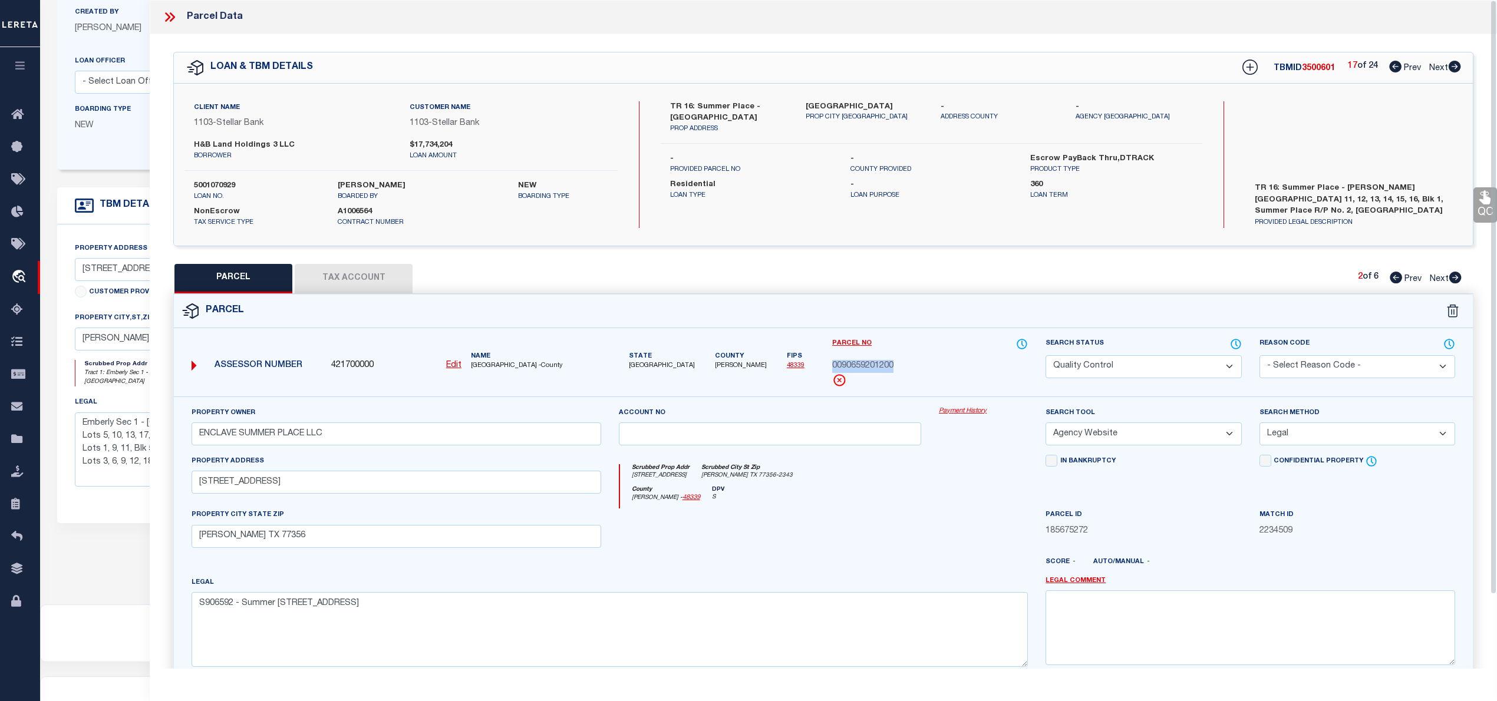
click at [1453, 274] on icon at bounding box center [1455, 278] width 12 height 12
click at [883, 364] on span "0090659201300" at bounding box center [862, 366] width 61 height 13
click at [1453, 276] on icon at bounding box center [1455, 278] width 12 height 12
click at [870, 368] on span "0090659201400" at bounding box center [862, 366] width 61 height 13
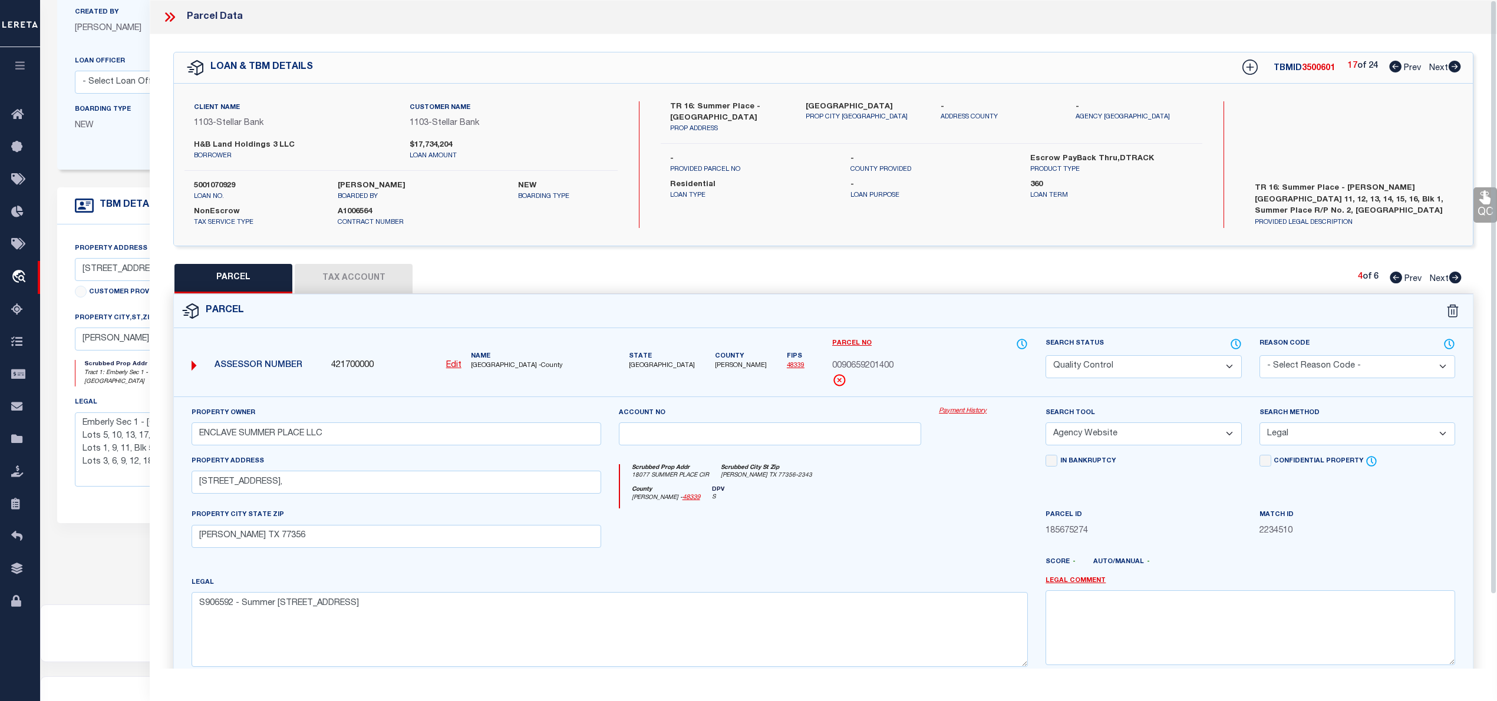
click at [870, 368] on span "0090659201400" at bounding box center [862, 366] width 61 height 13
click at [1455, 277] on icon at bounding box center [1455, 278] width 12 height 12
click at [886, 362] on span "0090659201500" at bounding box center [862, 366] width 61 height 13
drag, startPoint x: 1455, startPoint y: 275, endPoint x: 1445, endPoint y: 293, distance: 20.8
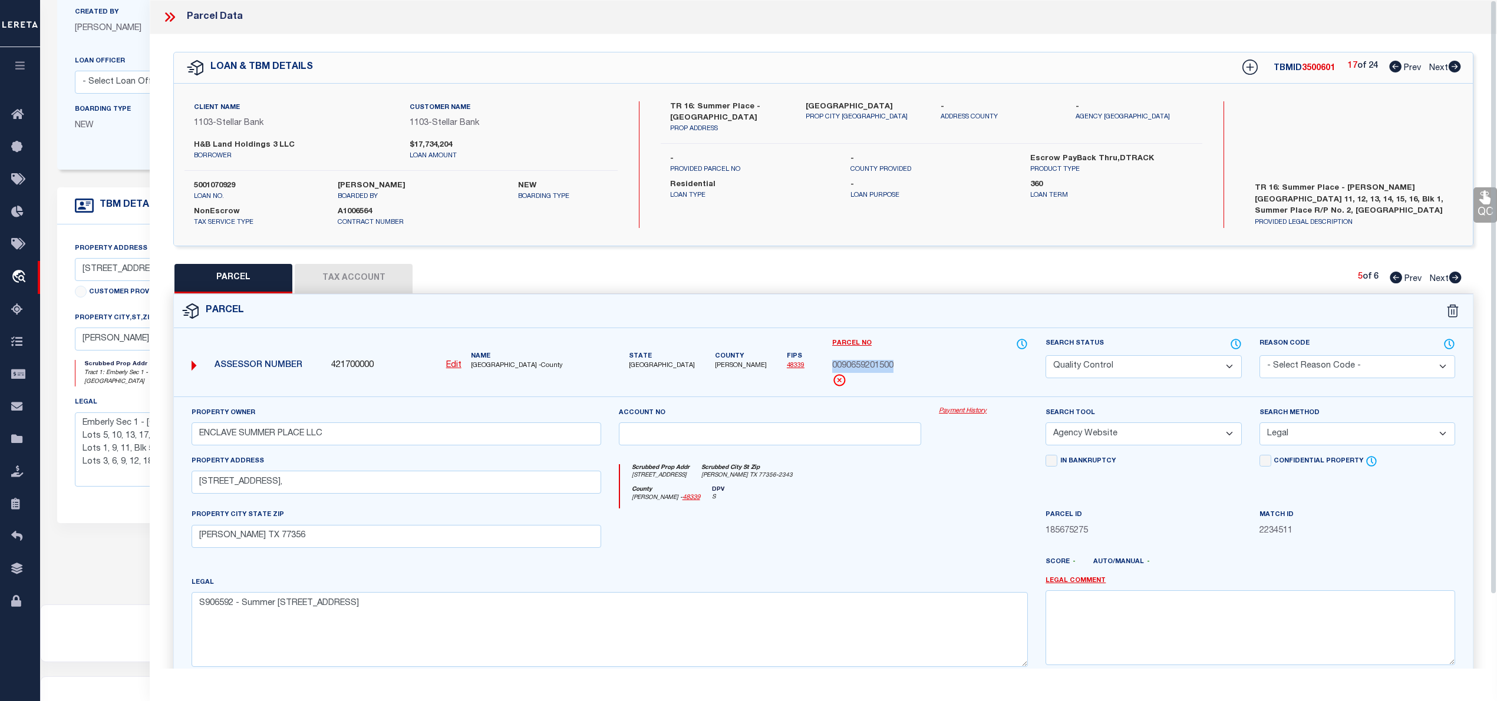
click at [1455, 275] on icon at bounding box center [1455, 278] width 12 height 12
click at [873, 362] on span "90659201600" at bounding box center [858, 366] width 52 height 13
click at [1453, 67] on icon at bounding box center [1455, 67] width 12 height 12
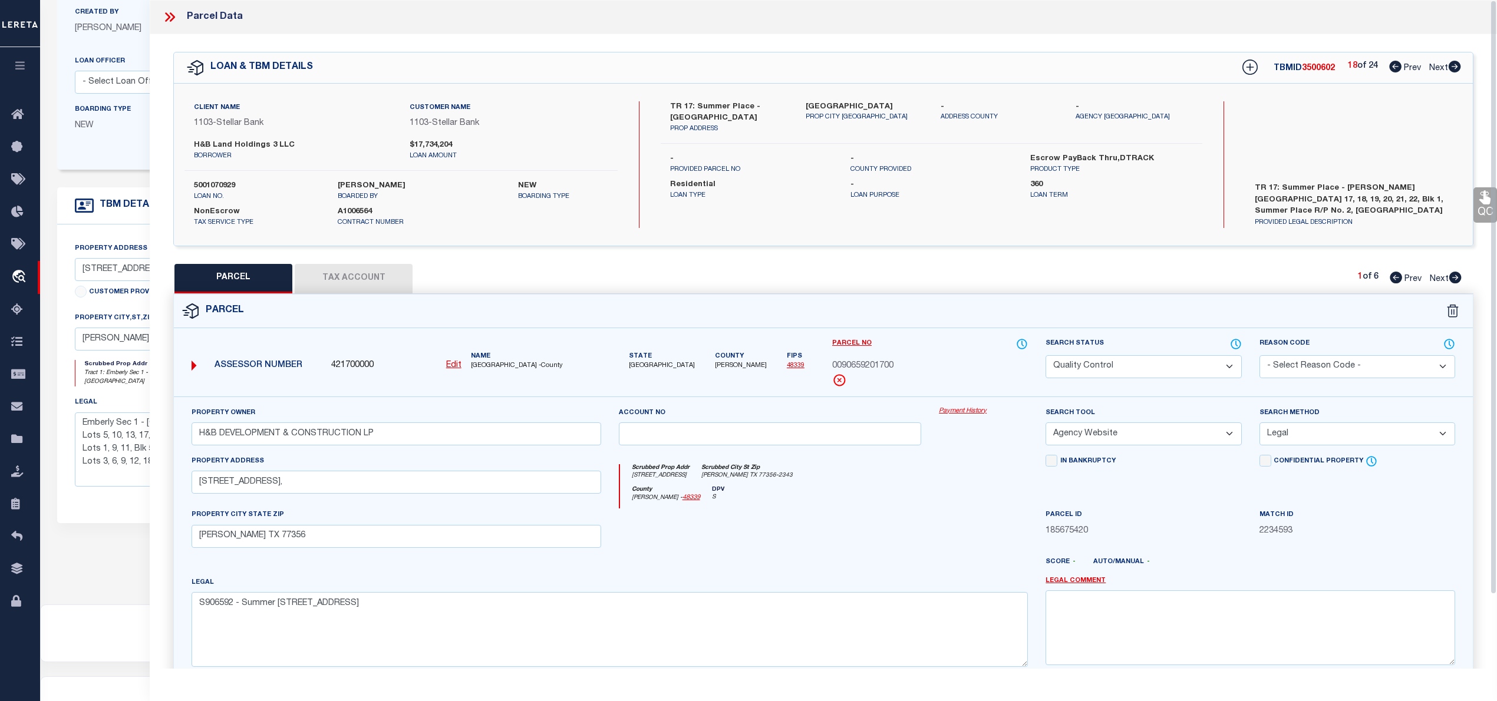
click at [1320, 64] on span "3500602" at bounding box center [1318, 68] width 33 height 8
click at [875, 363] on span "0090659201700" at bounding box center [862, 366] width 61 height 13
drag, startPoint x: 1455, startPoint y: 275, endPoint x: 821, endPoint y: 378, distance: 641.9
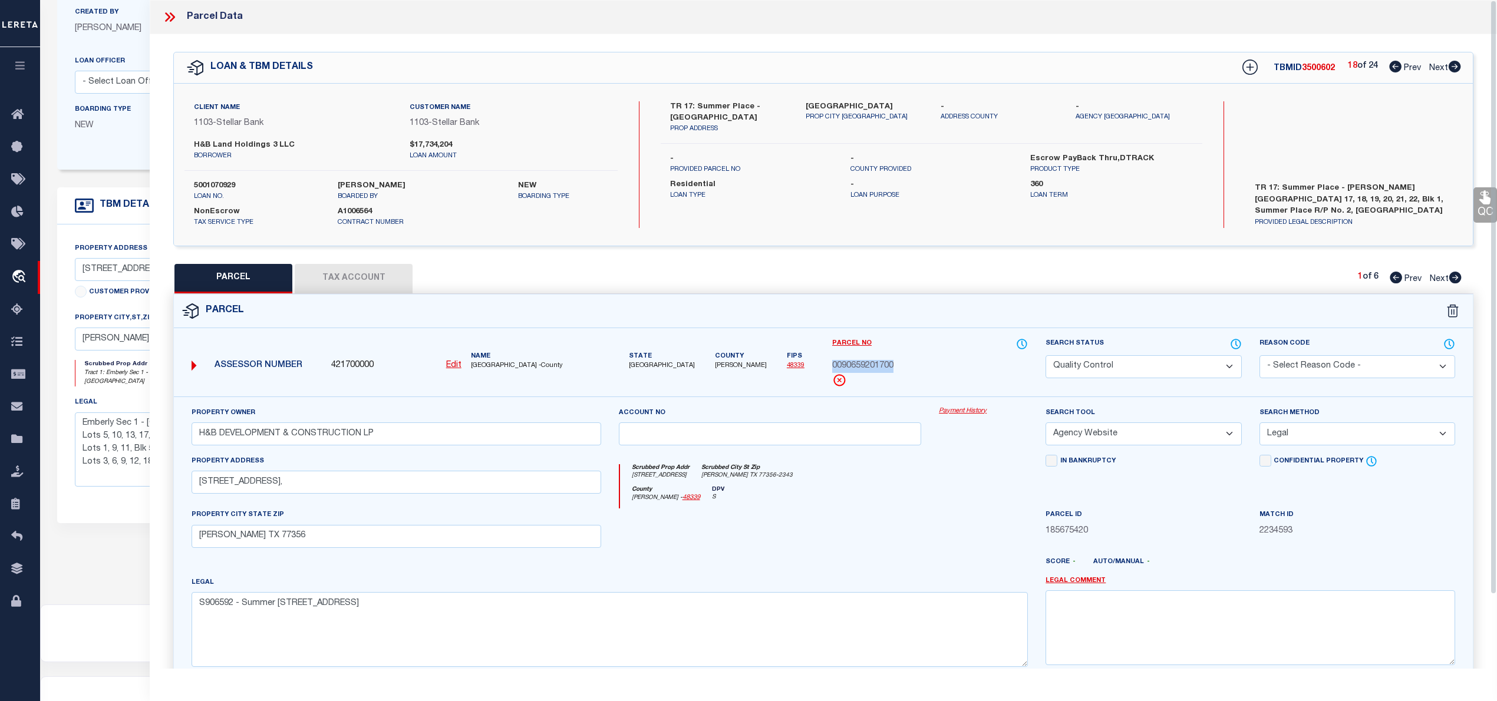
click at [1455, 275] on icon at bounding box center [1455, 278] width 12 height 12
click at [866, 368] on span "0090659201800" at bounding box center [862, 366] width 61 height 13
drag, startPoint x: 1456, startPoint y: 279, endPoint x: 892, endPoint y: 368, distance: 570.4
click at [1456, 279] on icon at bounding box center [1455, 278] width 13 height 12
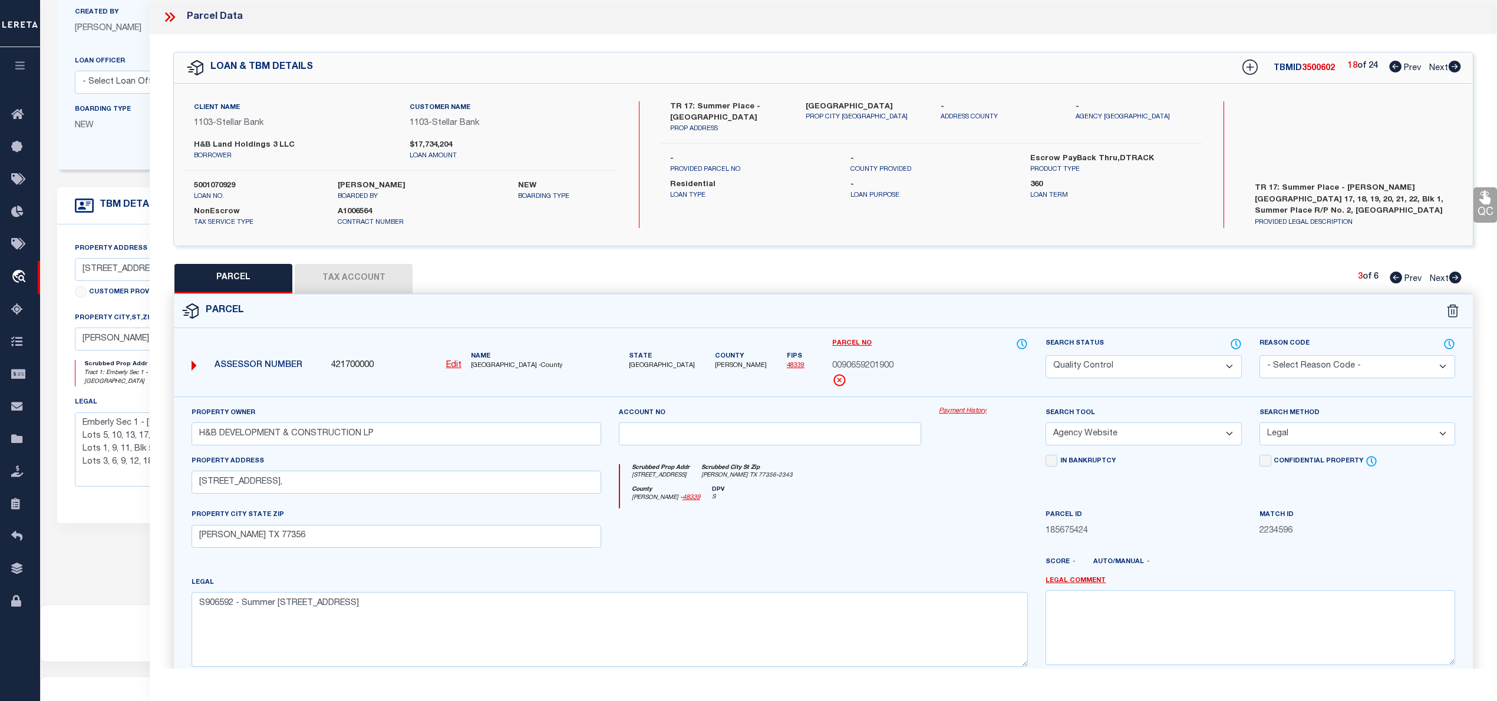
click at [882, 368] on span "0090659201900" at bounding box center [862, 366] width 61 height 13
click at [1455, 279] on icon at bounding box center [1455, 278] width 12 height 12
click at [886, 369] on span "0090659202000" at bounding box center [862, 366] width 61 height 13
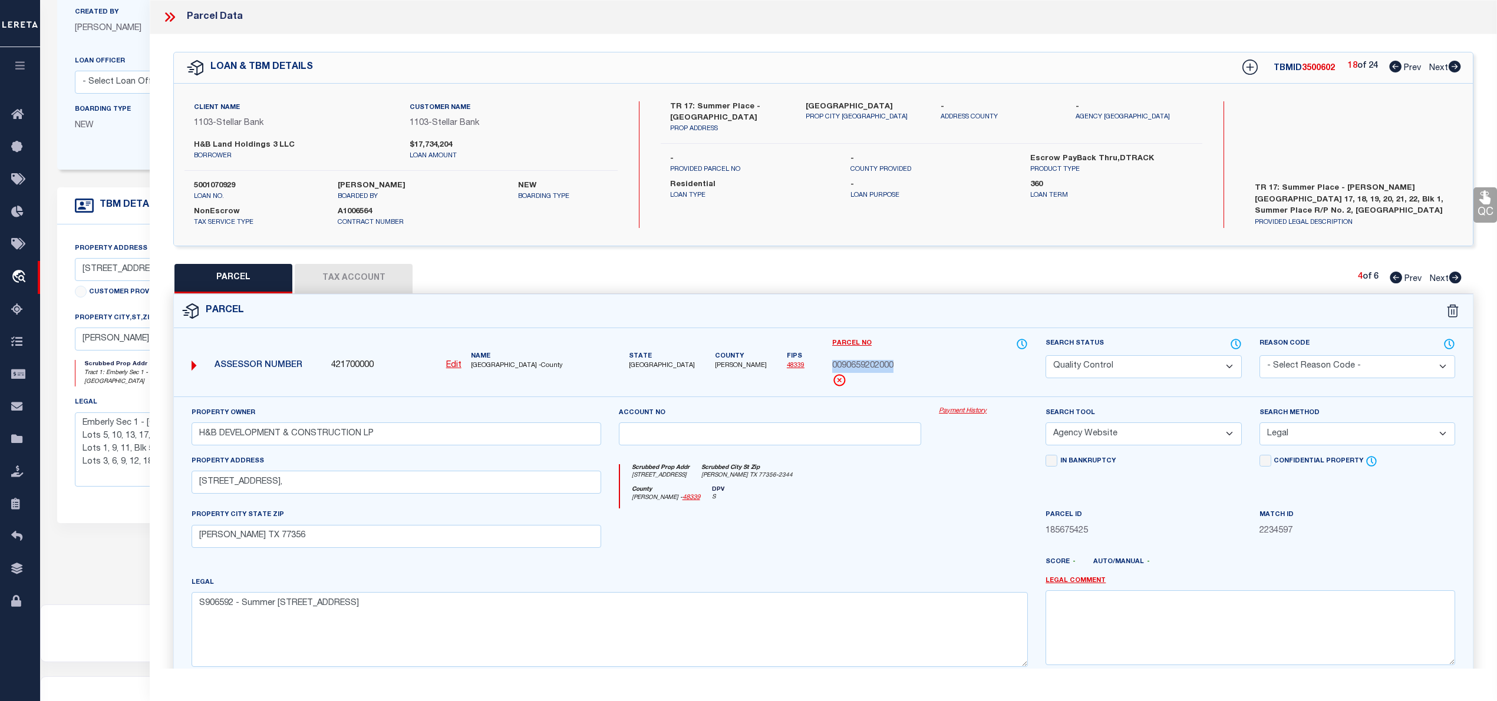
click at [1453, 279] on icon at bounding box center [1455, 278] width 12 height 12
click at [881, 364] on span "0090659202100" at bounding box center [862, 366] width 61 height 13
click at [1457, 278] on icon at bounding box center [1455, 278] width 13 height 12
click at [885, 368] on span "0090659202200" at bounding box center [862, 366] width 61 height 13
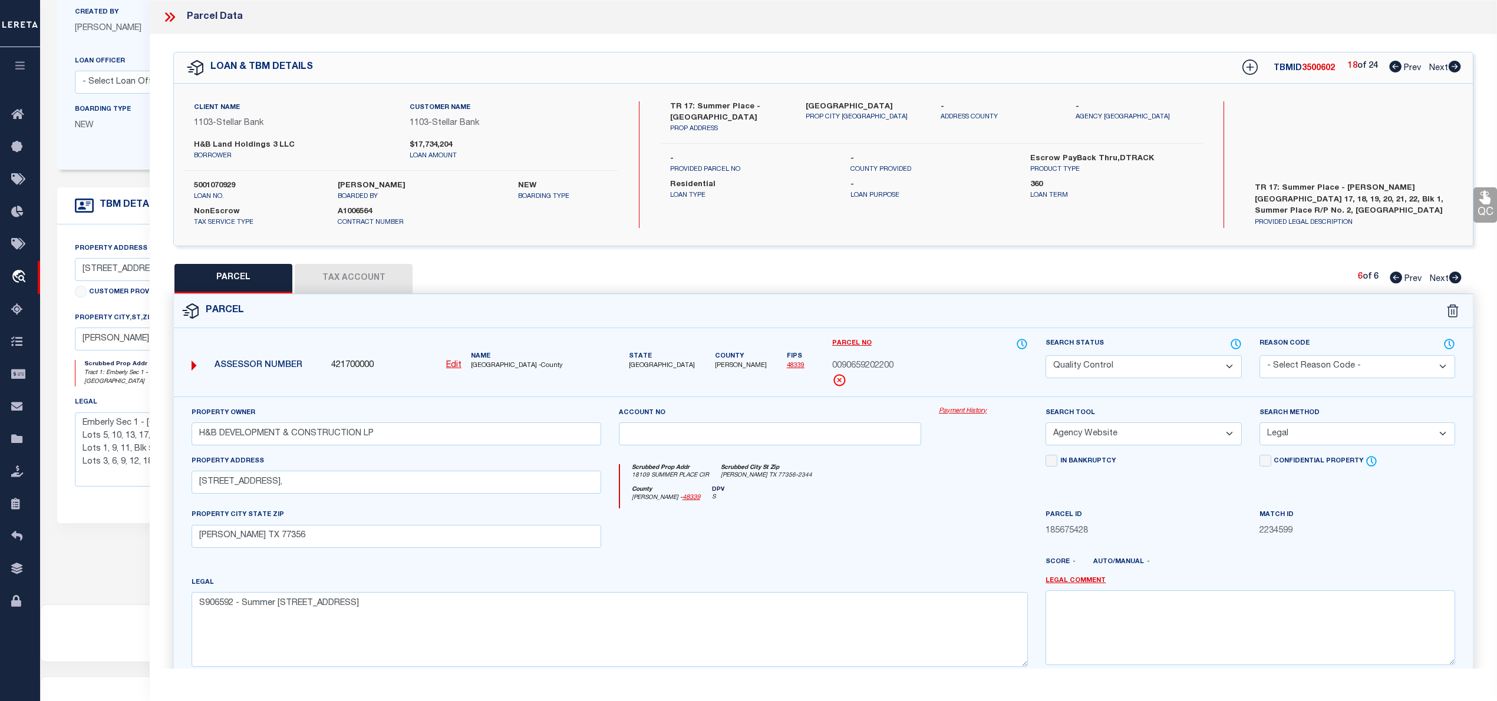
click at [885, 368] on span "0090659202200" at bounding box center [862, 366] width 61 height 13
click at [1455, 70] on icon at bounding box center [1454, 67] width 13 height 12
click at [1321, 71] on span "3500603" at bounding box center [1318, 68] width 33 height 8
click at [875, 368] on span "0090659203900" at bounding box center [862, 366] width 61 height 13
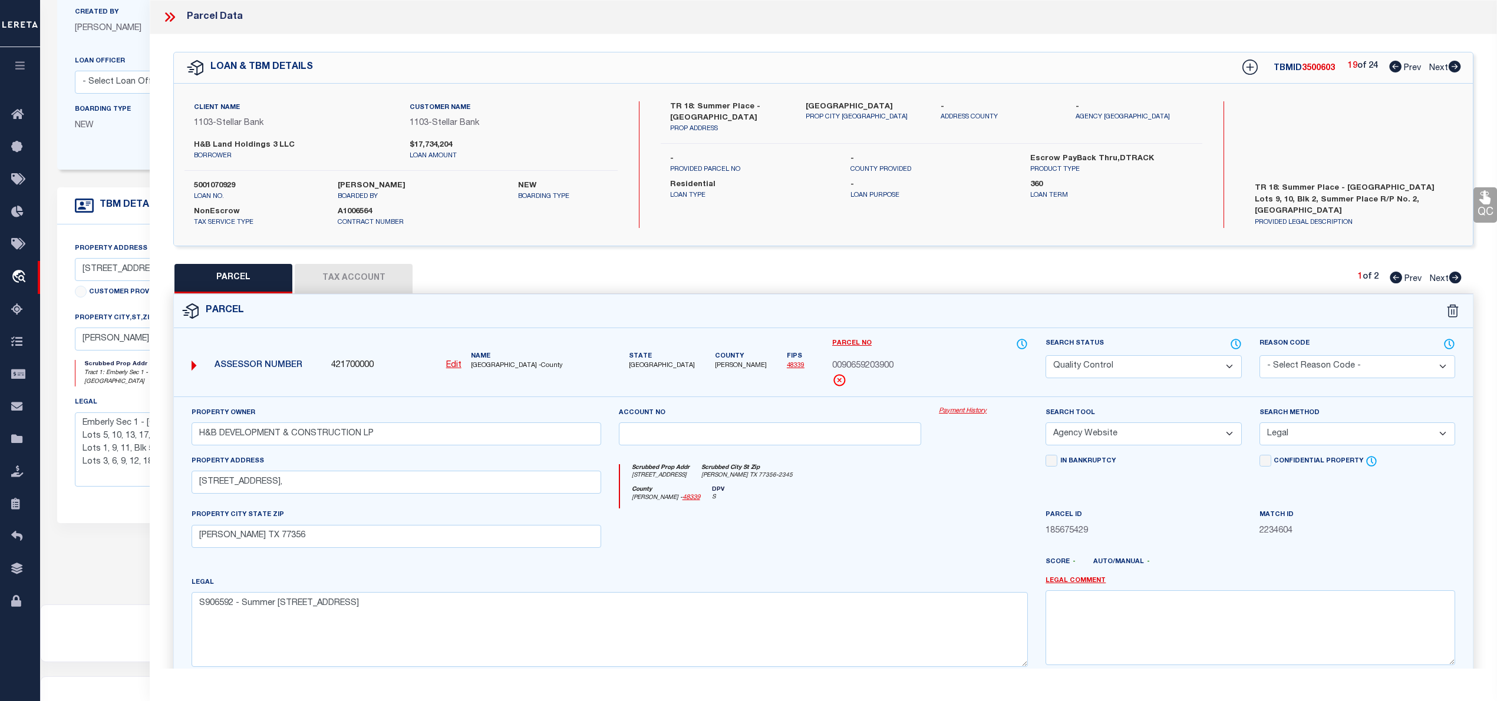
click at [875, 368] on span "0090659203900" at bounding box center [862, 366] width 61 height 13
click at [1455, 279] on icon at bounding box center [1455, 278] width 12 height 12
click at [875, 362] on span "0090659204000" at bounding box center [862, 366] width 61 height 13
click at [1455, 67] on icon at bounding box center [1455, 67] width 12 height 12
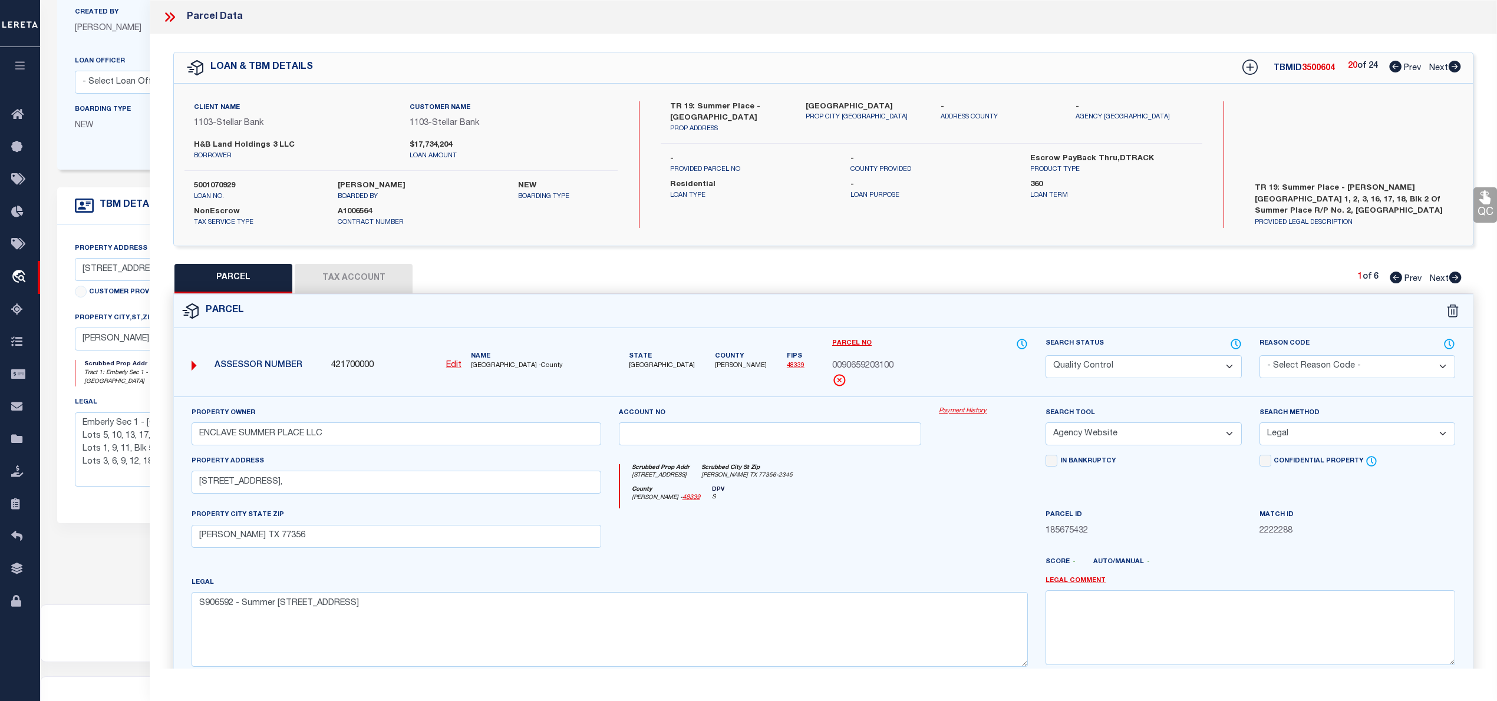
click at [1321, 69] on span "3500604" at bounding box center [1318, 68] width 33 height 8
click at [873, 366] on span "0090659203100" at bounding box center [862, 366] width 61 height 13
drag, startPoint x: 1458, startPoint y: 279, endPoint x: 805, endPoint y: 388, distance: 662.1
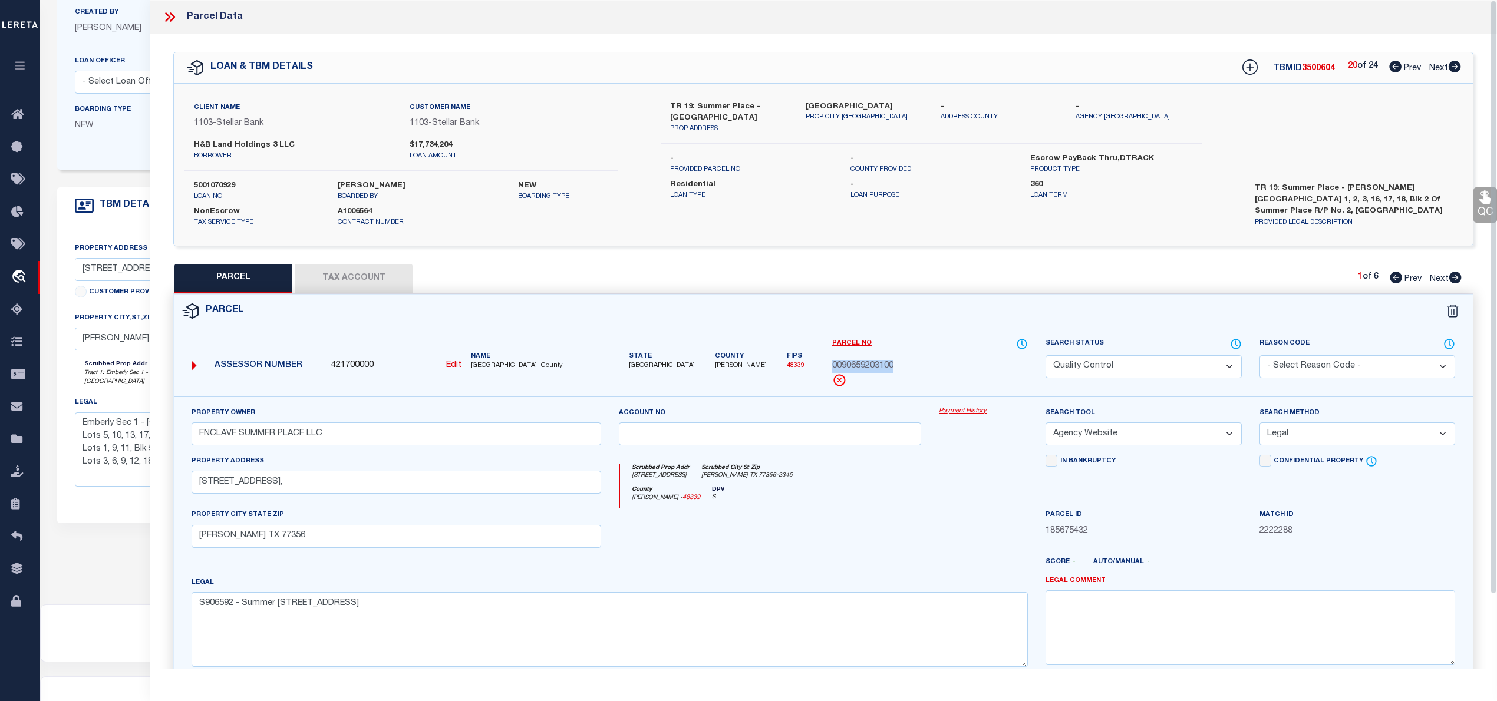
click at [1458, 279] on icon at bounding box center [1455, 278] width 13 height 12
click at [886, 368] on span "0090659203200" at bounding box center [862, 366] width 61 height 13
drag, startPoint x: 1457, startPoint y: 279, endPoint x: 1231, endPoint y: 370, distance: 244.1
click at [1457, 279] on icon at bounding box center [1455, 278] width 13 height 12
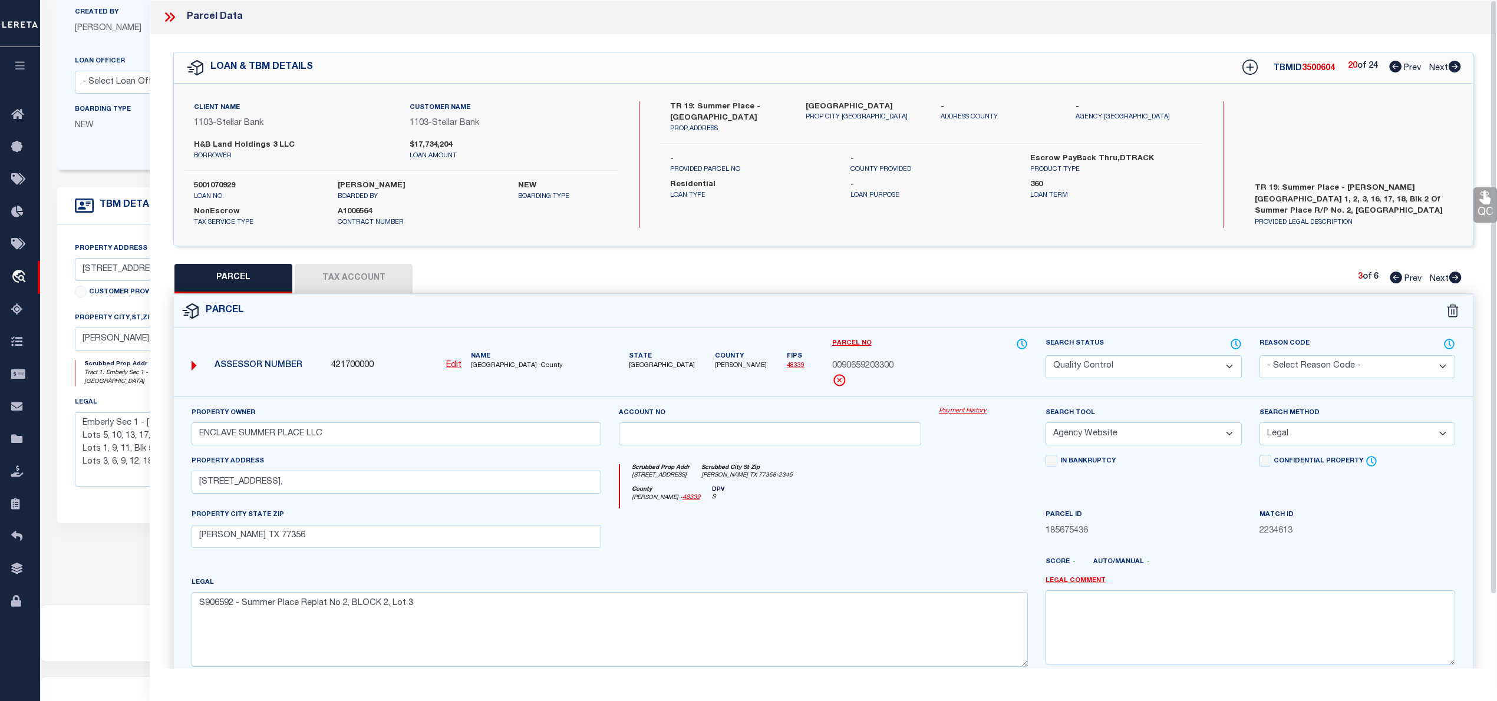
click at [873, 364] on span "0090659203300" at bounding box center [862, 366] width 61 height 13
click at [1456, 279] on icon at bounding box center [1455, 278] width 13 height 12
click at [879, 364] on span "0090659204600" at bounding box center [862, 366] width 61 height 13
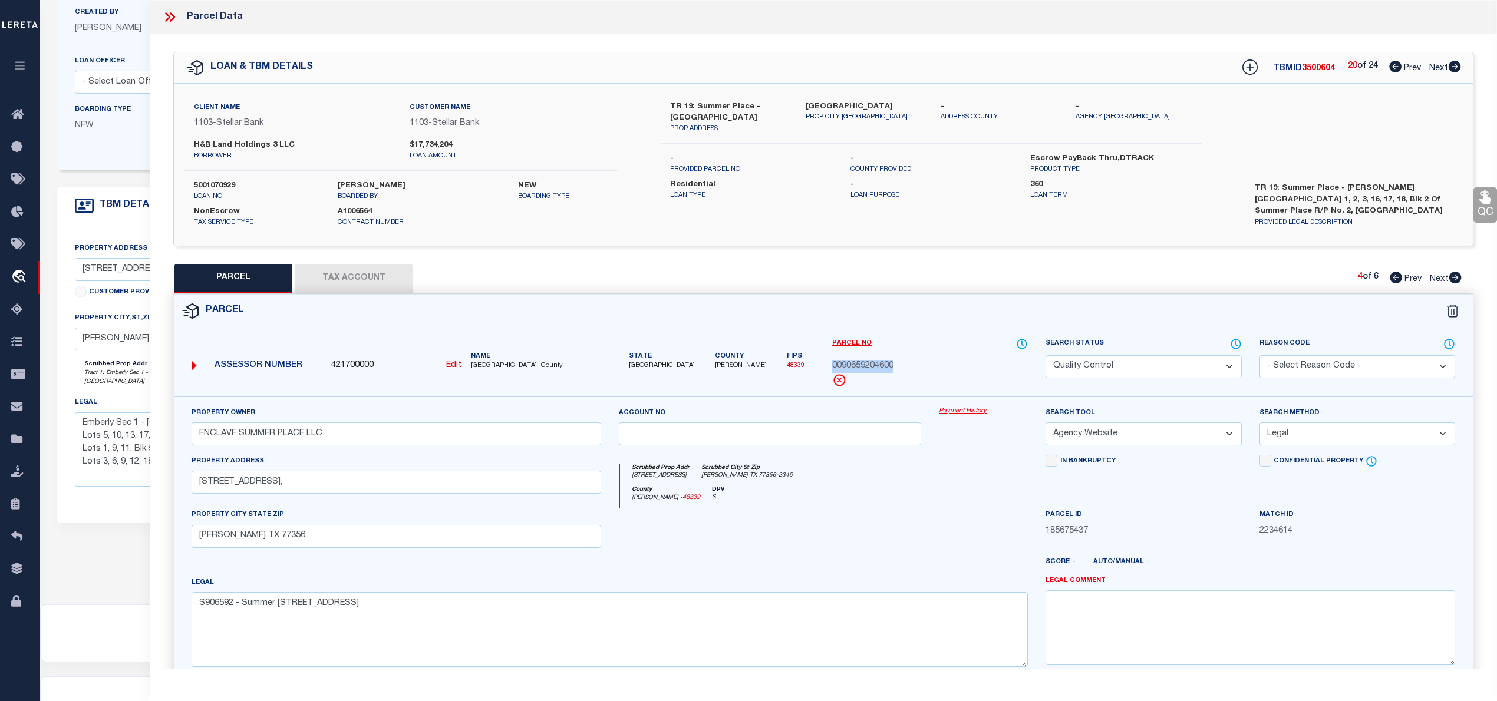
click at [1457, 277] on icon at bounding box center [1455, 278] width 12 height 12
click at [878, 367] on span "0090659204700" at bounding box center [862, 366] width 61 height 13
click at [1453, 281] on icon at bounding box center [1455, 278] width 12 height 12
click at [866, 368] on span "0090659204800" at bounding box center [862, 366] width 61 height 13
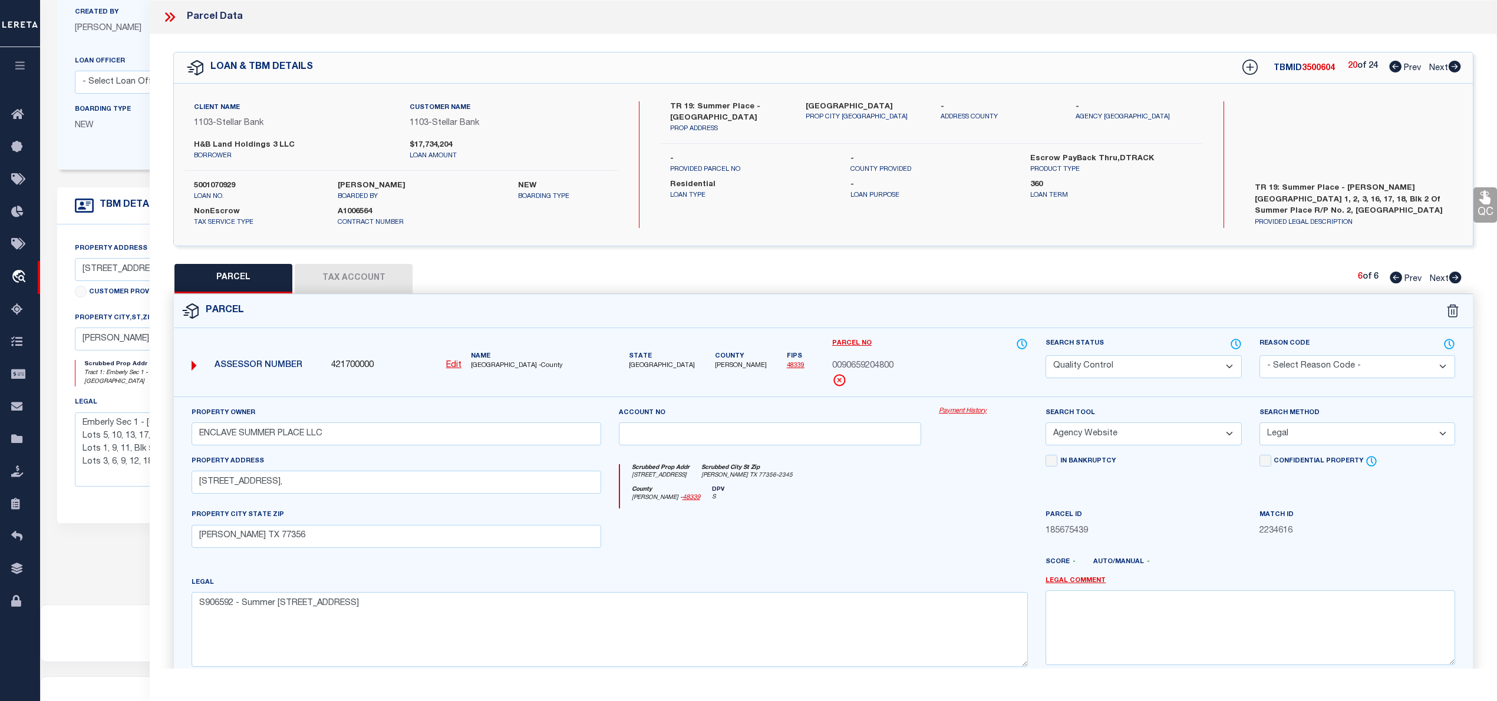
click at [866, 368] on span "0090659204800" at bounding box center [862, 366] width 61 height 13
click at [1453, 67] on icon at bounding box center [1455, 67] width 12 height 12
click at [1313, 69] on span "3500605" at bounding box center [1318, 68] width 33 height 8
click at [879, 368] on span "0090659201000" at bounding box center [862, 366] width 61 height 13
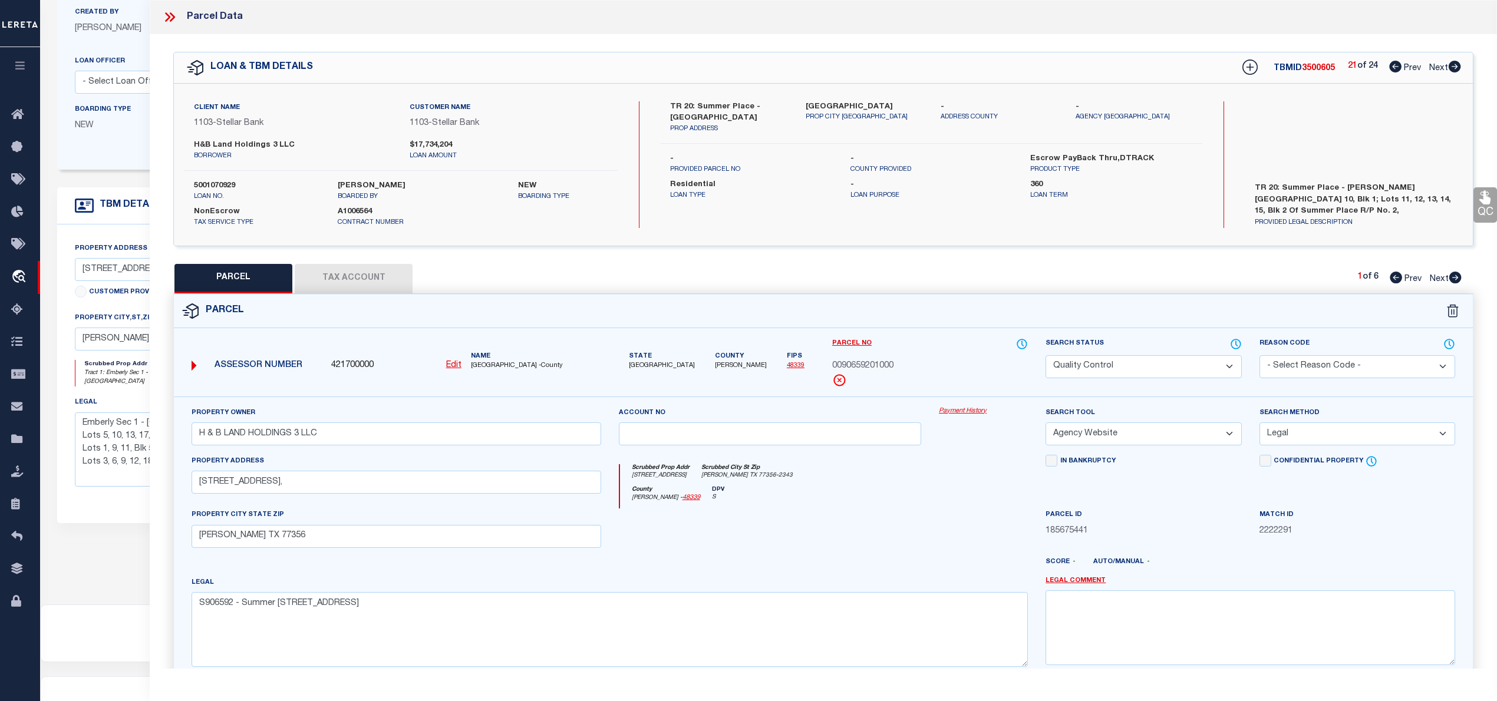
click at [879, 368] on span "0090659201000" at bounding box center [862, 366] width 61 height 13
click at [889, 361] on span "0090659201000" at bounding box center [862, 366] width 61 height 13
click at [1455, 276] on icon at bounding box center [1455, 278] width 12 height 12
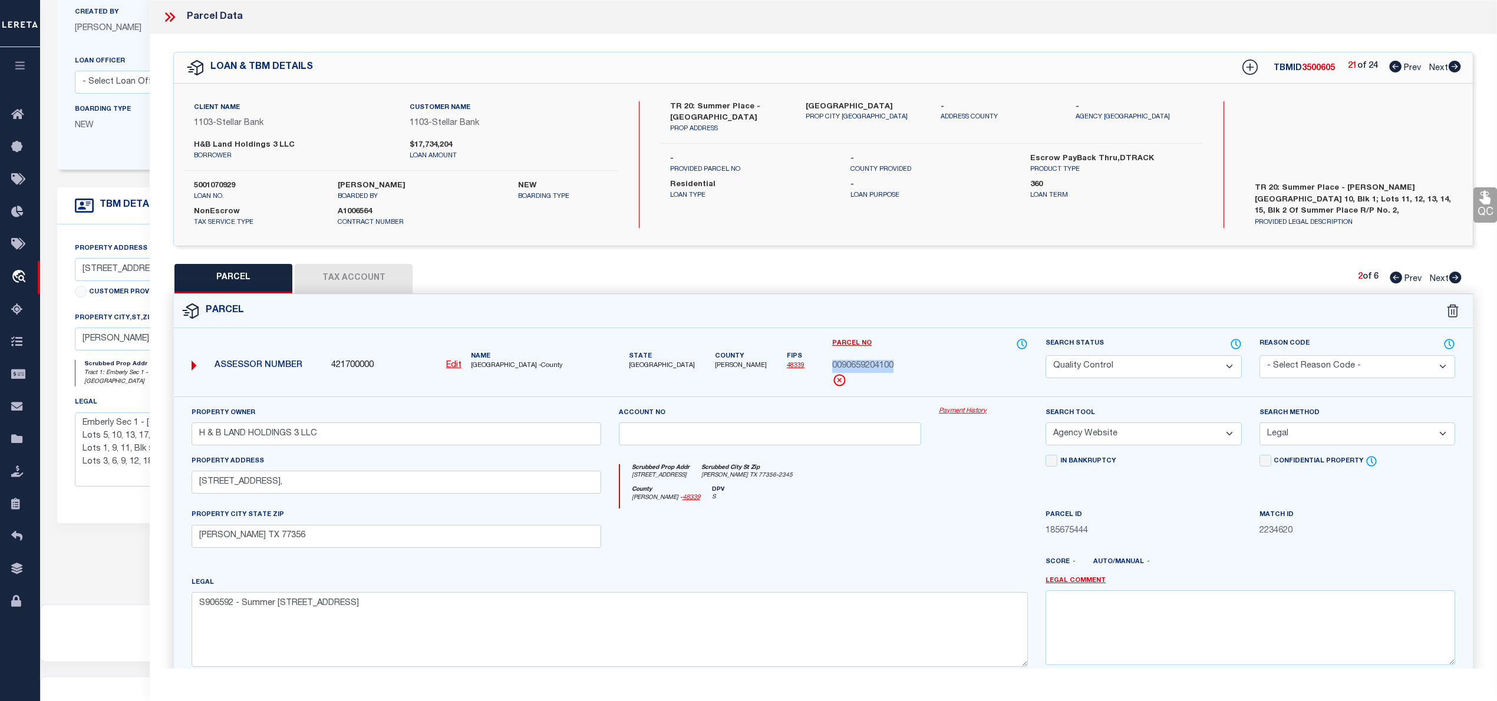
click at [866, 368] on span "0090659204100" at bounding box center [862, 366] width 61 height 13
click at [1456, 277] on icon at bounding box center [1455, 278] width 13 height 12
click at [877, 364] on span "0090659204200" at bounding box center [862, 366] width 61 height 13
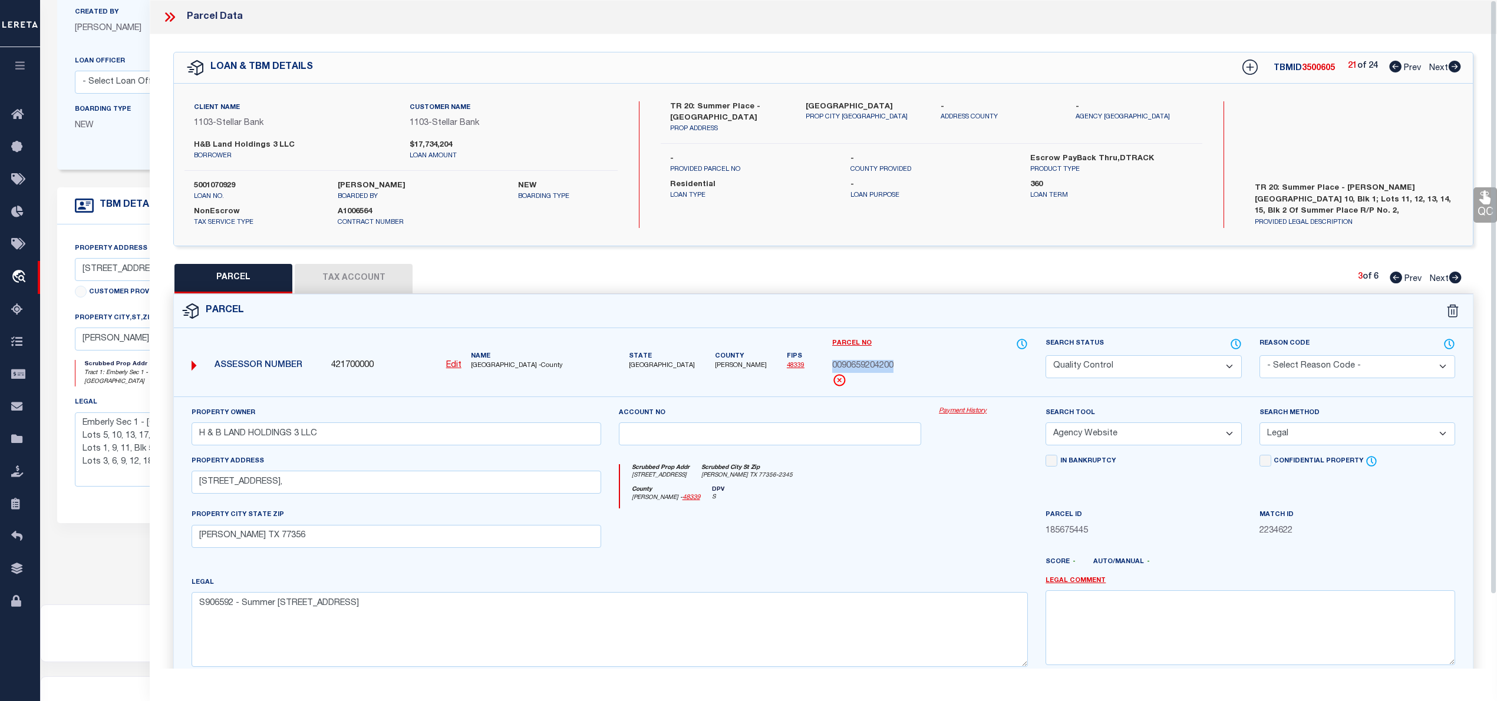
click at [1451, 279] on icon at bounding box center [1455, 278] width 12 height 12
click at [866, 365] on span "0090659204300" at bounding box center [862, 366] width 61 height 13
drag, startPoint x: 1456, startPoint y: 278, endPoint x: 979, endPoint y: 368, distance: 485.3
click at [1456, 278] on icon at bounding box center [1455, 278] width 12 height 12
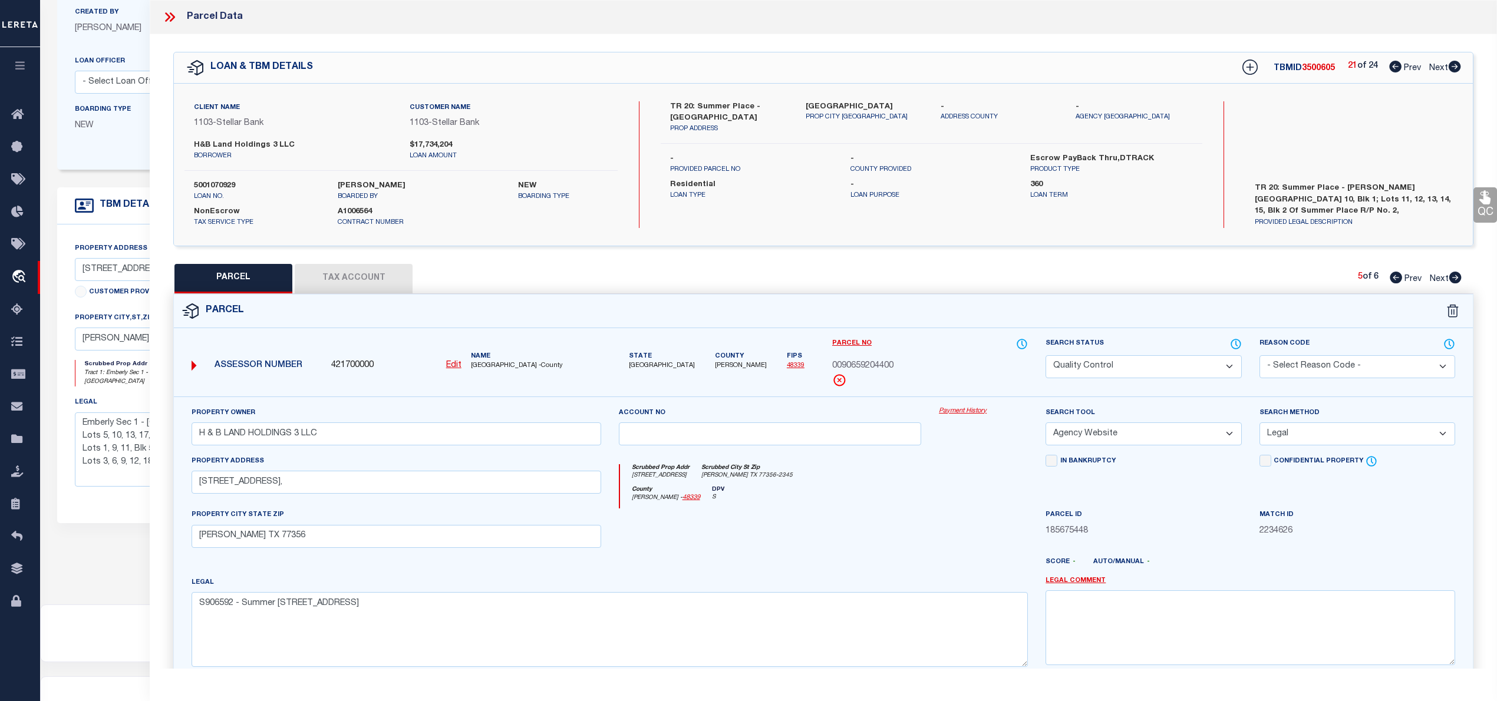
click at [875, 358] on div "Parcel No 0090659204400" at bounding box center [930, 363] width 196 height 50
click at [871, 370] on span "0090659204400" at bounding box center [862, 366] width 61 height 13
click at [1456, 277] on icon at bounding box center [1455, 278] width 13 height 12
